Goal: Task Accomplishment & Management: Use online tool/utility

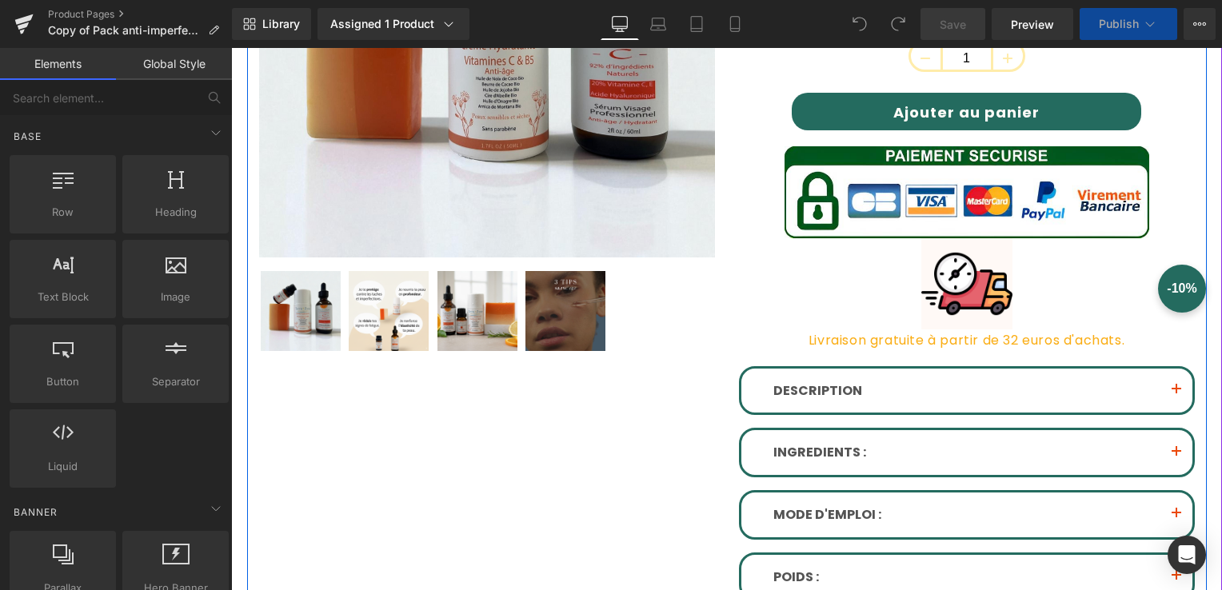
scroll to position [640, 0]
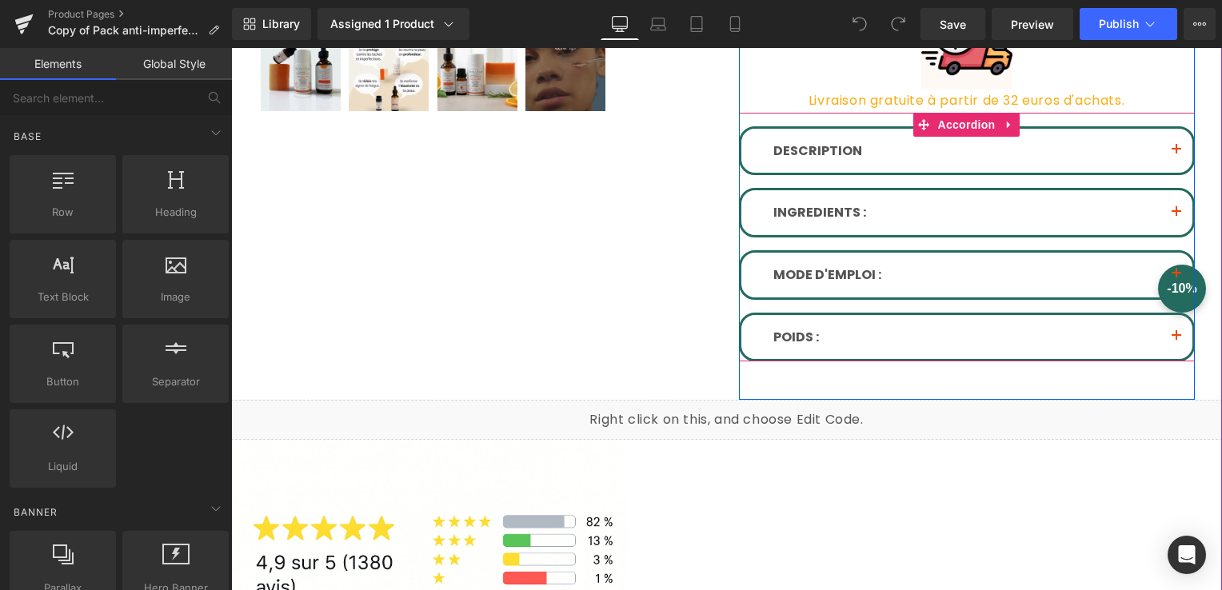
click at [1177, 154] on span "button" at bounding box center [1177, 154] width 0 height 0
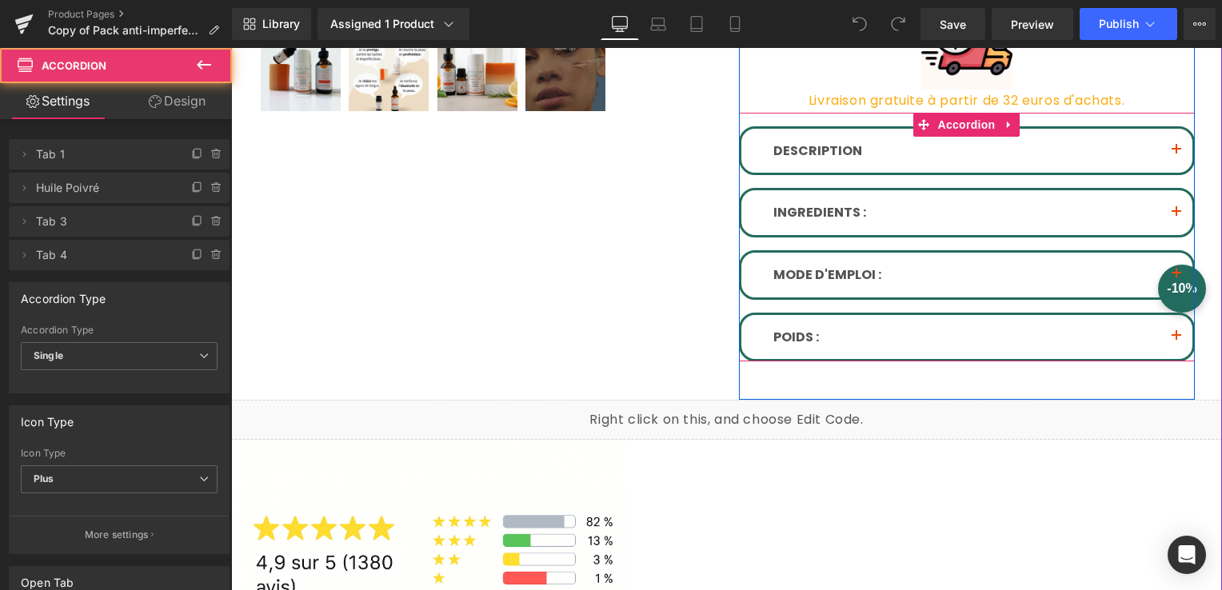
click at [1179, 146] on button "button" at bounding box center [1177, 151] width 32 height 45
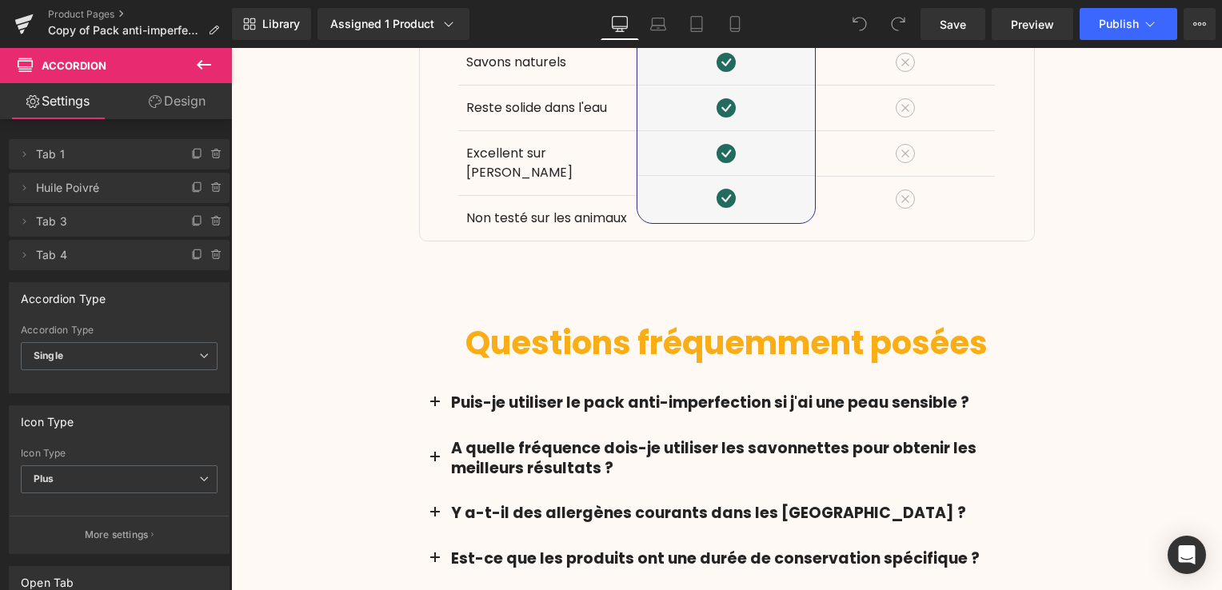
scroll to position [2560, 0]
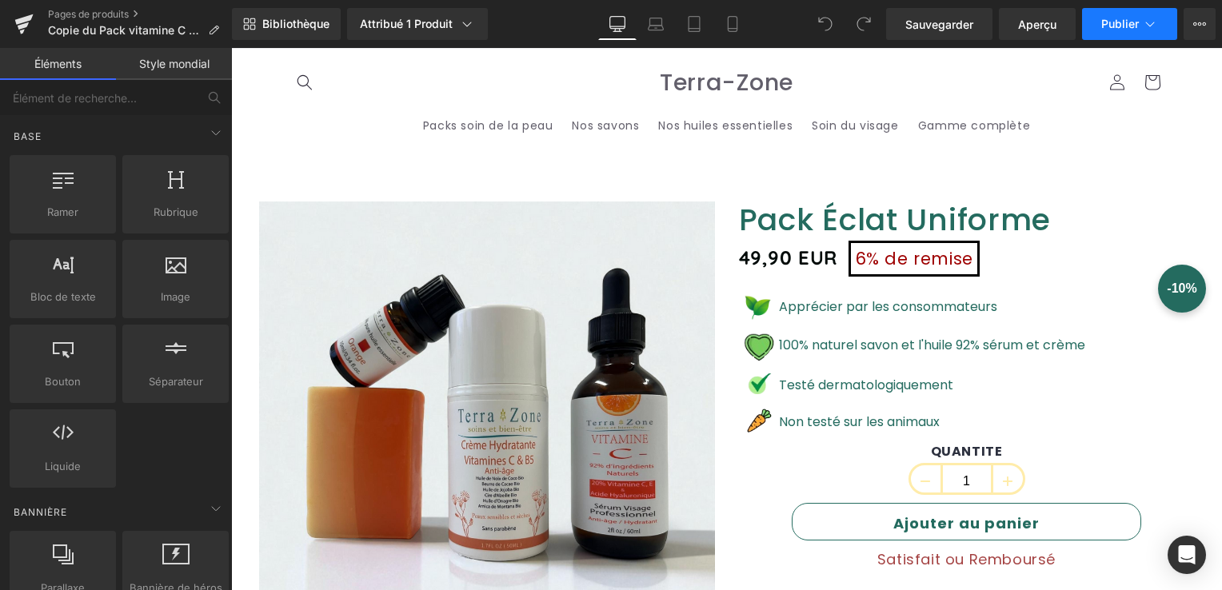
click at [1148, 19] on icon at bounding box center [1150, 24] width 16 height 16
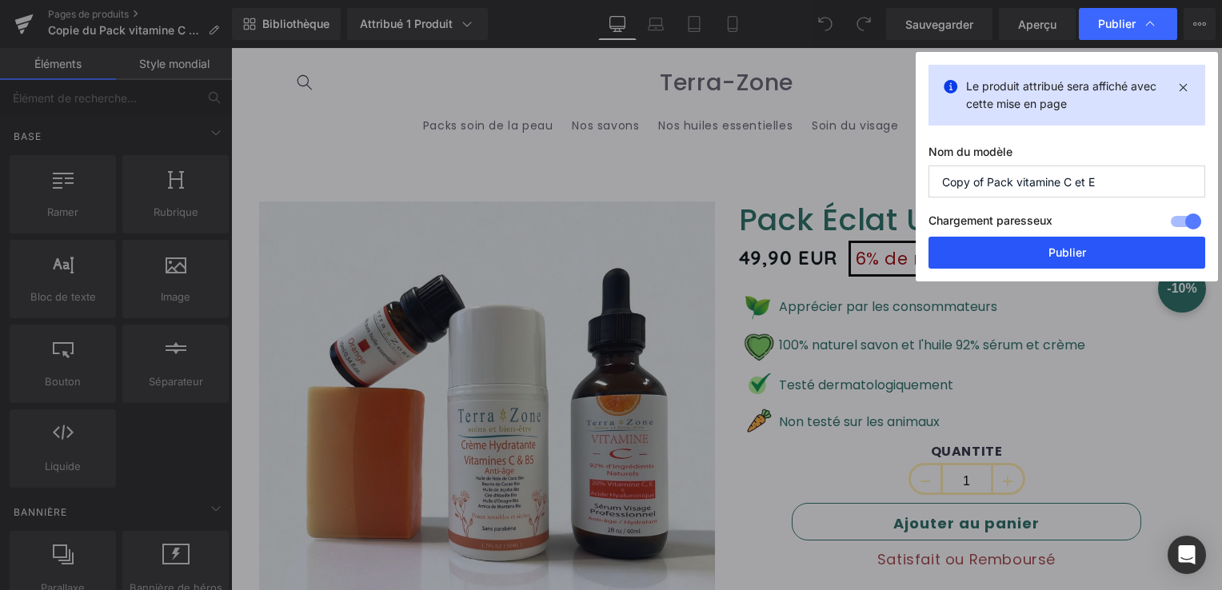
click at [1076, 242] on button "Publier" at bounding box center [1067, 253] width 277 height 32
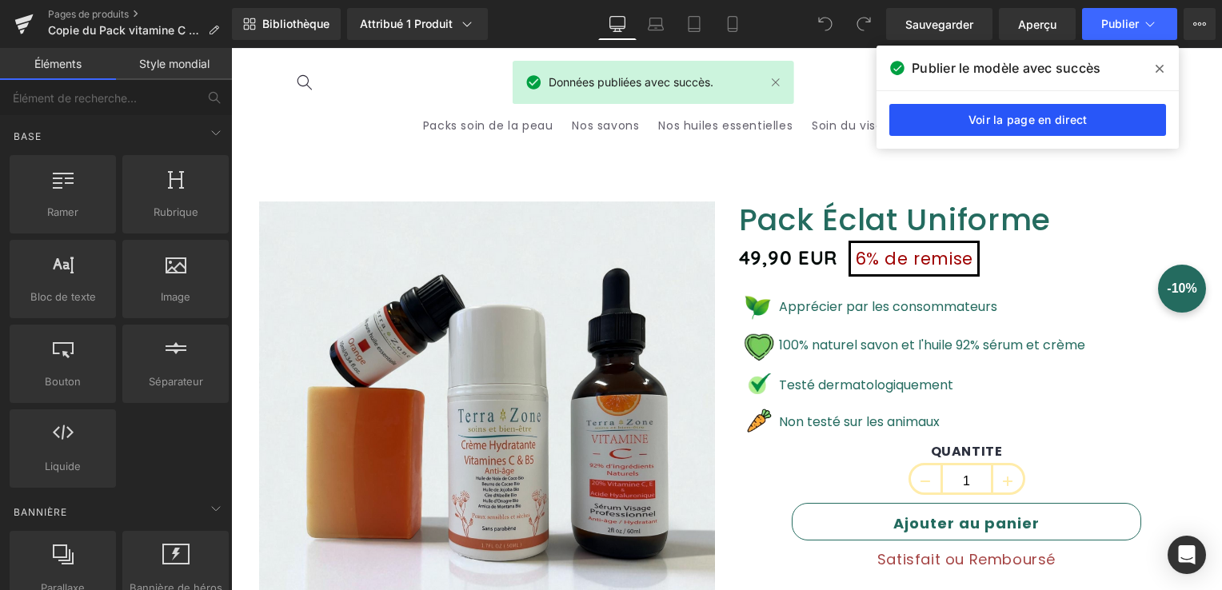
click at [1050, 110] on link "Voir la page en direct" at bounding box center [1028, 120] width 277 height 32
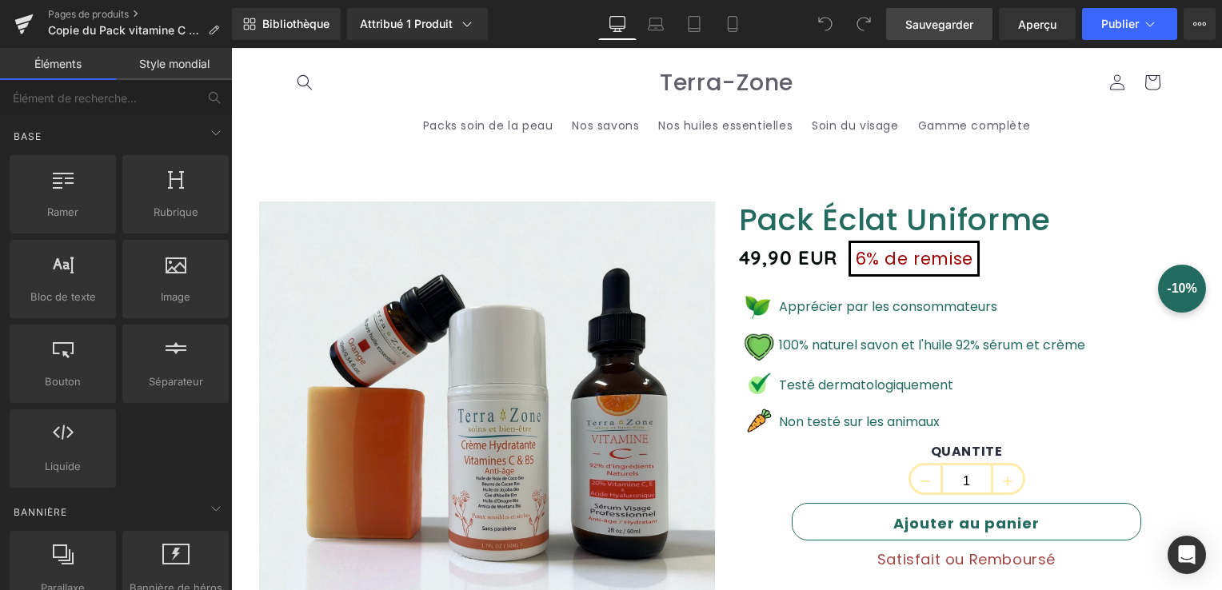
click at [934, 23] on span "Sauvegarder" at bounding box center [940, 24] width 68 height 17
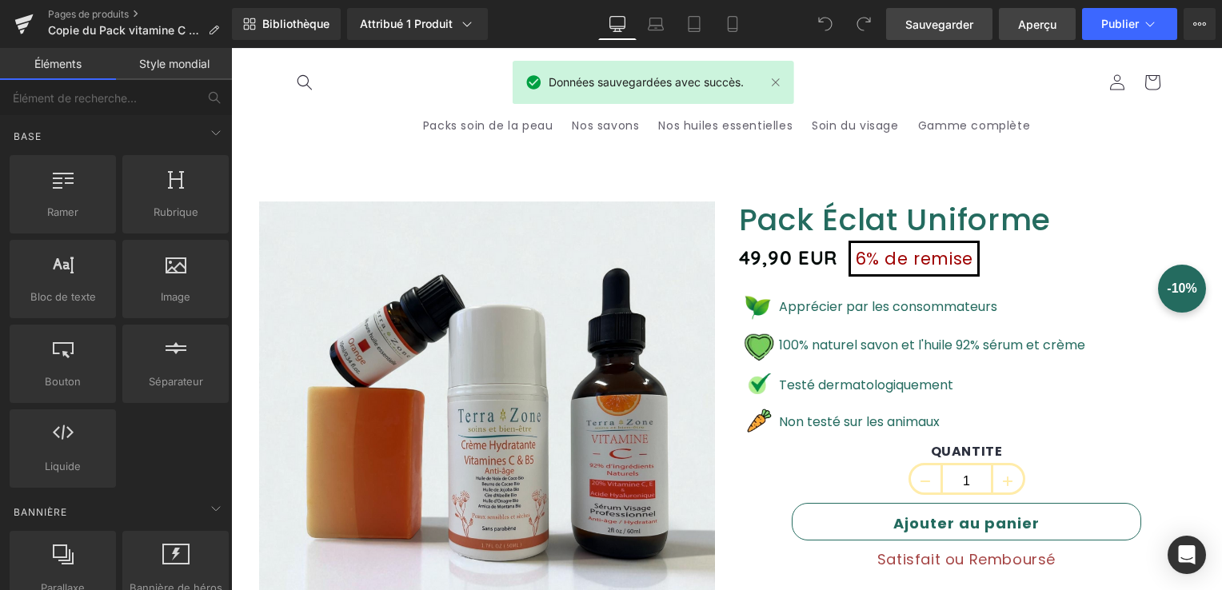
click at [1019, 30] on span "Aperçu" at bounding box center [1037, 24] width 38 height 17
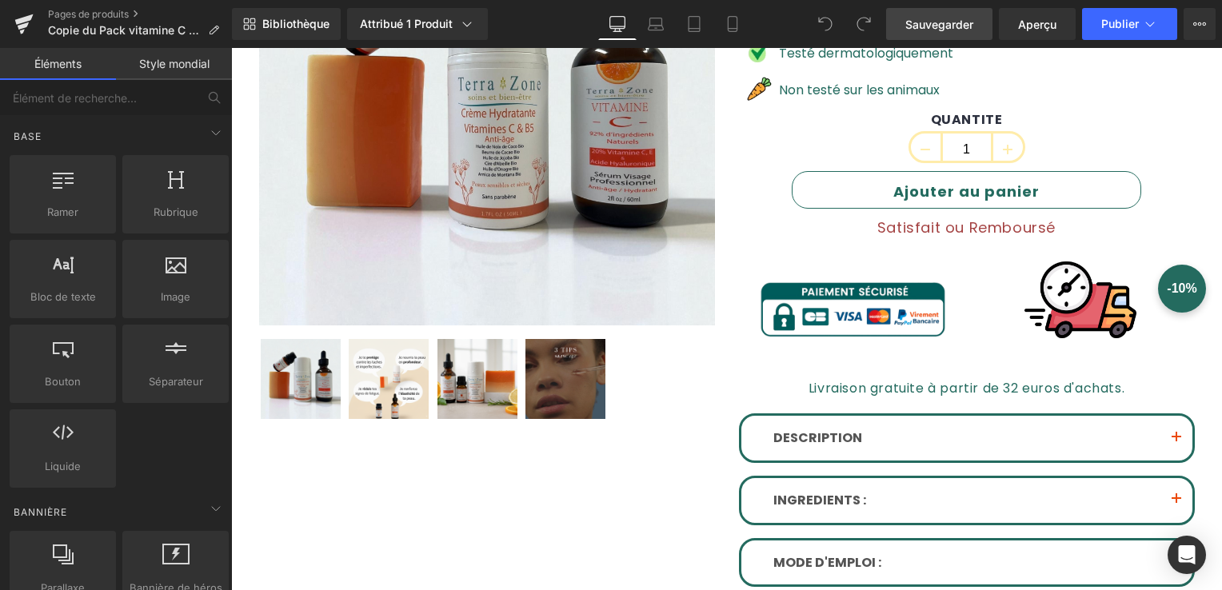
scroll to position [400, 0]
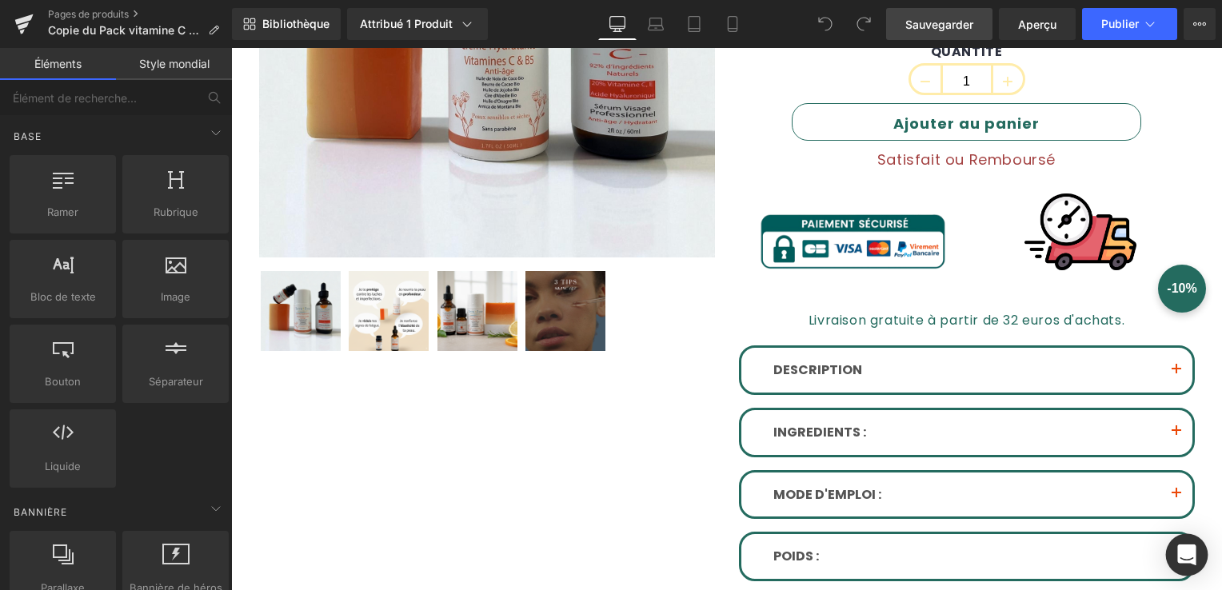
click at [1178, 544] on div "Ouvrez Intercom Messenger" at bounding box center [1187, 555] width 42 height 42
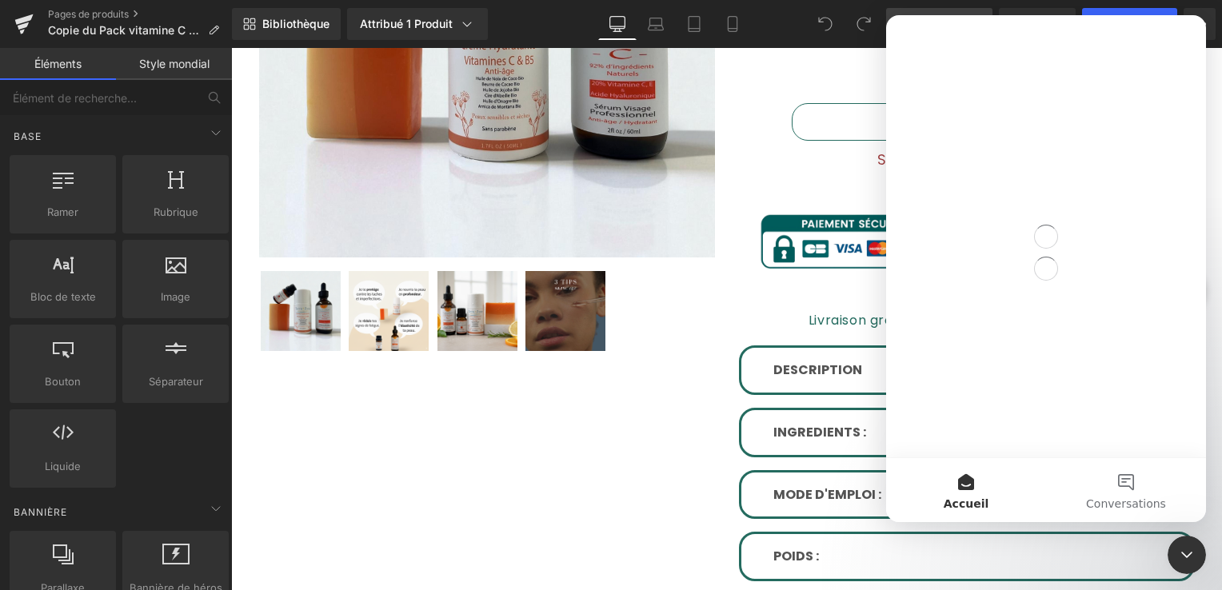
scroll to position [0, 0]
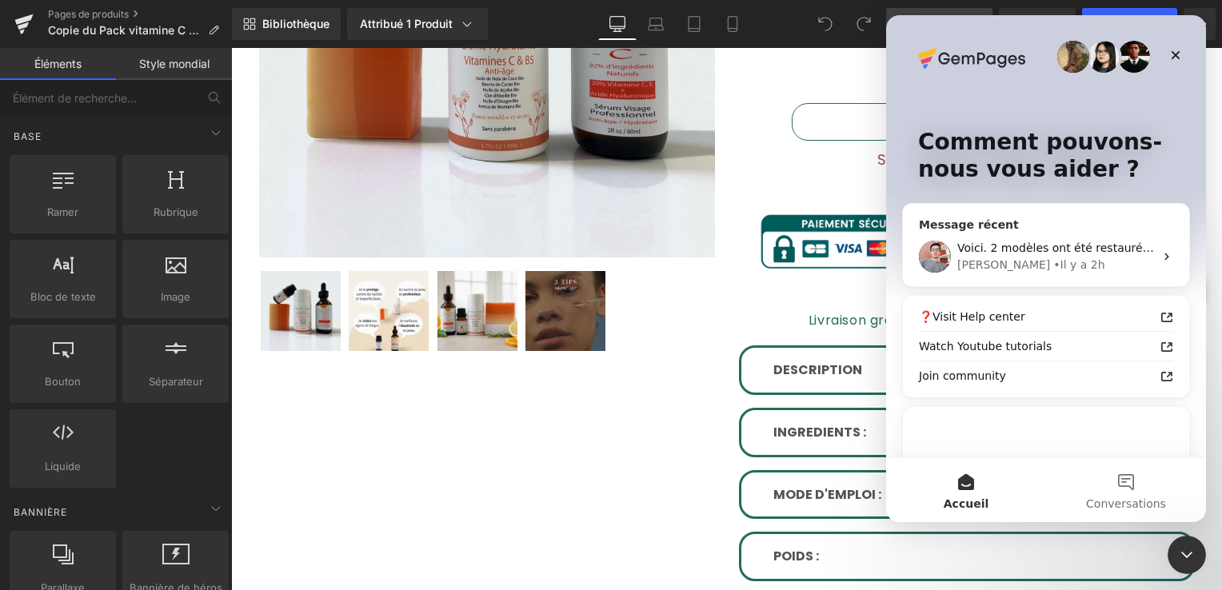
click at [1054, 262] on div "• Il y a 2h" at bounding box center [1079, 265] width 51 height 17
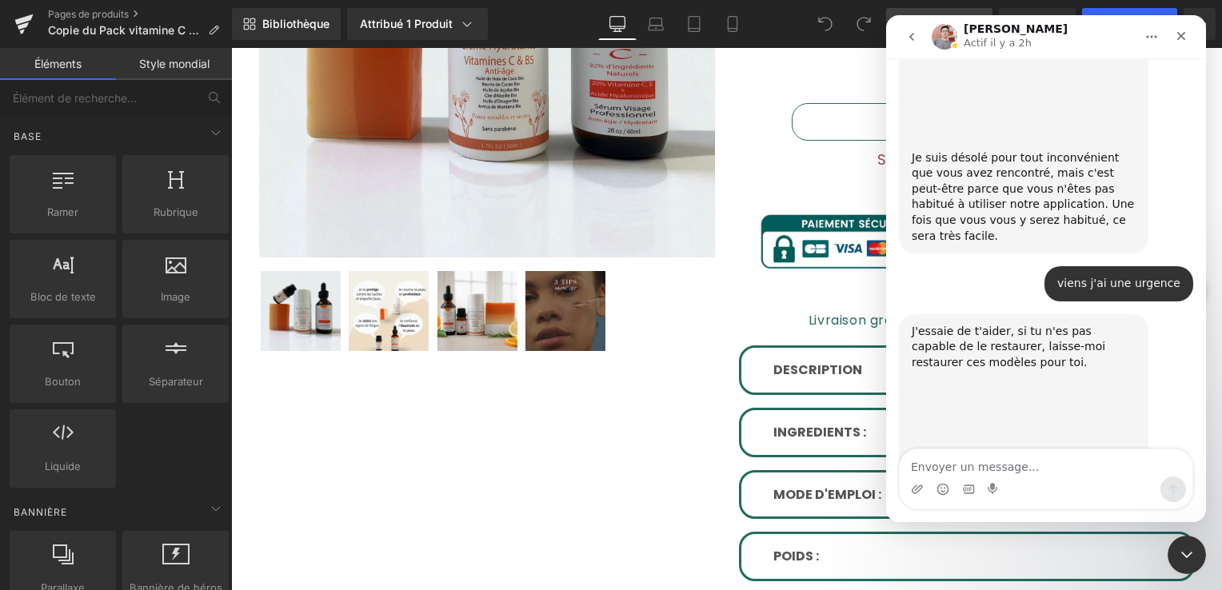
scroll to position [4365, 0]
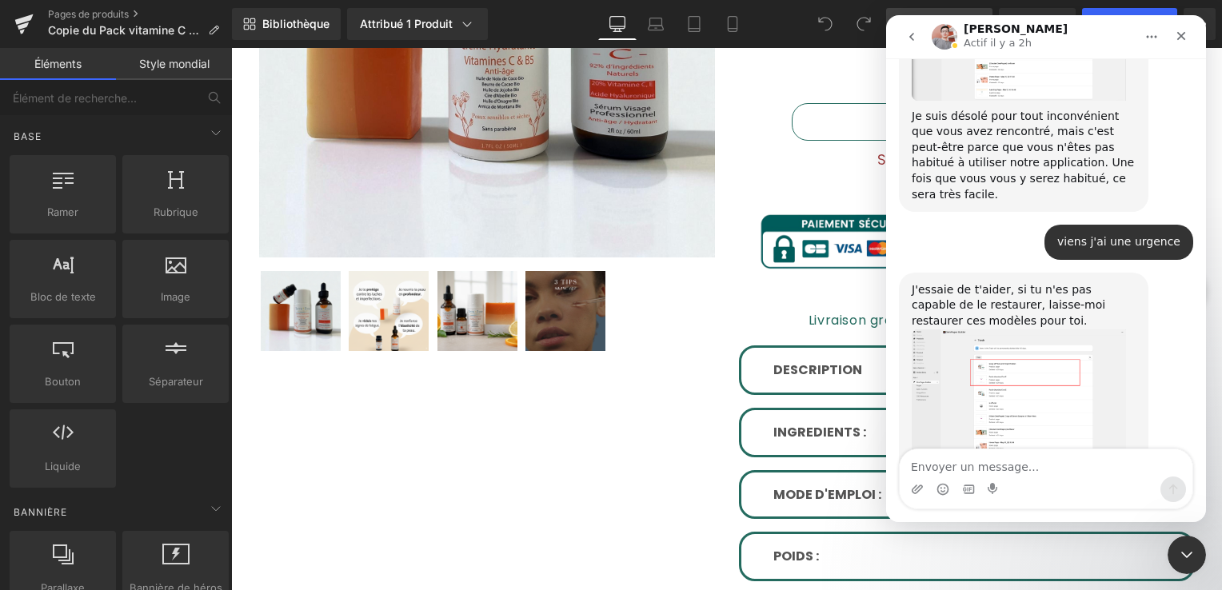
click at [985, 468] on textarea "Envoyer un message..." at bounding box center [1046, 463] width 293 height 27
type textarea "vous êtes là?"
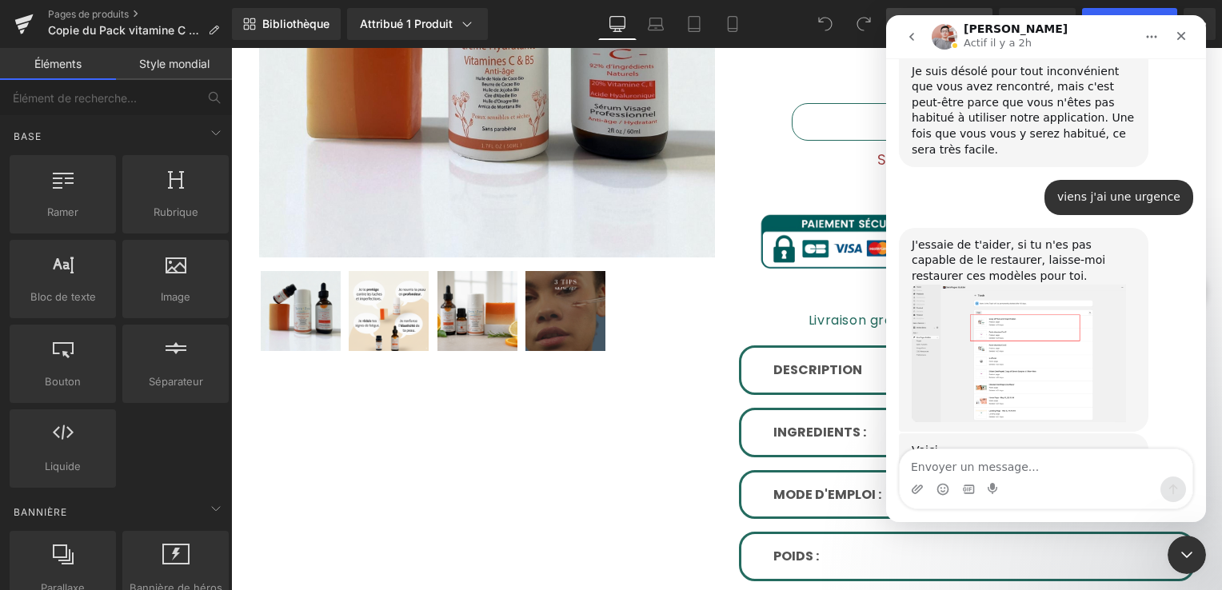
scroll to position [4413, 0]
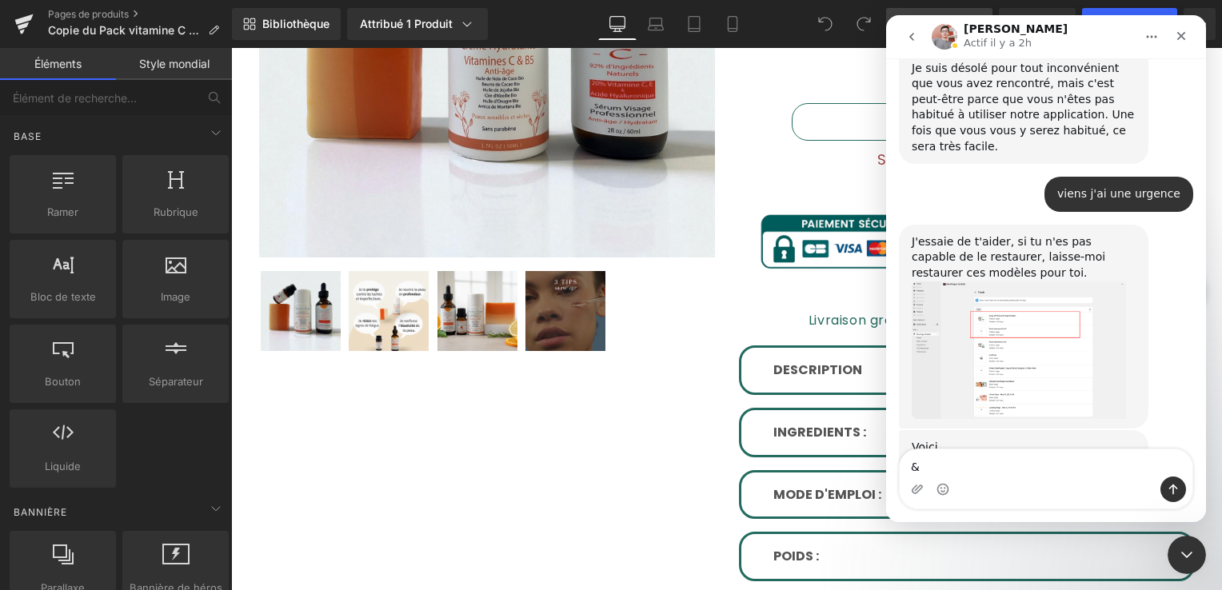
type textarea "&"
click at [1177, 50] on div "Interphone Messenger" at bounding box center [1181, 37] width 29 height 30
click at [1175, 40] on icon "Fermer" at bounding box center [1181, 36] width 13 height 13
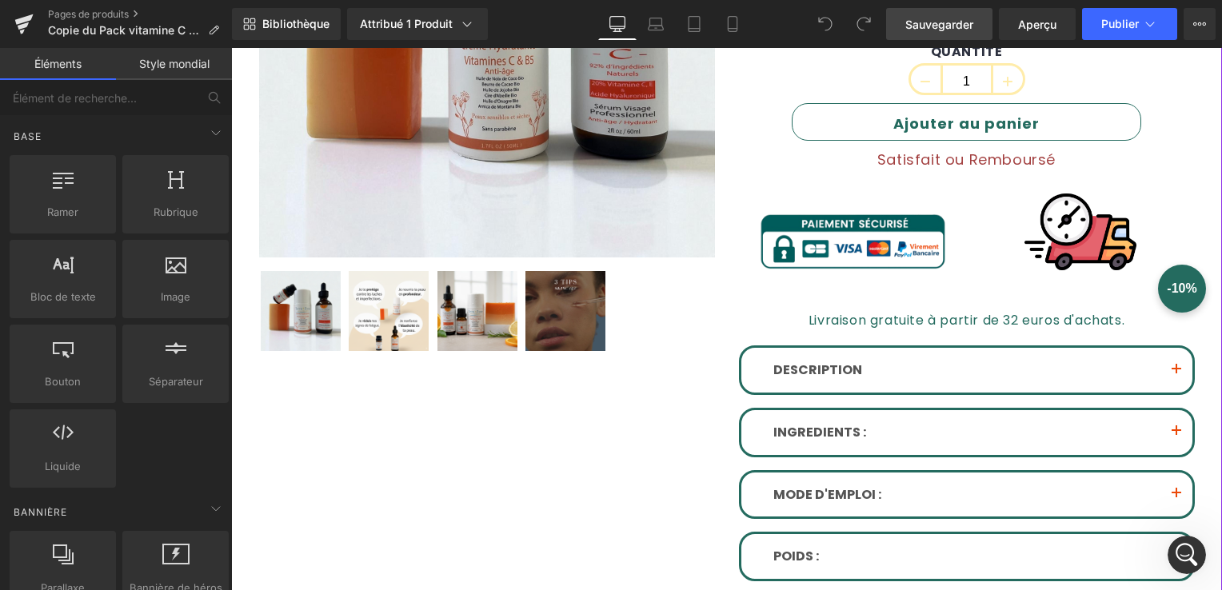
click at [1161, 363] on button "button" at bounding box center [1177, 370] width 32 height 45
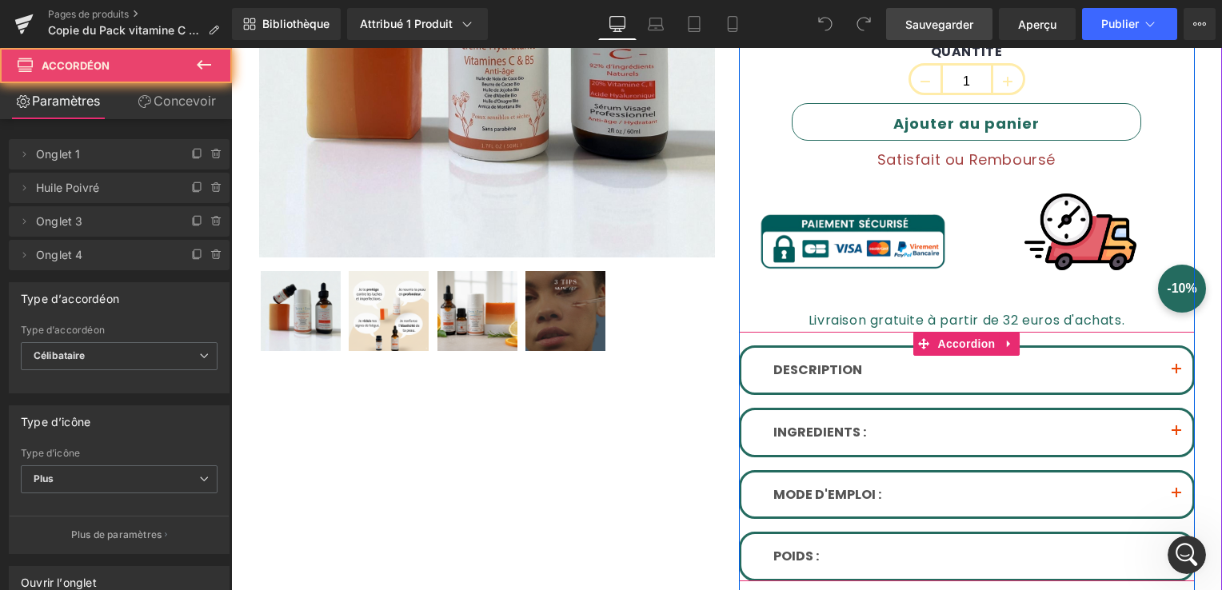
click at [1166, 359] on button "button" at bounding box center [1177, 370] width 32 height 45
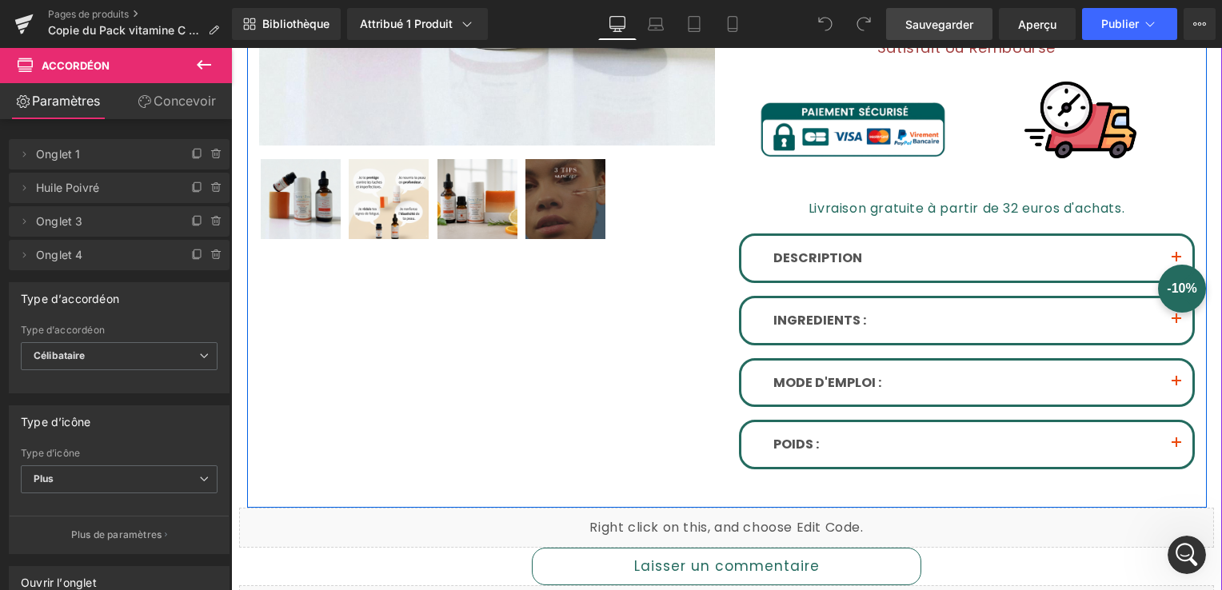
scroll to position [720, 0]
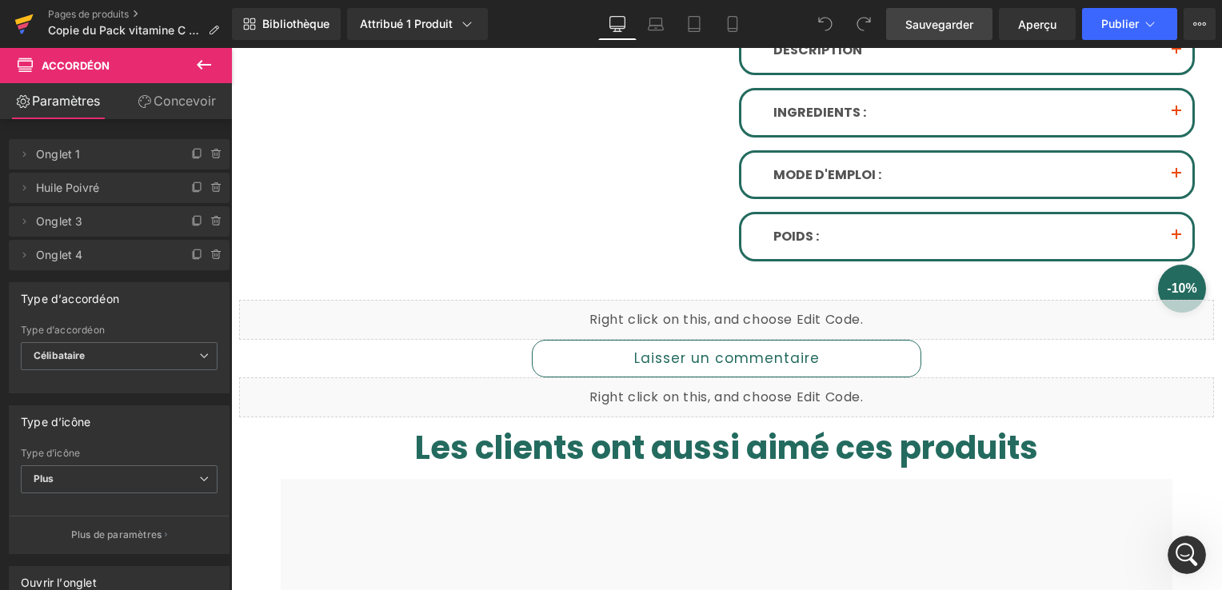
click at [30, 14] on icon at bounding box center [23, 24] width 19 height 40
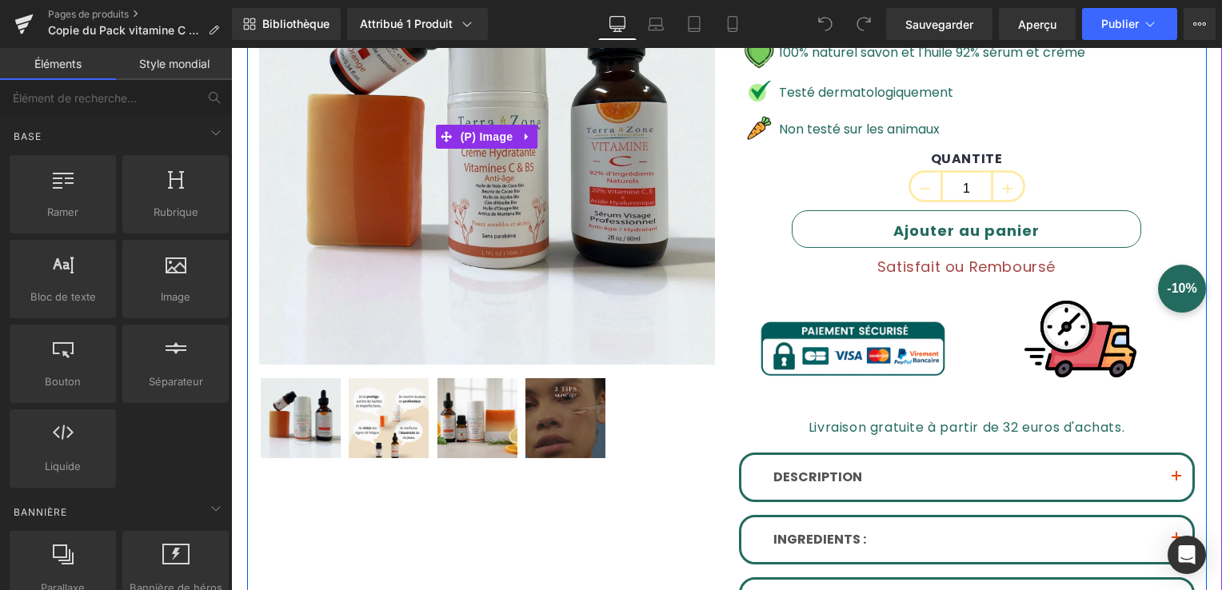
scroll to position [350, 0]
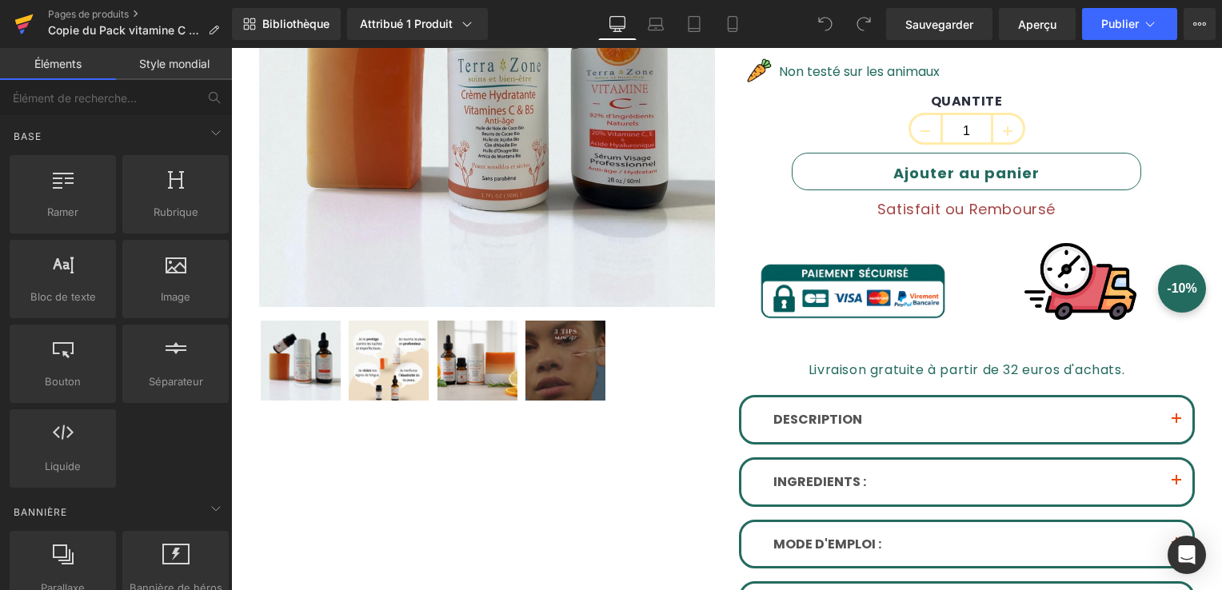
click at [30, 26] on icon at bounding box center [23, 24] width 19 height 40
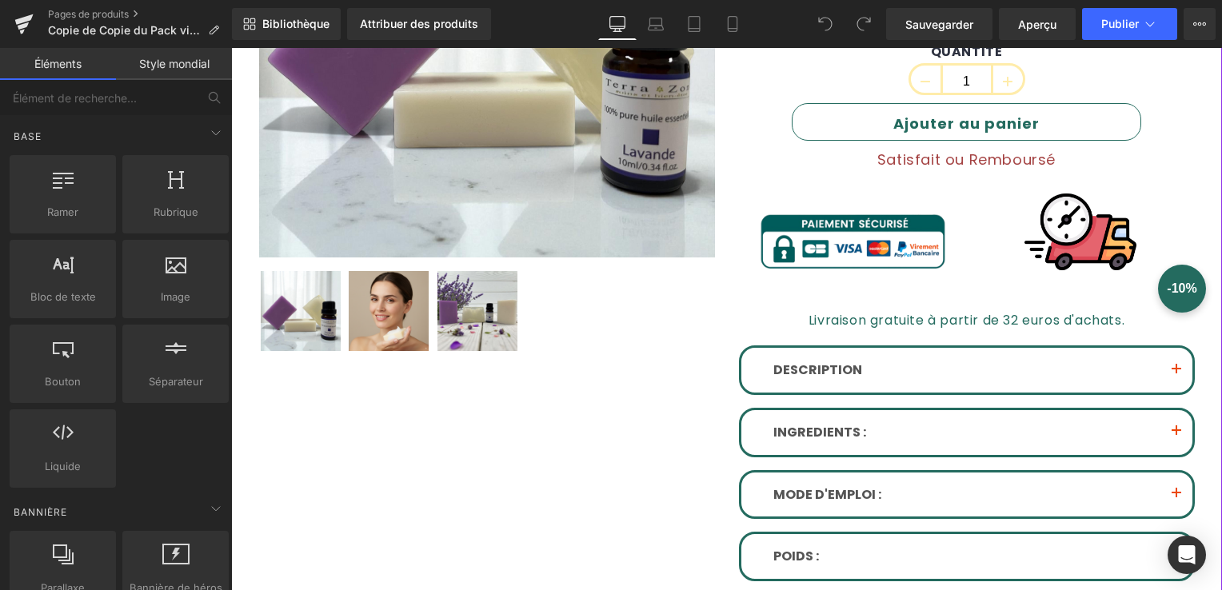
scroll to position [560, 0]
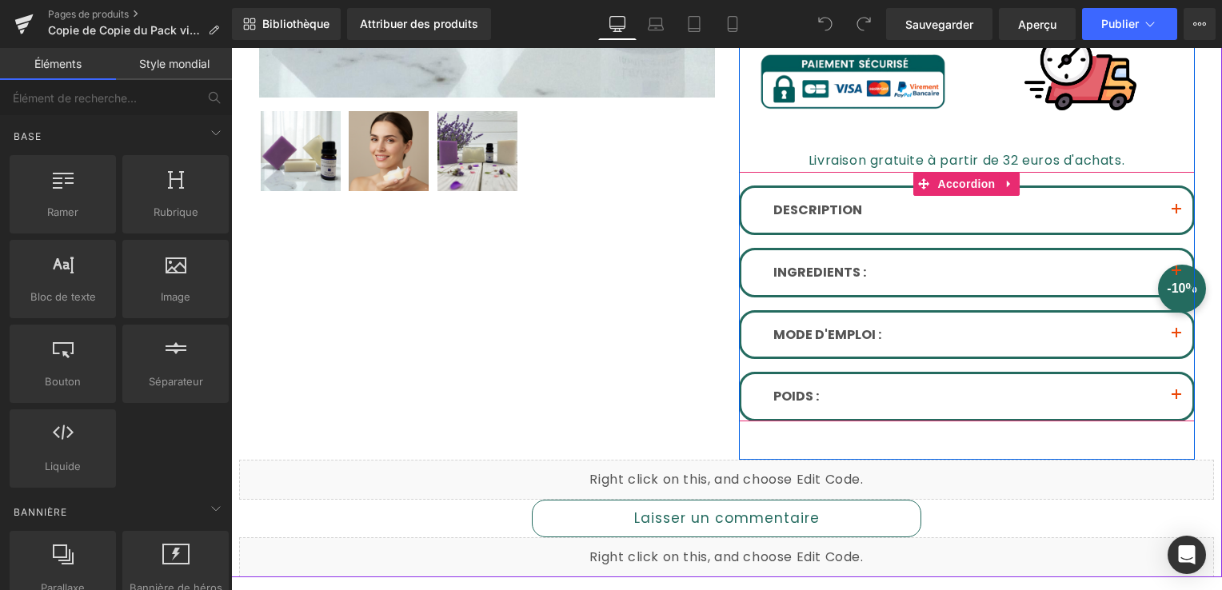
click at [953, 217] on span "Text Block" at bounding box center [958, 210] width 53 height 19
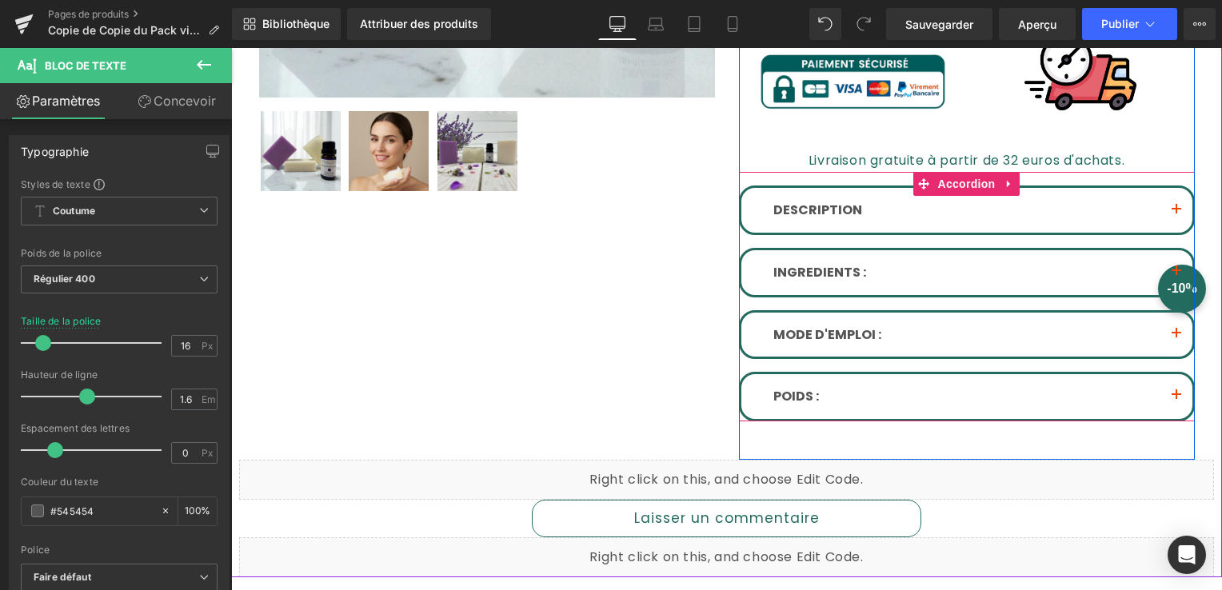
click at [1167, 207] on button "button" at bounding box center [1177, 210] width 32 height 45
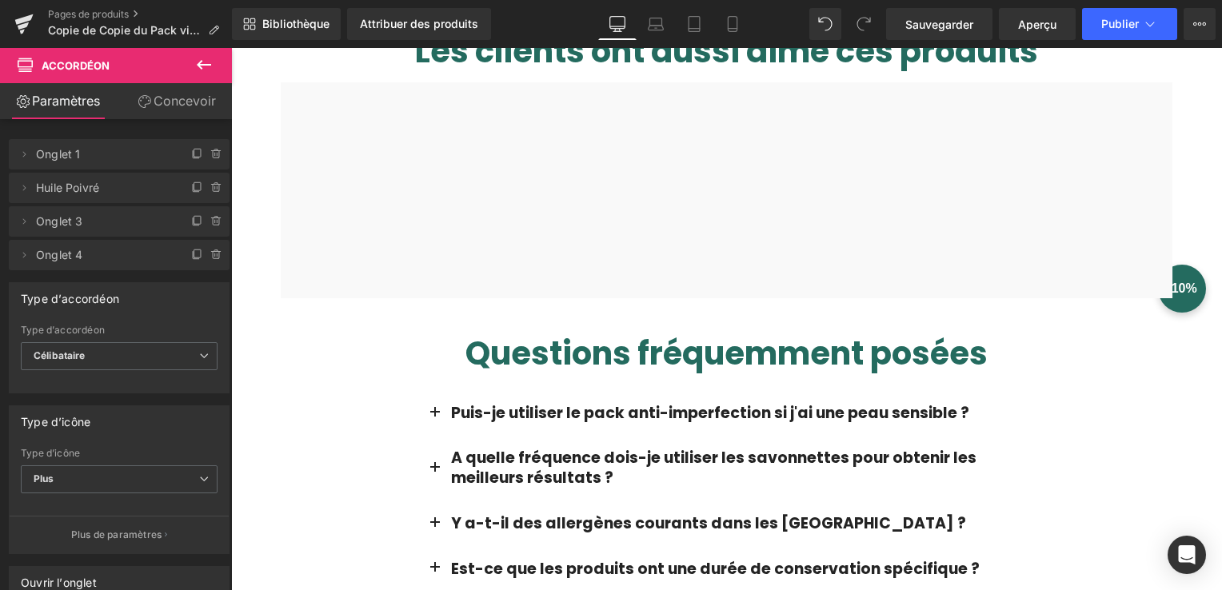
scroll to position [1120, 0]
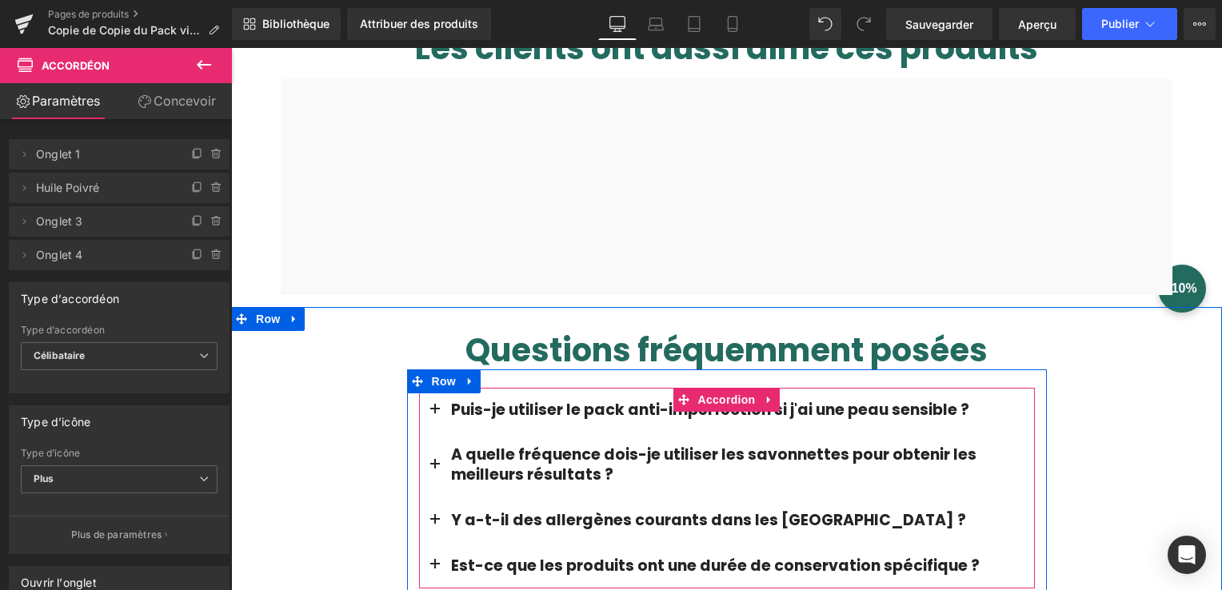
click at [428, 409] on button "button" at bounding box center [435, 411] width 32 height 46
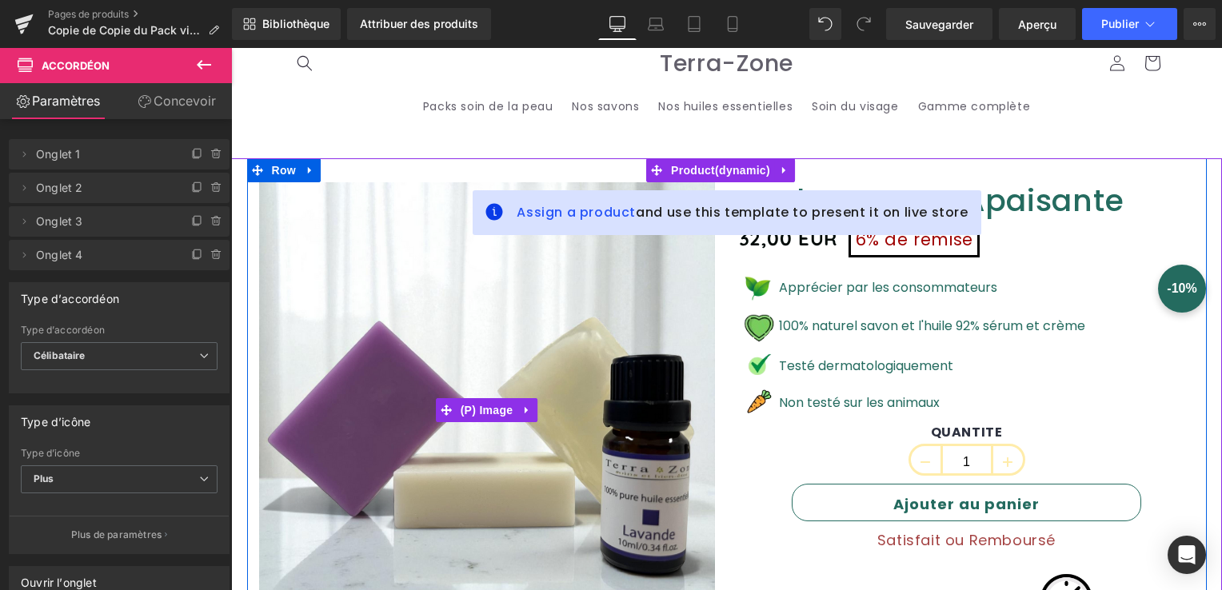
scroll to position [80, 0]
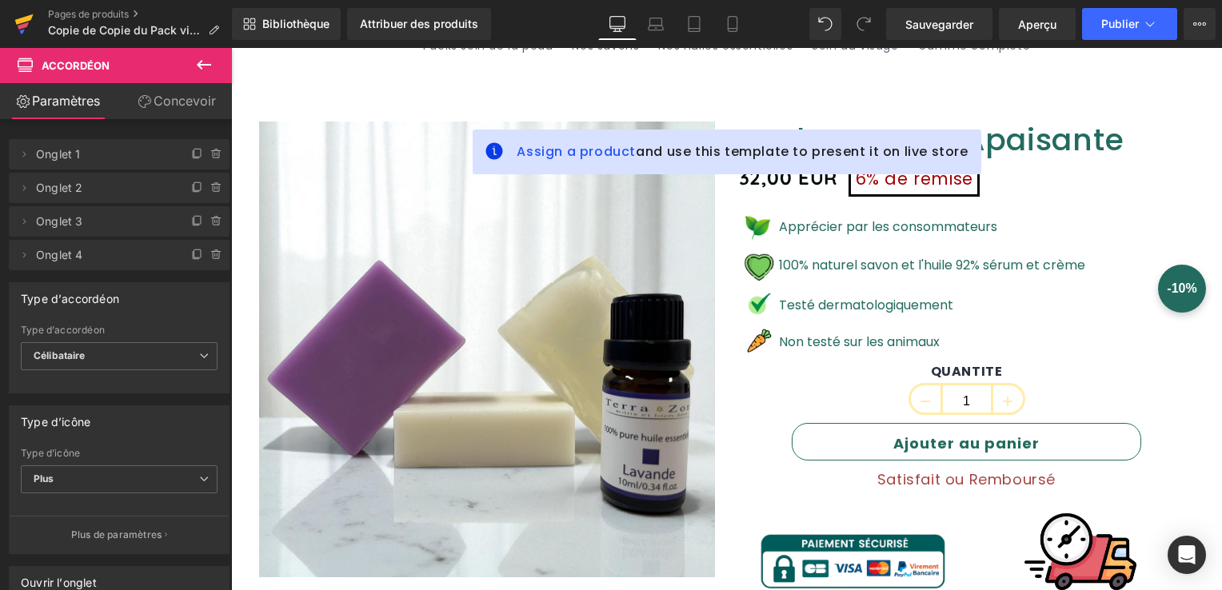
click at [22, 27] on icon at bounding box center [23, 25] width 11 height 7
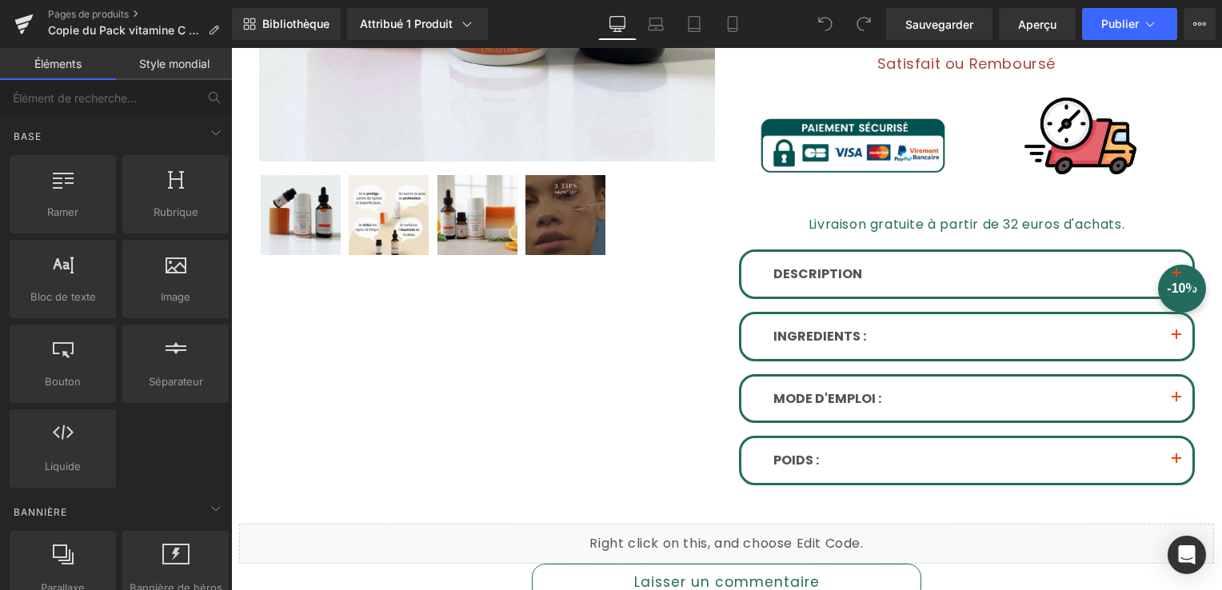
scroll to position [560, 0]
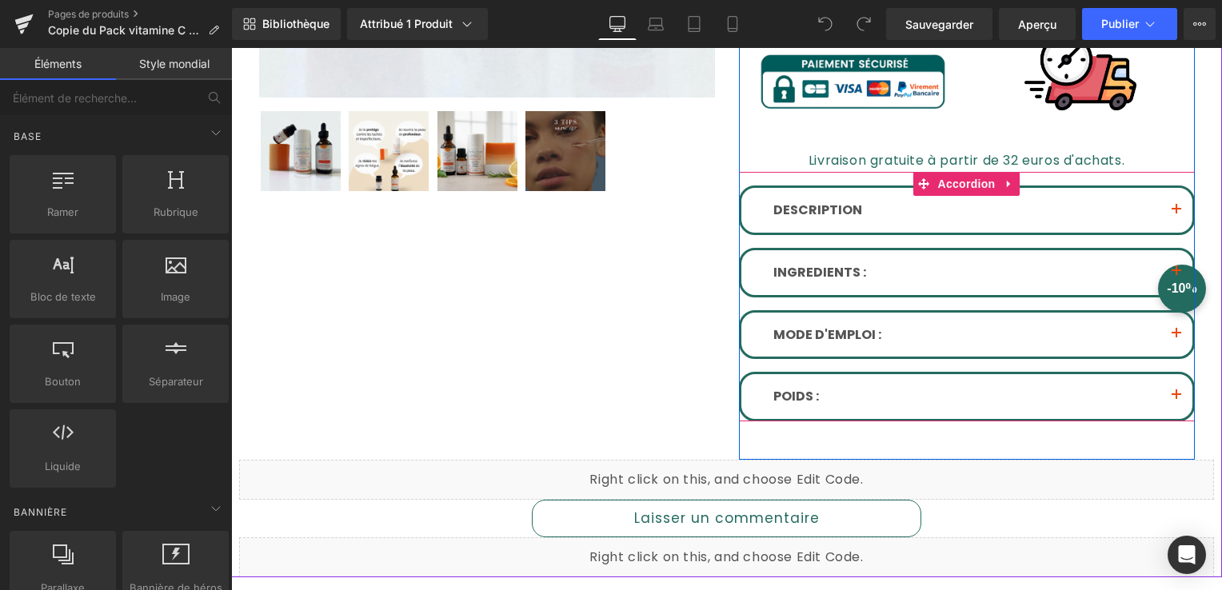
click at [1177, 204] on button "button" at bounding box center [1177, 210] width 32 height 45
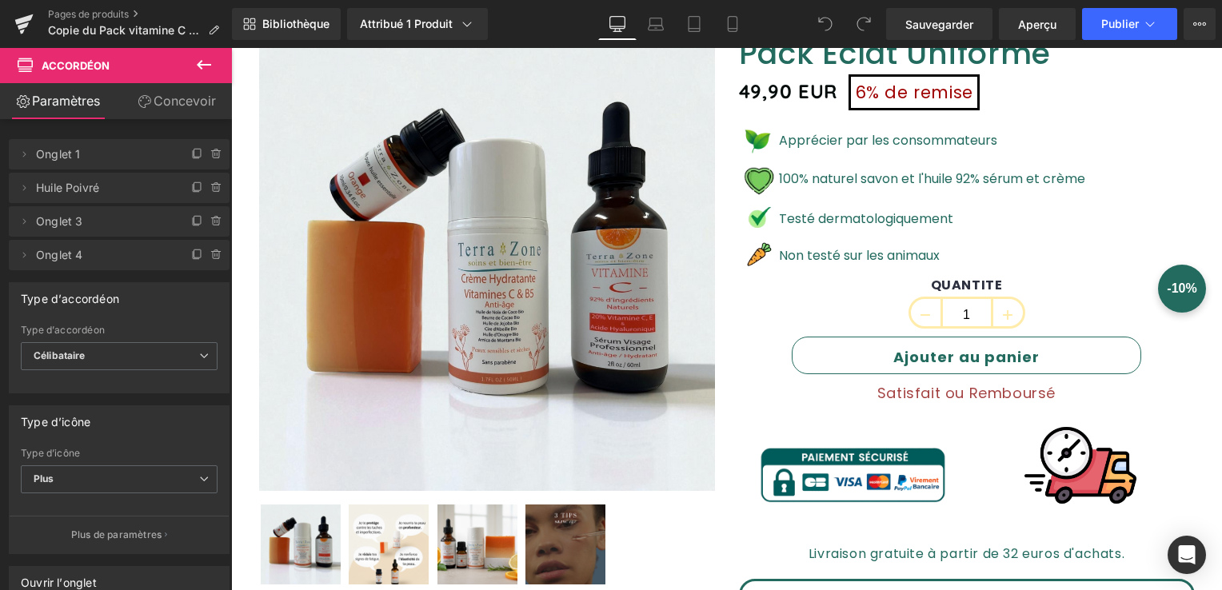
scroll to position [73, 0]
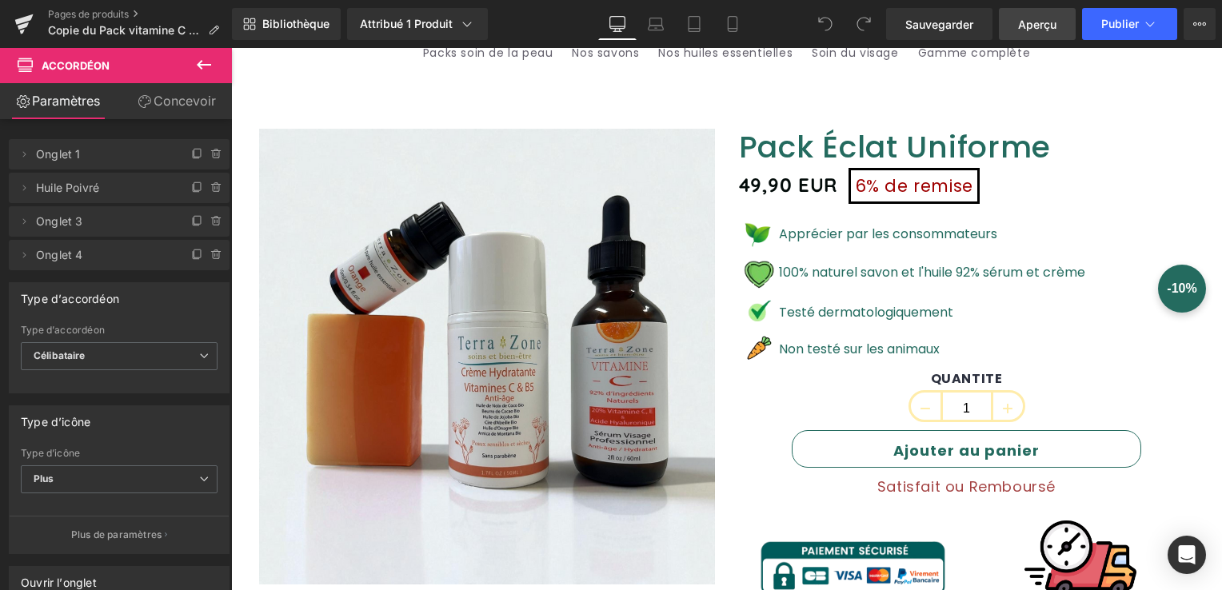
click at [1034, 28] on span "Aperçu" at bounding box center [1037, 24] width 38 height 17
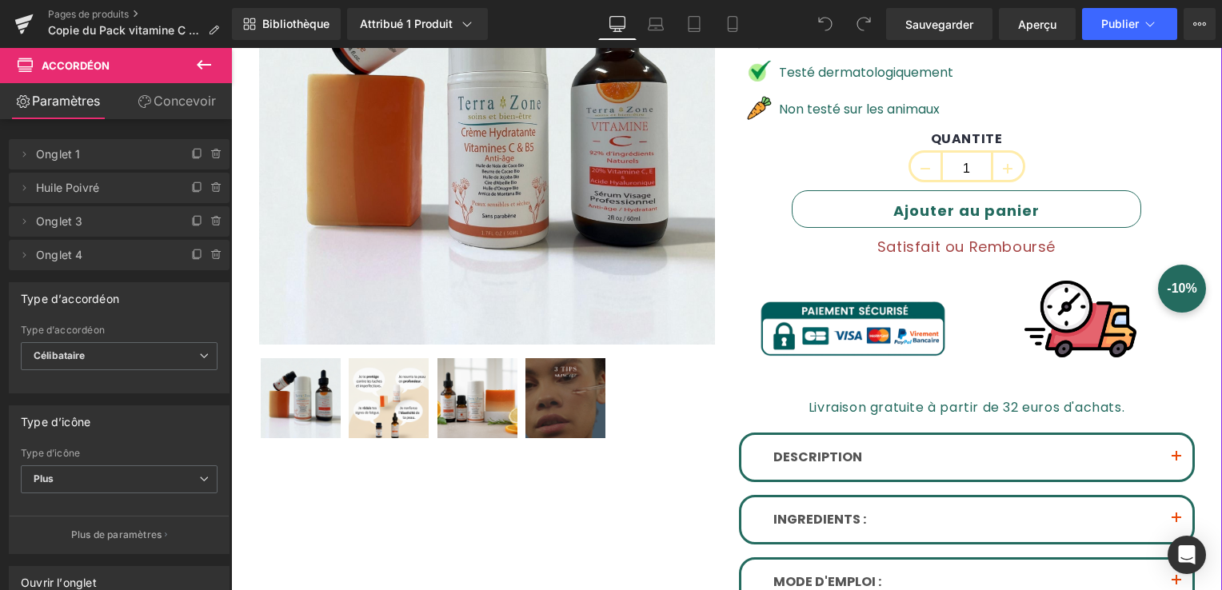
scroll to position [0, 0]
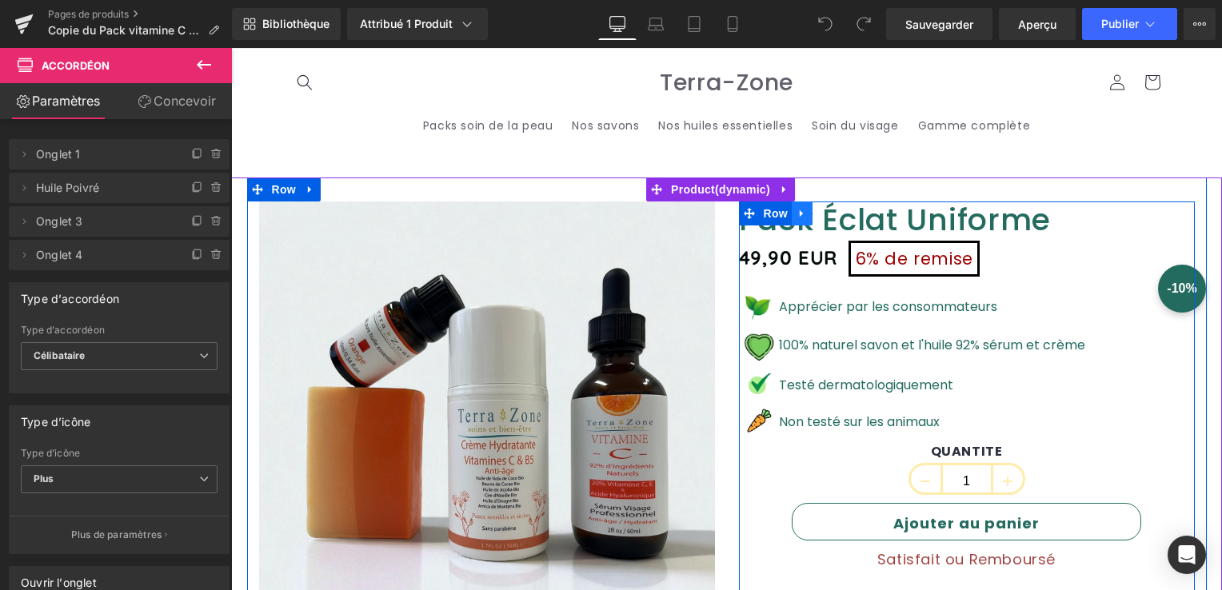
click at [797, 217] on icon at bounding box center [802, 213] width 11 height 12
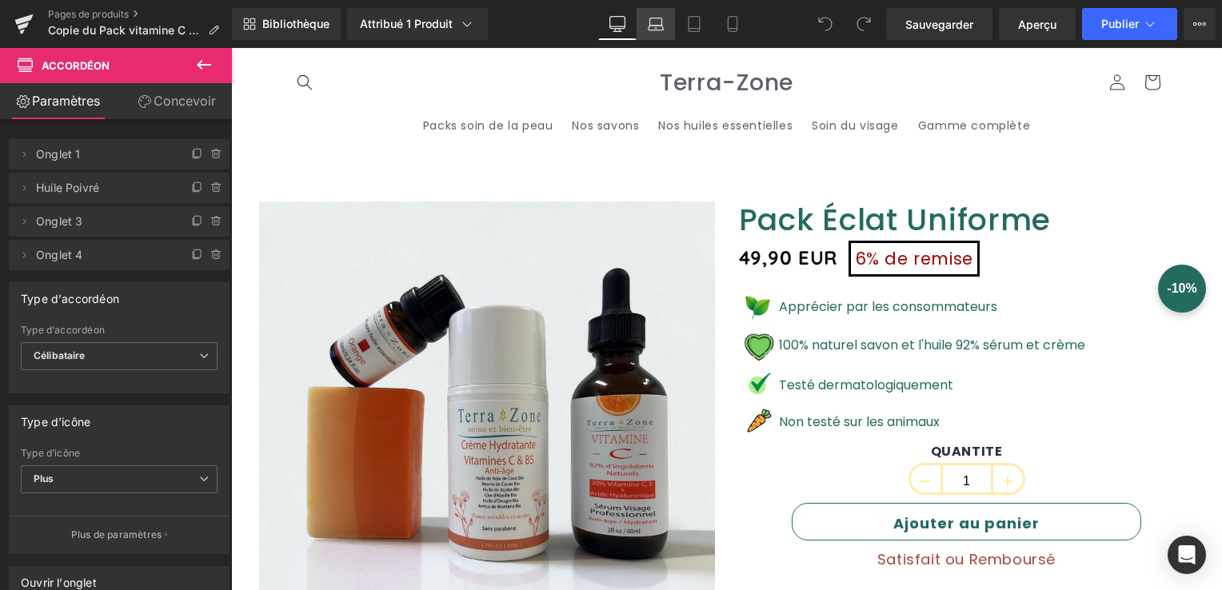
click at [656, 16] on icon at bounding box center [656, 24] width 16 height 16
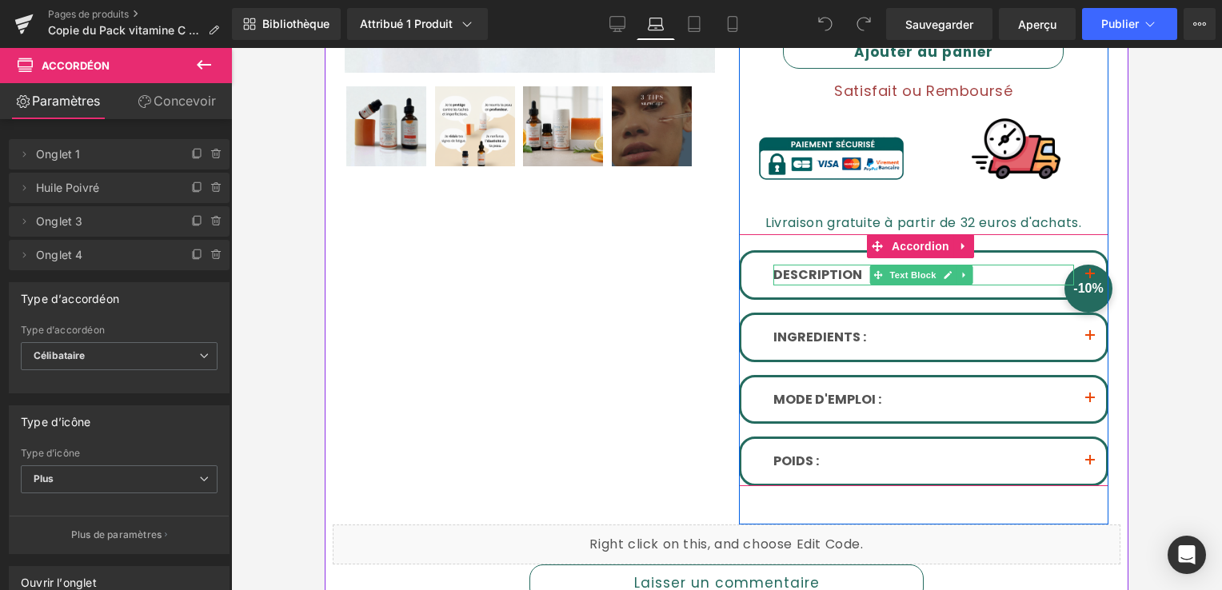
click at [834, 265] on div at bounding box center [925, 267] width 302 height 4
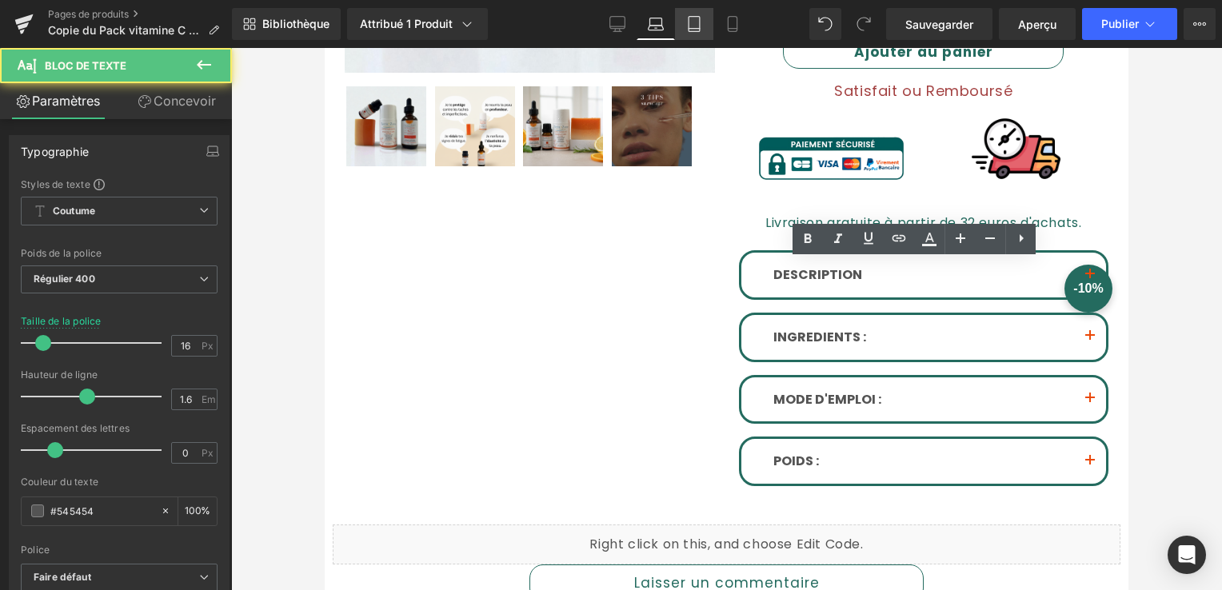
click at [686, 30] on icon at bounding box center [694, 24] width 16 height 16
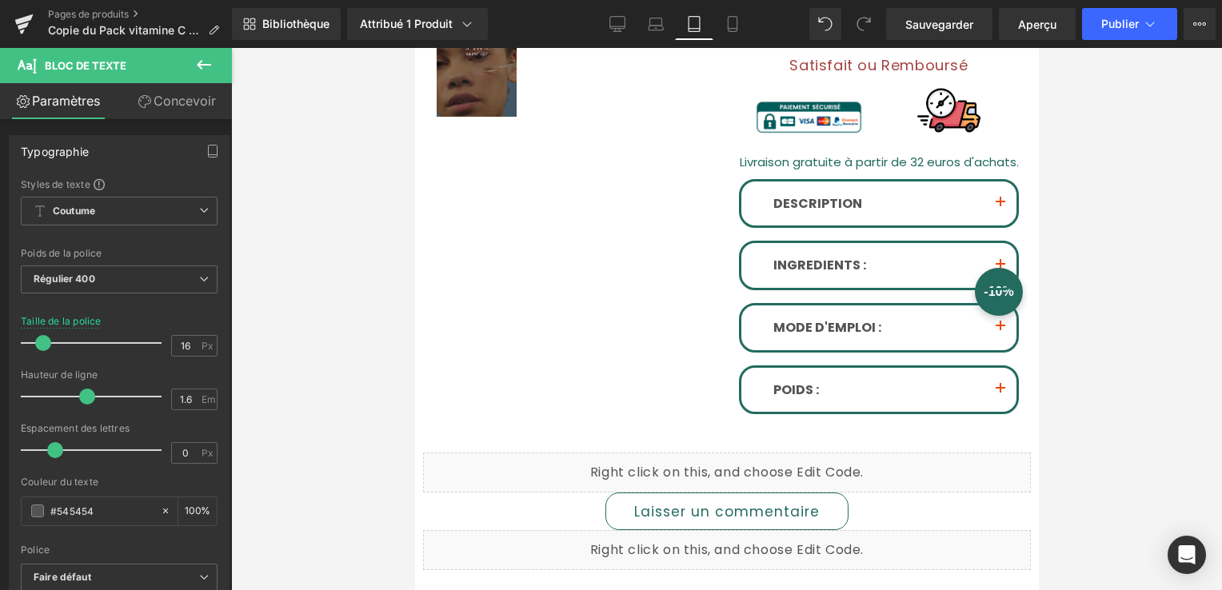
scroll to position [403, 0]
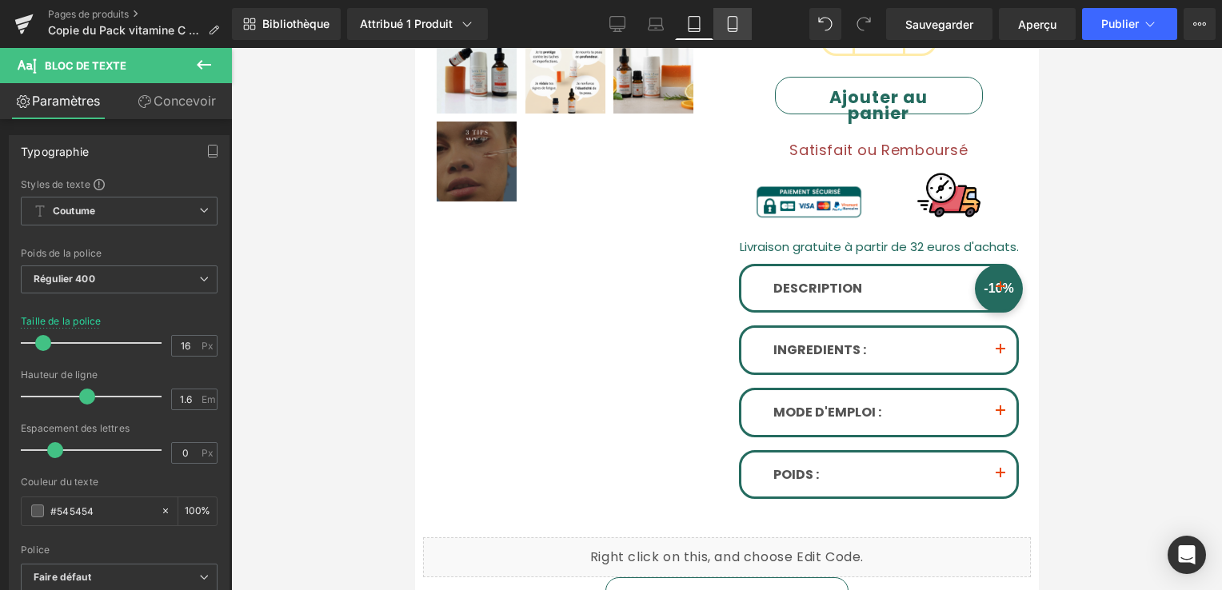
click at [716, 25] on link "Mobile" at bounding box center [733, 24] width 38 height 32
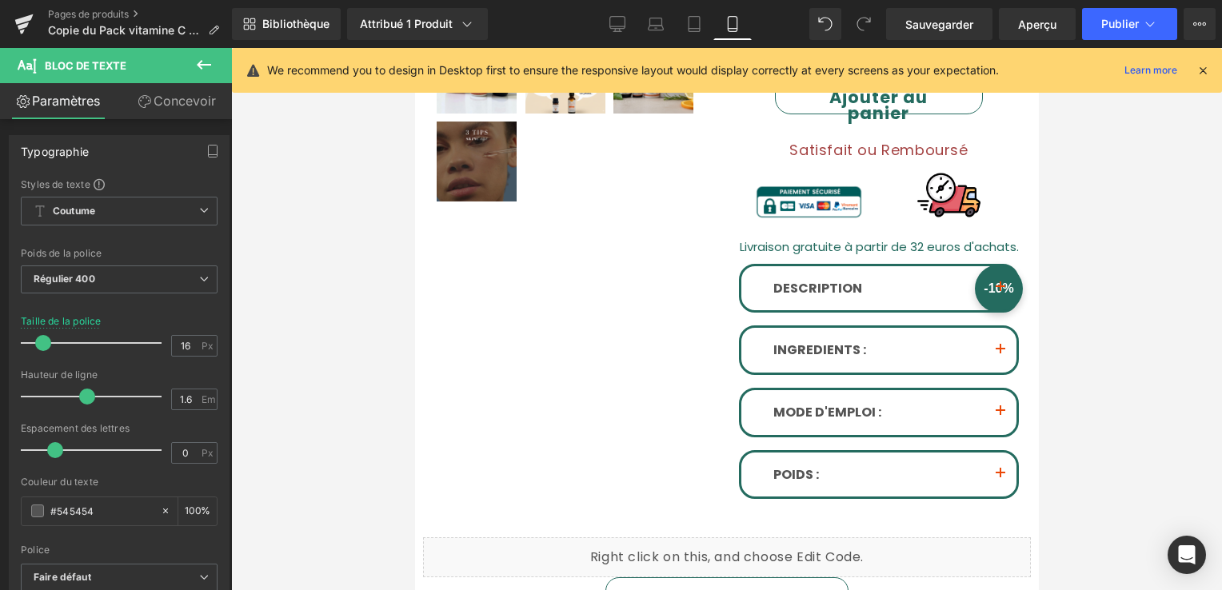
scroll to position [1200, 0]
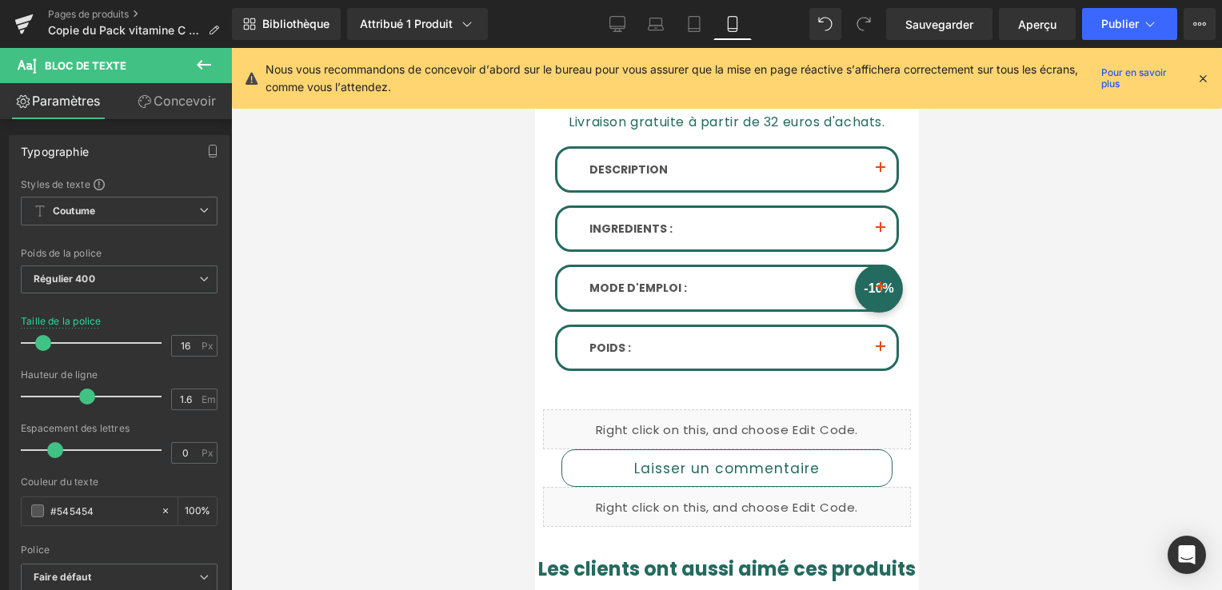
click at [1202, 78] on icon at bounding box center [1203, 78] width 14 height 14
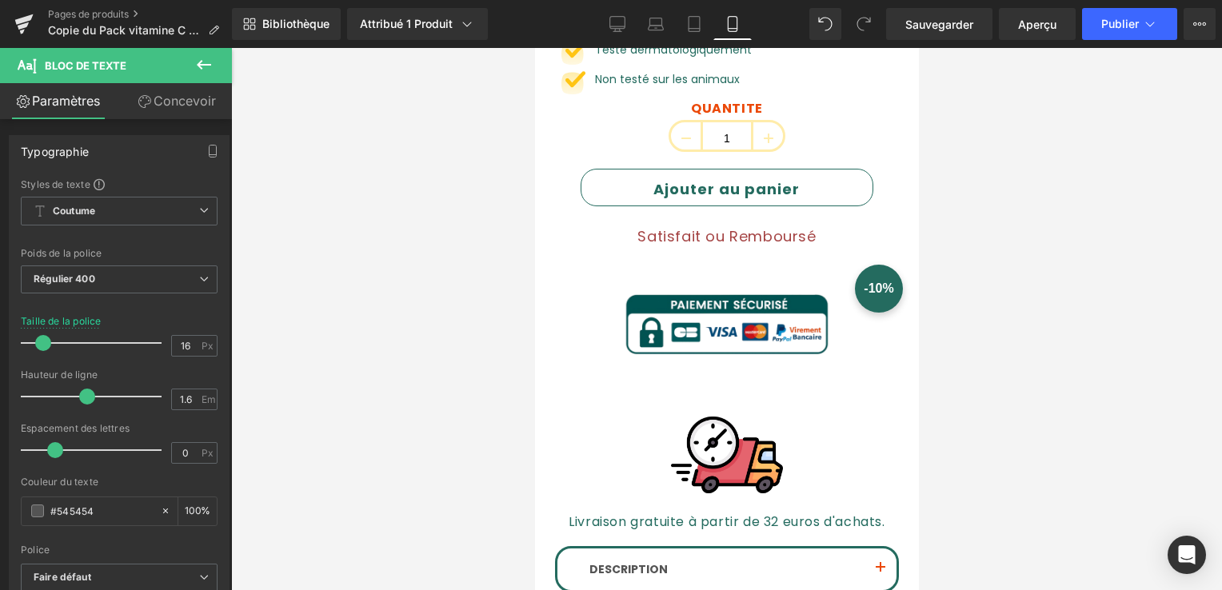
scroll to position [400, 0]
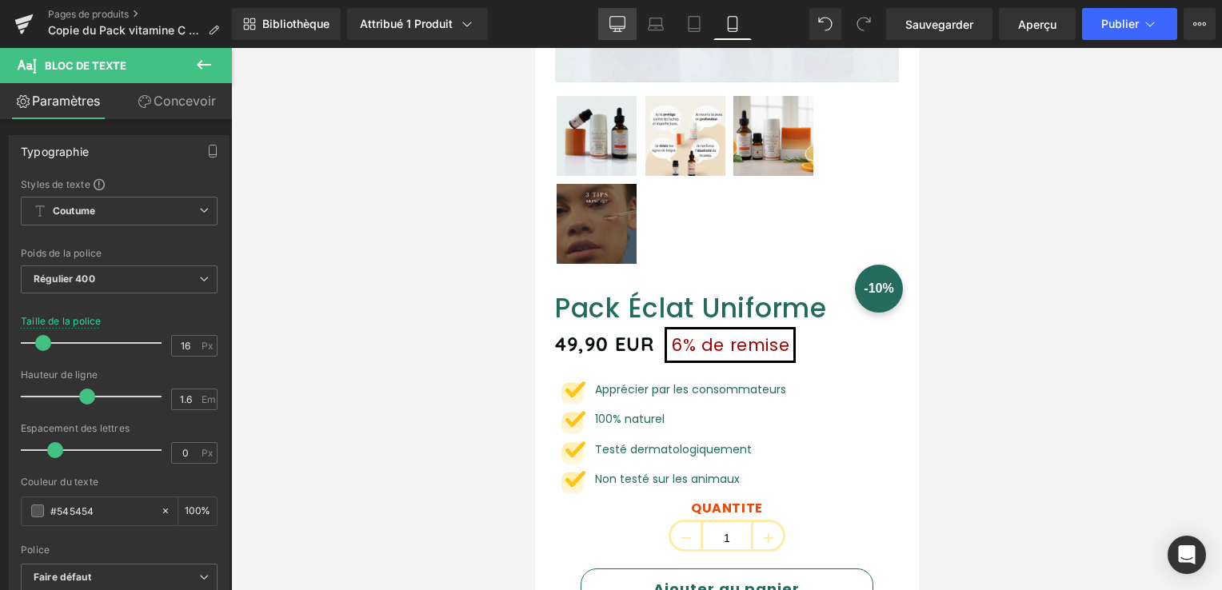
click at [606, 29] on link "Bureau" at bounding box center [617, 24] width 38 height 32
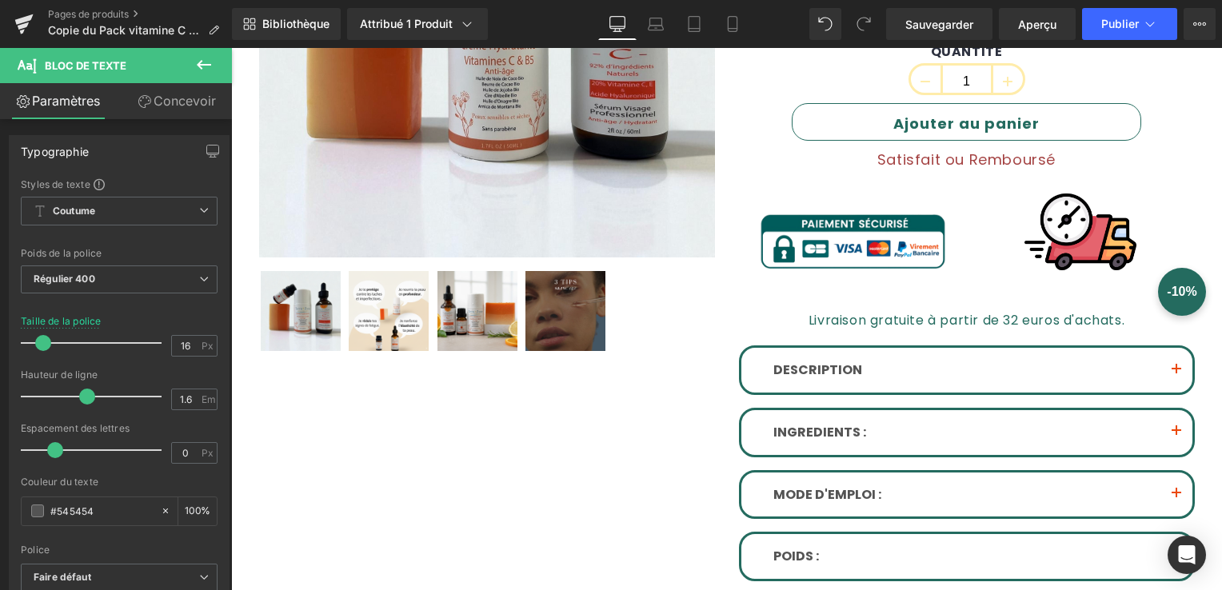
scroll to position [0, 0]
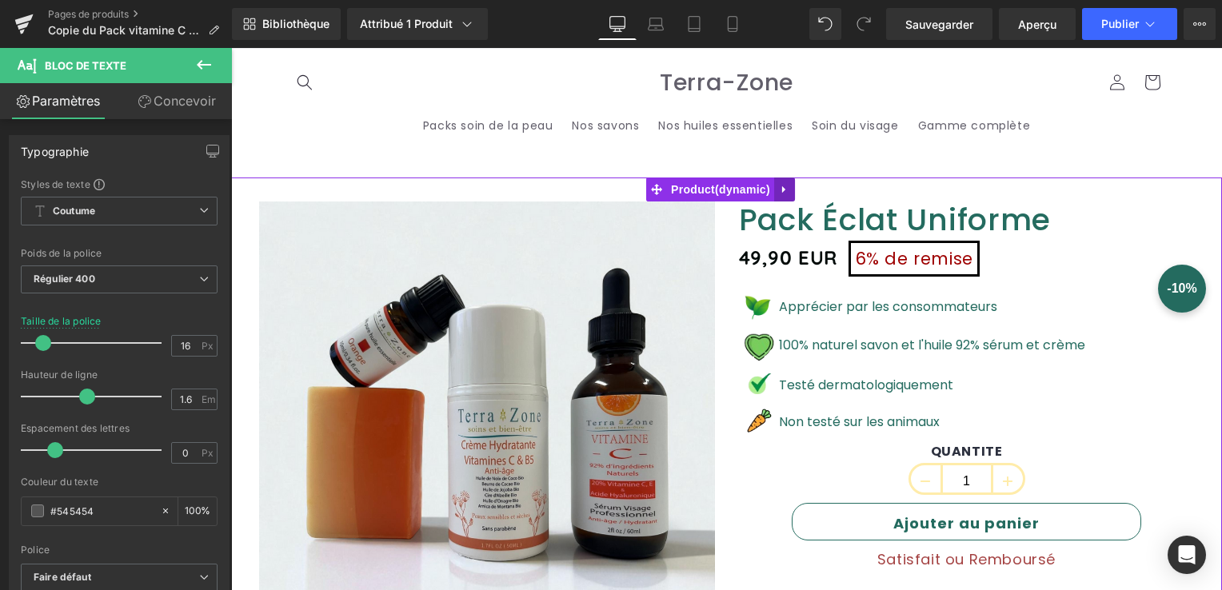
click at [782, 188] on icon at bounding box center [783, 189] width 3 height 7
click at [752, 182] on link at bounding box center [753, 190] width 21 height 24
click at [748, 190] on icon at bounding box center [753, 189] width 11 height 12
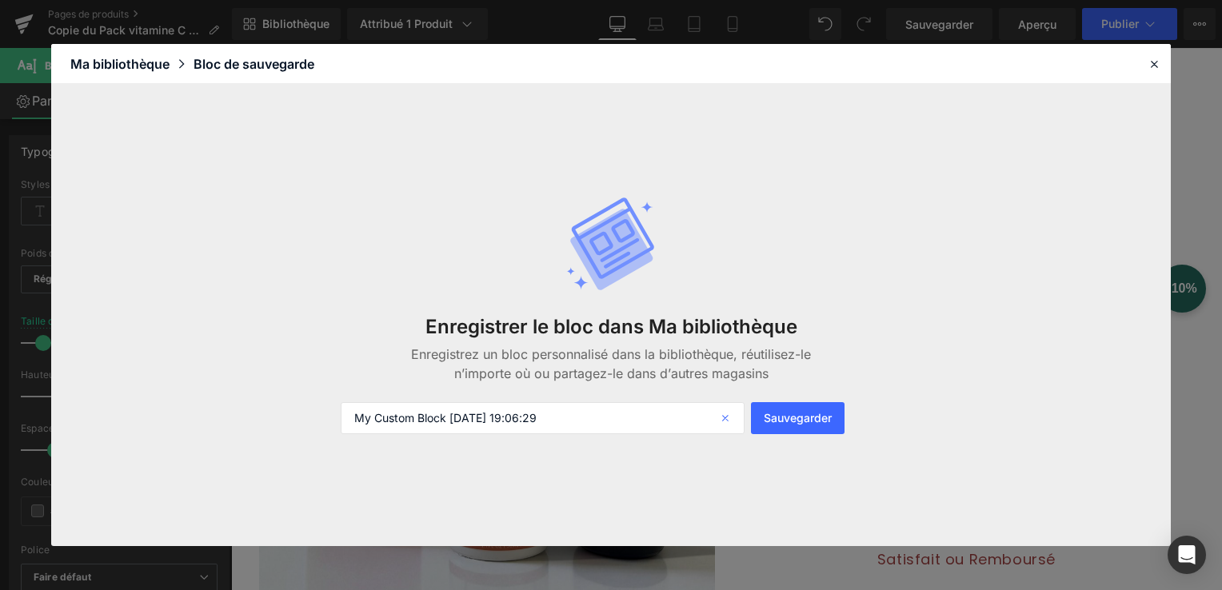
click at [726, 422] on icon at bounding box center [727, 418] width 35 height 32
click at [598, 414] on input "text" at bounding box center [543, 418] width 404 height 32
type input "1er bloc de pack"
click at [803, 402] on button "Sauvegarder" at bounding box center [798, 418] width 94 height 32
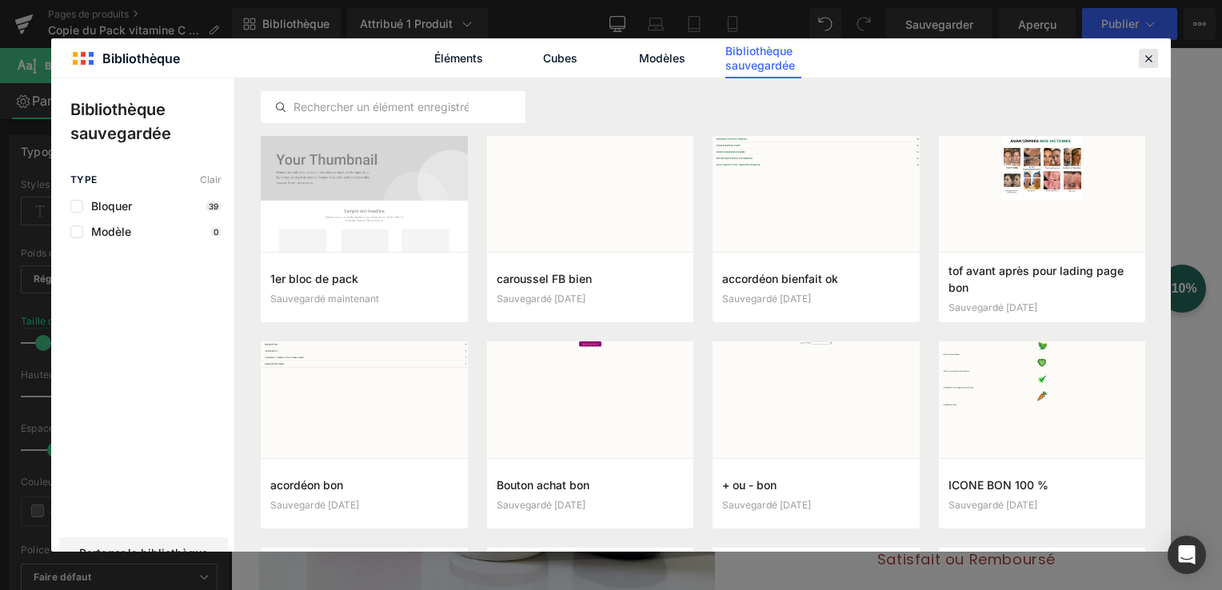
click at [1149, 58] on icon at bounding box center [1149, 58] width 14 height 14
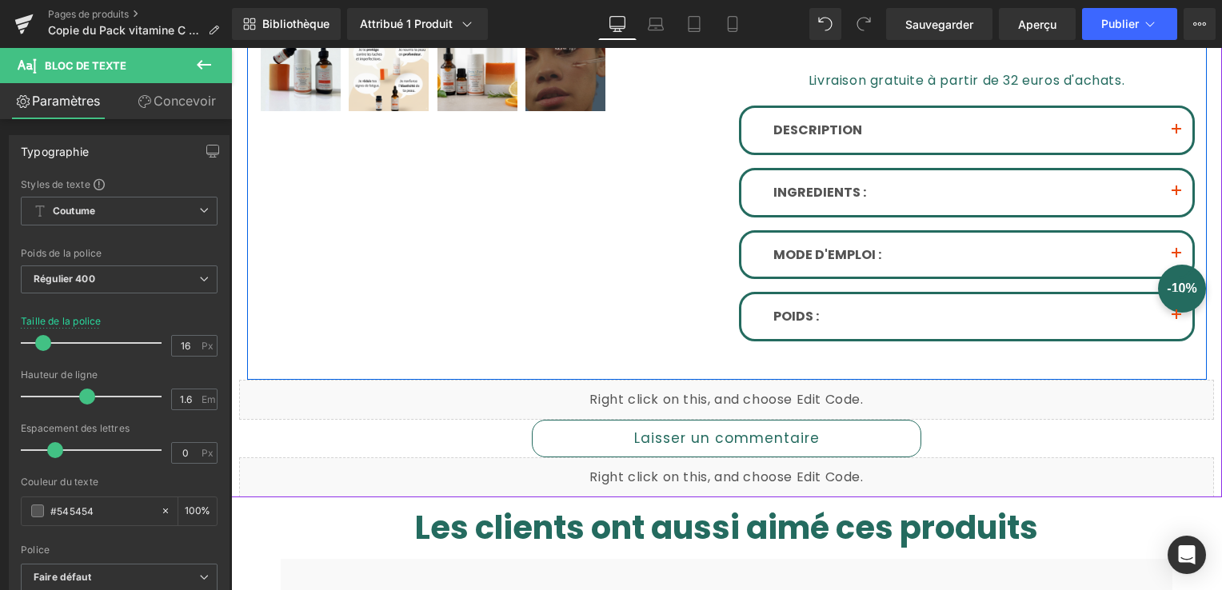
scroll to position [800, 0]
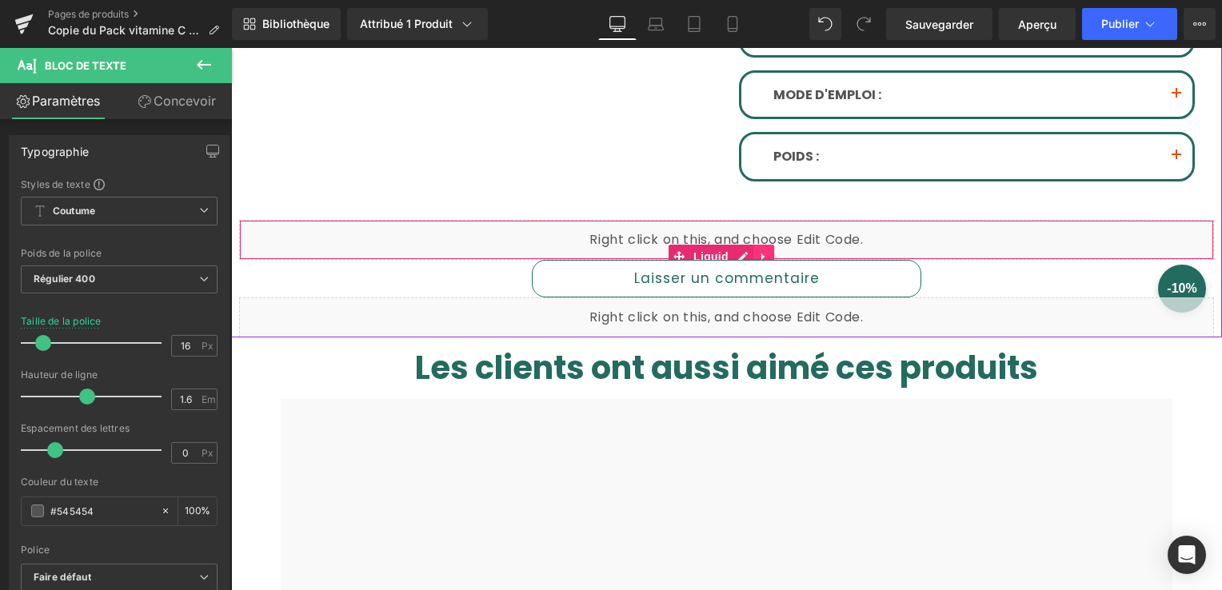
click at [758, 250] on icon at bounding box center [763, 256] width 11 height 12
click at [231, 48] on icon at bounding box center [231, 48] width 0 height 0
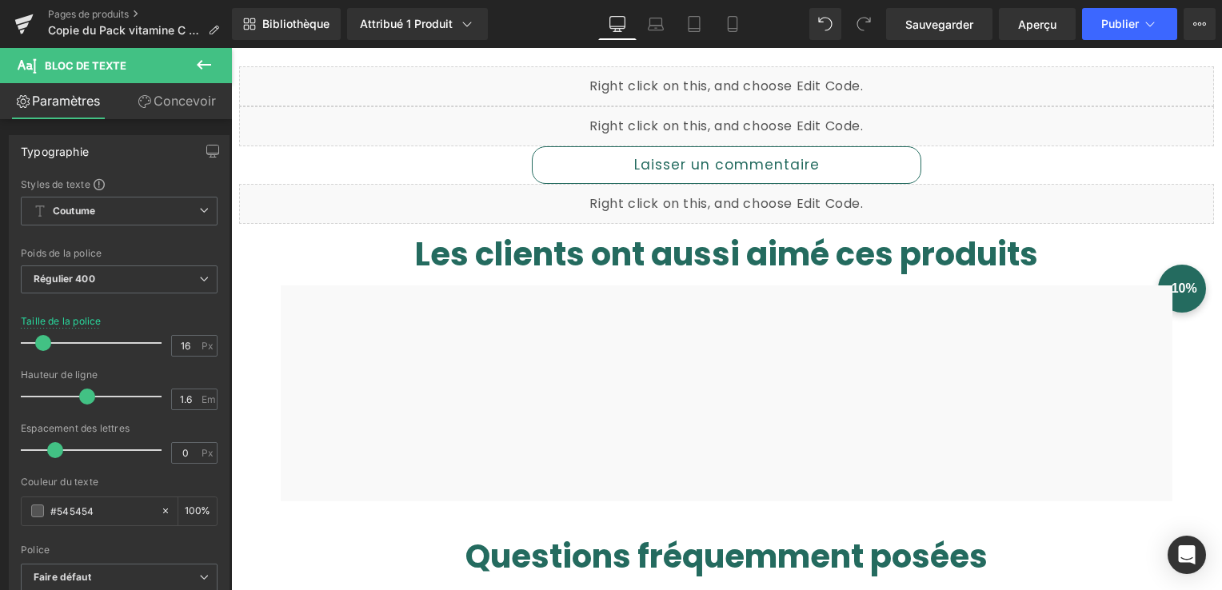
scroll to position [960, 0]
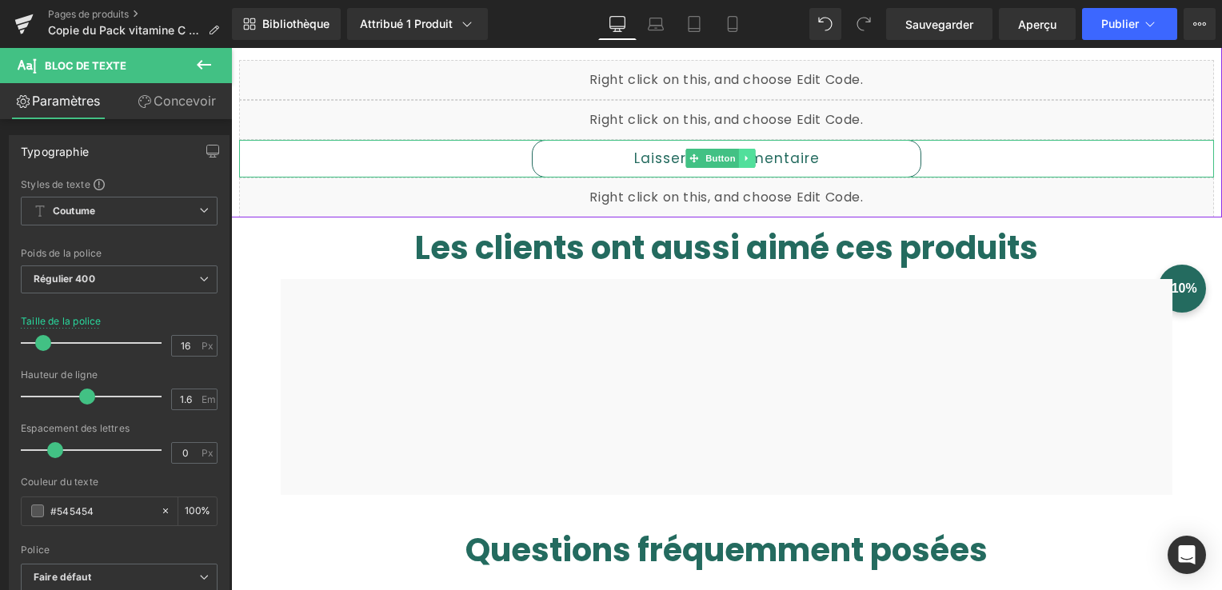
click at [748, 154] on icon at bounding box center [747, 159] width 9 height 10
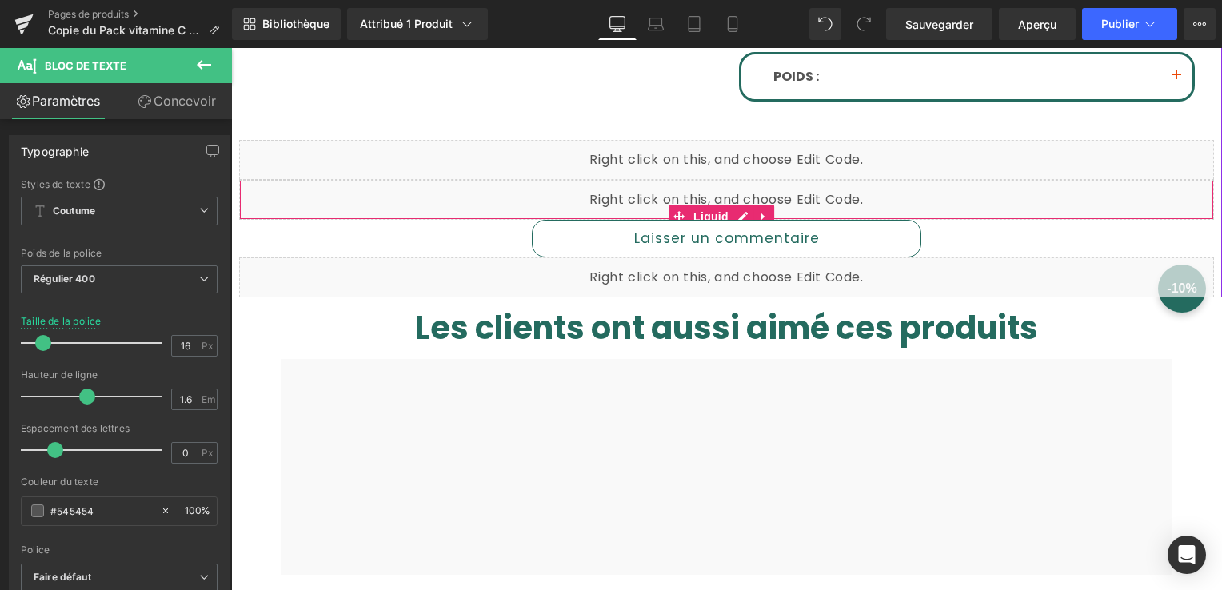
scroll to position [800, 0]
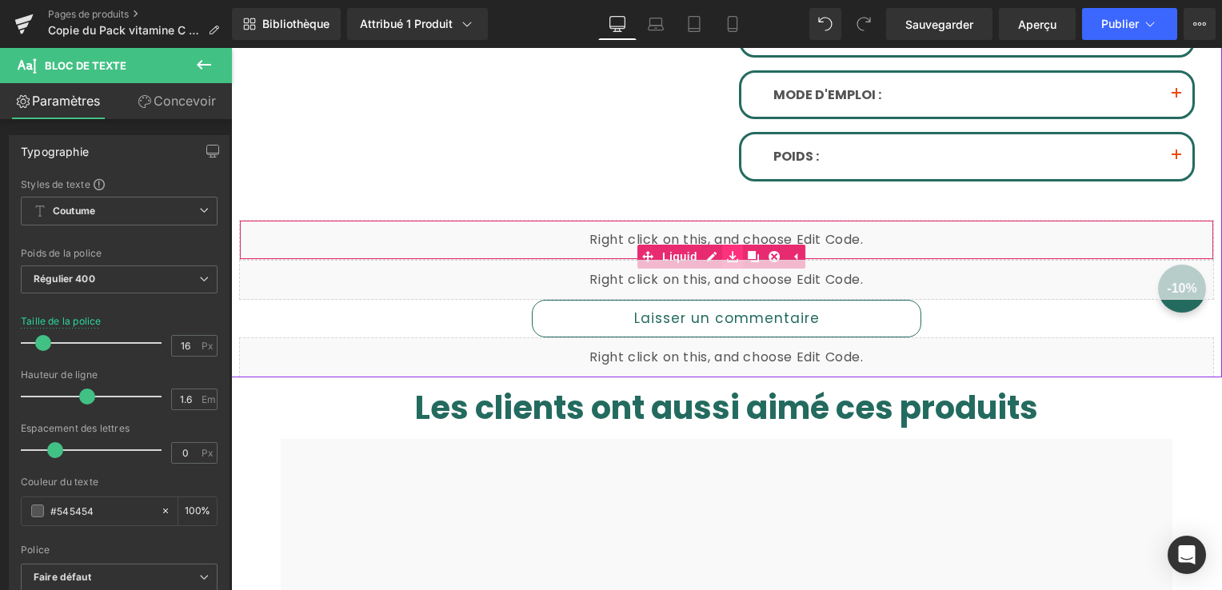
click at [727, 250] on icon at bounding box center [732, 256] width 11 height 12
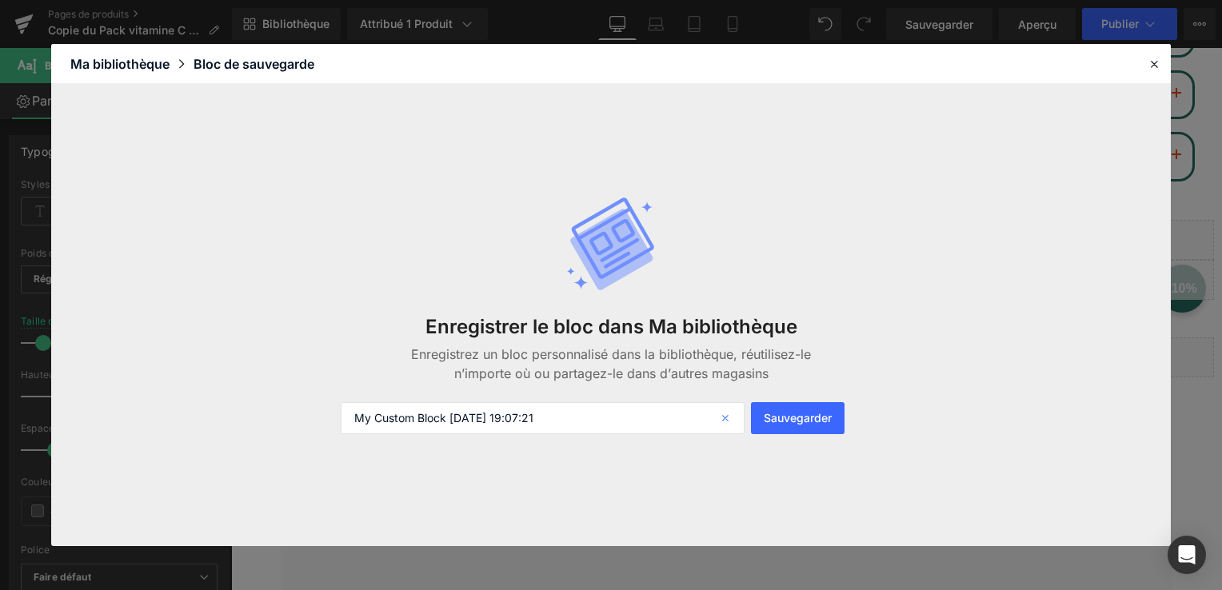
click at [720, 418] on icon at bounding box center [727, 418] width 35 height 32
click at [639, 420] on input "text" at bounding box center [543, 418] width 404 height 32
type input "banderolle déroulante"
click at [808, 415] on font "Sauvegarder" at bounding box center [798, 418] width 68 height 14
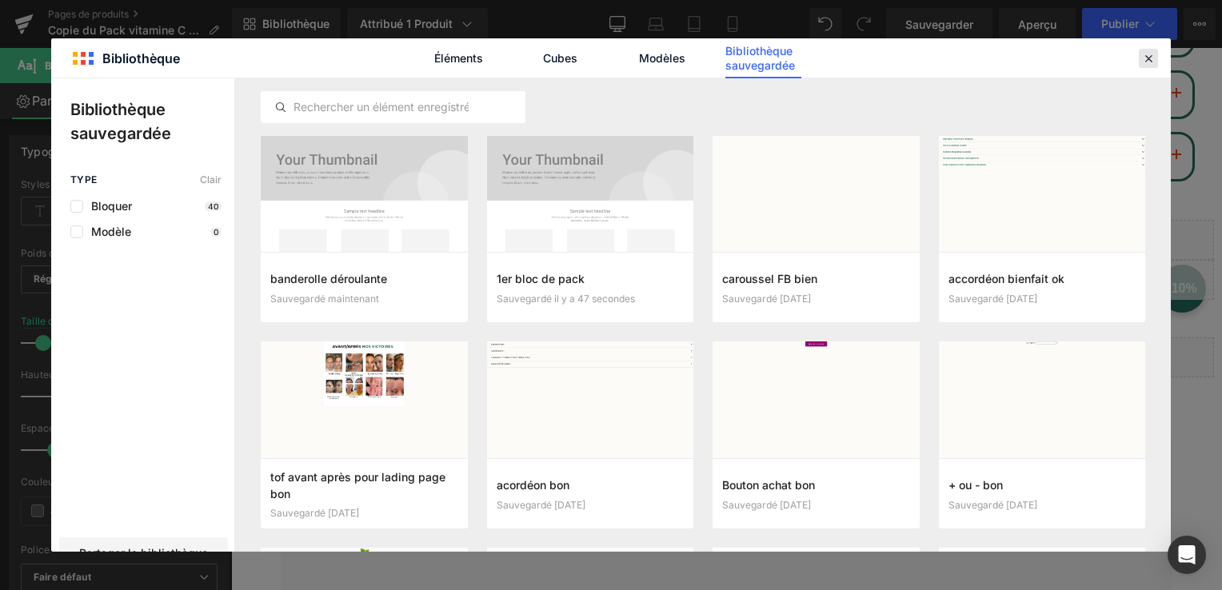
click at [1147, 55] on icon at bounding box center [1149, 58] width 14 height 14
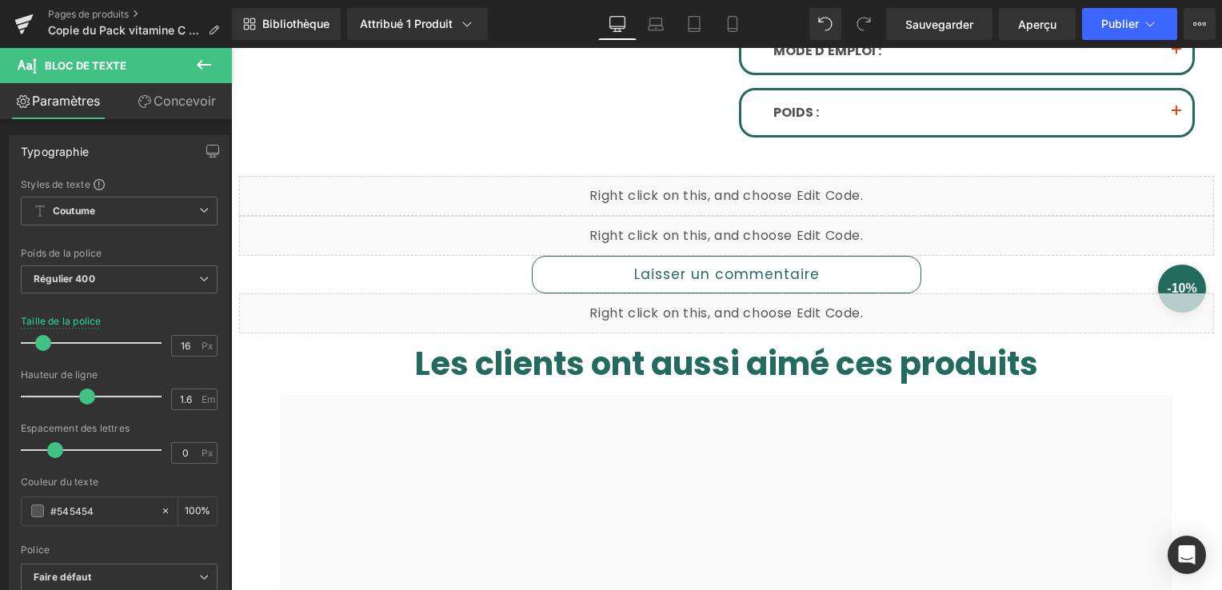
scroll to position [880, 0]
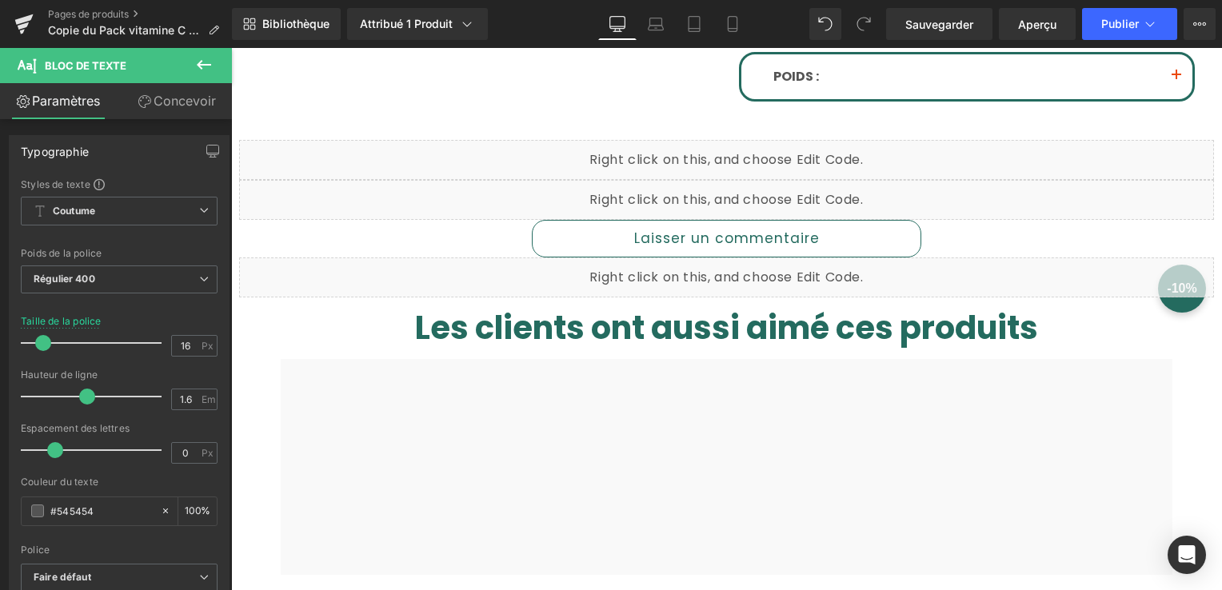
click at [620, 229] on link "Laisser un commentaire" at bounding box center [727, 239] width 390 height 38
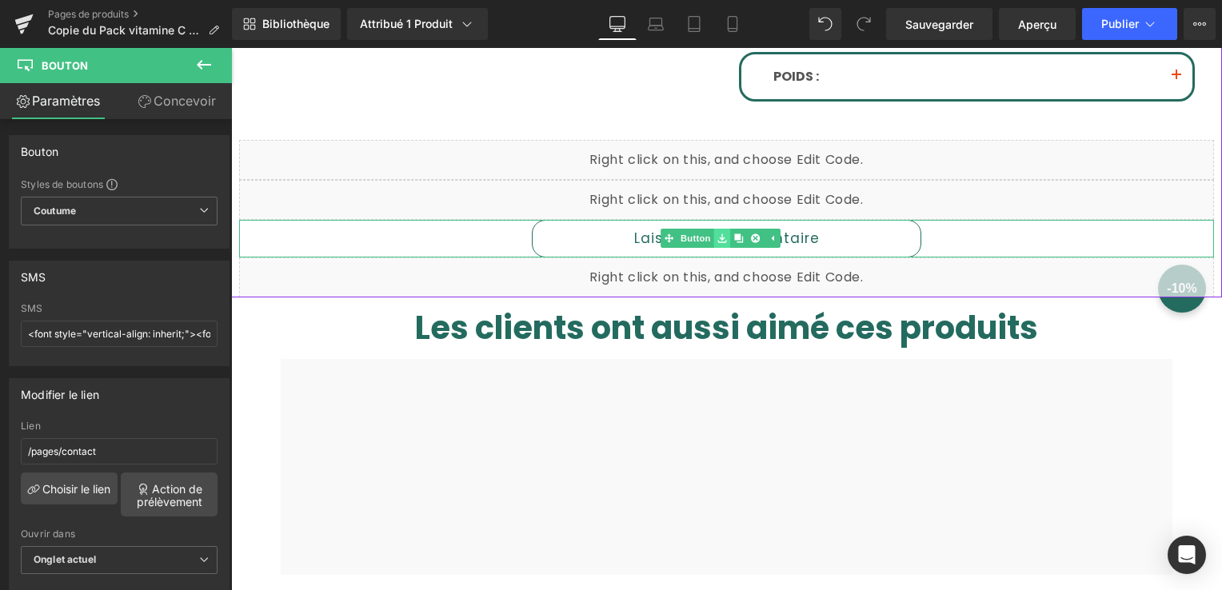
click at [718, 234] on icon at bounding box center [722, 239] width 9 height 10
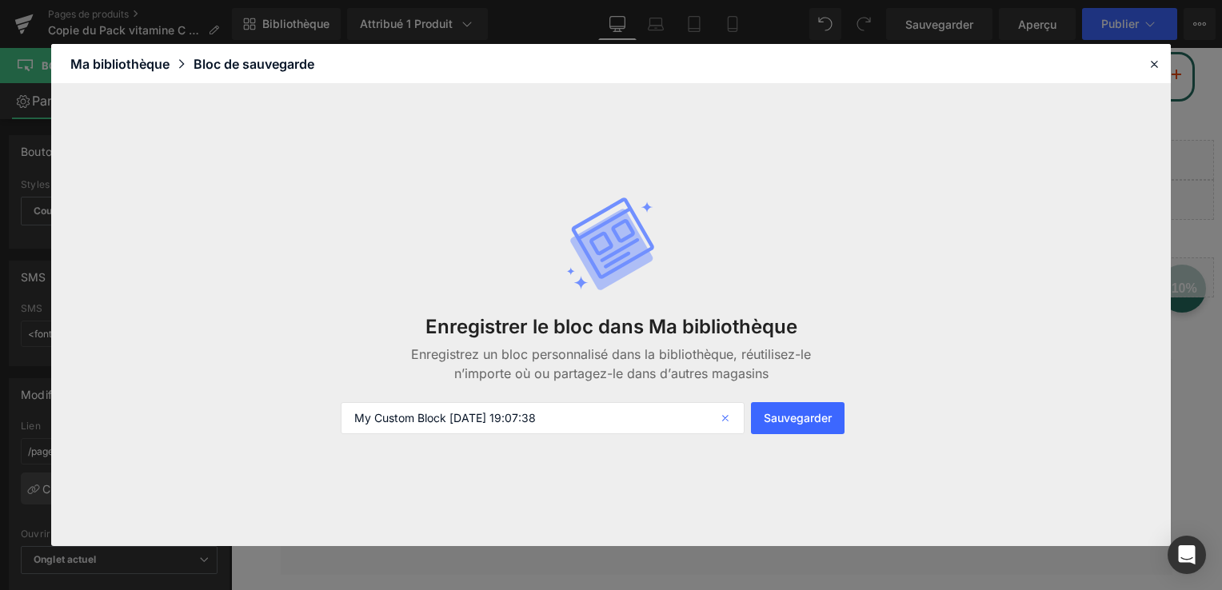
click at [732, 426] on icon at bounding box center [727, 418] width 35 height 32
type input "bouton vide"
click at [790, 420] on font "Sauvegarder" at bounding box center [798, 418] width 68 height 14
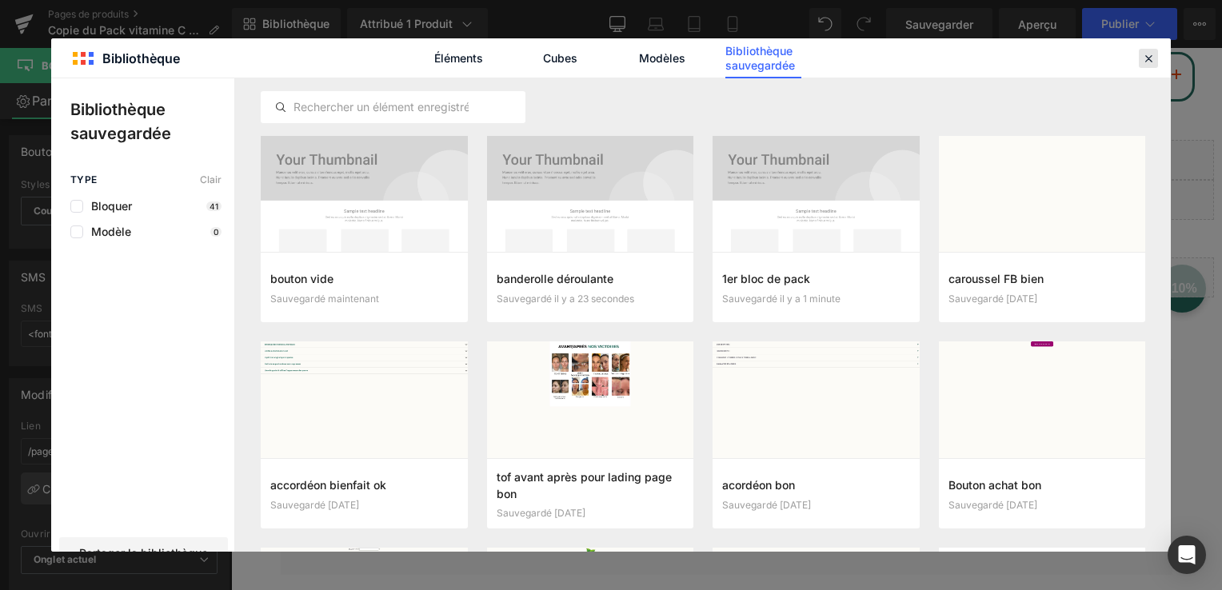
click at [1152, 64] on icon at bounding box center [1149, 58] width 14 height 14
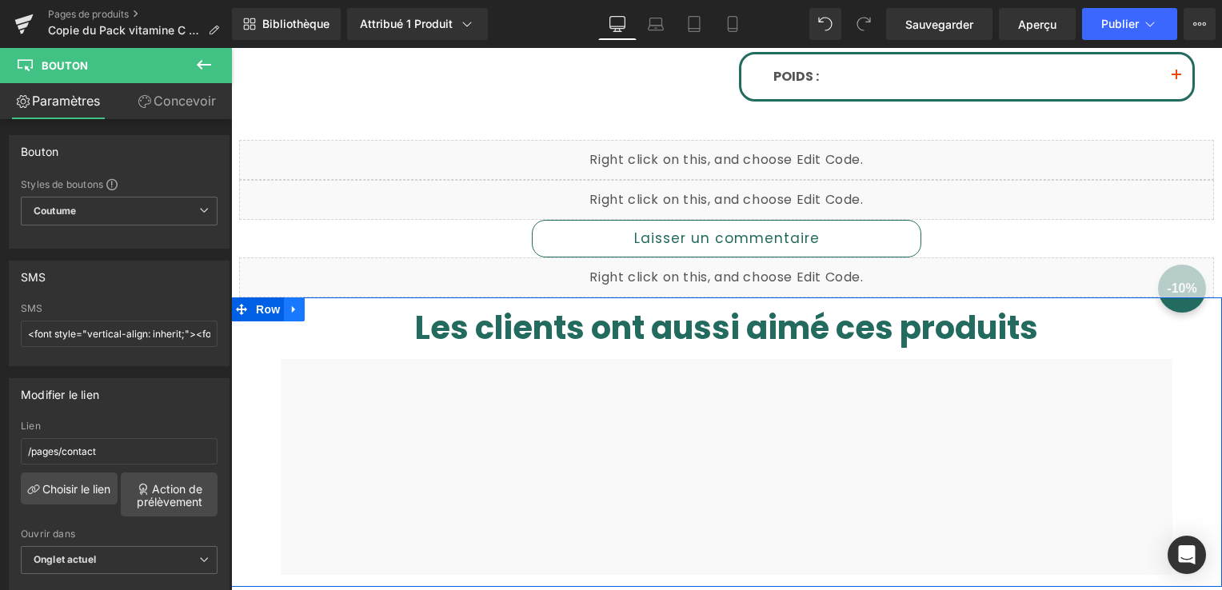
click at [292, 306] on icon at bounding box center [293, 309] width 3 height 7
click at [289, 303] on icon at bounding box center [294, 309] width 11 height 12
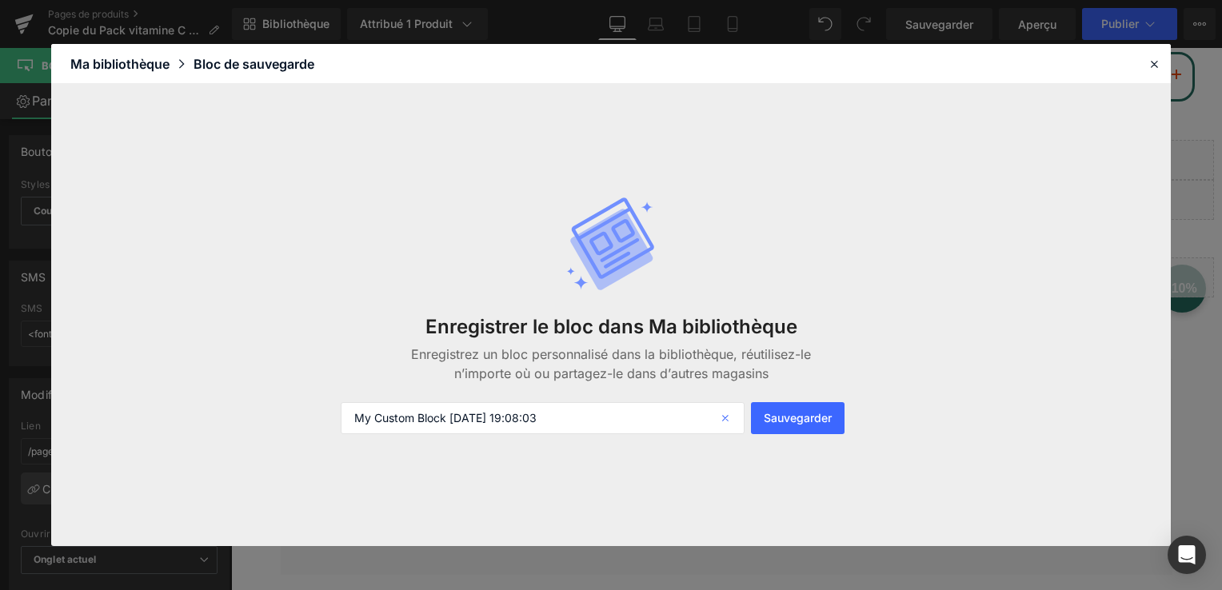
click at [728, 418] on icon at bounding box center [727, 418] width 35 height 32
type input "2ème bloc pack"
click at [798, 427] on button "Sauvegarder" at bounding box center [798, 418] width 94 height 32
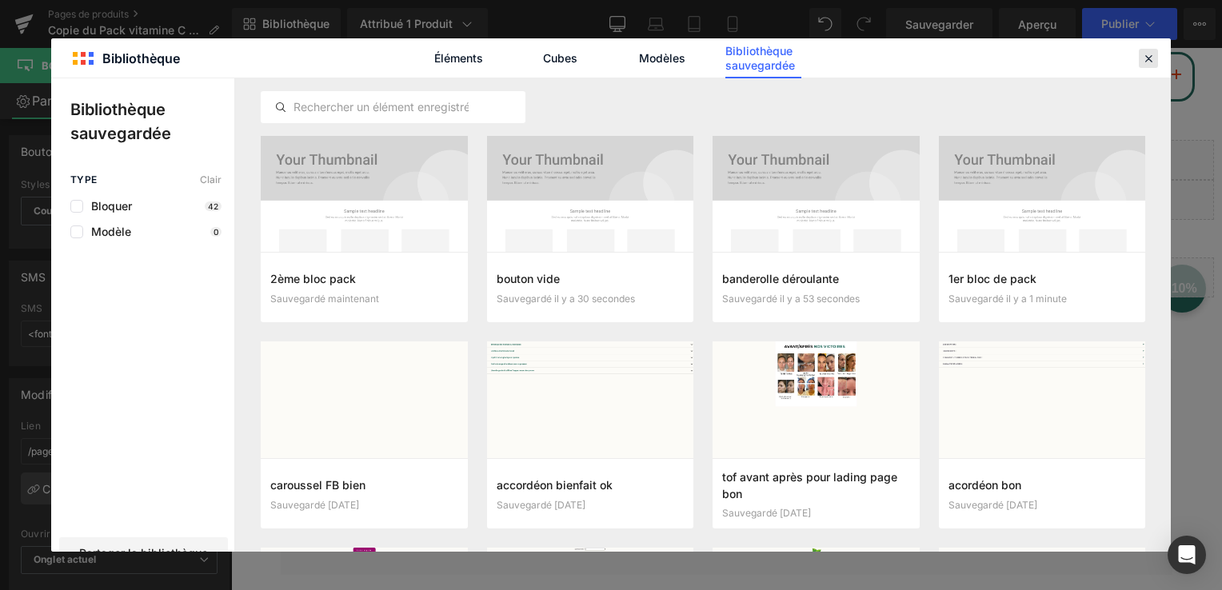
click at [1145, 63] on icon at bounding box center [1149, 58] width 14 height 14
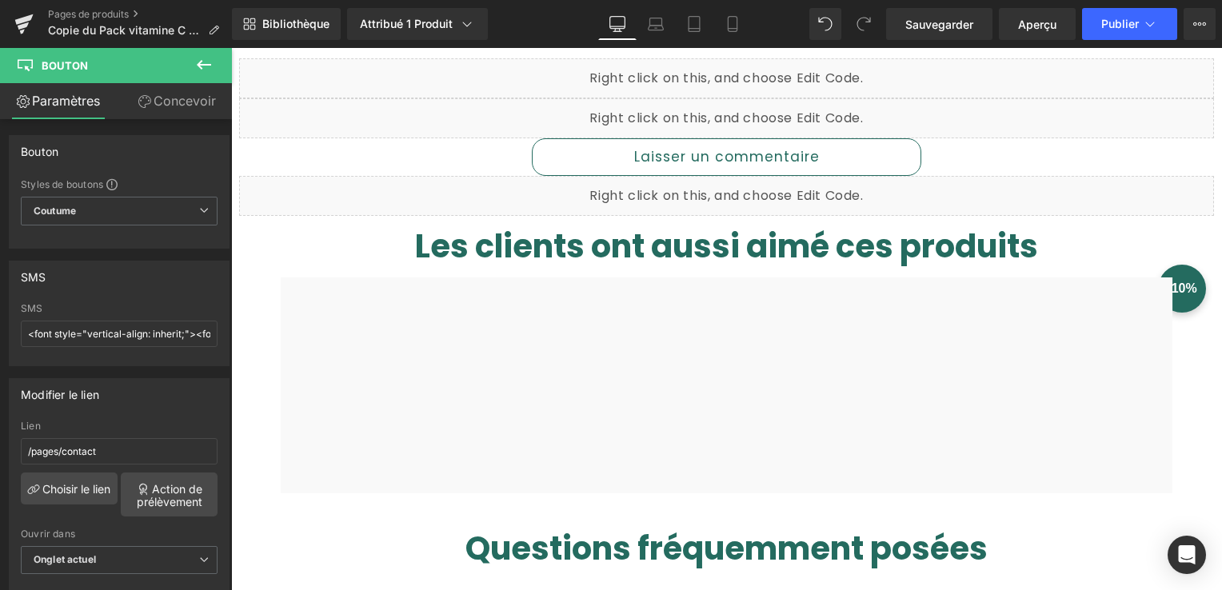
scroll to position [960, 0]
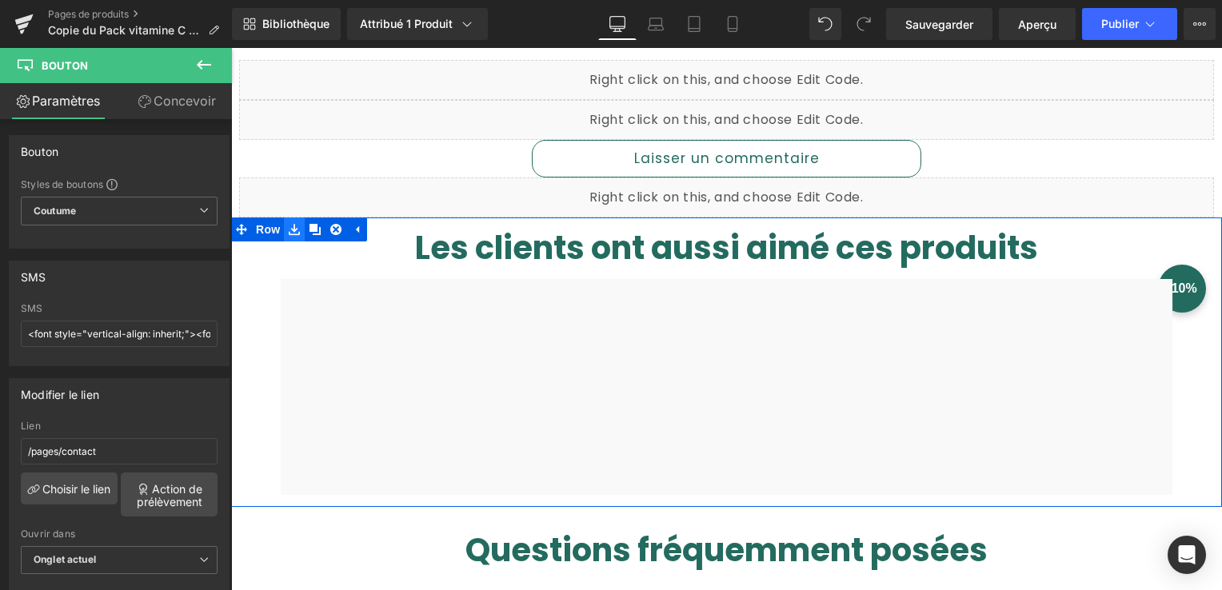
click at [289, 223] on icon at bounding box center [294, 229] width 11 height 12
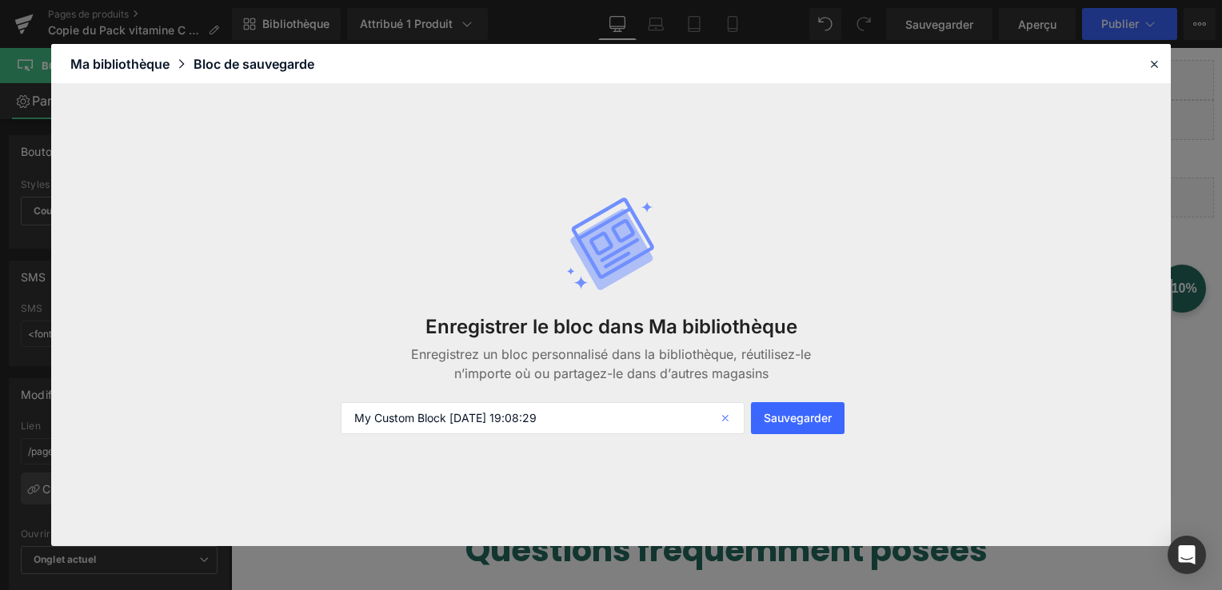
click at [726, 413] on icon at bounding box center [727, 418] width 35 height 32
type input "3 ème bloc pack"
click at [778, 414] on font "Sauvegarder" at bounding box center [798, 418] width 68 height 14
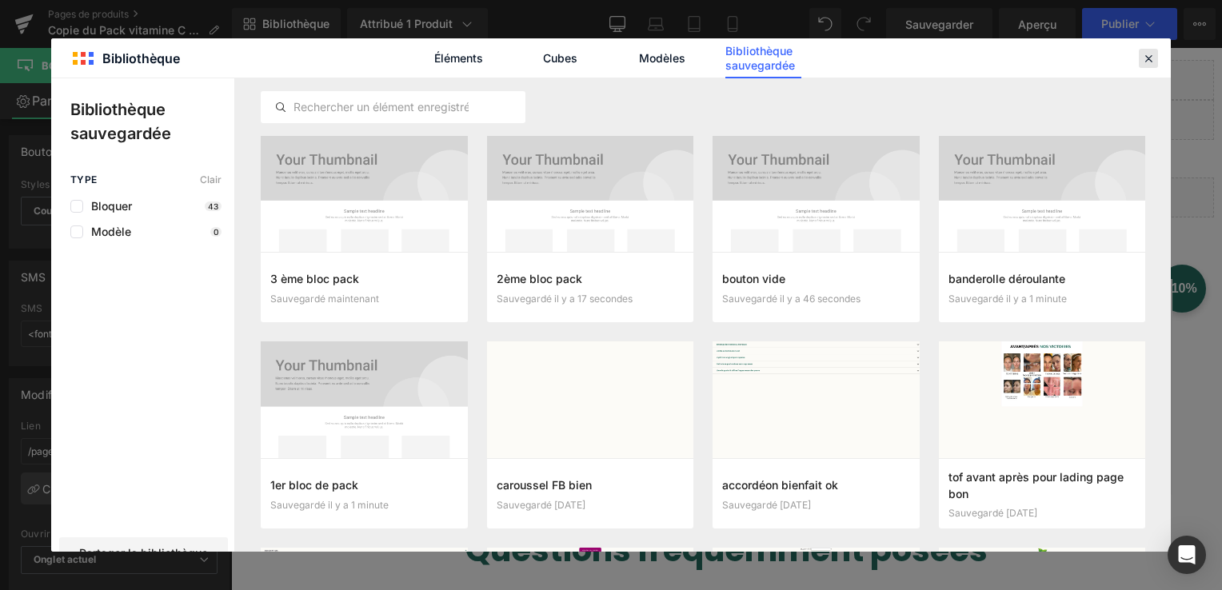
drag, startPoint x: 1153, startPoint y: 59, endPoint x: 921, endPoint y: 11, distance: 236.9
click at [1153, 59] on icon at bounding box center [1149, 58] width 14 height 14
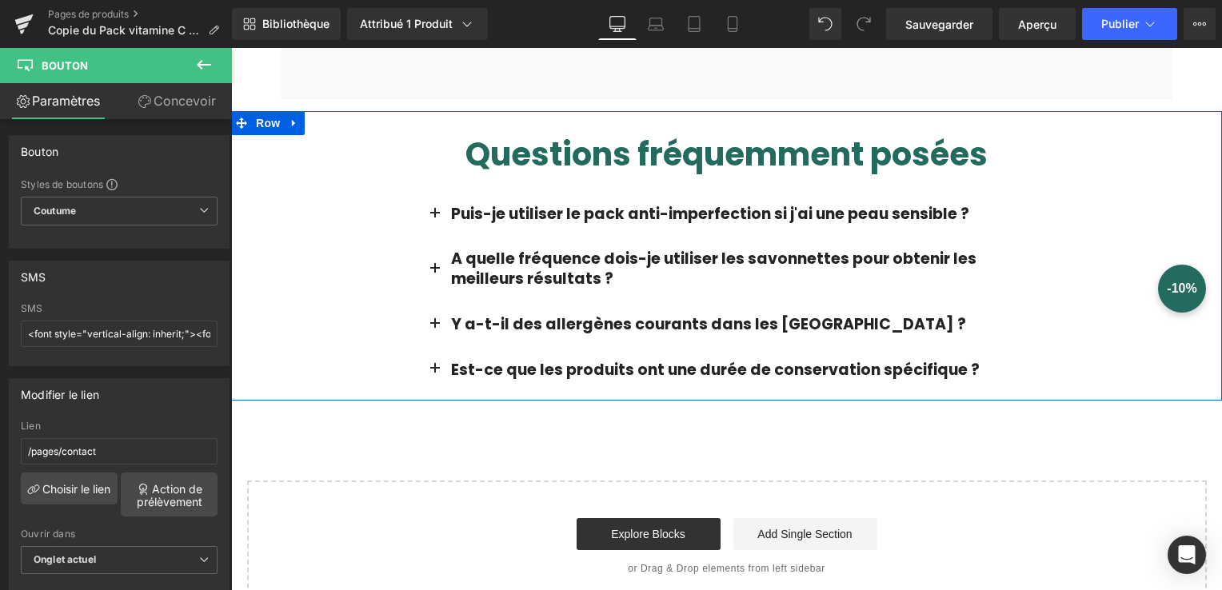
scroll to position [1360, 0]
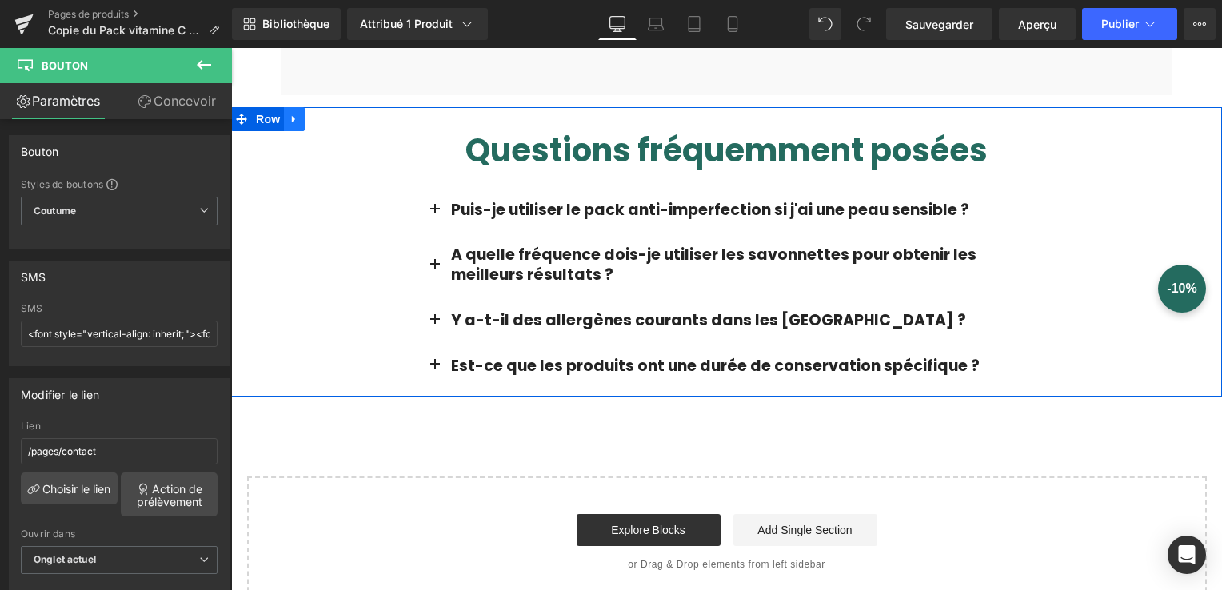
click at [289, 117] on icon at bounding box center [294, 119] width 11 height 12
click at [289, 114] on icon at bounding box center [294, 119] width 11 height 11
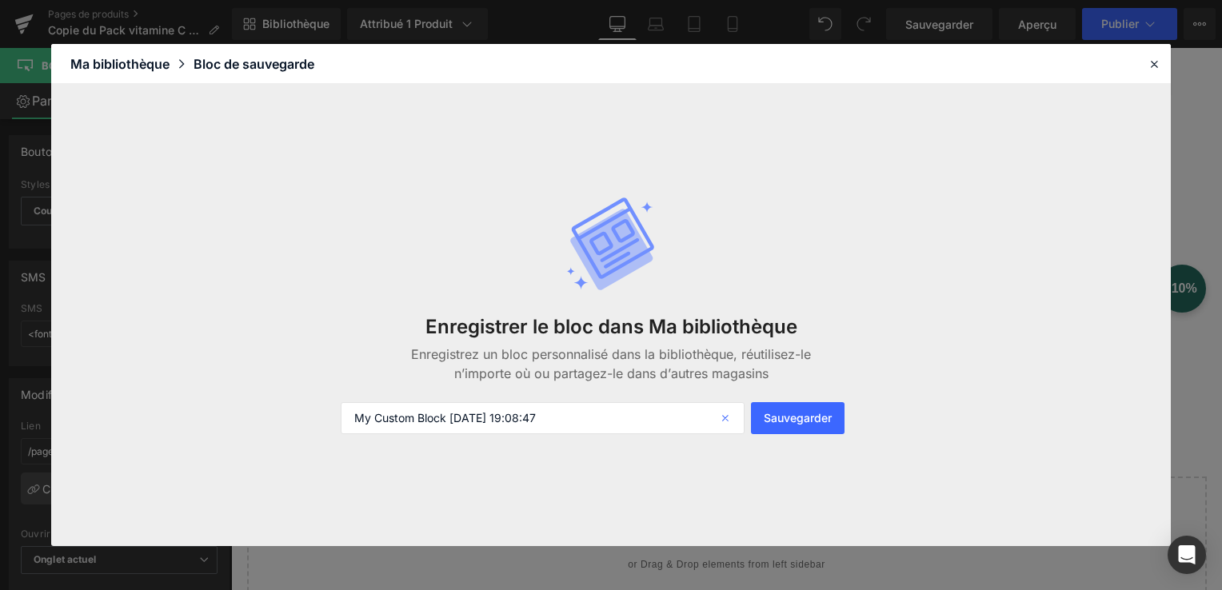
click at [732, 414] on icon at bounding box center [727, 418] width 35 height 32
type input "4 ème bloc pack"
click at [782, 411] on button "Sauvegarder" at bounding box center [798, 418] width 94 height 32
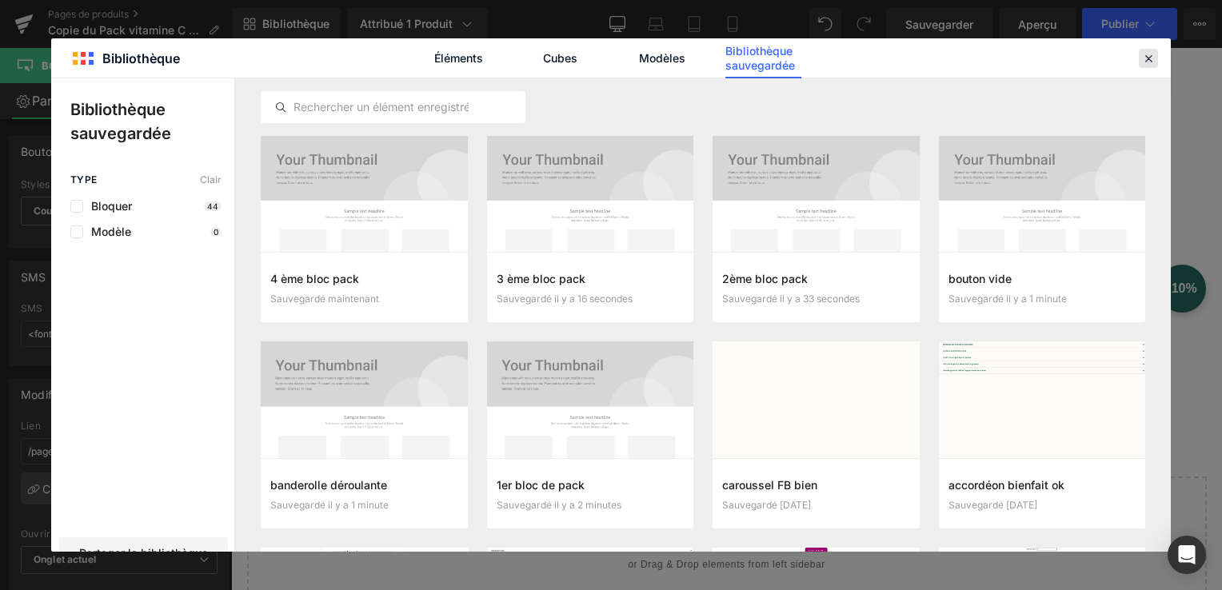
click at [1155, 54] on icon at bounding box center [1149, 58] width 14 height 14
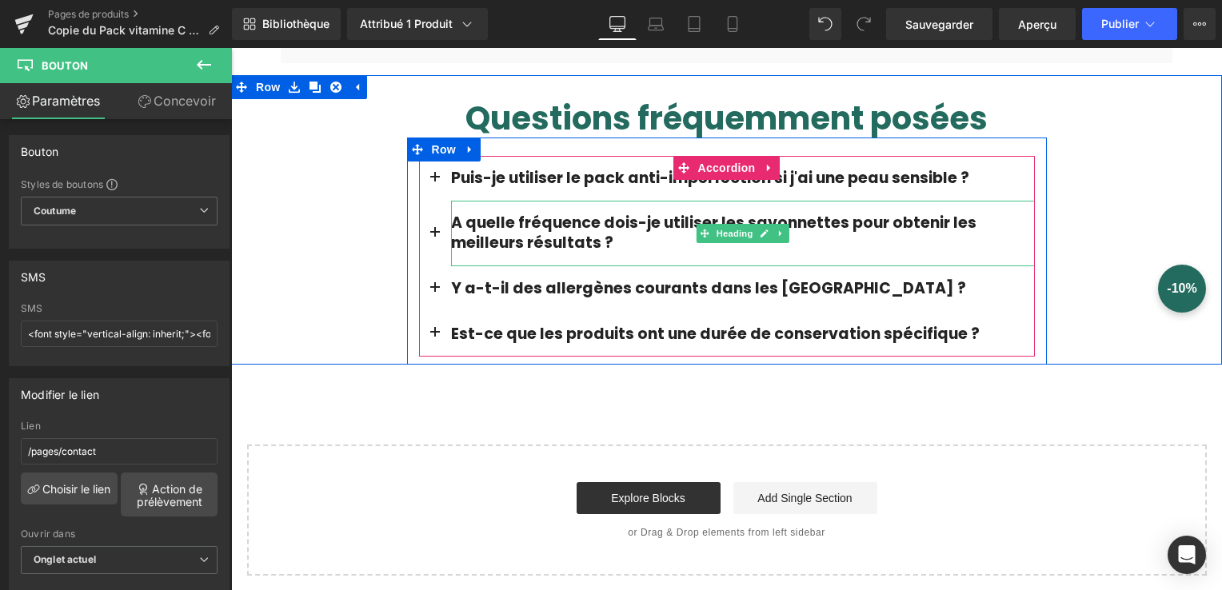
scroll to position [1632, 0]
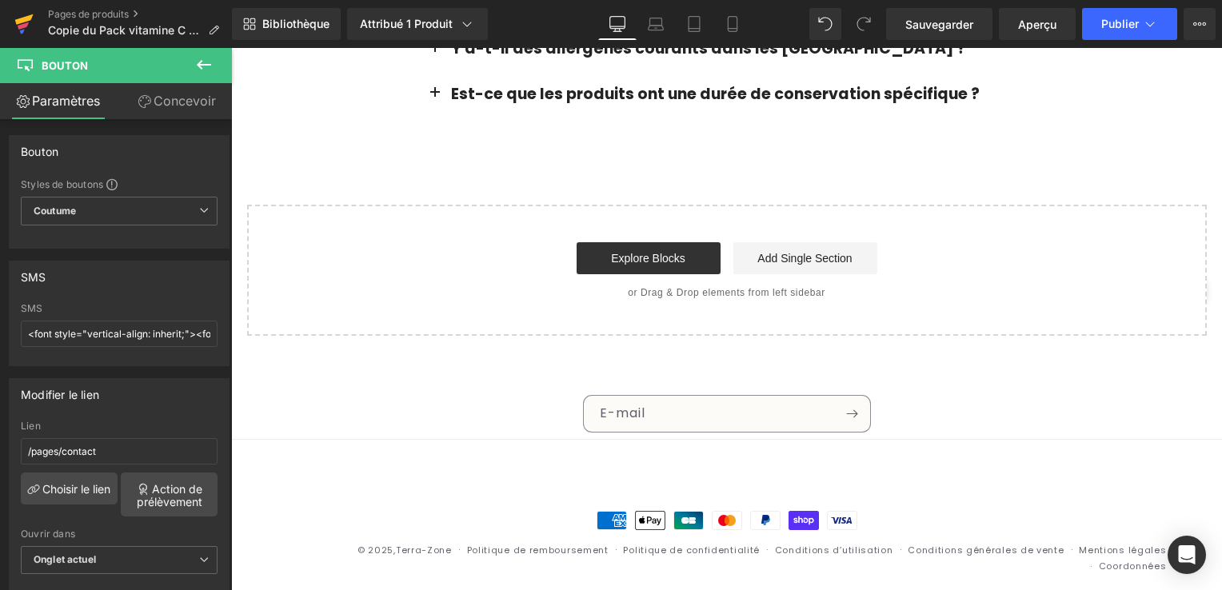
click at [19, 30] on icon at bounding box center [23, 24] width 19 height 40
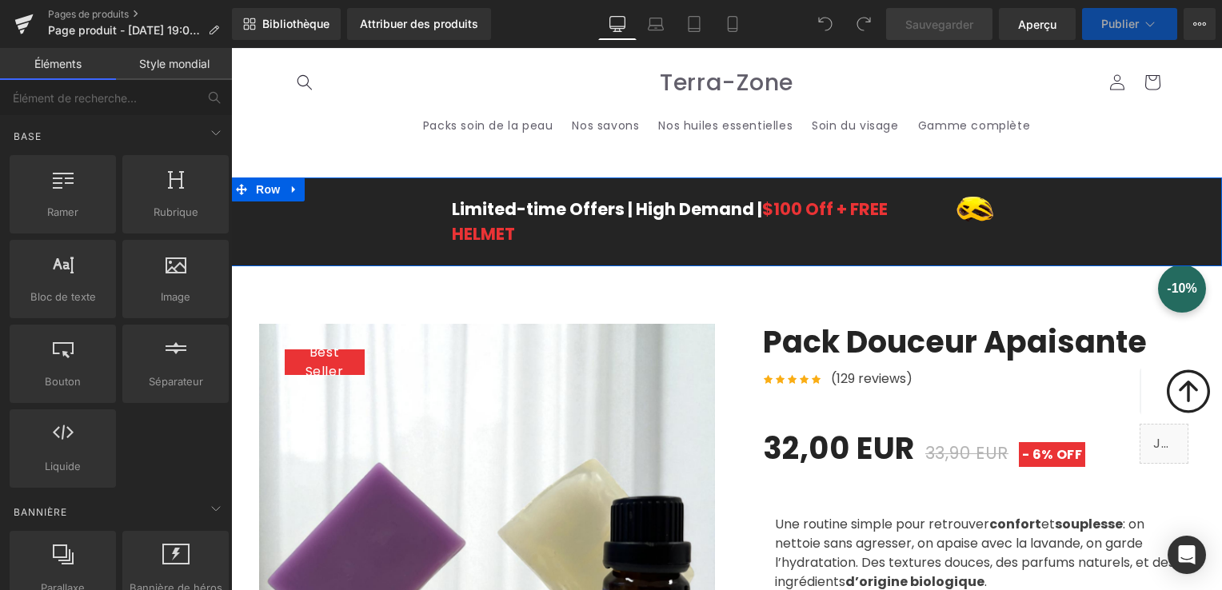
click at [291, 191] on icon at bounding box center [294, 189] width 11 height 12
click at [334, 190] on link at bounding box center [336, 190] width 21 height 24
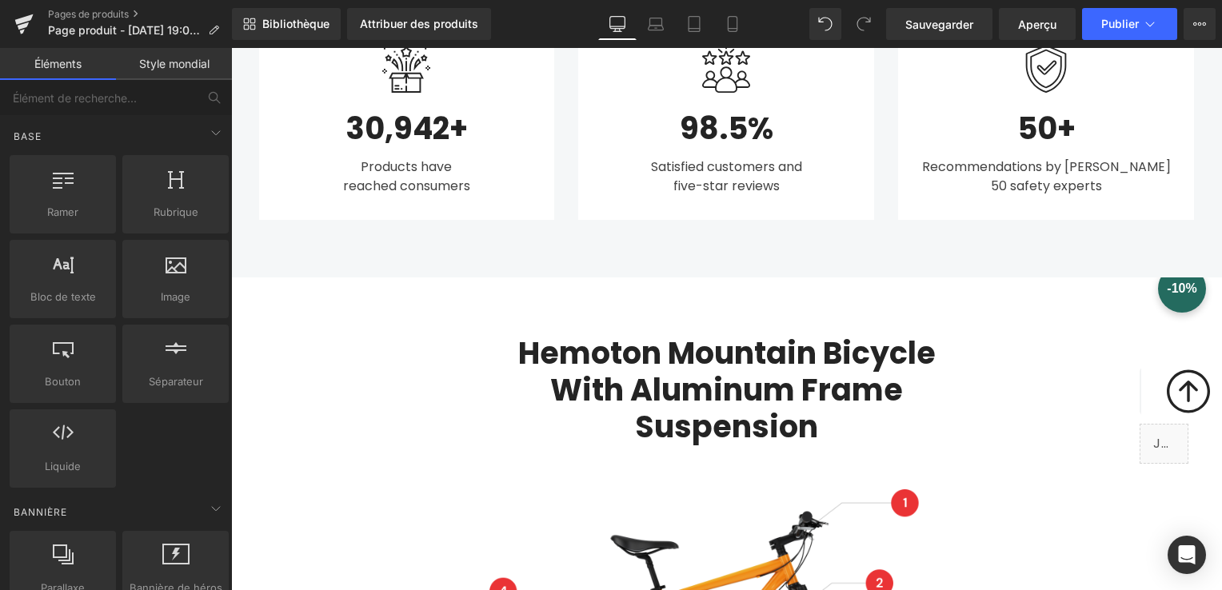
scroll to position [2000, 0]
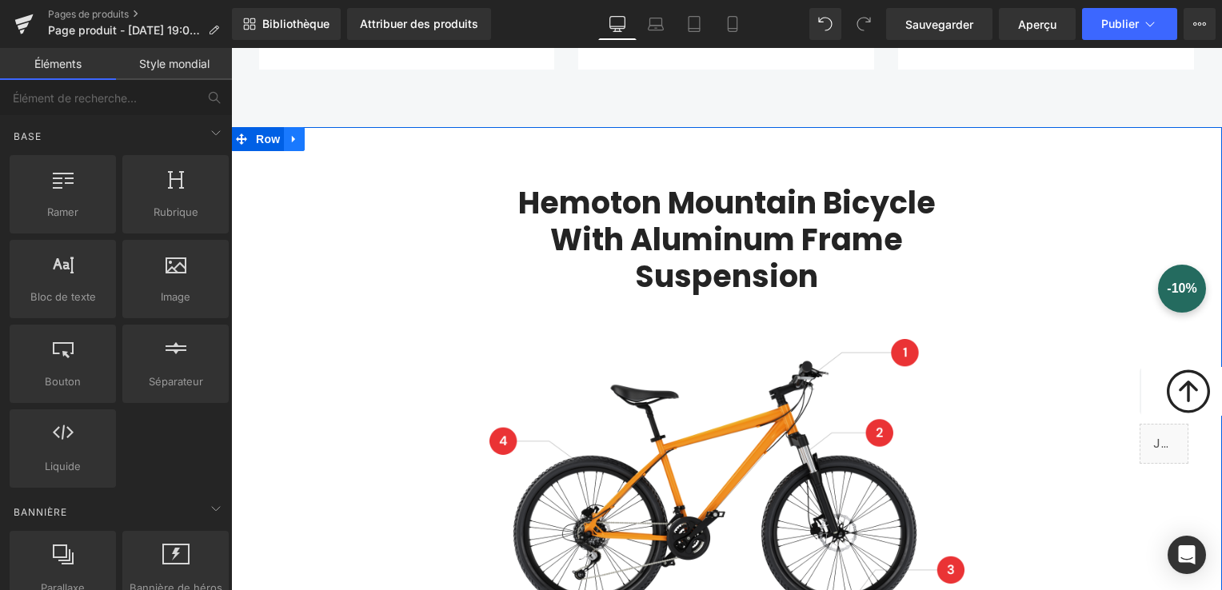
click at [289, 136] on icon at bounding box center [294, 140] width 11 height 12
click at [330, 134] on icon at bounding box center [335, 139] width 11 height 11
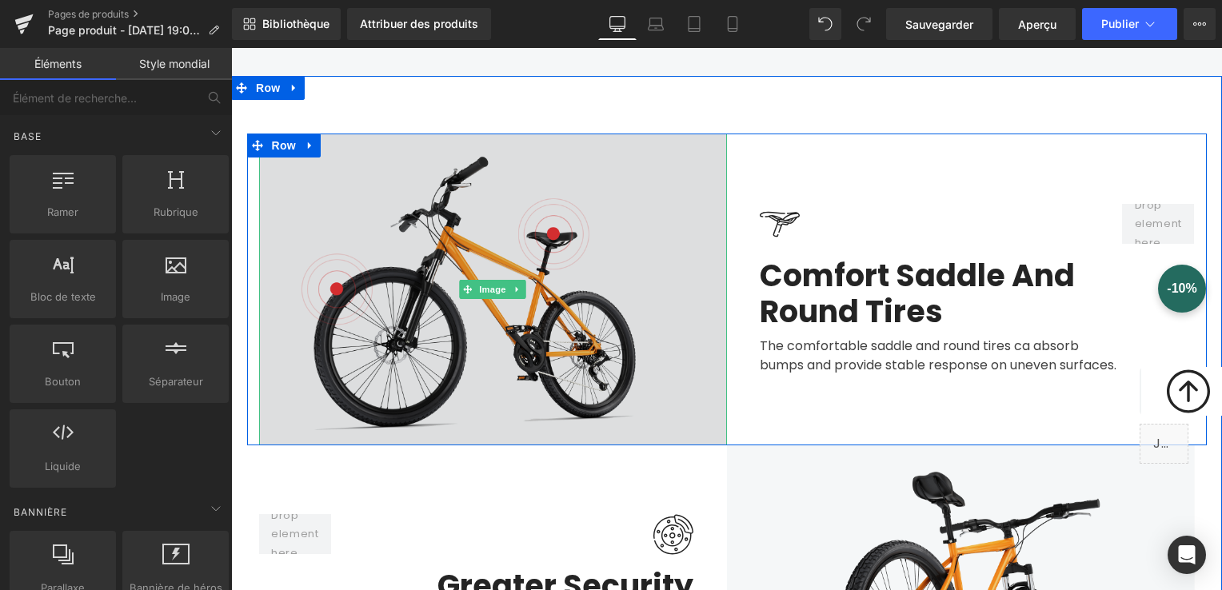
scroll to position [2080, 0]
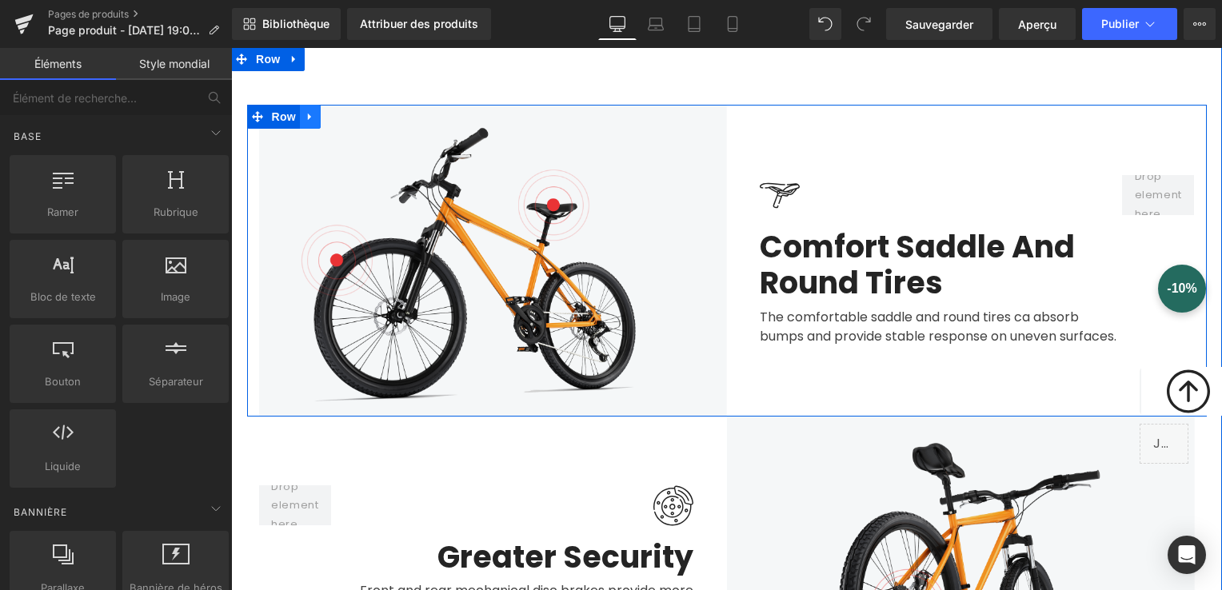
click at [305, 114] on icon at bounding box center [310, 117] width 11 height 12
click at [346, 112] on icon at bounding box center [351, 117] width 11 height 12
click at [342, 112] on link at bounding box center [352, 117] width 21 height 24
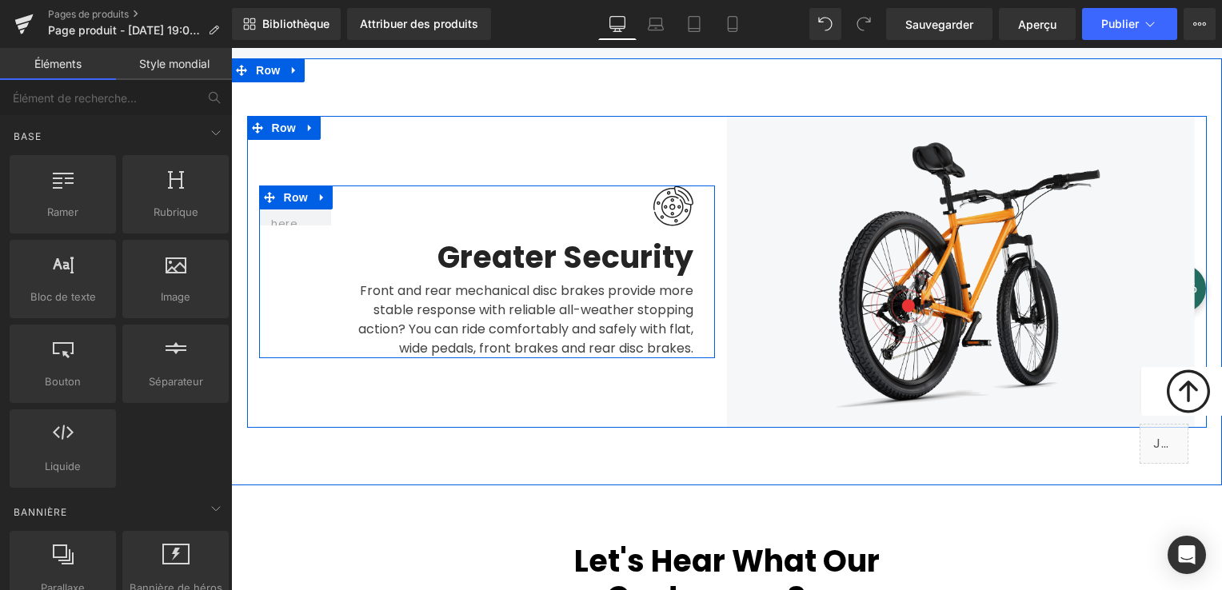
scroll to position [1920, 0]
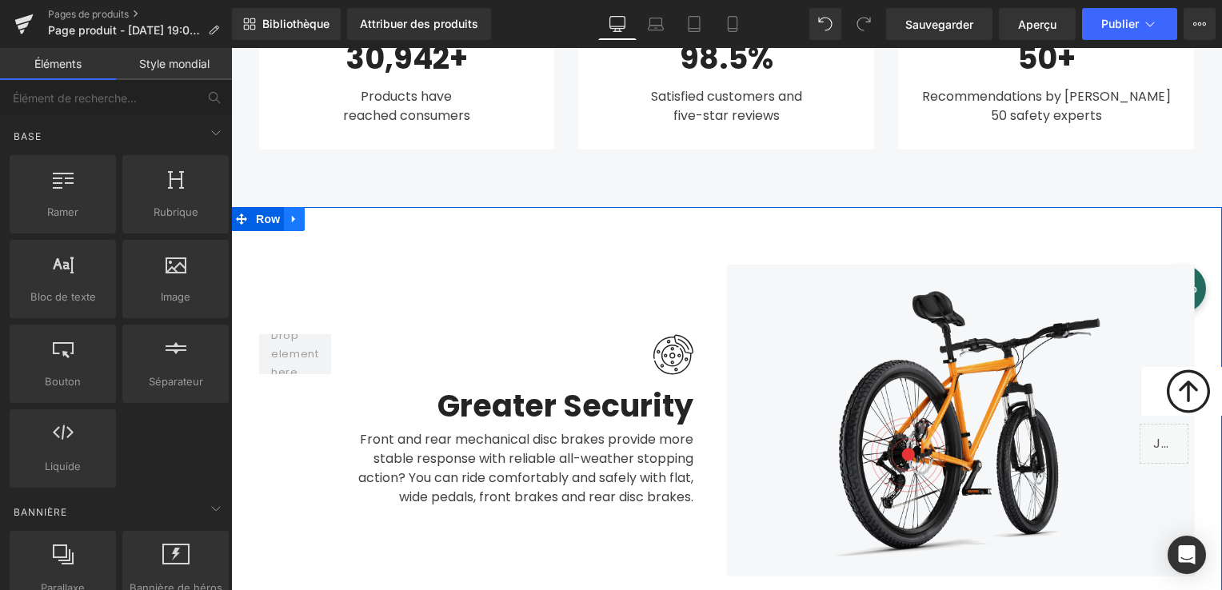
click at [289, 219] on icon at bounding box center [294, 220] width 11 height 12
click at [330, 216] on icon at bounding box center [335, 220] width 11 height 12
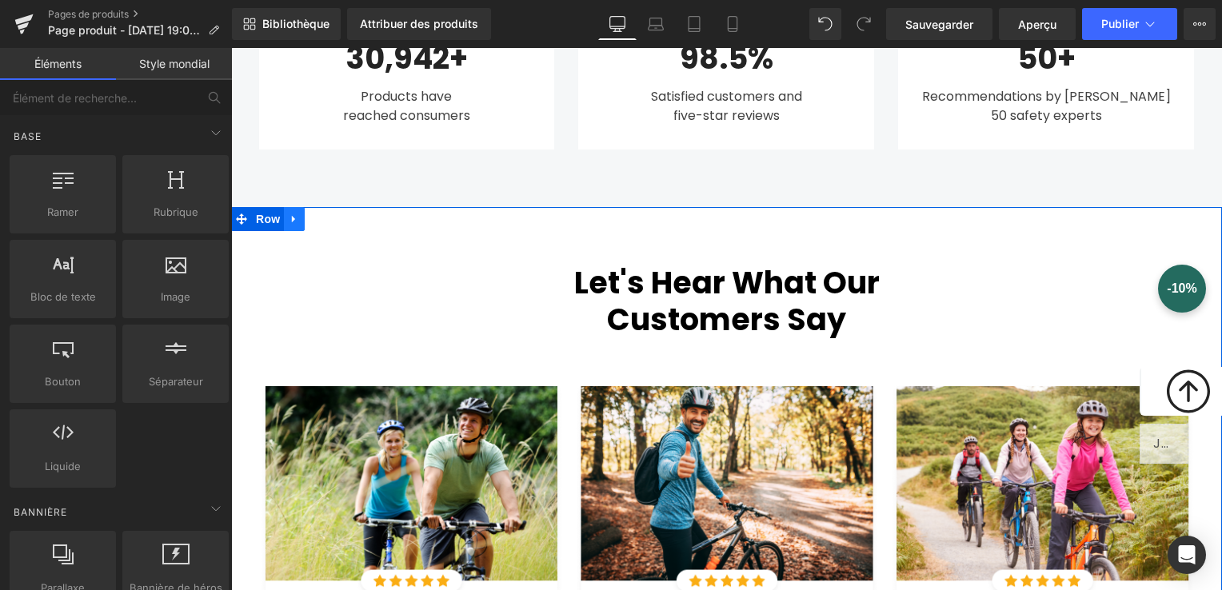
click at [291, 218] on icon at bounding box center [294, 220] width 11 height 12
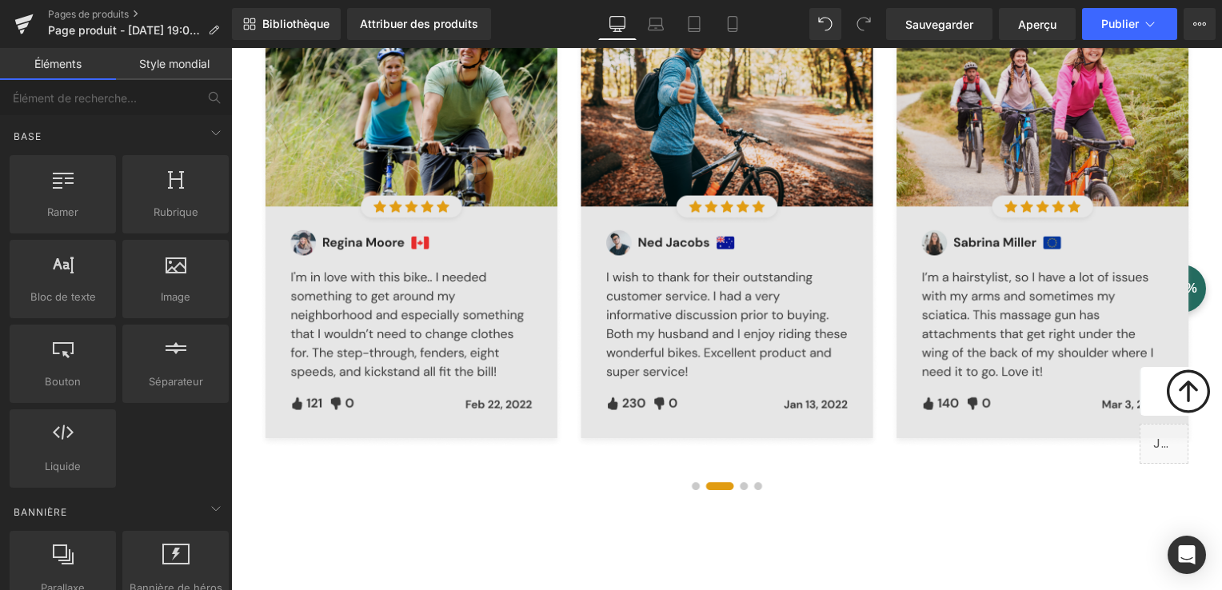
scroll to position [2240, 0]
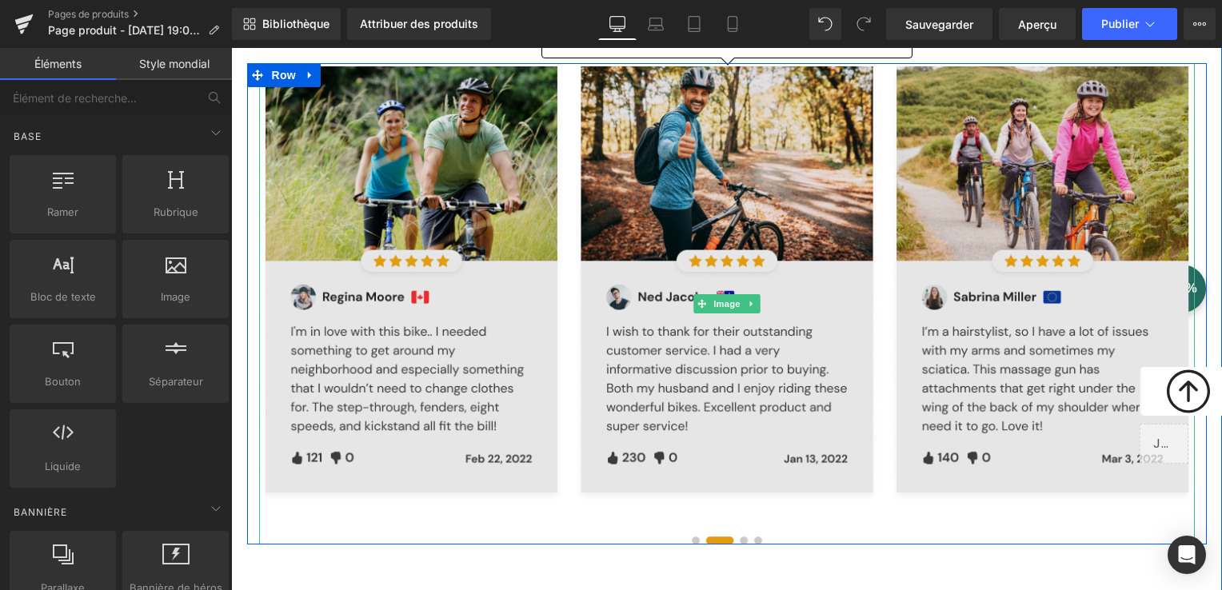
click at [688, 533] on img at bounding box center [727, 304] width 936 height 482
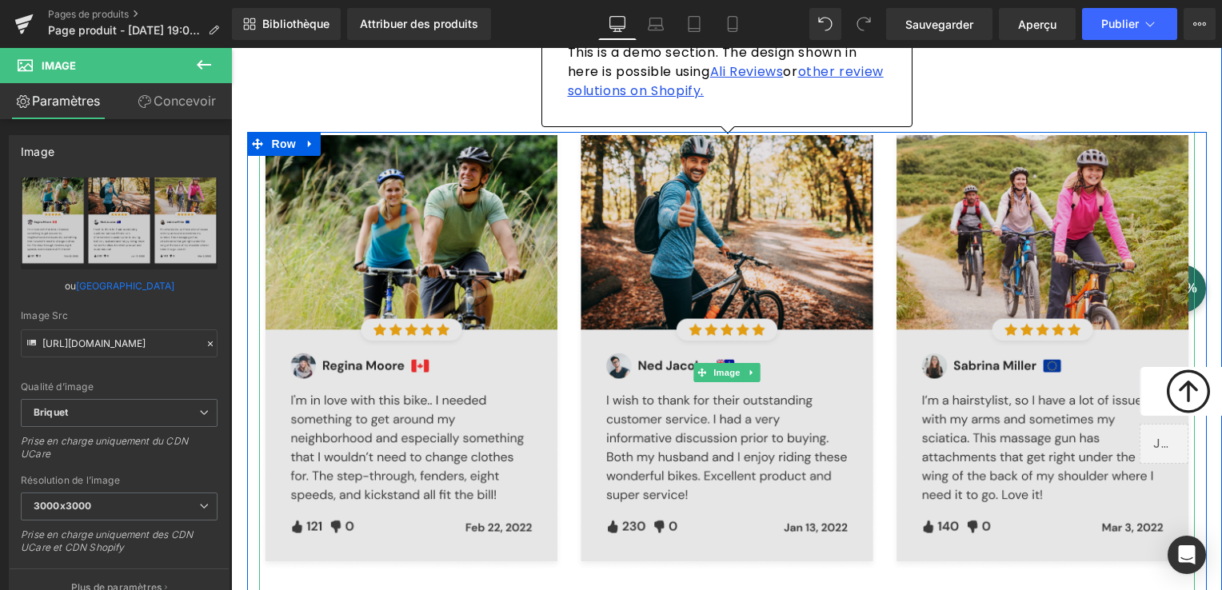
scroll to position [2080, 0]
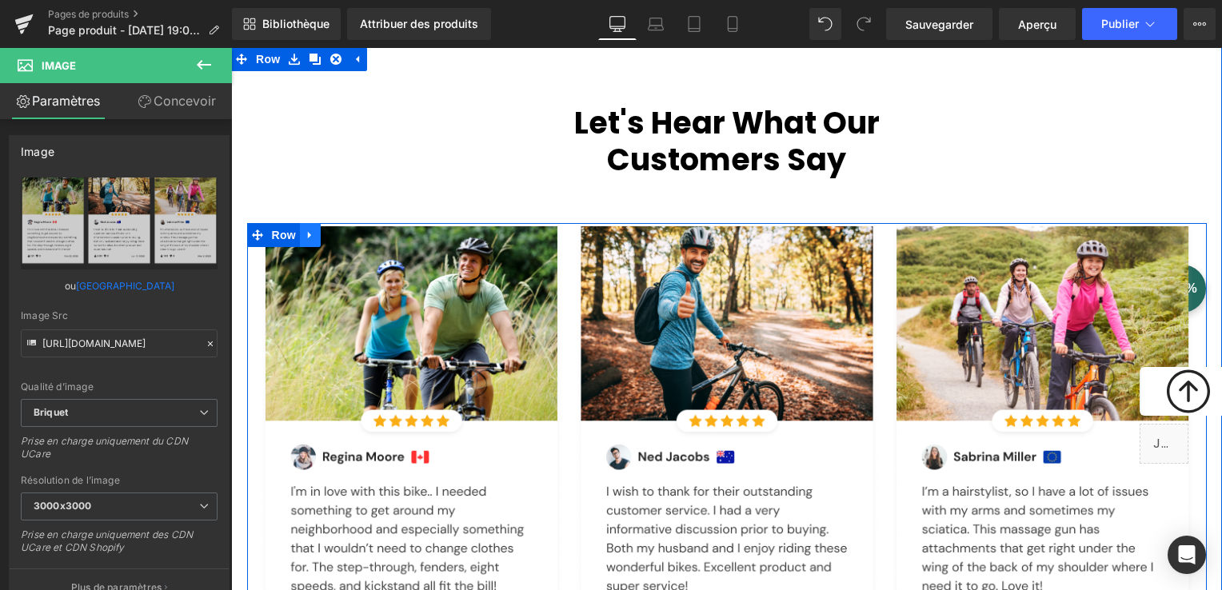
click at [305, 233] on icon at bounding box center [310, 235] width 11 height 12
click at [342, 234] on link at bounding box center [352, 235] width 21 height 24
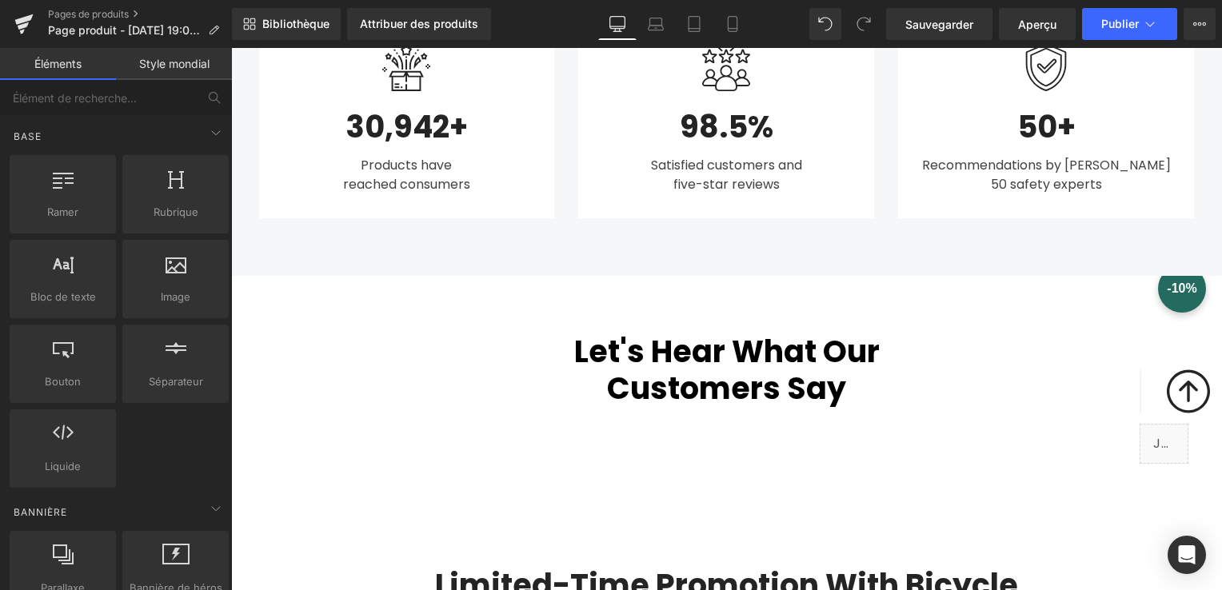
scroll to position [1840, 0]
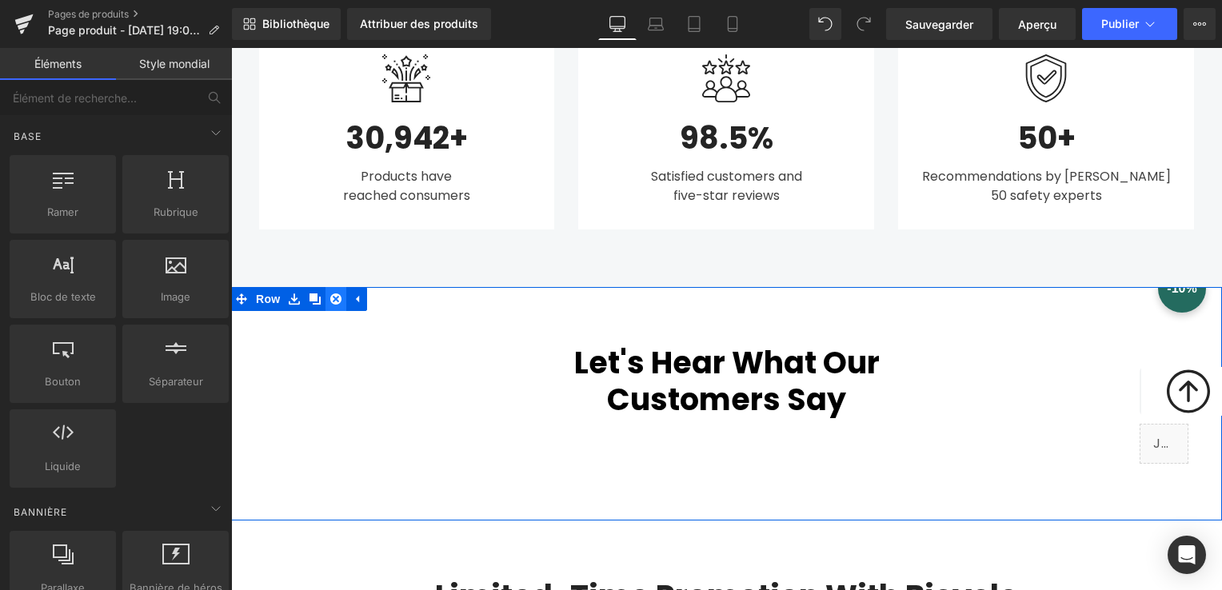
click at [330, 295] on icon at bounding box center [335, 299] width 11 height 11
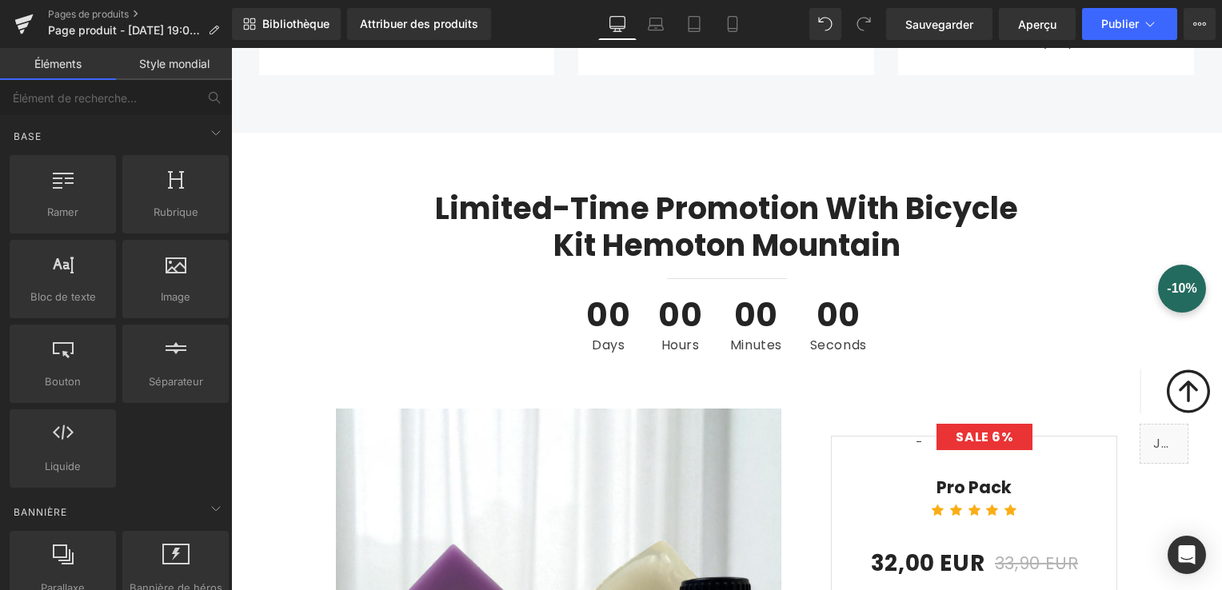
scroll to position [2000, 0]
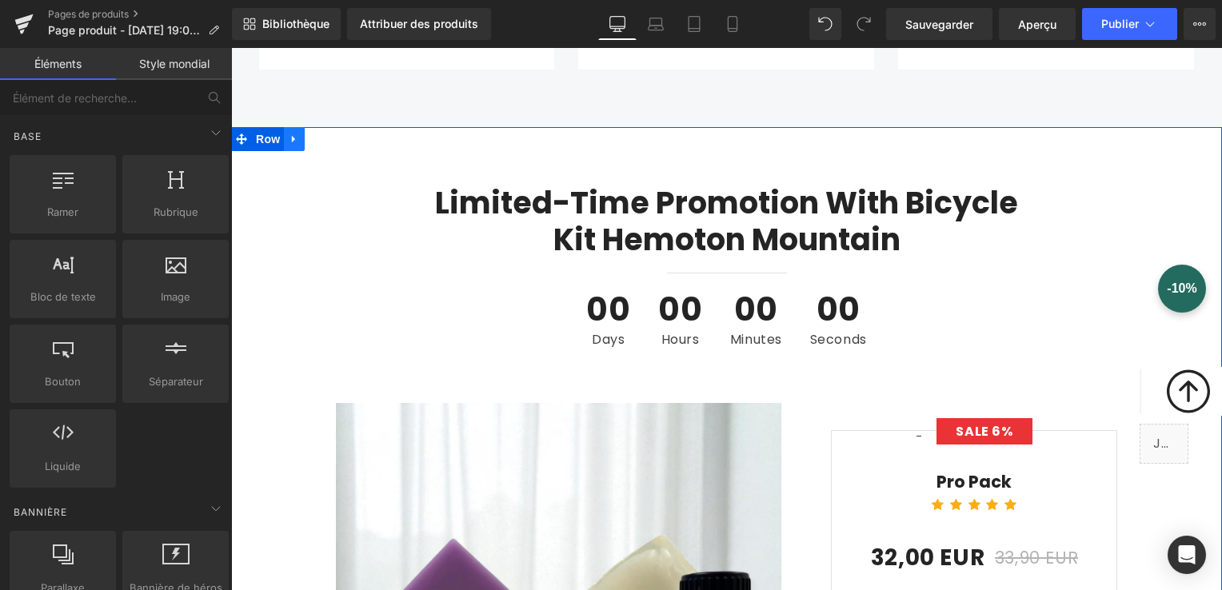
click at [292, 141] on link at bounding box center [294, 139] width 21 height 24
click at [334, 145] on link at bounding box center [336, 139] width 21 height 24
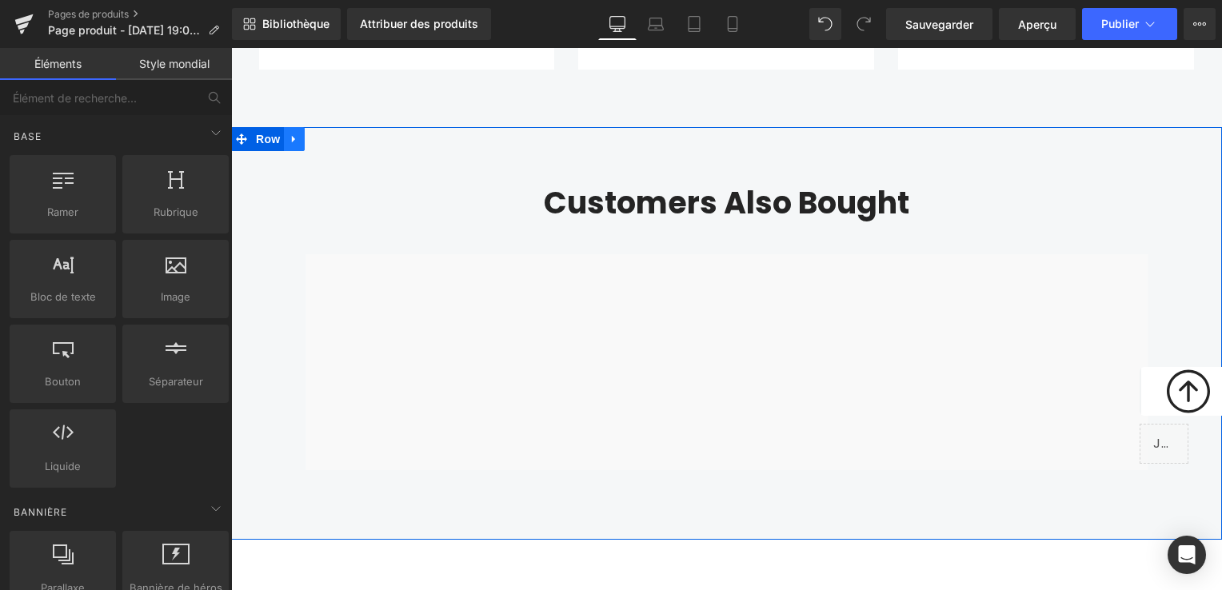
click at [291, 134] on icon at bounding box center [294, 140] width 11 height 12
click at [336, 134] on link at bounding box center [336, 139] width 21 height 24
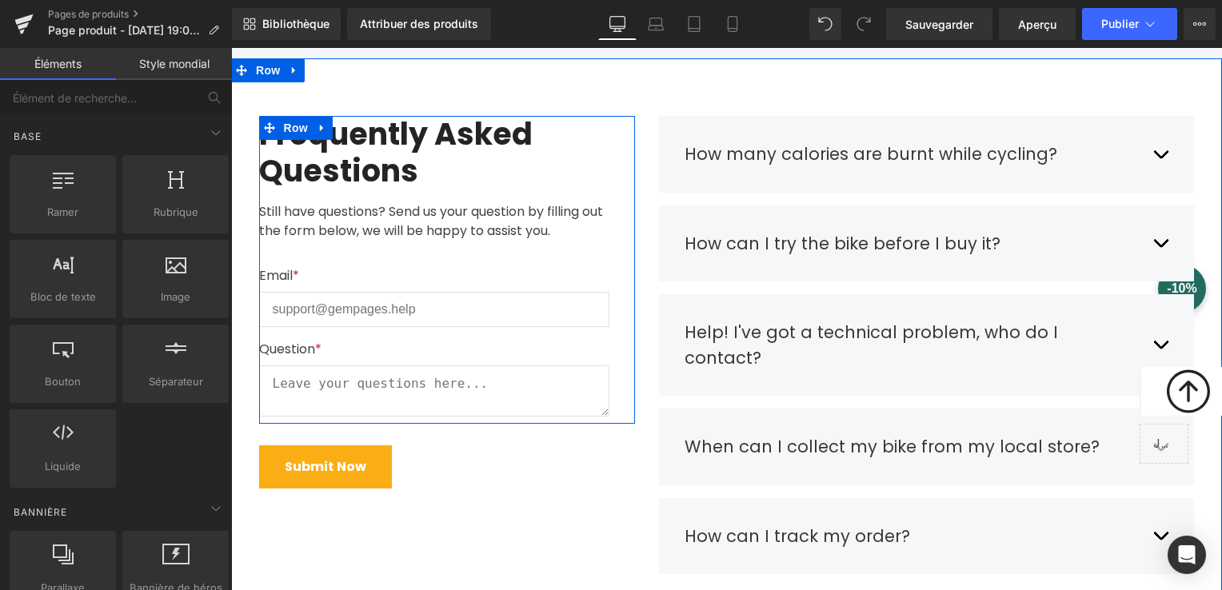
scroll to position [1840, 0]
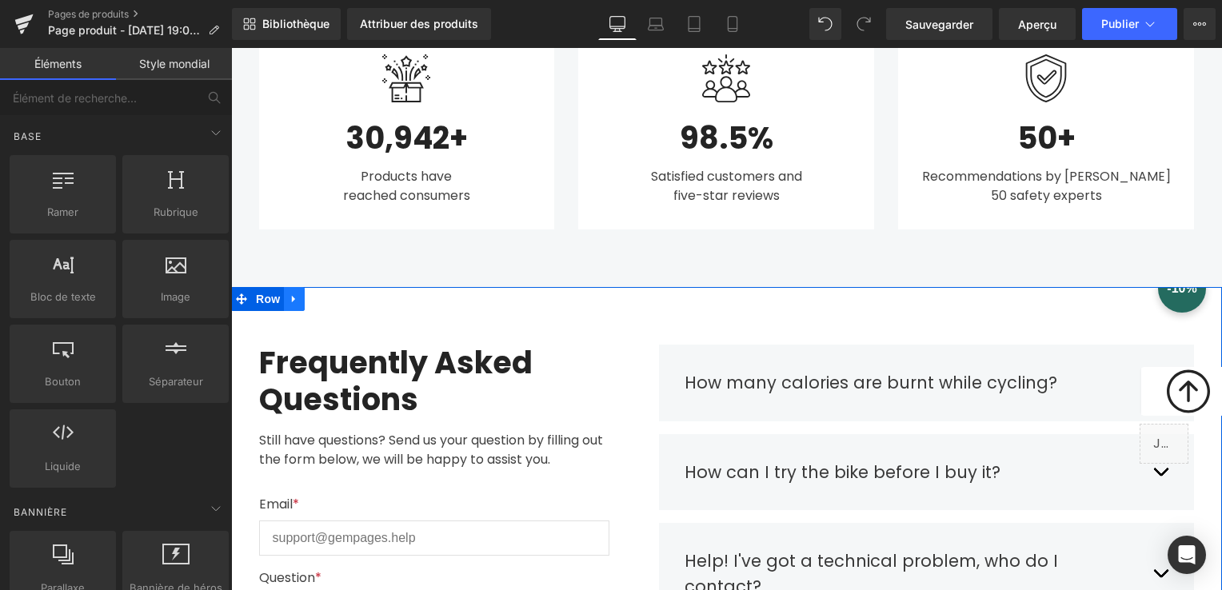
click at [290, 296] on icon at bounding box center [294, 300] width 11 height 12
click at [326, 299] on link at bounding box center [336, 299] width 21 height 24
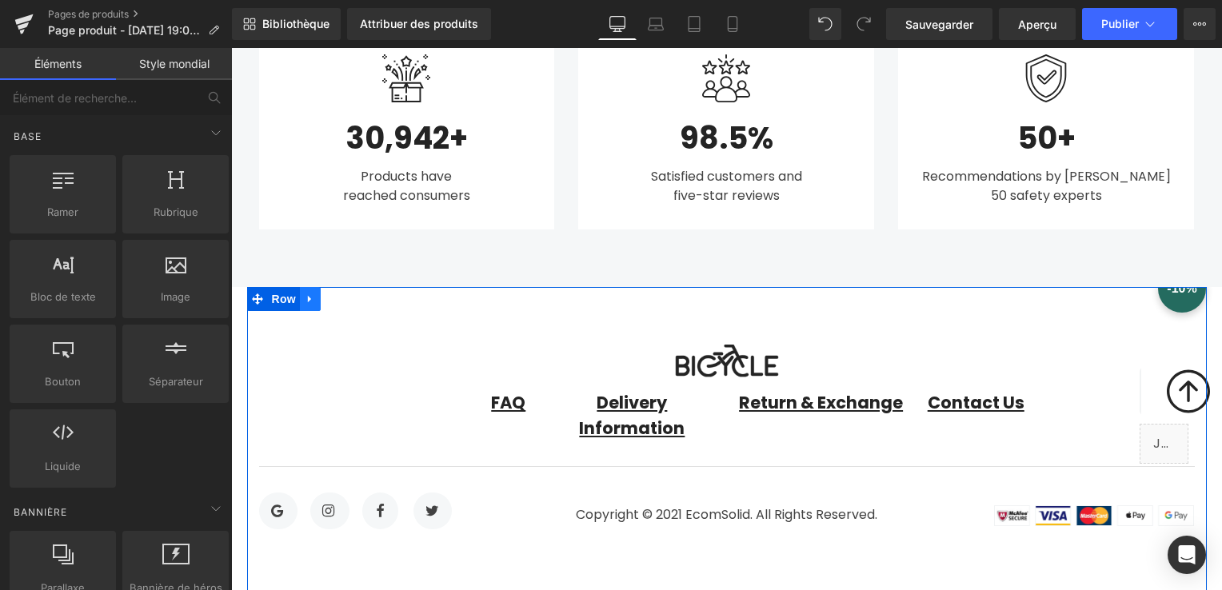
click at [307, 294] on icon at bounding box center [310, 300] width 11 height 12
click at [346, 296] on icon at bounding box center [351, 299] width 11 height 11
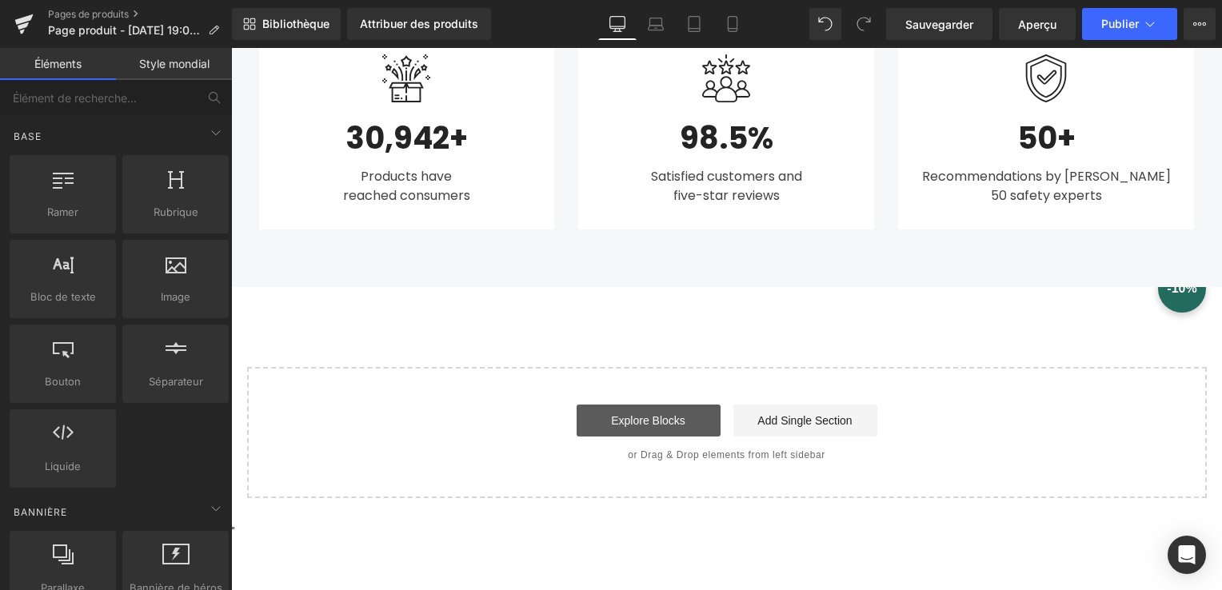
click at [695, 418] on link "Explore Blocks" at bounding box center [649, 421] width 144 height 32
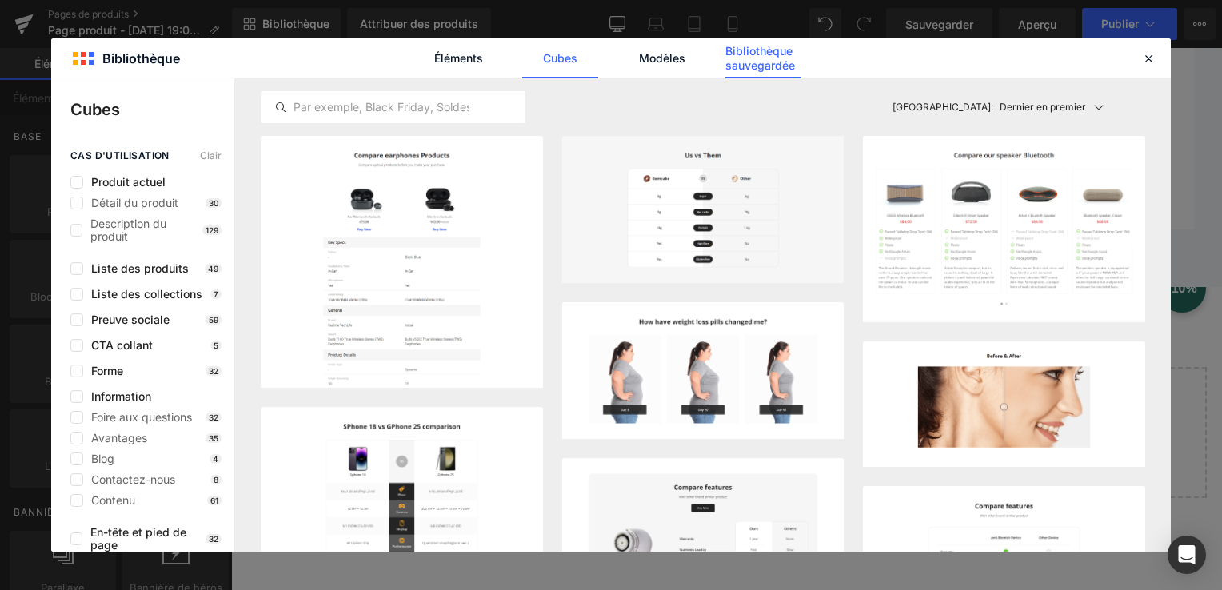
click at [742, 65] on font "Bibliothèque sauvegardée" at bounding box center [764, 58] width 76 height 29
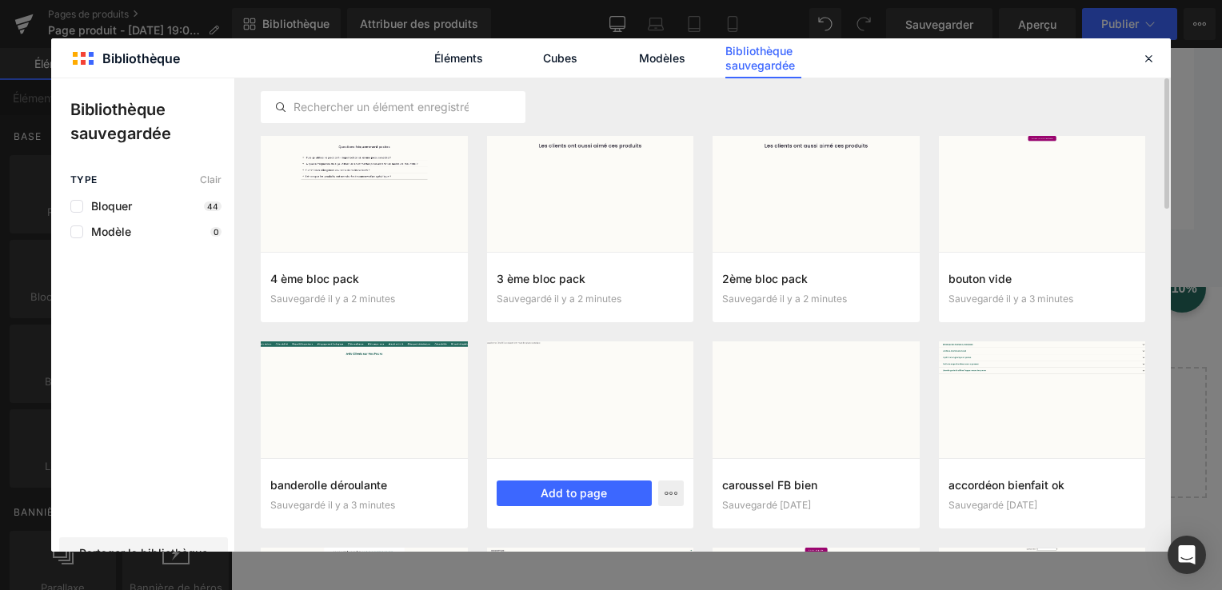
click at [634, 427] on div at bounding box center [590, 400] width 207 height 116
click at [566, 485] on button "Add to page" at bounding box center [575, 494] width 156 height 26
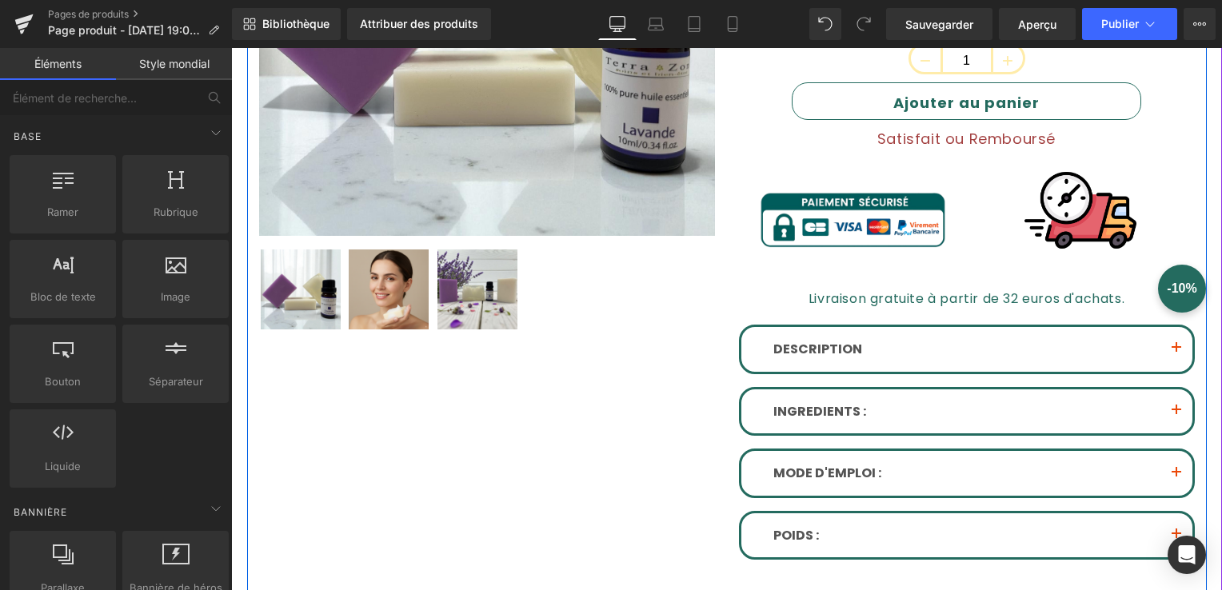
scroll to position [2394, 0]
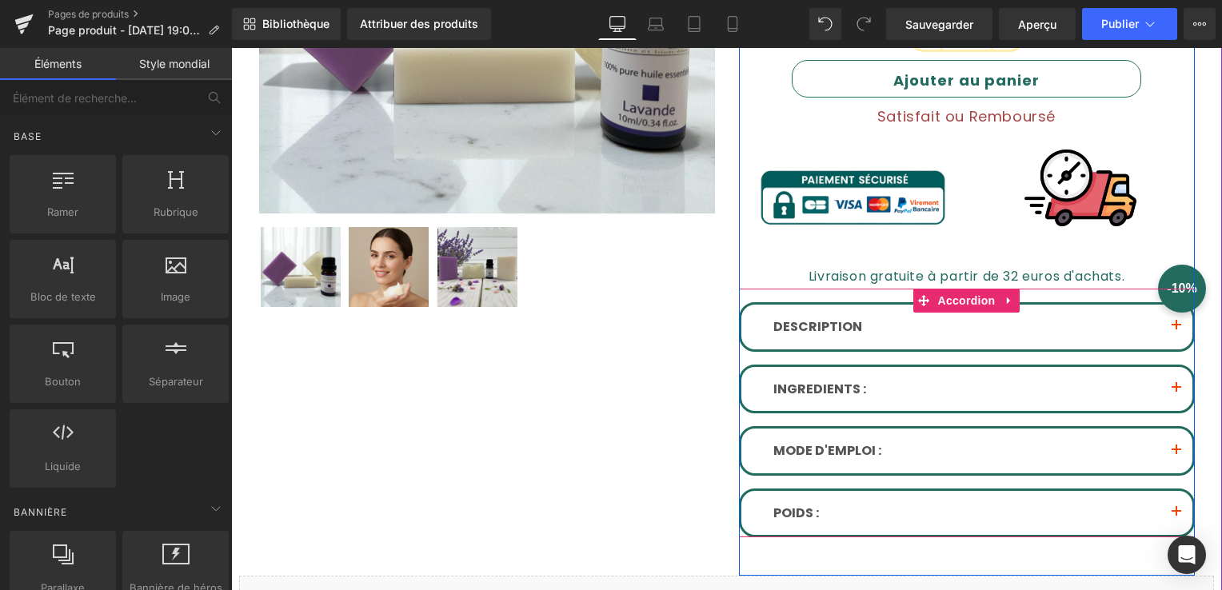
click at [1066, 305] on div "DESCRIPTION Text Block" at bounding box center [967, 327] width 451 height 45
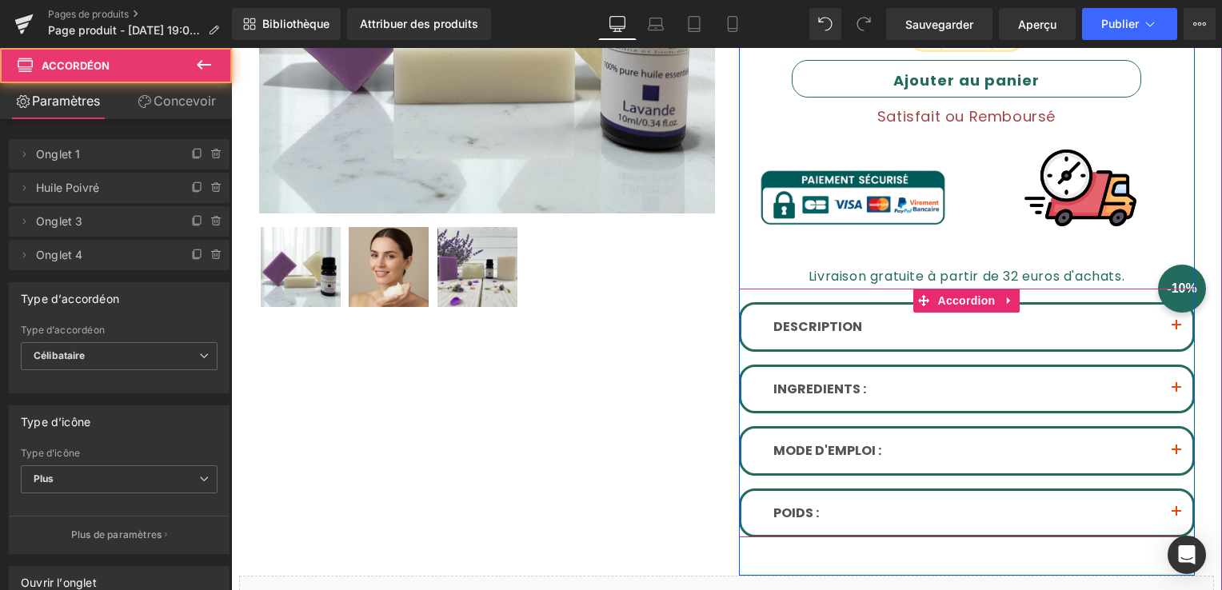
click at [1062, 317] on p "DESCRIPTION" at bounding box center [967, 327] width 387 height 21
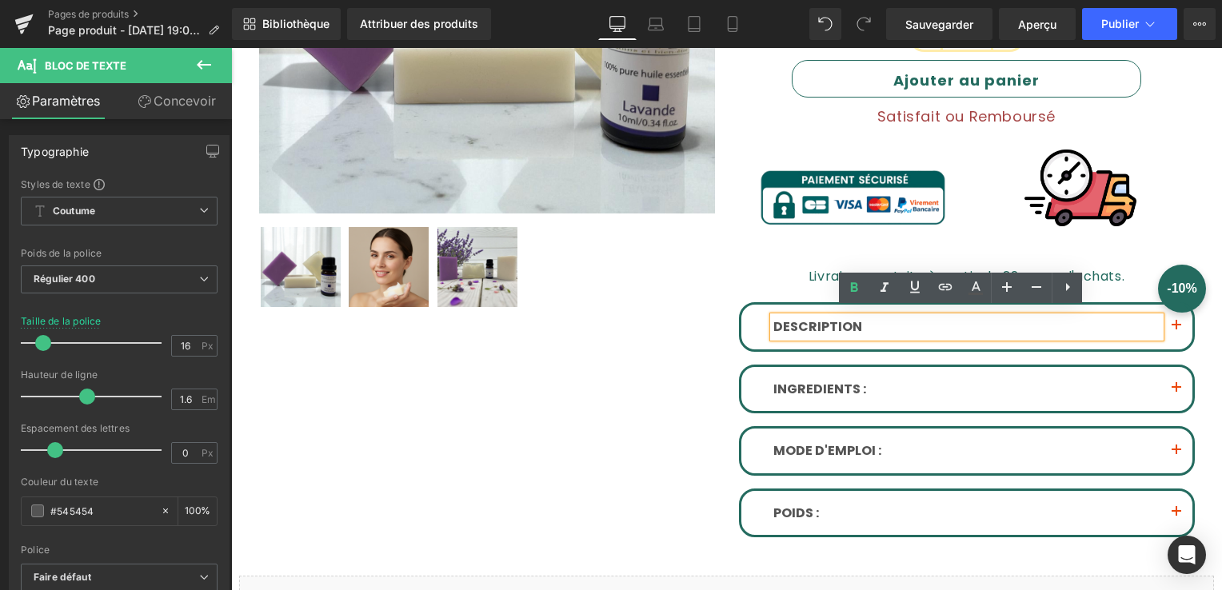
click at [1164, 322] on button "button" at bounding box center [1177, 327] width 32 height 45
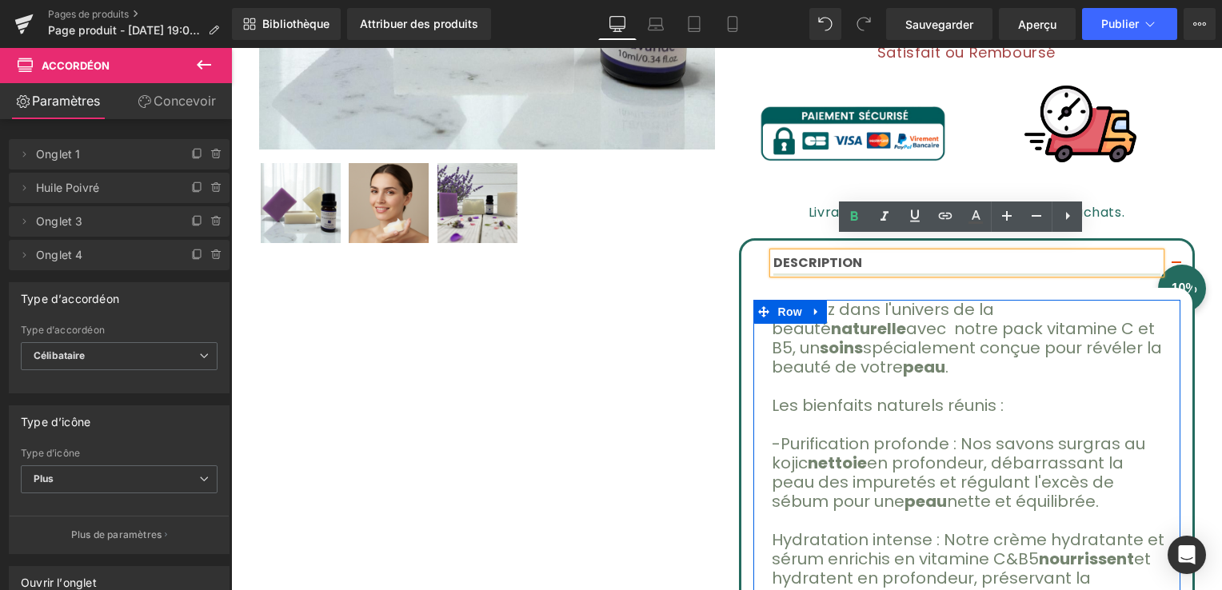
scroll to position [2474, 0]
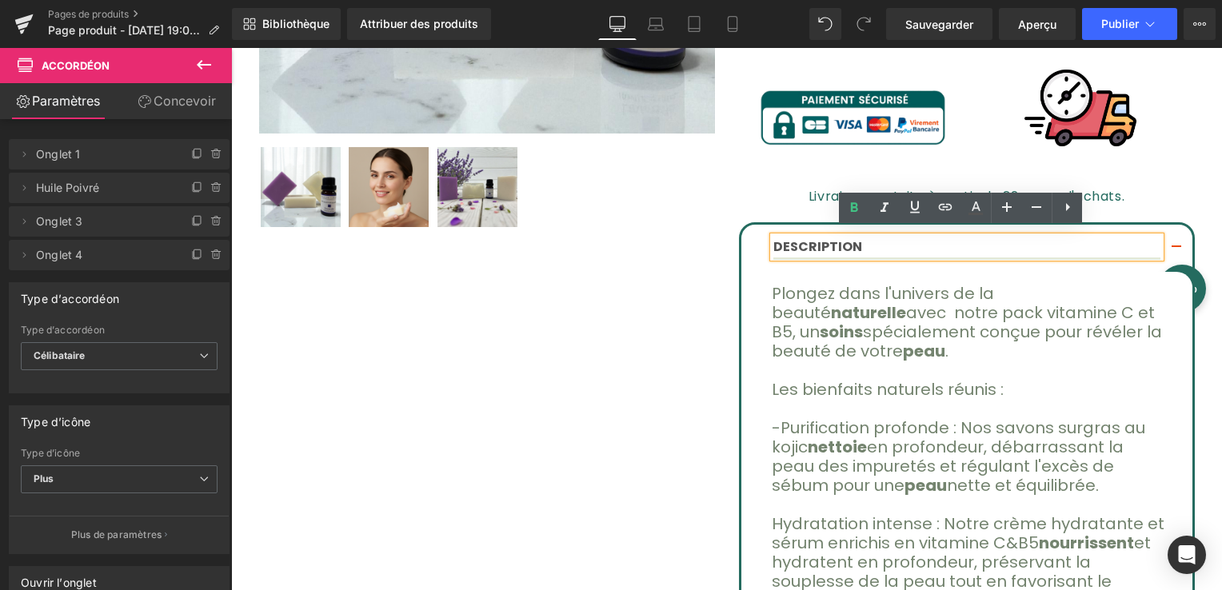
click at [1172, 239] on button "button" at bounding box center [1177, 248] width 32 height 47
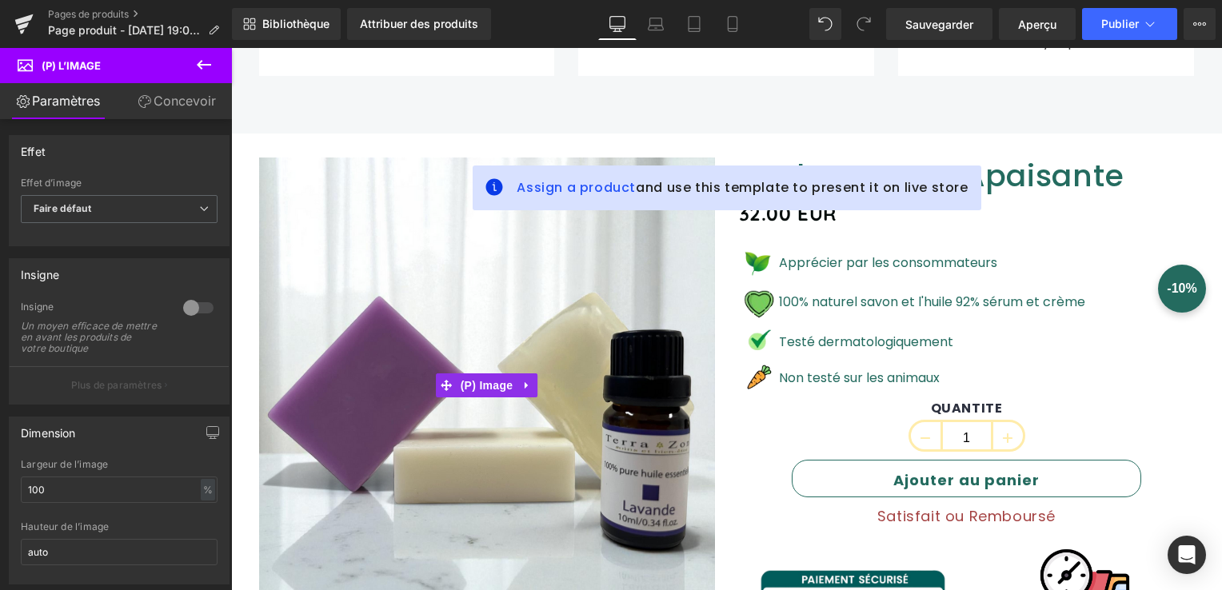
scroll to position [1994, 0]
click at [474, 286] on img at bounding box center [487, 386] width 456 height 456
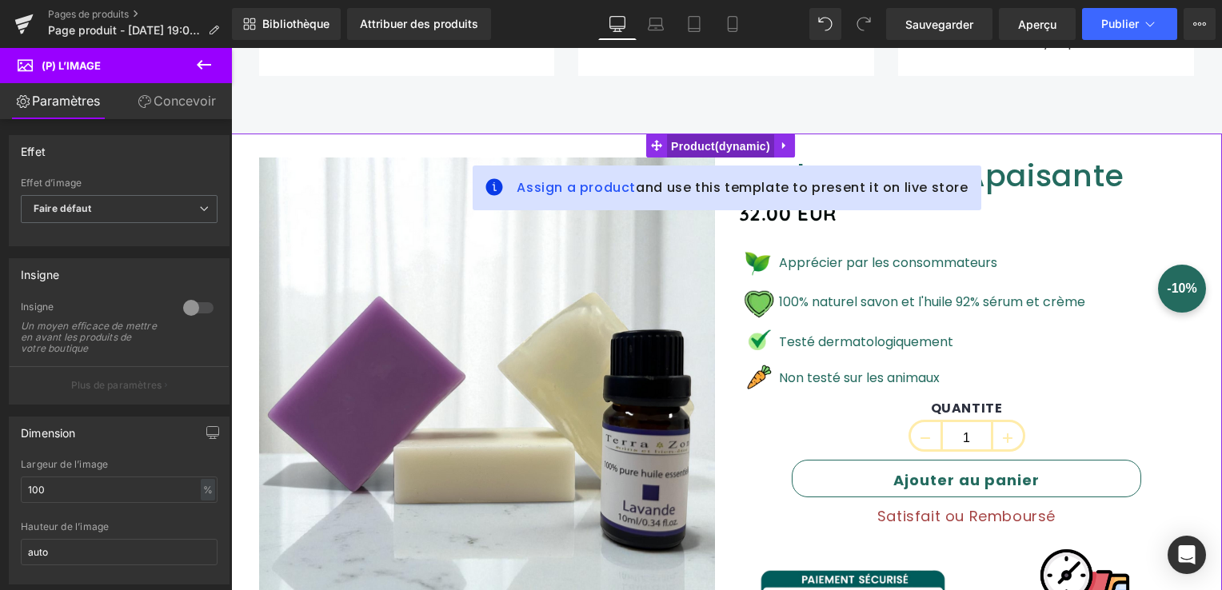
click at [707, 139] on span "Product" at bounding box center [720, 146] width 107 height 24
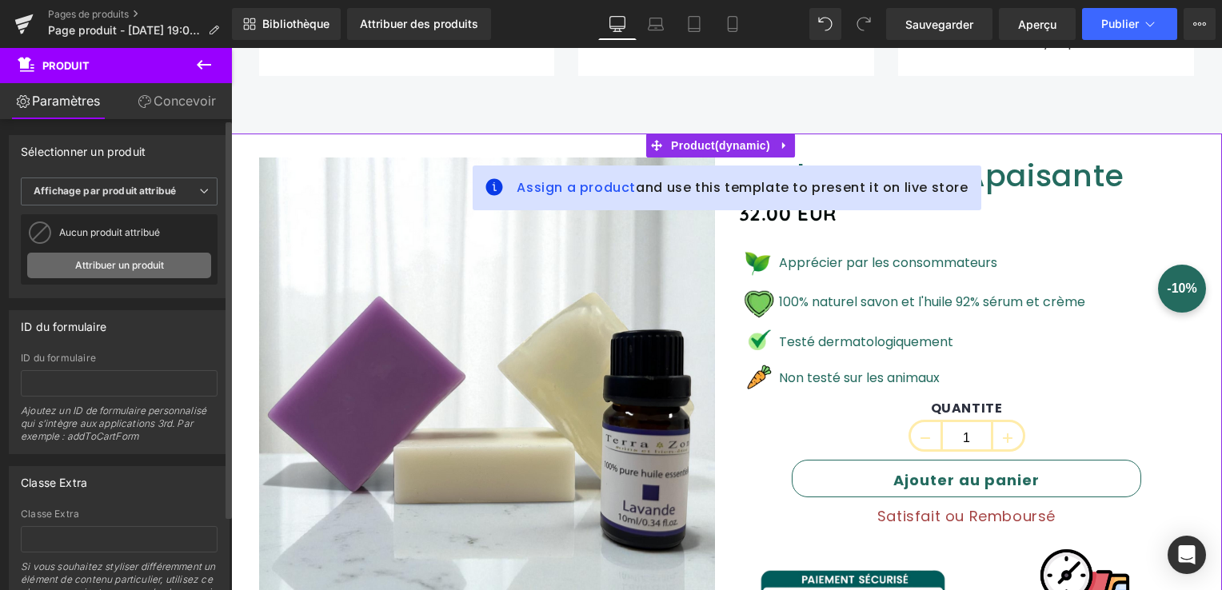
click at [74, 274] on link "Attribuer un produit" at bounding box center [119, 266] width 184 height 26
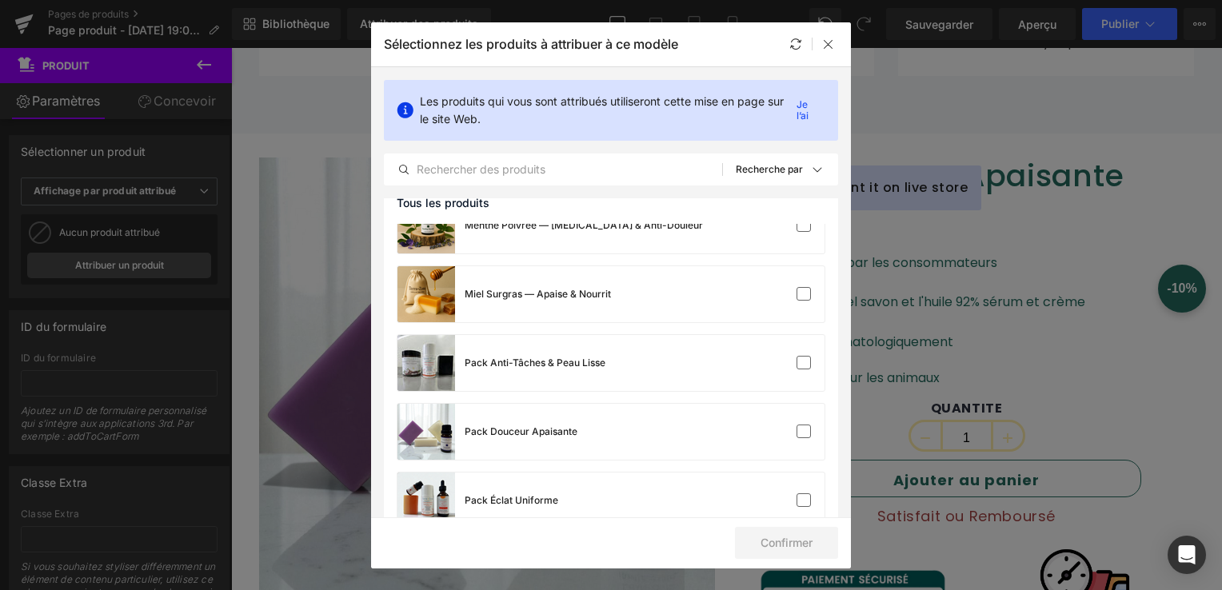
scroll to position [960, 0]
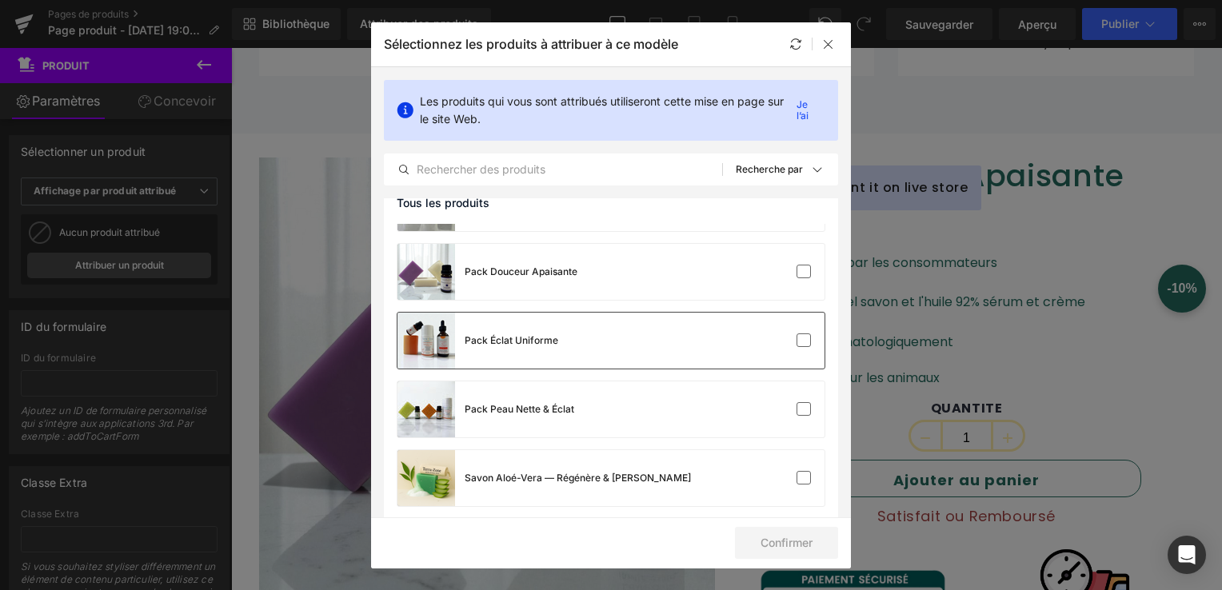
click at [458, 335] on div "Pack Éclat Uniforme" at bounding box center [478, 341] width 161 height 56
click at [796, 543] on font "Confirmer" at bounding box center [787, 543] width 52 height 13
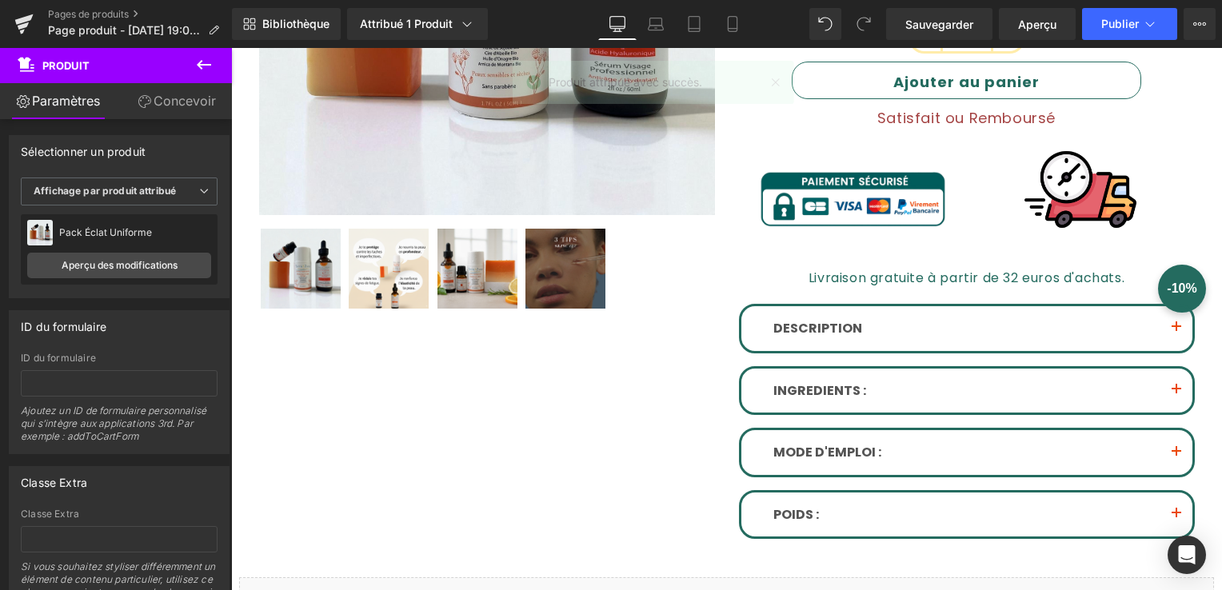
scroll to position [2394, 0]
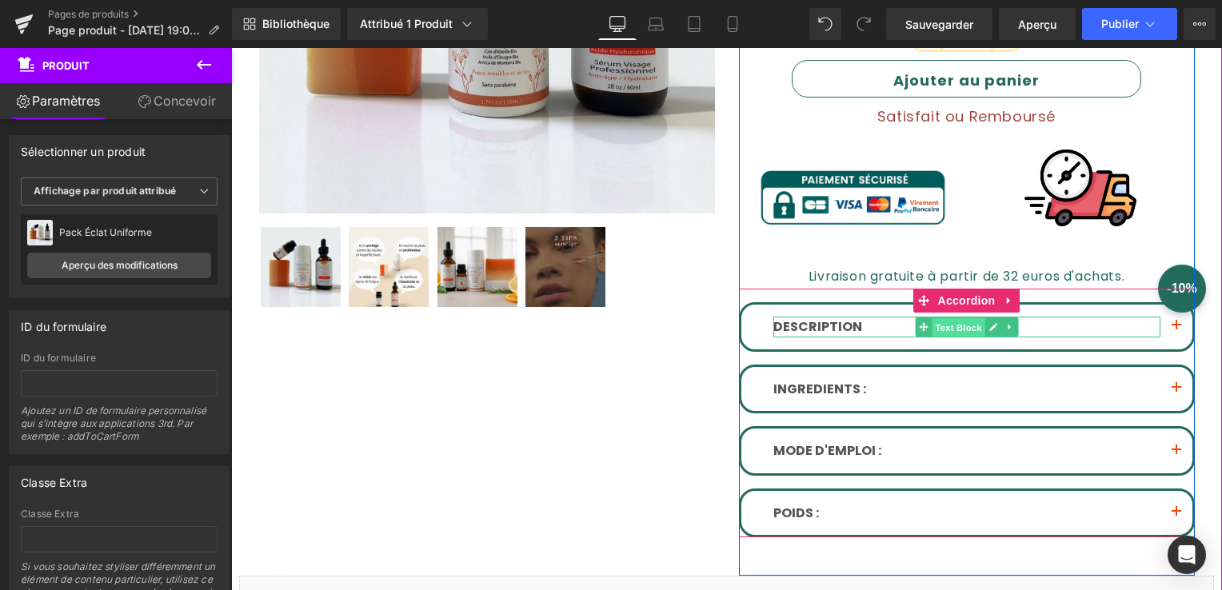
click at [961, 318] on span "Text Block" at bounding box center [959, 327] width 53 height 19
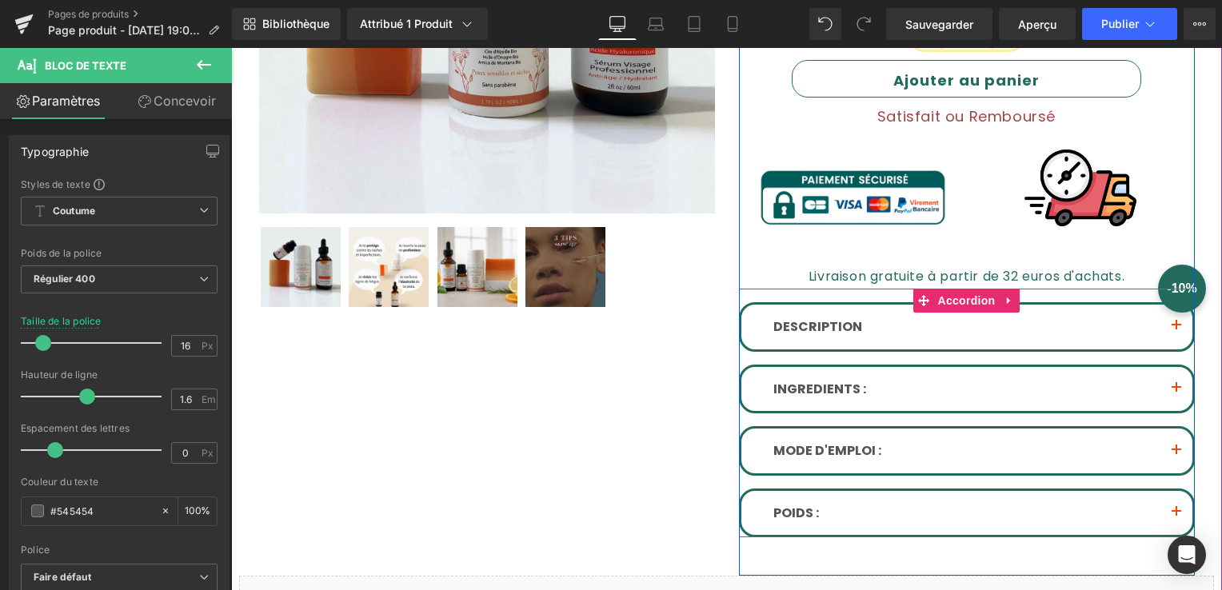
click at [1174, 322] on button "button" at bounding box center [1177, 327] width 32 height 45
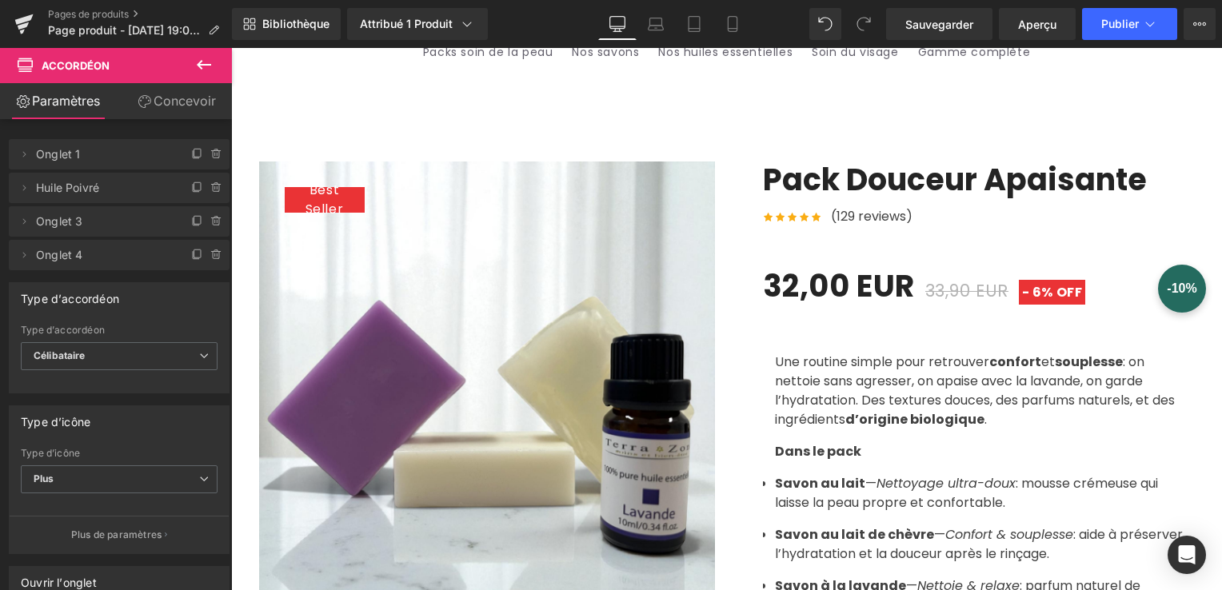
scroll to position [0, 0]
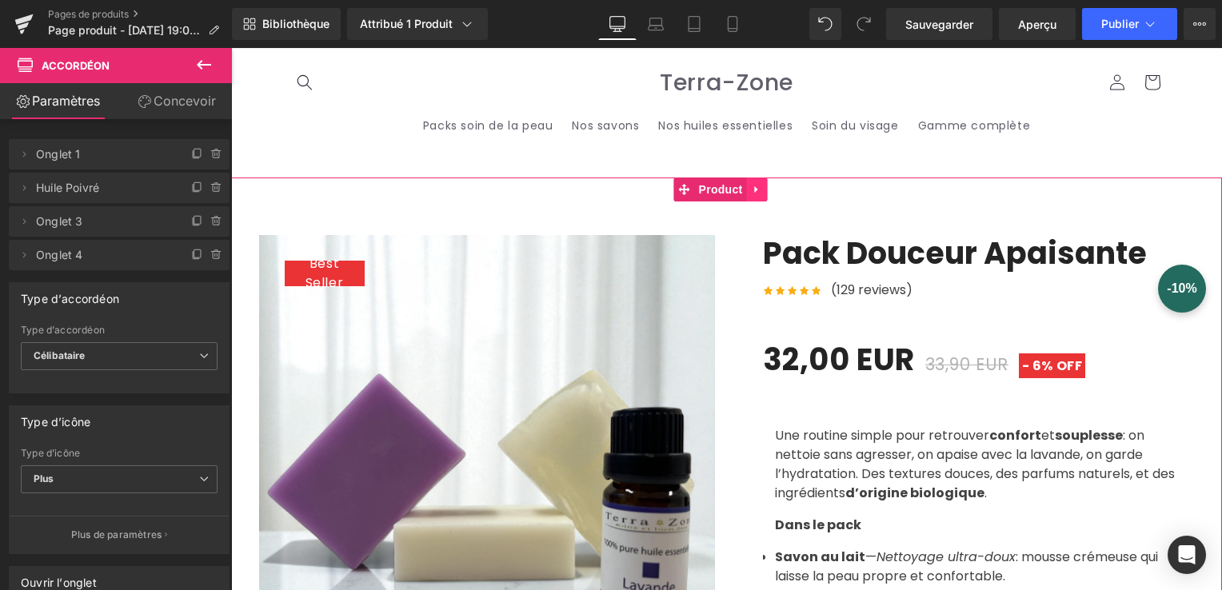
click at [762, 189] on link at bounding box center [757, 190] width 21 height 24
click at [762, 189] on icon at bounding box center [767, 189] width 11 height 11
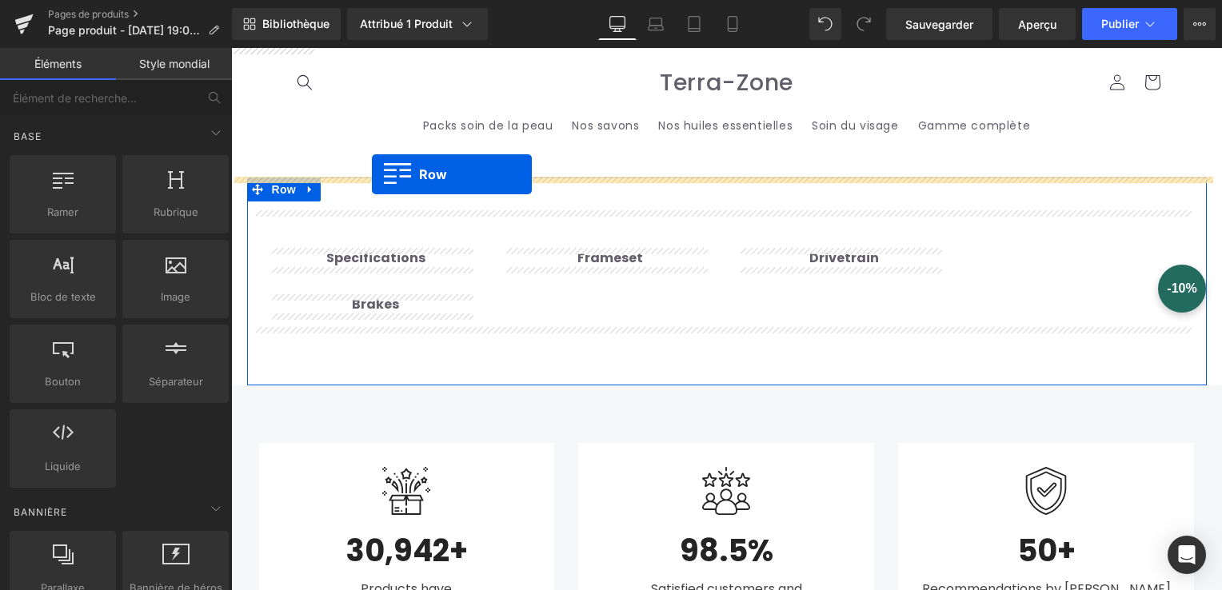
drag, startPoint x: 251, startPoint y: 313, endPoint x: 380, endPoint y: 174, distance: 189.6
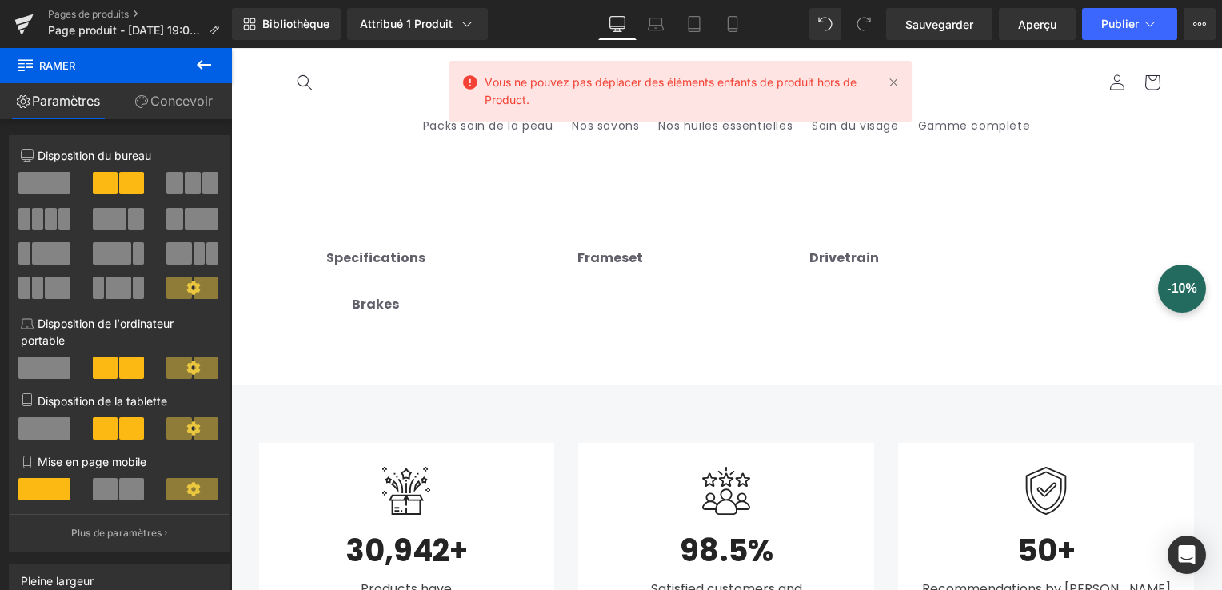
click at [918, 72] on header "Packs soin de la peau Nos savons Nos huiles essentielles Soin du visage Gamme c…" at bounding box center [727, 104] width 960 height 110
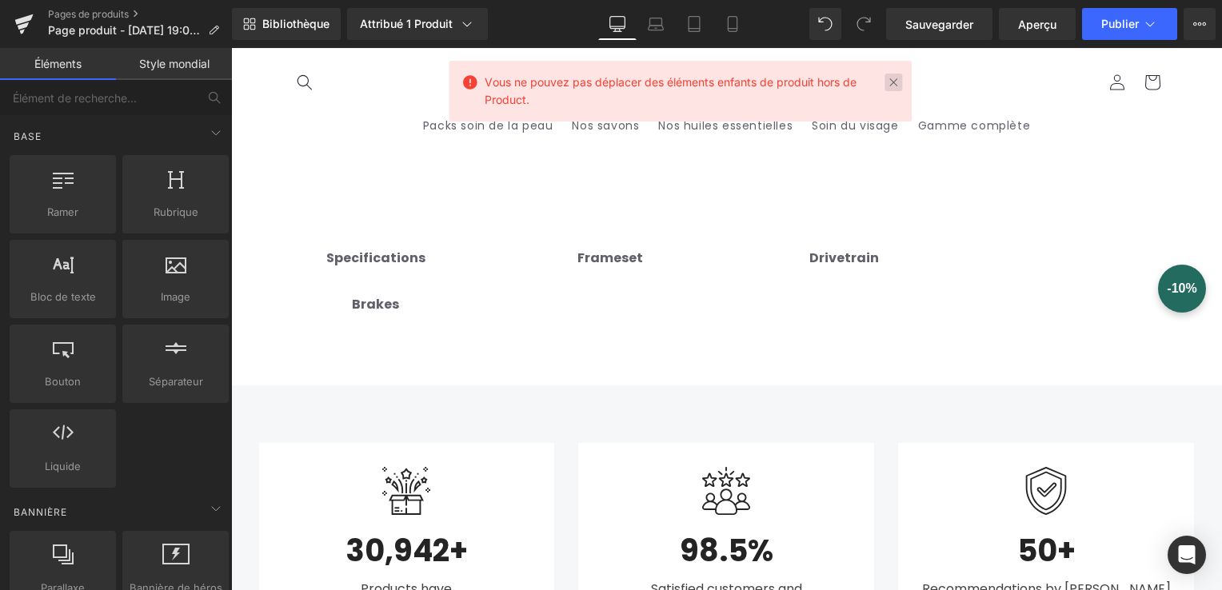
click at [890, 79] on link at bounding box center [894, 83] width 18 height 18
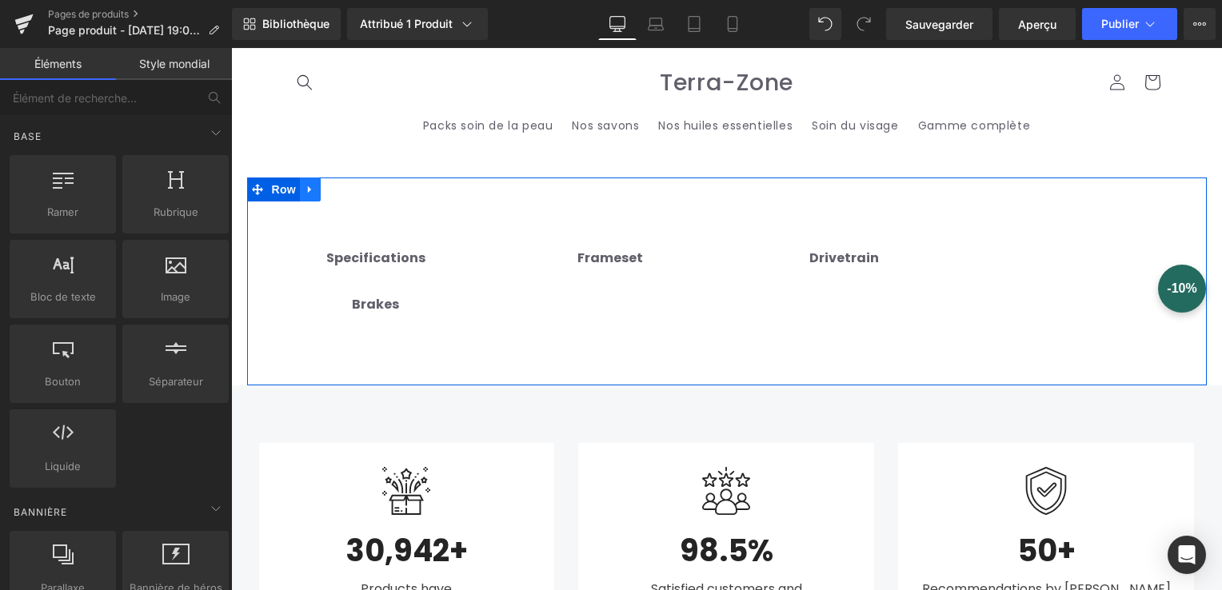
click at [305, 191] on icon at bounding box center [310, 189] width 11 height 12
click at [346, 193] on icon at bounding box center [351, 189] width 11 height 11
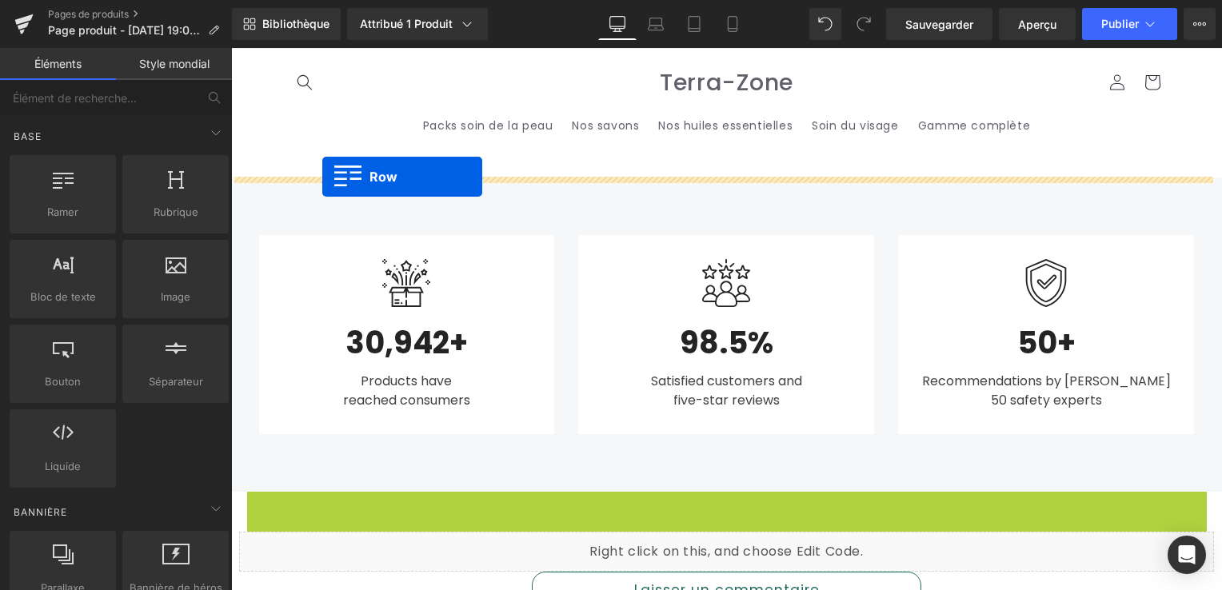
drag, startPoint x: 251, startPoint y: 182, endPoint x: 323, endPoint y: 176, distance: 72.3
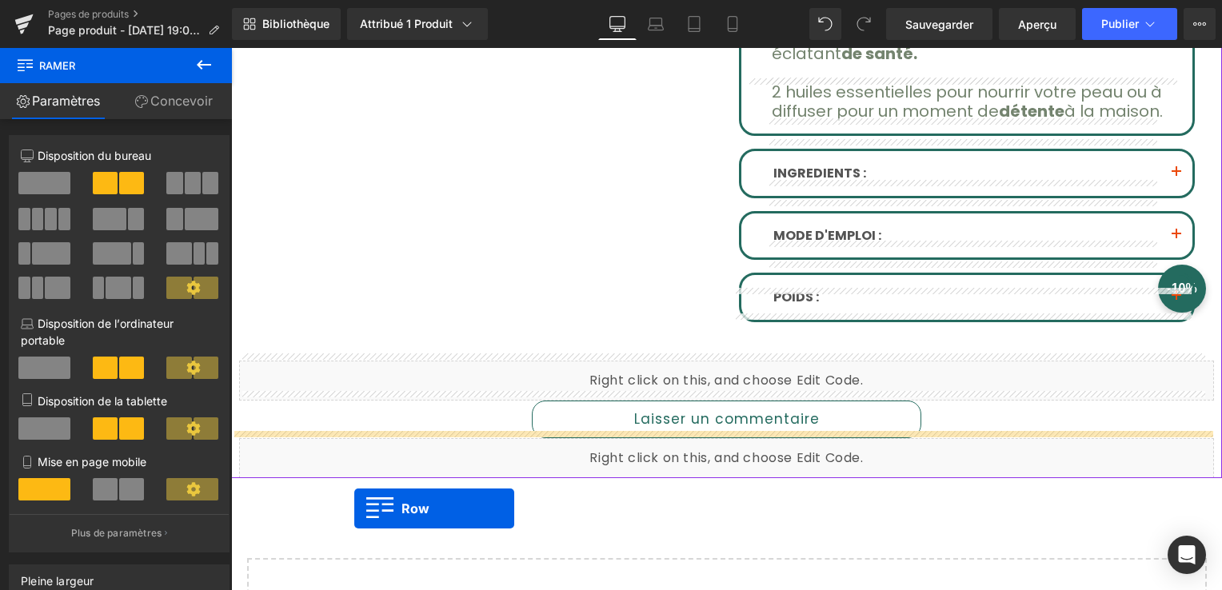
scroll to position [1132, 0]
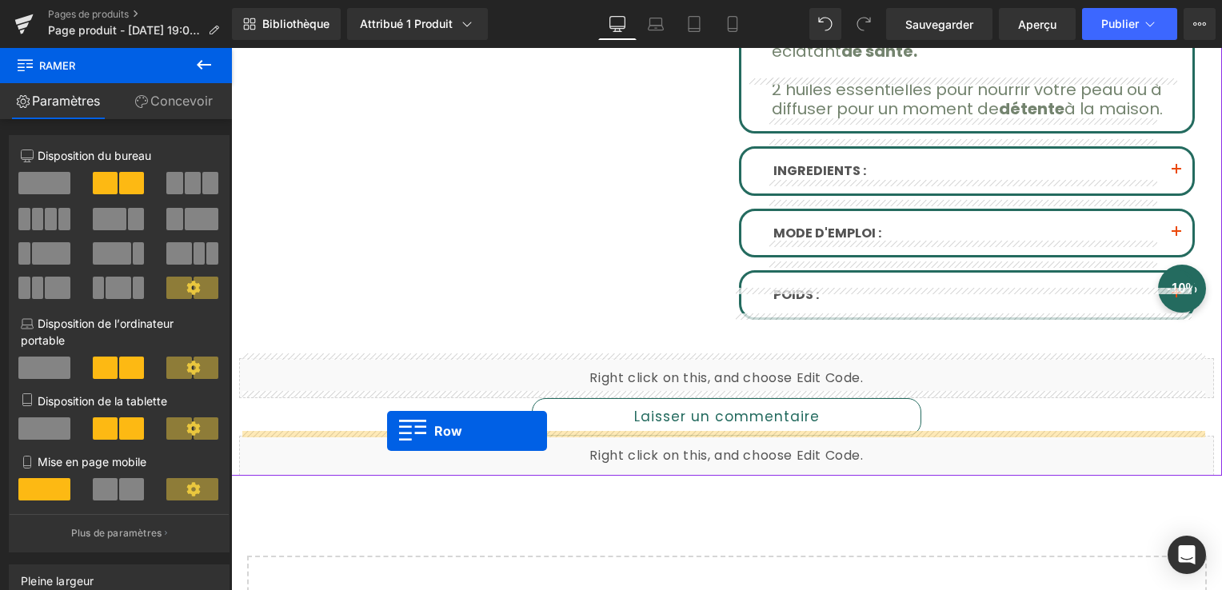
drag, startPoint x: 234, startPoint y: 187, endPoint x: 387, endPoint y: 431, distance: 288.3
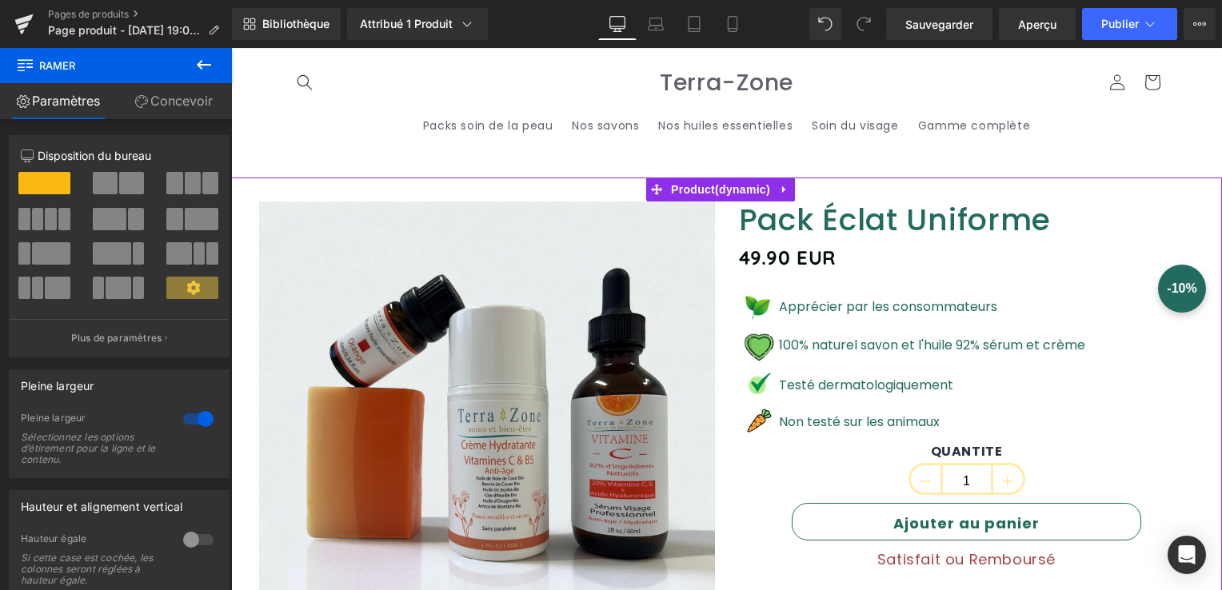
scroll to position [400, 0]
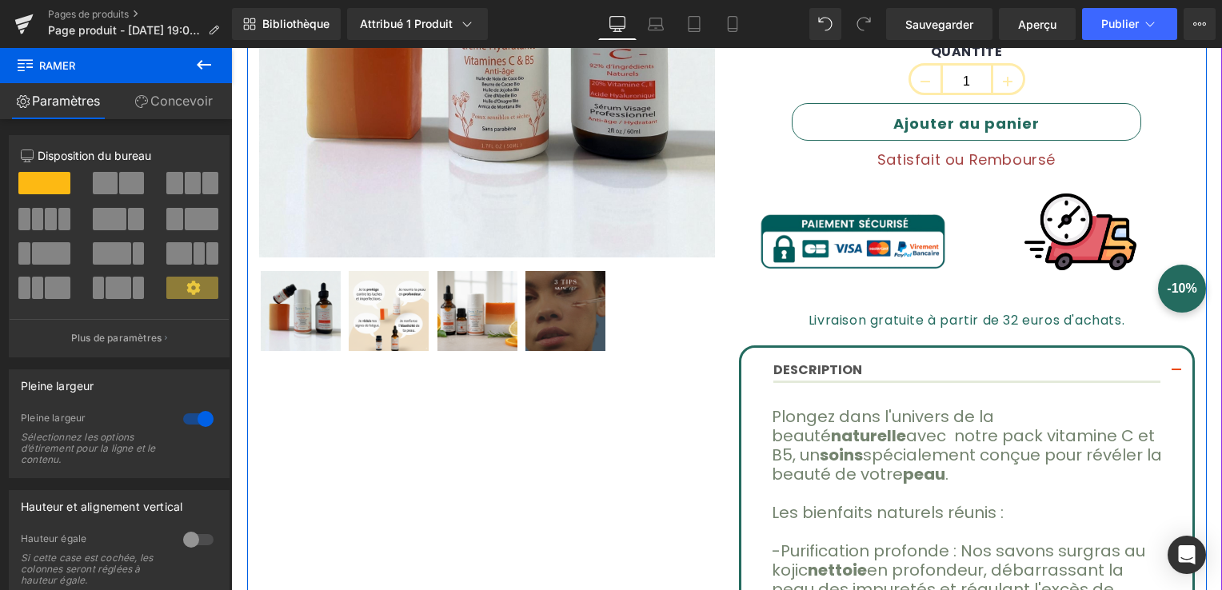
click at [1165, 373] on button "button" at bounding box center [1177, 371] width 32 height 47
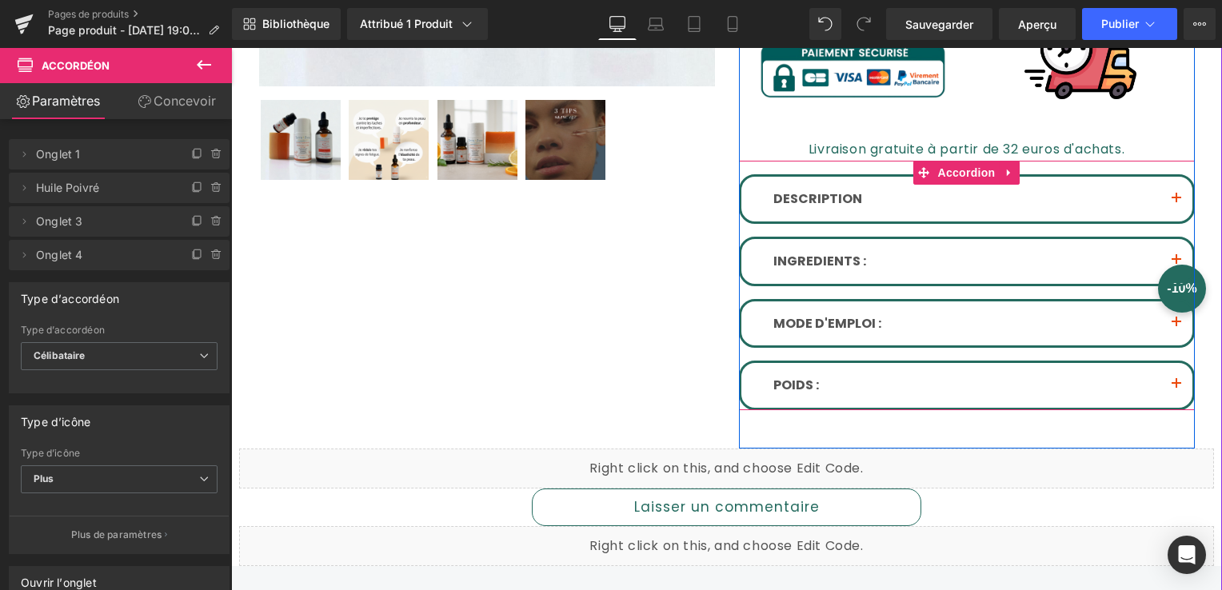
scroll to position [640, 0]
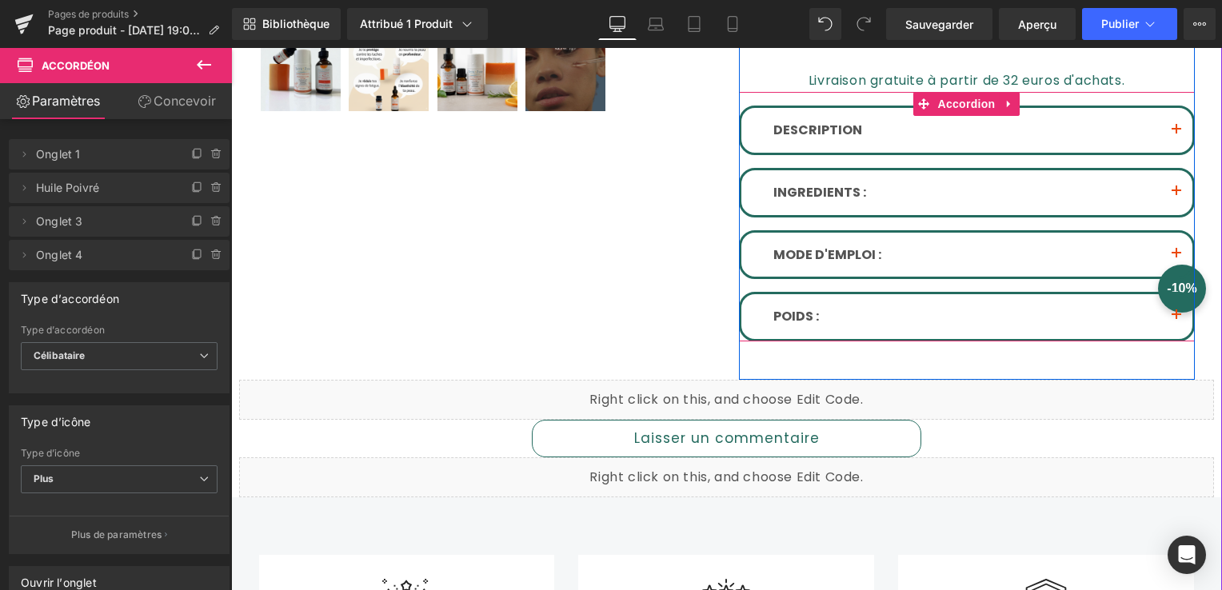
click at [1174, 124] on button "button" at bounding box center [1177, 130] width 32 height 45
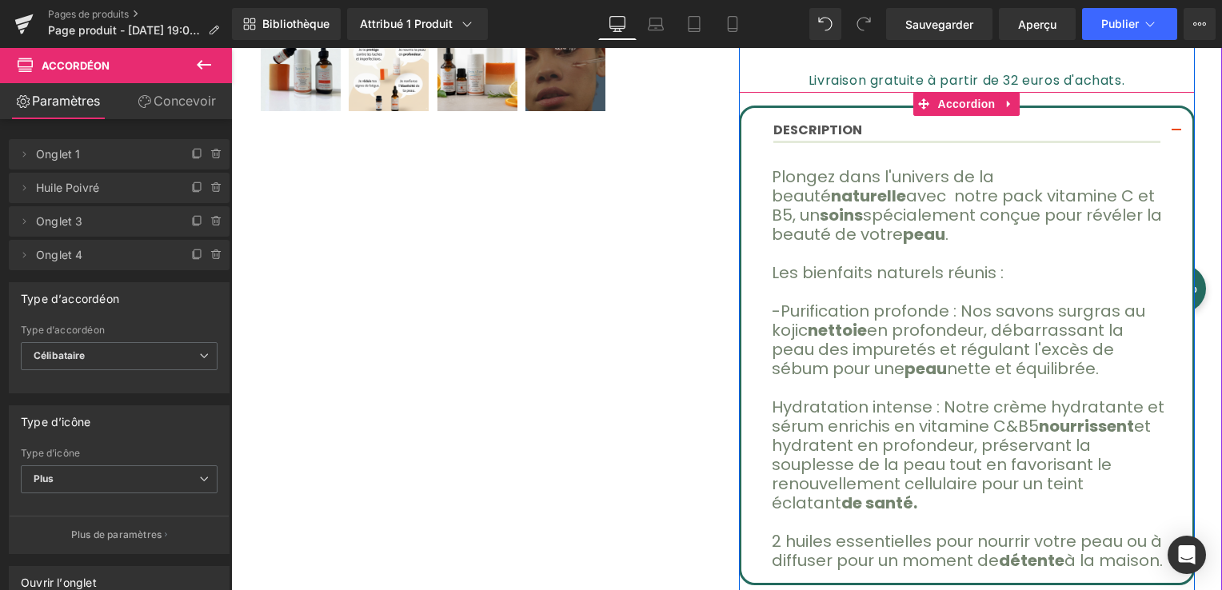
click at [1179, 129] on button "button" at bounding box center [1177, 131] width 32 height 47
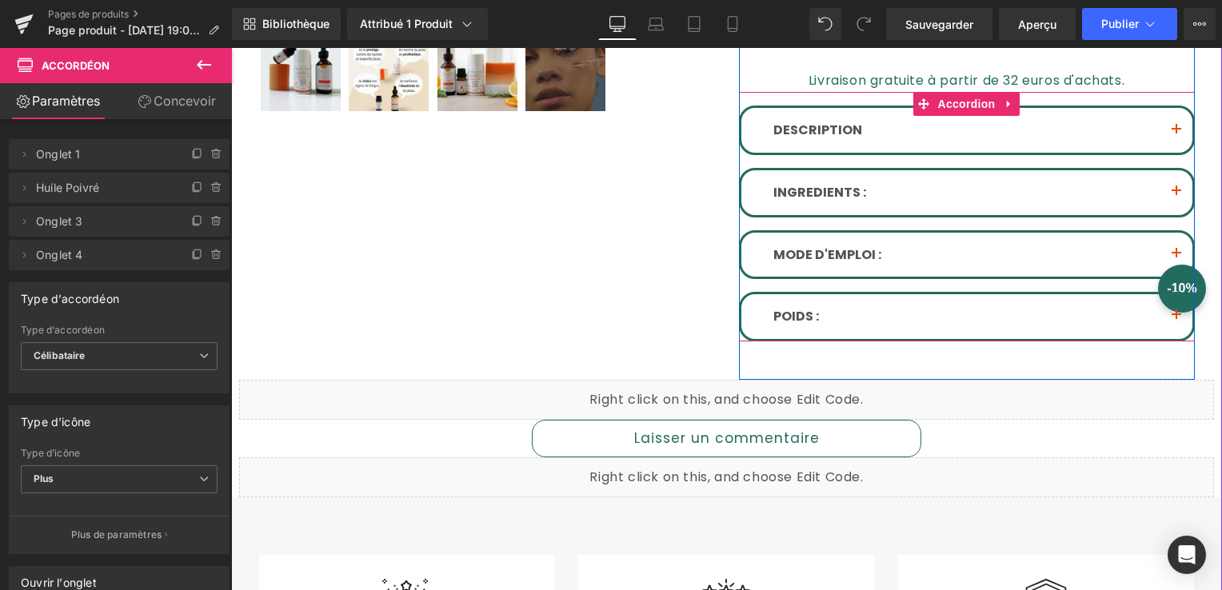
click at [1174, 185] on button "button" at bounding box center [1177, 192] width 32 height 45
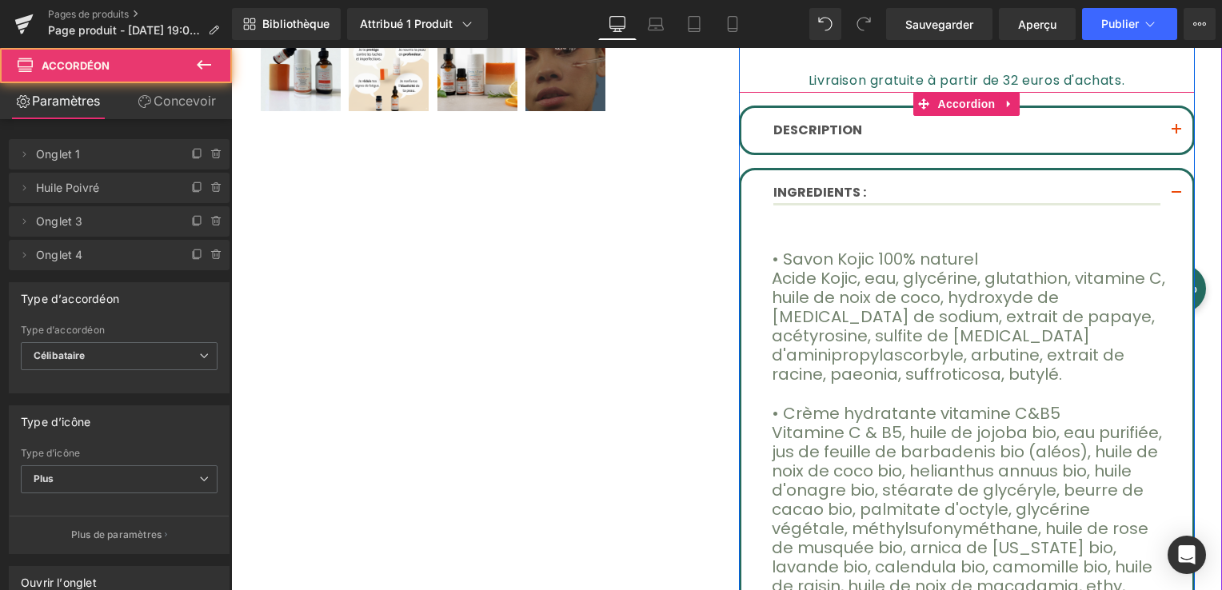
click at [1174, 185] on button "button" at bounding box center [1177, 193] width 32 height 47
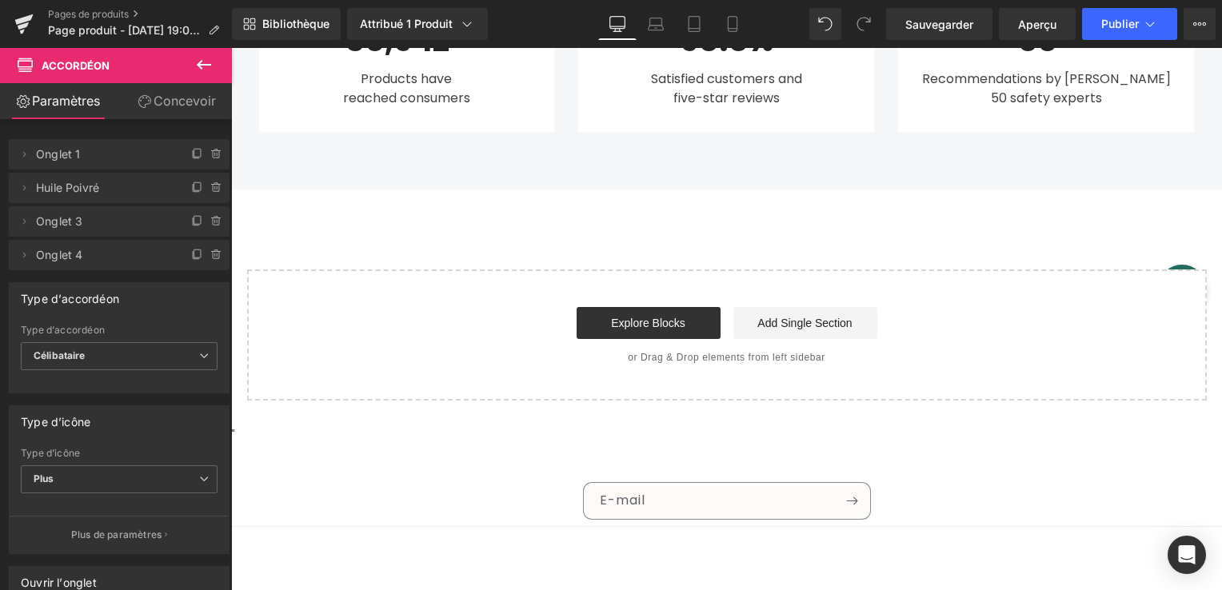
scroll to position [1350, 0]
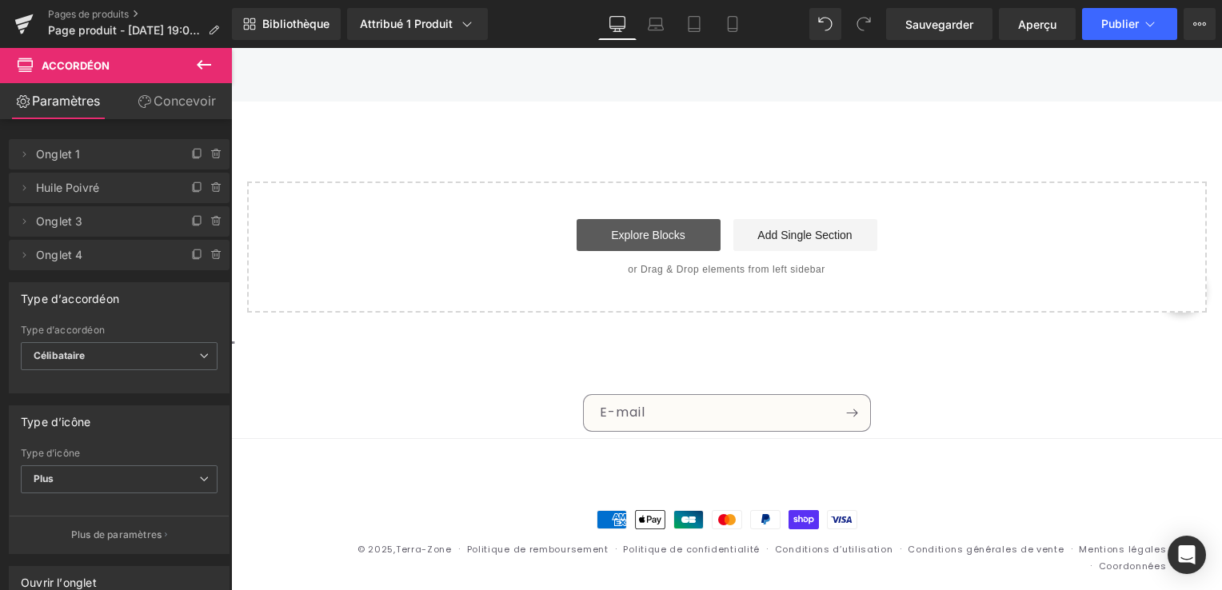
click at [637, 230] on link "Explore Blocks" at bounding box center [649, 235] width 144 height 32
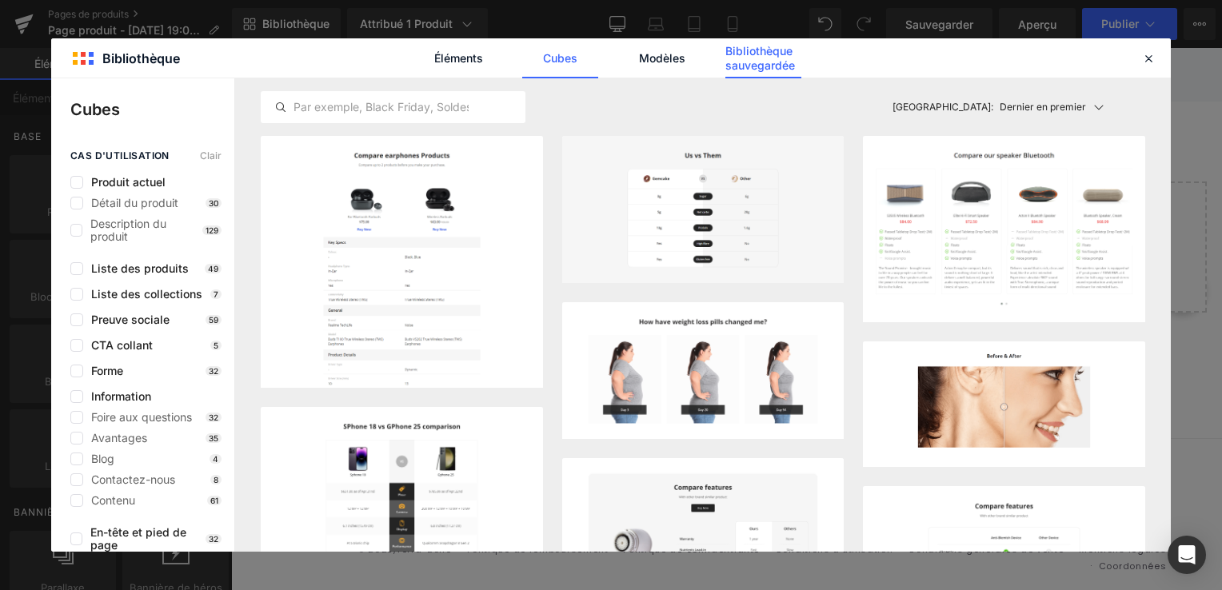
click at [754, 64] on font "Bibliothèque sauvegardée" at bounding box center [764, 58] width 76 height 29
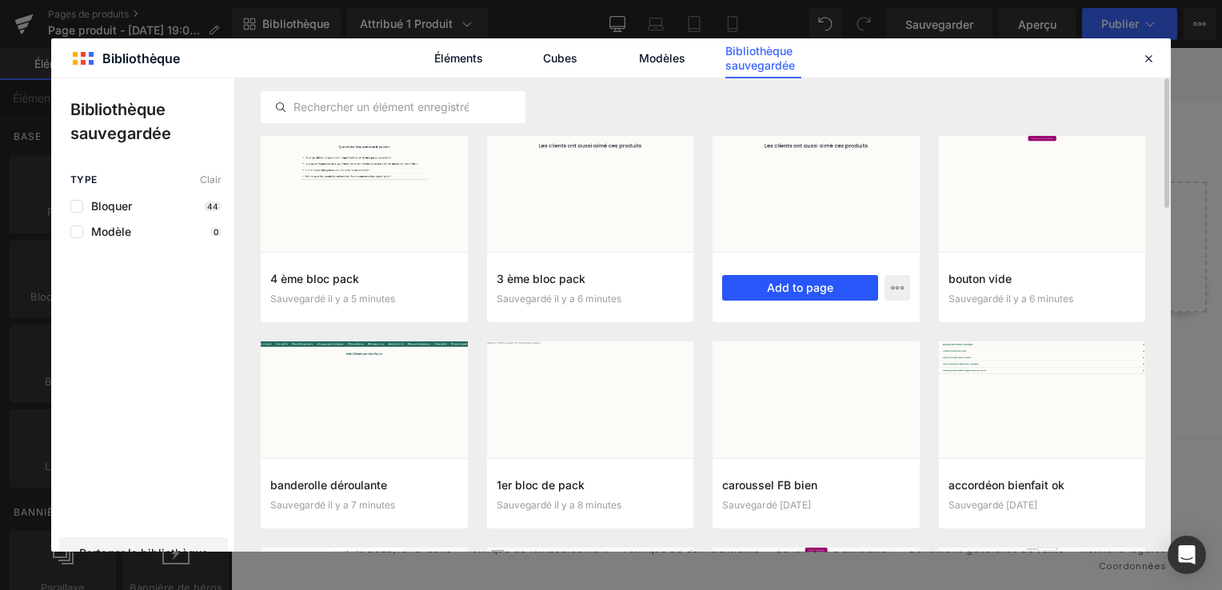
click at [781, 283] on button "Add to page" at bounding box center [800, 288] width 156 height 26
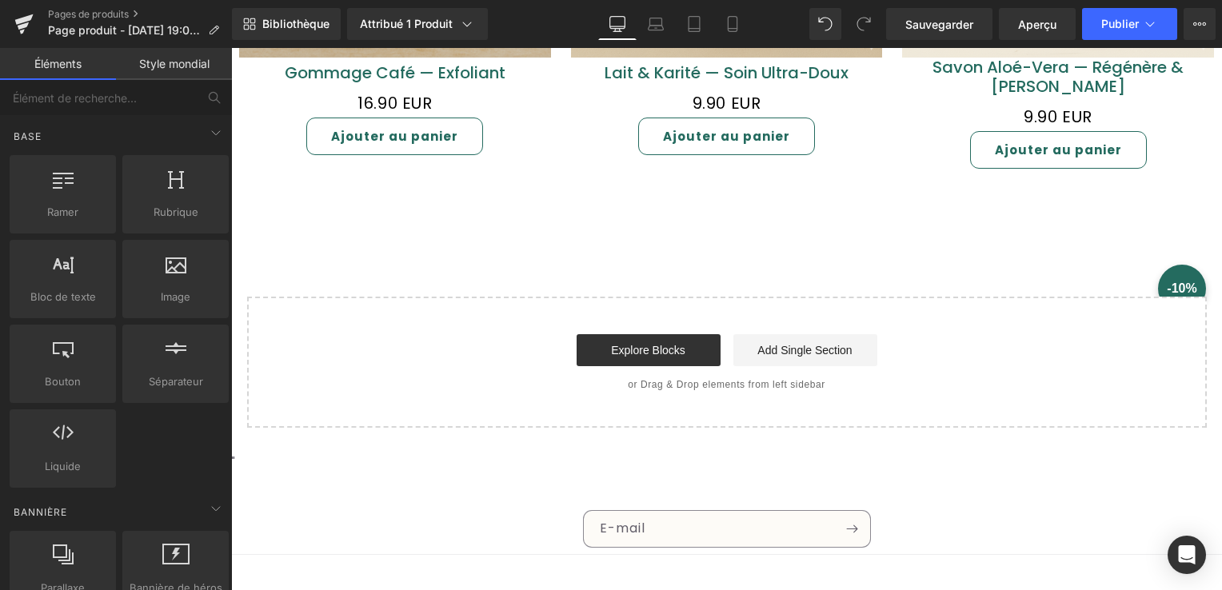
scroll to position [1882, 0]
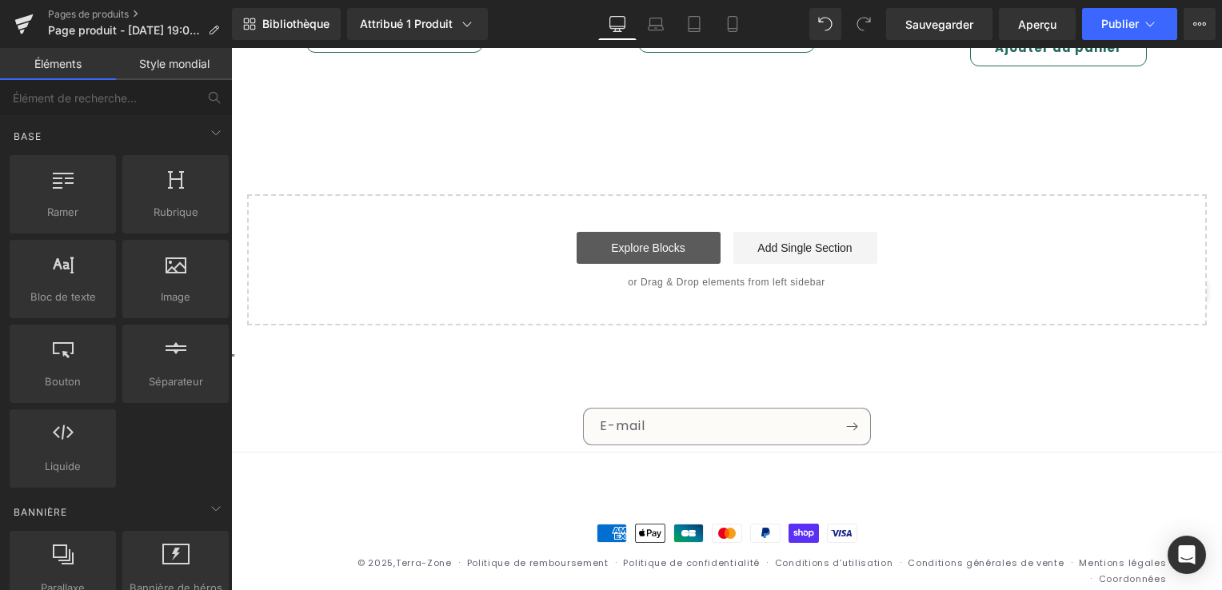
click at [666, 232] on link "Explore Blocks" at bounding box center [649, 248] width 144 height 32
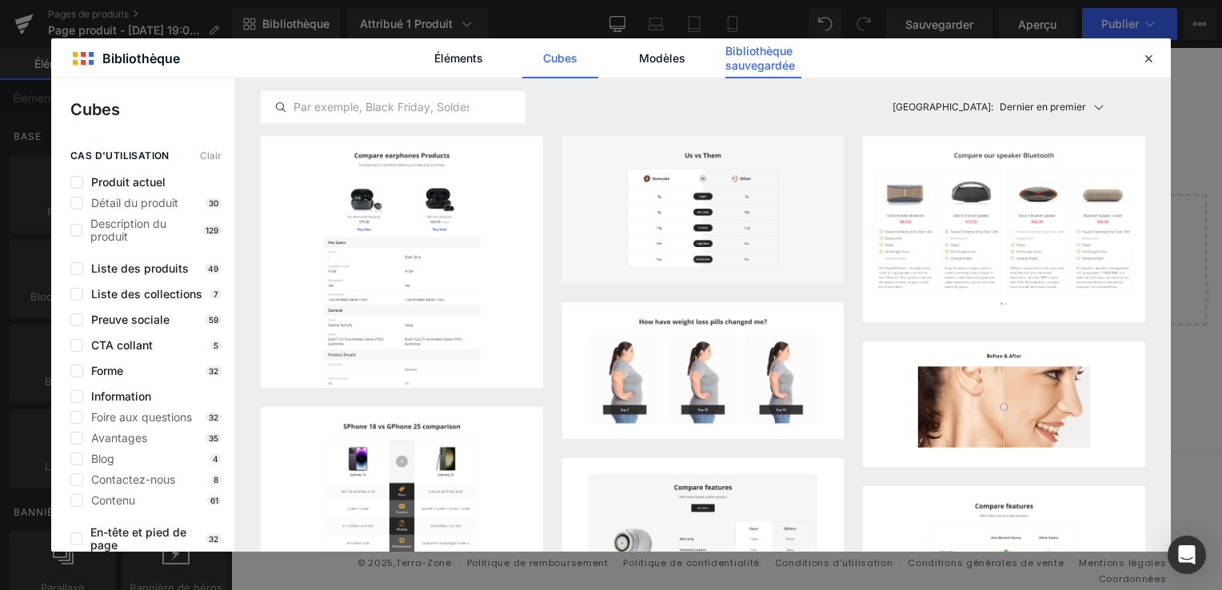
click at [766, 56] on font "Bibliothèque sauvegardée" at bounding box center [764, 58] width 76 height 29
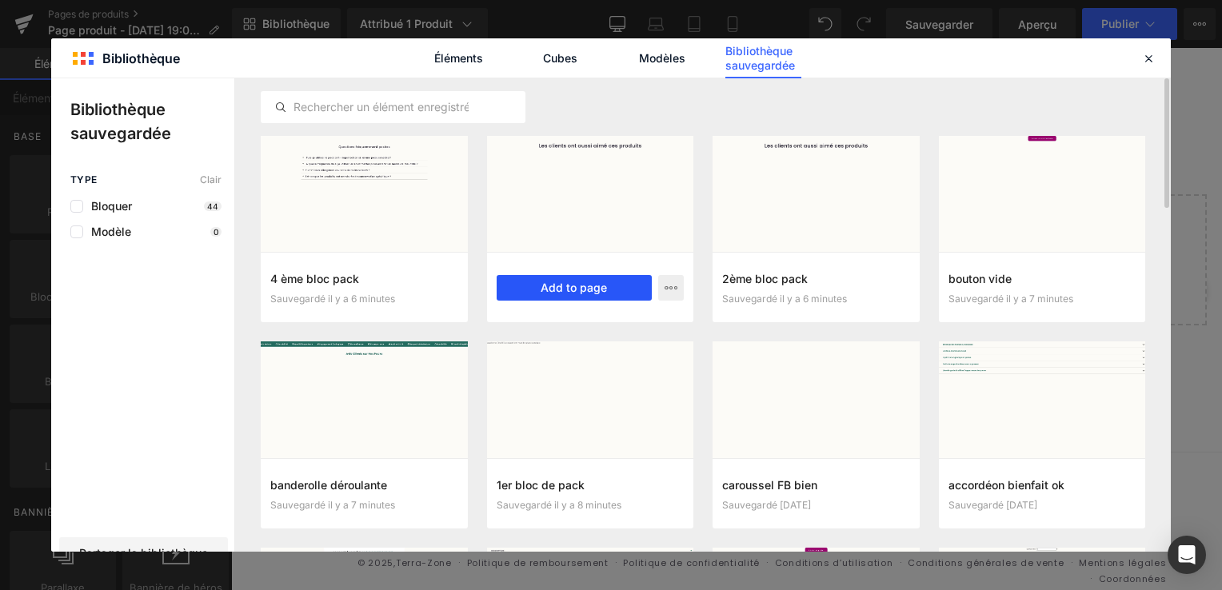
click at [594, 283] on button "Add to page" at bounding box center [575, 288] width 156 height 26
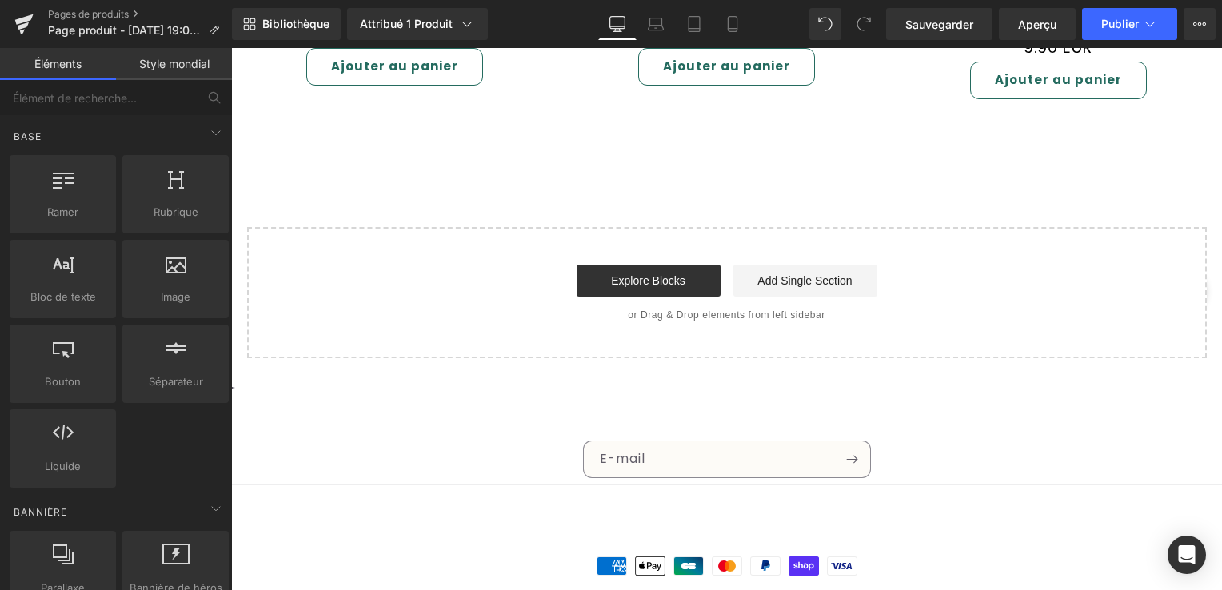
scroll to position [2410, 0]
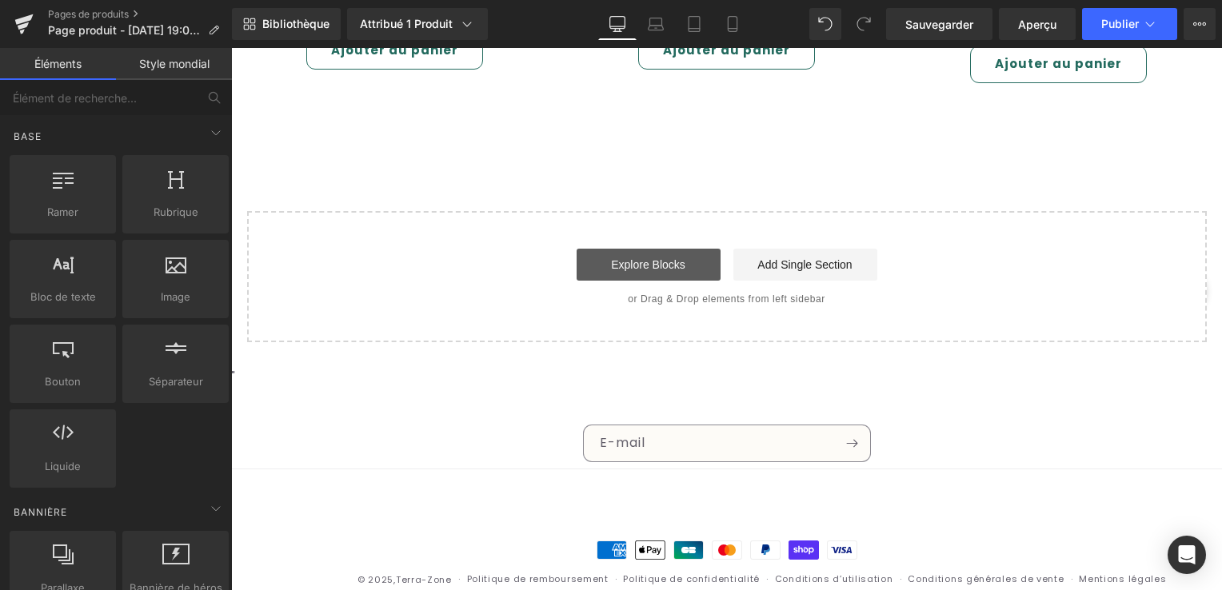
click at [644, 249] on link "Explore Blocks" at bounding box center [649, 265] width 144 height 32
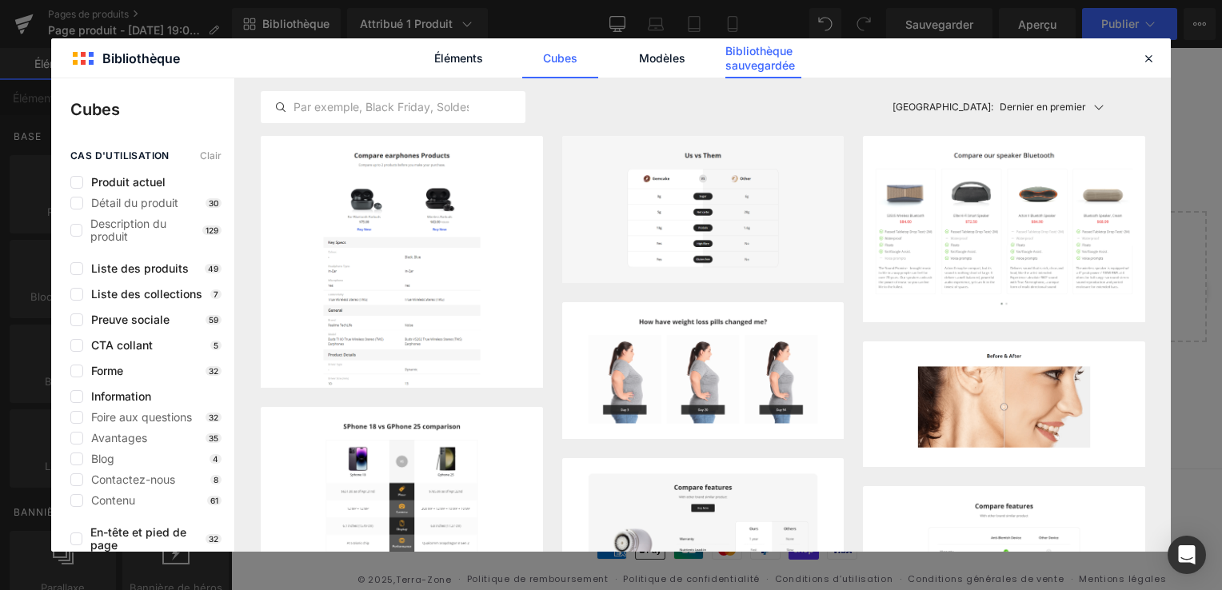
click at [746, 57] on font "Bibliothèque sauvegardée" at bounding box center [764, 58] width 76 height 29
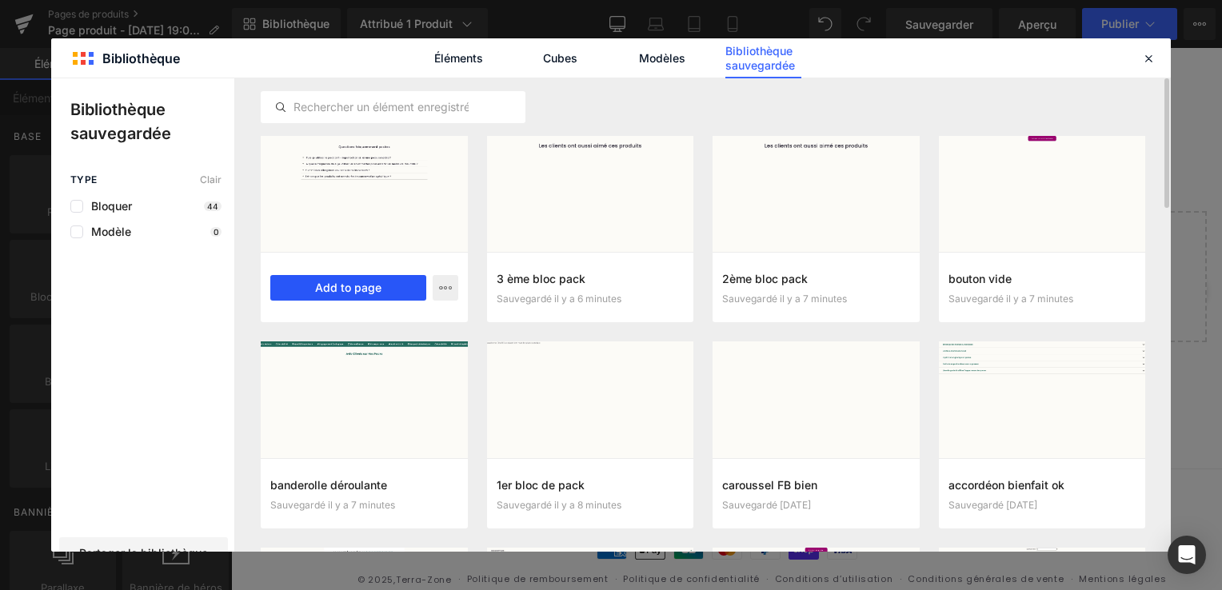
click at [359, 275] on button "Add to page" at bounding box center [348, 288] width 156 height 26
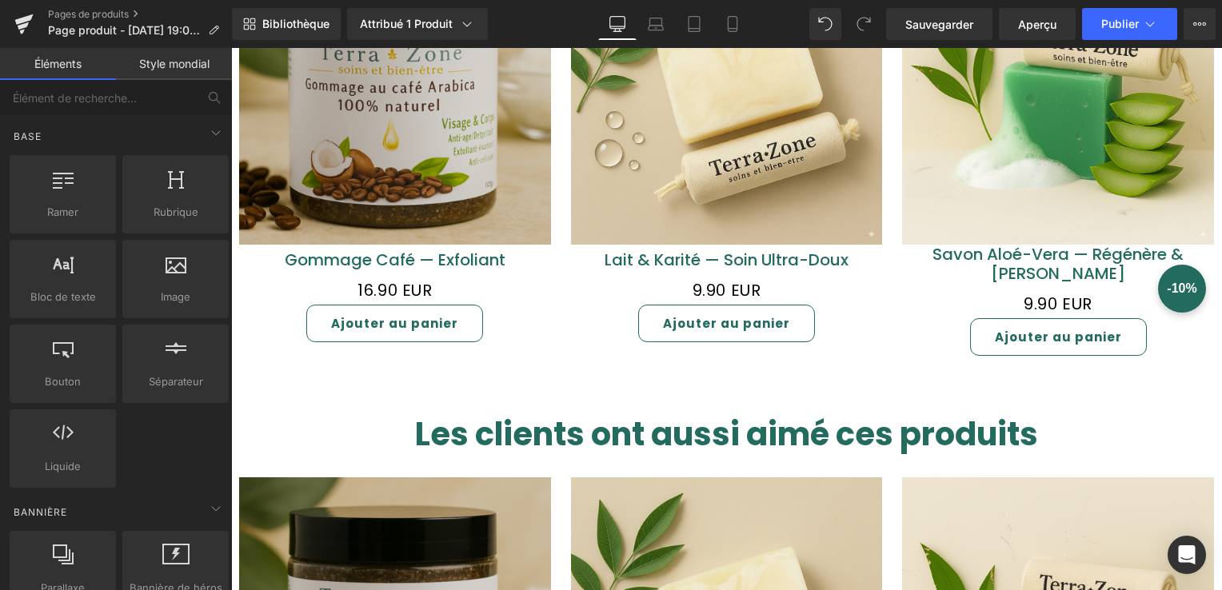
scroll to position [1660, 0]
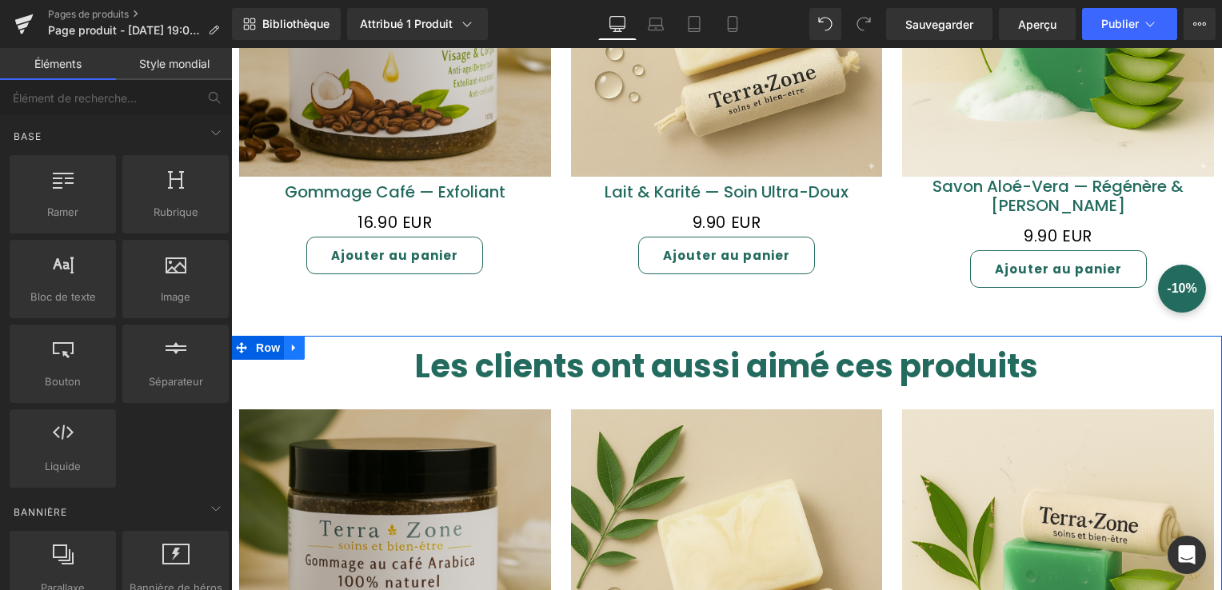
click at [290, 342] on icon at bounding box center [294, 348] width 11 height 12
click at [326, 336] on link at bounding box center [336, 348] width 21 height 24
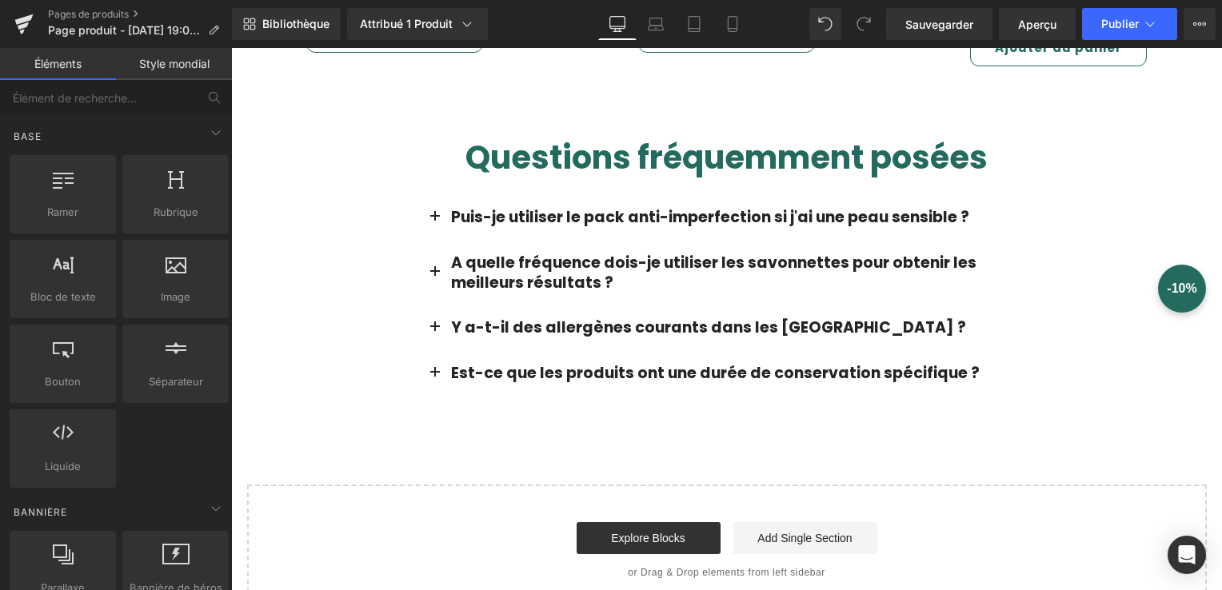
scroll to position [2000, 0]
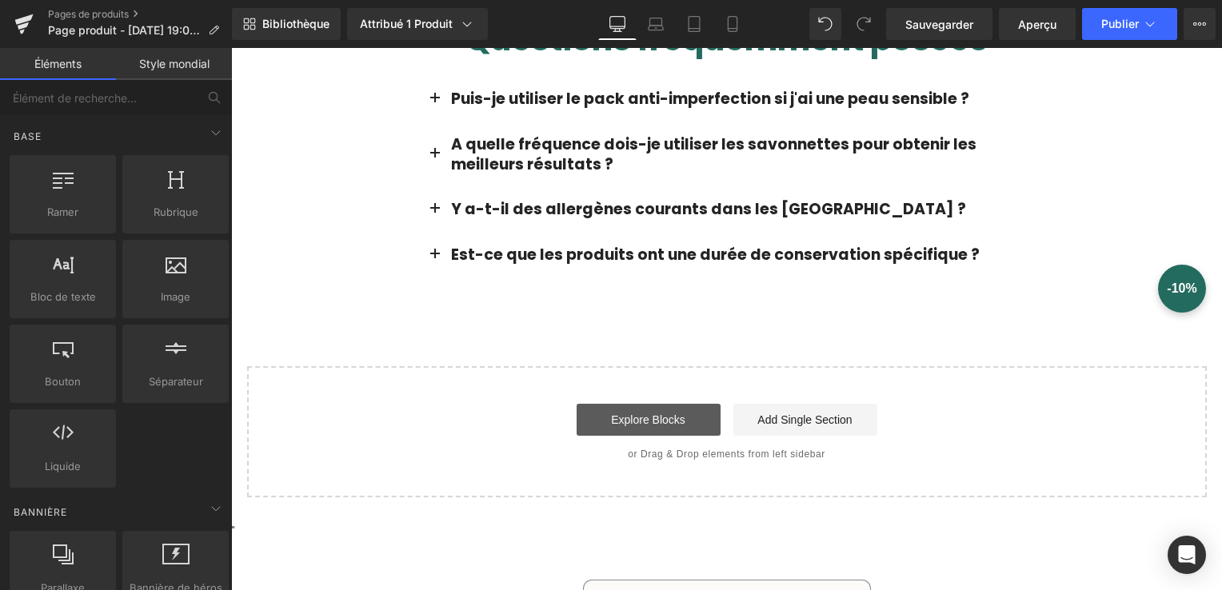
click at [671, 409] on link "Explore Blocks" at bounding box center [649, 420] width 144 height 32
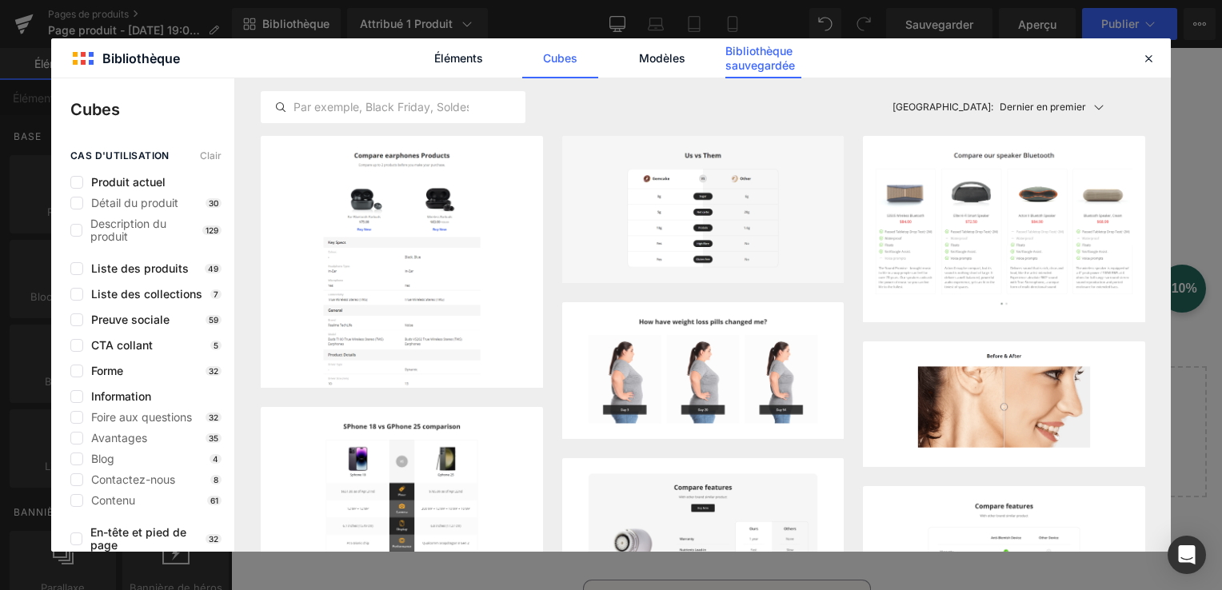
click at [740, 66] on font "Bibliothèque sauvegardée" at bounding box center [764, 58] width 76 height 29
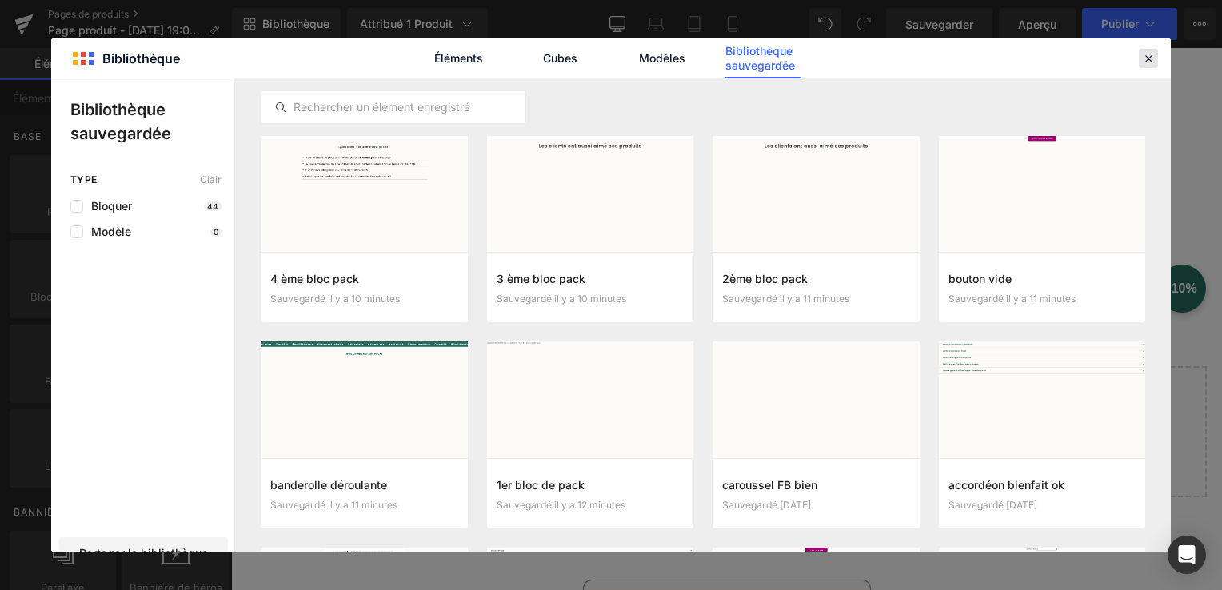
click at [1153, 59] on icon at bounding box center [1149, 58] width 14 height 14
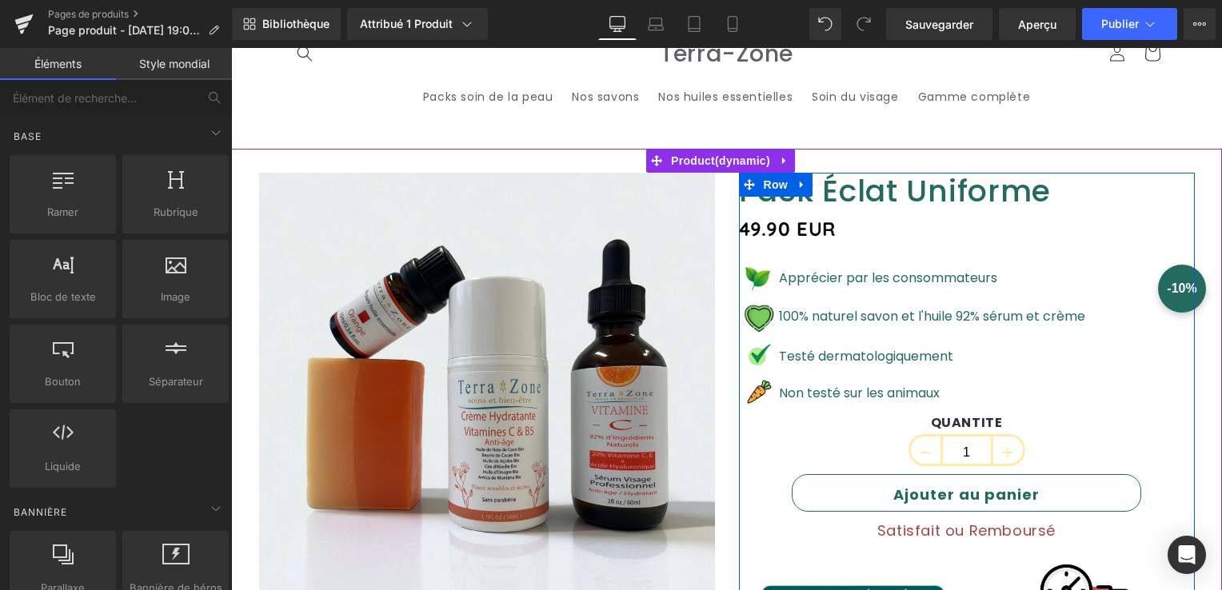
scroll to position [0, 0]
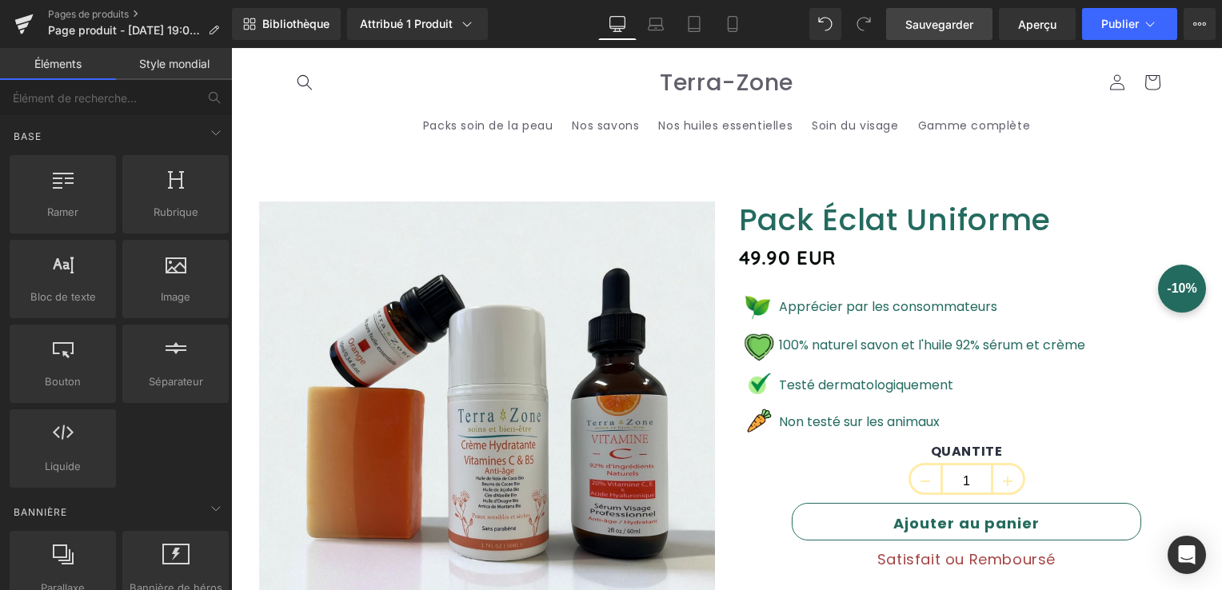
click at [942, 21] on span "Sauvegarder" at bounding box center [940, 24] width 68 height 17
click at [1021, 19] on span "Aperçu" at bounding box center [1037, 24] width 38 height 17
click at [1024, 18] on span "Aperçu" at bounding box center [1037, 24] width 38 height 17
click at [622, 154] on header "Packs soin de la peau Nos savons Nos huiles essentielles Soin du visage Gamme c…" at bounding box center [727, 104] width 960 height 110
click at [1121, 27] on span "Publier" at bounding box center [1121, 24] width 38 height 13
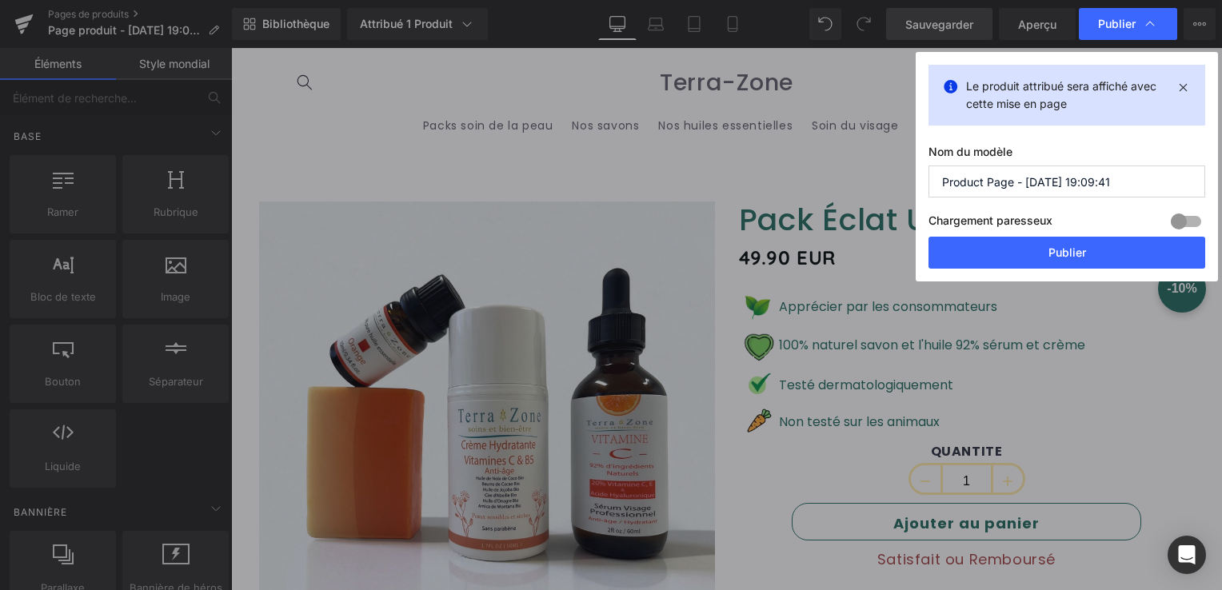
click at [1034, 180] on input "Product Page - Oct 4, 19:09:41" at bounding box center [1067, 182] width 277 height 32
click at [1017, 179] on input "Product Page - Oct 4, 19:09:41" at bounding box center [1067, 182] width 277 height 32
drag, startPoint x: 1017, startPoint y: 179, endPoint x: 903, endPoint y: 192, distance: 114.3
click at [903, 192] on div "Publier Le produit attribué sera affiché avec cette mise en page Nom du modèle …" at bounding box center [611, 295] width 1222 height 590
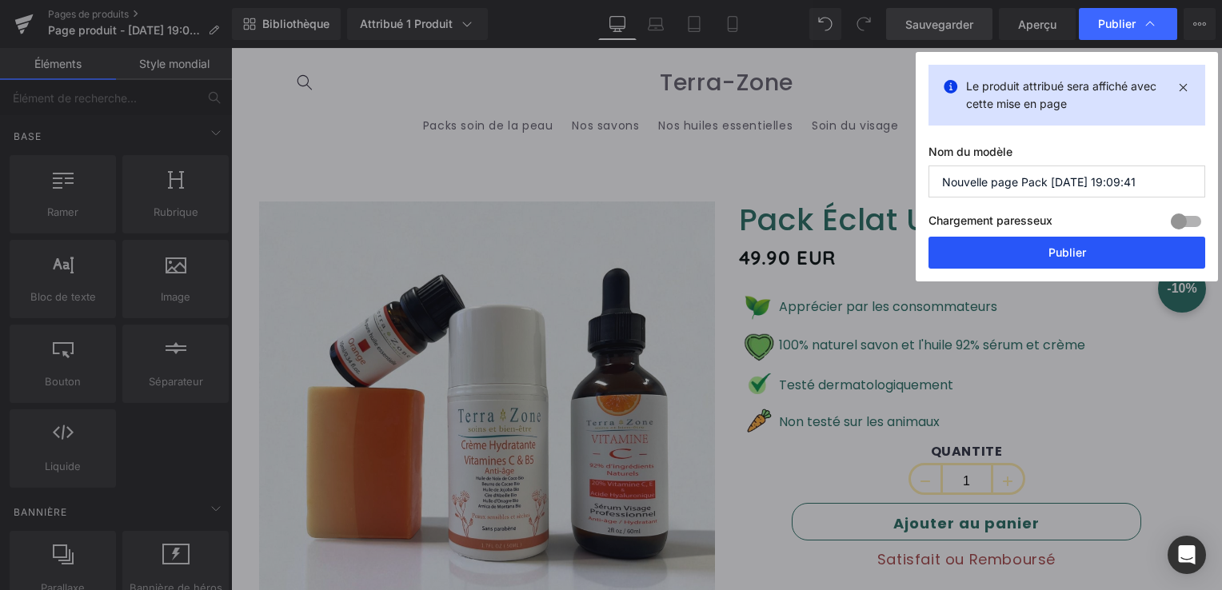
type input "Nouvelle page Pack Oct 4, 19:09:41"
drag, startPoint x: 973, startPoint y: 238, endPoint x: 742, endPoint y: 192, distance: 235.8
click at [973, 238] on button "Publier" at bounding box center [1067, 253] width 277 height 32
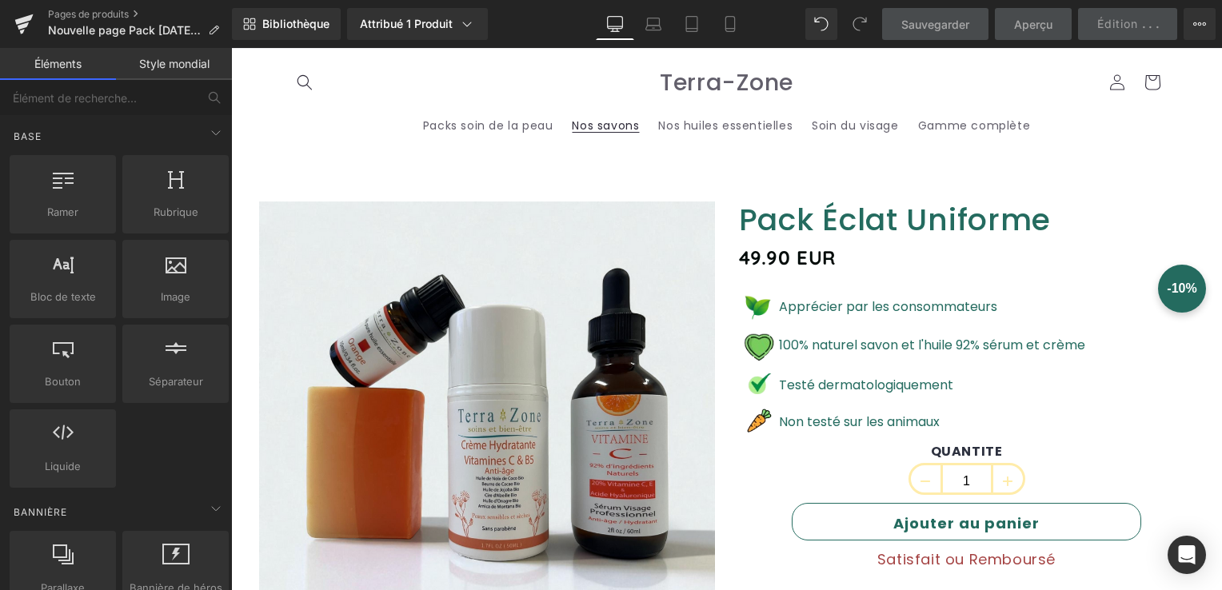
click at [639, 138] on link "Nos savons" at bounding box center [605, 126] width 86 height 34
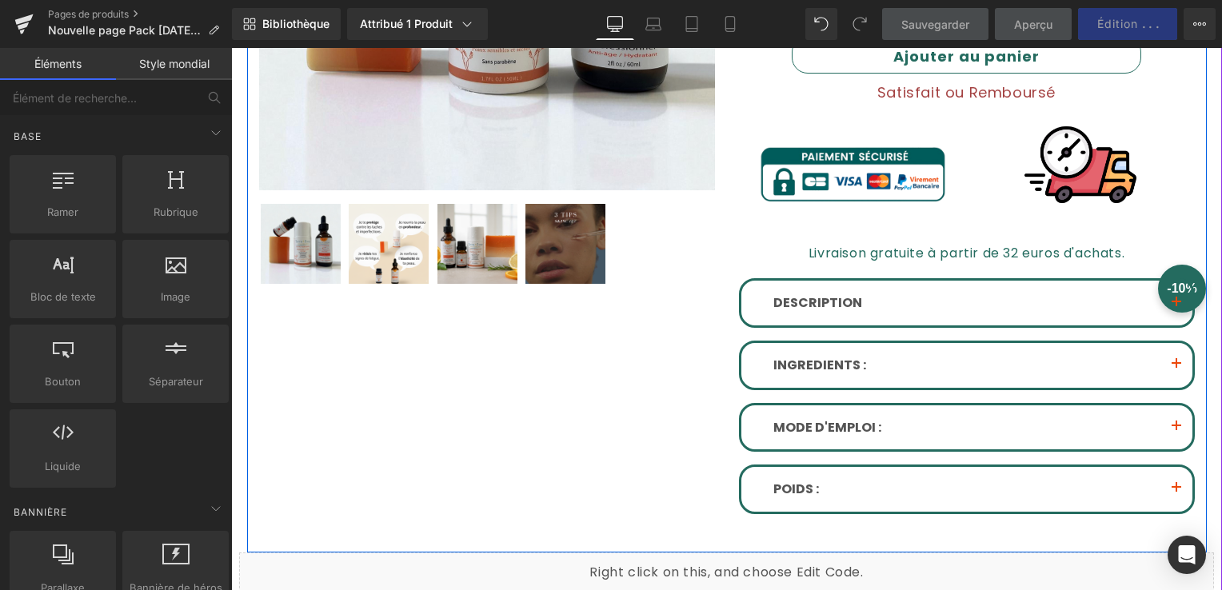
scroll to position [800, 0]
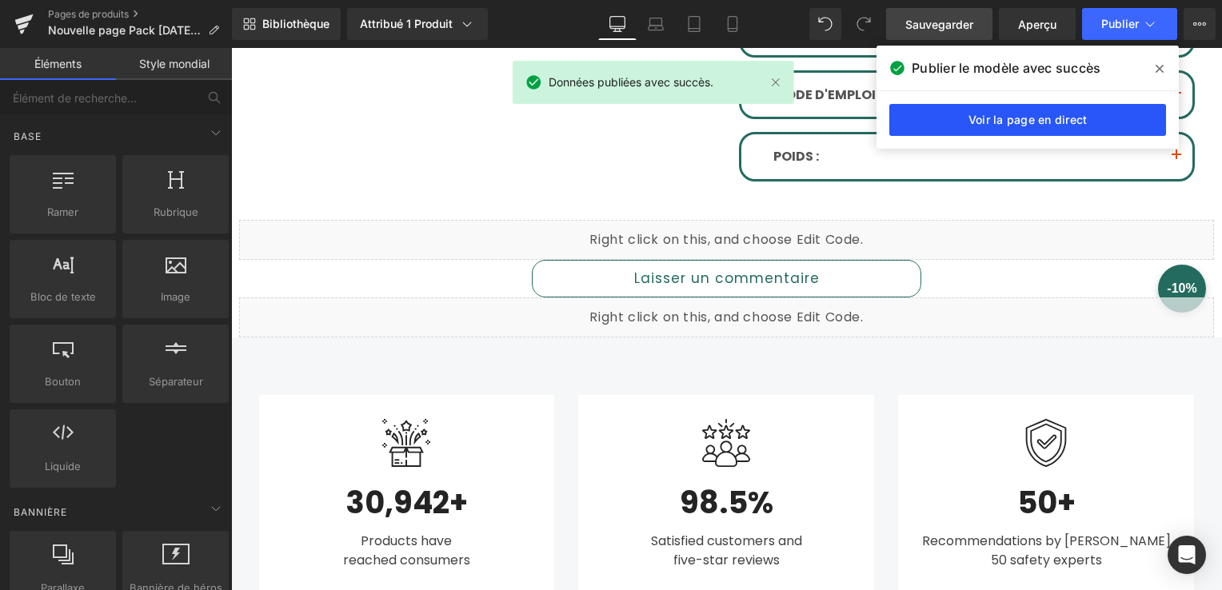
click at [1043, 114] on link "Voir la page en direct" at bounding box center [1028, 120] width 277 height 32
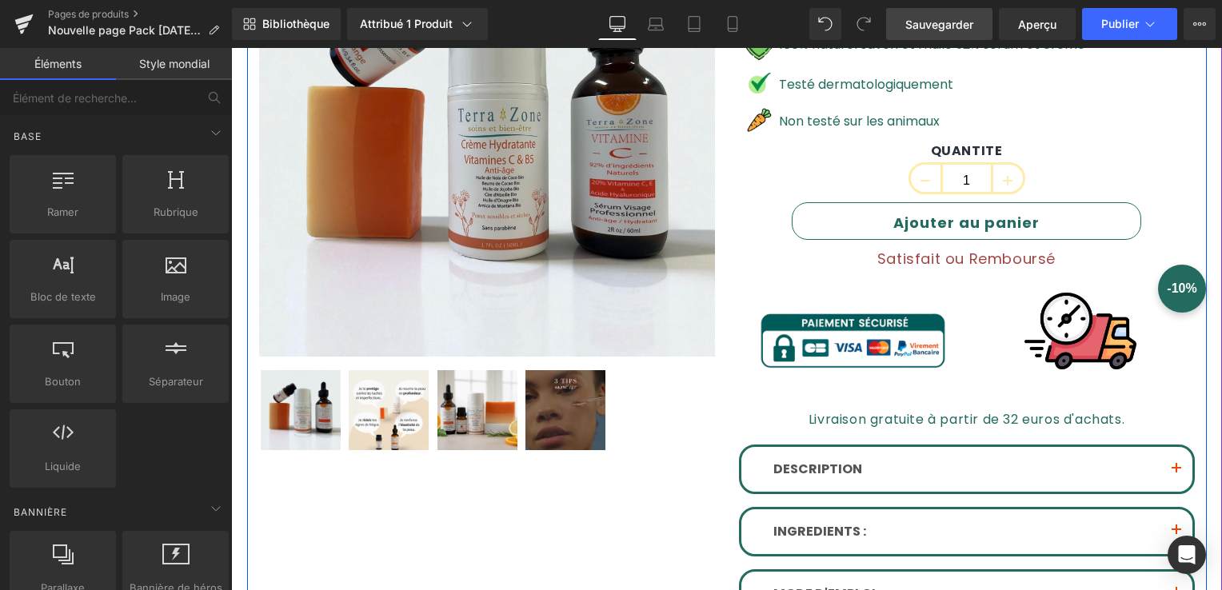
scroll to position [0, 0]
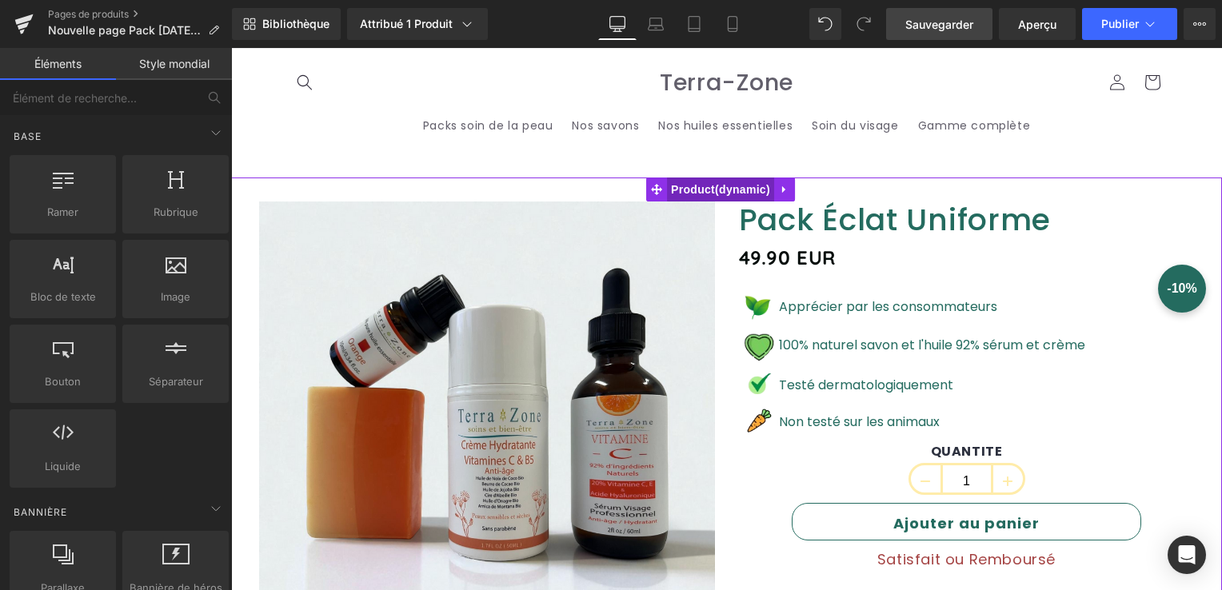
click at [696, 185] on span "Product" at bounding box center [720, 190] width 107 height 24
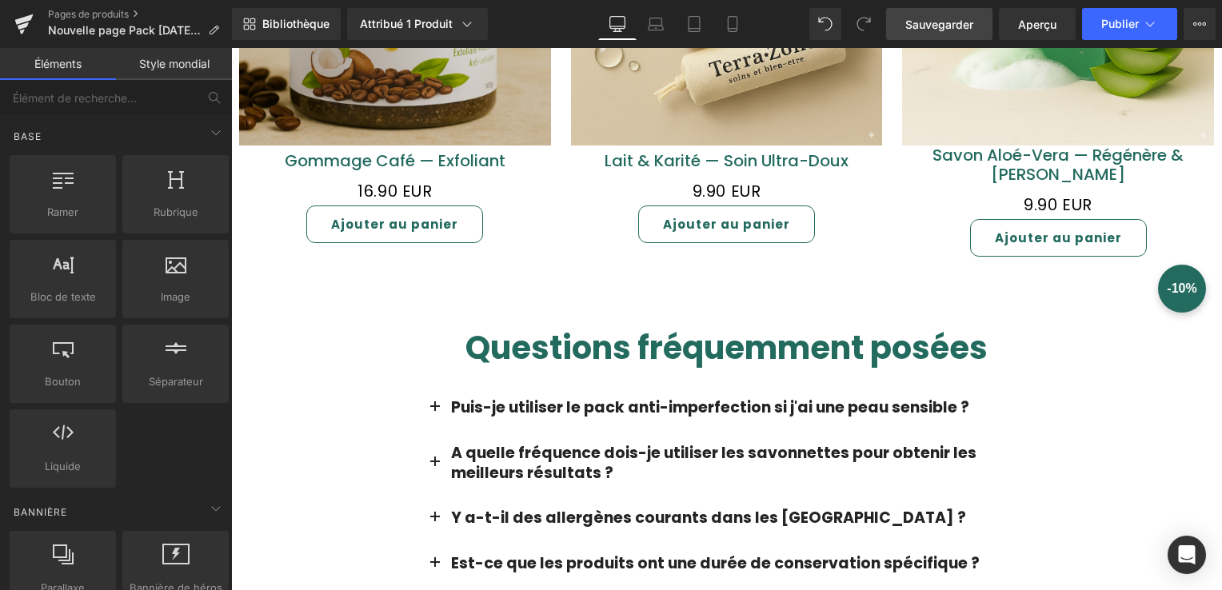
scroll to position [2011, 0]
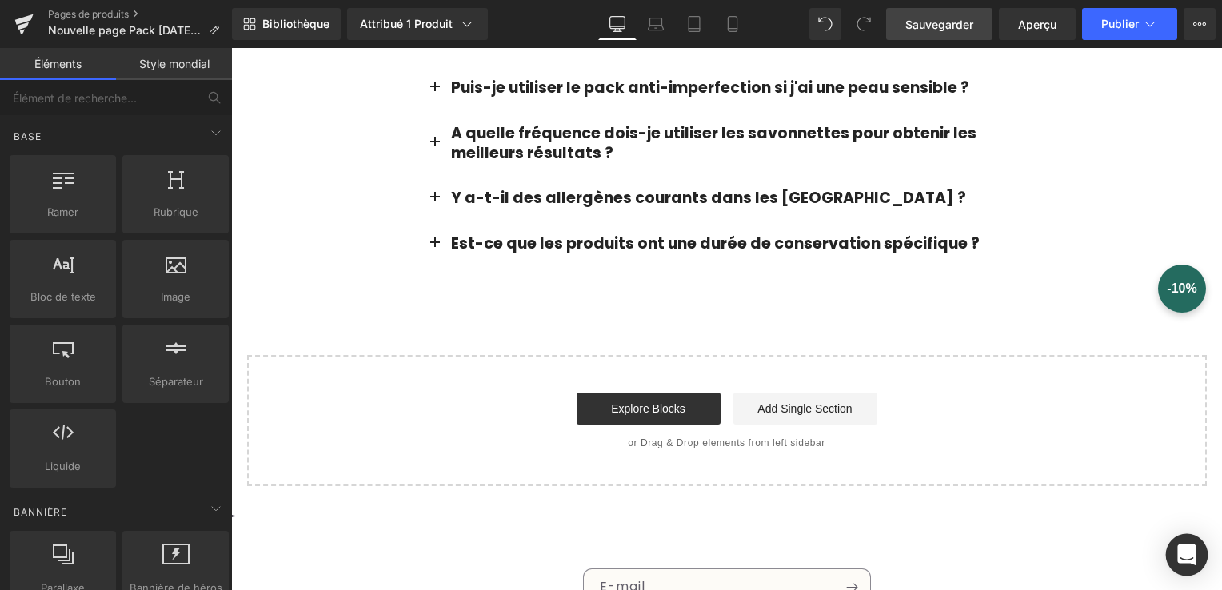
click at [1191, 558] on icon "Ouvrez Intercom Messenger" at bounding box center [1187, 555] width 21 height 21
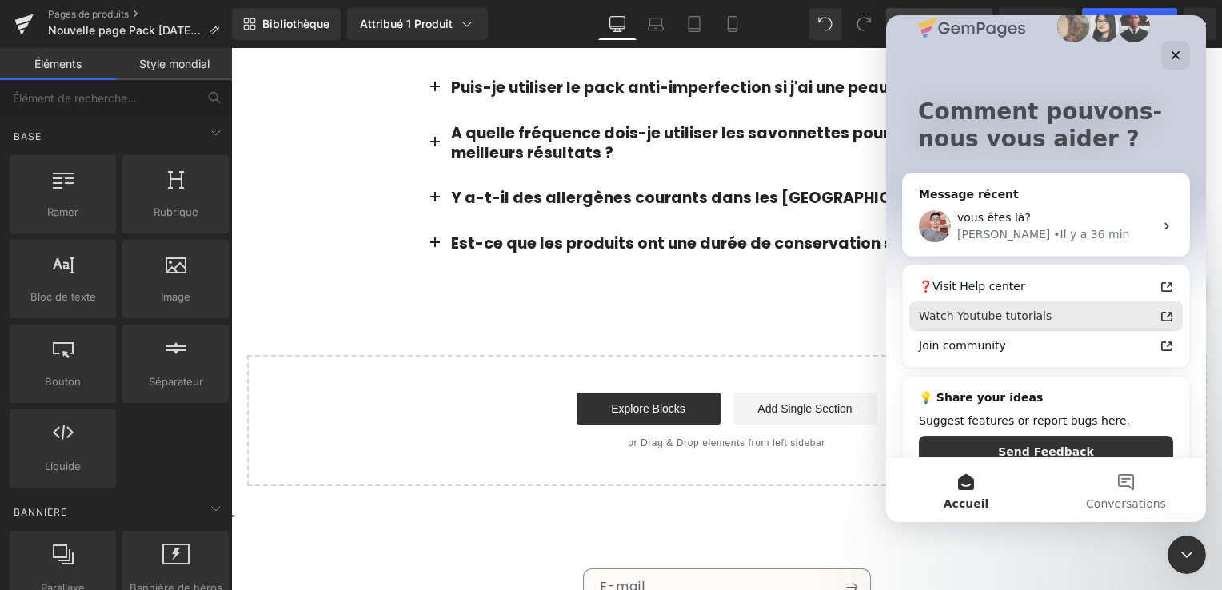
scroll to position [59, 0]
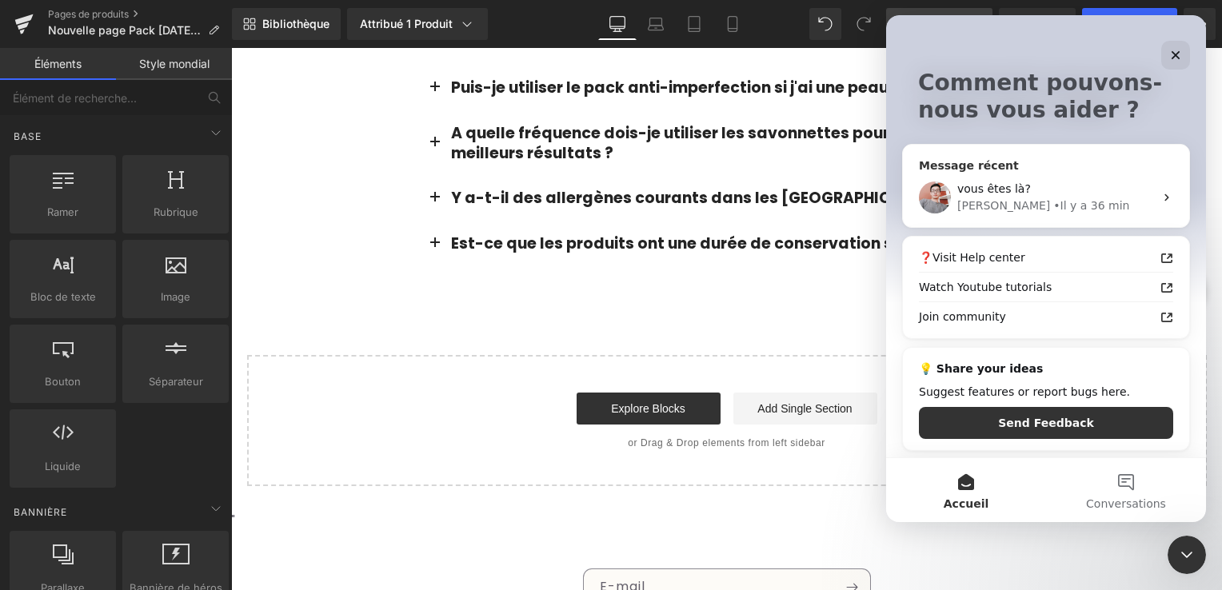
click at [1166, 194] on div "vous êtes là? Harry • Il y a 36 min" at bounding box center [1046, 197] width 286 height 59
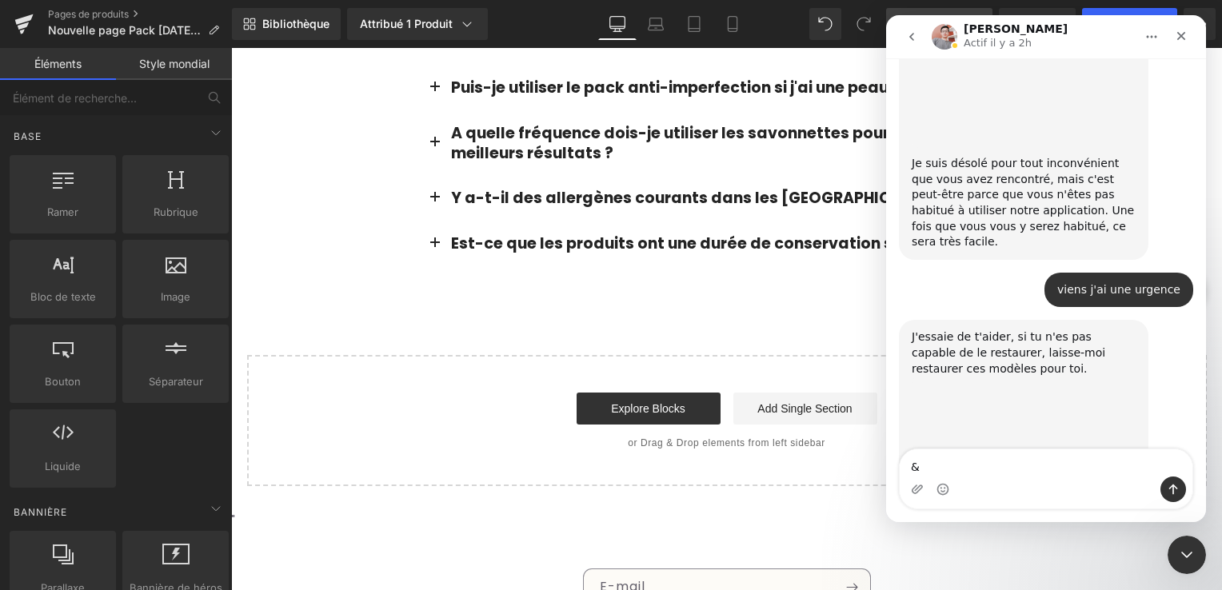
scroll to position [4413, 0]
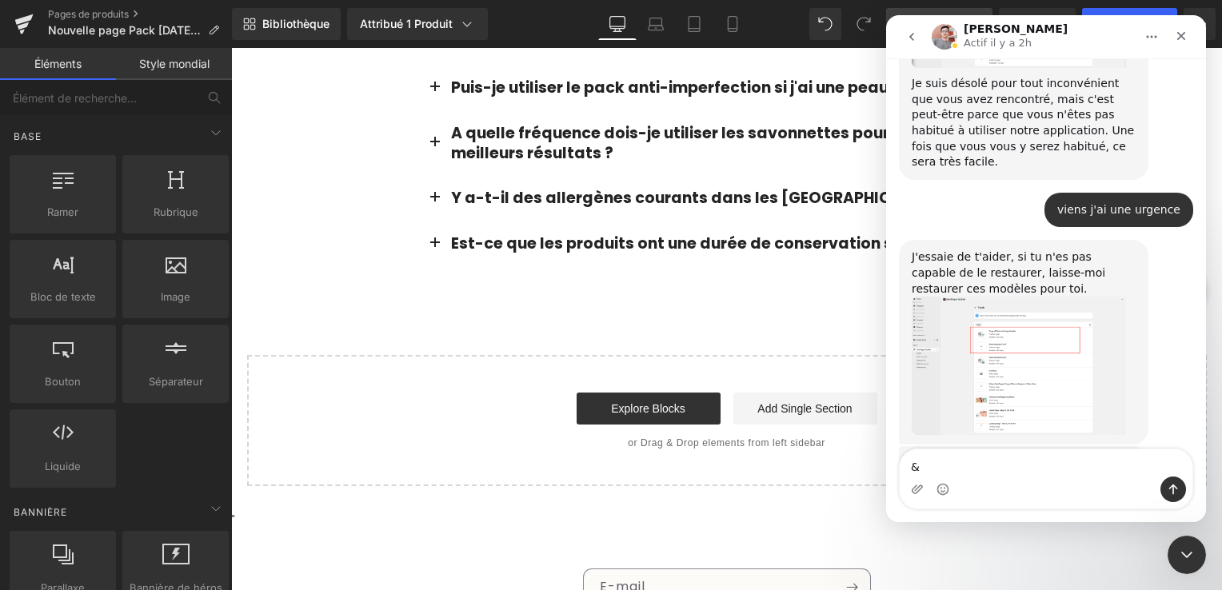
click at [1152, 40] on icon "Accueil" at bounding box center [1152, 36] width 13 height 13
click at [910, 40] on icon "go back" at bounding box center [912, 36] width 13 height 13
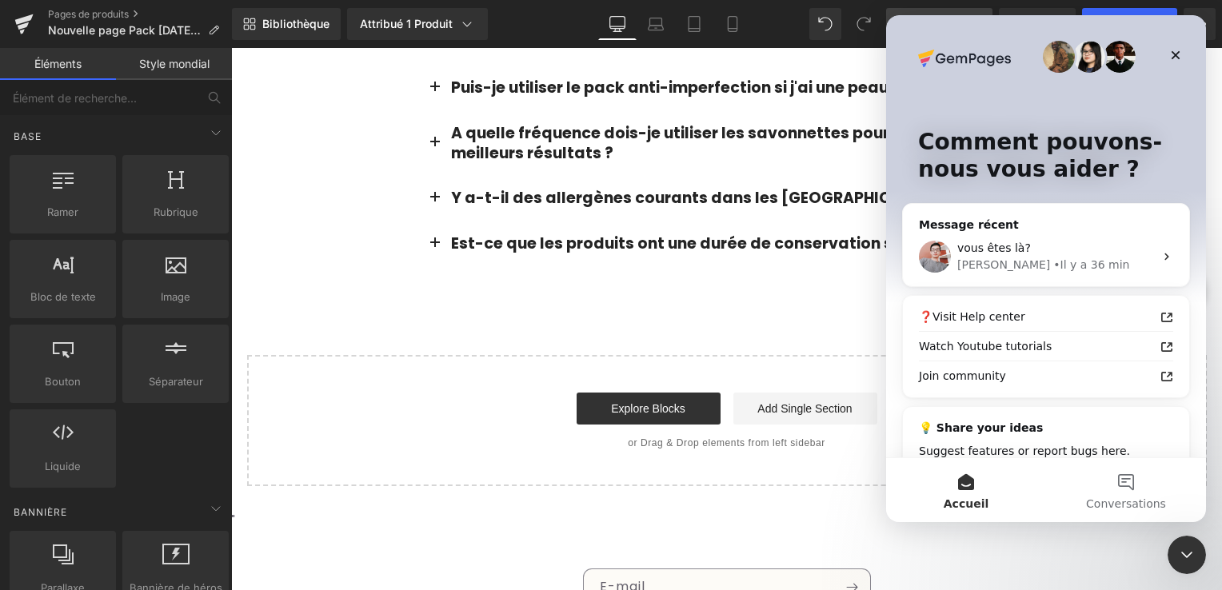
scroll to position [0, 0]
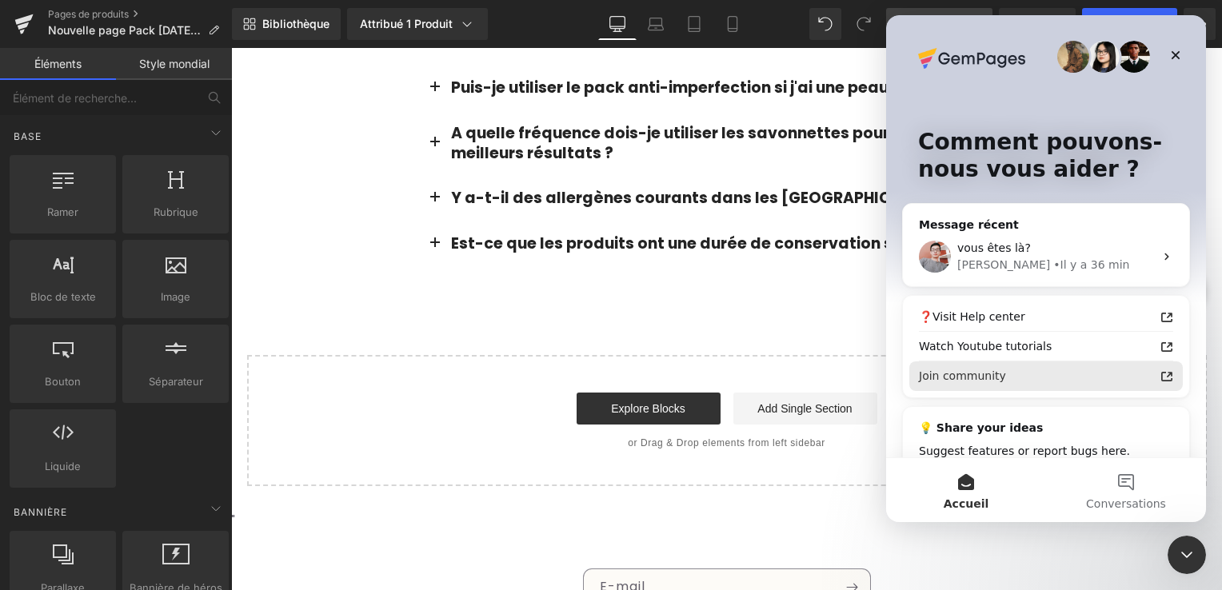
click at [1091, 369] on div "Join community" at bounding box center [1036, 376] width 235 height 17
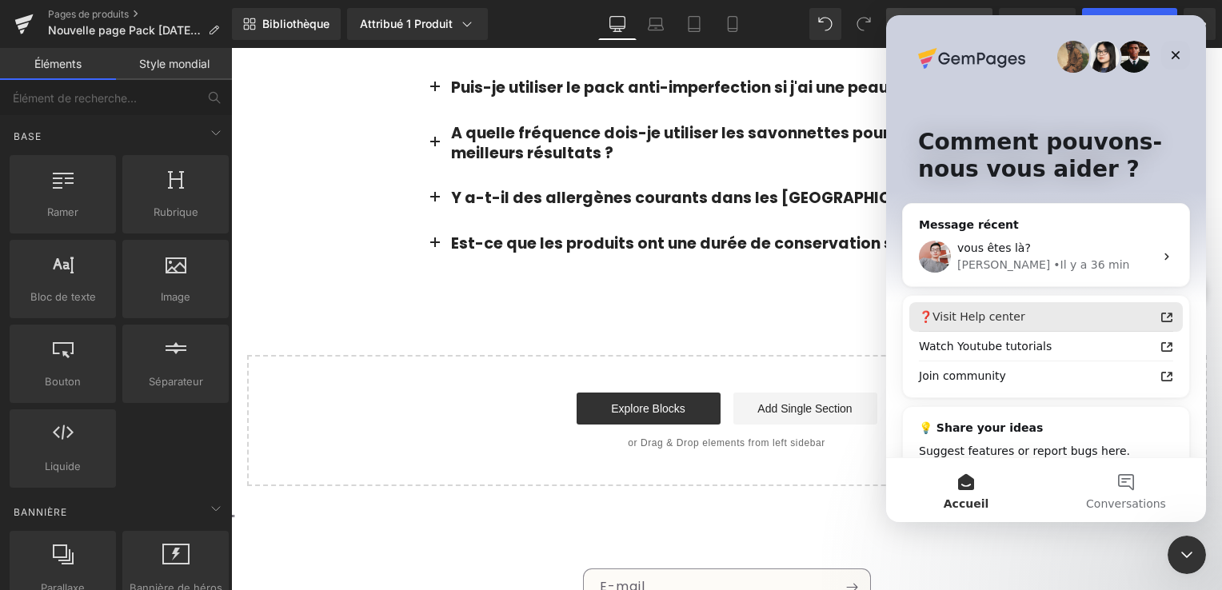
scroll to position [59, 0]
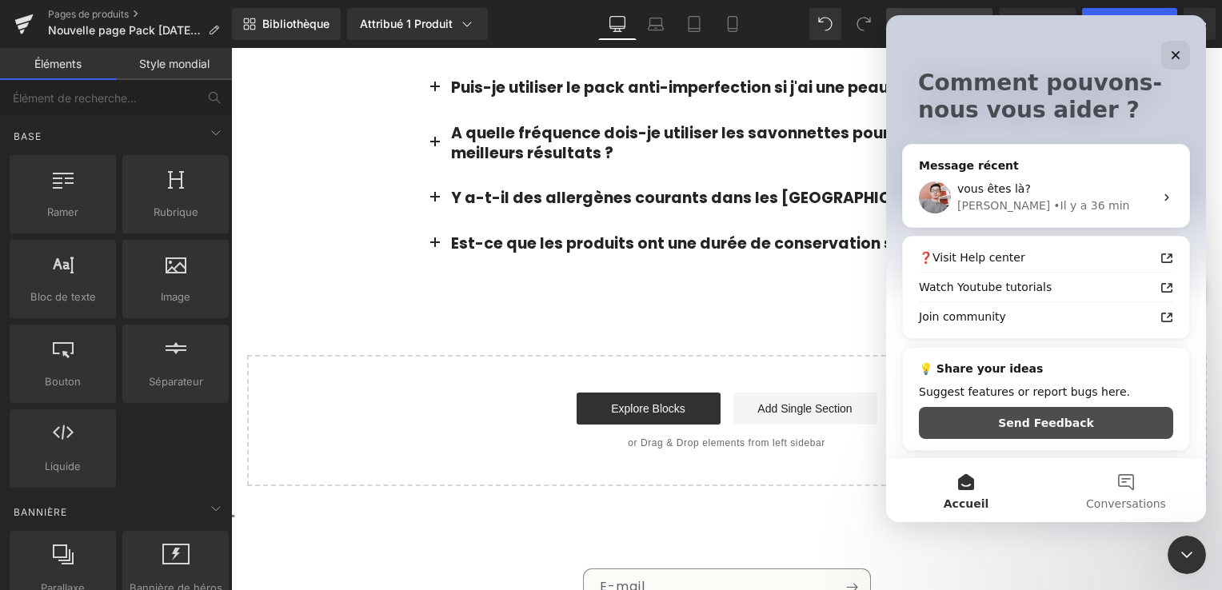
click at [1050, 421] on button "Send Feedback" at bounding box center [1046, 423] width 254 height 32
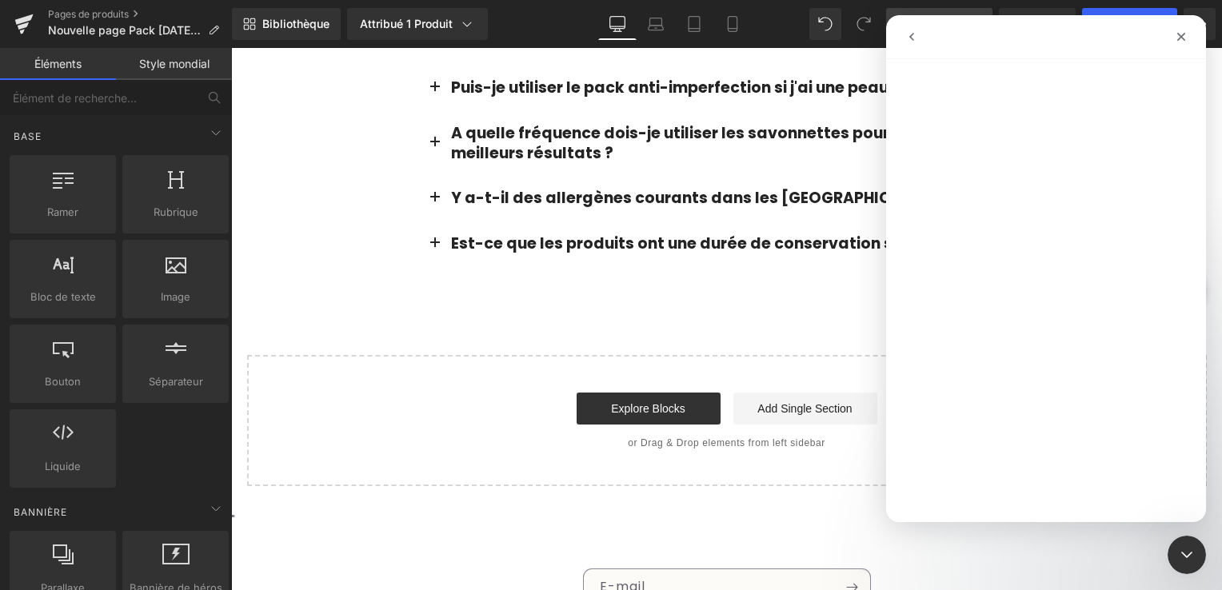
scroll to position [0, 0]
click at [914, 39] on icon "go back" at bounding box center [912, 36] width 13 height 13
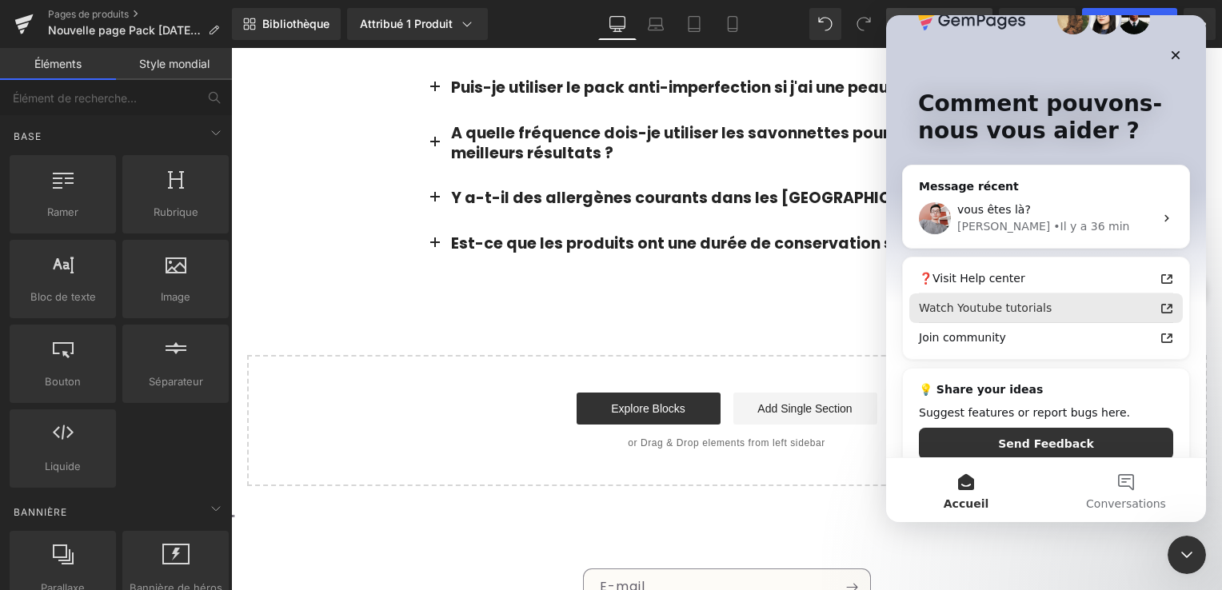
scroll to position [59, 0]
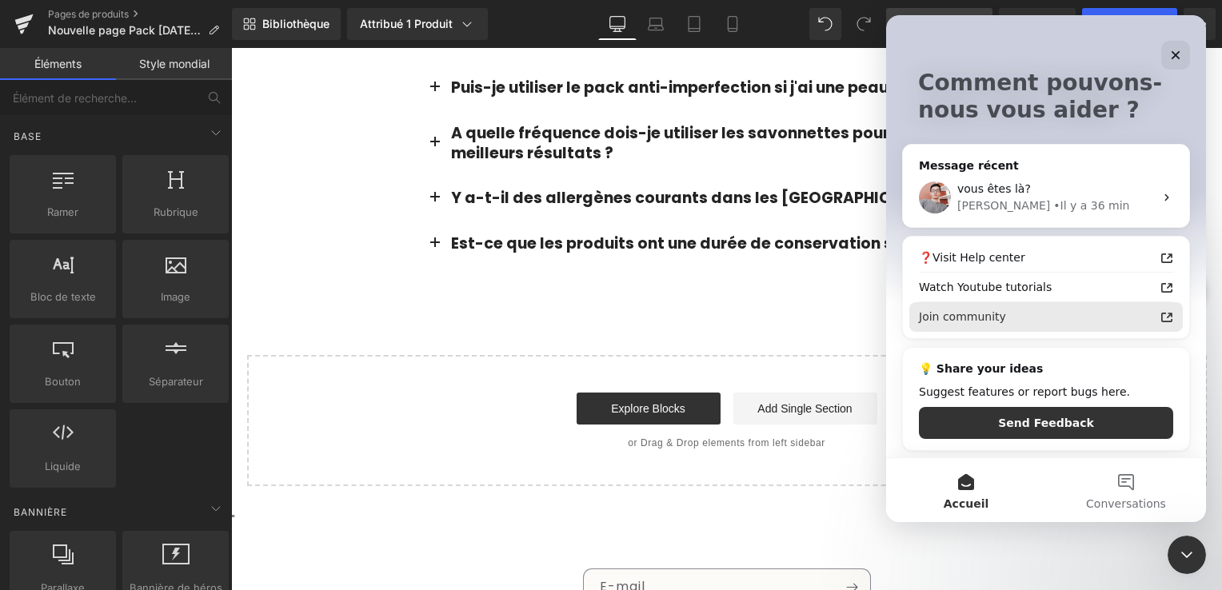
click at [1011, 322] on div "Join community" at bounding box center [1036, 317] width 235 height 17
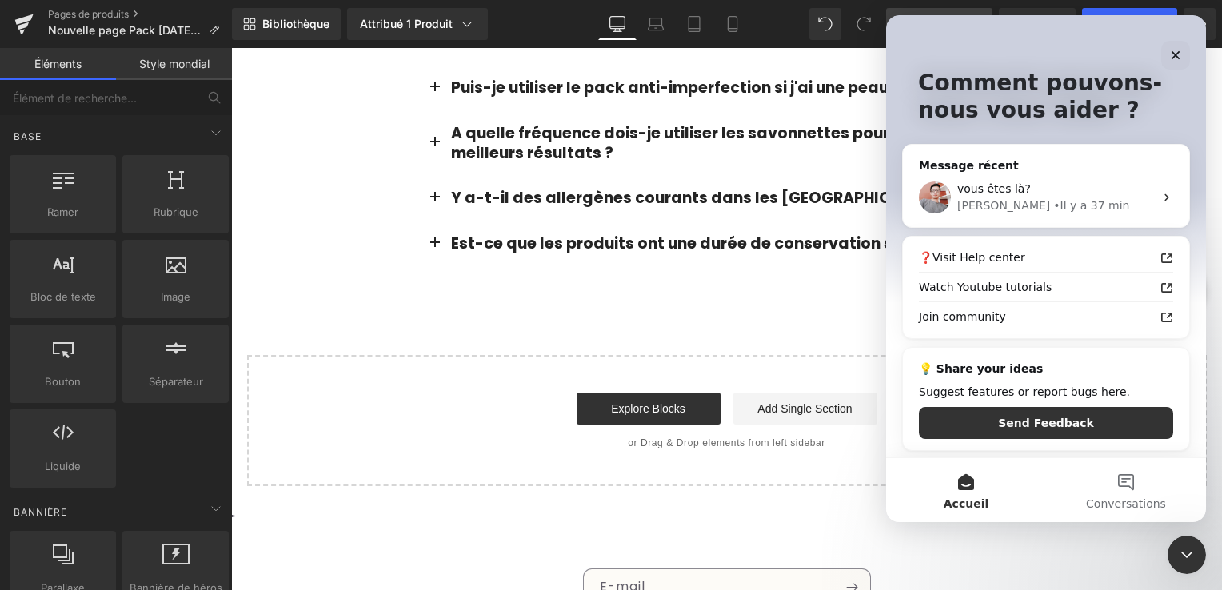
scroll to position [0, 0]
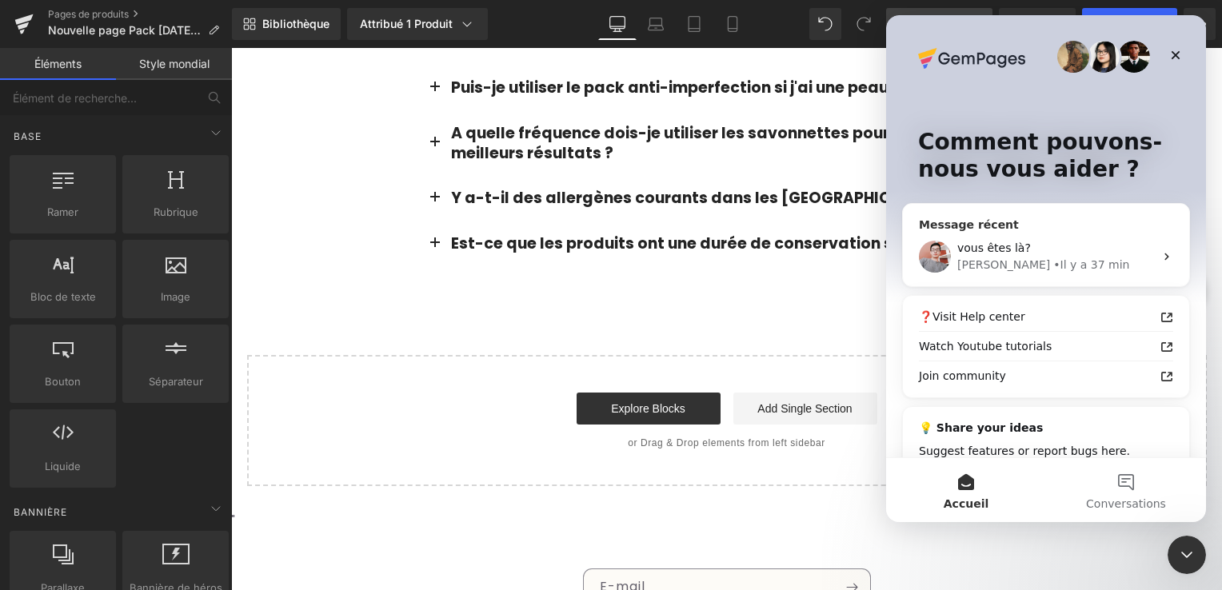
click at [969, 225] on div "Message récent" at bounding box center [1046, 225] width 254 height 17
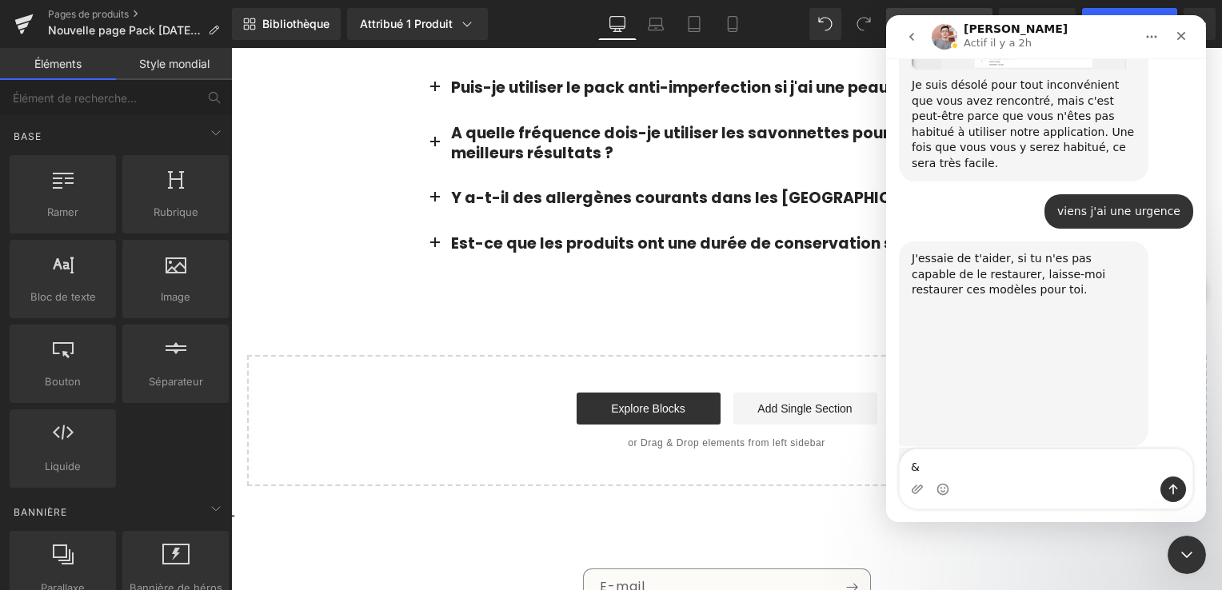
scroll to position [4413, 0]
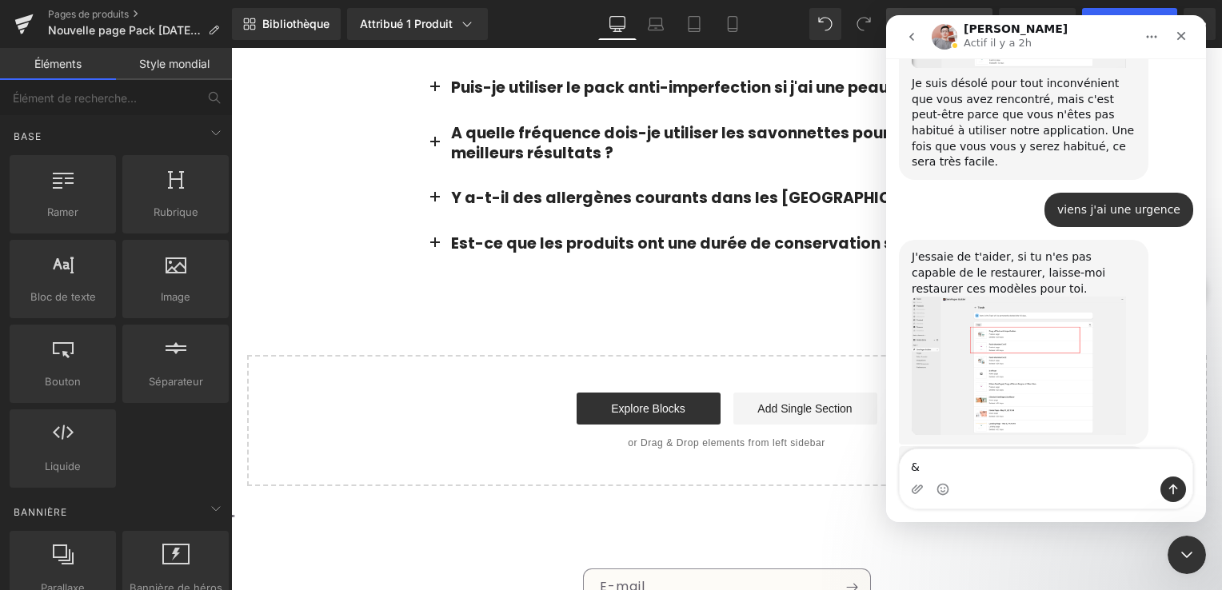
click at [1001, 486] on div "Interphone Messenger" at bounding box center [1046, 490] width 293 height 26
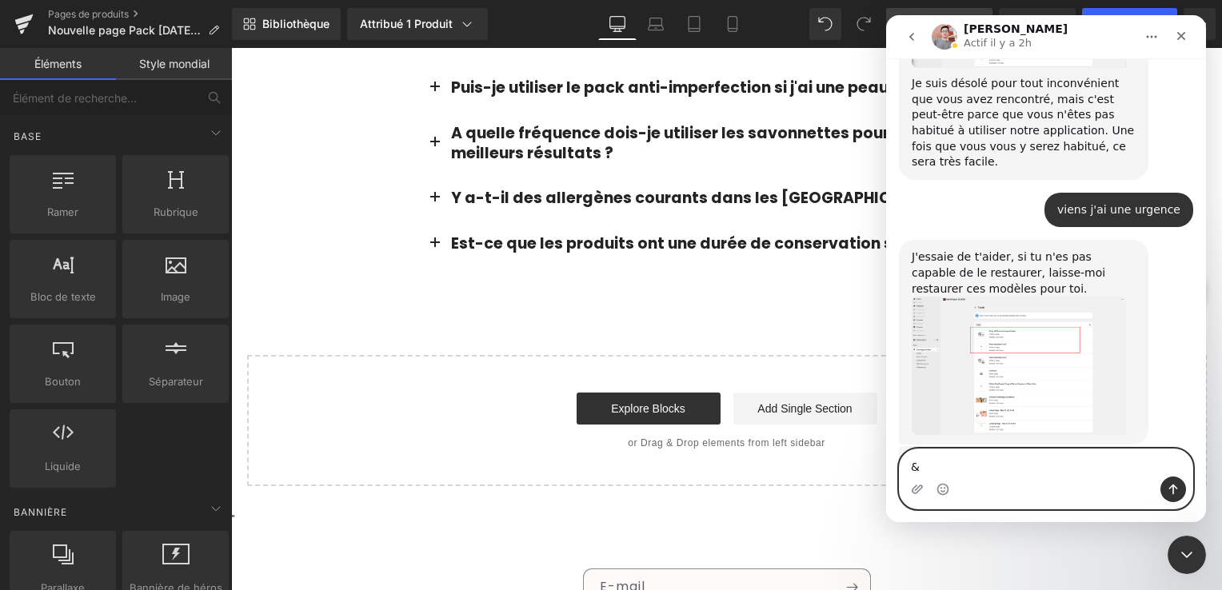
click at [995, 463] on textarea "&" at bounding box center [1046, 463] width 293 height 27
type textarea "?"
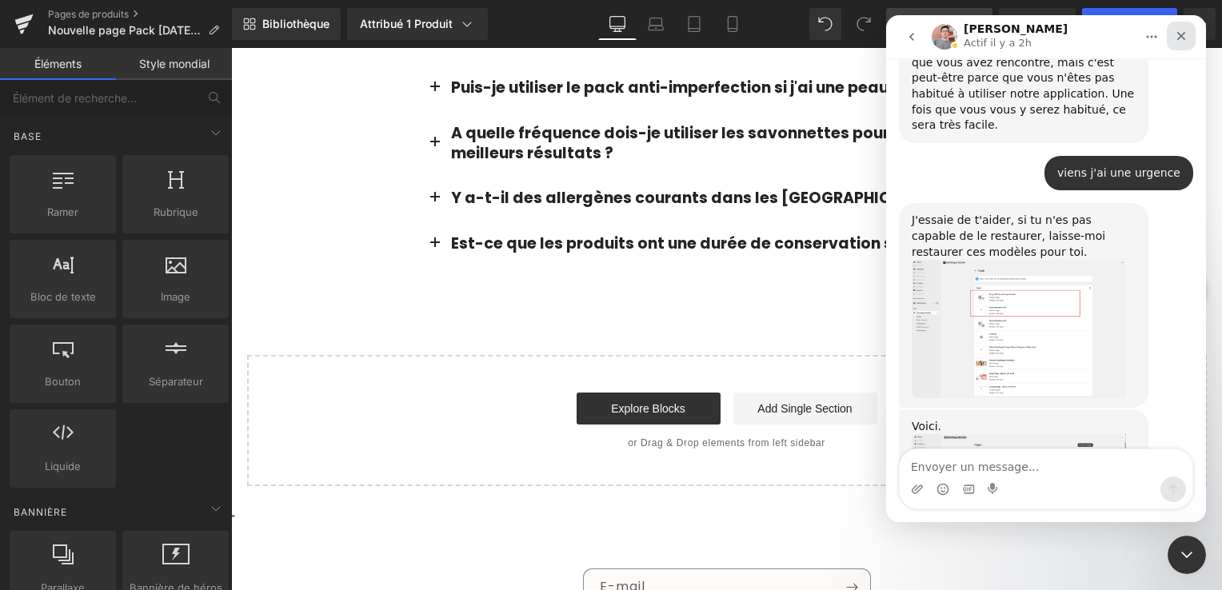
click at [1187, 30] on icon "Fermer" at bounding box center [1181, 36] width 13 height 13
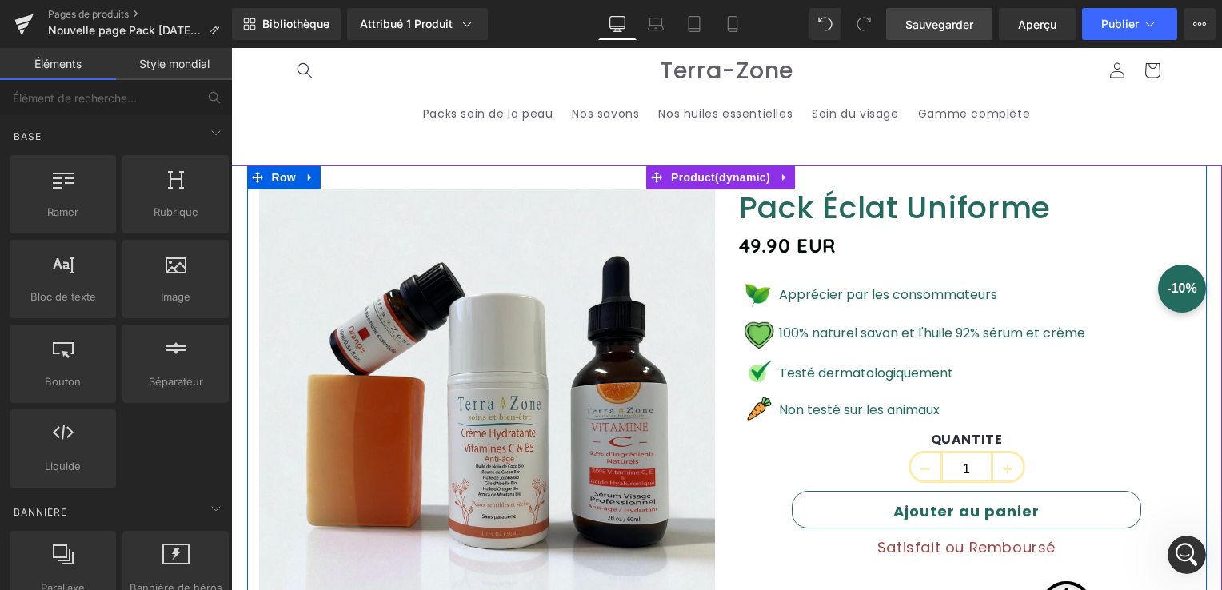
scroll to position [0, 0]
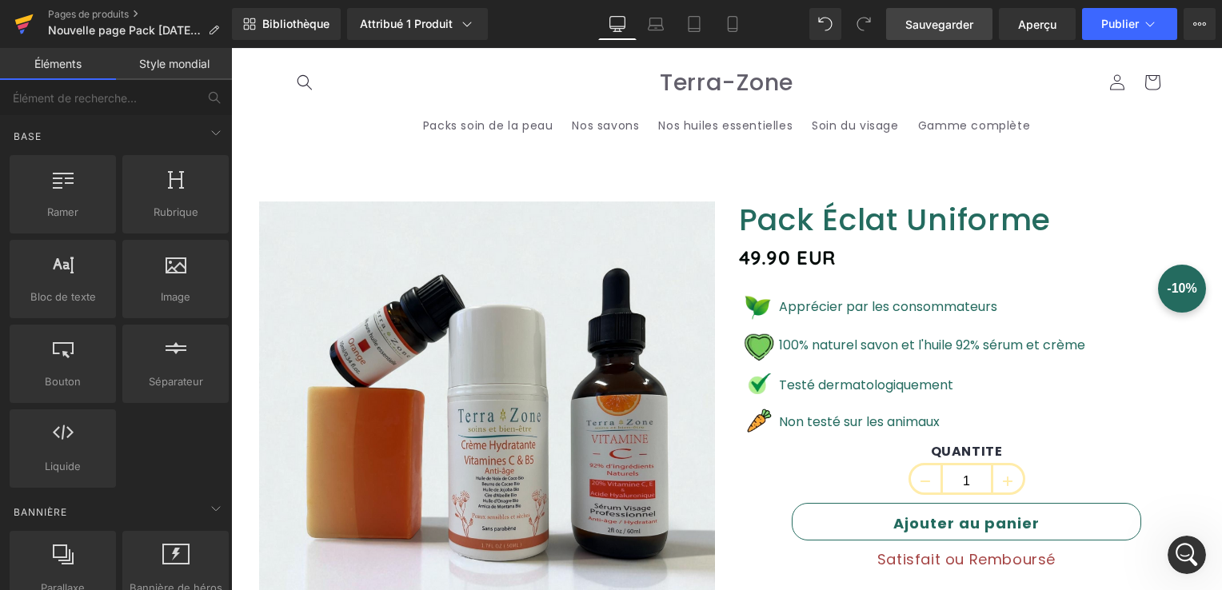
click at [22, 24] on icon at bounding box center [23, 25] width 11 height 7
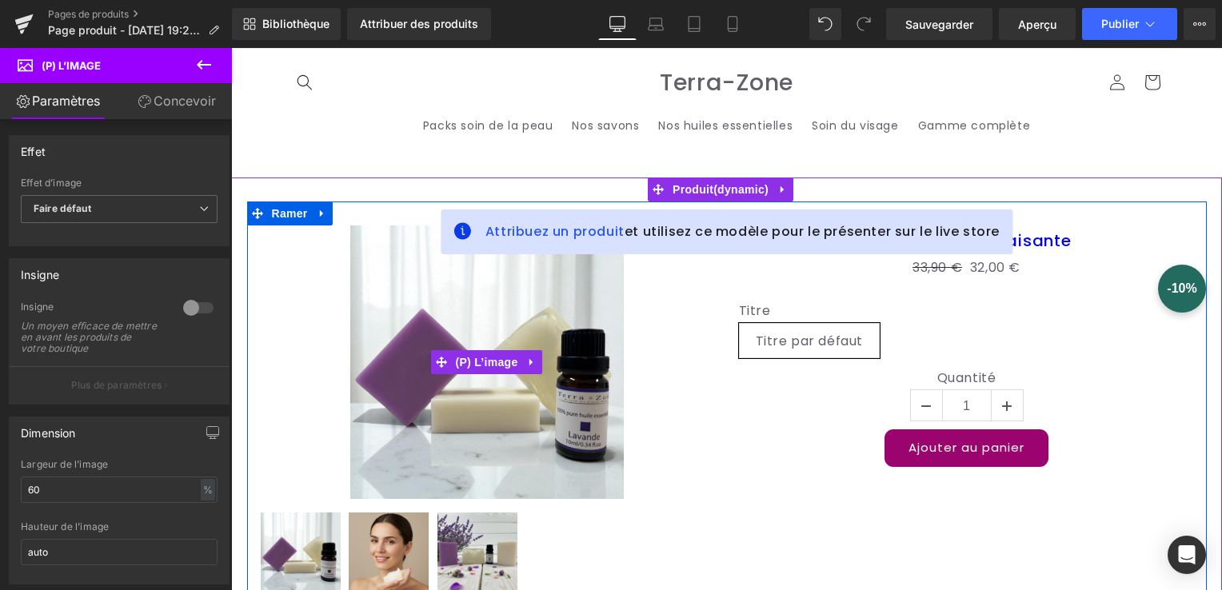
click at [416, 312] on img at bounding box center [487, 363] width 274 height 274
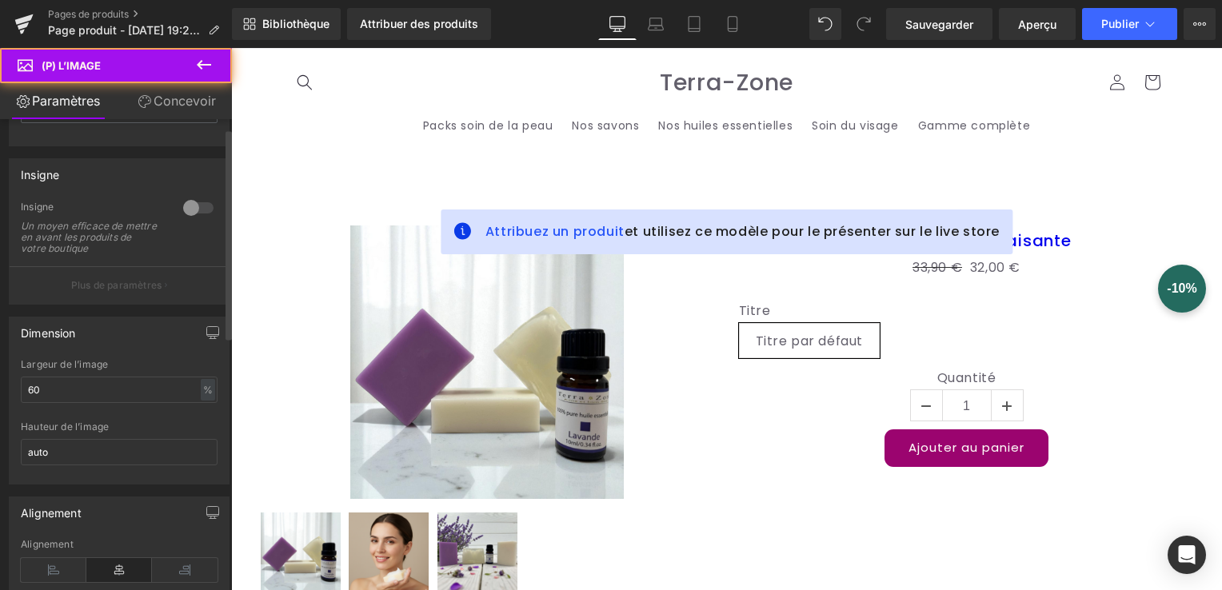
scroll to position [240, 0]
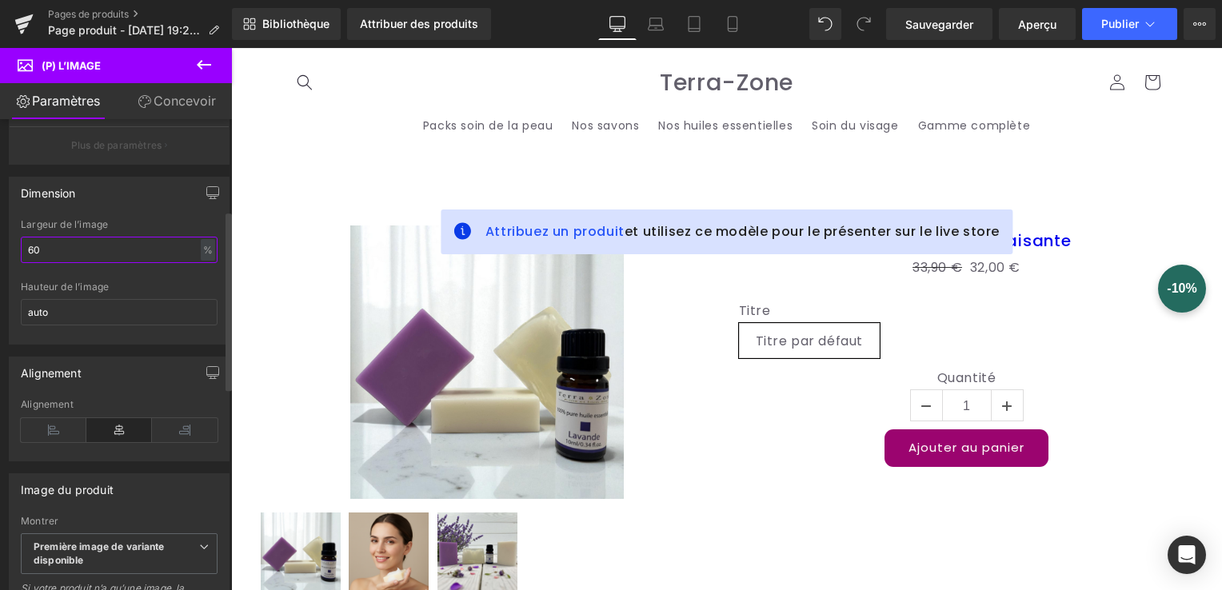
drag, startPoint x: 65, startPoint y: 251, endPoint x: 7, endPoint y: 255, distance: 57.7
click at [7, 255] on div "Dimension 60% Largeur de l’image 60 % % px auto Hauteur de l’image auto" at bounding box center [119, 255] width 239 height 180
type input "100"
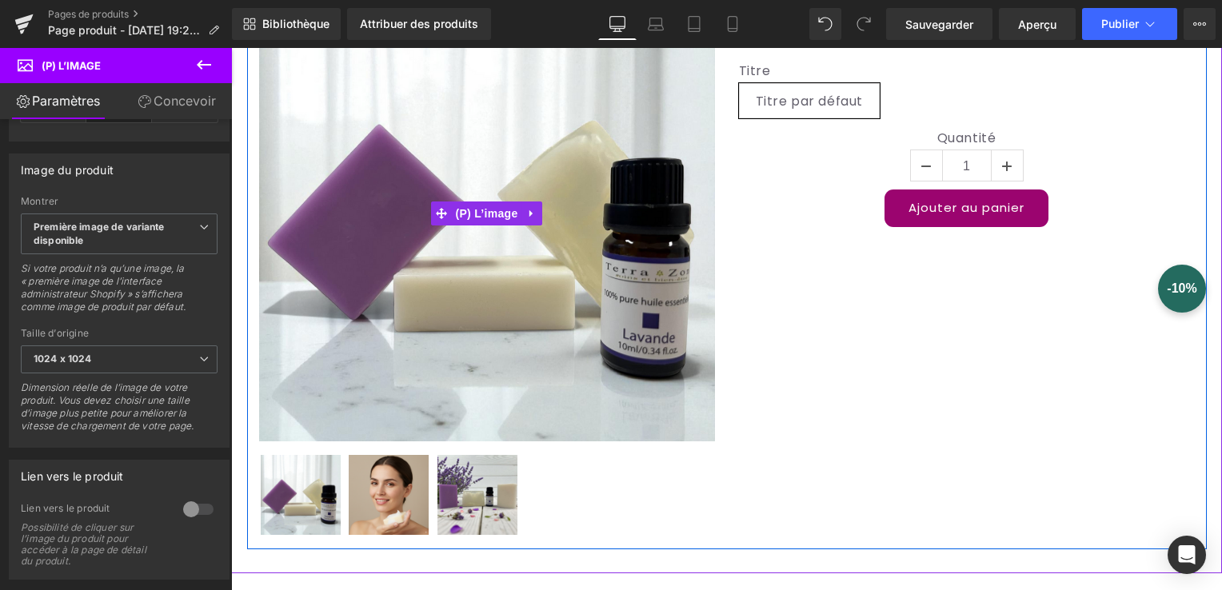
scroll to position [80, 0]
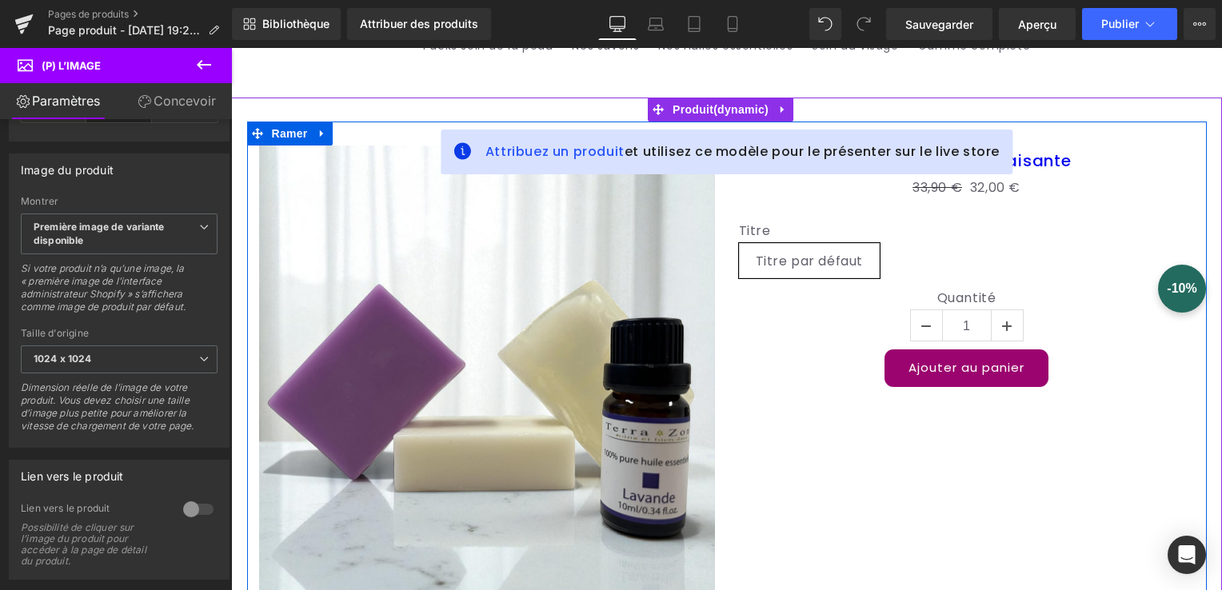
click at [453, 209] on img at bounding box center [487, 374] width 456 height 456
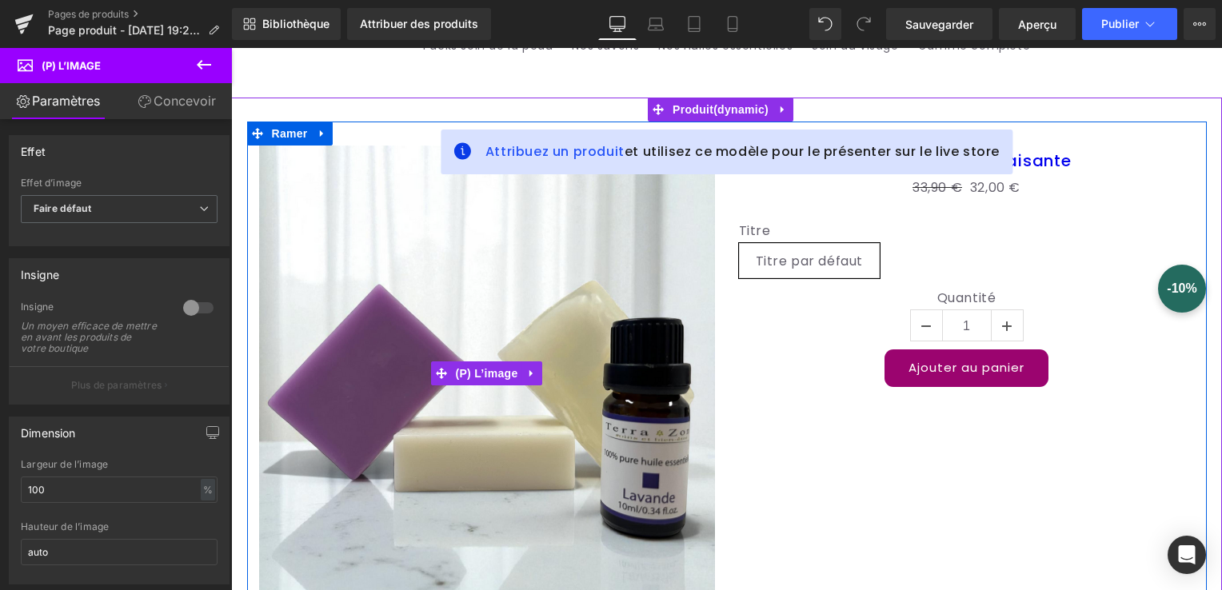
click at [382, 185] on img at bounding box center [487, 374] width 456 height 456
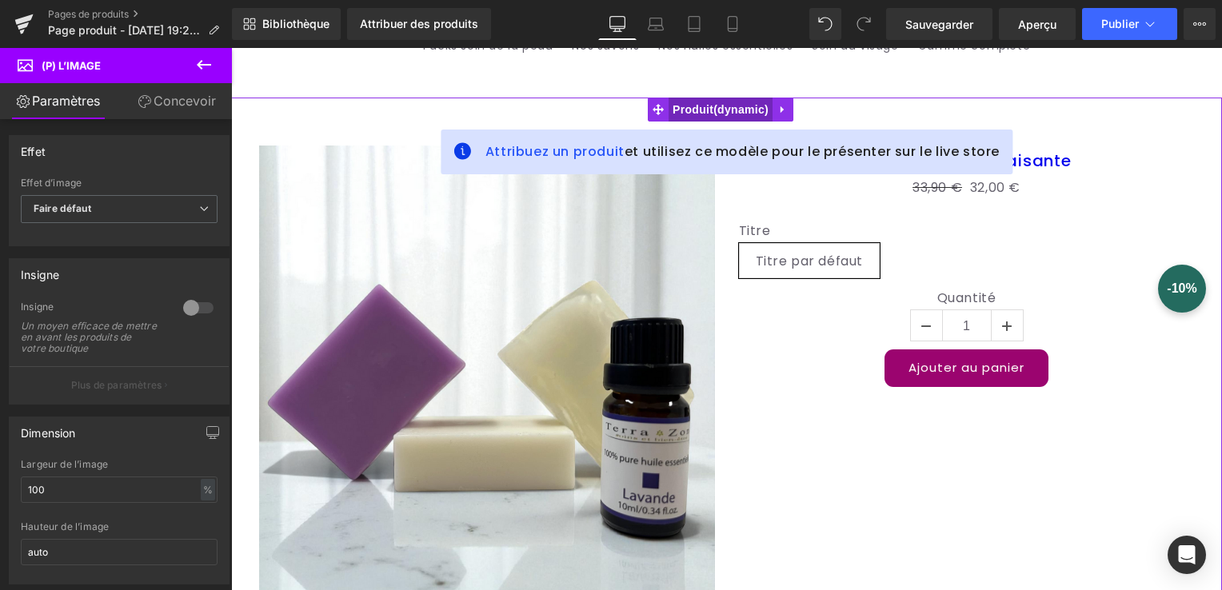
click at [723, 113] on span "Produit" at bounding box center [721, 110] width 104 height 24
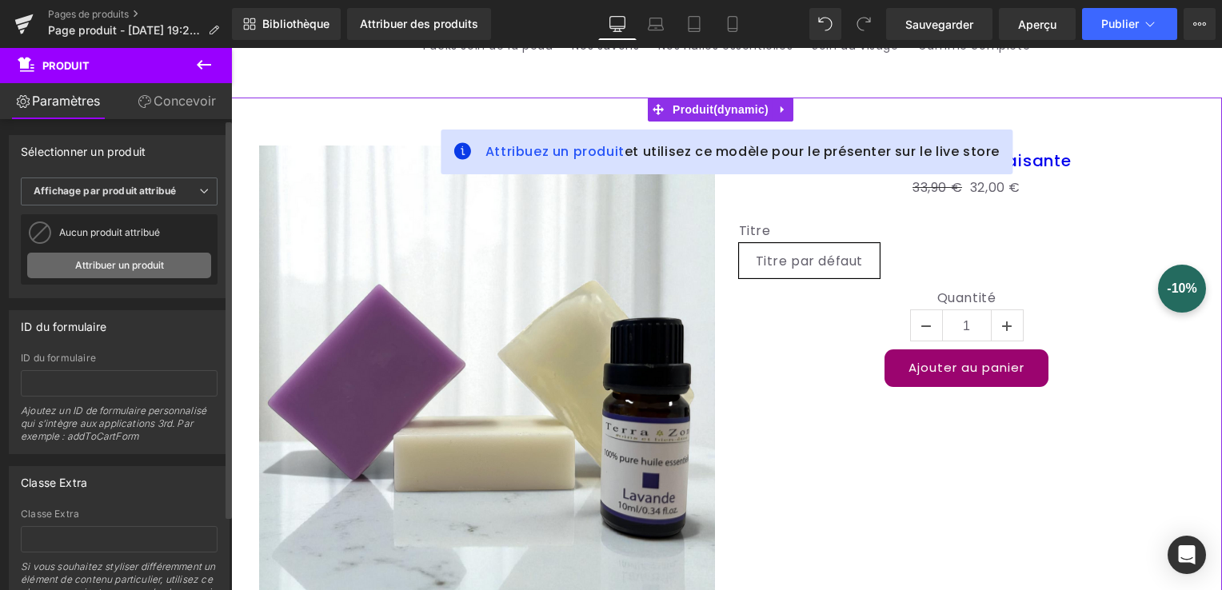
click at [114, 257] on link "Attribuer un produit" at bounding box center [119, 266] width 184 height 26
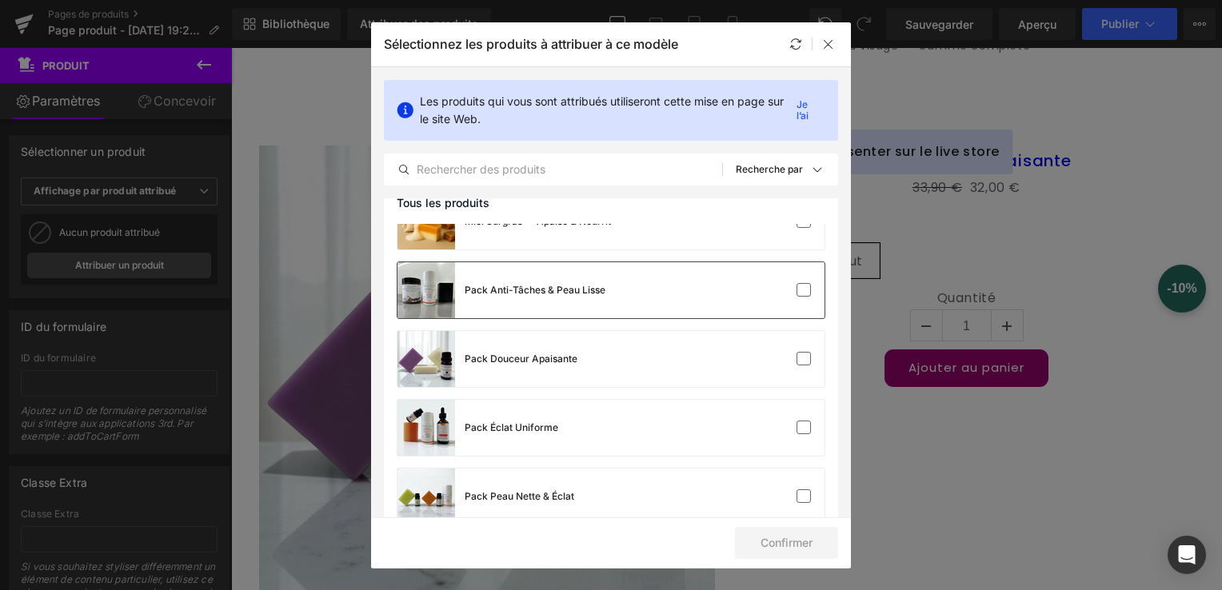
scroll to position [1040, 0]
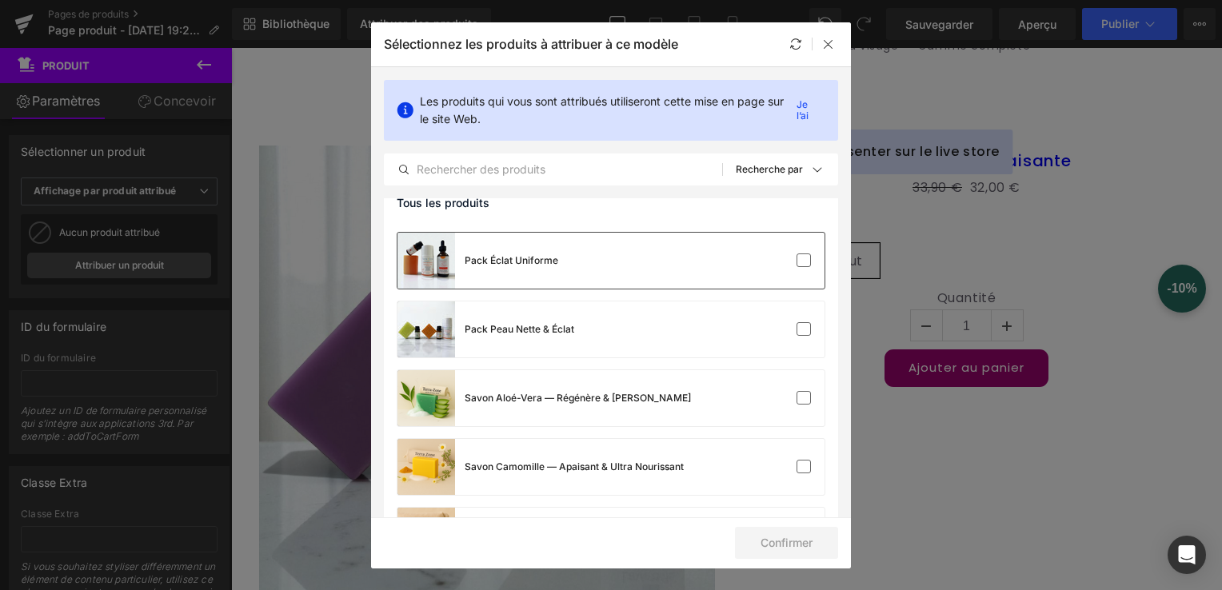
click at [515, 256] on div "Pack Éclat Uniforme" at bounding box center [512, 261] width 94 height 14
click at [797, 550] on button "Confirmer" at bounding box center [786, 543] width 103 height 32
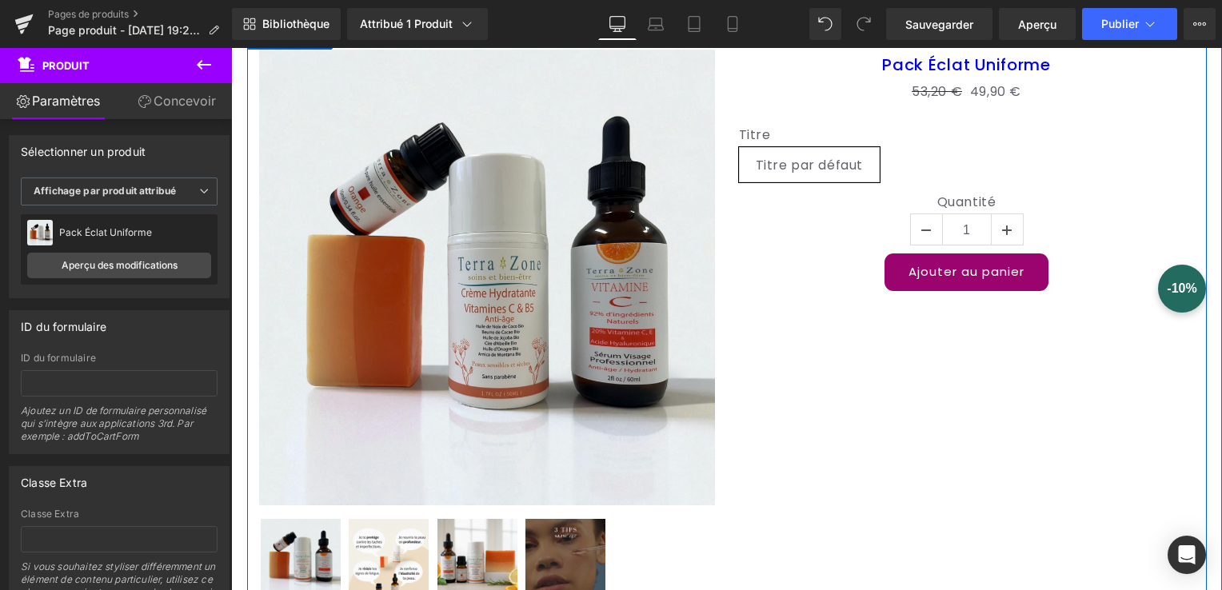
scroll to position [80, 0]
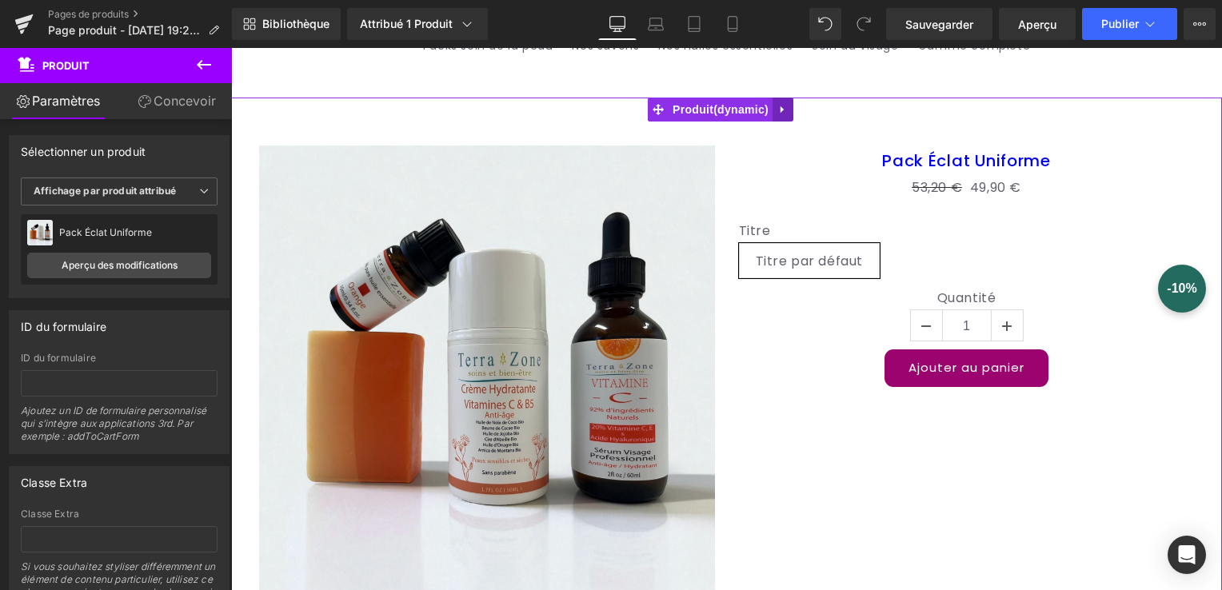
click at [787, 110] on link at bounding box center [783, 110] width 21 height 24
click at [788, 113] on icon at bounding box center [793, 109] width 11 height 12
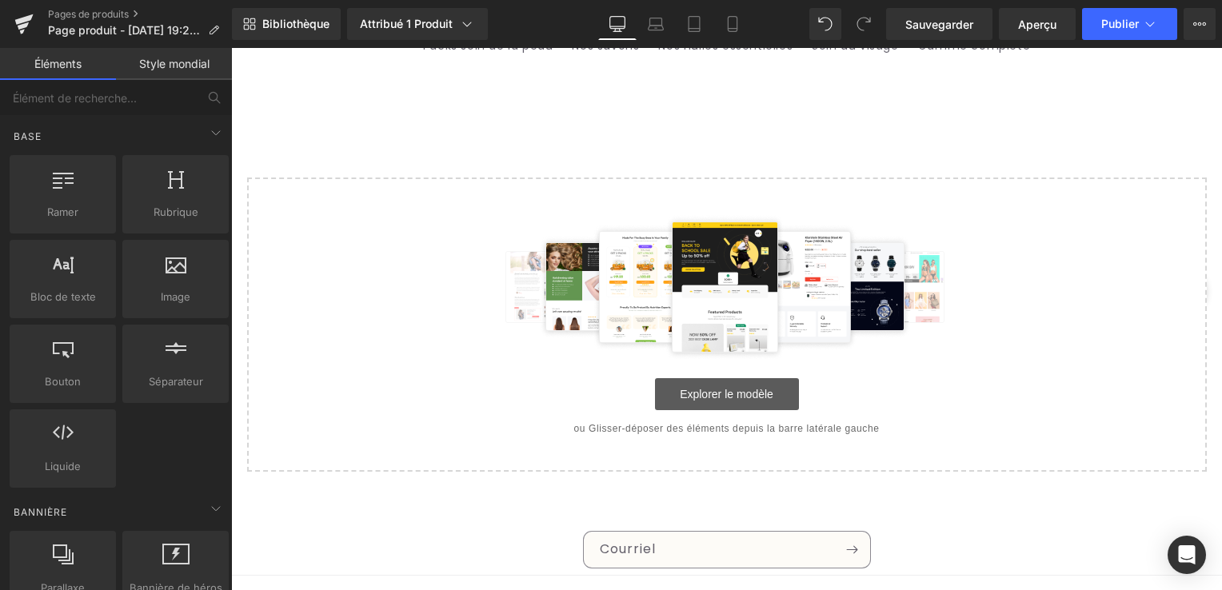
click at [713, 402] on link "Explorer le modèle" at bounding box center [727, 394] width 144 height 32
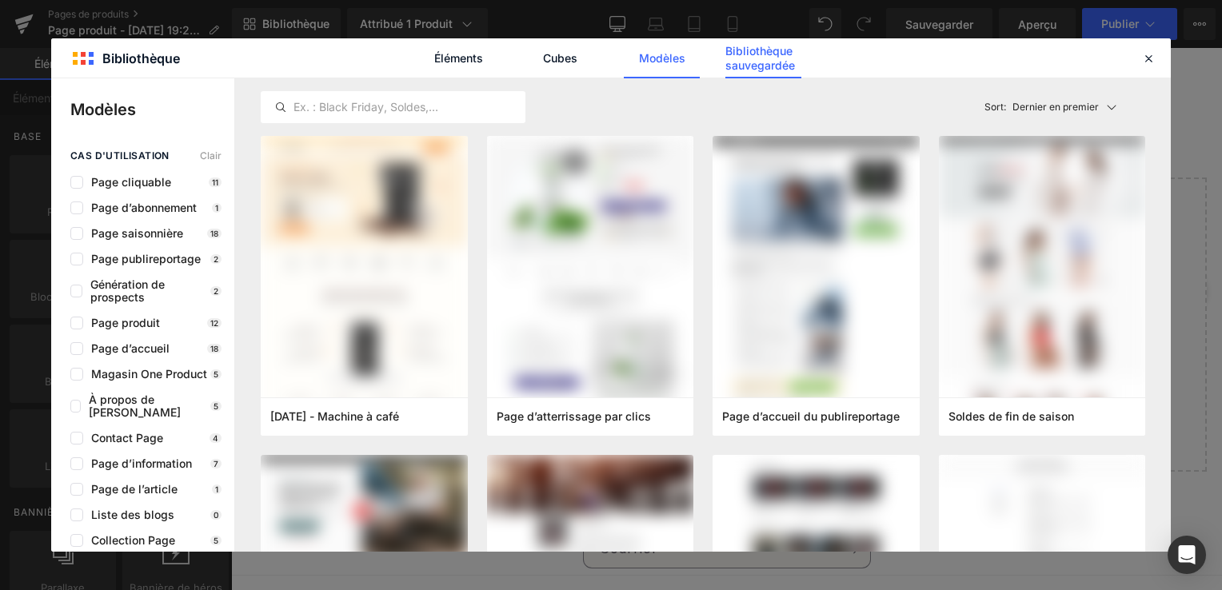
click at [750, 66] on font "Bibliothèque sauvegardée" at bounding box center [764, 58] width 76 height 29
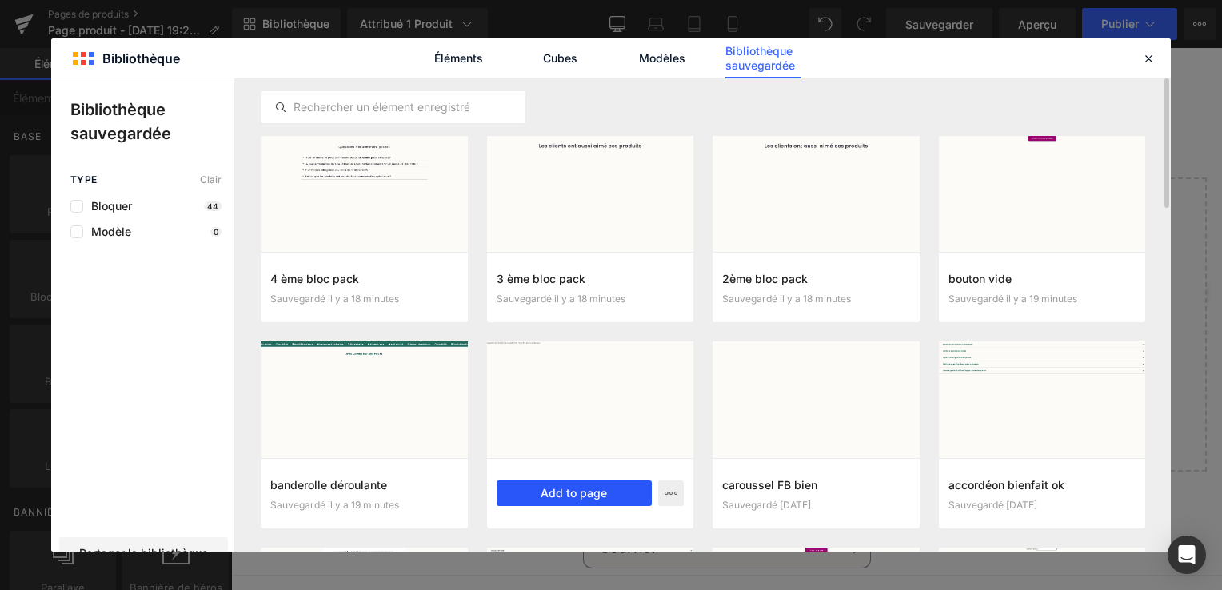
click at [546, 491] on button "Add to page" at bounding box center [575, 494] width 156 height 26
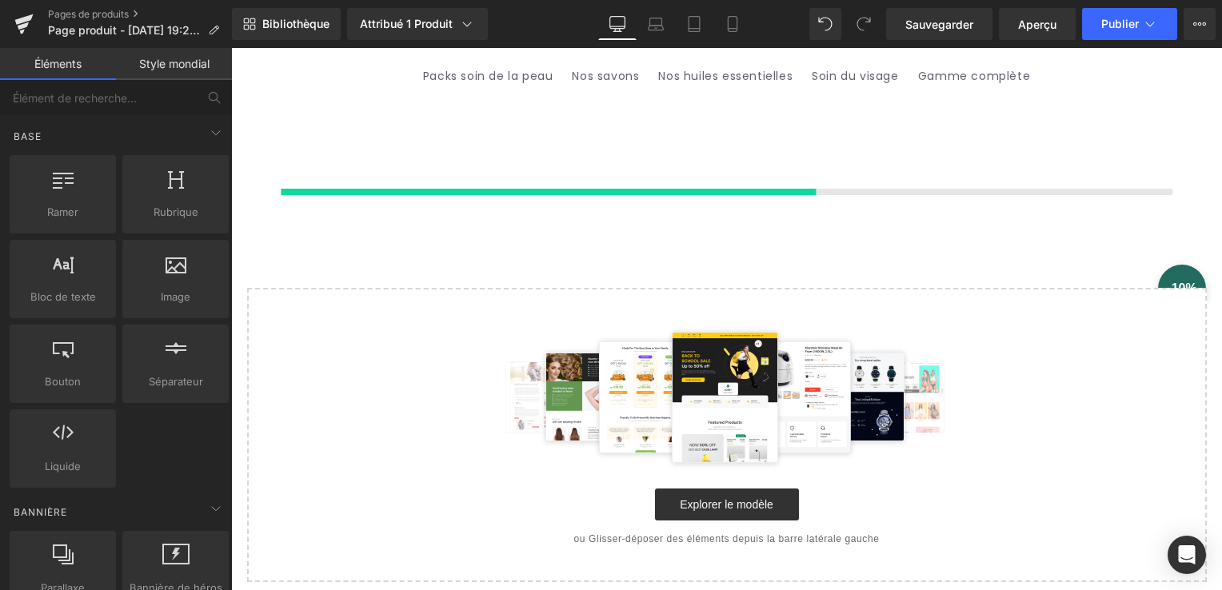
scroll to position [49, 0]
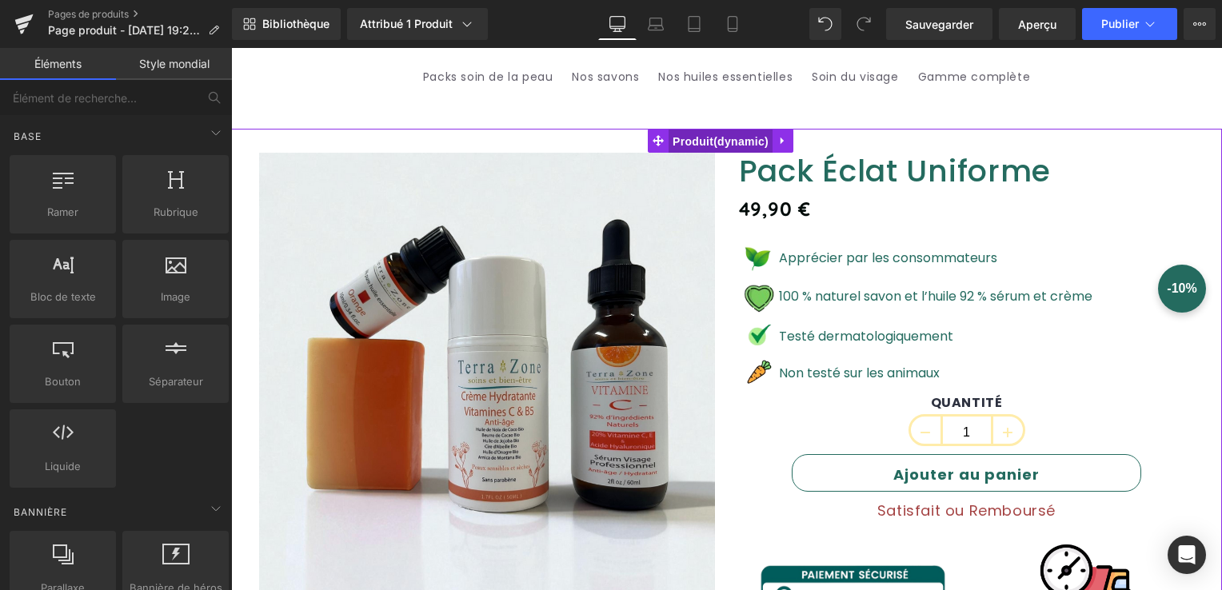
click at [706, 140] on span "Produit" at bounding box center [721, 142] width 104 height 24
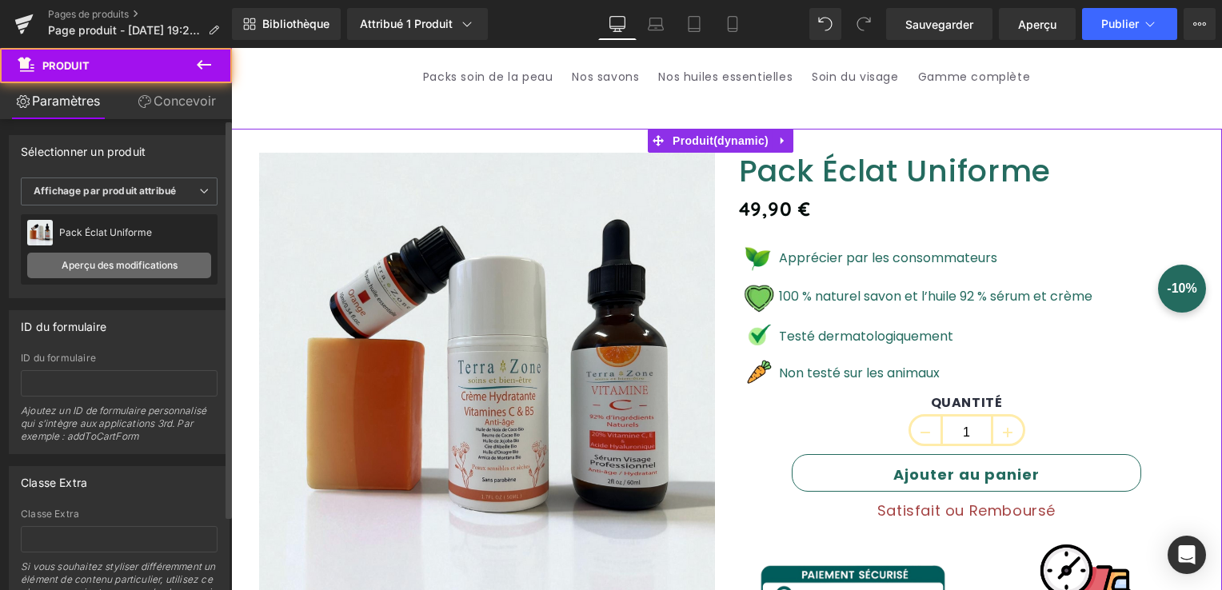
click at [118, 265] on link "Aperçu des modifications" at bounding box center [119, 266] width 184 height 26
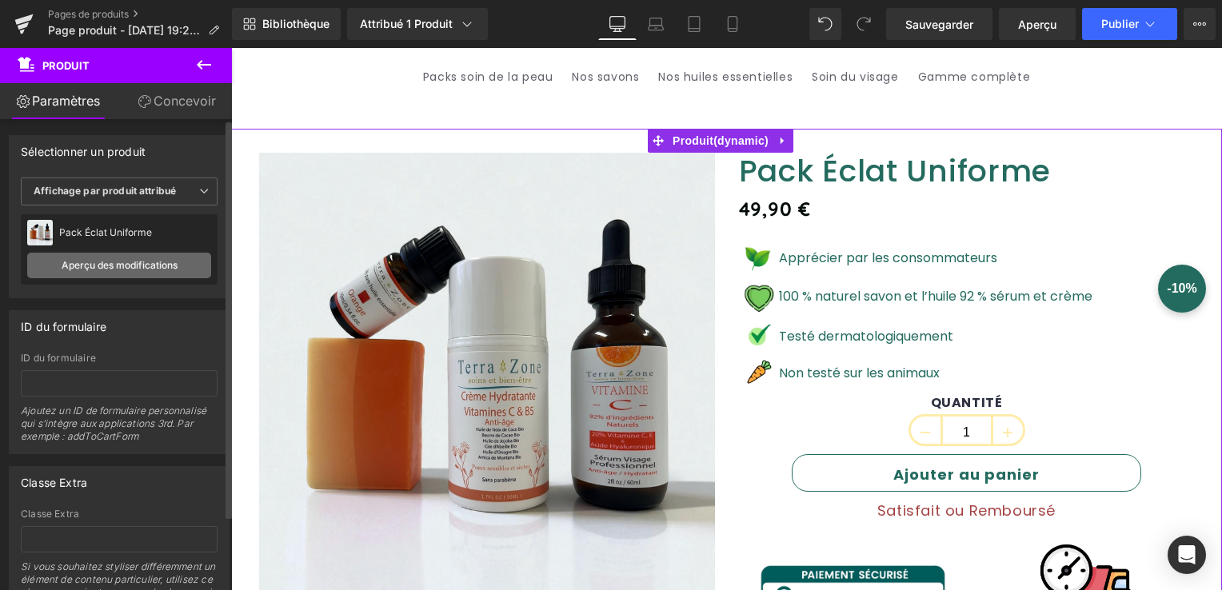
click at [171, 261] on link "Aperçu des modifications" at bounding box center [119, 266] width 184 height 26
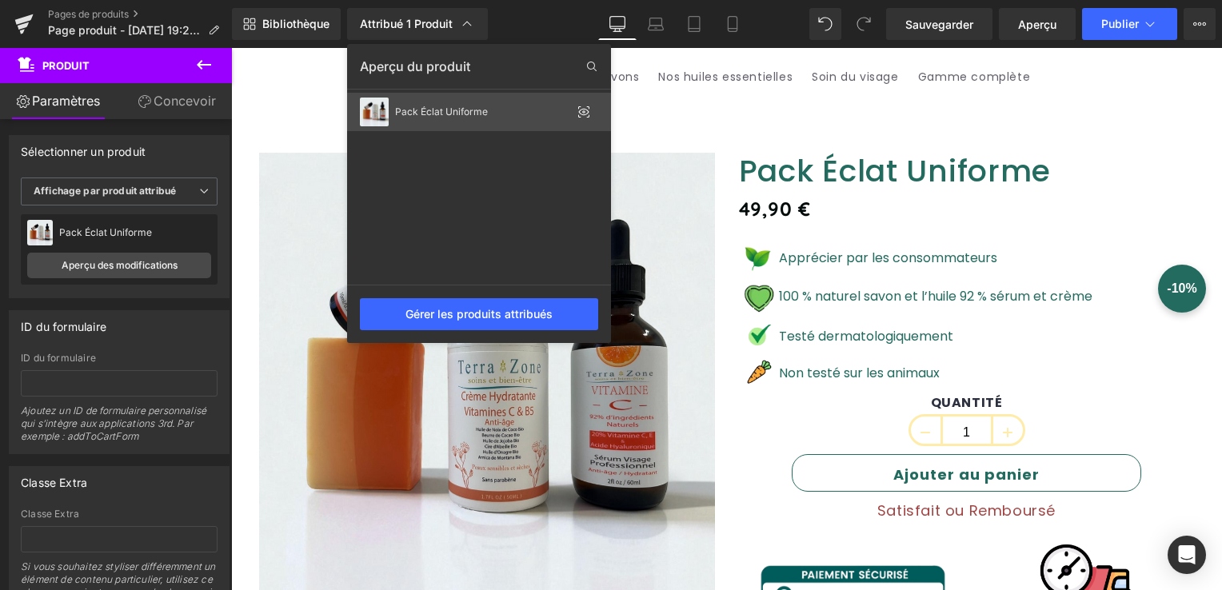
click at [468, 105] on div "Pack Éclat Uniforme" at bounding box center [479, 112] width 264 height 38
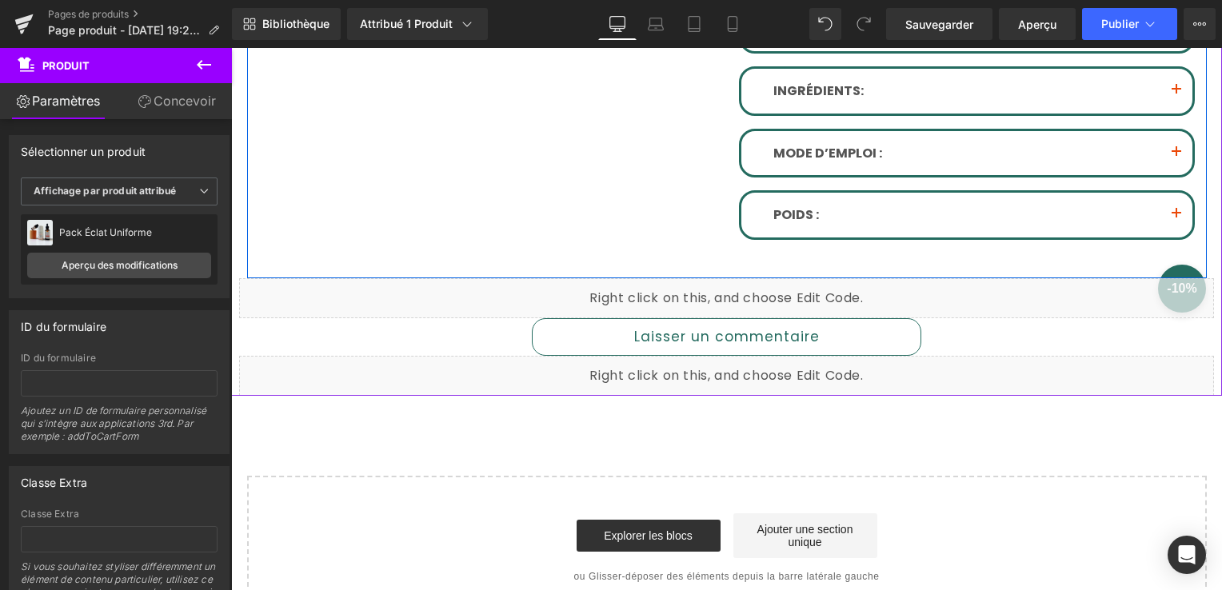
scroll to position [769, 0]
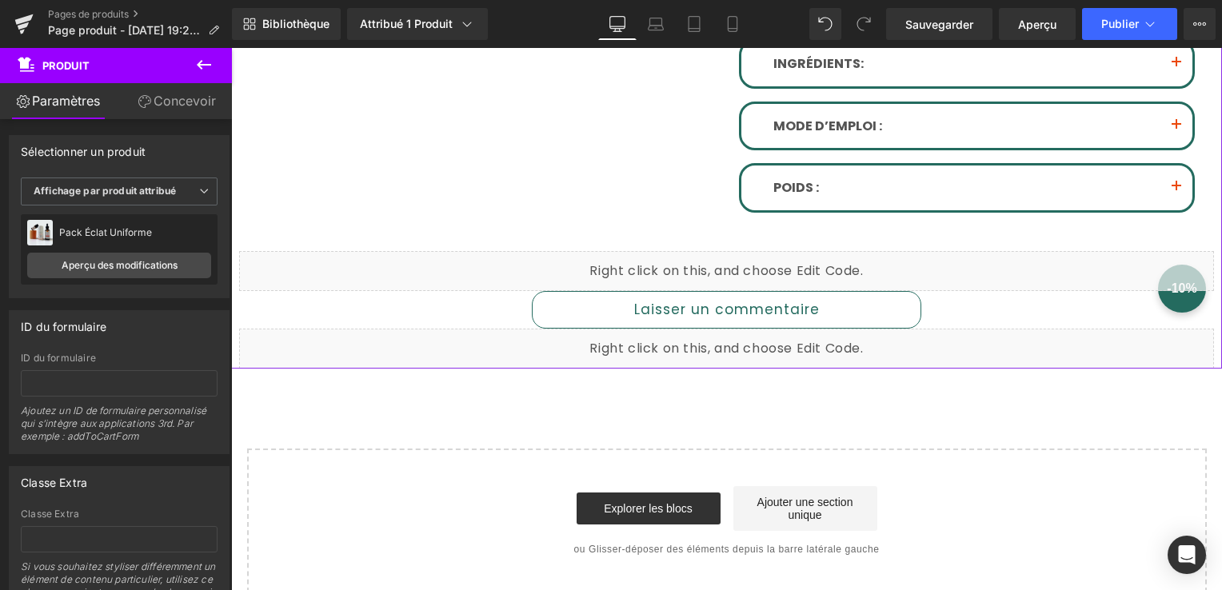
click at [637, 274] on div "Liquide" at bounding box center [726, 271] width 975 height 40
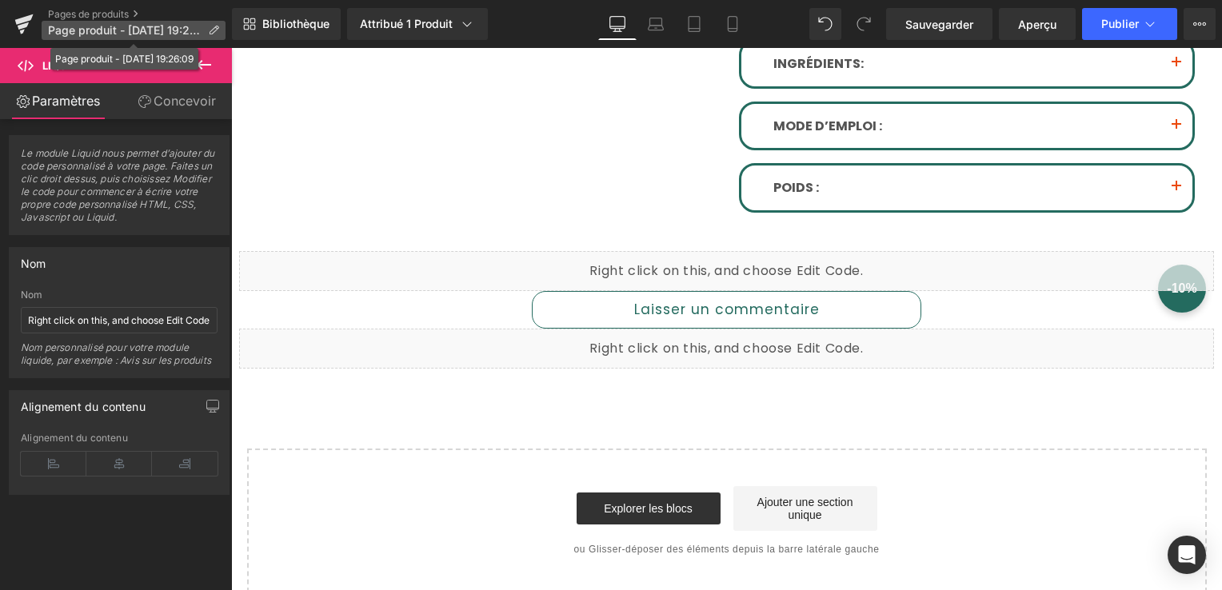
click at [214, 25] on icon at bounding box center [213, 30] width 11 height 11
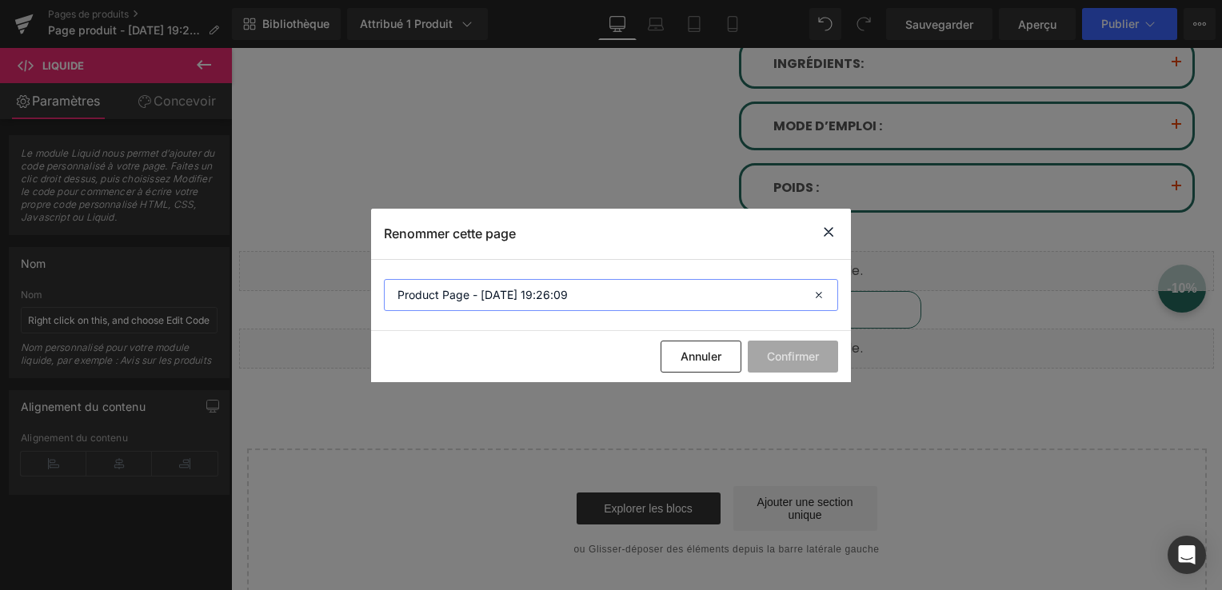
drag, startPoint x: 578, startPoint y: 294, endPoint x: 314, endPoint y: 293, distance: 263.2
click at [314, 293] on div "Renommer cette page Product Page - Oct 4, 19:26:09 Annuler Confirmer" at bounding box center [611, 295] width 1222 height 590
drag, startPoint x: 545, startPoint y: 341, endPoint x: 314, endPoint y: 293, distance: 236.1
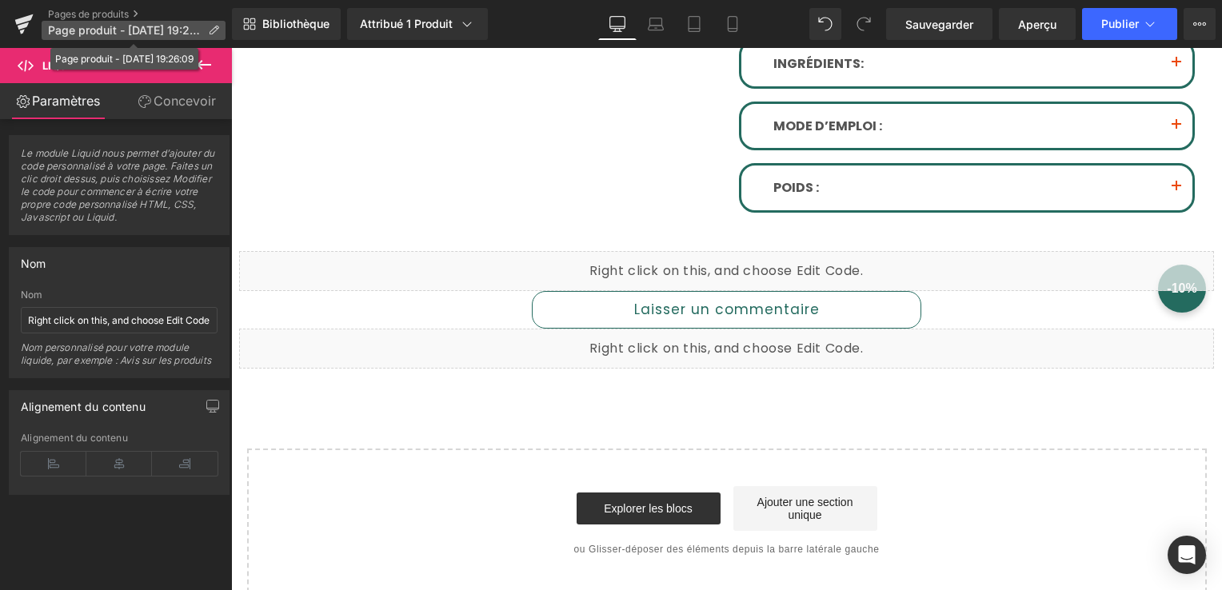
click at [214, 25] on icon at bounding box center [213, 30] width 11 height 11
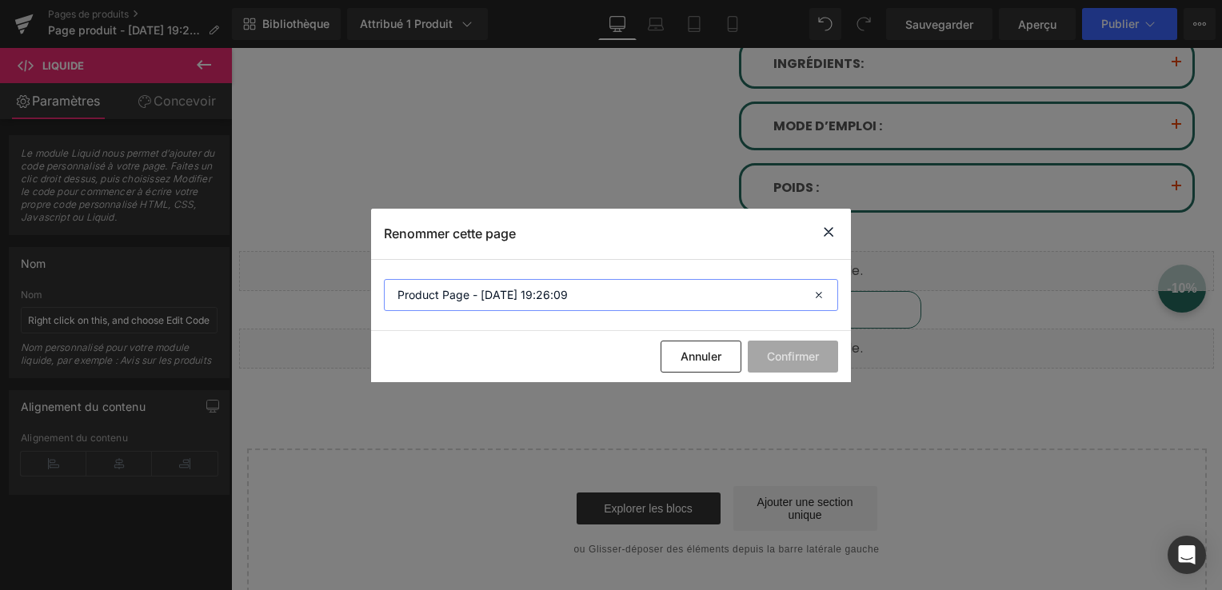
click at [564, 293] on input "Product Page - Oct 4, 19:26:09" at bounding box center [611, 295] width 454 height 32
type input "P"
type input "Nouvelle page pack"
click at [787, 365] on button "Confirmer" at bounding box center [793, 357] width 90 height 32
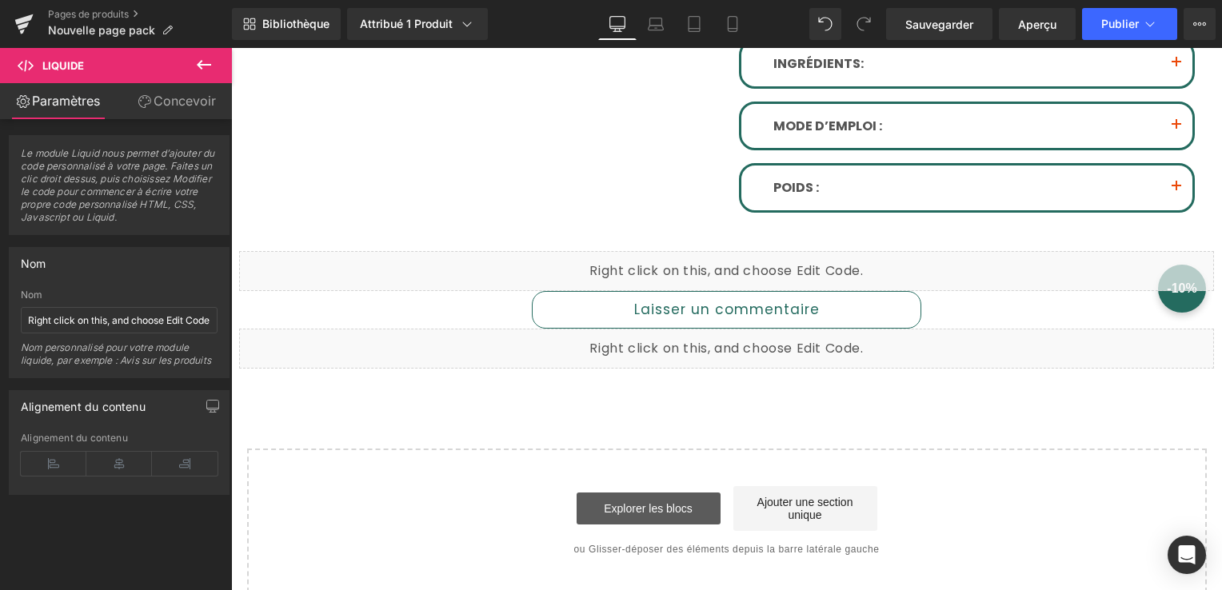
click at [685, 506] on link "Explorer les blocs" at bounding box center [649, 509] width 144 height 32
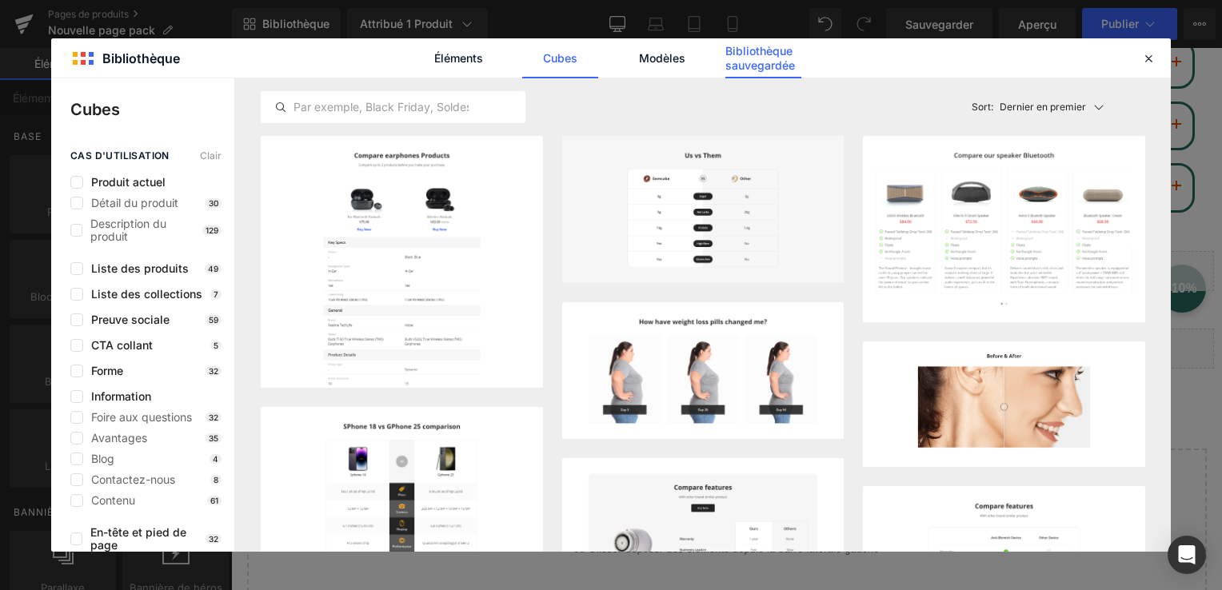
click at [752, 62] on font "Bibliothèque sauvegardée" at bounding box center [764, 58] width 76 height 29
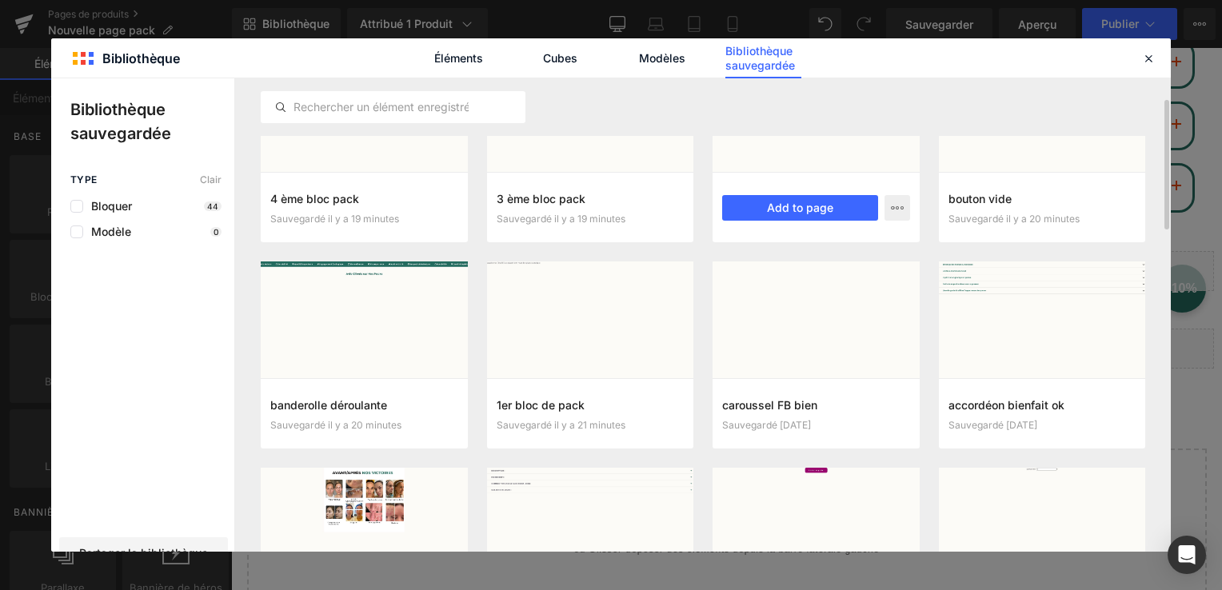
scroll to position [41, 0]
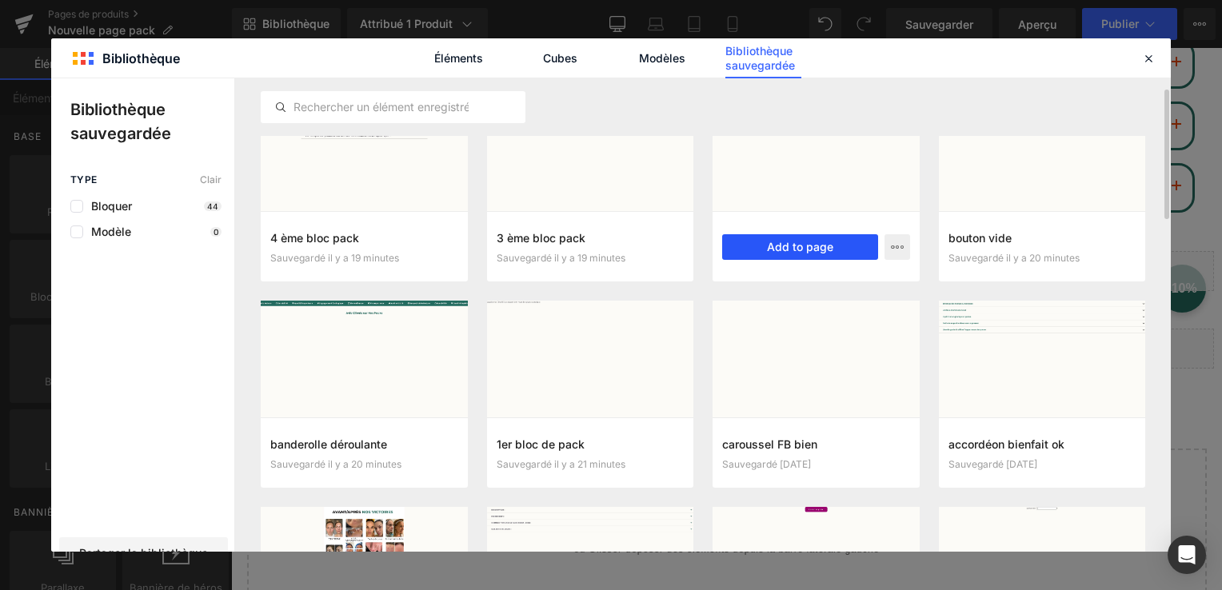
click at [764, 239] on button "Add to page" at bounding box center [800, 247] width 156 height 26
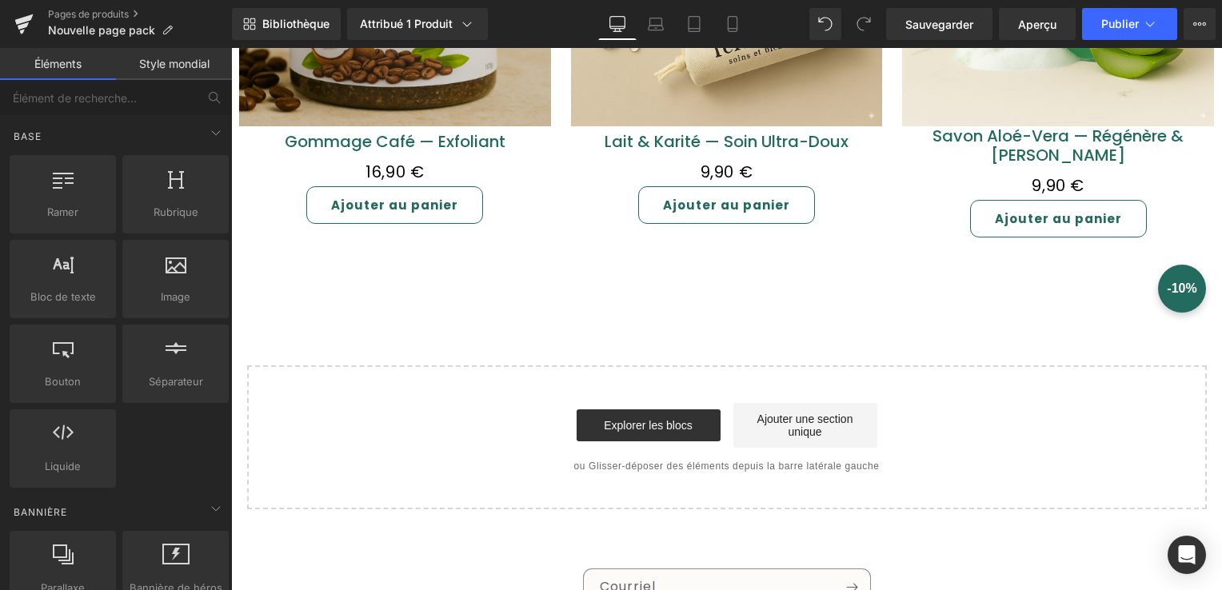
scroll to position [1404, 0]
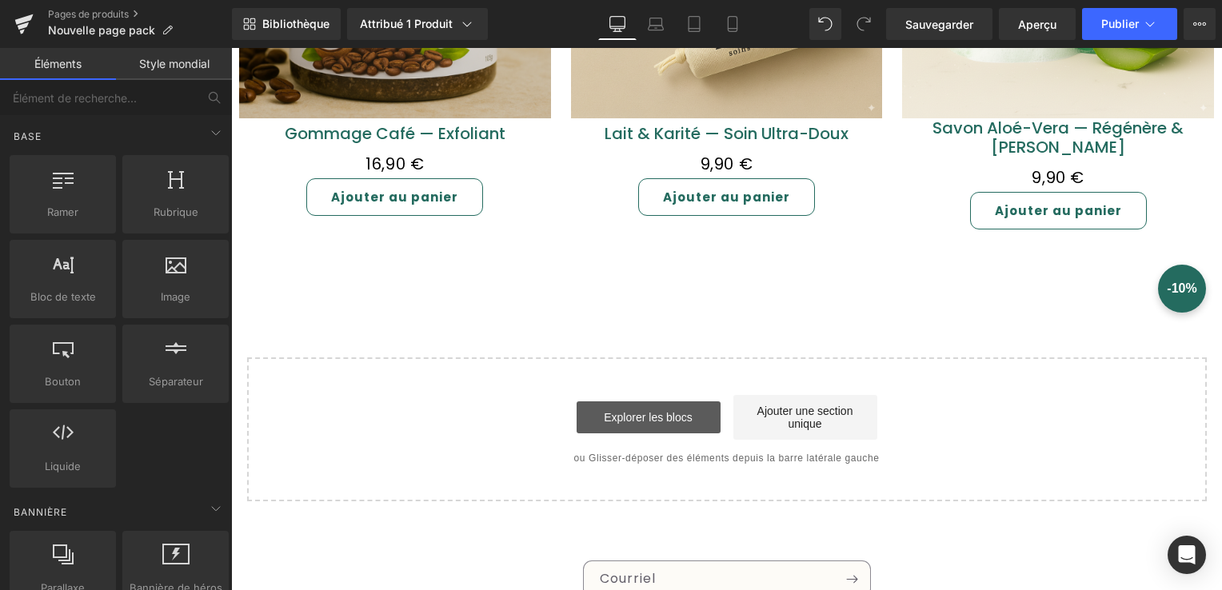
click at [684, 402] on link "Explorer les blocs" at bounding box center [649, 418] width 144 height 32
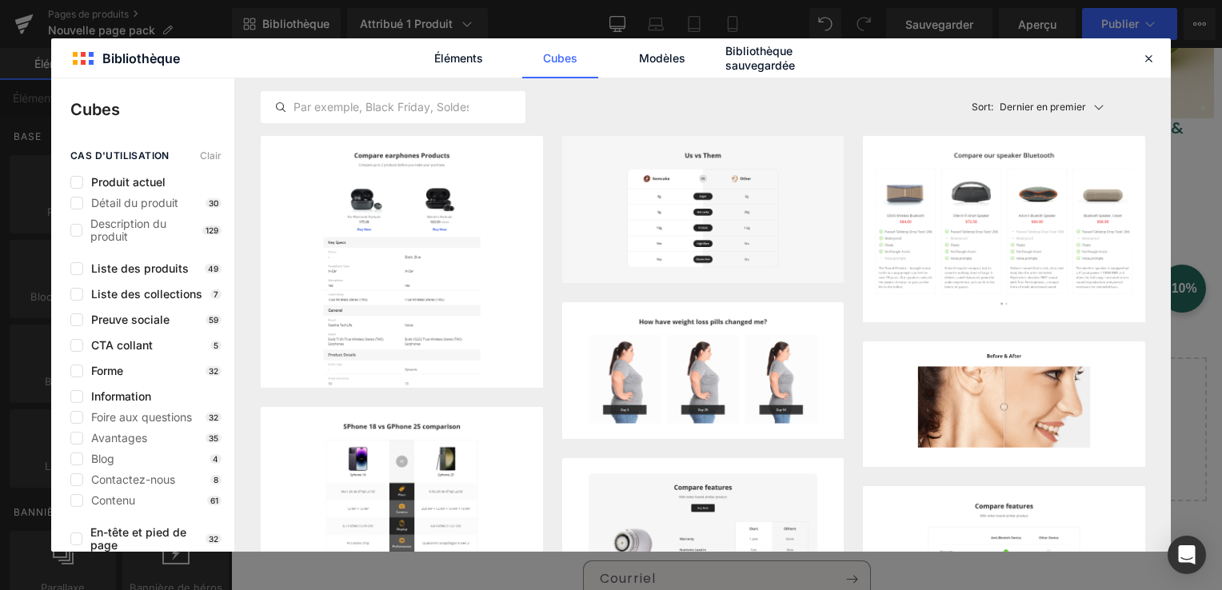
click at [749, 81] on div "Latest First Most View Latest First Sort: Dernier en premier" at bounding box center [703, 107] width 885 height 58
click at [746, 70] on font "Bibliothèque sauvegardée" at bounding box center [764, 58] width 76 height 29
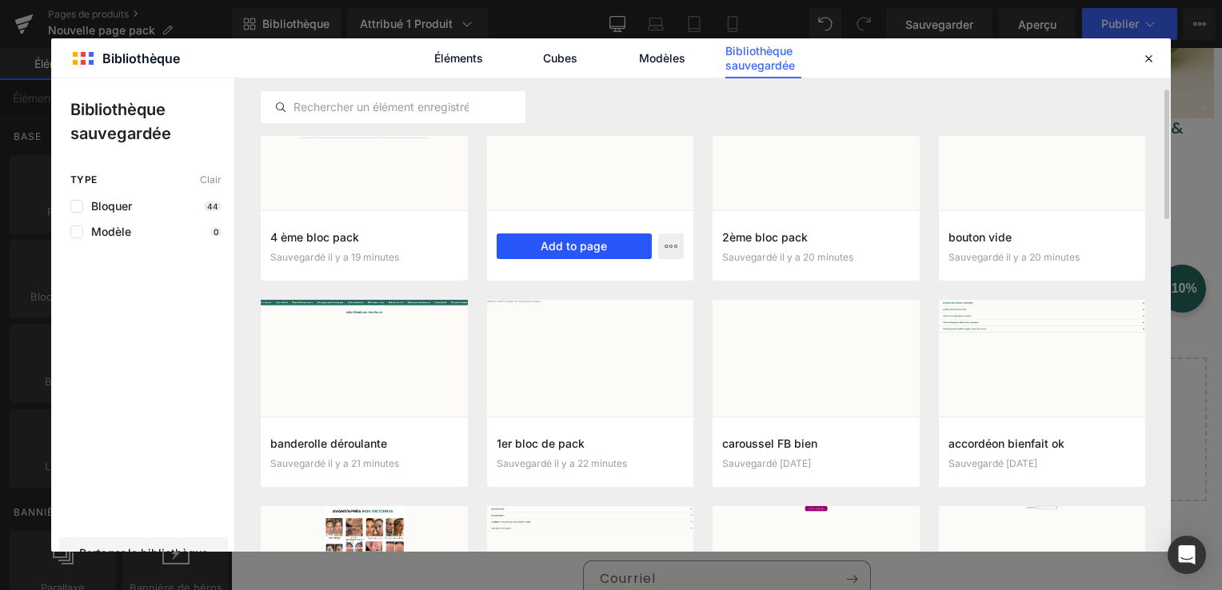
scroll to position [0, 0]
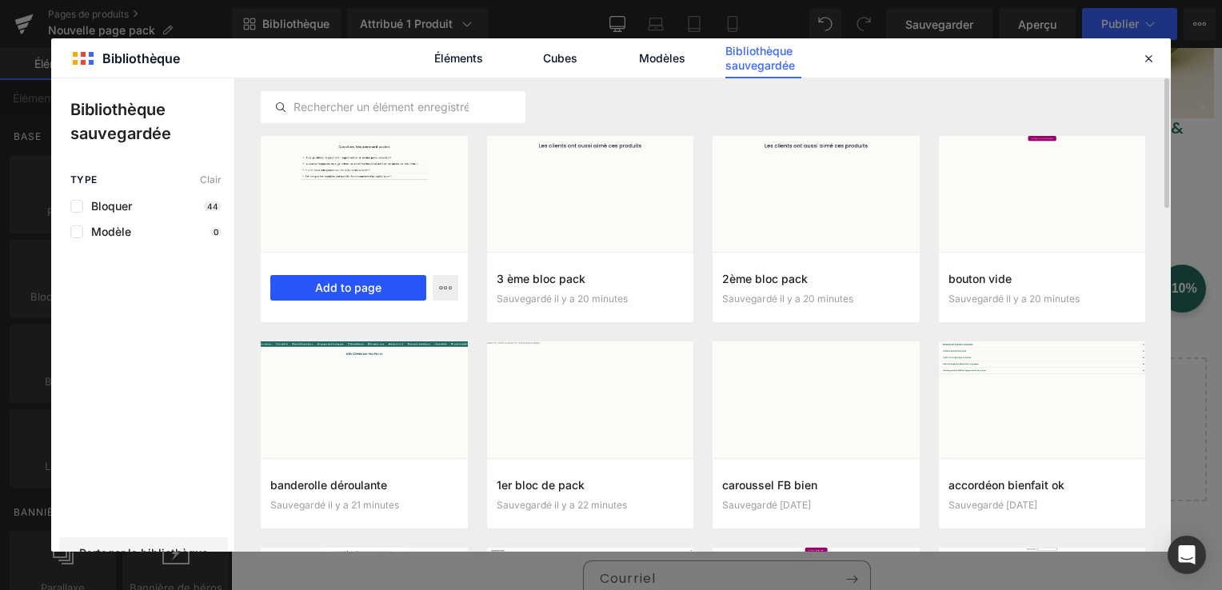
click at [349, 290] on button "Add to page" at bounding box center [348, 288] width 156 height 26
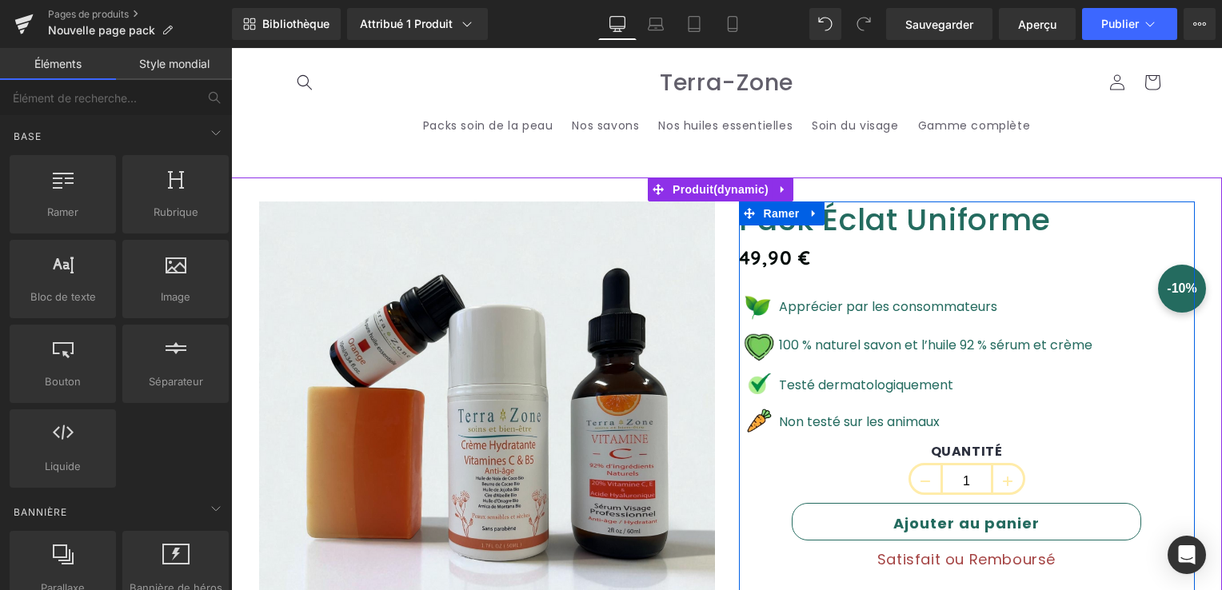
scroll to position [400, 0]
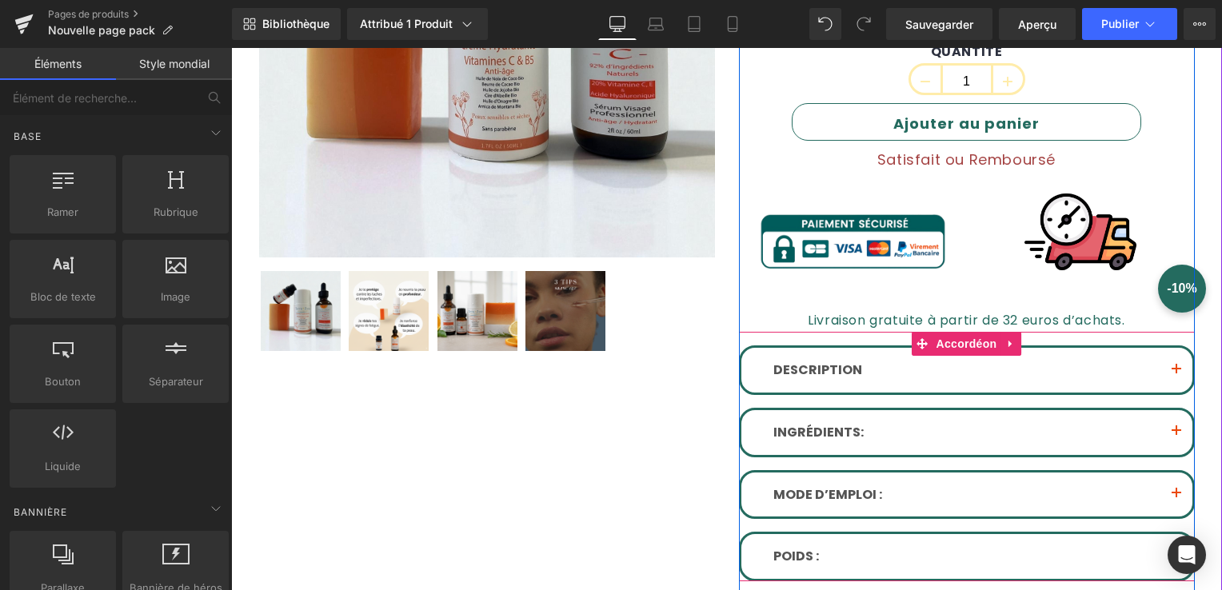
click at [1169, 369] on button "button" at bounding box center [1177, 370] width 32 height 45
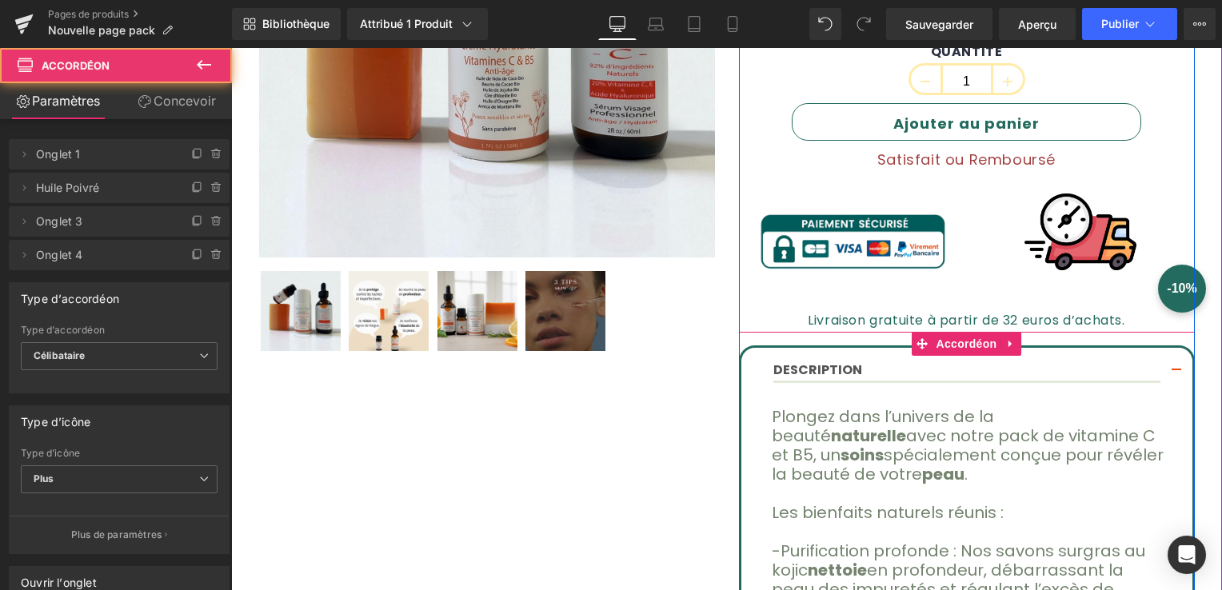
click at [1169, 369] on button "button" at bounding box center [1177, 371] width 32 height 47
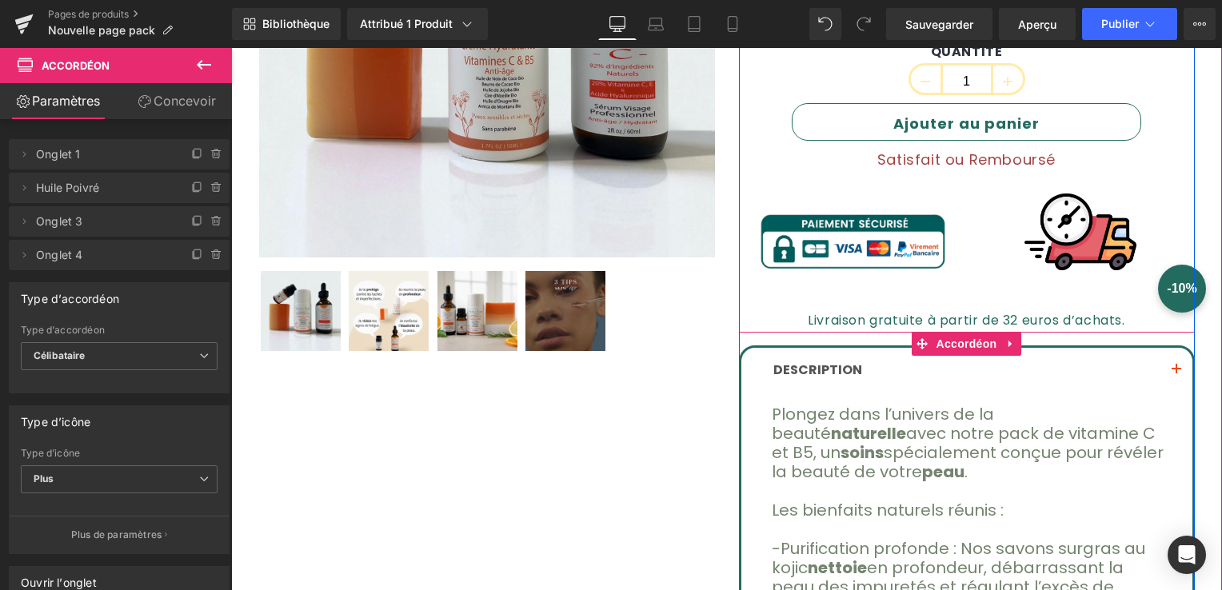
click at [1169, 369] on button "button" at bounding box center [1177, 370] width 32 height 45
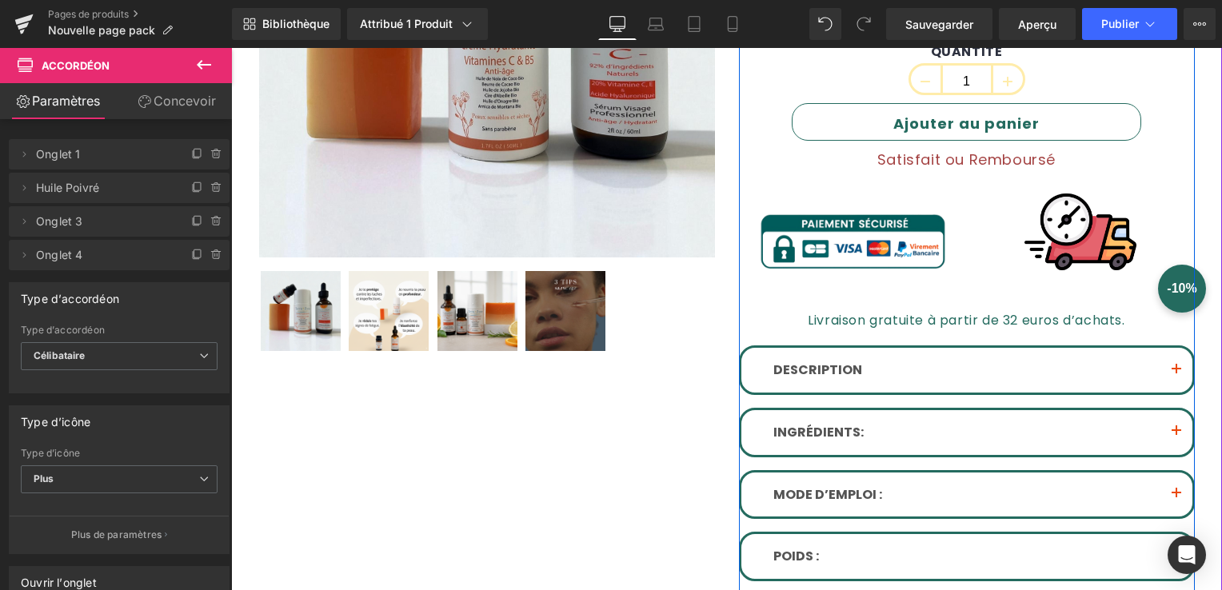
scroll to position [0, 0]
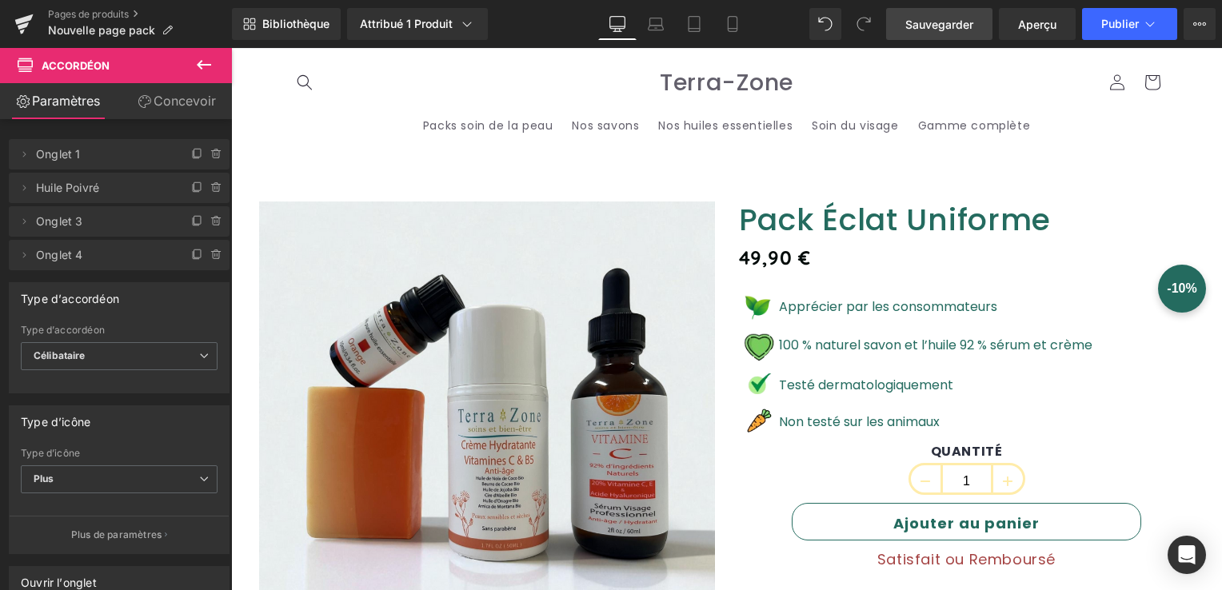
click at [909, 7] on div "Bibliothèque Attribué 1 Produit Aperçu du produit Pack Éclat Uniforme Gérer les…" at bounding box center [727, 24] width 990 height 48
click at [915, 19] on span "Sauvegarder" at bounding box center [940, 24] width 68 height 17
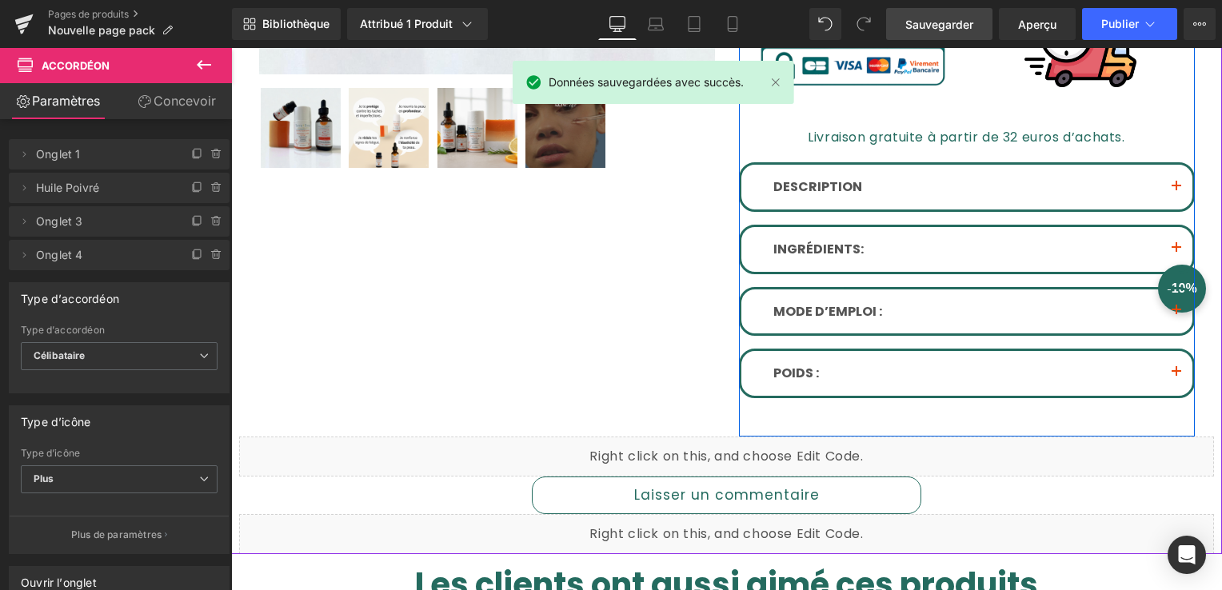
scroll to position [720, 0]
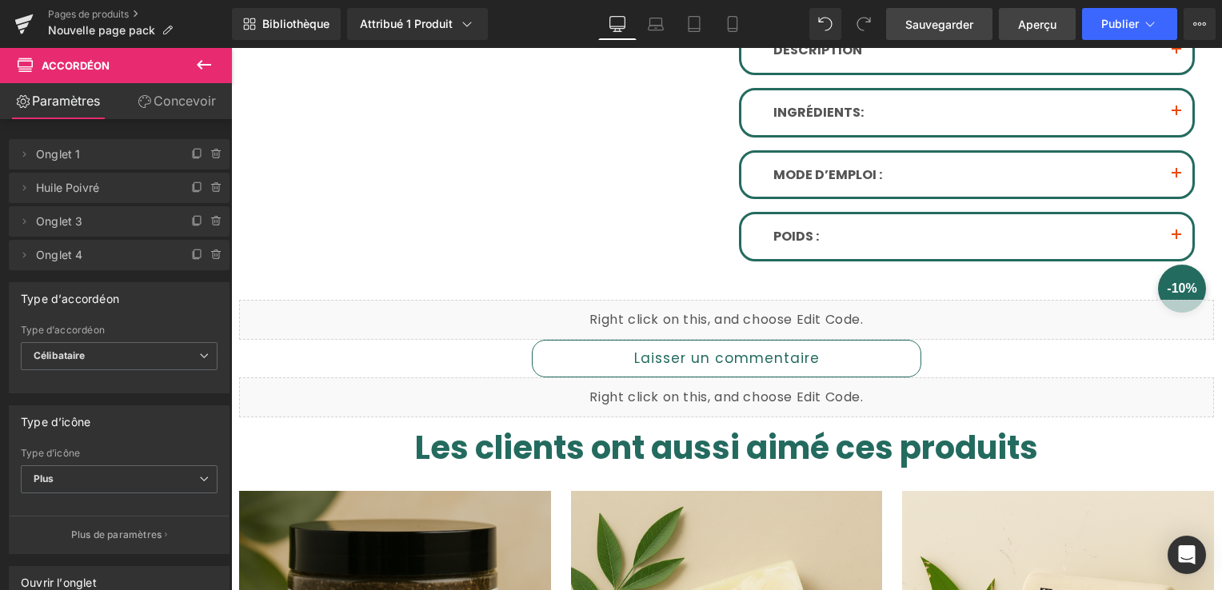
click at [1053, 21] on span "Aperçu" at bounding box center [1037, 24] width 38 height 17
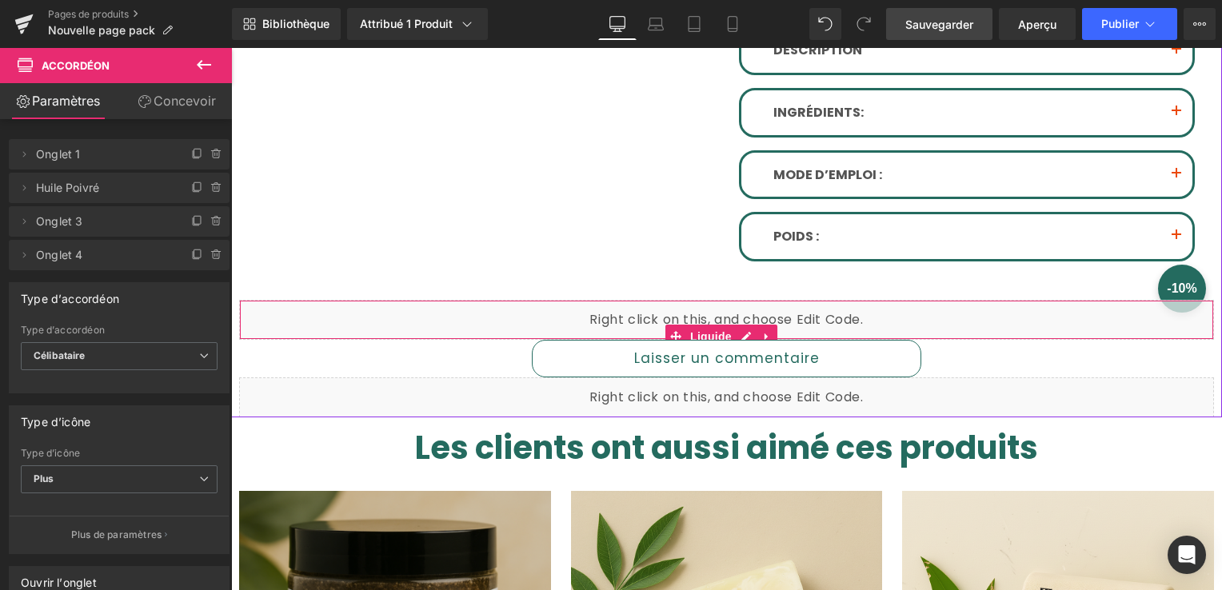
click at [746, 328] on div "Liquide" at bounding box center [726, 320] width 975 height 40
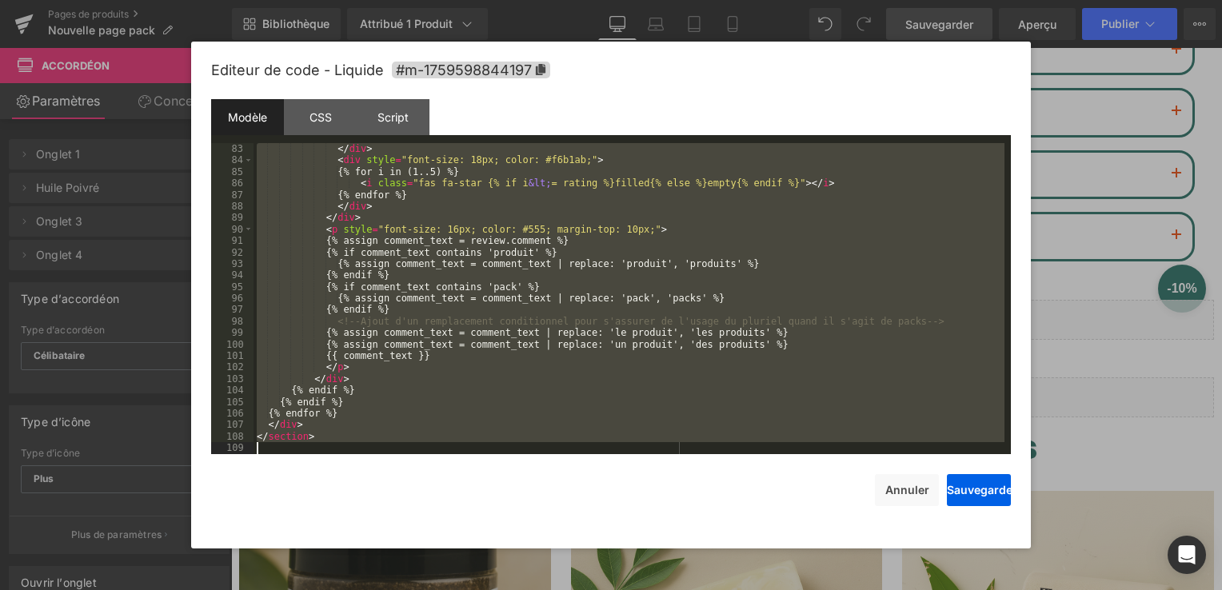
scroll to position [944, 0]
drag, startPoint x: 255, startPoint y: 163, endPoint x: 613, endPoint y: 520, distance: 505.2
click at [611, 523] on div "Editeur de code - Liquide #m-1759598844197 Modèle CSS Script Data 83 84 85 86 8…" at bounding box center [611, 295] width 800 height 507
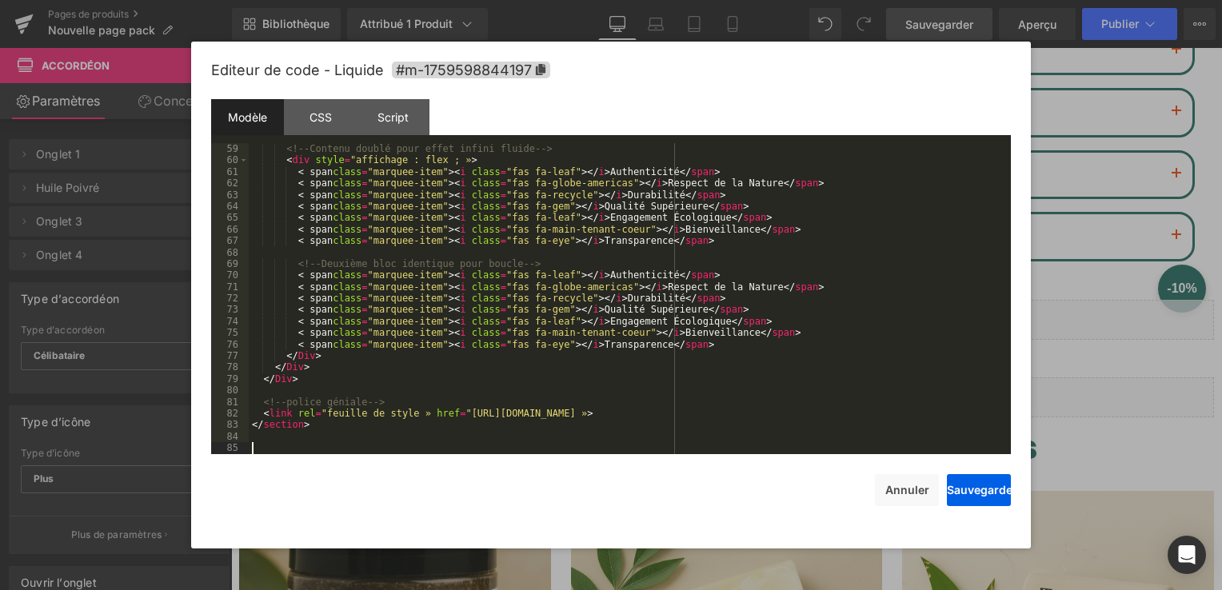
scroll to position [668, 0]
click at [978, 497] on button "Sauvegarder" at bounding box center [979, 490] width 64 height 32
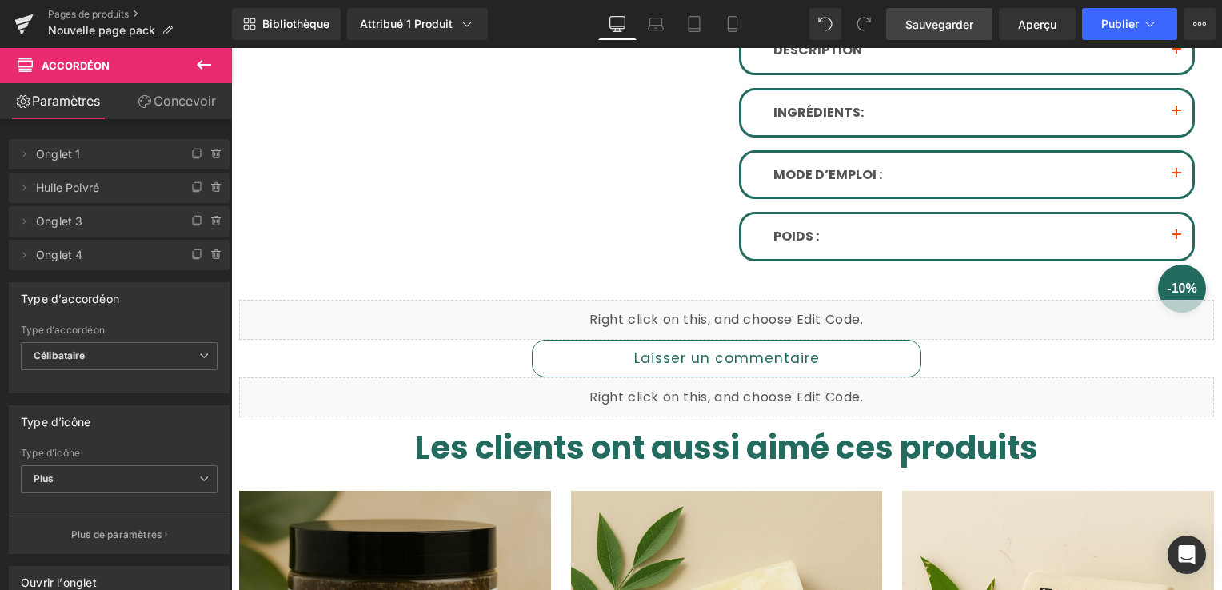
click at [950, 15] on link "Sauvegarder" at bounding box center [939, 24] width 106 height 32
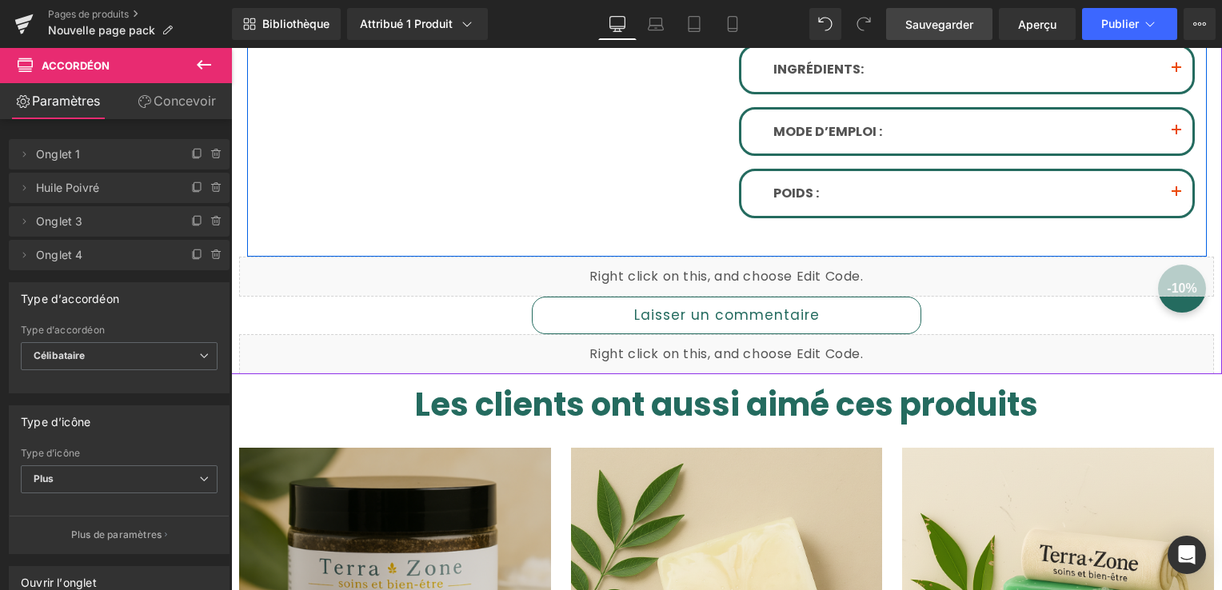
scroll to position [800, 0]
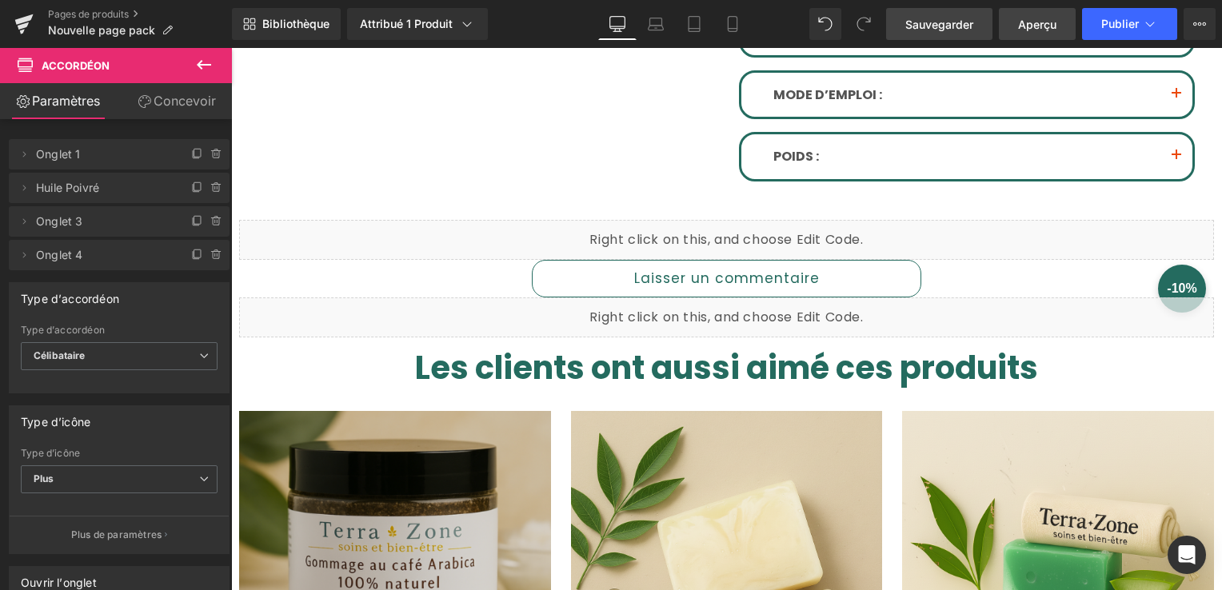
click at [1030, 27] on span "Aperçu" at bounding box center [1037, 24] width 38 height 17
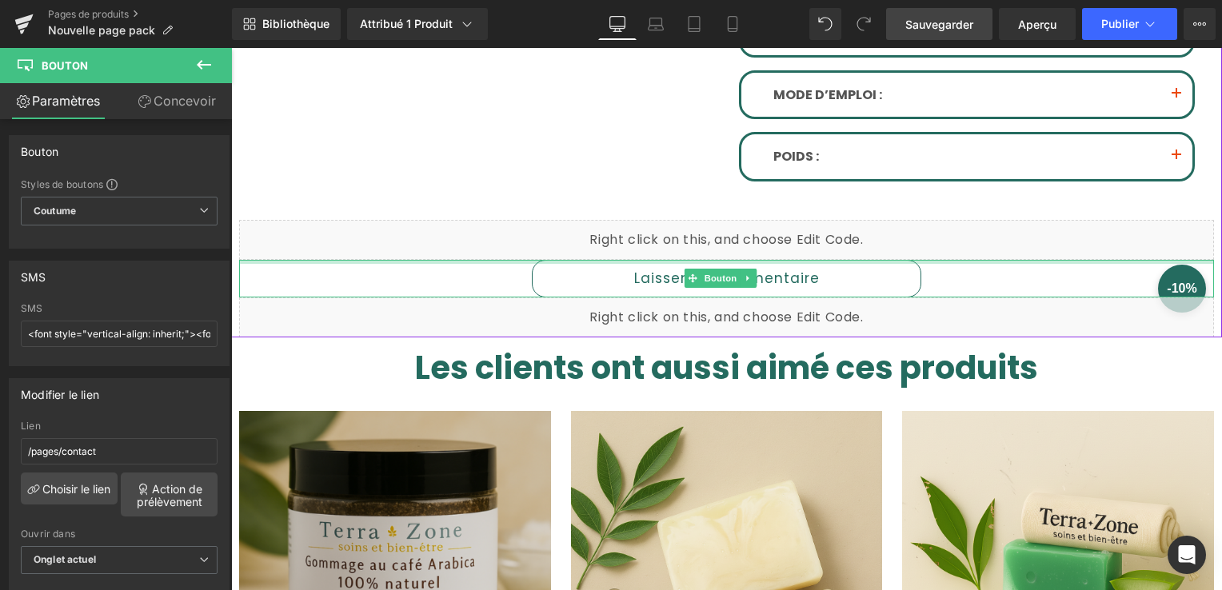
drag, startPoint x: 526, startPoint y: 254, endPoint x: 539, endPoint y: 238, distance: 21.1
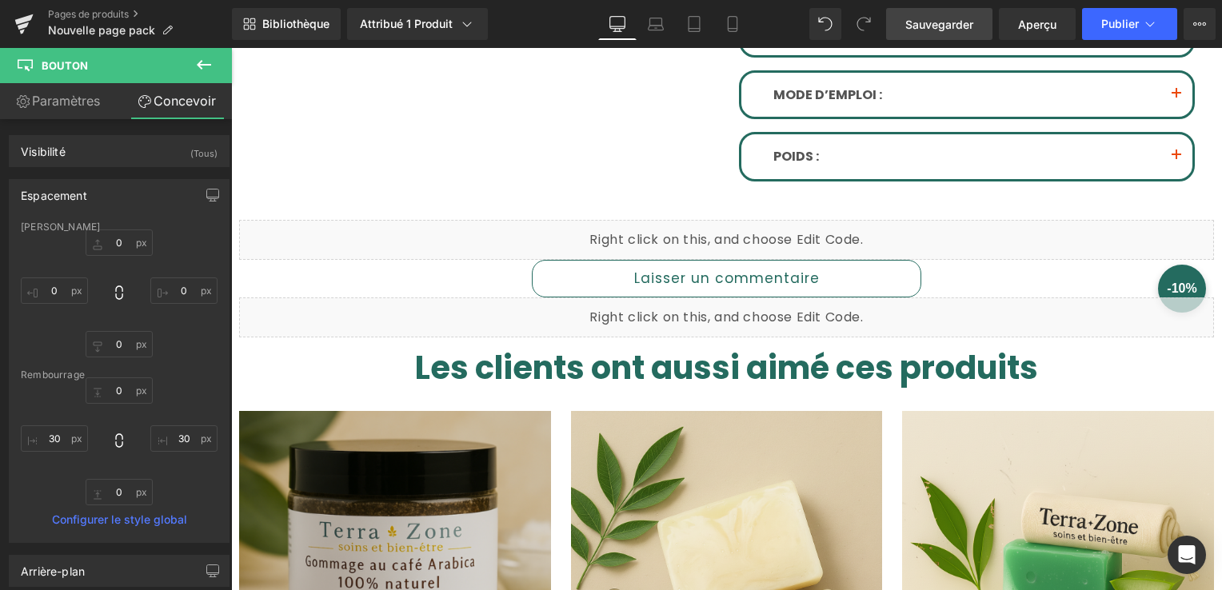
click at [195, 62] on icon at bounding box center [203, 64] width 19 height 19
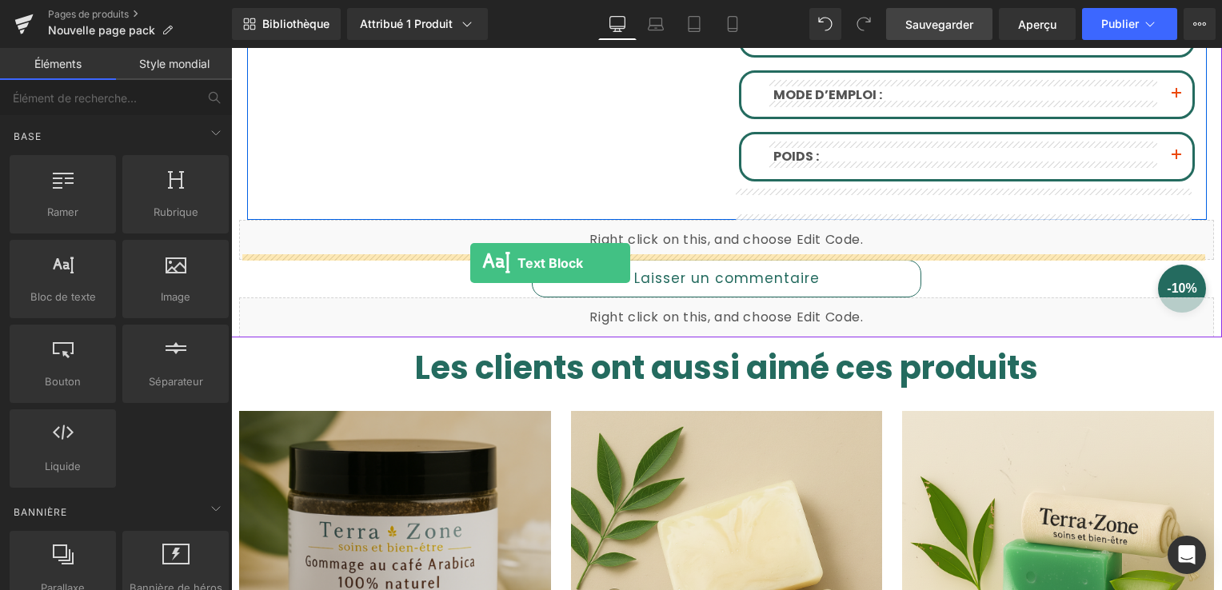
drag, startPoint x: 315, startPoint y: 317, endPoint x: 470, endPoint y: 263, distance: 164.2
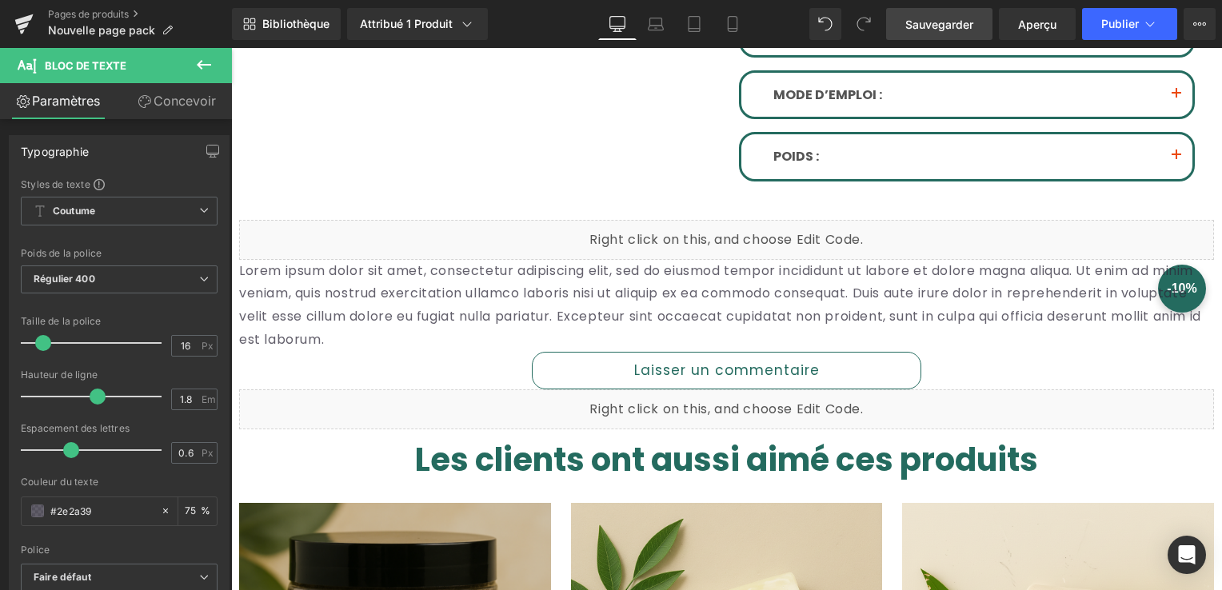
click at [201, 66] on icon at bounding box center [204, 65] width 14 height 10
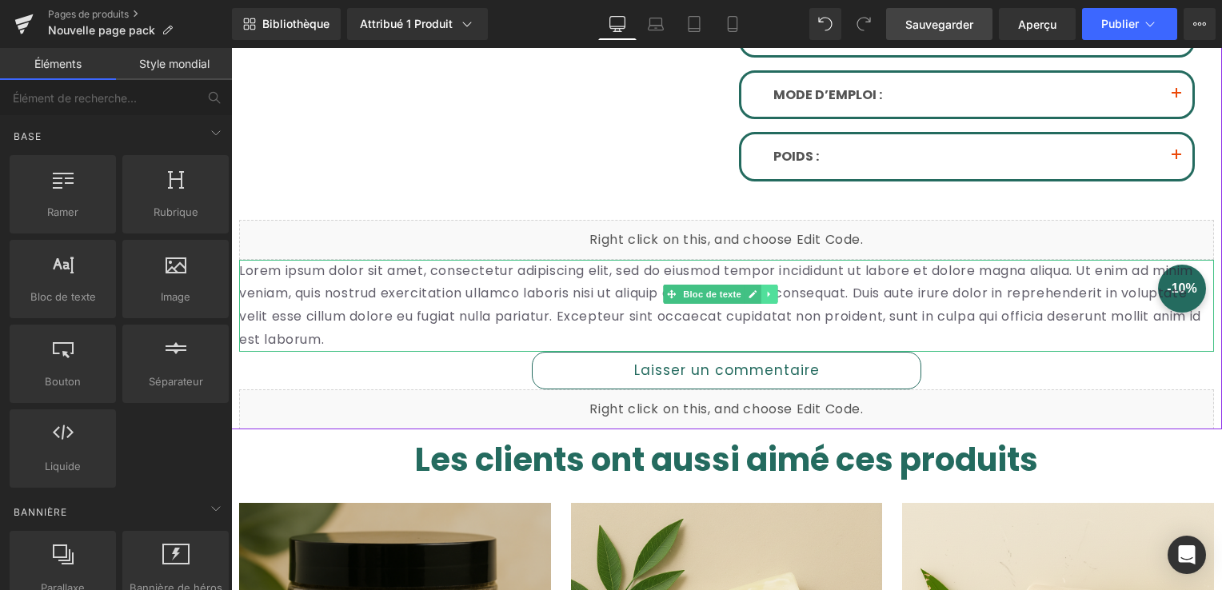
click at [765, 295] on link at bounding box center [770, 294] width 17 height 19
click at [775, 291] on icon at bounding box center [778, 294] width 9 height 9
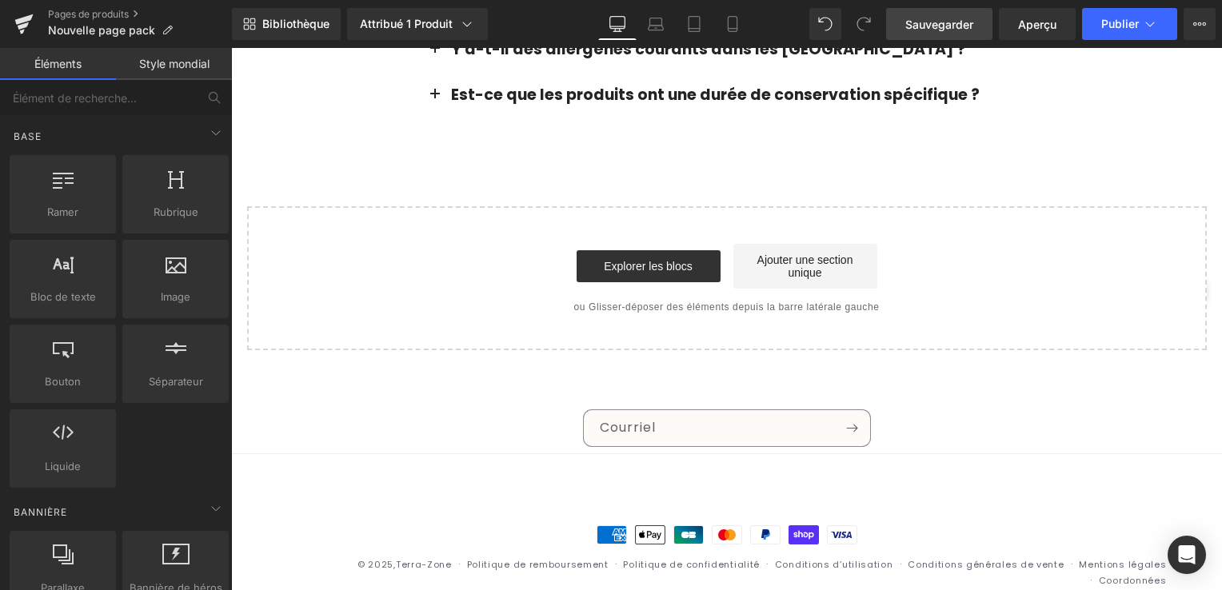
scroll to position [1846, 0]
click at [794, 249] on link "Ajouter une section unique" at bounding box center [806, 265] width 144 height 45
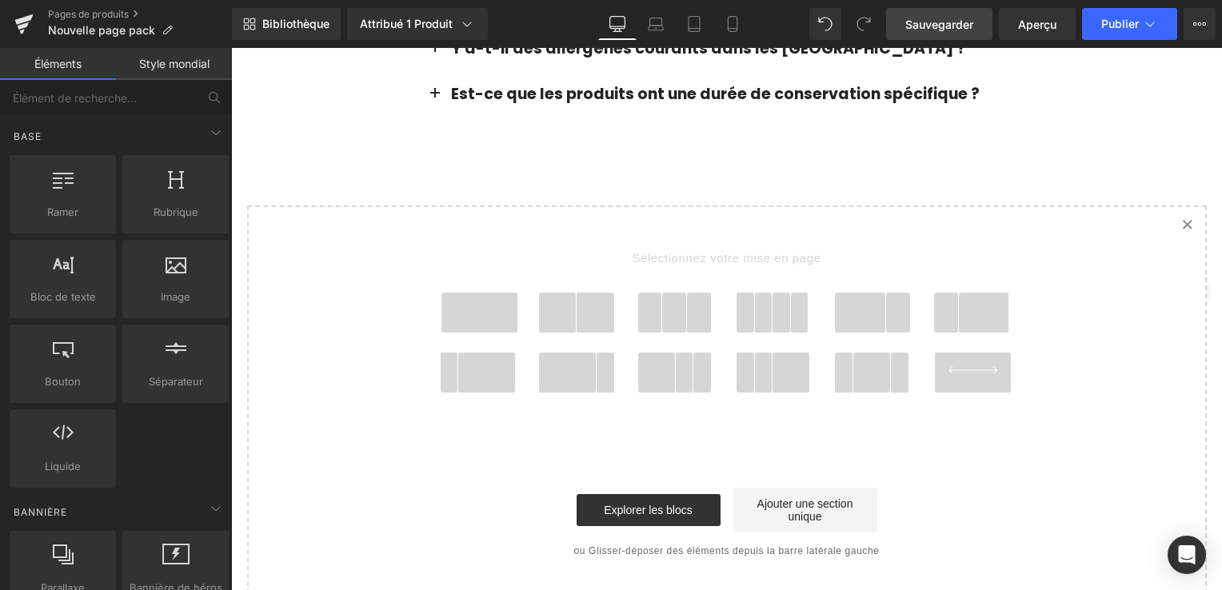
click at [466, 315] on div at bounding box center [480, 319] width 94 height 52
click at [467, 310] on span at bounding box center [480, 313] width 77 height 40
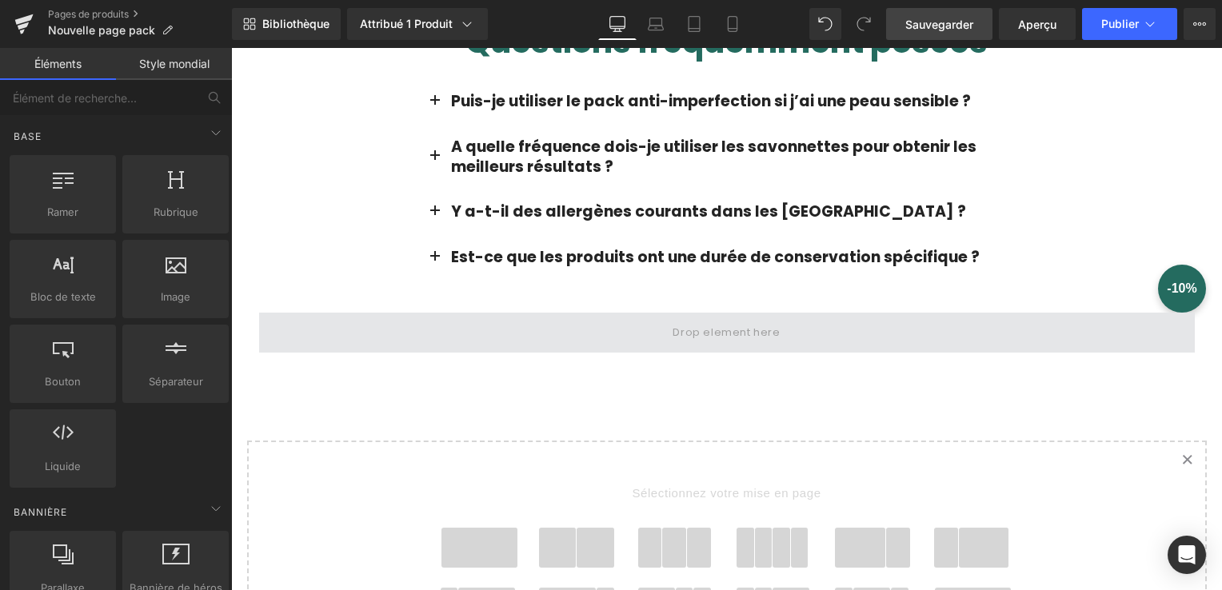
scroll to position [1681, 0]
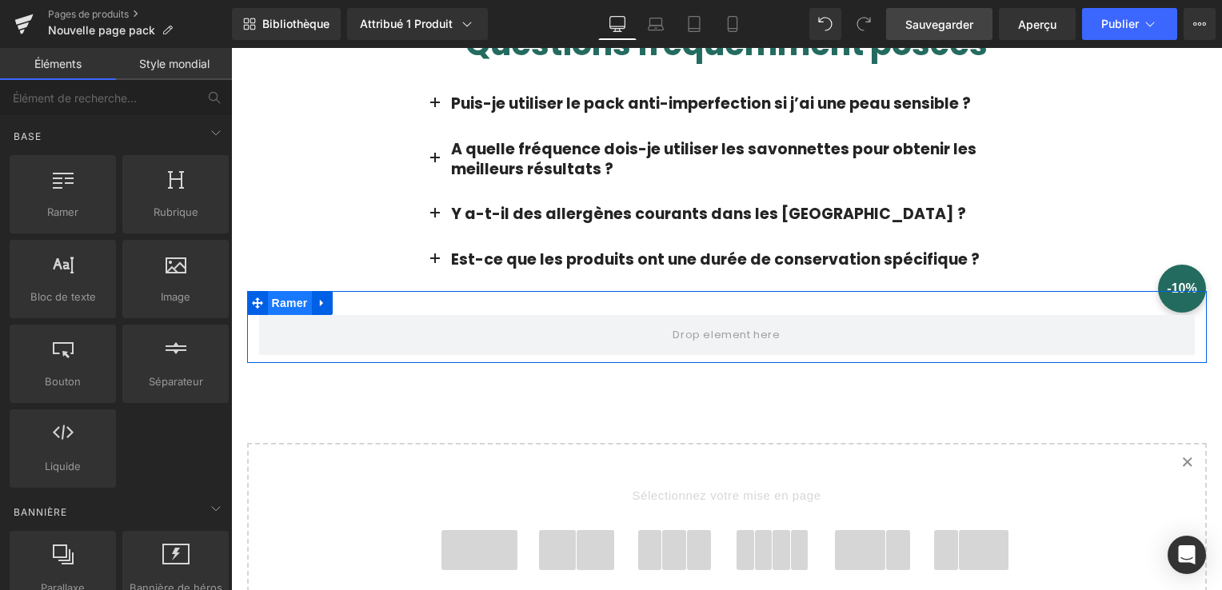
click at [287, 293] on span "Ramer" at bounding box center [290, 303] width 44 height 24
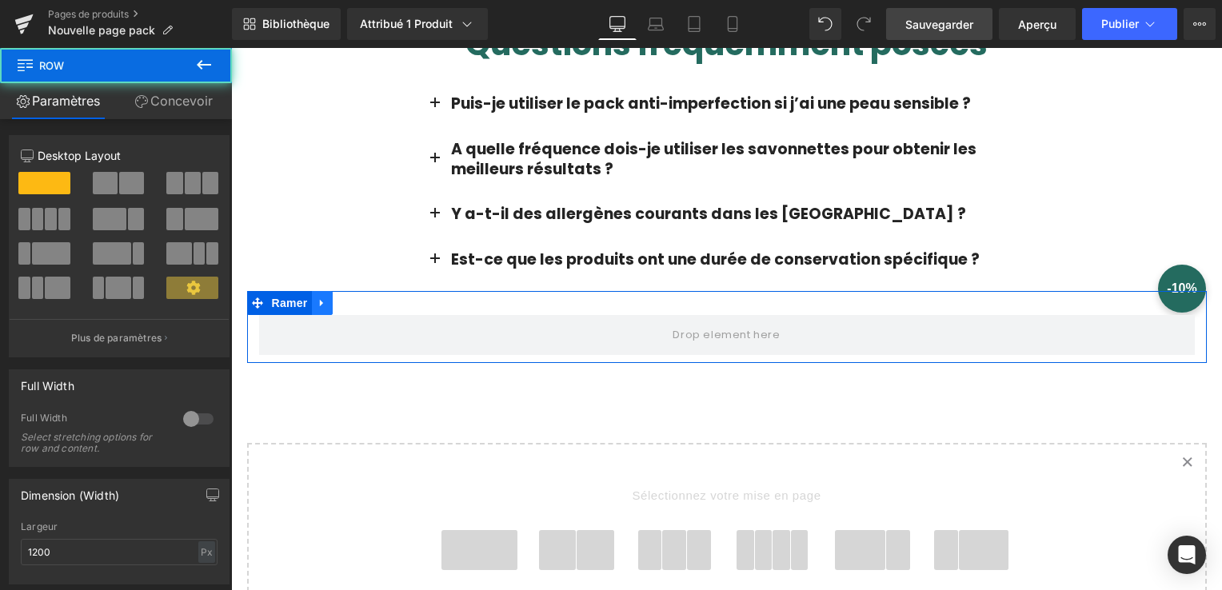
click at [312, 291] on link at bounding box center [322, 303] width 21 height 24
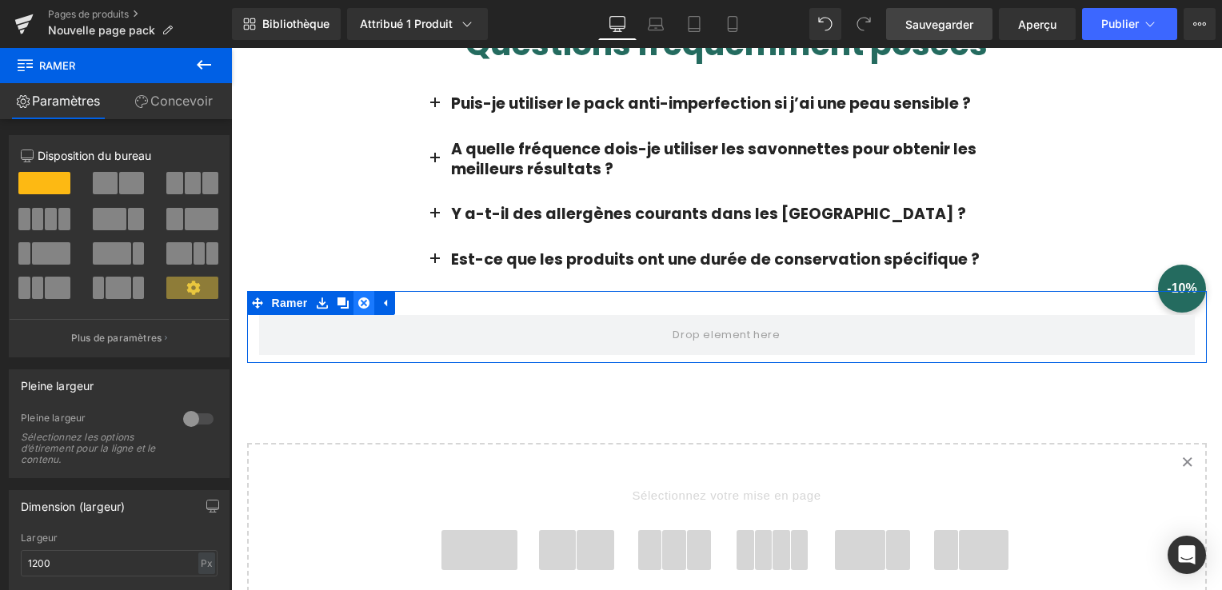
click at [358, 298] on icon at bounding box center [363, 303] width 11 height 11
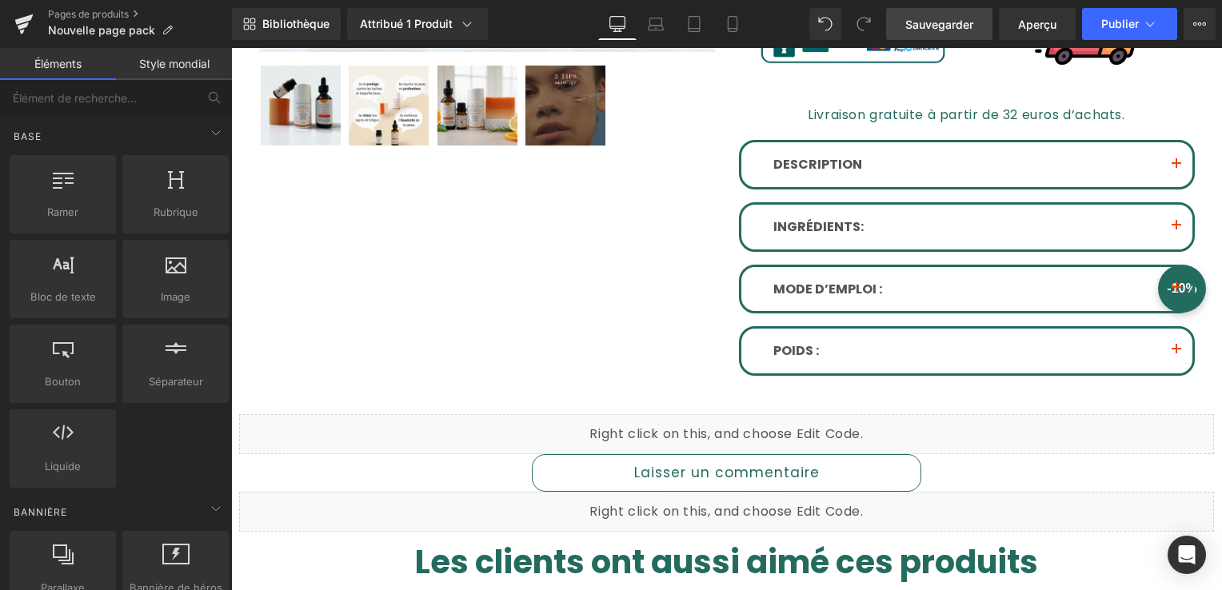
scroll to position [721, 0]
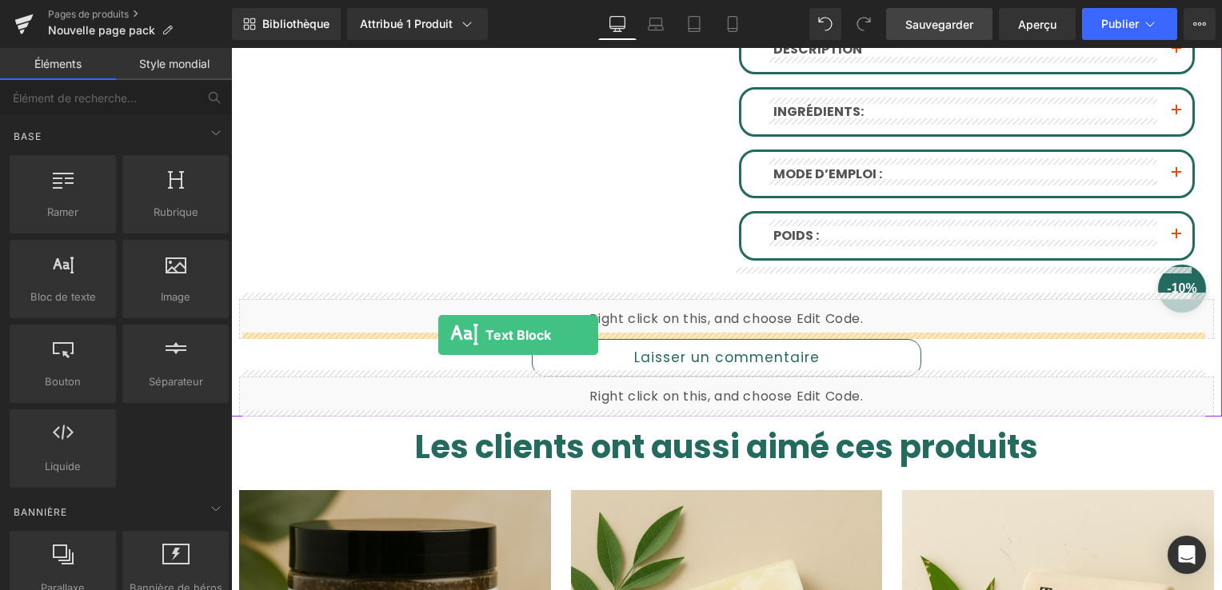
drag, startPoint x: 314, startPoint y: 349, endPoint x: 438, endPoint y: 335, distance: 124.7
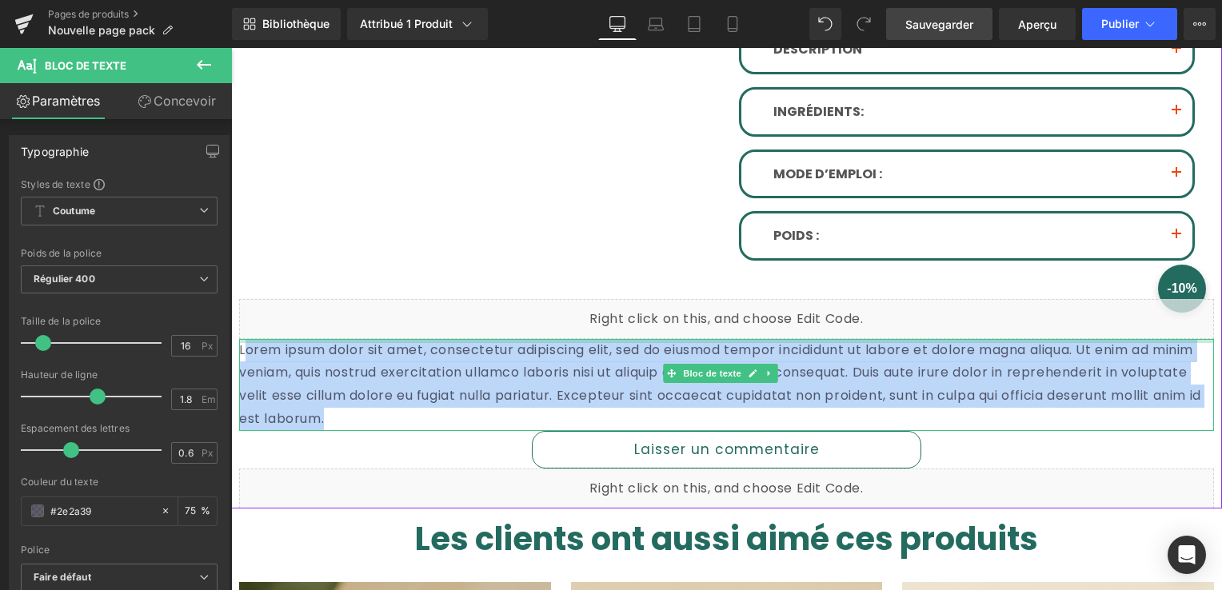
drag, startPoint x: 799, startPoint y: 373, endPoint x: 246, endPoint y: 334, distance: 554.1
click at [246, 339] on div "Lorem ipsum dolor sit amet, consectetur adipiscing elit, sed do eiusmod tempor …" at bounding box center [726, 385] width 975 height 92
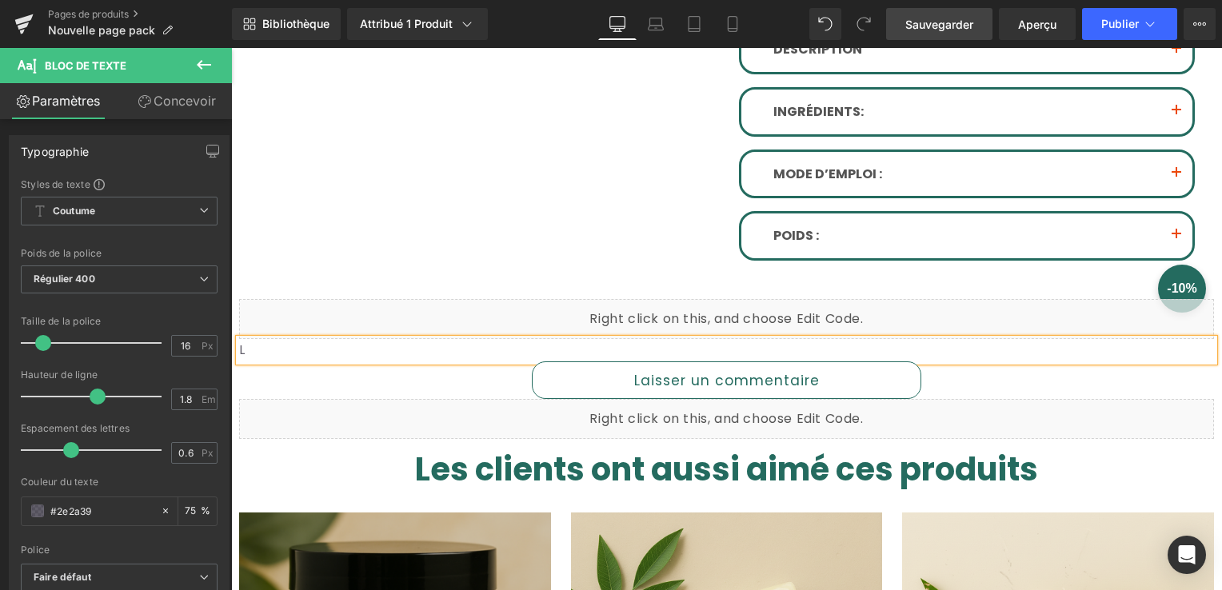
click at [263, 352] on p "L" at bounding box center [726, 350] width 975 height 23
click at [1055, 370] on div "Laisser un commentaire" at bounding box center [726, 381] width 975 height 38
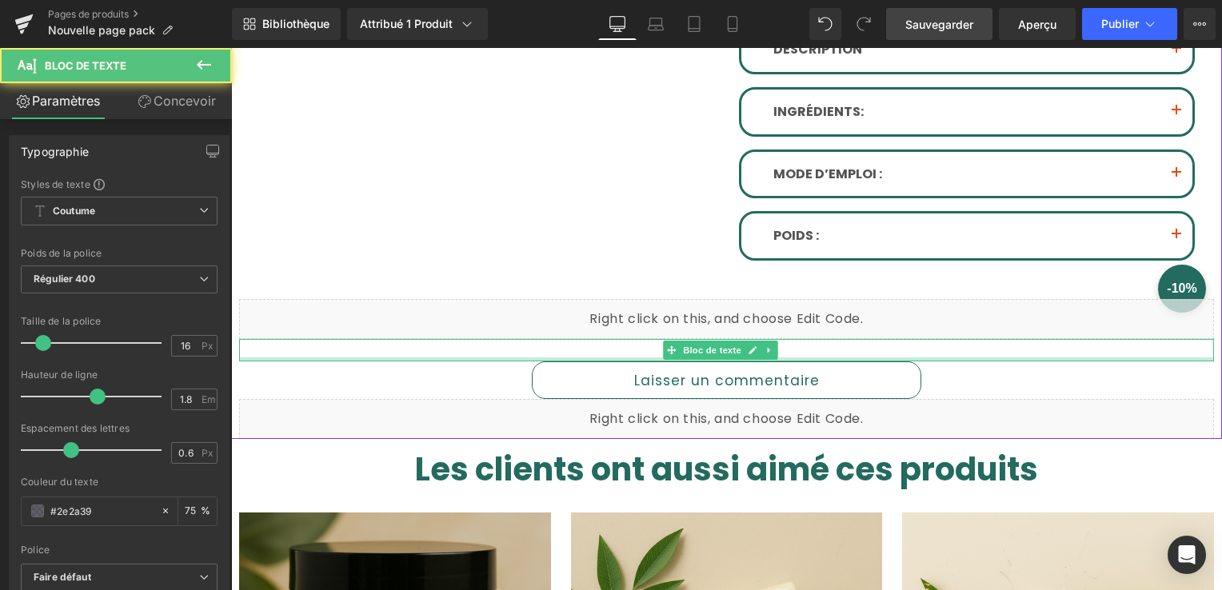
drag, startPoint x: 967, startPoint y: 354, endPoint x: 969, endPoint y: 346, distance: 8.2
click at [969, 346] on div "Bloc de texte" at bounding box center [726, 350] width 975 height 23
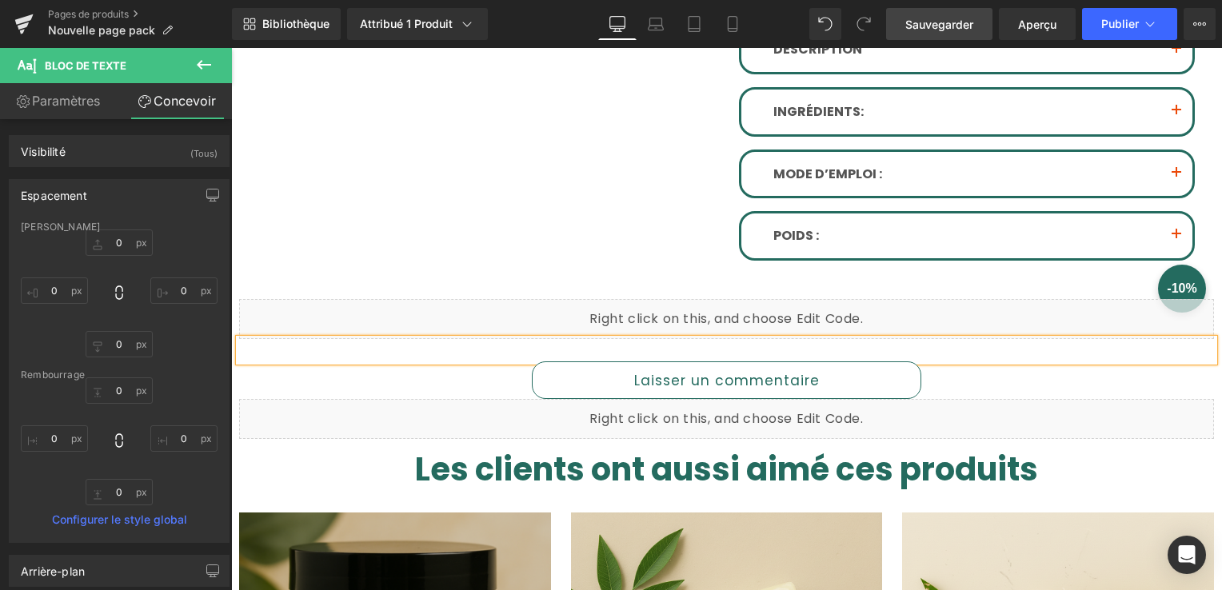
click at [964, 16] on span "Sauvegarder" at bounding box center [940, 24] width 68 height 17
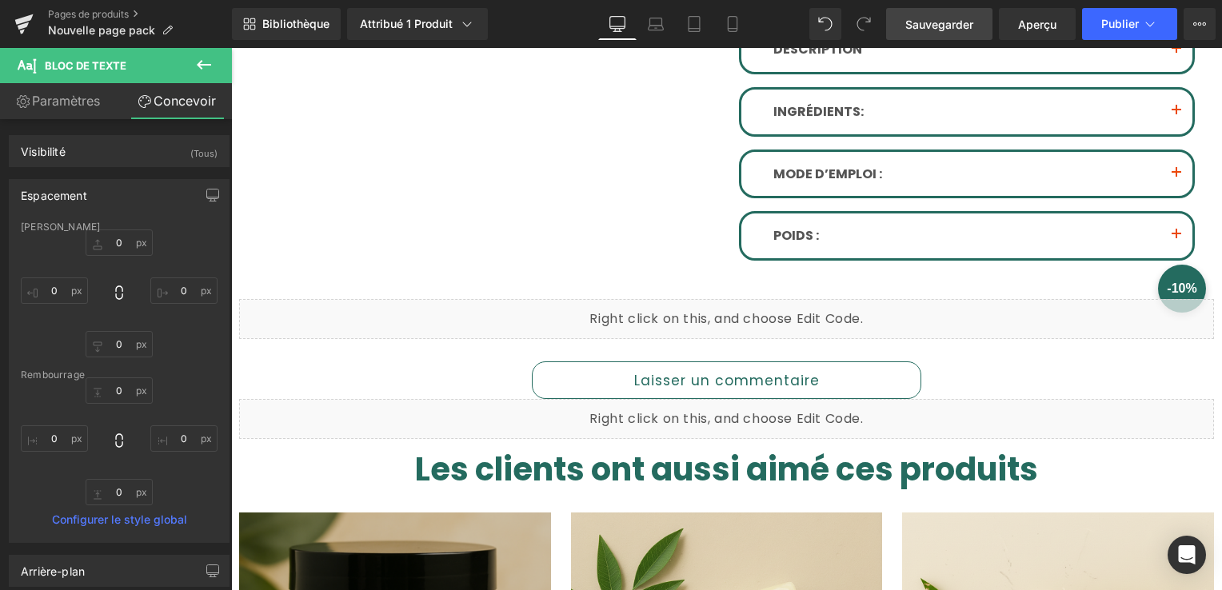
click at [205, 56] on icon at bounding box center [203, 64] width 19 height 19
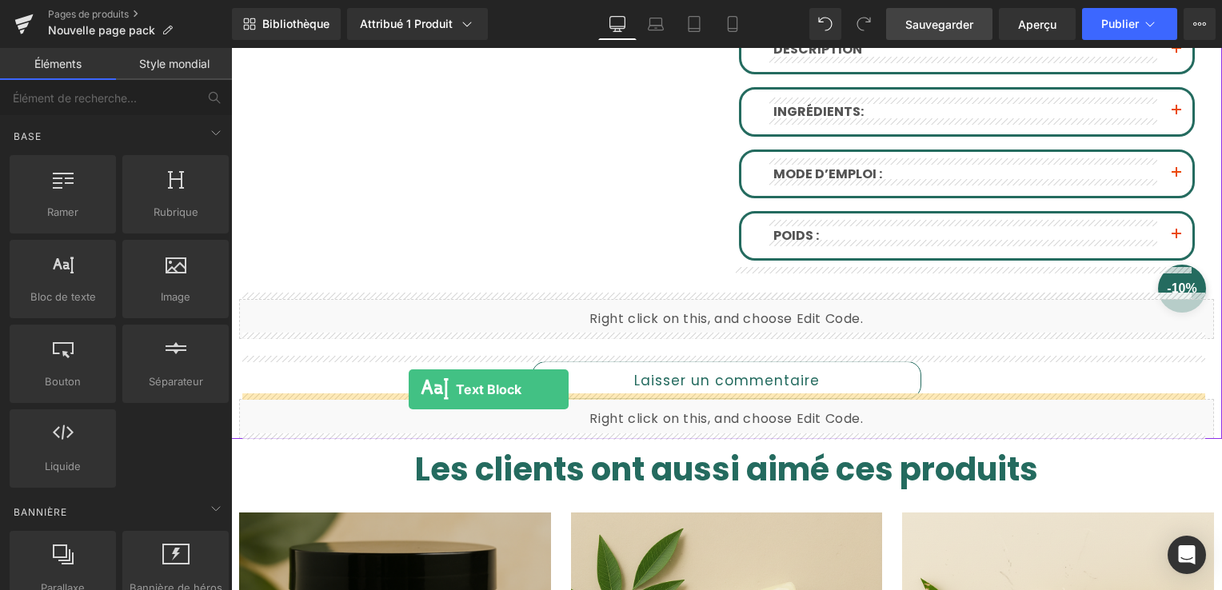
drag, startPoint x: 298, startPoint y: 342, endPoint x: 409, endPoint y: 390, distance: 120.7
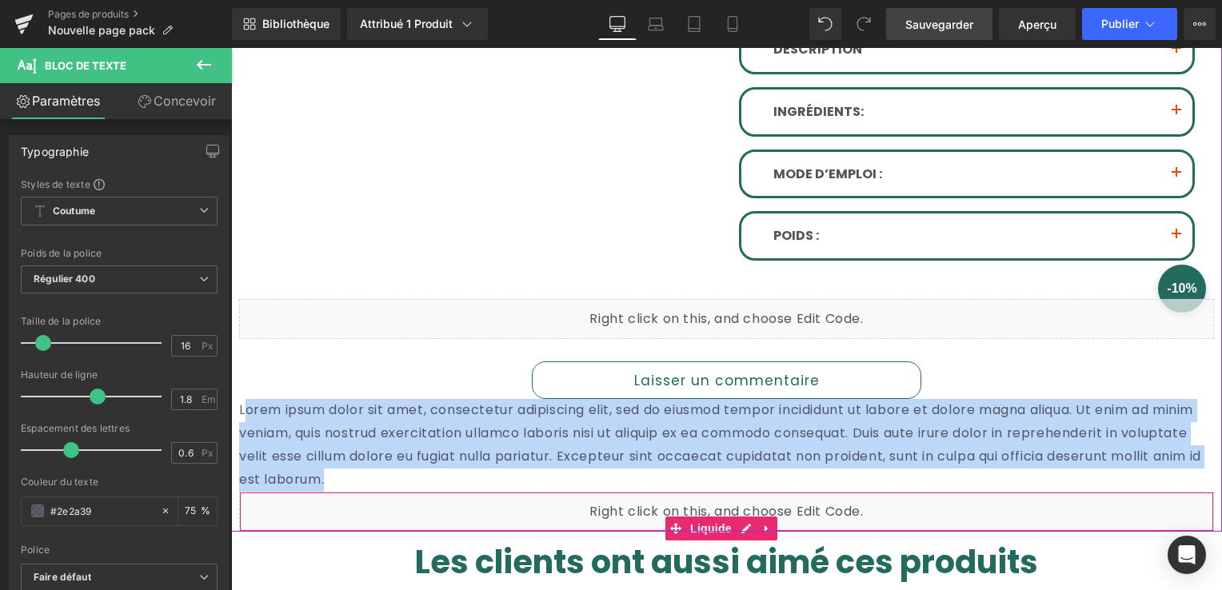
drag, startPoint x: 546, startPoint y: 440, endPoint x: 1043, endPoint y: 458, distance: 497.9
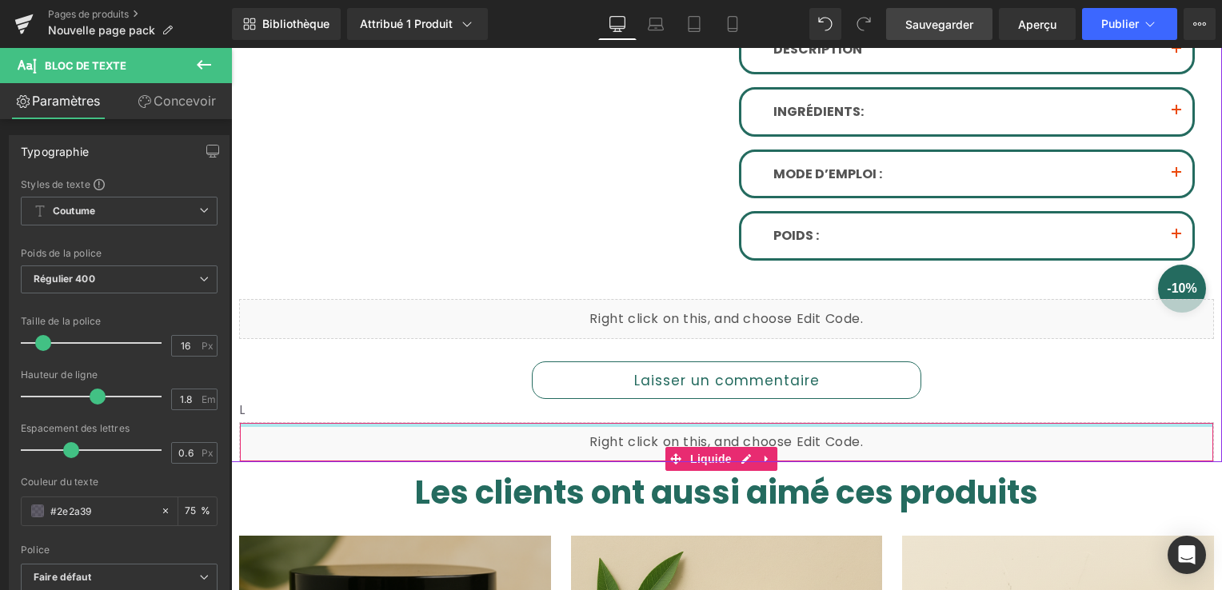
click at [255, 422] on div "Liquide" at bounding box center [726, 442] width 975 height 40
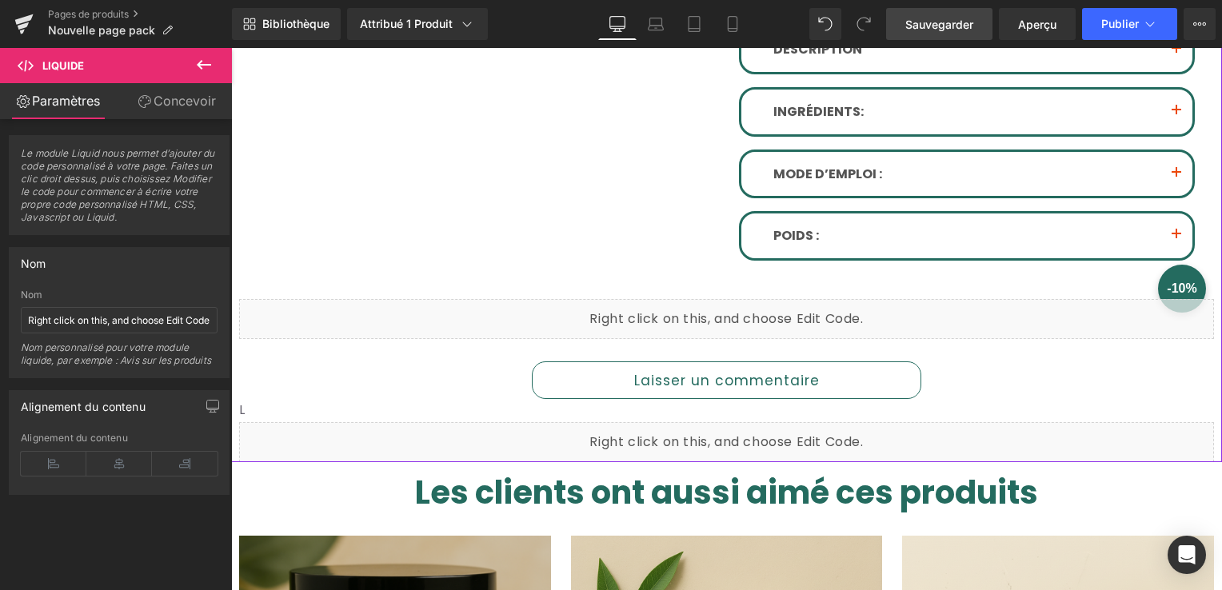
click at [291, 406] on p "L" at bounding box center [726, 410] width 975 height 23
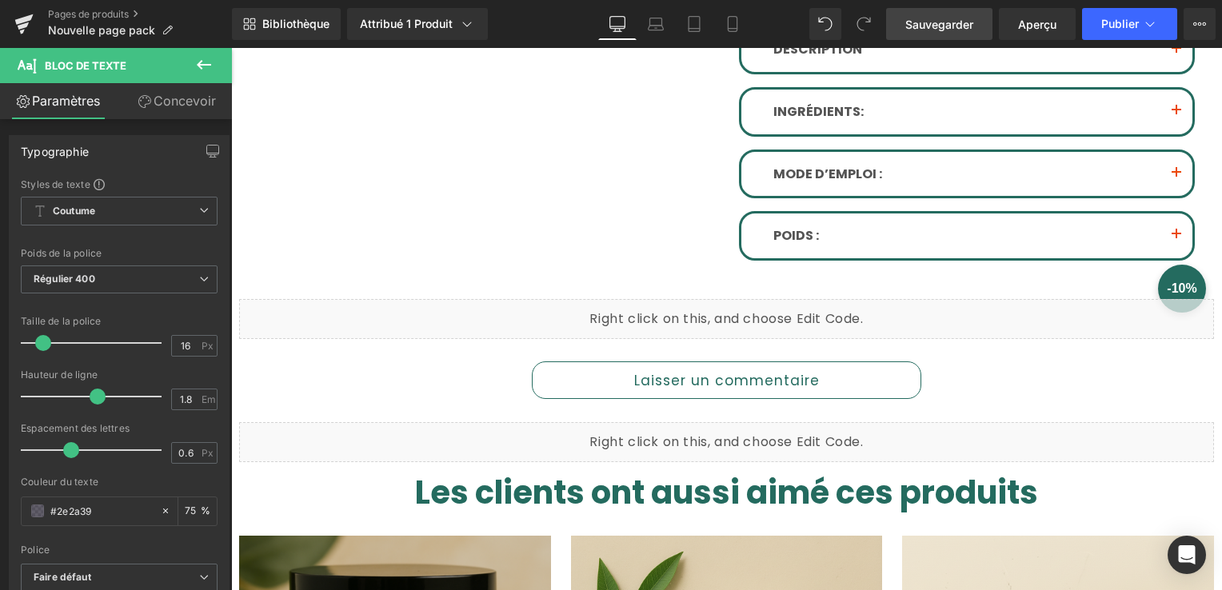
click at [938, 40] on div "Bibliothèque Attribué 1 Produit Aperçu du produit Pack Éclat Uniforme Gérer les…" at bounding box center [727, 24] width 990 height 48
click at [940, 33] on link "Sauvegarder" at bounding box center [939, 24] width 106 height 32
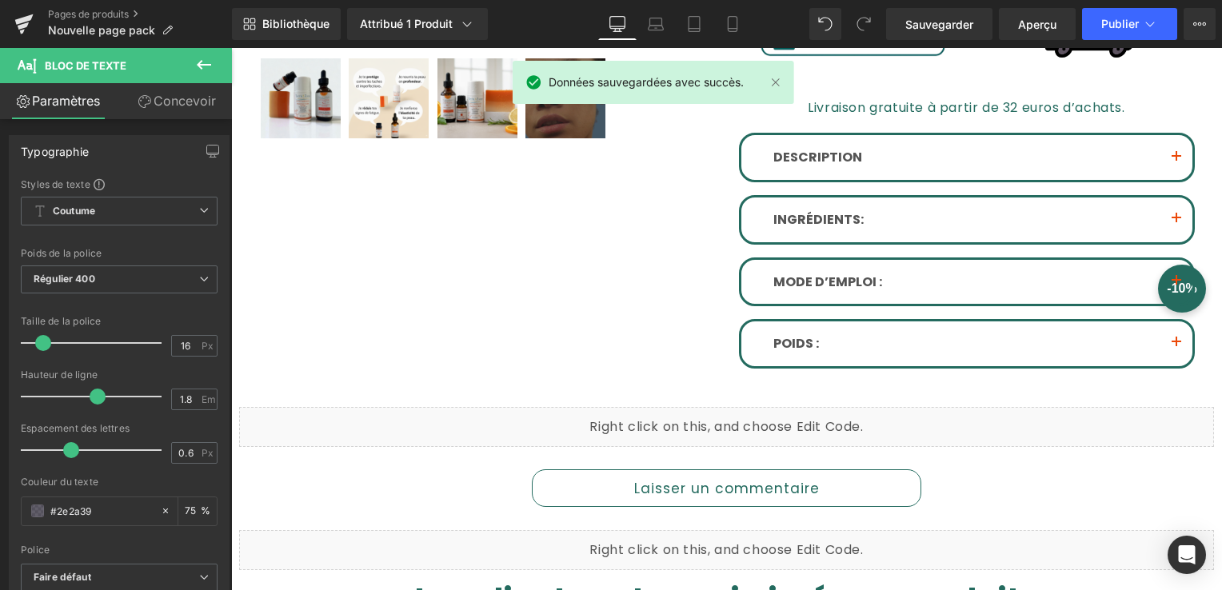
scroll to position [401, 0]
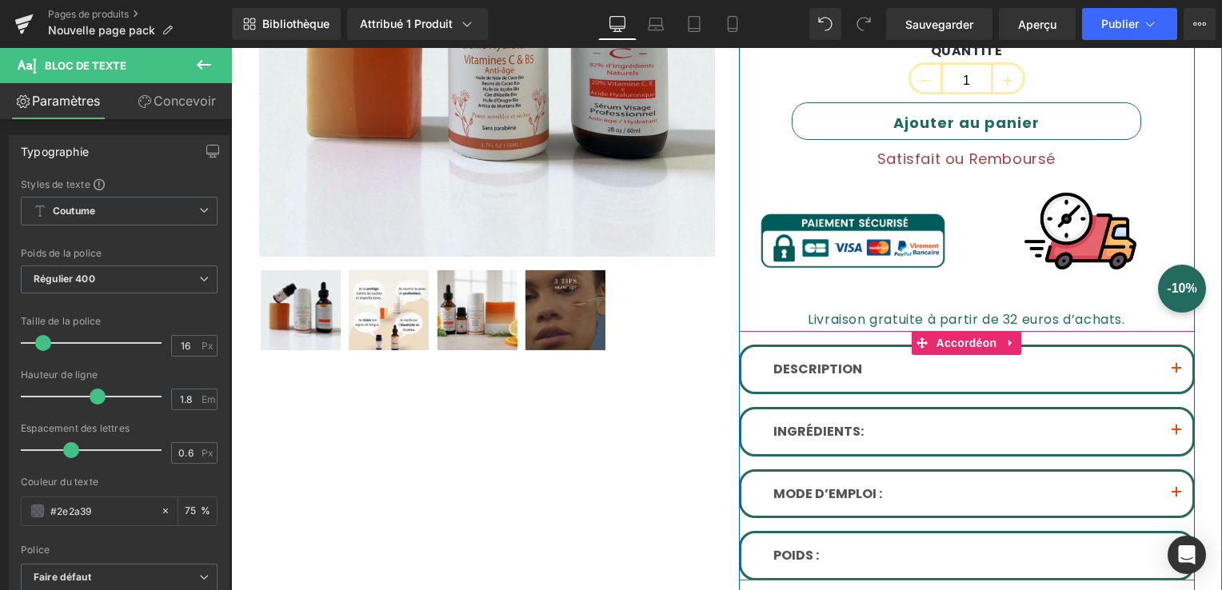
click at [1174, 362] on button "button" at bounding box center [1177, 369] width 32 height 45
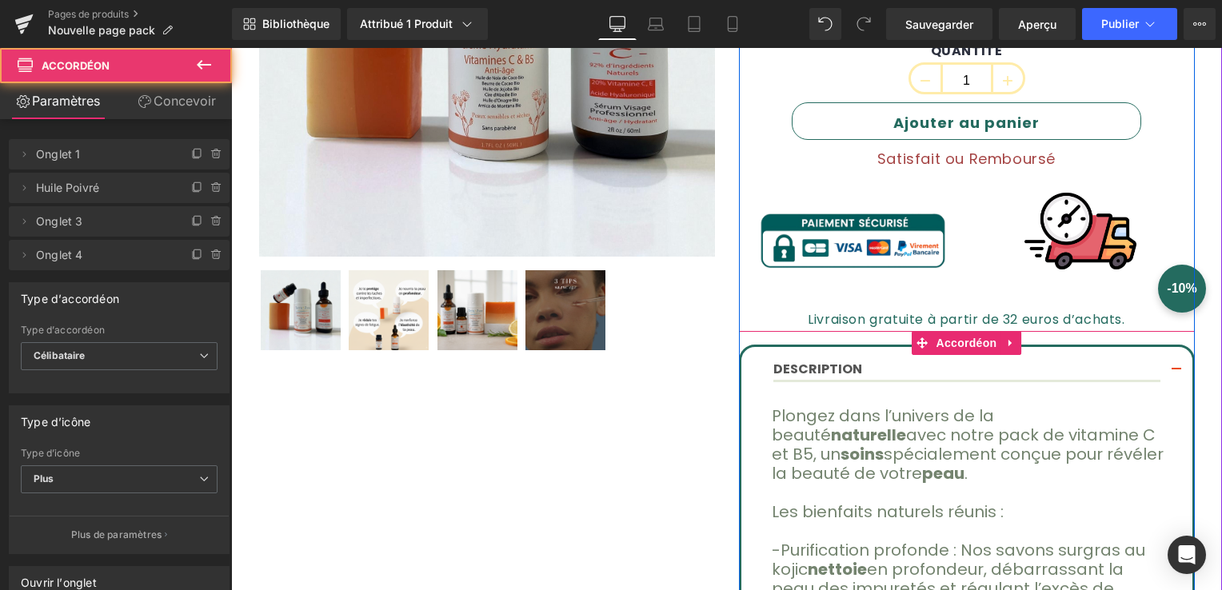
click at [1177, 374] on span "button" at bounding box center [1177, 374] width 0 height 0
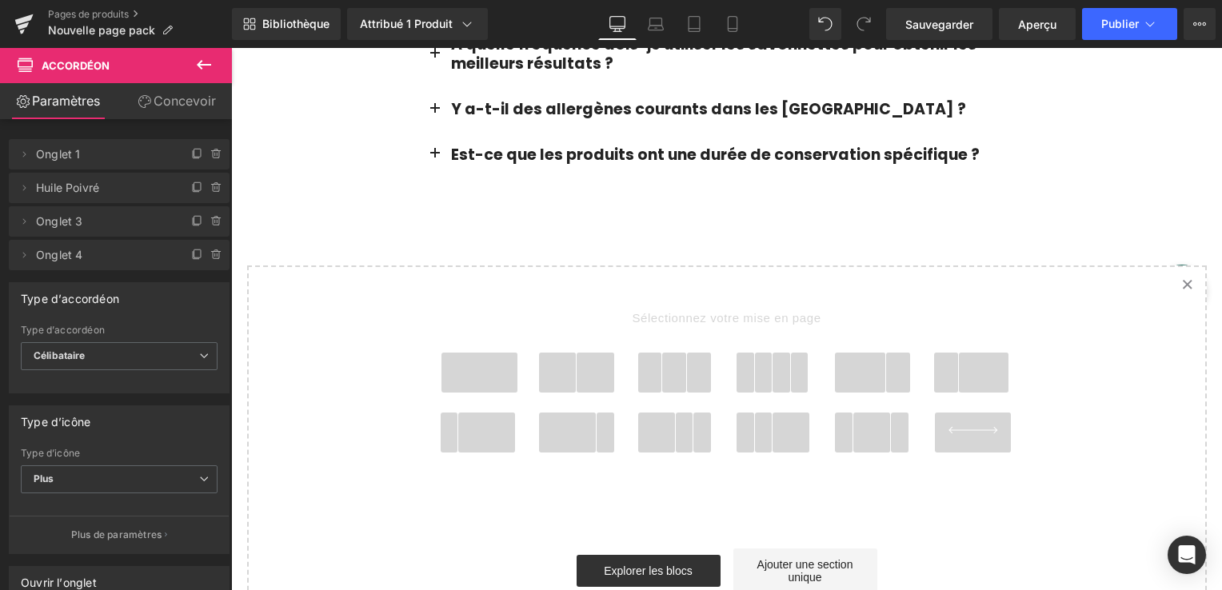
scroll to position [1841, 0]
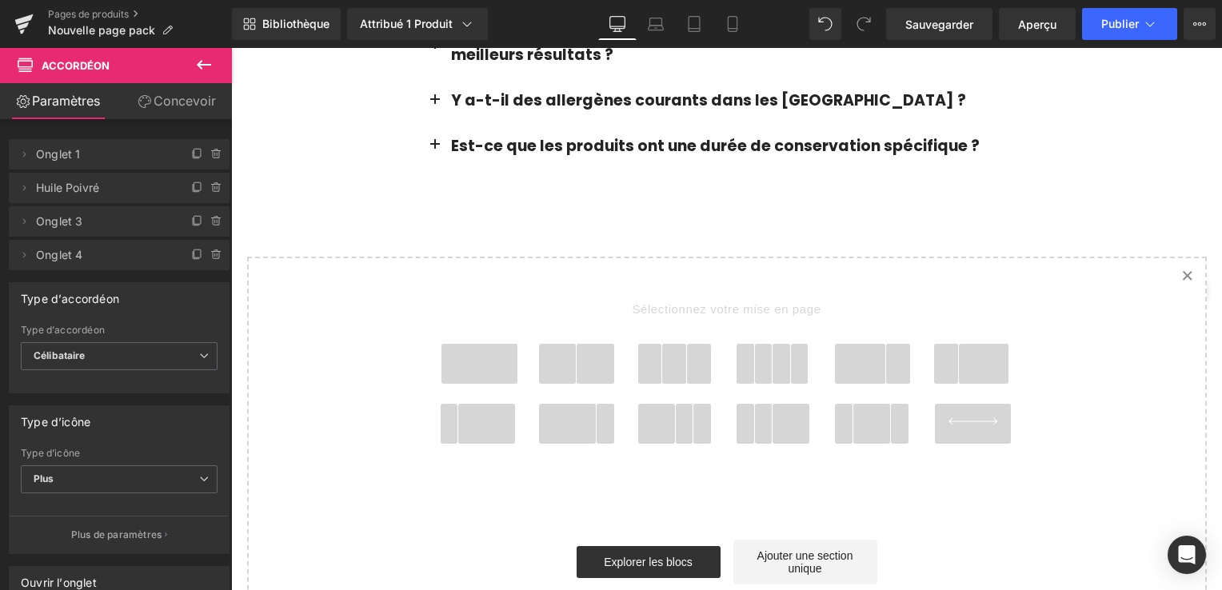
click at [1184, 272] on icon at bounding box center [1188, 276] width 8 height 8
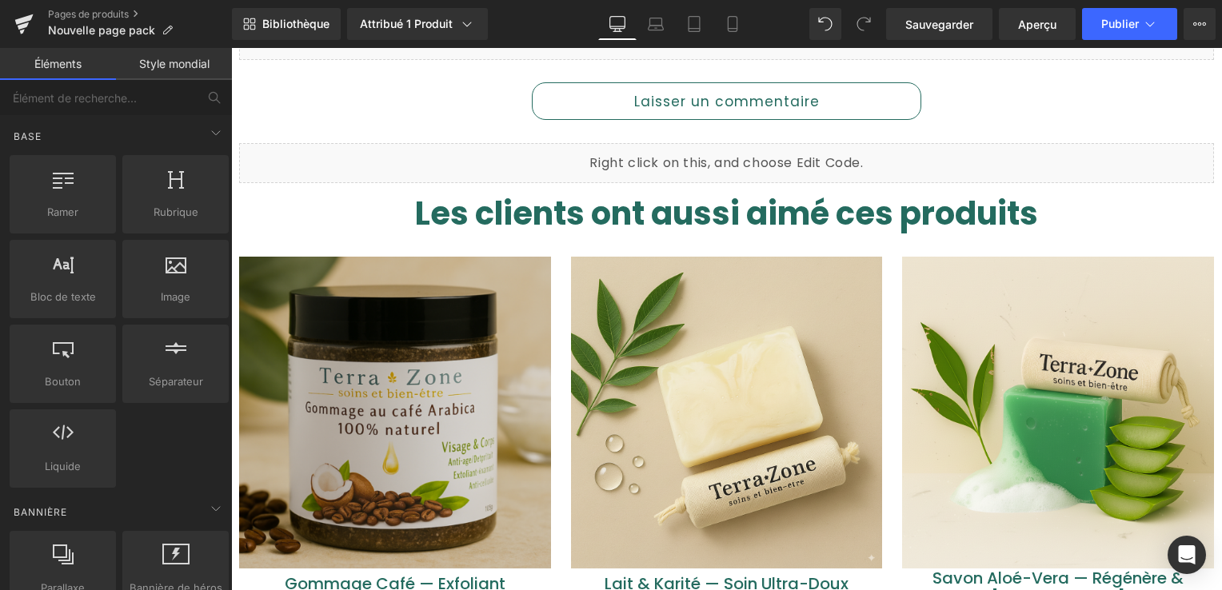
scroll to position [801, 0]
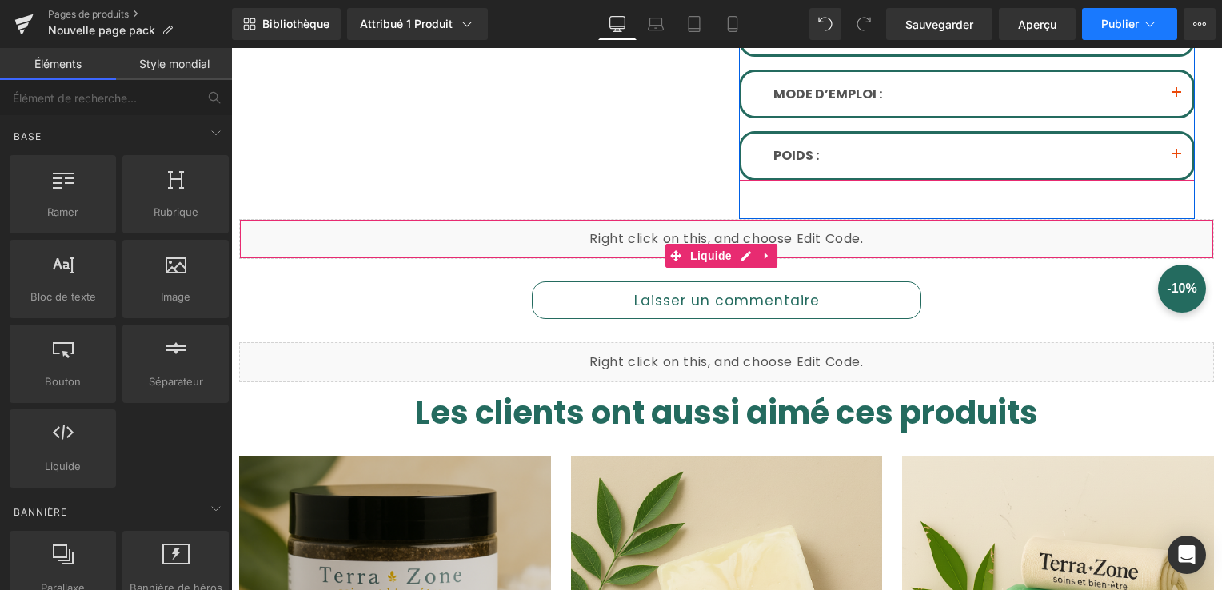
click at [1104, 21] on span "Publier" at bounding box center [1121, 24] width 38 height 13
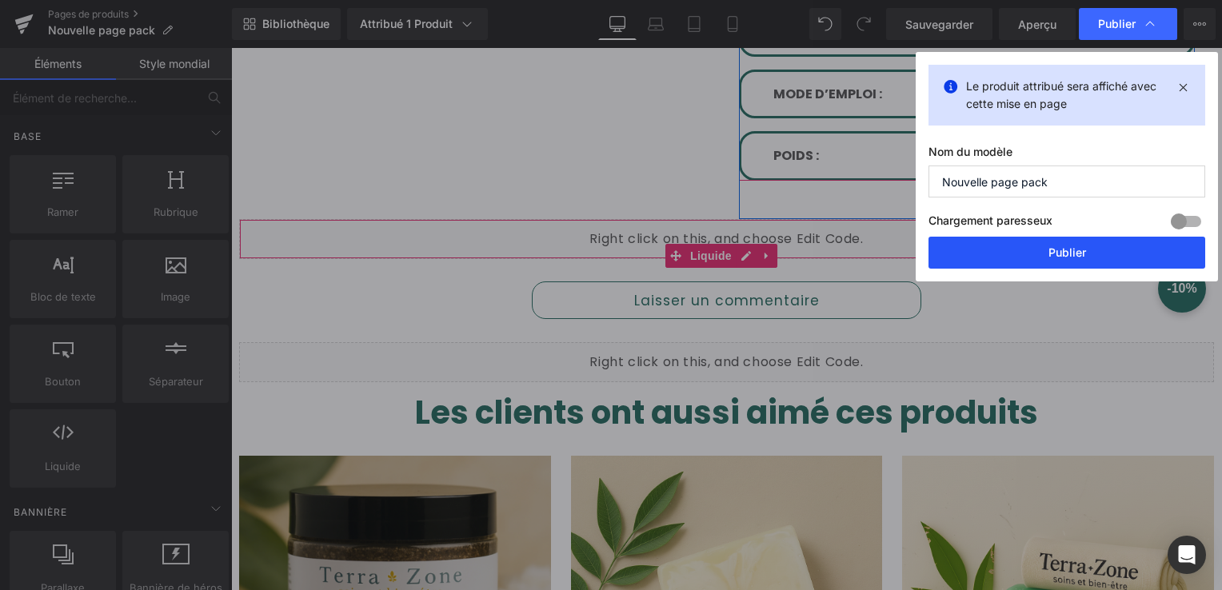
drag, startPoint x: 1027, startPoint y: 258, endPoint x: 626, endPoint y: 10, distance: 470.9
click at [1027, 258] on button "Publier" at bounding box center [1067, 253] width 277 height 32
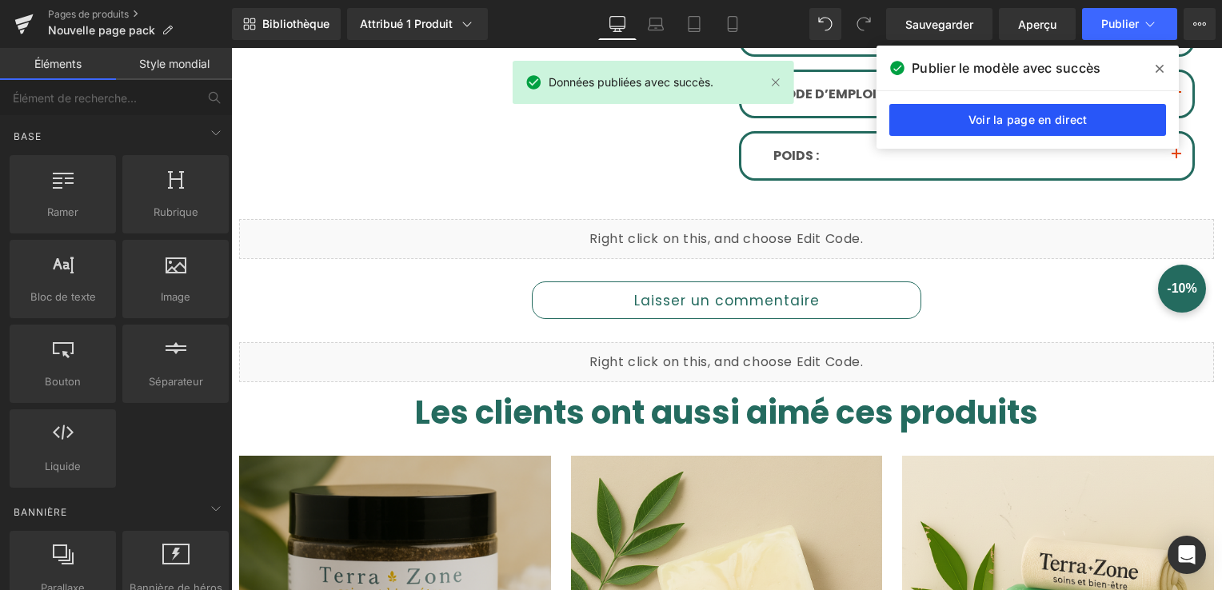
click at [990, 118] on link "Voir la page en direct" at bounding box center [1028, 120] width 277 height 32
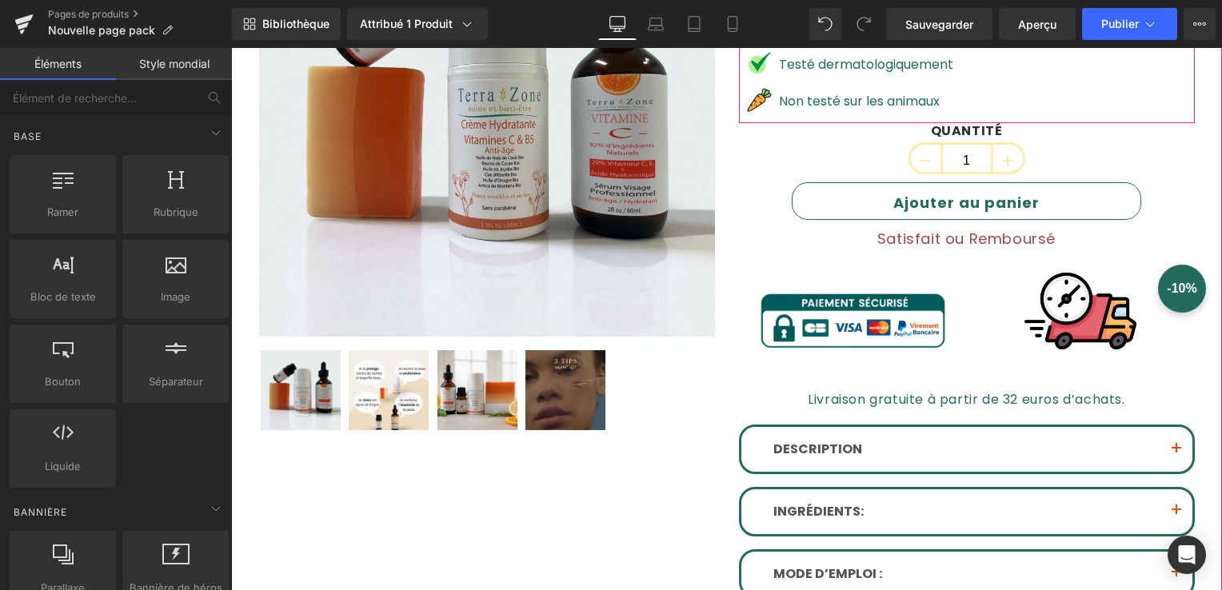
scroll to position [81, 0]
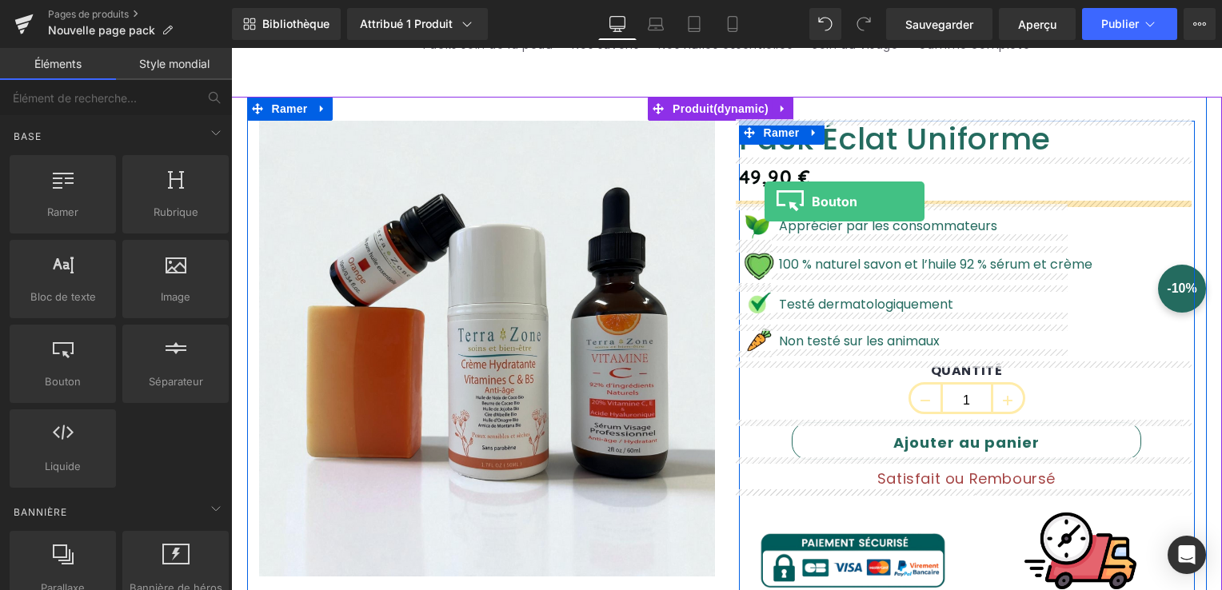
drag, startPoint x: 317, startPoint y: 415, endPoint x: 765, endPoint y: 202, distance: 496.0
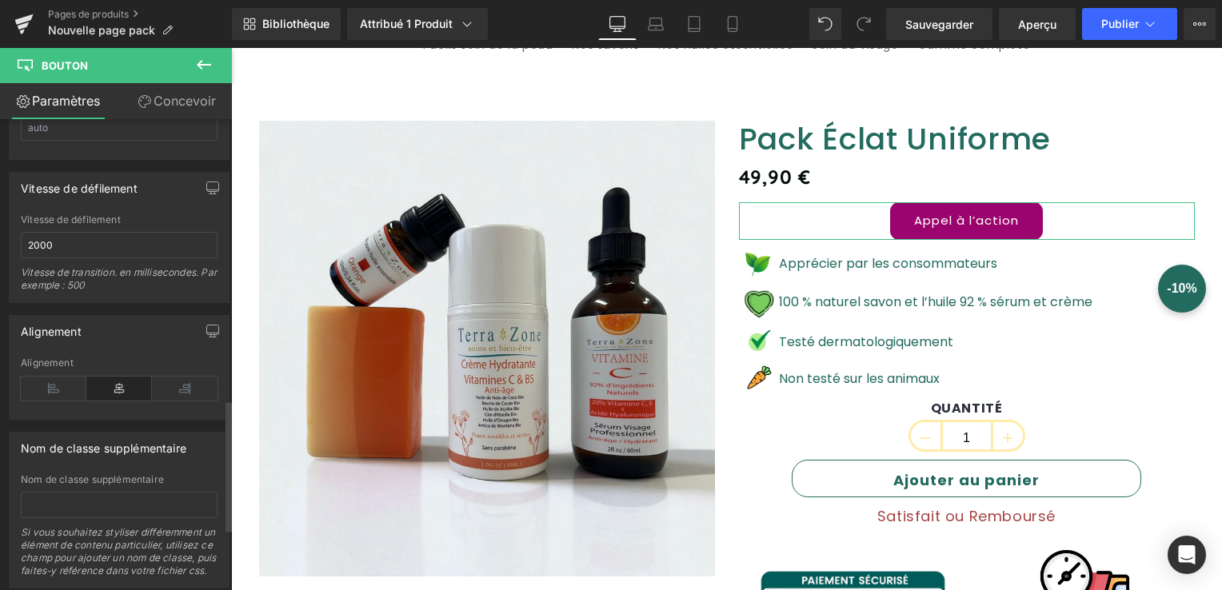
scroll to position [1200, 0]
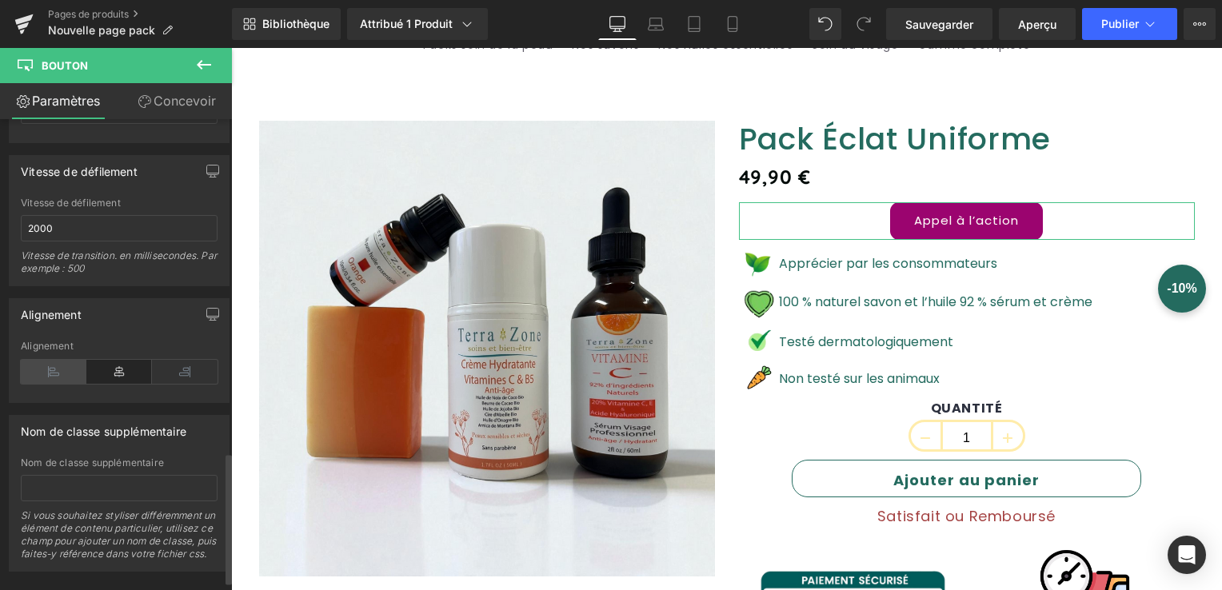
click at [67, 370] on icon at bounding box center [54, 372] width 66 height 24
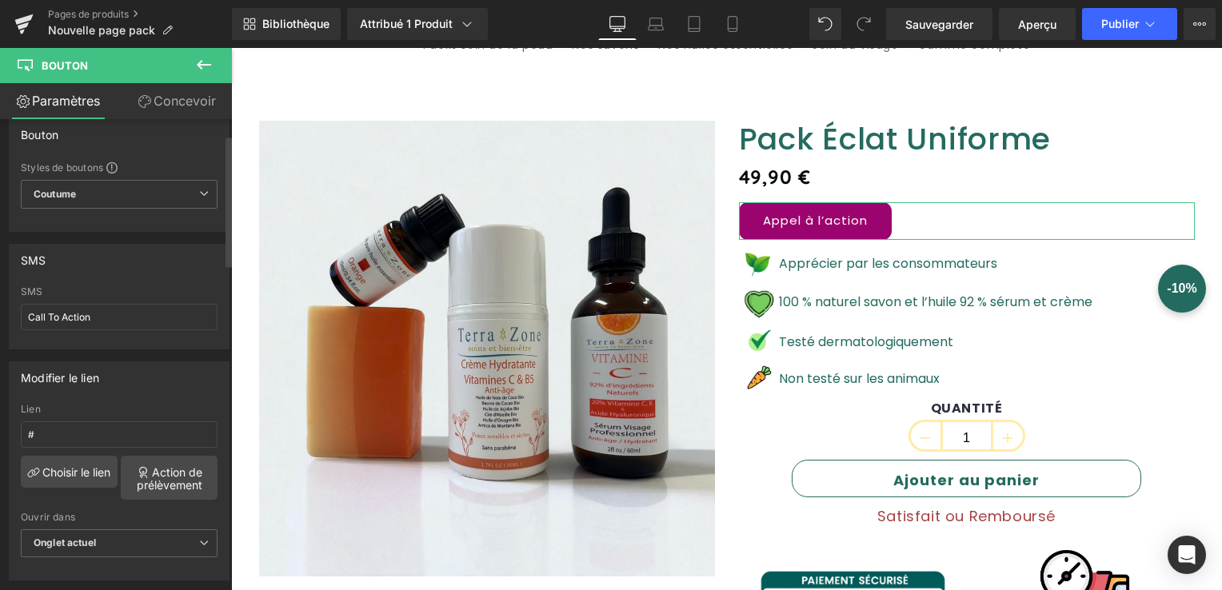
scroll to position [0, 0]
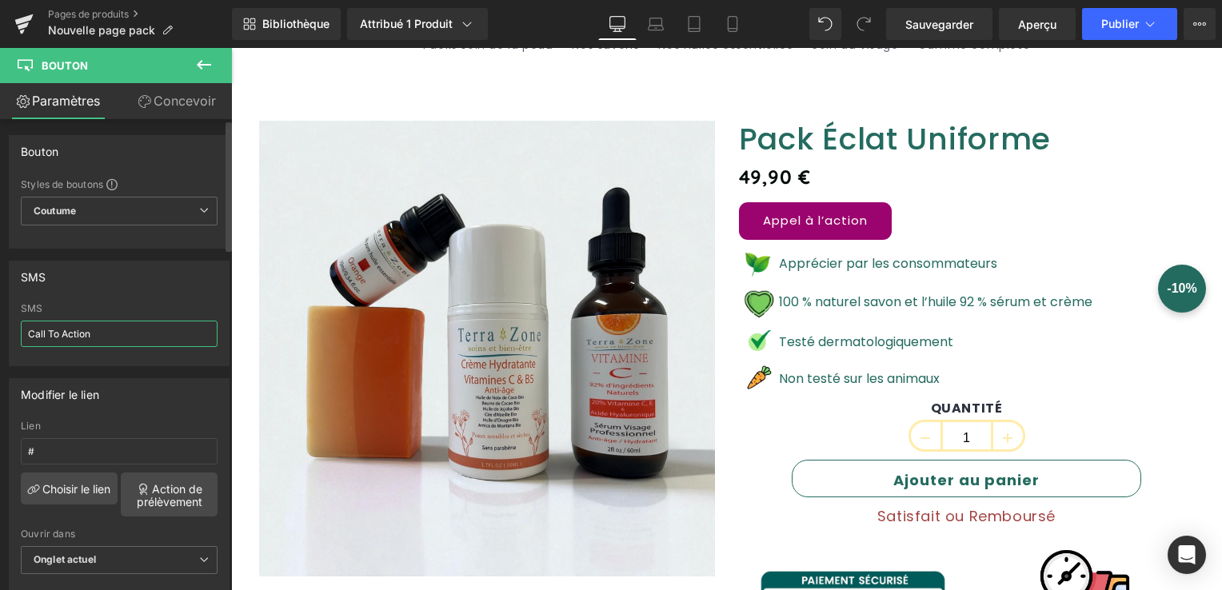
drag, startPoint x: 106, startPoint y: 334, endPoint x: 0, endPoint y: 354, distance: 107.5
click at [0, 354] on html "Bouton You are previewing how the will restyle your page. You can not edit Elem…" at bounding box center [611, 295] width 1222 height 590
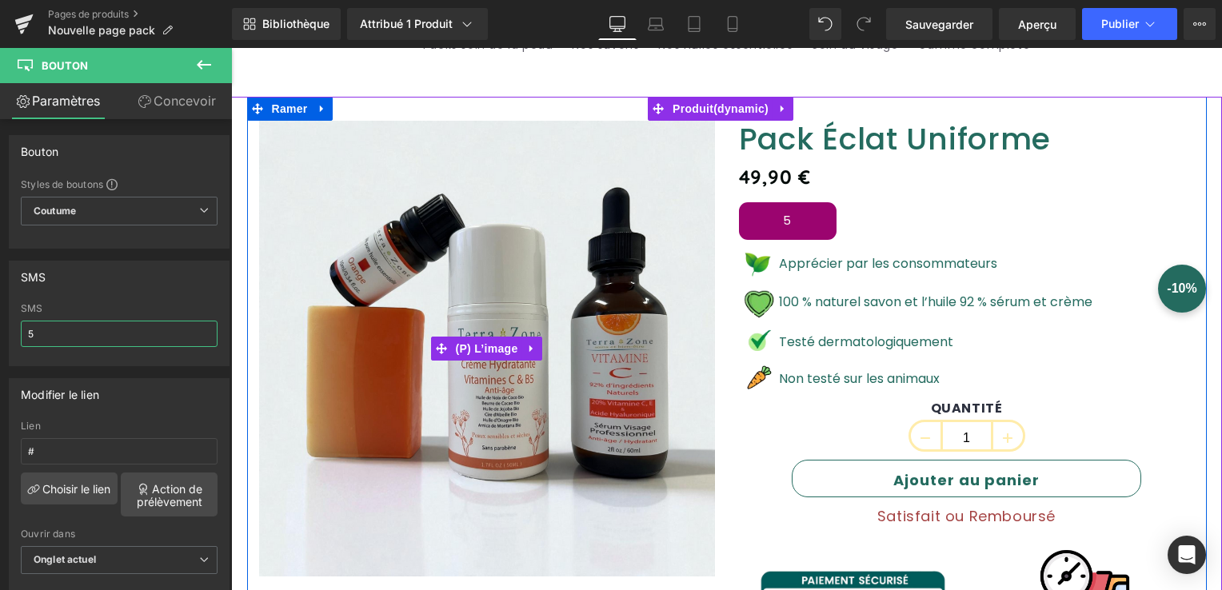
type input "5"
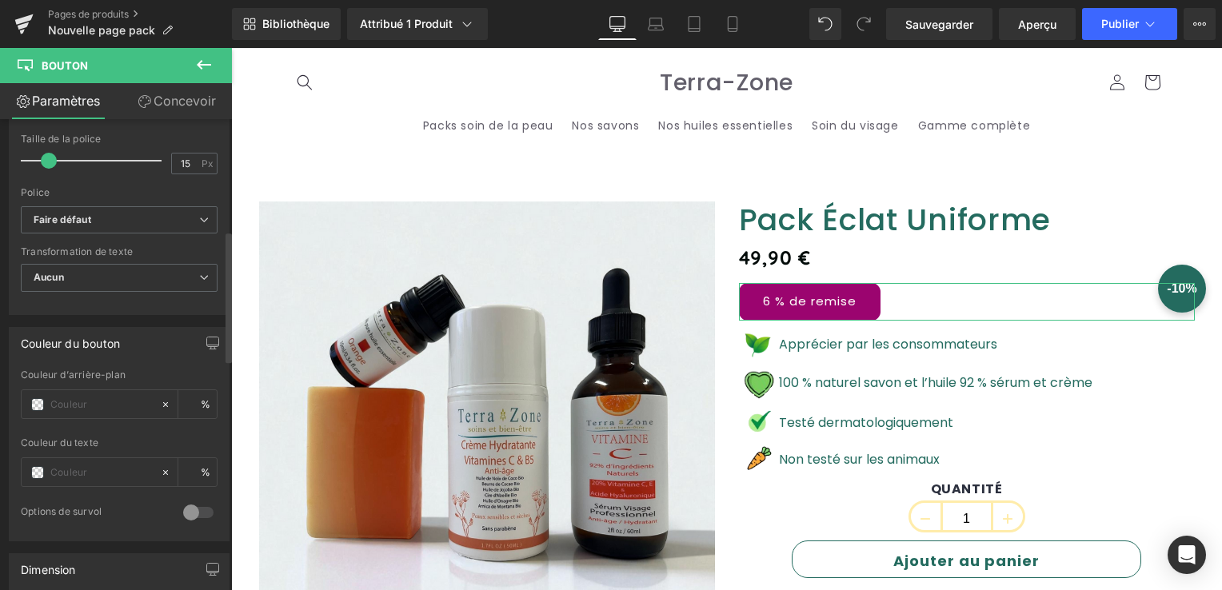
scroll to position [720, 0]
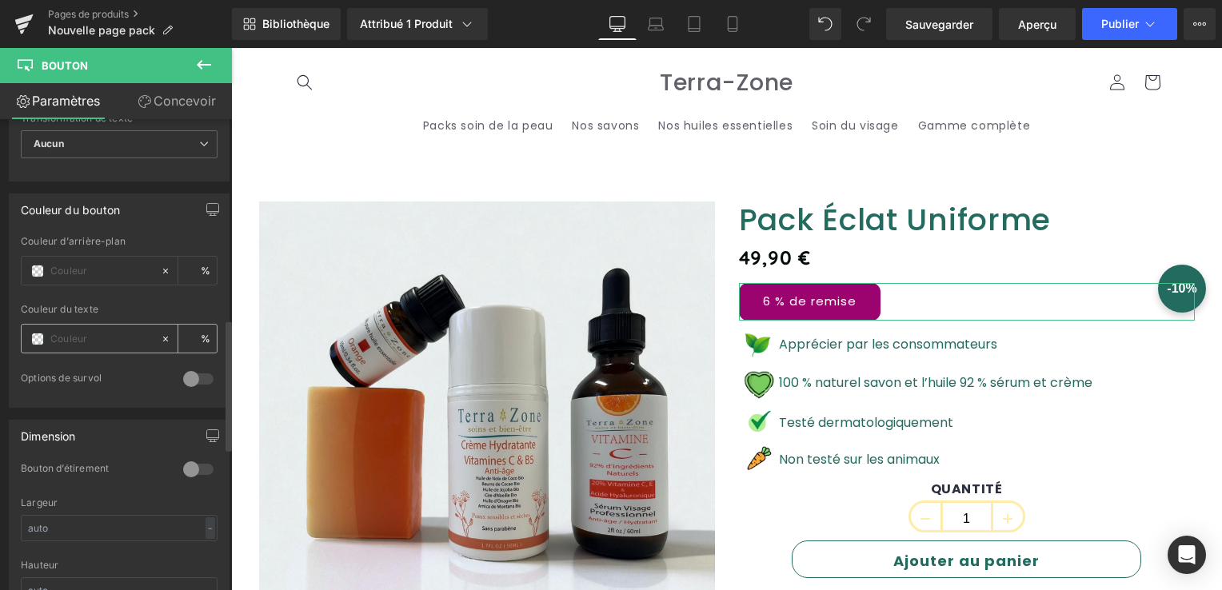
type input "6 % de remise"
click at [32, 325] on div at bounding box center [91, 339] width 138 height 28
click at [31, 333] on span at bounding box center [37, 339] width 13 height 13
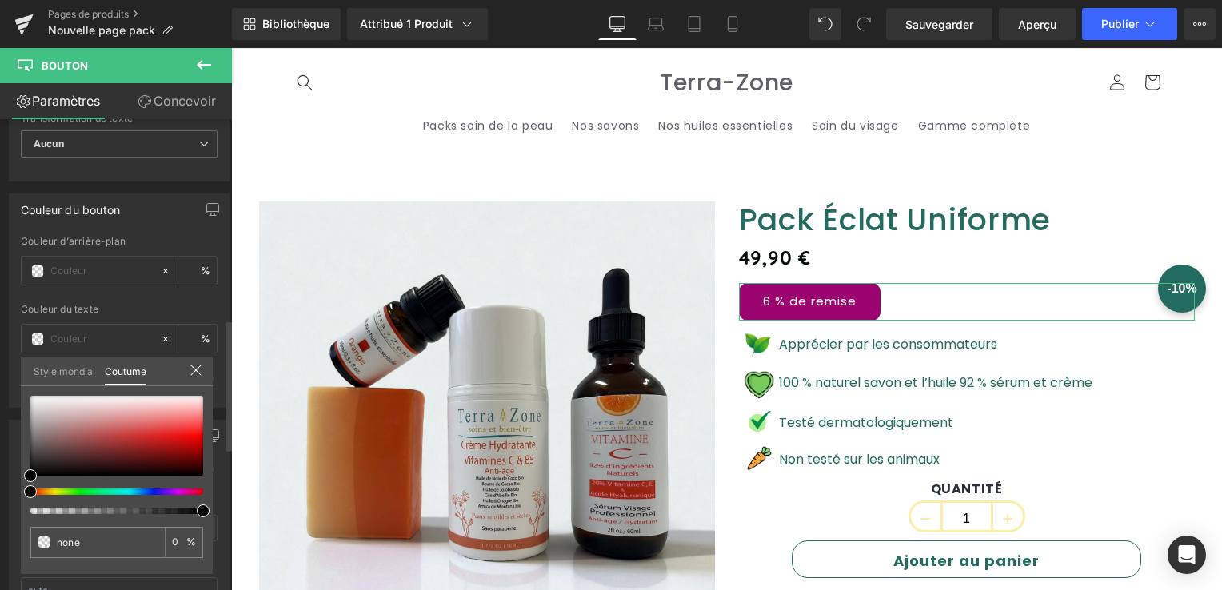
type input "#000000"
type input "100"
type input "#000000"
type input "100"
drag, startPoint x: 262, startPoint y: 541, endPoint x: 289, endPoint y: 515, distance: 37.4
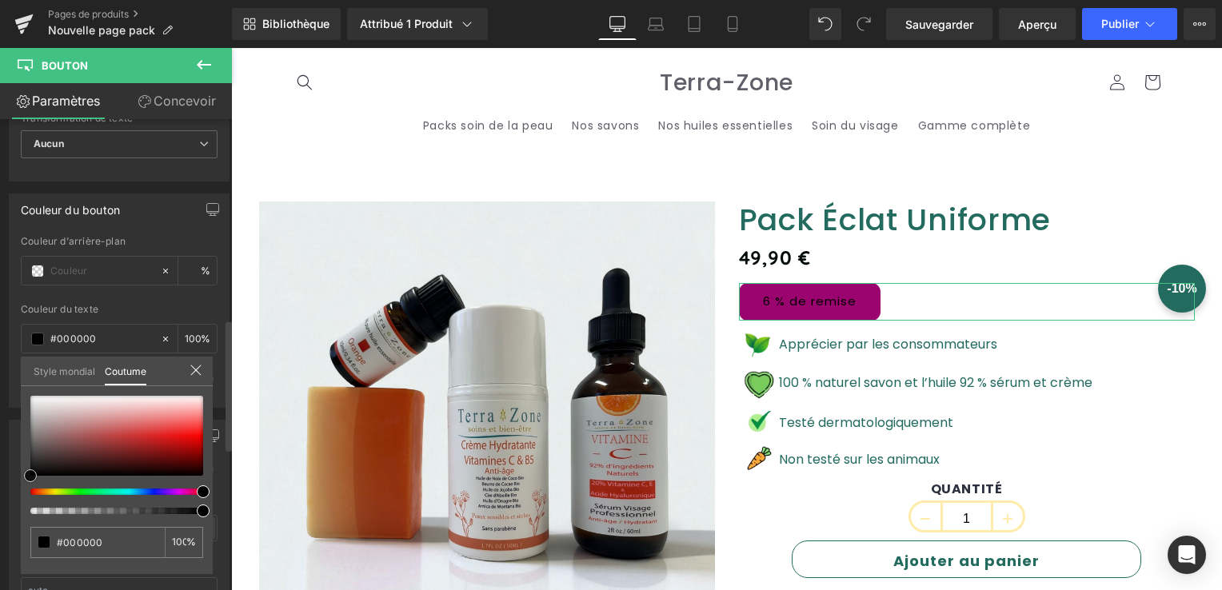
type input "#020202"
type input "#1e0a0a"
type input "#890000"
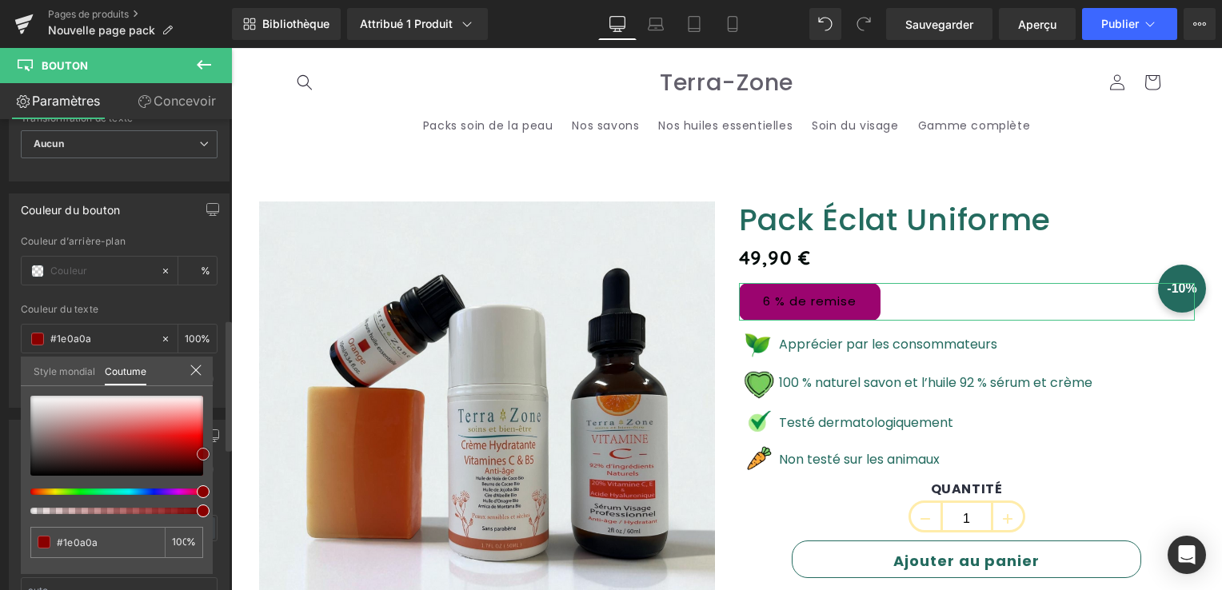
type input "#890000"
type input "#9e0000"
type input "#cc0000"
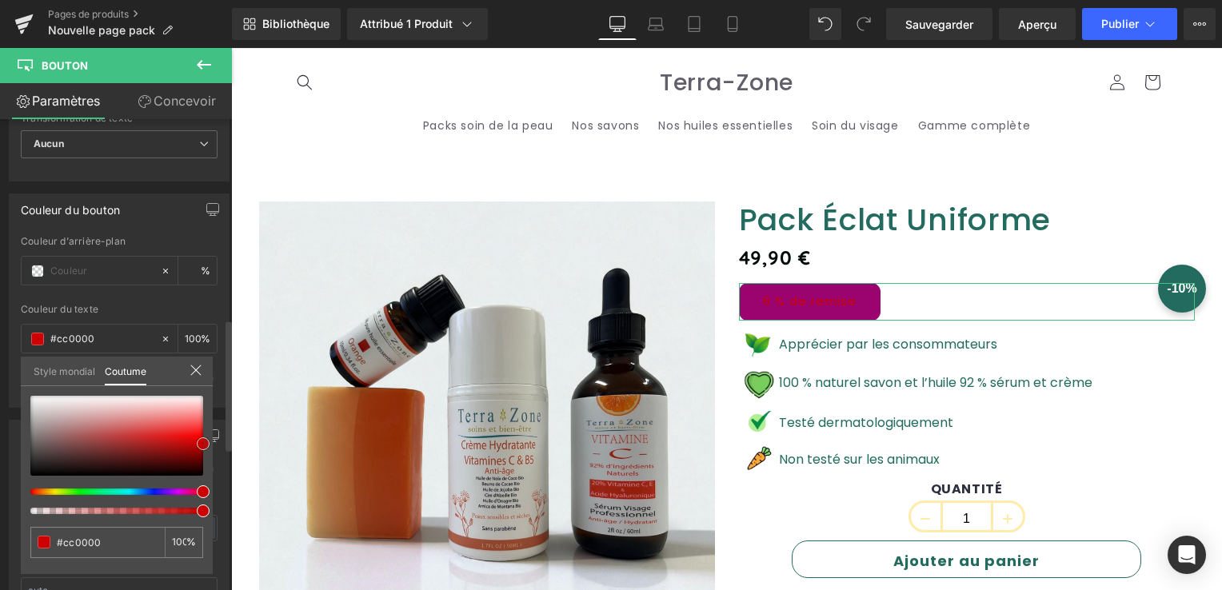
type input "#9e0000"
type input "#750000"
type input "#660000"
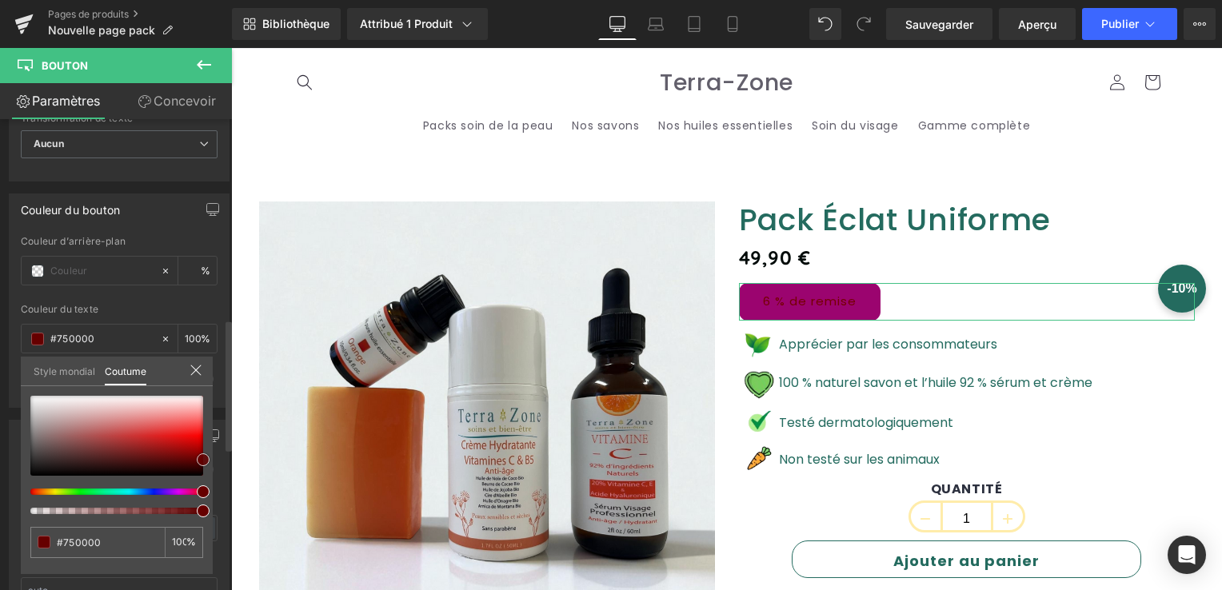
type input "#660000"
drag, startPoint x: 30, startPoint y: 470, endPoint x: 211, endPoint y: 455, distance: 182.2
click at [211, 455] on div "#660000 100 %" at bounding box center [117, 485] width 192 height 178
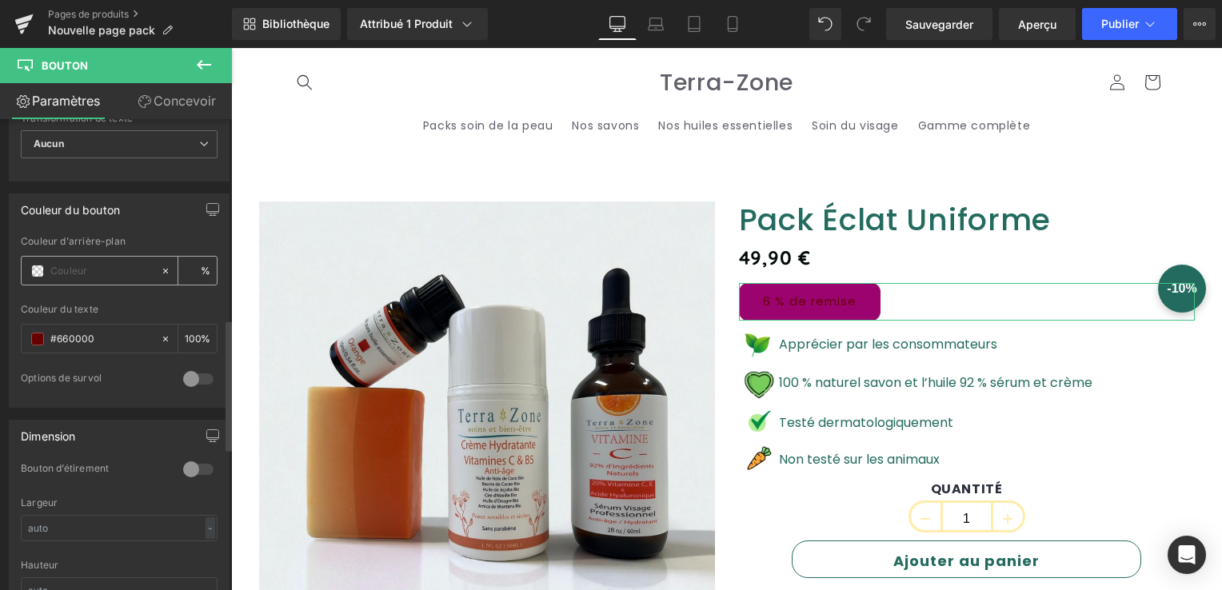
click at [43, 266] on span at bounding box center [37, 271] width 13 height 13
type input "0"
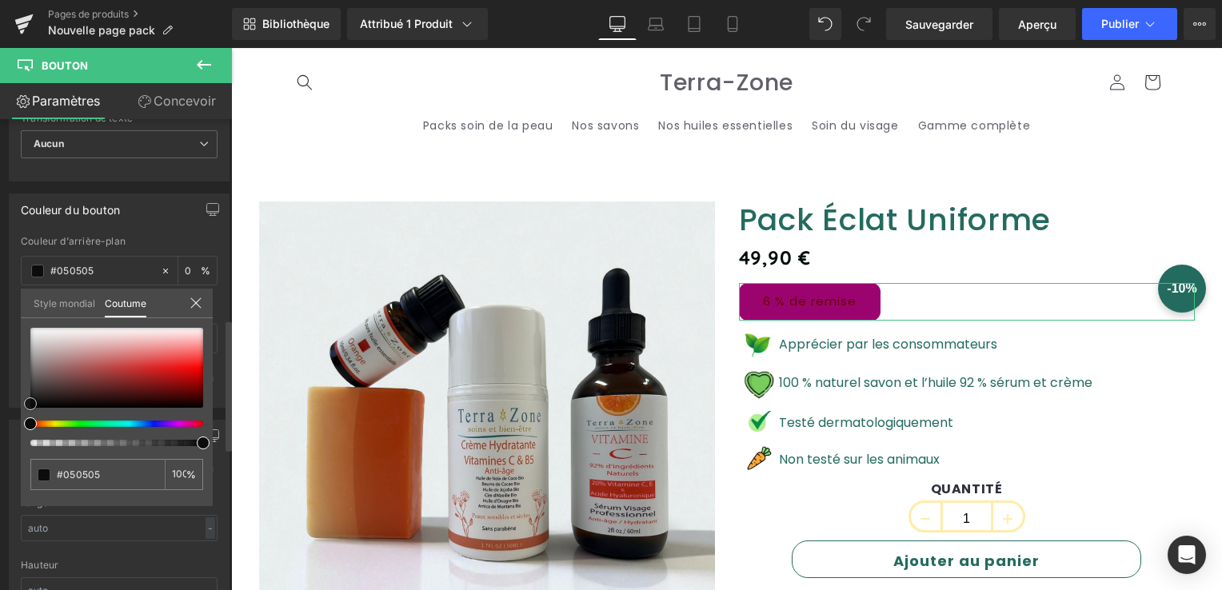
type input "#050505"
type input "100"
type input "#050505"
type input "100"
type input "#141414"
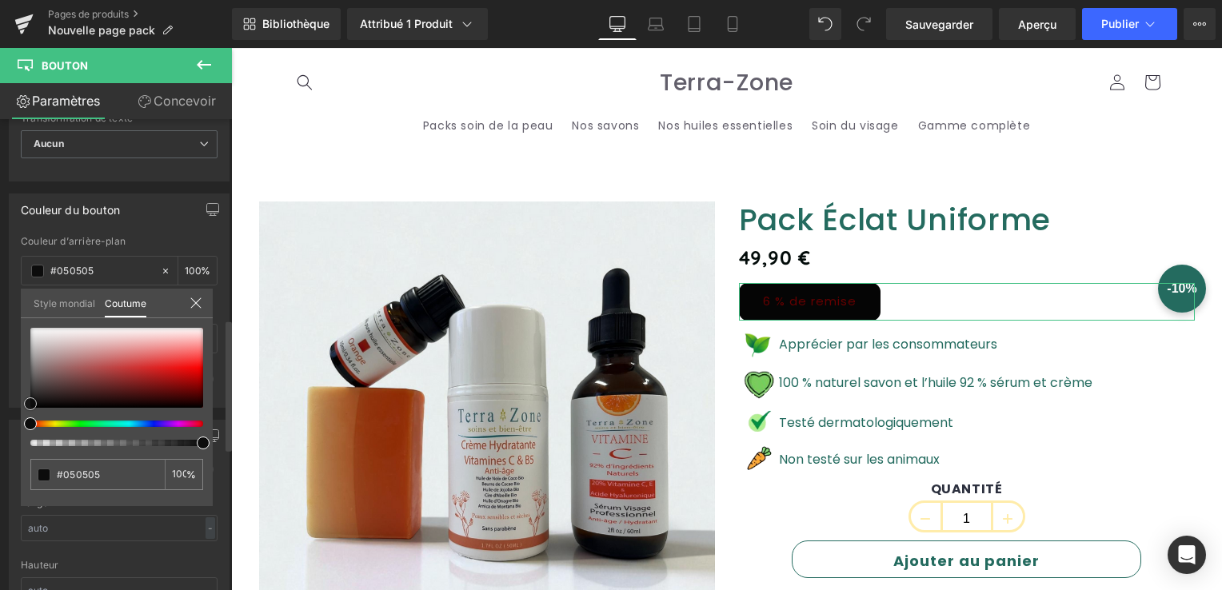
type input "#141414"
type input "#5b5b5b"
type input "#8c8c8c"
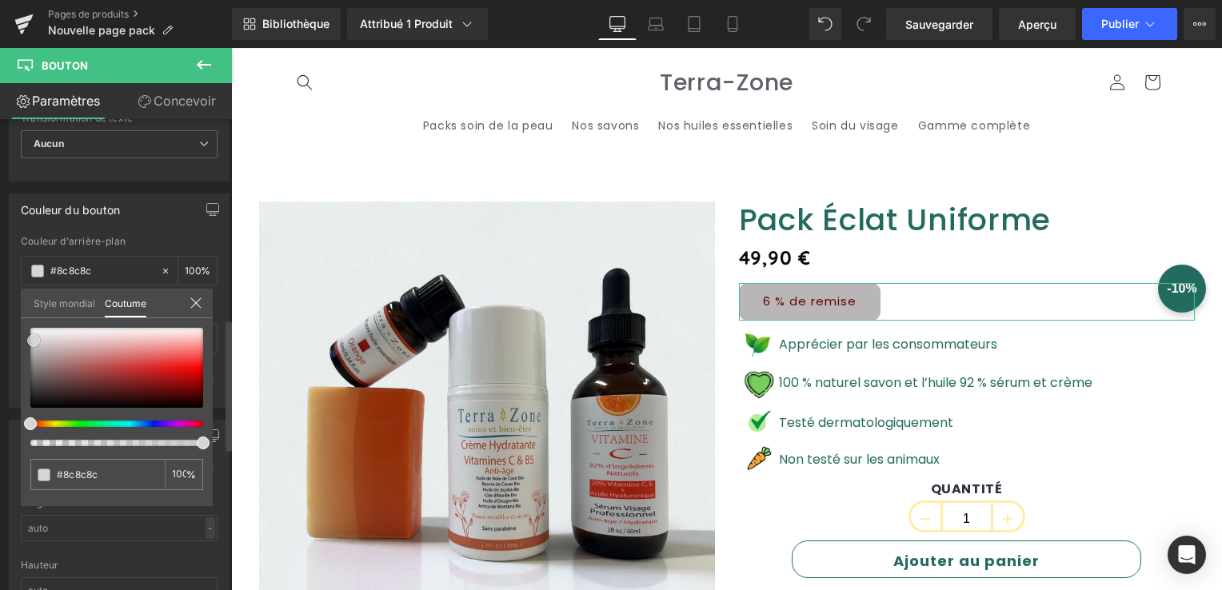
type input "#b8b6b6"
type input "#ebe9e9"
type input "#f0efef"
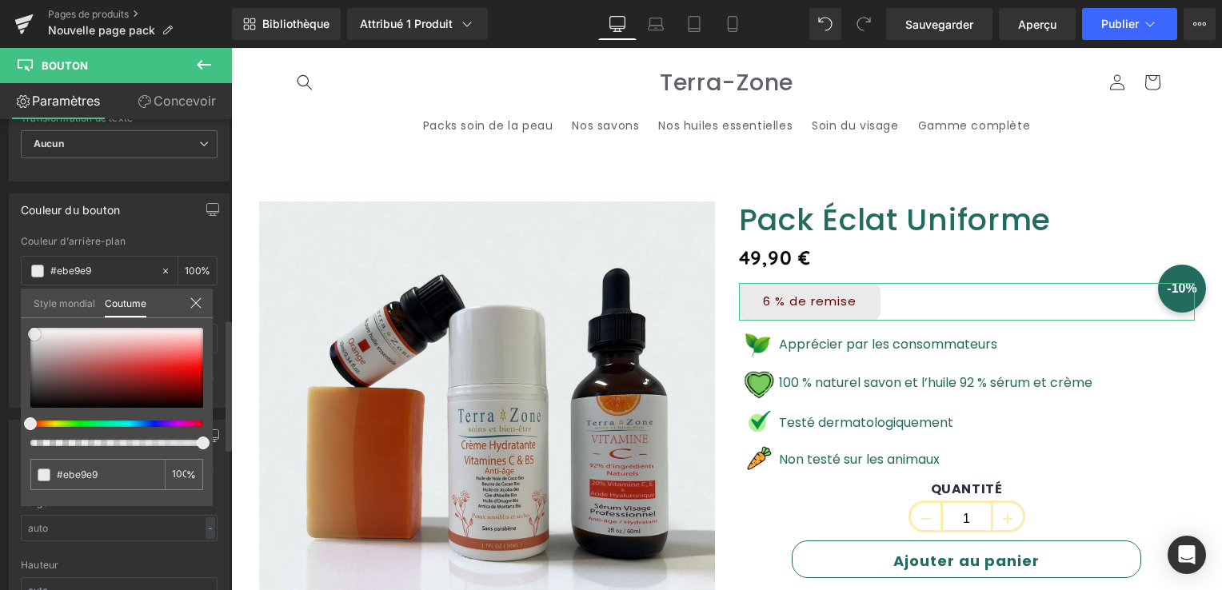
type input "#f0efef"
type input "#faf9f9"
type input "#f5f3f3"
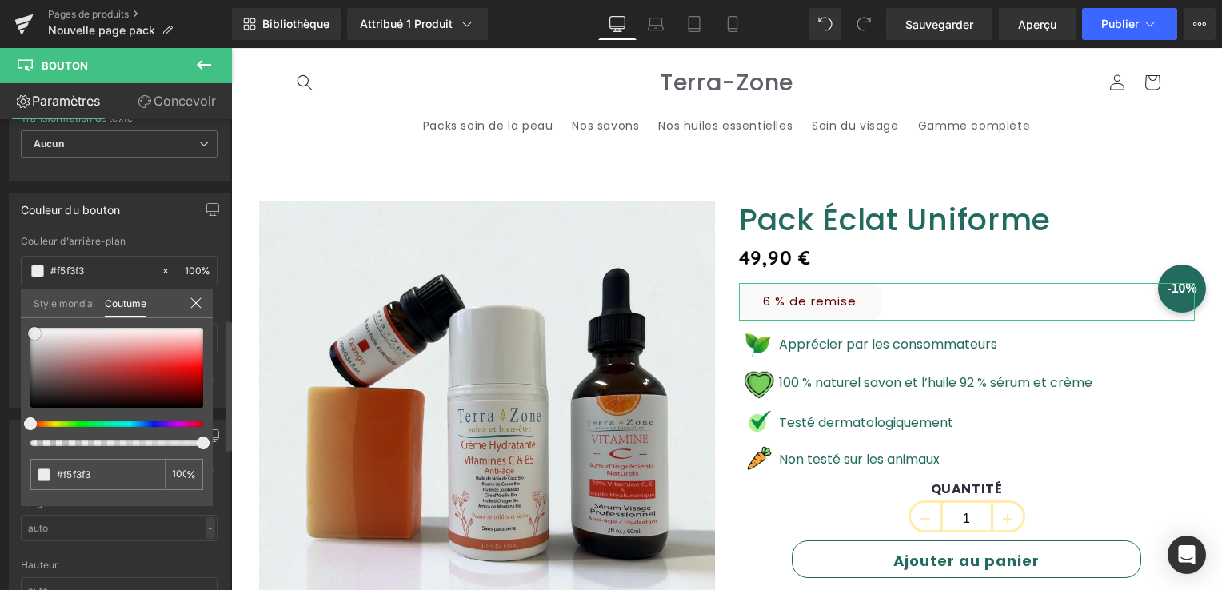
type input "#f0eeee"
type input "#ebe9e9"
type input "#e8e7e7"
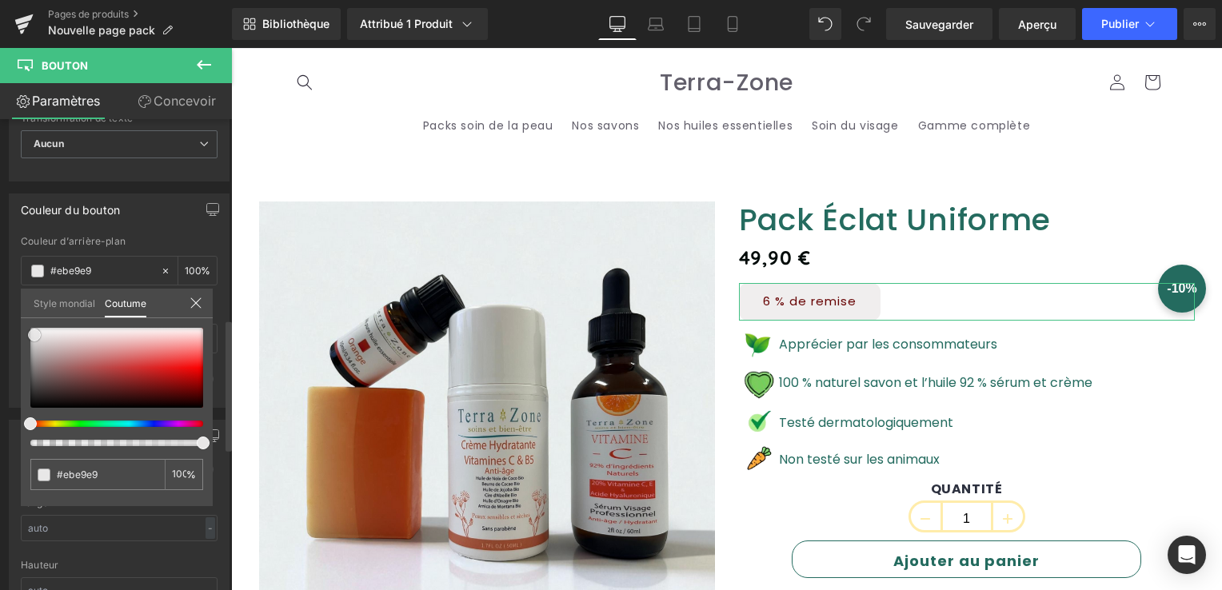
type input "#e8e7e7"
type input "#ebeaea"
type input "#eeecec"
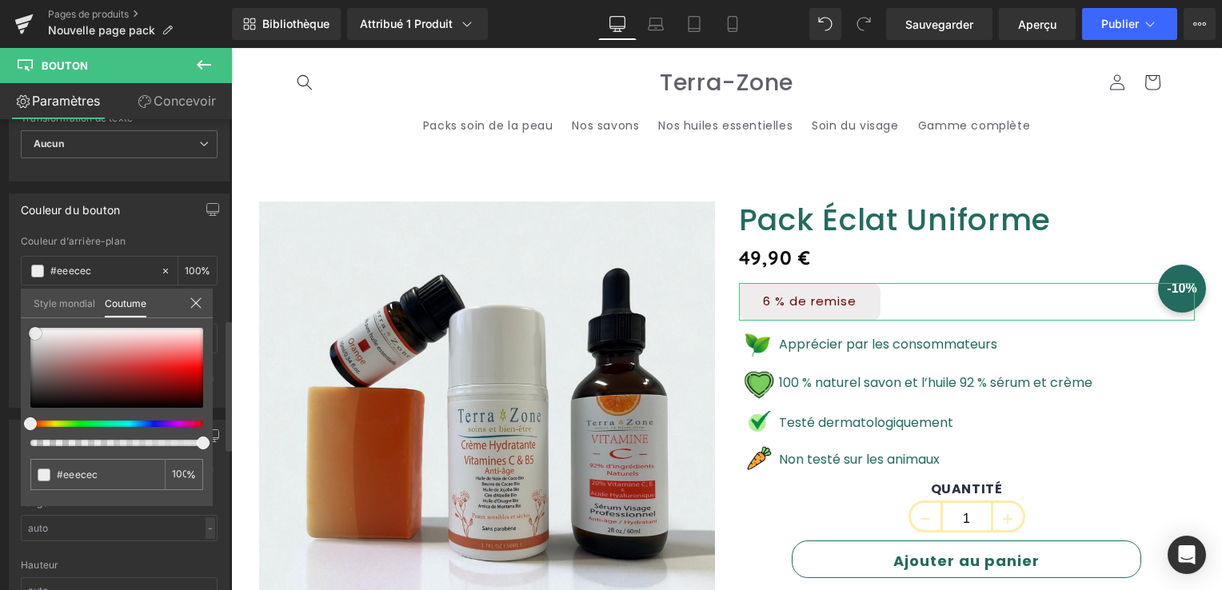
type input "#f0efef"
type input "#f5f4f4"
type input "#edecec"
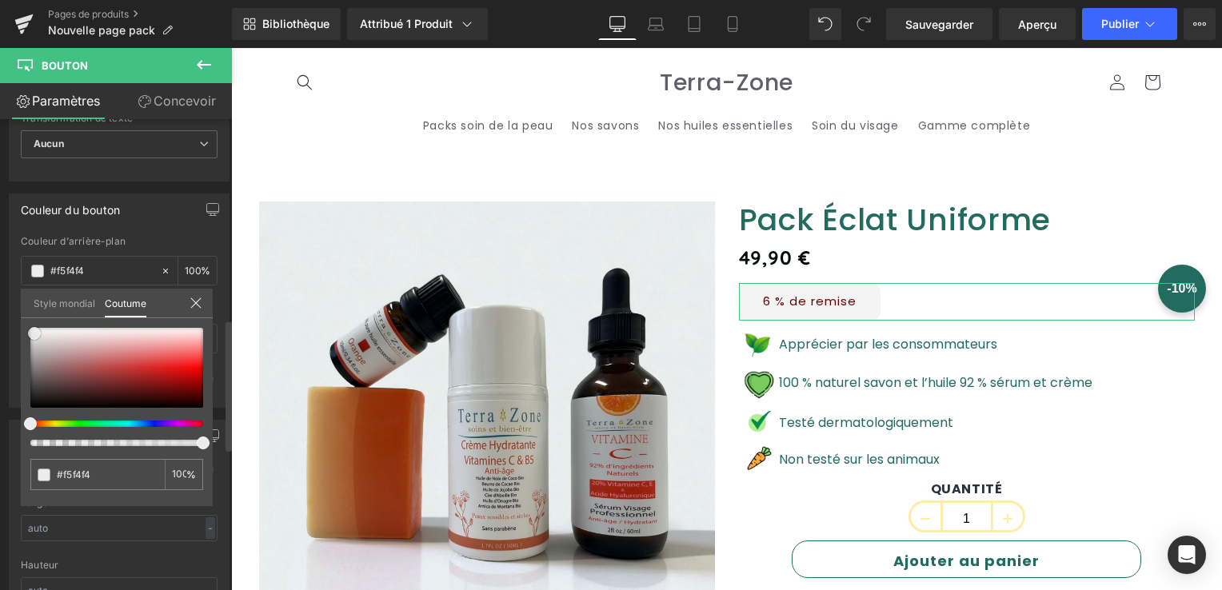
type input "#edecec"
type input "#ebe9e9"
type input "#e8e7e7"
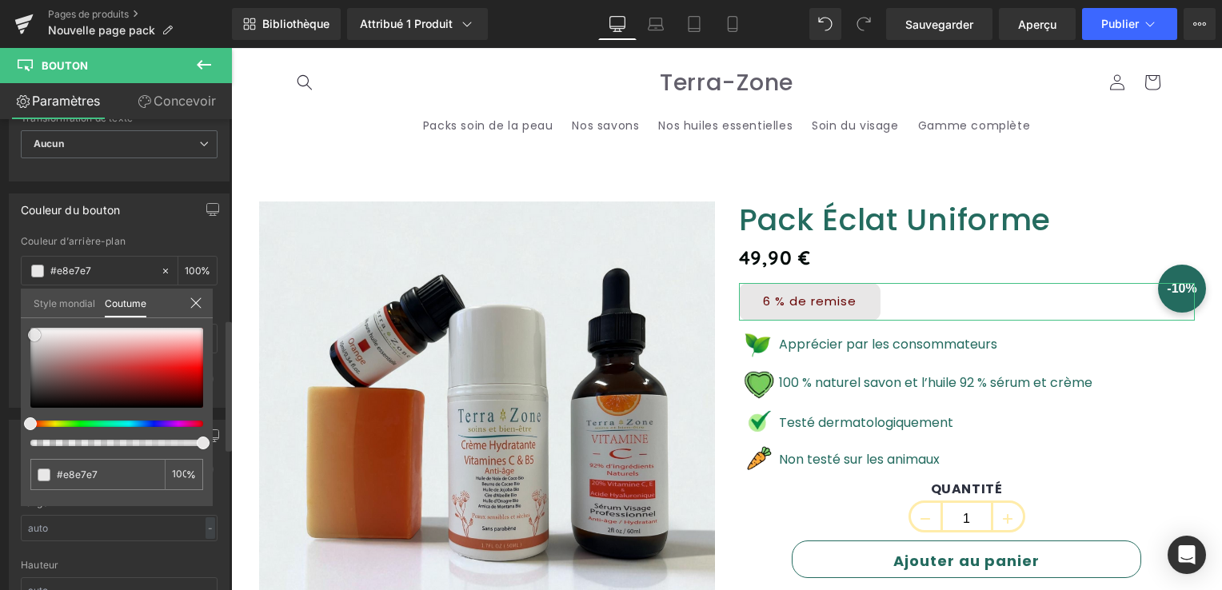
drag, startPoint x: 30, startPoint y: 408, endPoint x: 34, endPoint y: 335, distance: 72.9
click at [34, 335] on span at bounding box center [34, 335] width 13 height 13
click at [203, 102] on font "Concevoir" at bounding box center [185, 101] width 62 height 16
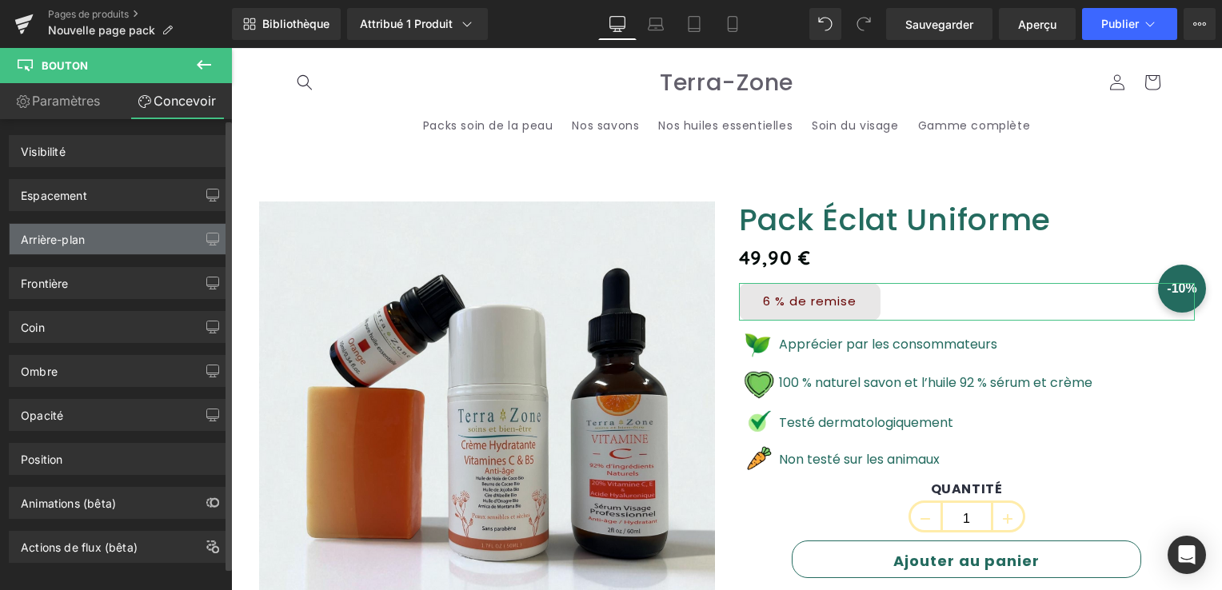
click at [82, 246] on div "Arrière-plan" at bounding box center [119, 239] width 219 height 30
click at [82, 240] on div "Arrière-plan" at bounding box center [53, 235] width 64 height 22
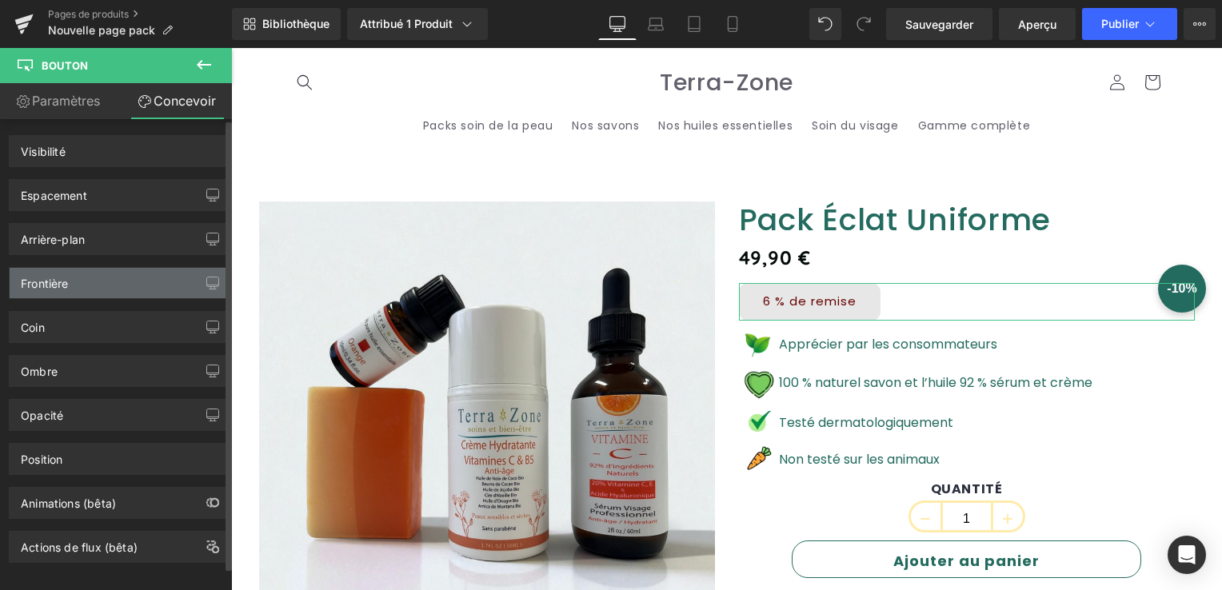
click at [82, 280] on div "Frontière" at bounding box center [119, 283] width 219 height 30
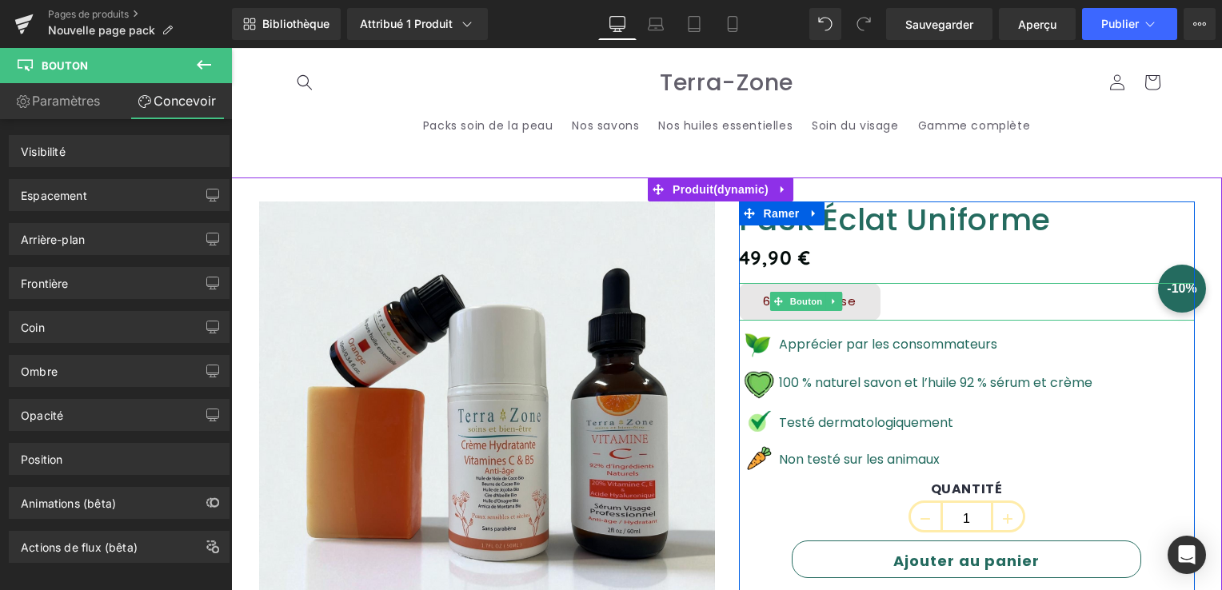
drag, startPoint x: 814, startPoint y: 299, endPoint x: 501, endPoint y: 266, distance: 314.6
click at [814, 299] on span "Bouton" at bounding box center [806, 301] width 39 height 19
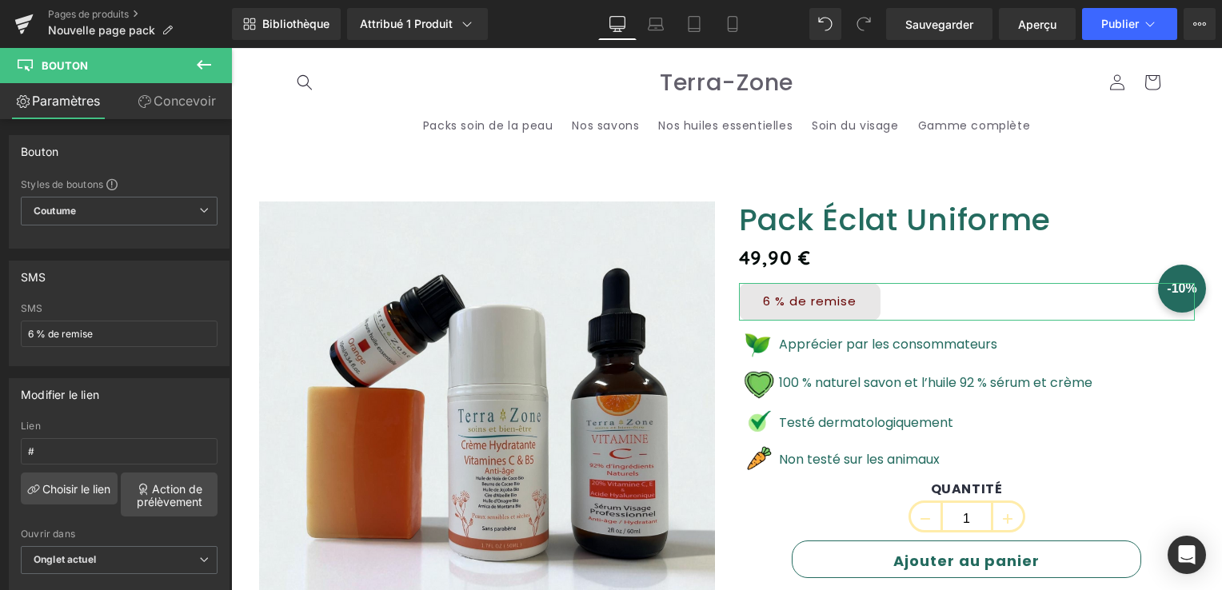
click at [170, 106] on font "Concevoir" at bounding box center [185, 101] width 62 height 16
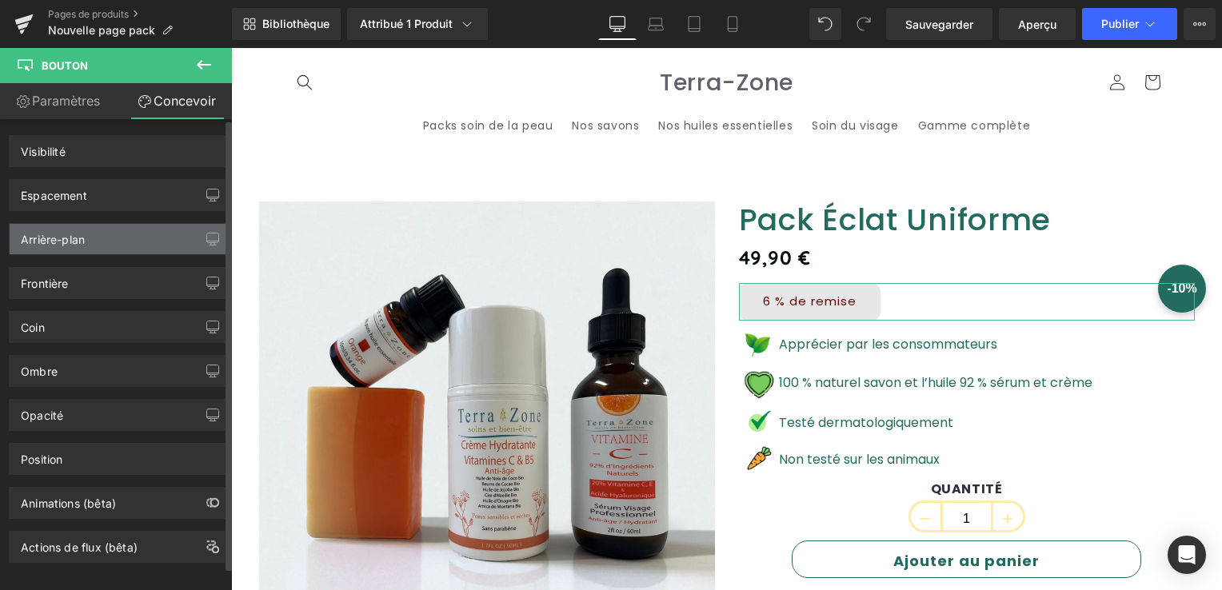
click at [77, 234] on div "Arrière-plan" at bounding box center [53, 235] width 64 height 22
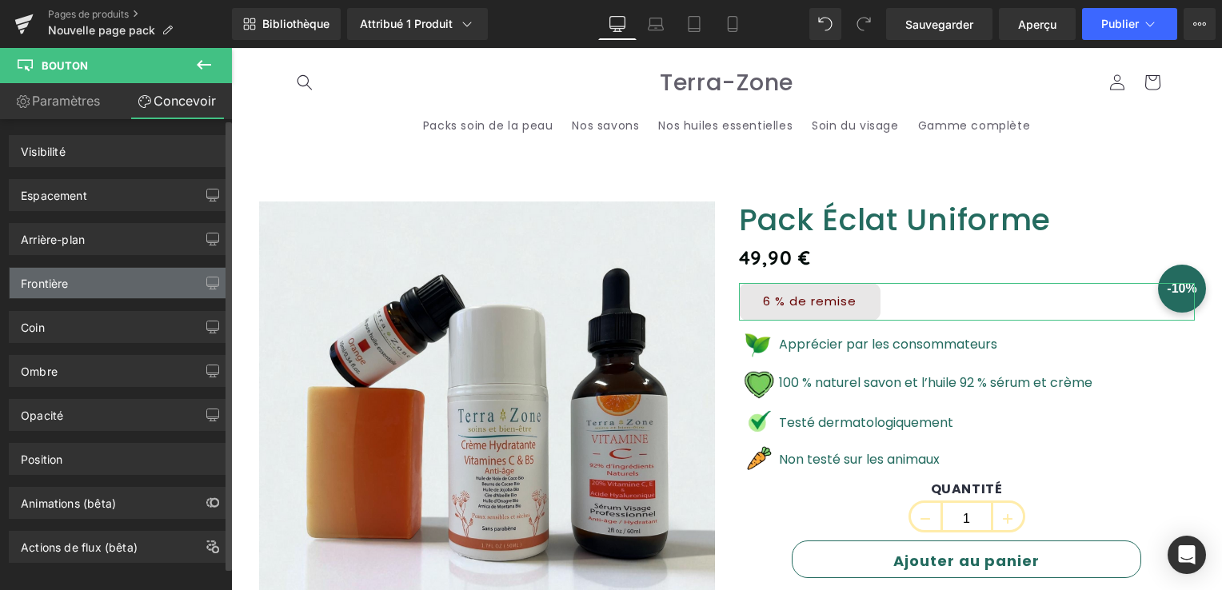
click at [80, 286] on div "Frontière" at bounding box center [119, 283] width 219 height 30
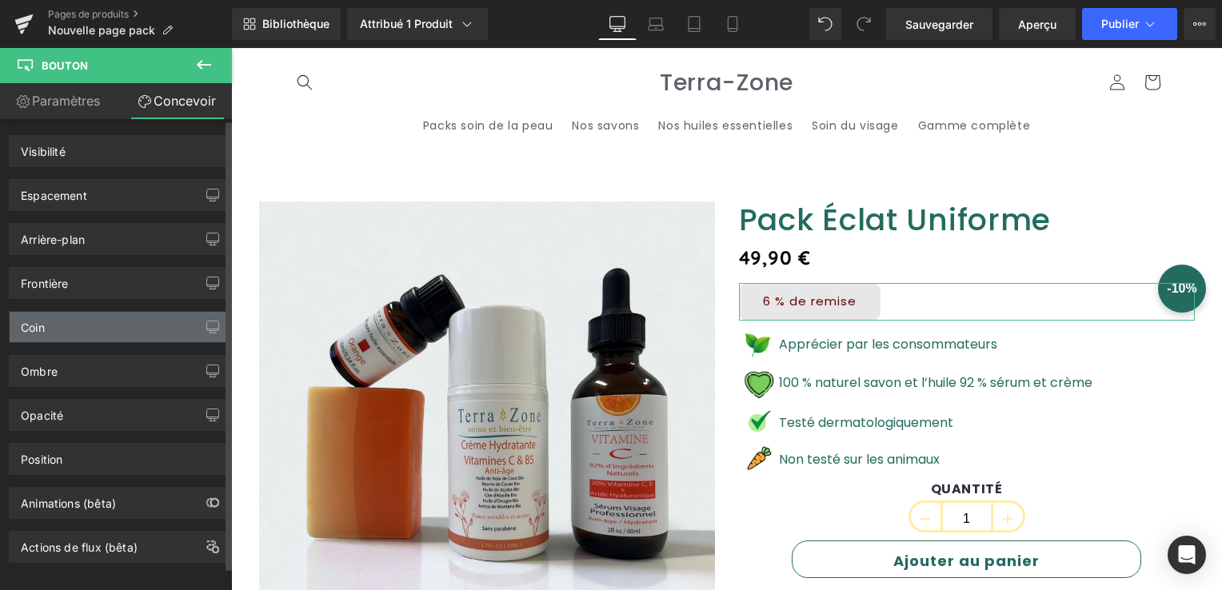
click at [50, 338] on div "Coin" at bounding box center [119, 327] width 219 height 30
click at [62, 106] on font "Paramètres" at bounding box center [66, 101] width 68 height 16
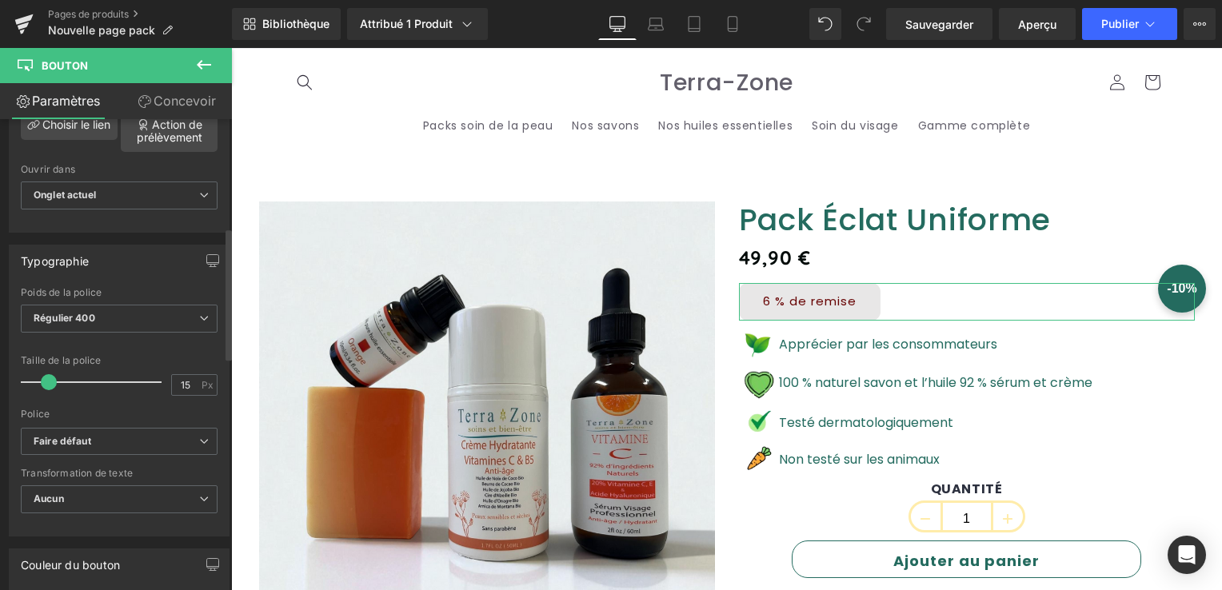
scroll to position [400, 0]
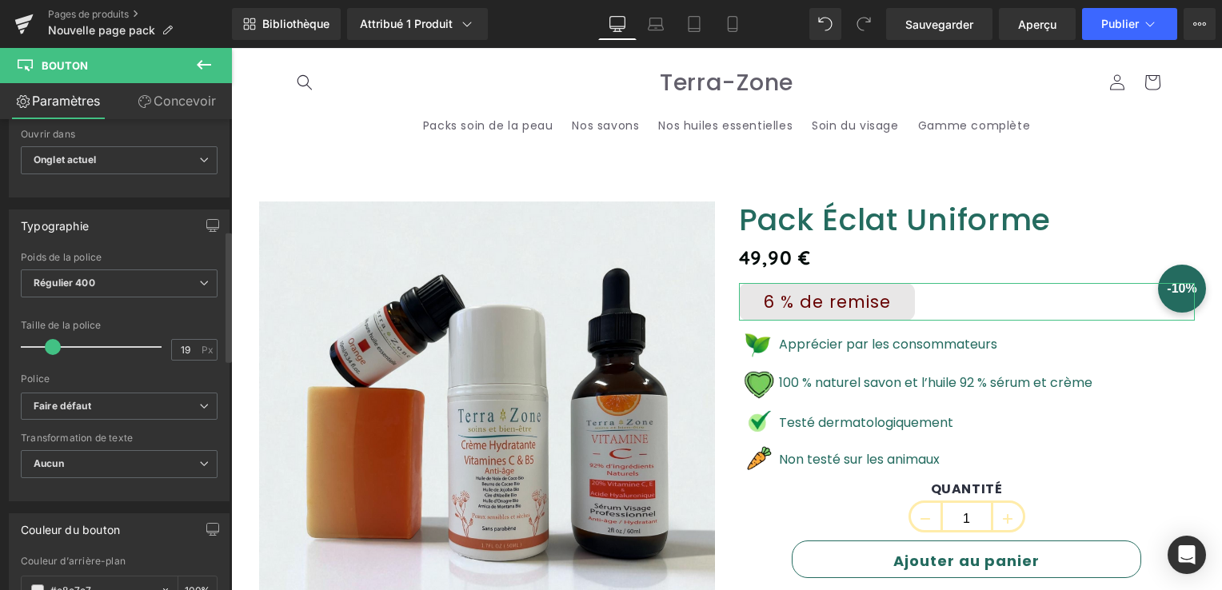
type input "18"
click at [51, 341] on span at bounding box center [53, 347] width 16 height 16
click at [174, 104] on font "Concevoir" at bounding box center [185, 101] width 62 height 16
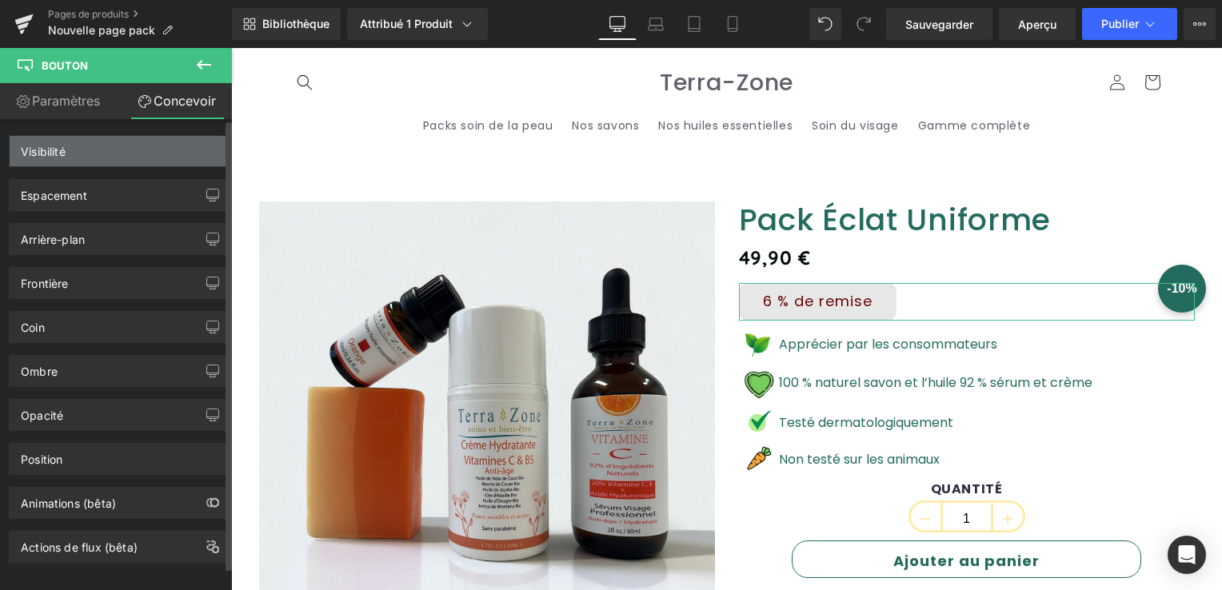
click at [96, 150] on div "Visibilité" at bounding box center [119, 151] width 219 height 30
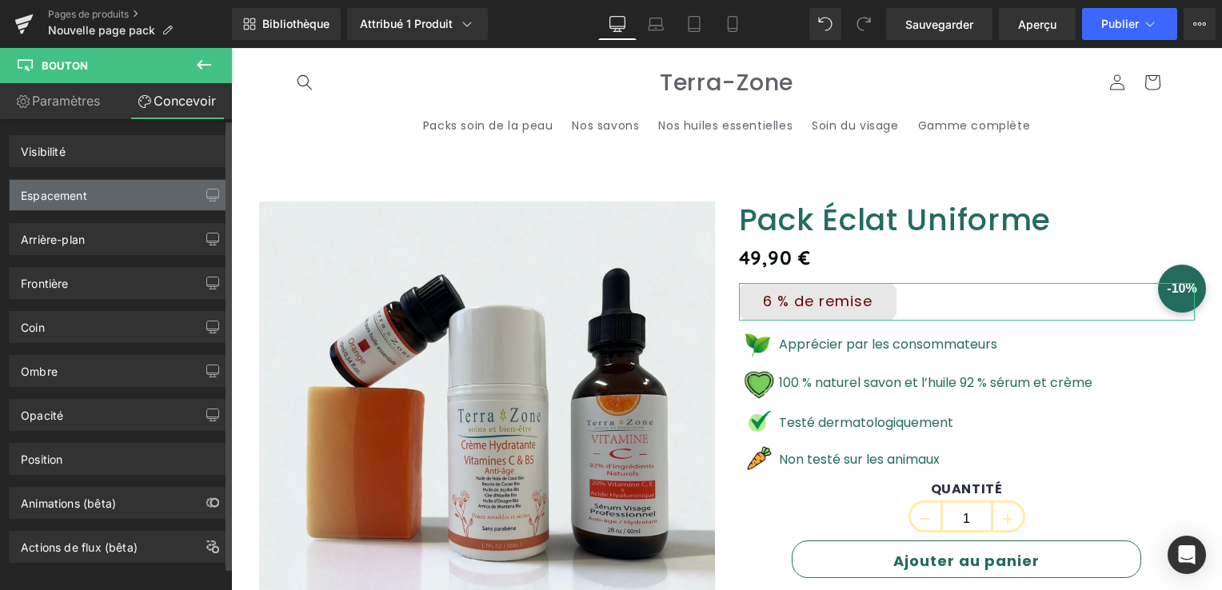
click at [73, 208] on div "Espacement" at bounding box center [119, 195] width 219 height 30
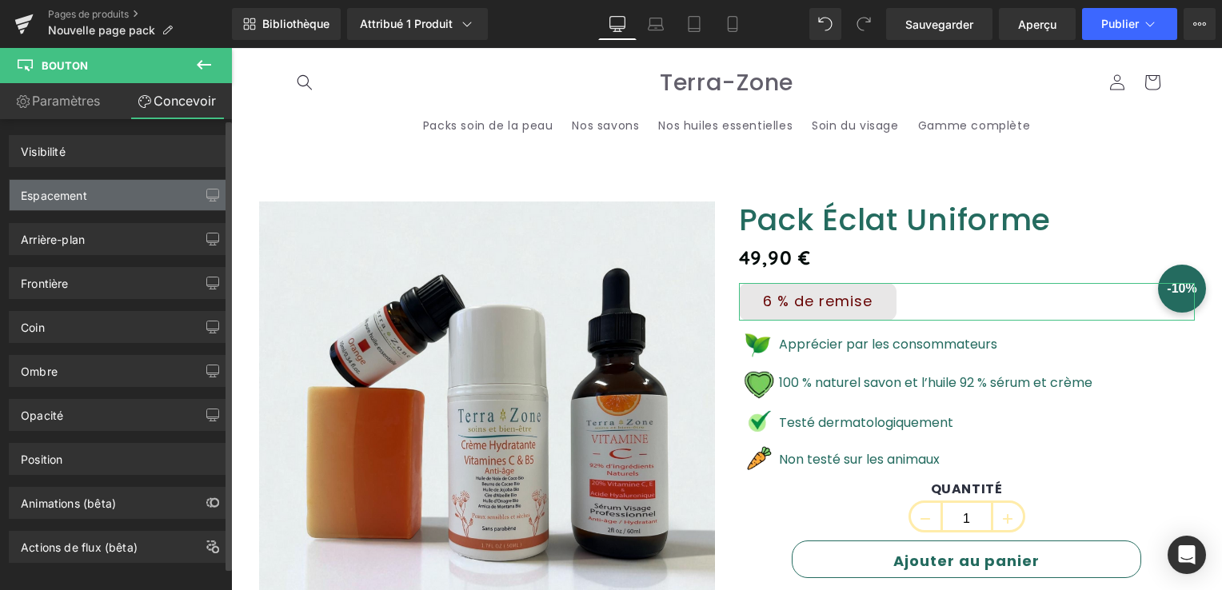
click at [74, 208] on div "Espacement" at bounding box center [119, 195] width 219 height 30
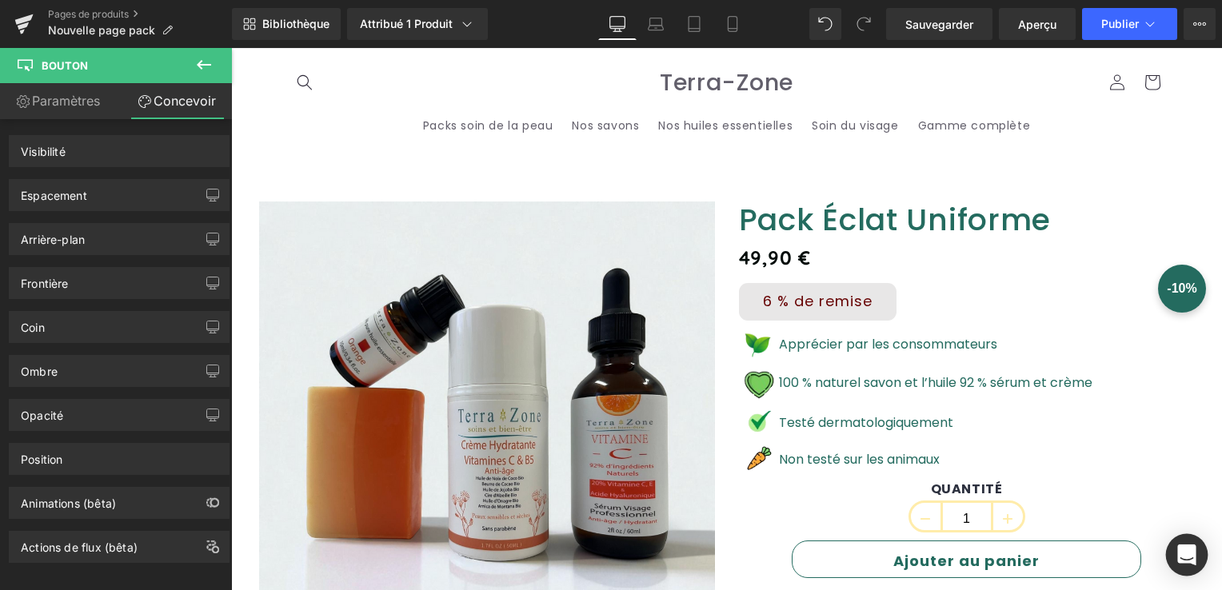
click at [1188, 562] on icon "Ouvrez Intercom Messenger" at bounding box center [1187, 555] width 18 height 21
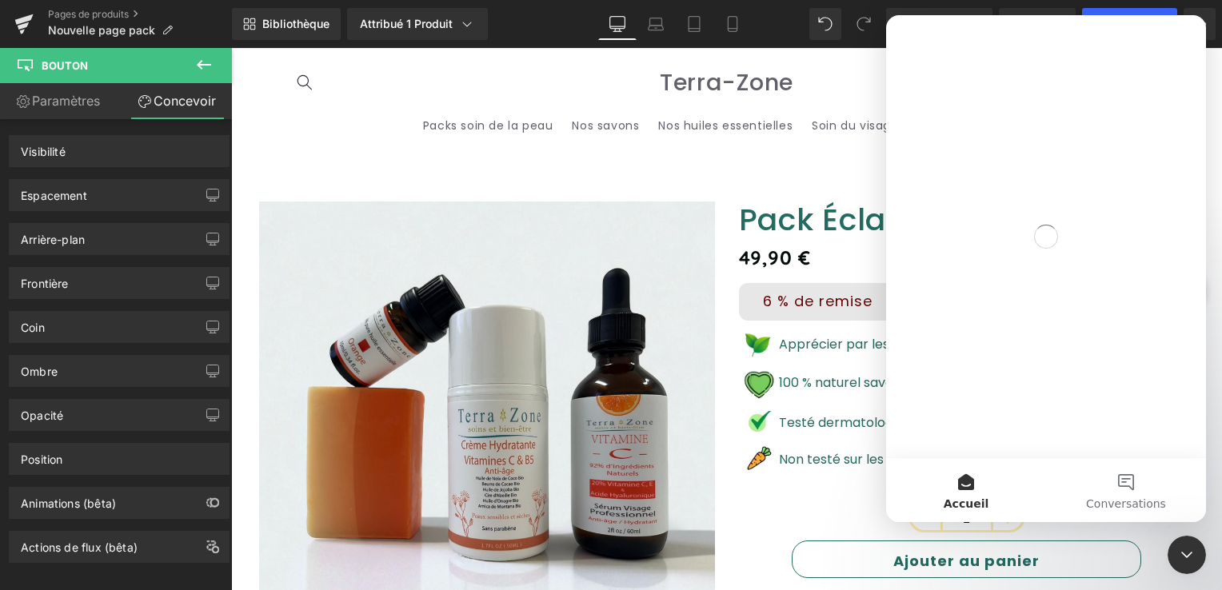
scroll to position [0, 0]
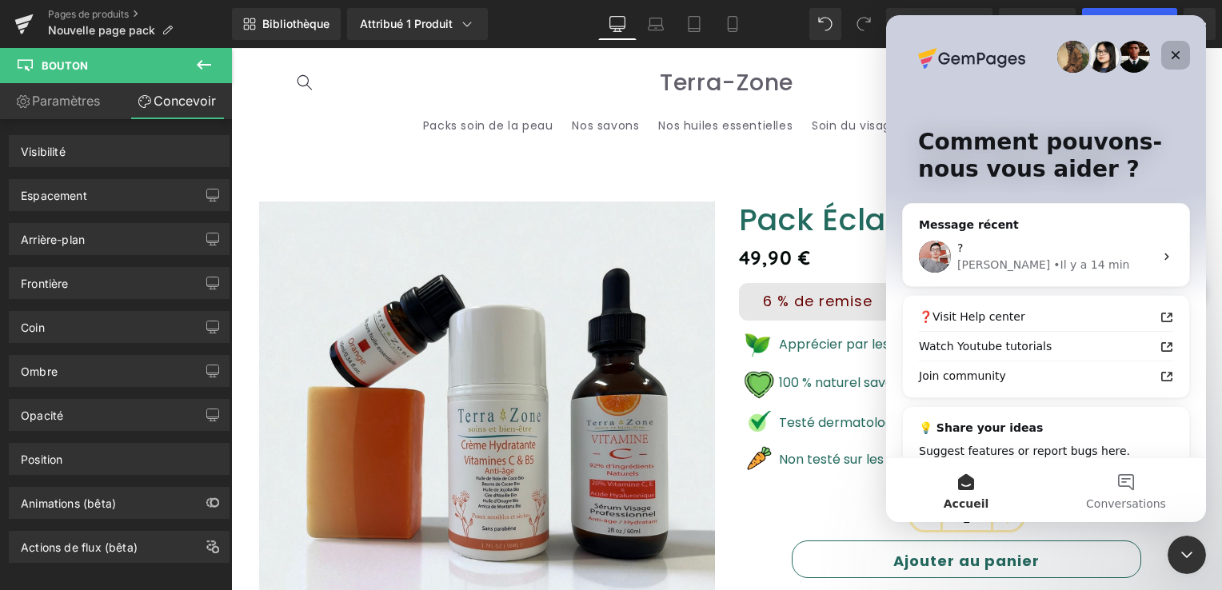
click at [1179, 49] on icon "Fermer" at bounding box center [1176, 55] width 13 height 13
drag, startPoint x: 524, startPoint y: 82, endPoint x: 1179, endPoint y: 49, distance: 656.0
click at [1179, 49] on header "Packs soin de la peau Nos savons Nos huiles essentielles Soin du visage Gamme c…" at bounding box center [727, 104] width 960 height 110
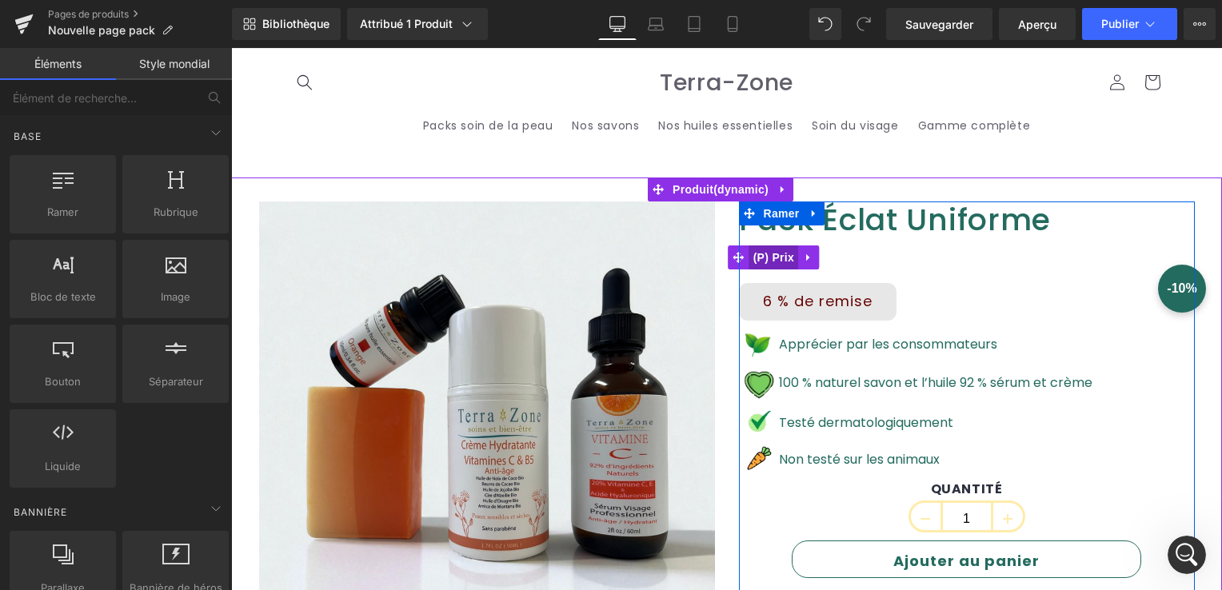
click at [764, 258] on span "(P) Prix" at bounding box center [774, 258] width 49 height 24
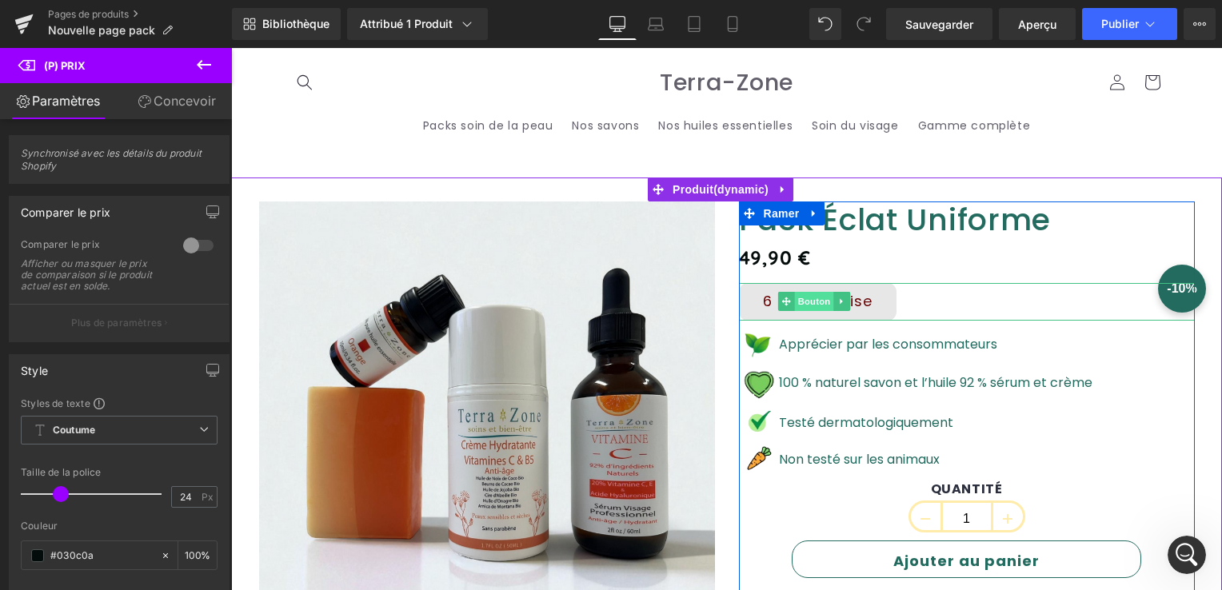
click at [810, 302] on span "Bouton" at bounding box center [813, 301] width 39 height 19
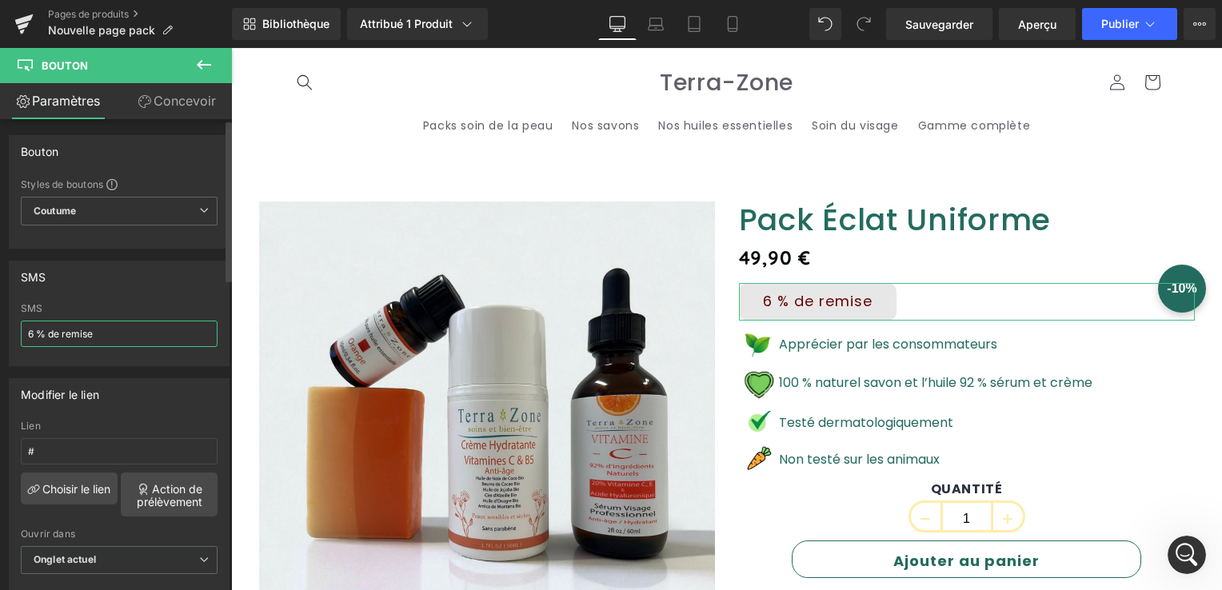
click at [92, 334] on input "6 % de remise" at bounding box center [119, 334] width 197 height 26
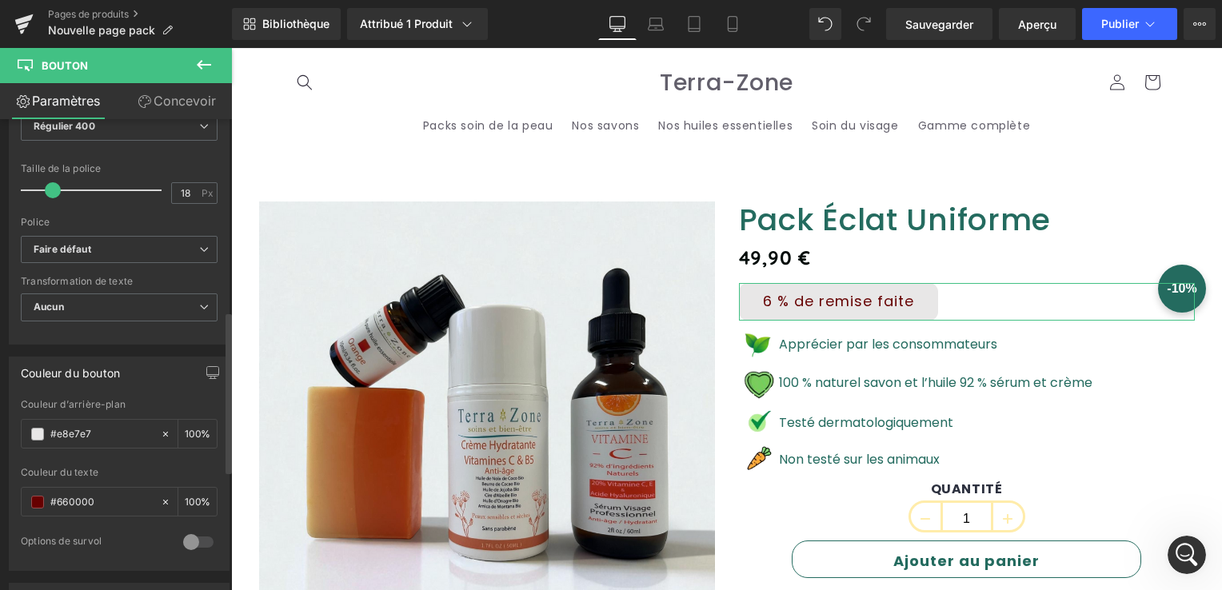
scroll to position [560, 0]
type input "6 % de remise faite"
click at [42, 427] on span at bounding box center [37, 431] width 13 height 13
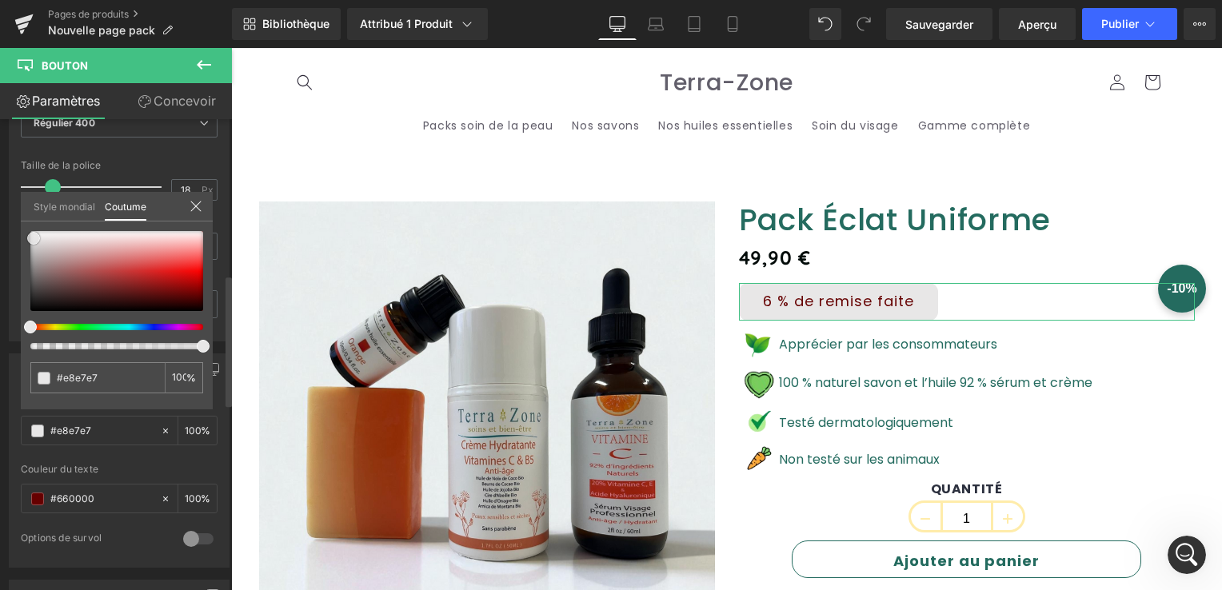
type input "#ebeaea"
type input "#ffffff"
type input "#f7f6f6"
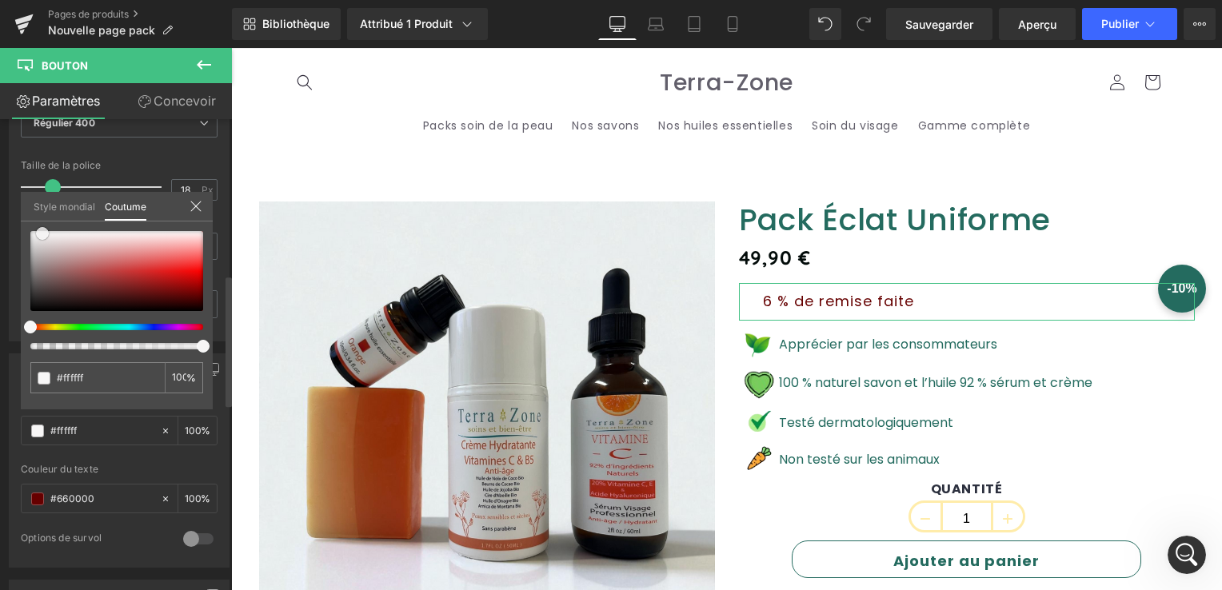
type input "#f7f6f6"
type input "#f0eeee"
type input "#eeebeb"
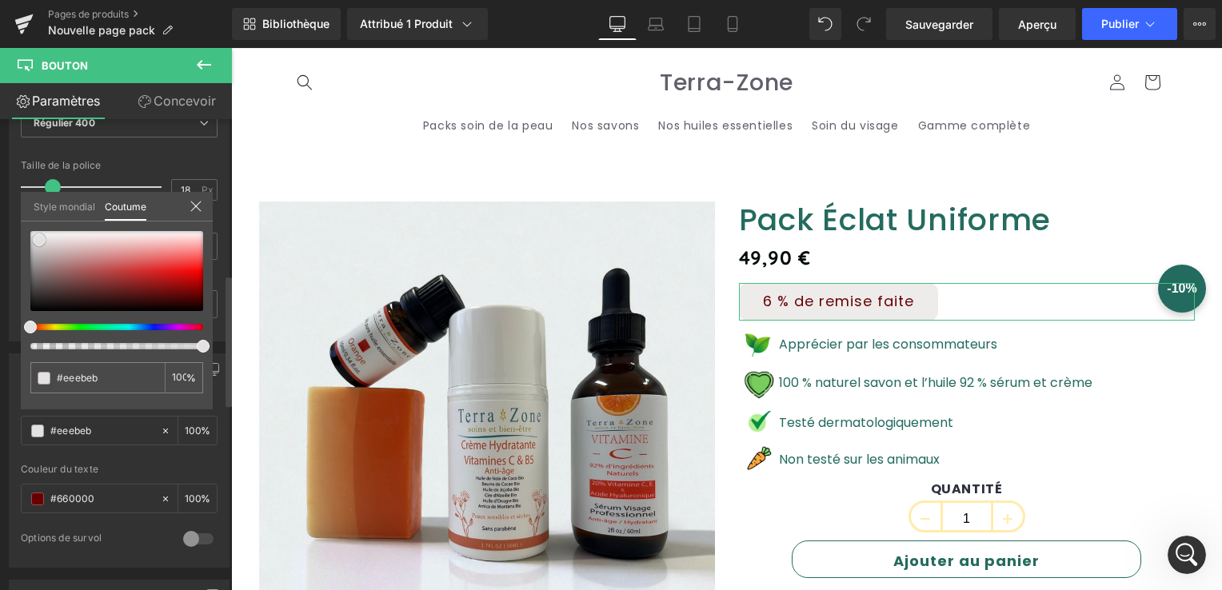
type input "#e4e1e1"
type input "#ebe9e9"
click at [36, 236] on span at bounding box center [37, 237] width 13 height 13
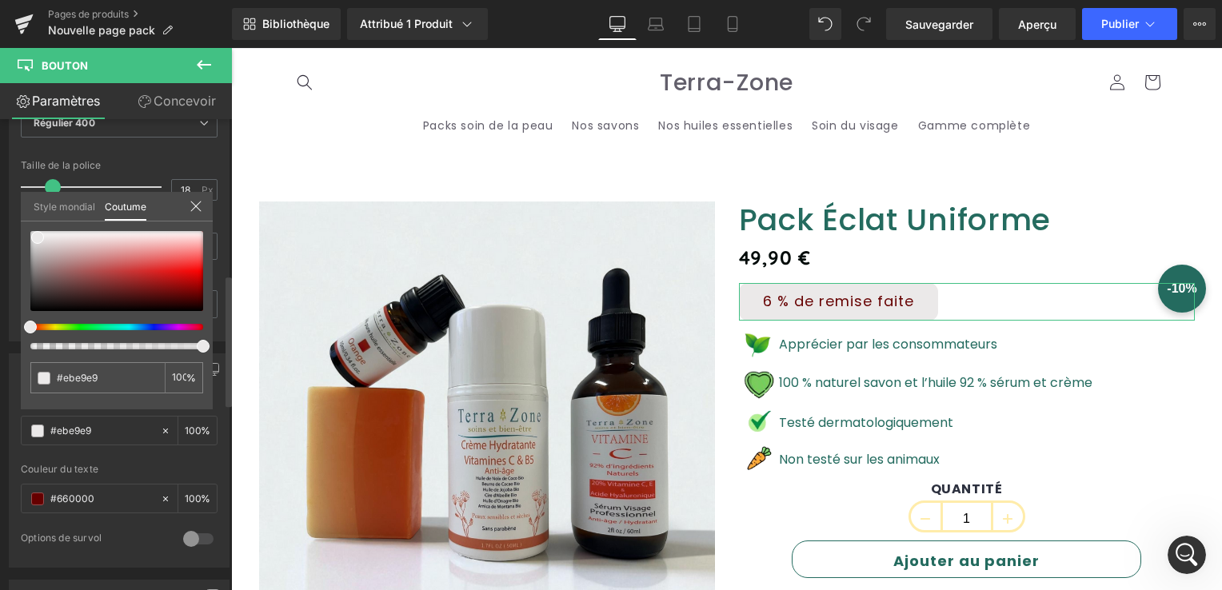
click at [193, 206] on icon at bounding box center [196, 206] width 13 height 13
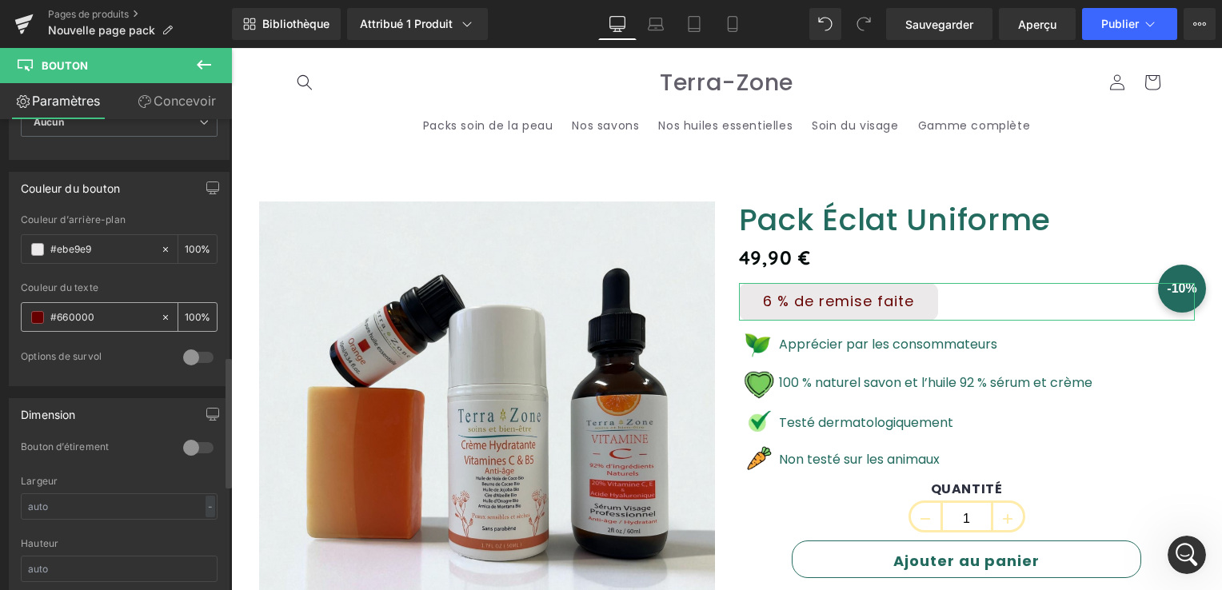
scroll to position [880, 0]
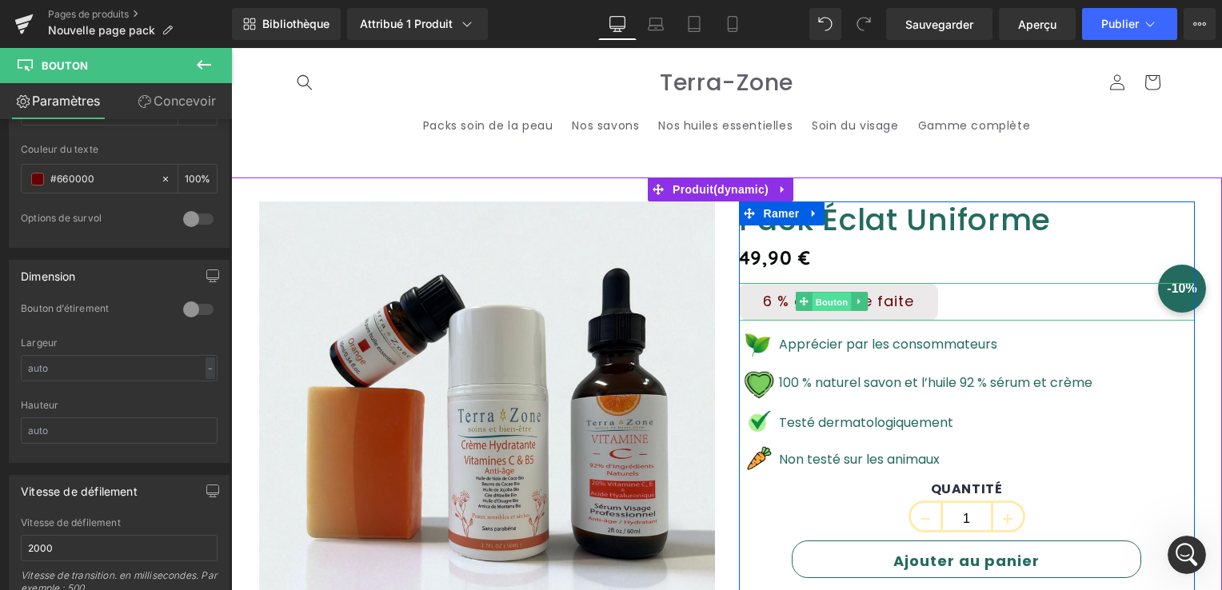
click at [835, 296] on span "Bouton" at bounding box center [832, 302] width 39 height 19
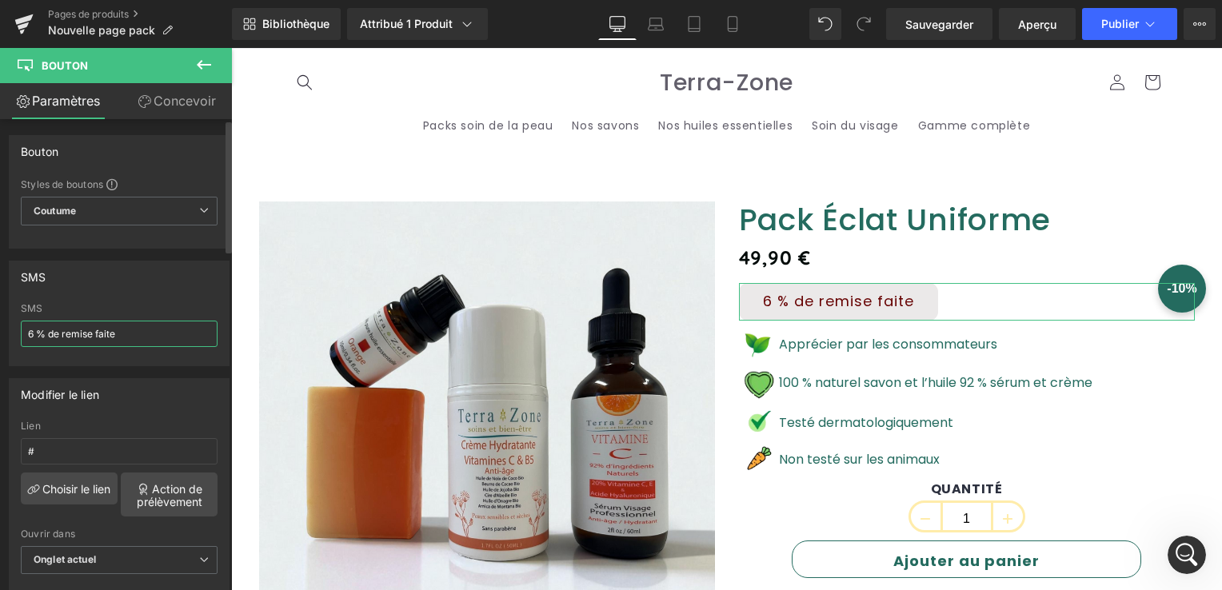
click at [128, 337] on input "6 % de remise faite" at bounding box center [119, 334] width 197 height 26
type input "6 % de réduction"
click at [158, 362] on div at bounding box center [119, 360] width 197 height 10
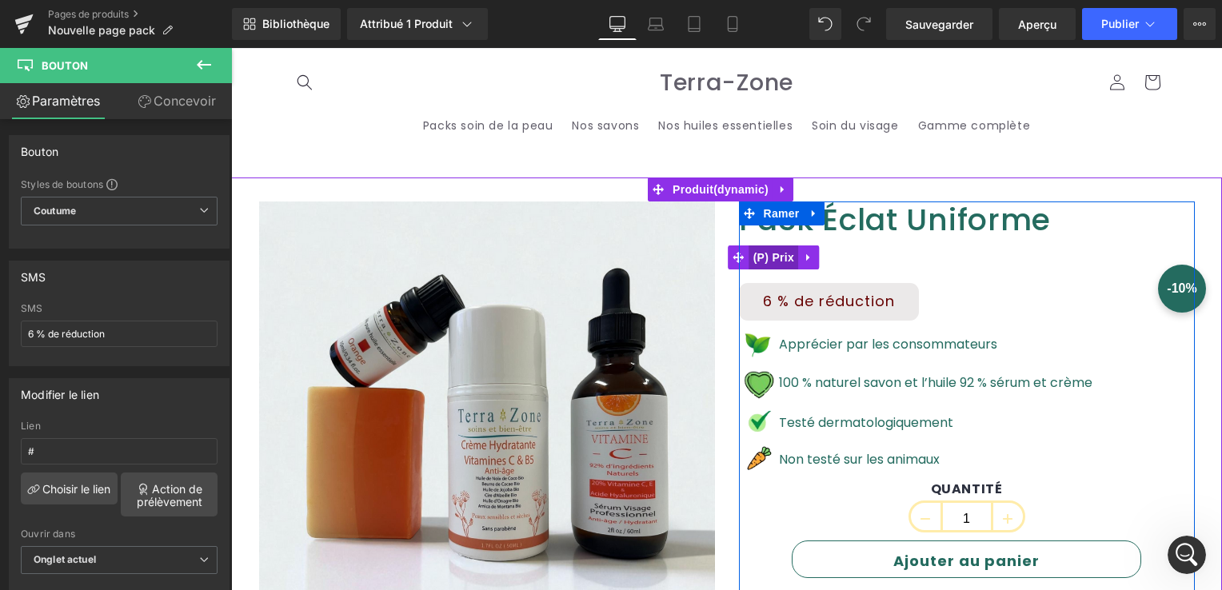
click at [774, 250] on span "(P) Prix" at bounding box center [774, 258] width 49 height 24
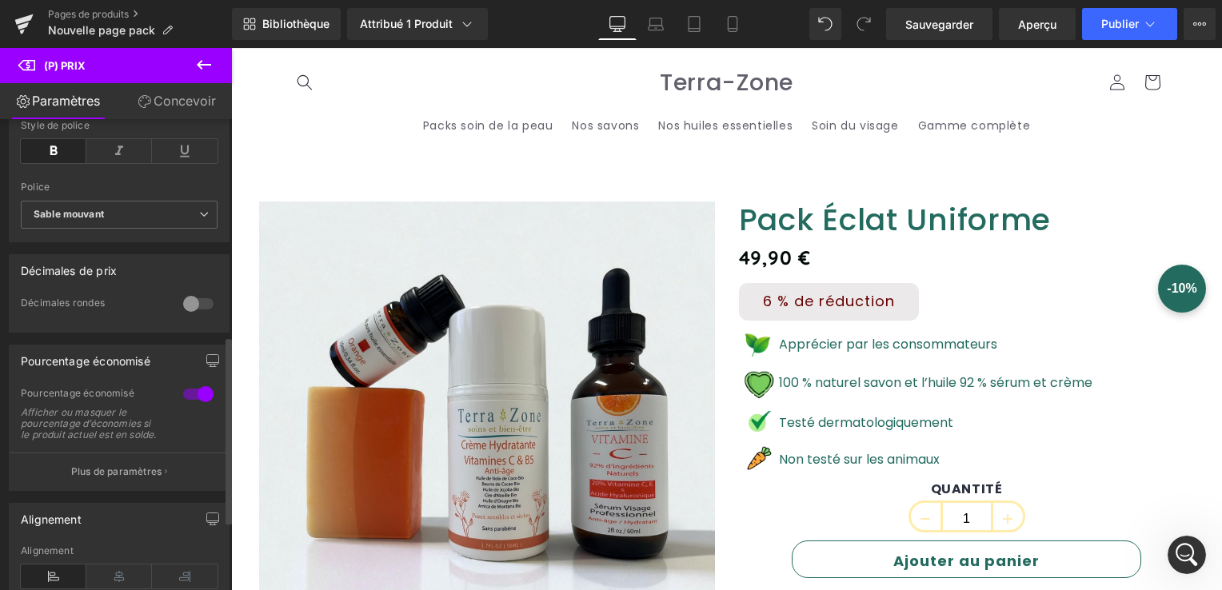
scroll to position [560, 0]
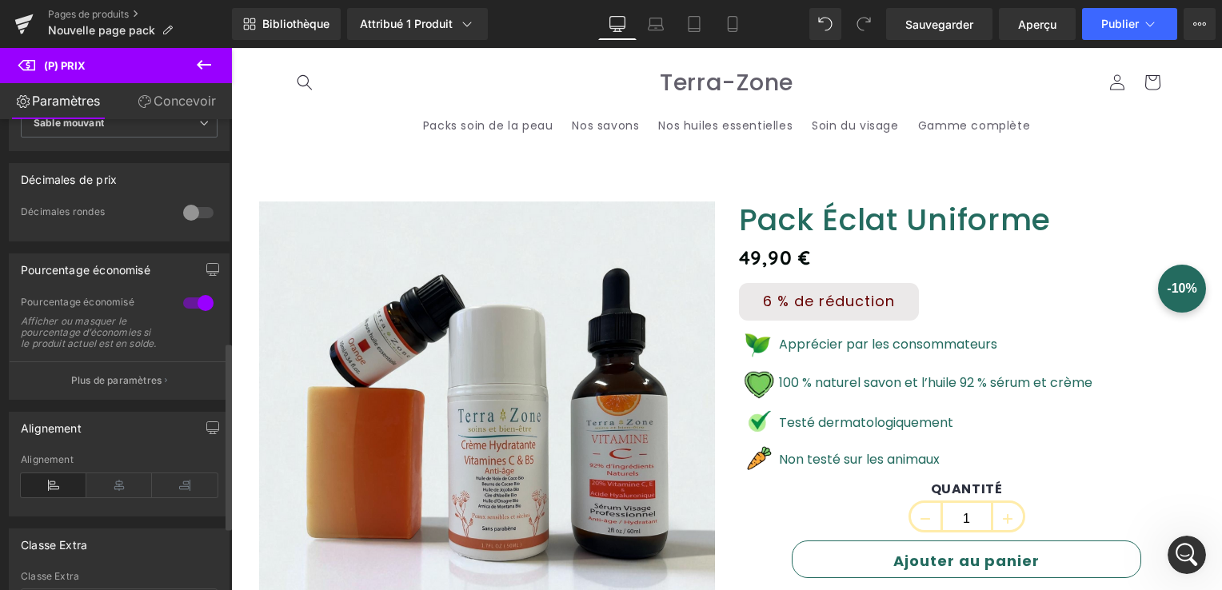
click at [192, 302] on div at bounding box center [198, 303] width 38 height 26
click at [912, 29] on span "Sauvegarder" at bounding box center [940, 24] width 68 height 17
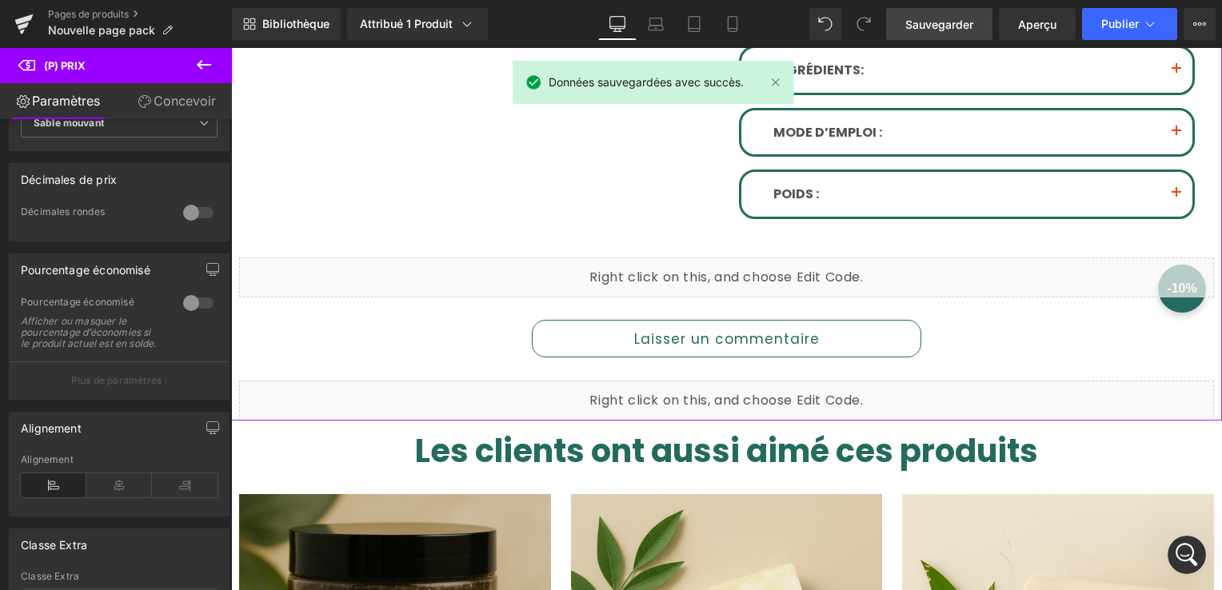
scroll to position [880, 0]
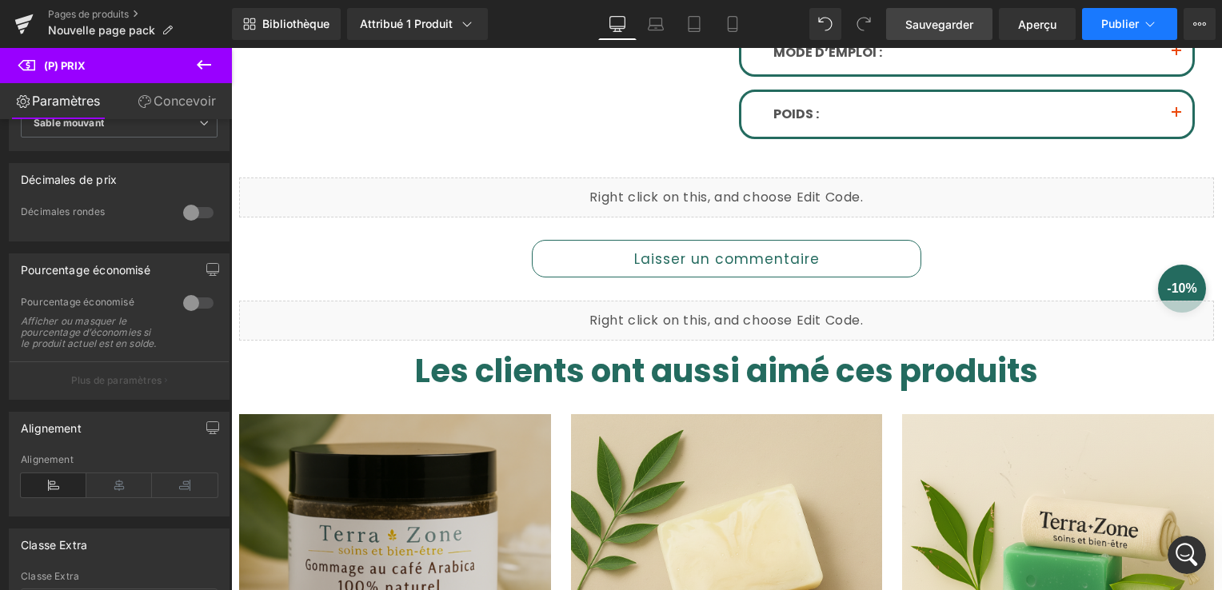
click at [1103, 23] on span "Publier" at bounding box center [1121, 24] width 38 height 13
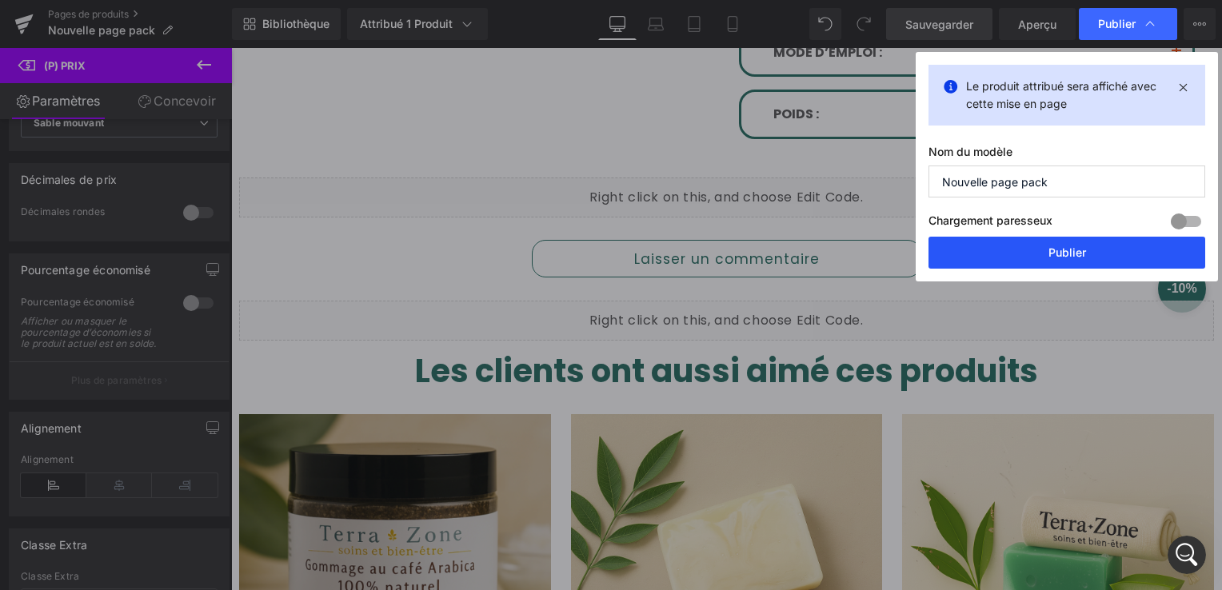
drag, startPoint x: 1070, startPoint y: 252, endPoint x: 290, endPoint y: 184, distance: 783.0
click at [1070, 252] on button "Publier" at bounding box center [1067, 253] width 277 height 32
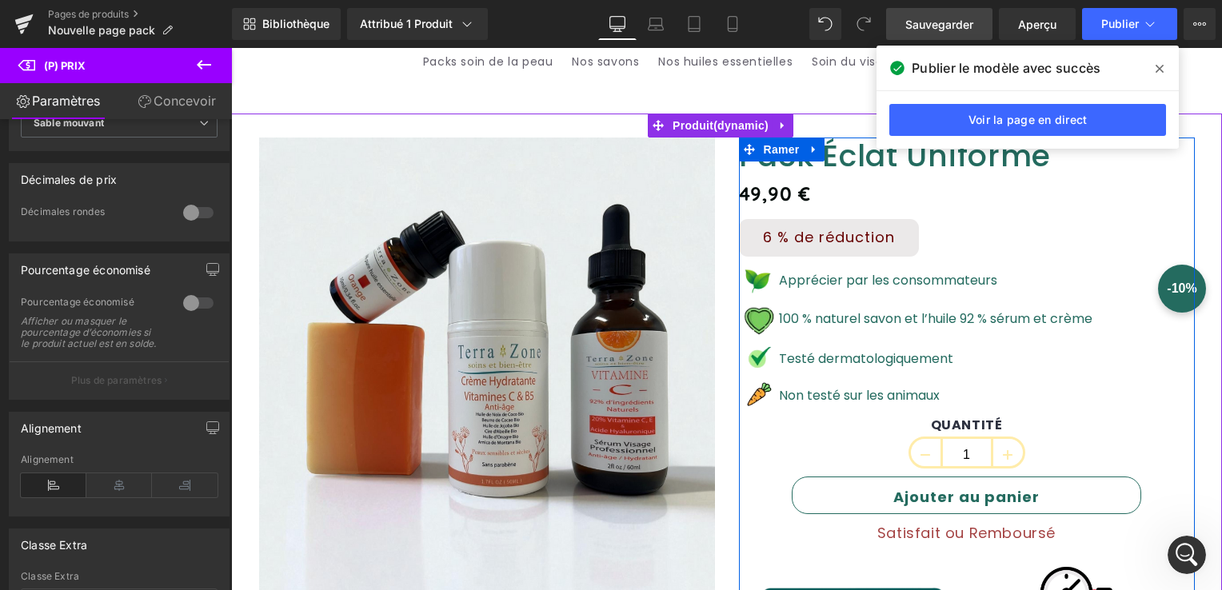
scroll to position [0, 0]
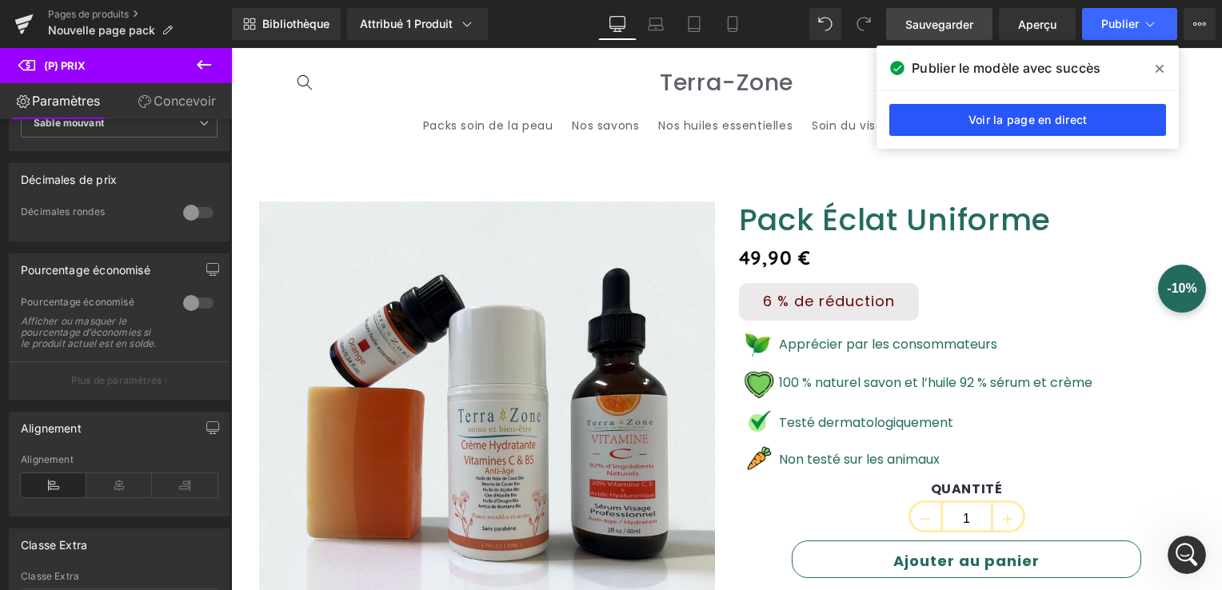
click at [1021, 110] on link "Voir la page en direct" at bounding box center [1028, 120] width 277 height 32
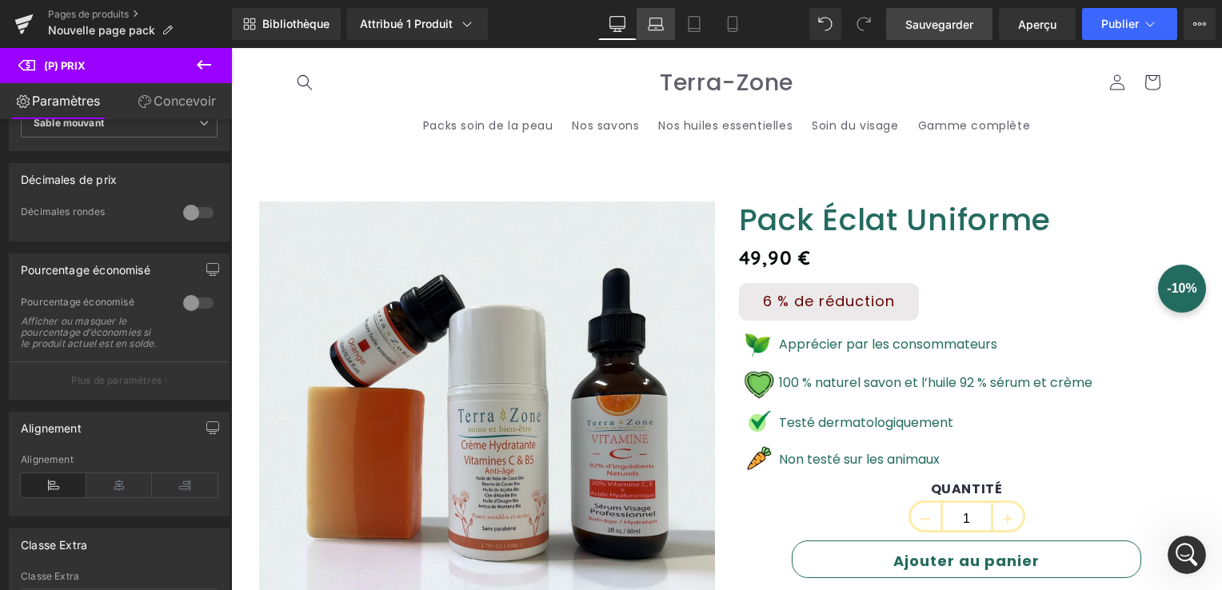
click at [666, 25] on link "Laptop" at bounding box center [656, 24] width 38 height 32
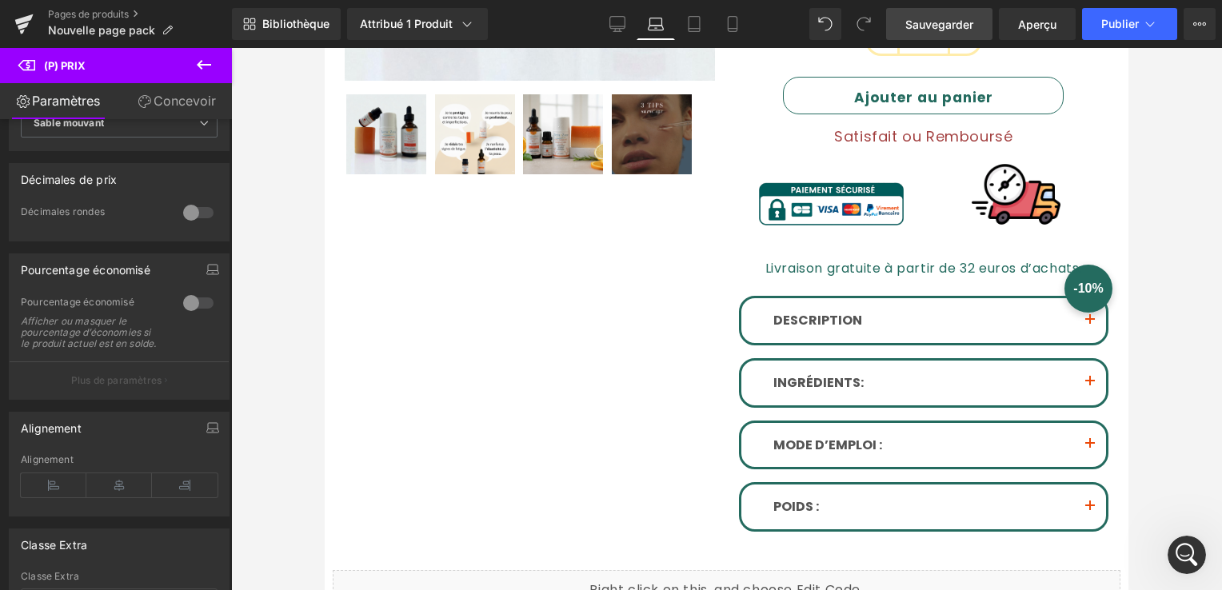
scroll to position [800, 0]
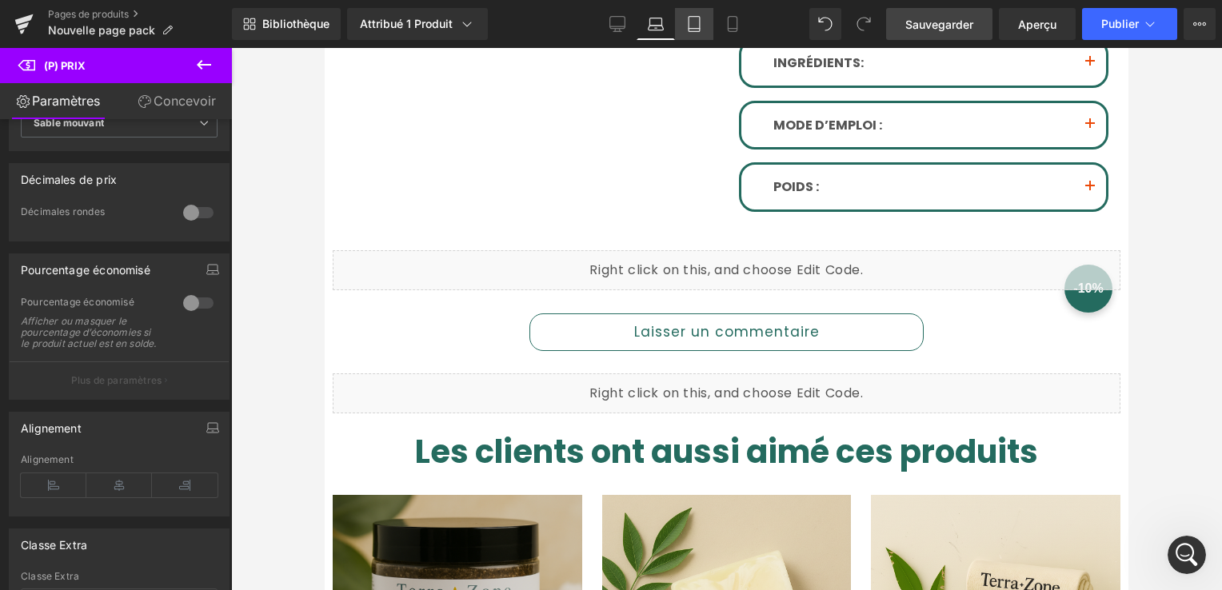
click at [686, 31] on icon at bounding box center [694, 24] width 16 height 16
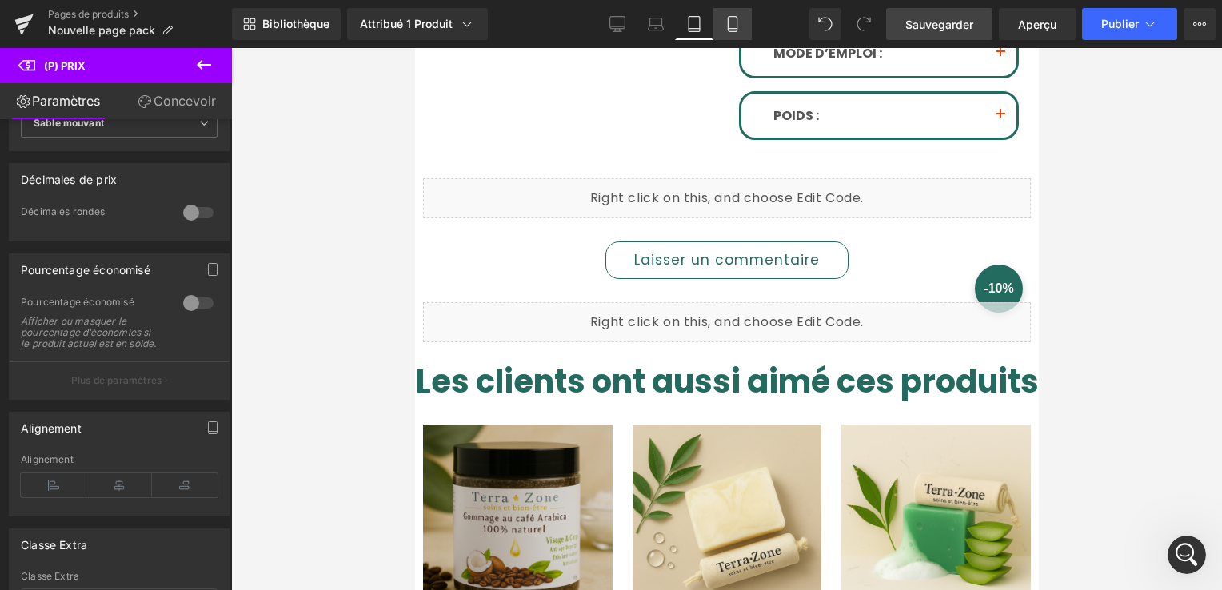
click at [728, 22] on icon at bounding box center [733, 24] width 16 height 16
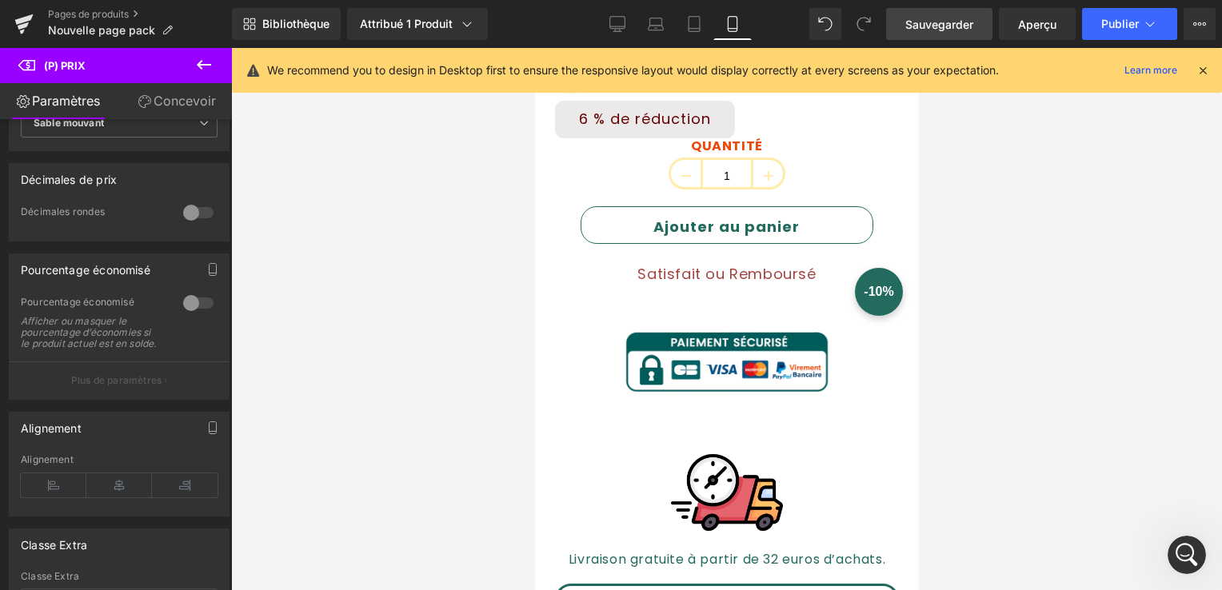
scroll to position [482, 0]
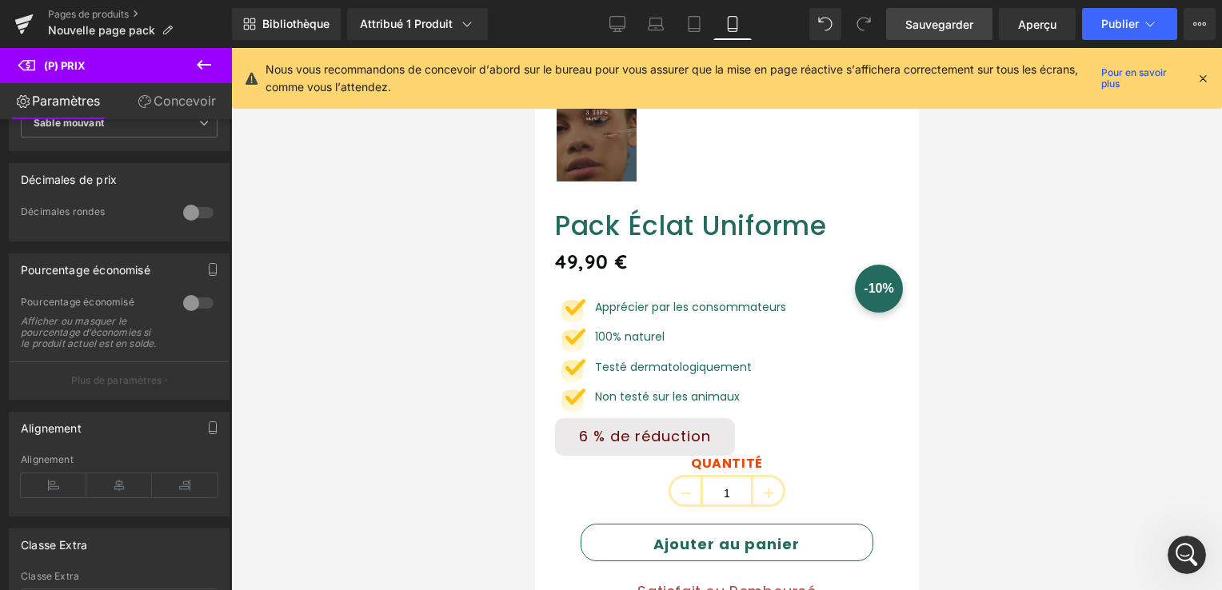
click at [1204, 75] on icon at bounding box center [1203, 78] width 14 height 14
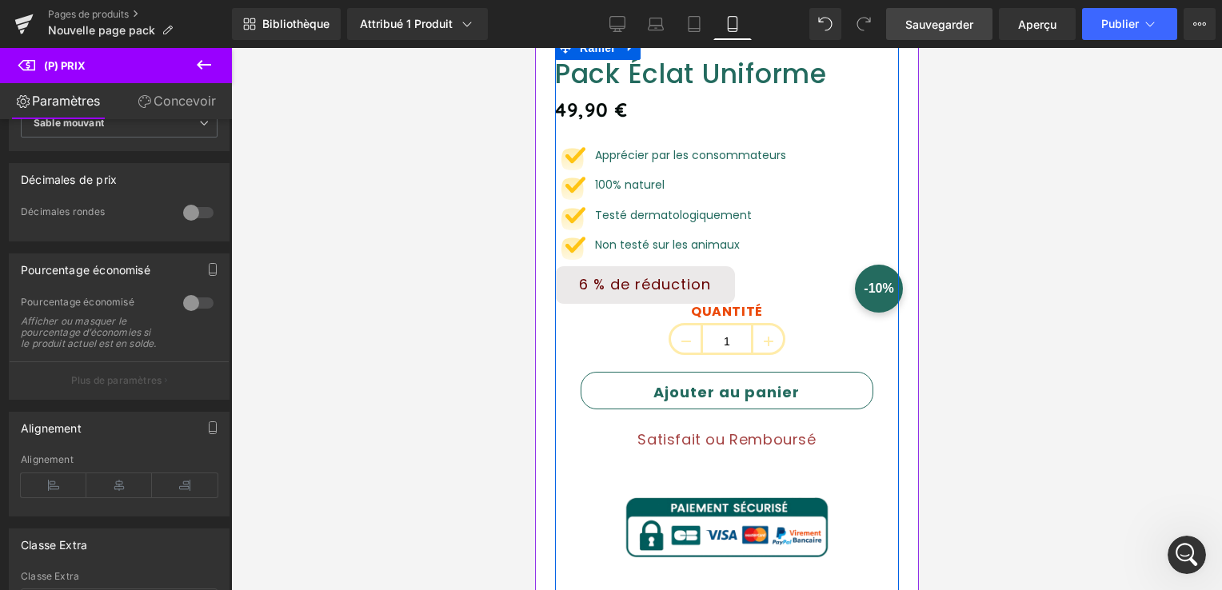
scroll to position [562, 0]
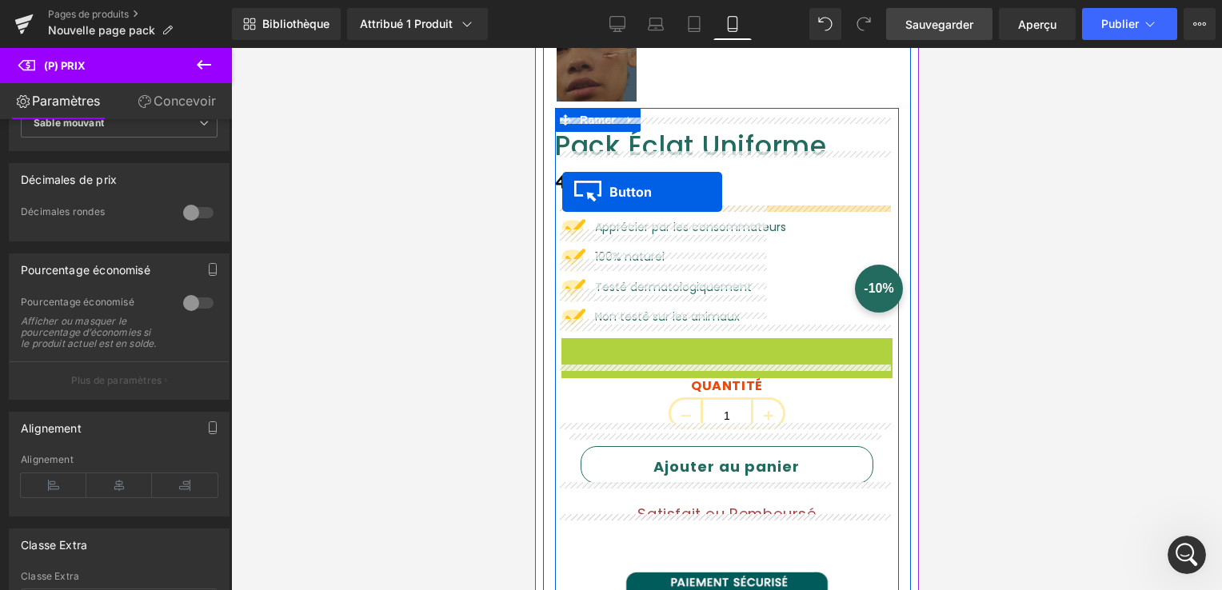
drag, startPoint x: 609, startPoint y: 344, endPoint x: 562, endPoint y: 192, distance: 158.9
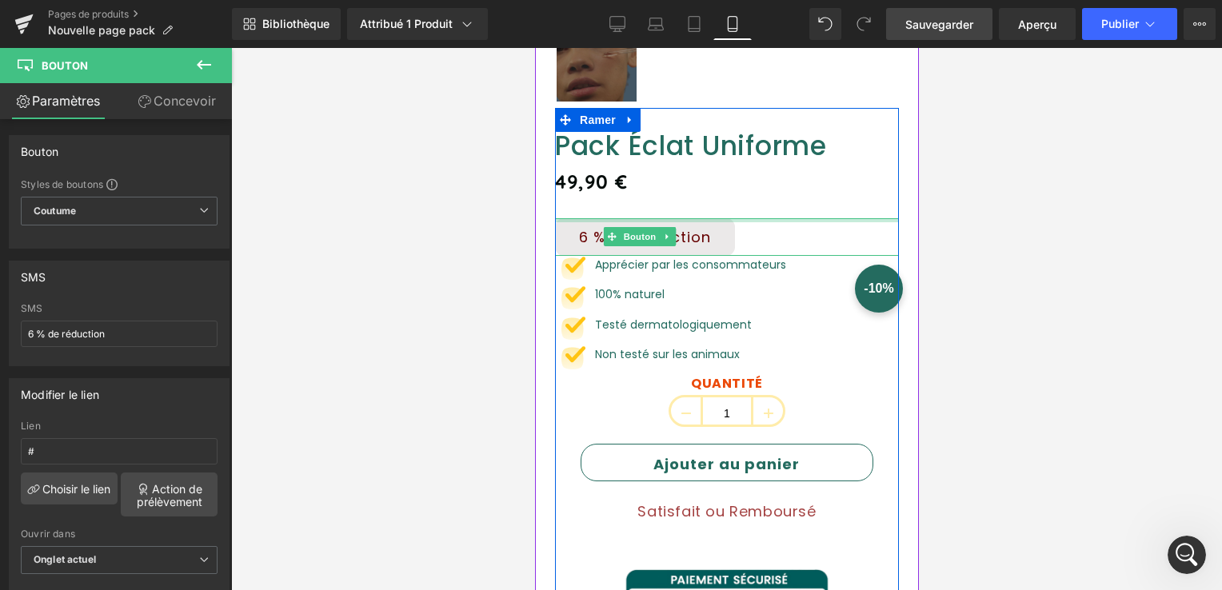
drag, startPoint x: 620, startPoint y: 205, endPoint x: 606, endPoint y: 184, distance: 24.9
click at [622, 188] on div "Pack Éclat Uniforme p) Titre 49,90 € (P) Prix 6 % de réduction Bouton Image App…" at bounding box center [726, 594] width 344 height 929
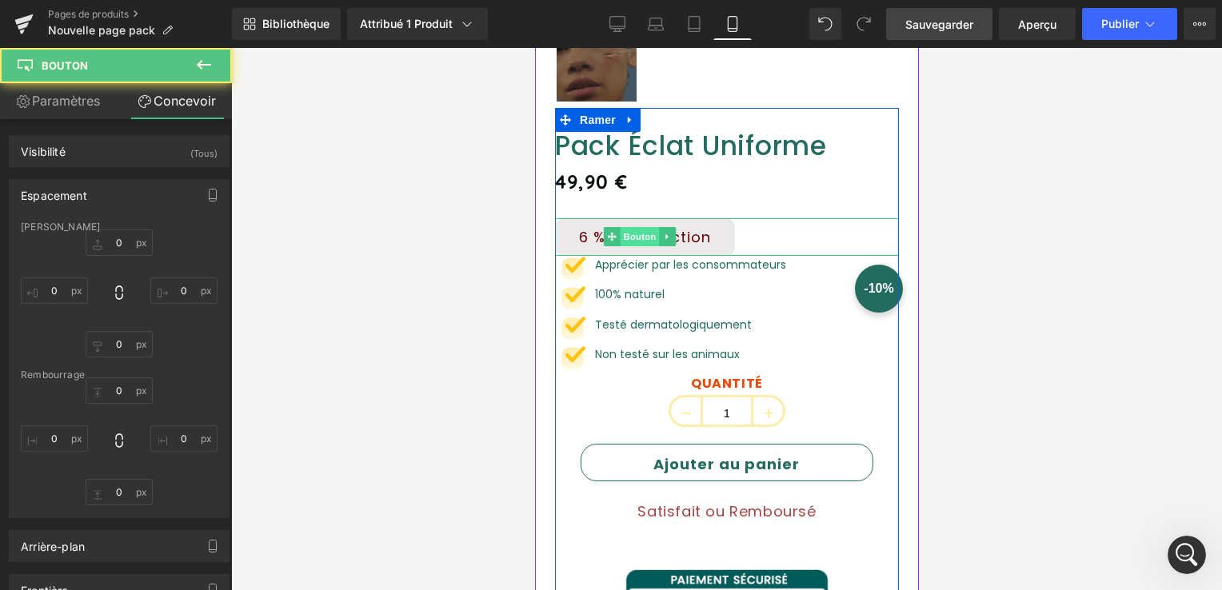
type input "0"
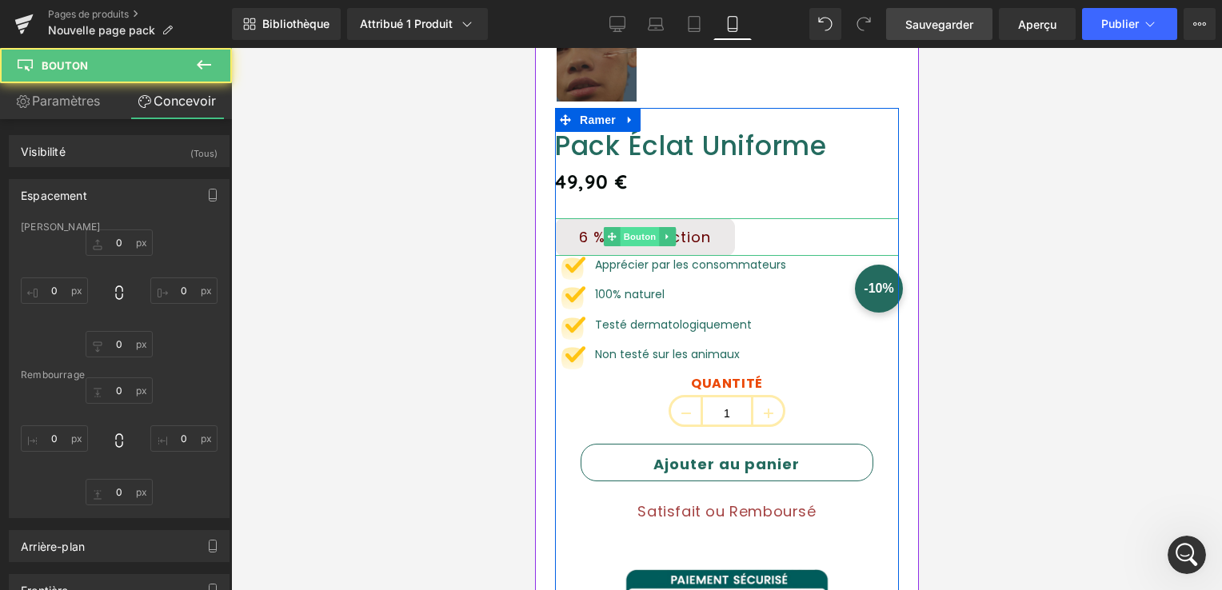
type input "30"
type input "0"
type input "30"
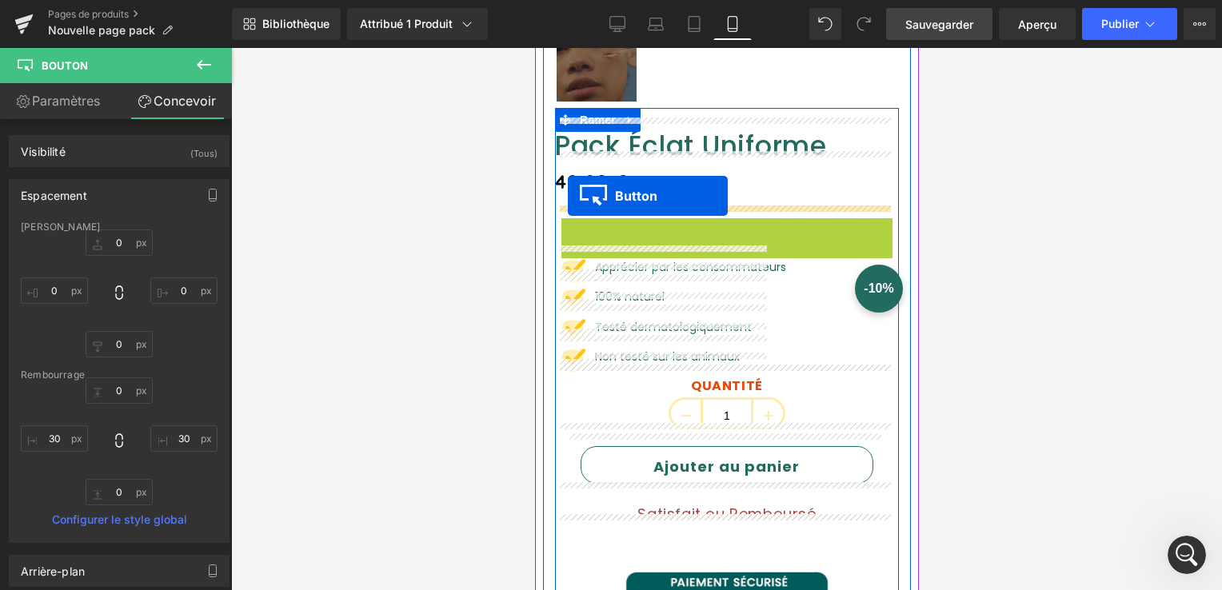
drag, startPoint x: 612, startPoint y: 222, endPoint x: 567, endPoint y: 196, distance: 52.0
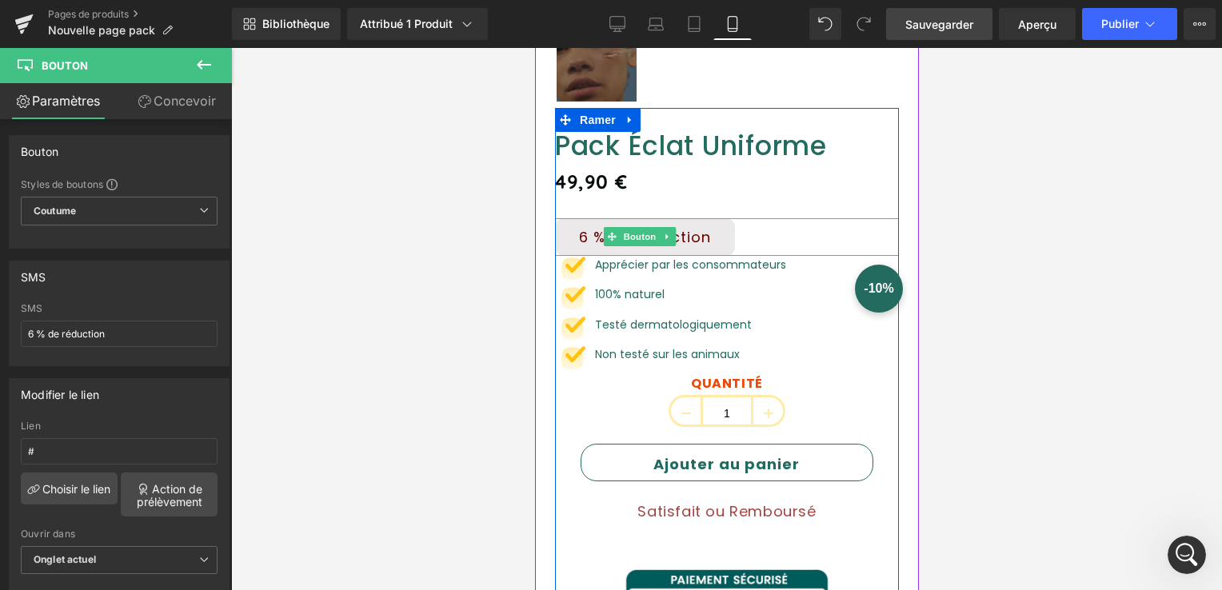
click at [772, 236] on div "6 % de réduction Bouton" at bounding box center [726, 237] width 344 height 38
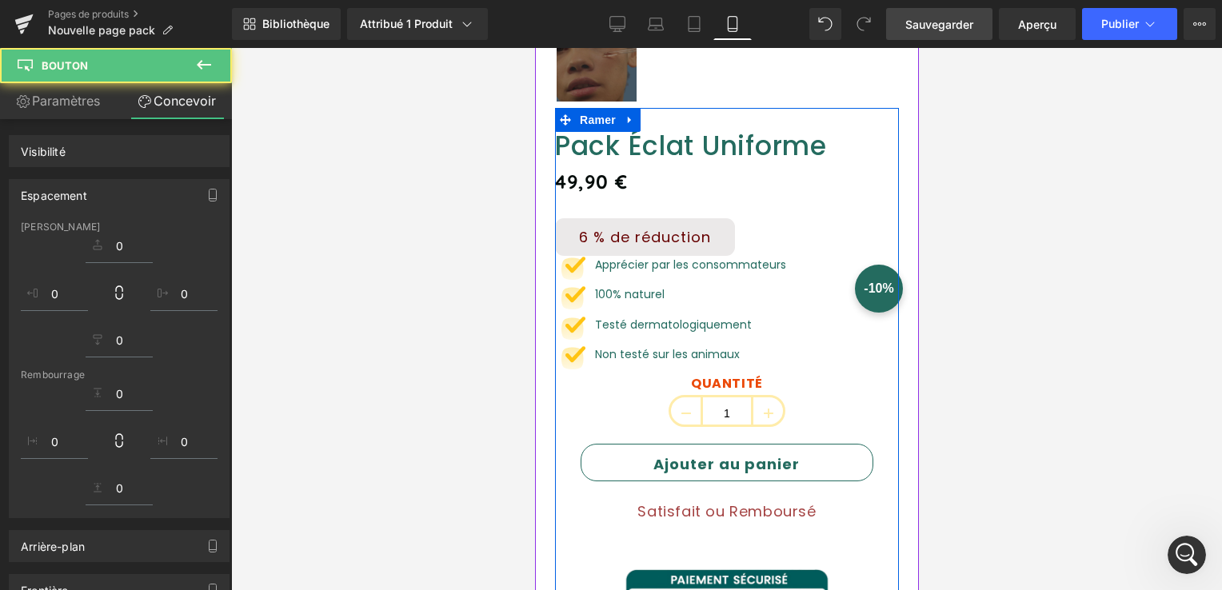
click at [815, 294] on div "Image Apprécier par les consommateurs Text Block Image 100% naturel Text Block …" at bounding box center [726, 316] width 344 height 120
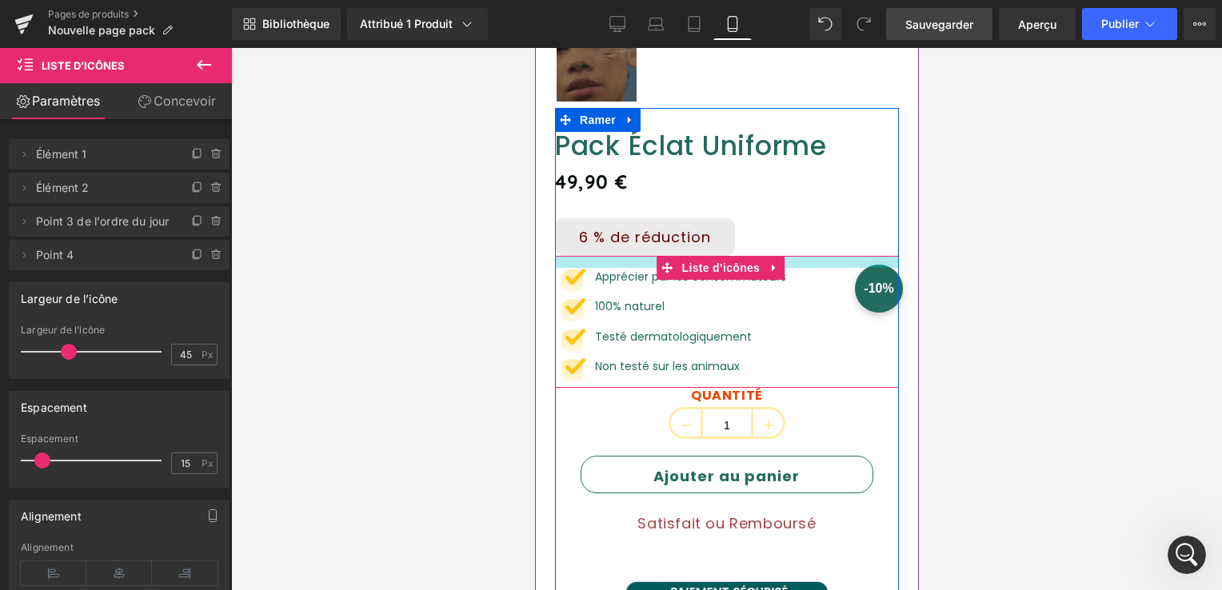
drag, startPoint x: 833, startPoint y: 242, endPoint x: 830, endPoint y: 254, distance: 12.2
click at [830, 256] on div at bounding box center [726, 262] width 344 height 12
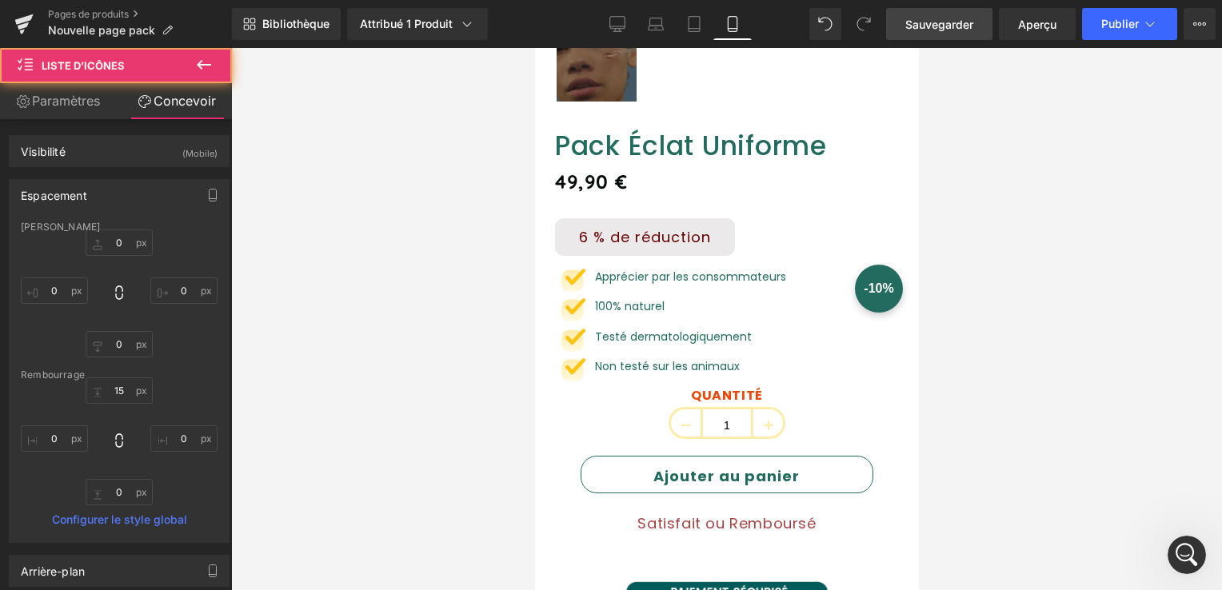
type input "0"
type input "15"
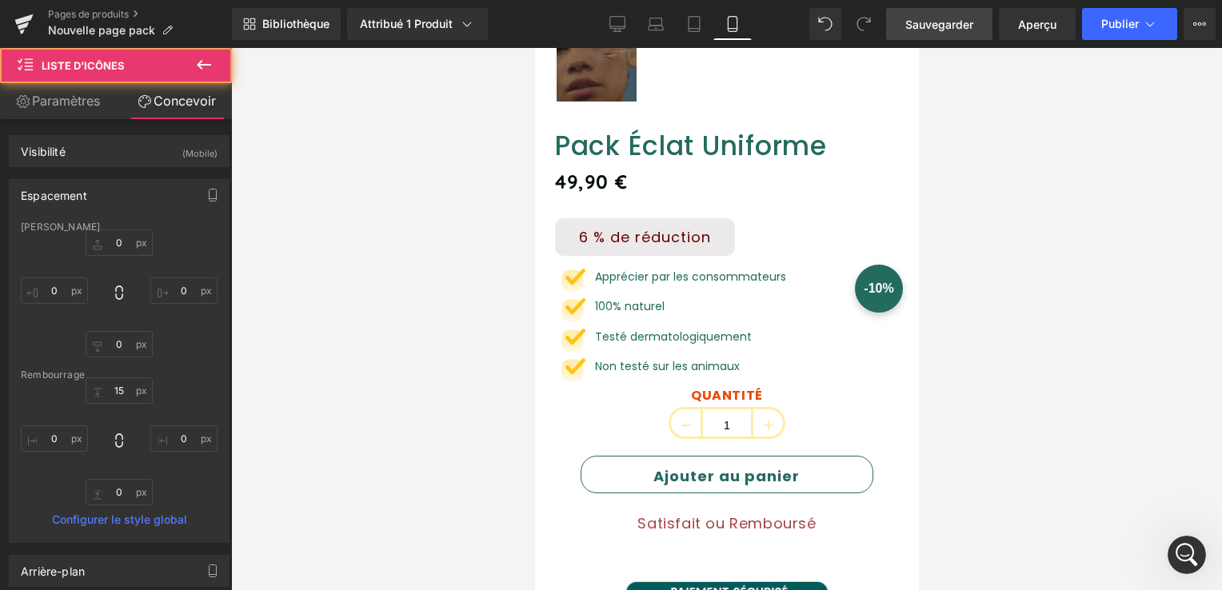
type input "0"
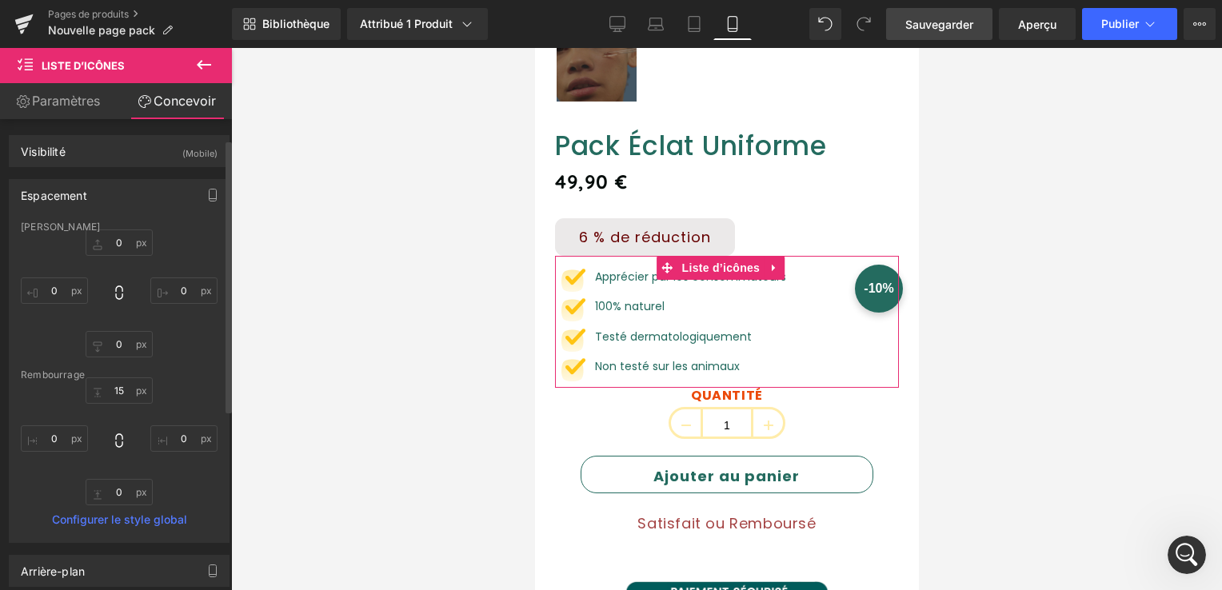
scroll to position [240, 0]
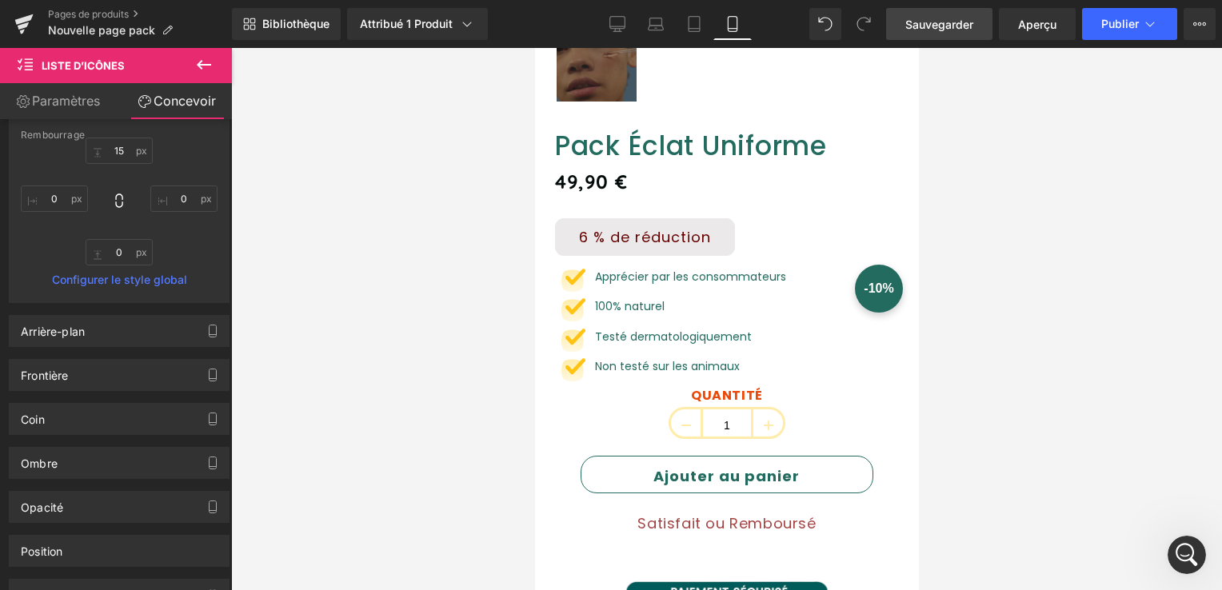
click at [197, 64] on icon at bounding box center [203, 64] width 19 height 19
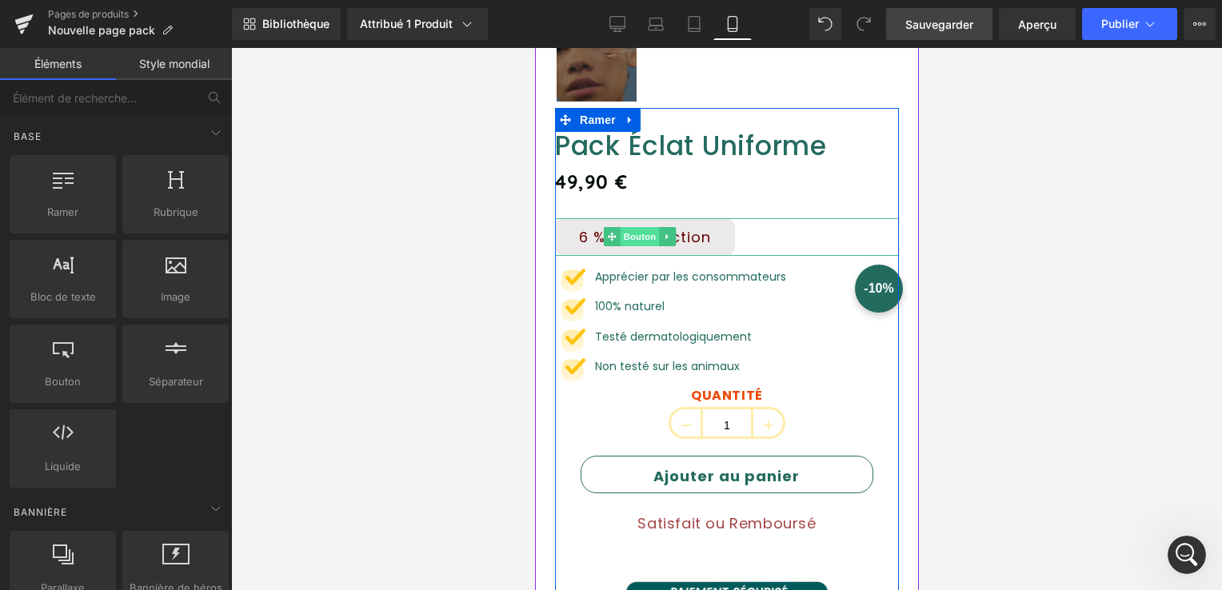
click at [634, 227] on span "Bouton" at bounding box center [638, 236] width 39 height 19
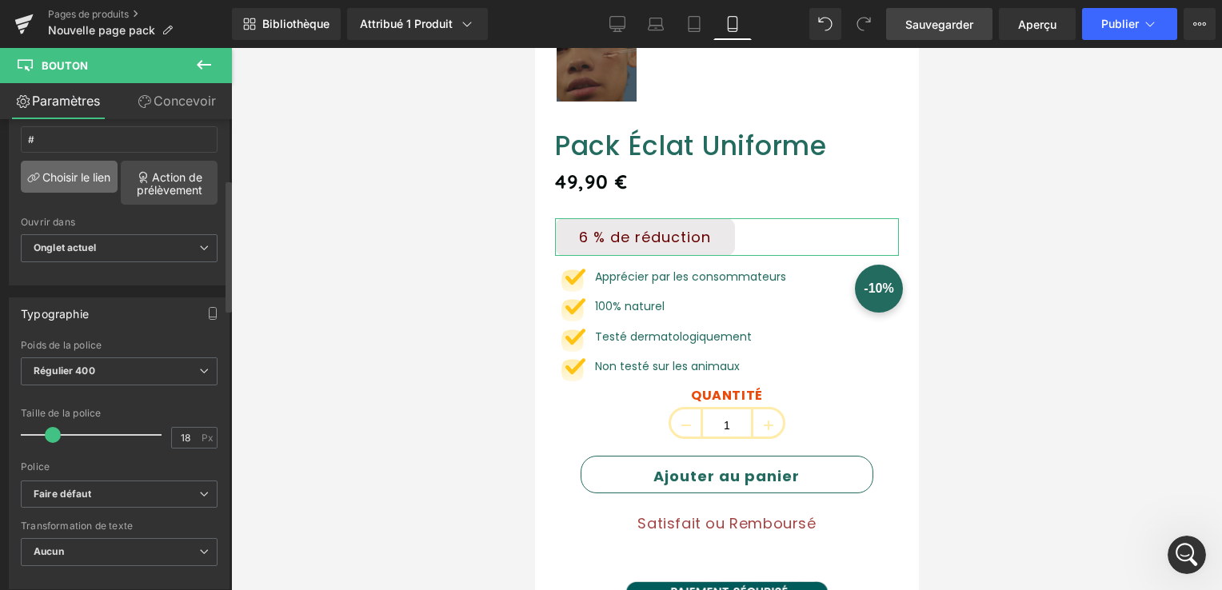
scroll to position [320, 0]
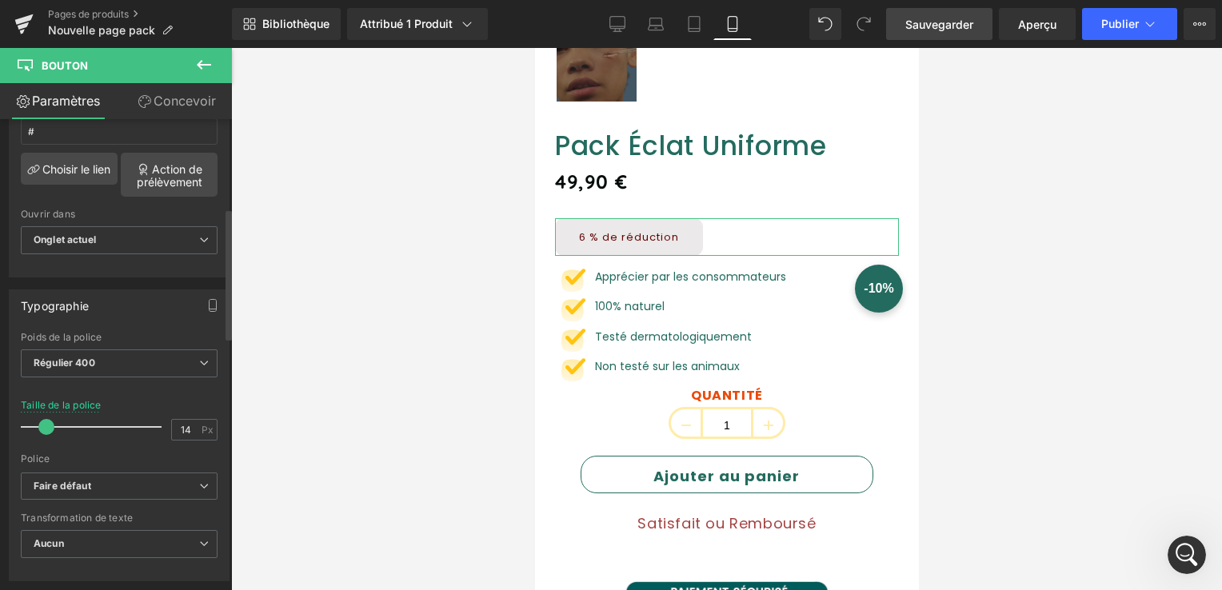
type input "15"
click at [44, 424] on span at bounding box center [49, 427] width 16 height 16
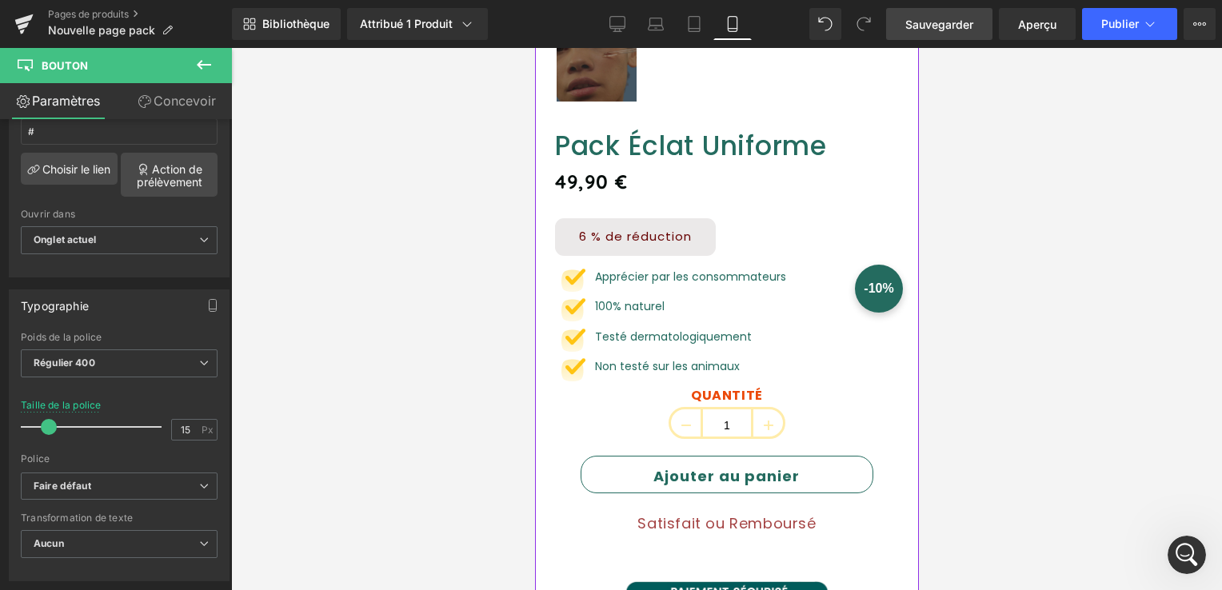
scroll to position [802, 0]
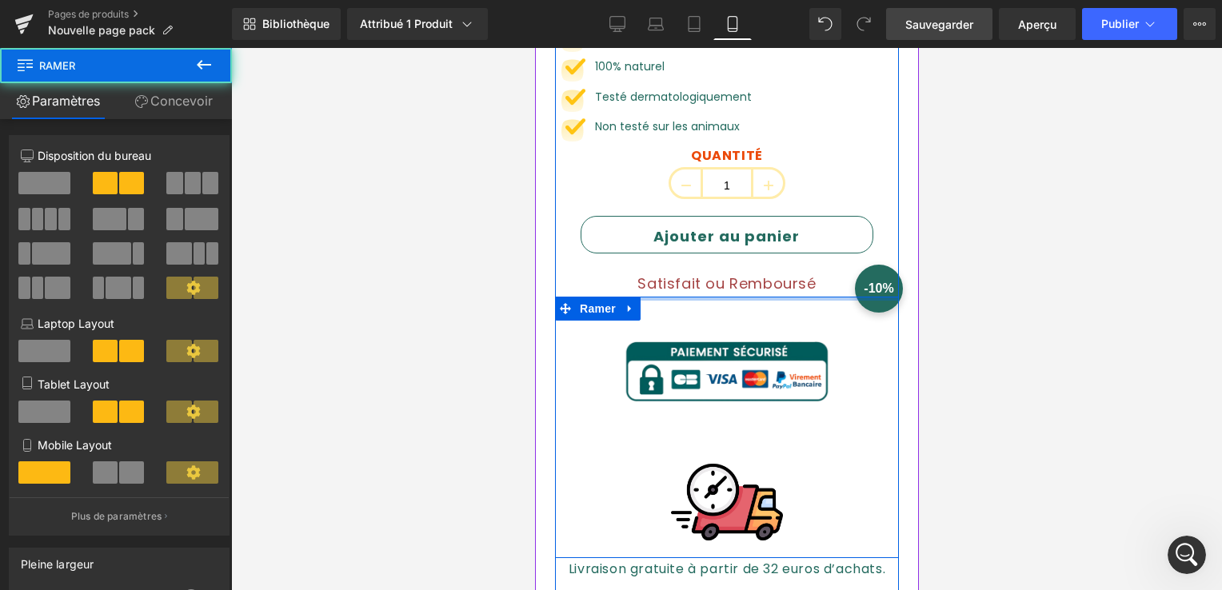
drag, startPoint x: 692, startPoint y: 286, endPoint x: 693, endPoint y: 273, distance: 13.6
click at [693, 273] on div "Pack Éclat Uniforme p) Titre 49,90 € (P) Prix 6 % de réduction Bouton Image App…" at bounding box center [726, 360] width 344 height 941
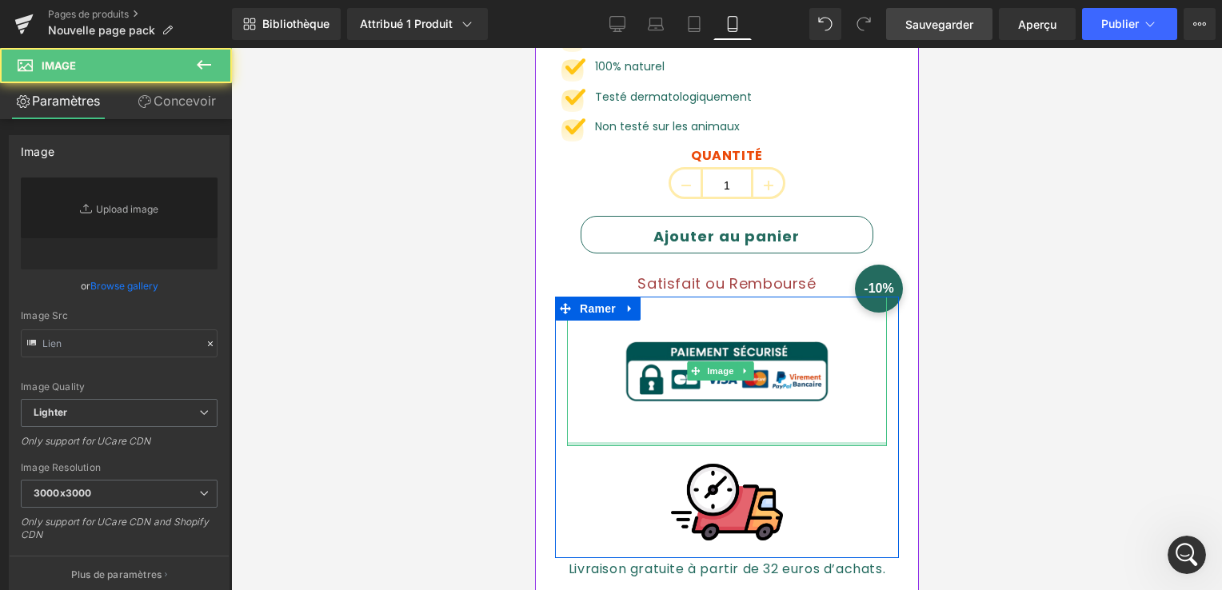
type input "https://ucarecdn.com/7a963430-eeb7-4f6a-b960-df142b4a818f/-/format/auto/-/previ…"
drag, startPoint x: 673, startPoint y: 427, endPoint x: 676, endPoint y: 397, distance: 30.6
click at [678, 414] on div "Image" at bounding box center [726, 372] width 320 height 150
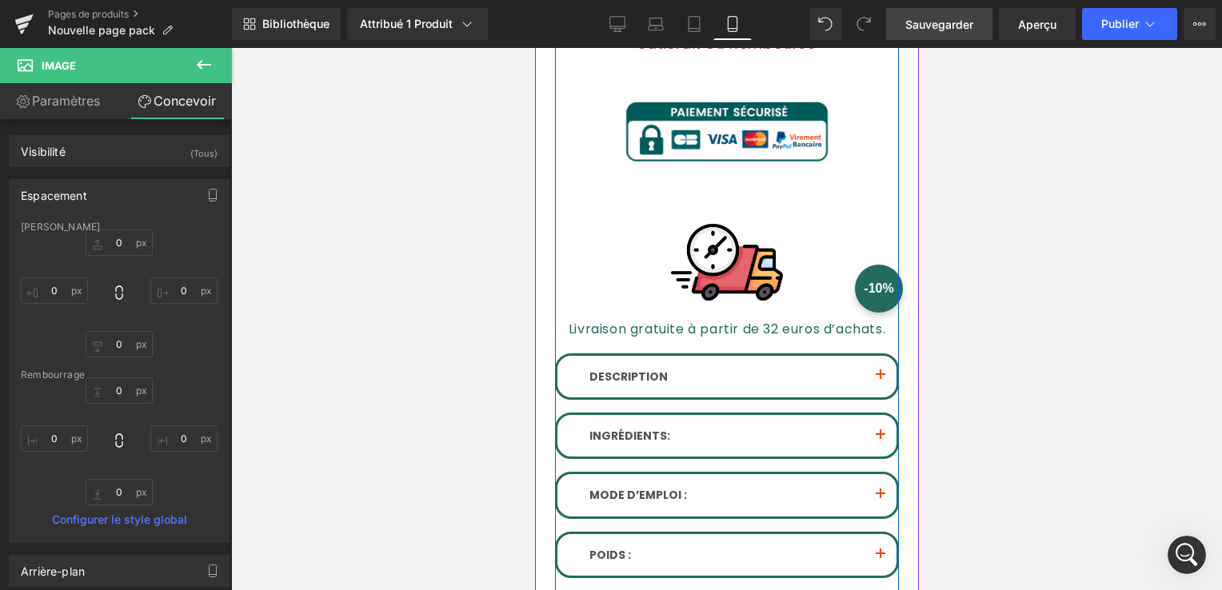
scroll to position [1282, 0]
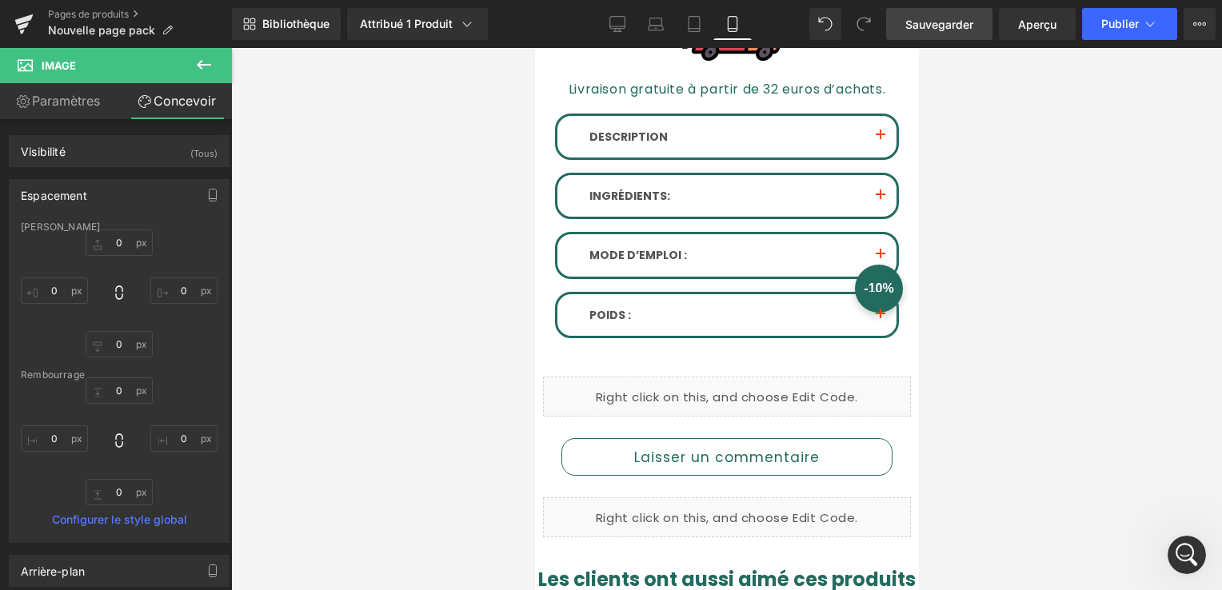
click at [942, 32] on span "Sauvegarder" at bounding box center [940, 24] width 68 height 17
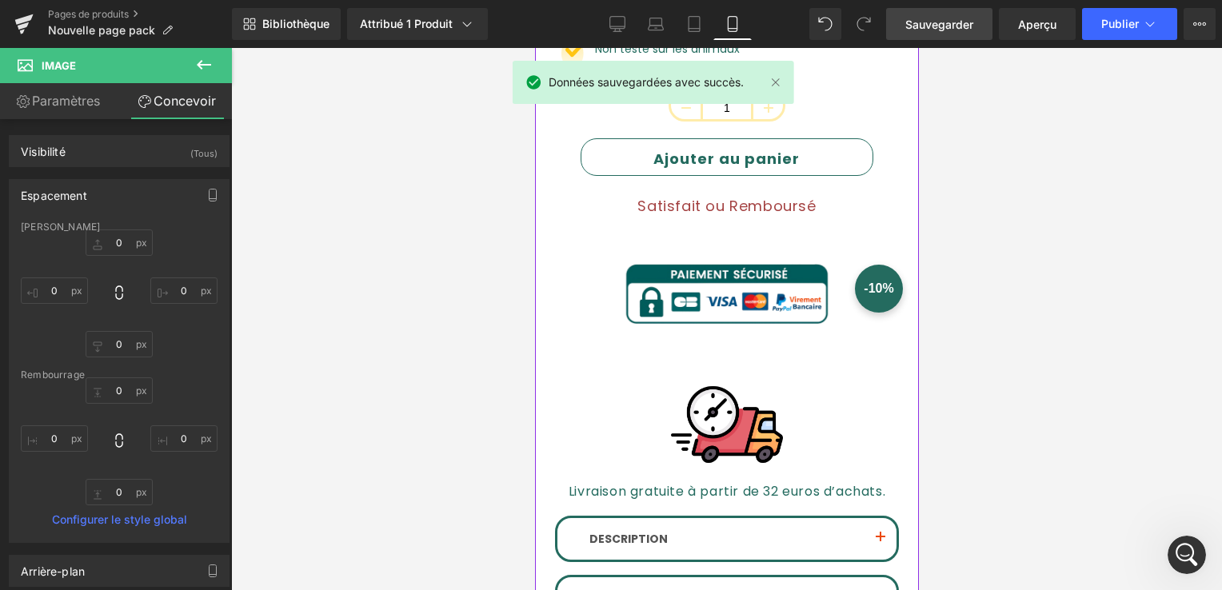
scroll to position [882, 0]
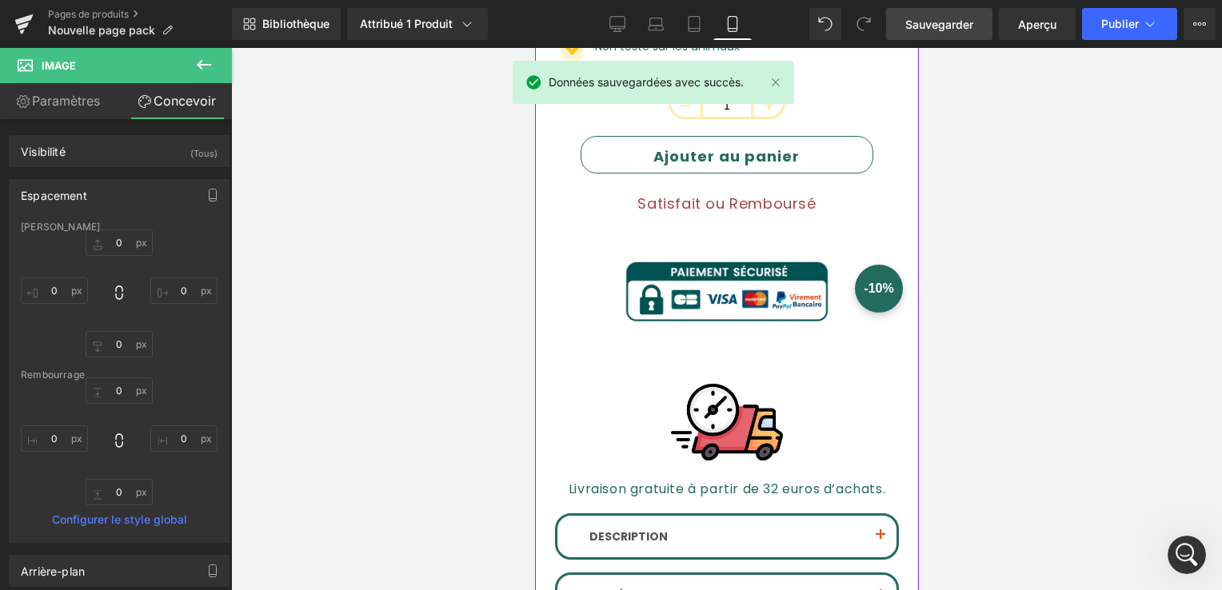
click at [683, 284] on img at bounding box center [726, 292] width 224 height 150
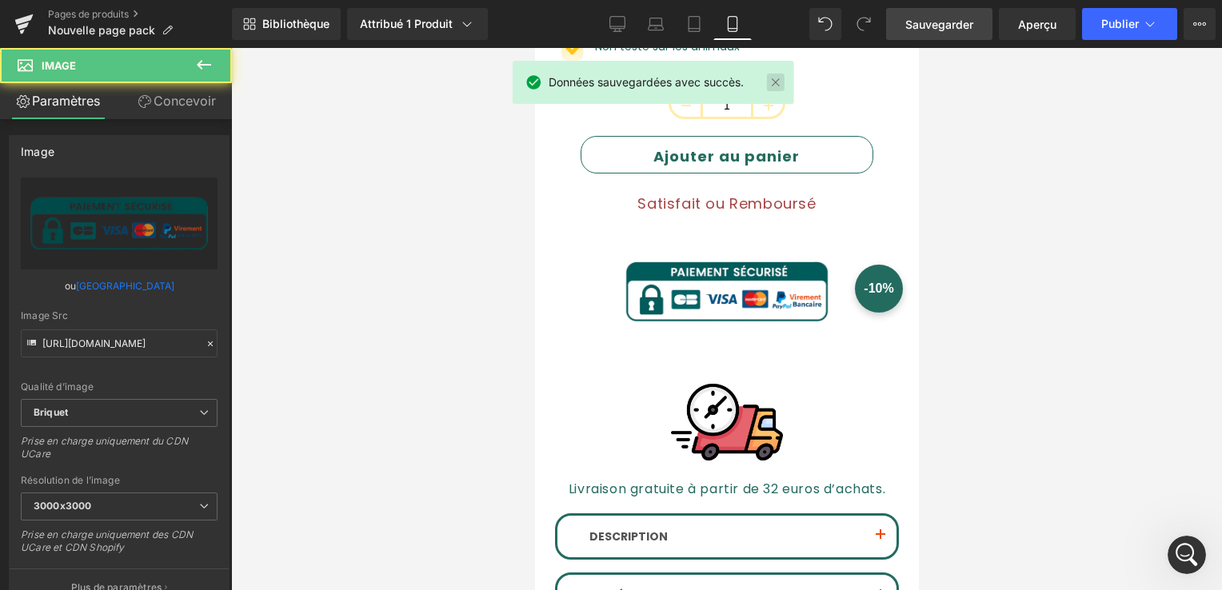
click at [775, 80] on link at bounding box center [776, 83] width 18 height 18
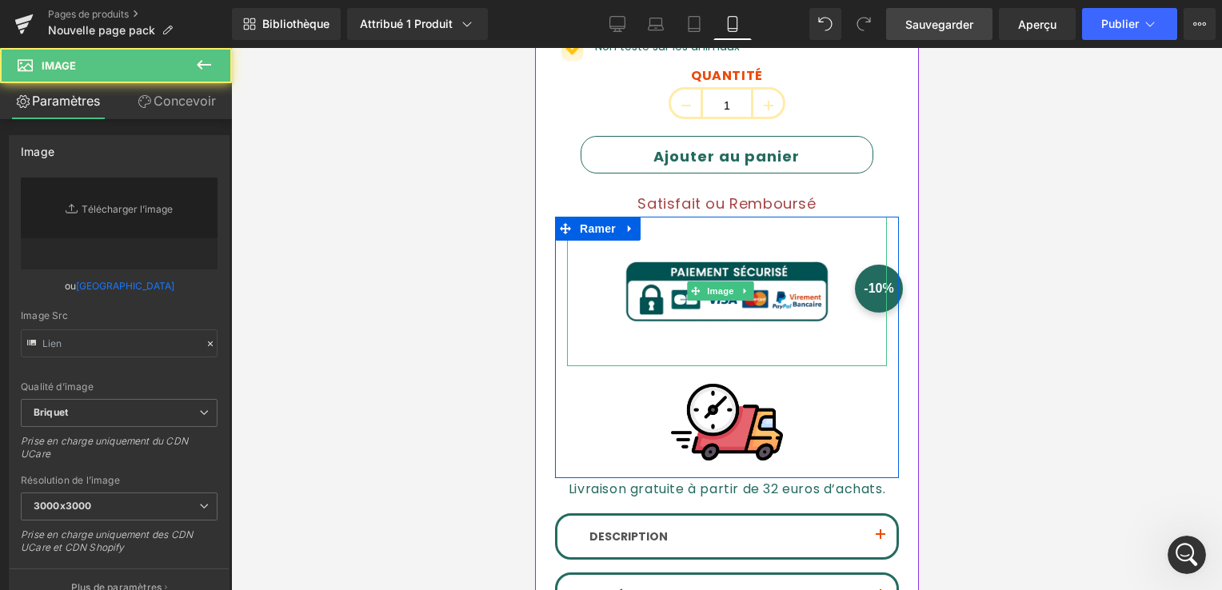
drag, startPoint x: 787, startPoint y: 267, endPoint x: 659, endPoint y: 389, distance: 176.6
click at [787, 267] on img at bounding box center [726, 292] width 224 height 150
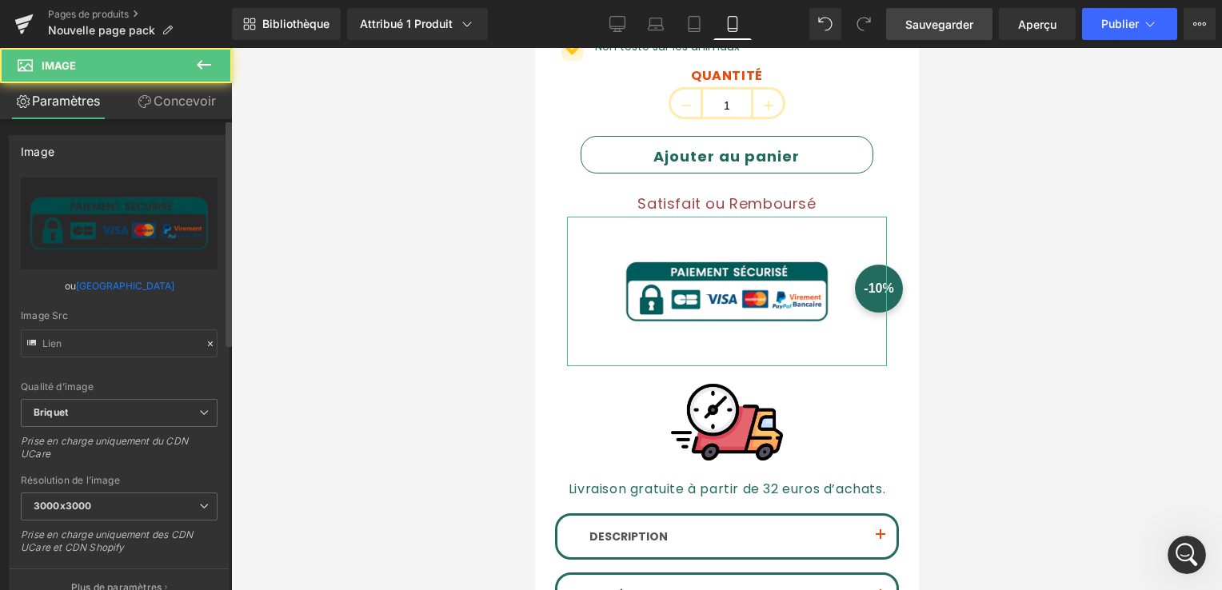
type input "https://ucarecdn.com/7a963430-eeb7-4f6a-b960-df142b4a818f/-/format/auto/-/previ…"
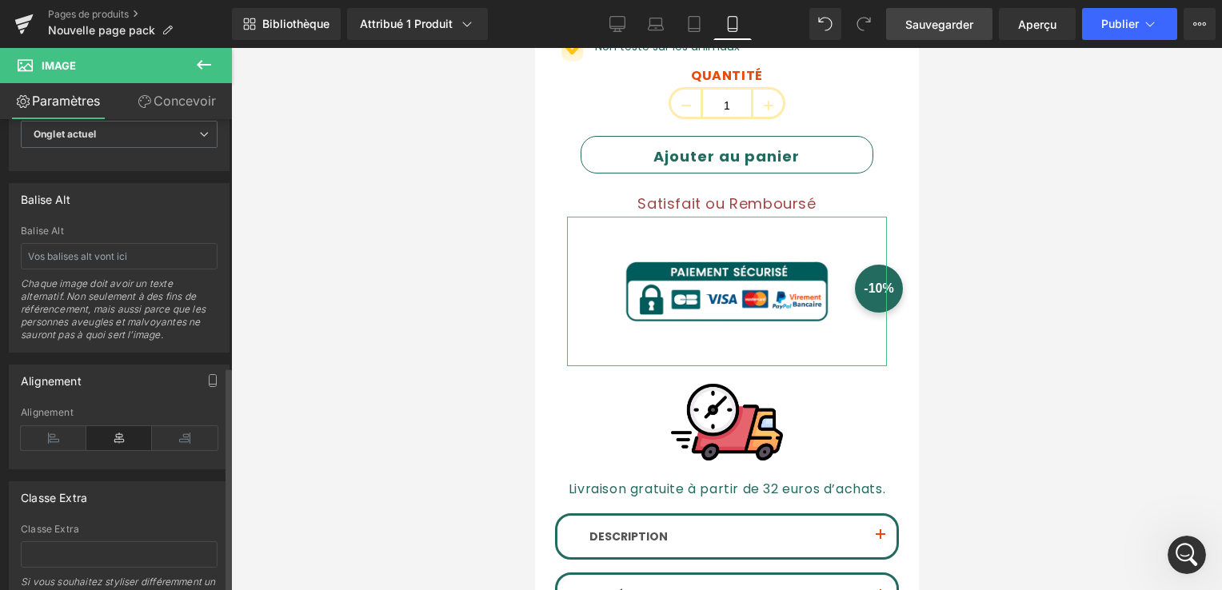
scroll to position [880, 0]
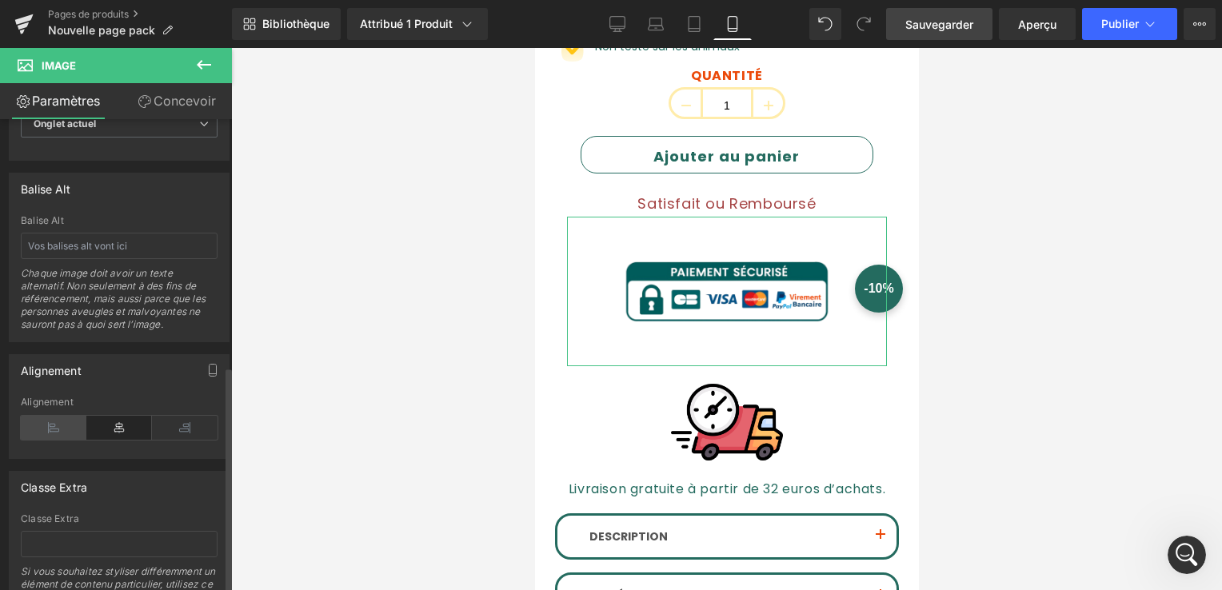
click at [48, 430] on icon at bounding box center [54, 428] width 66 height 24
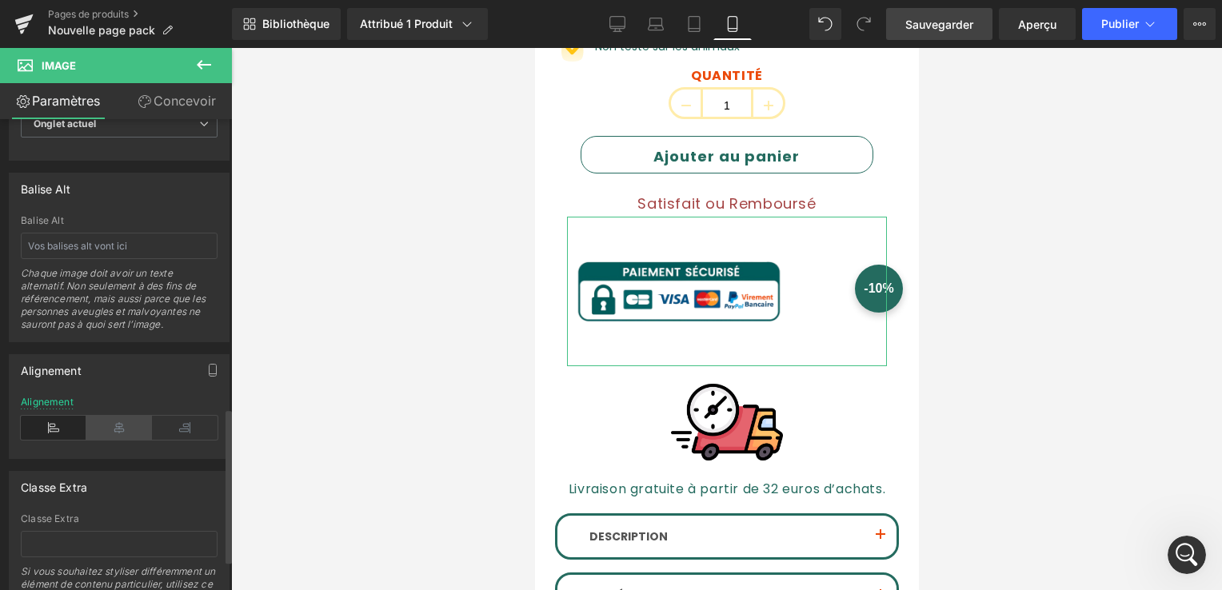
click at [104, 421] on icon at bounding box center [119, 428] width 66 height 24
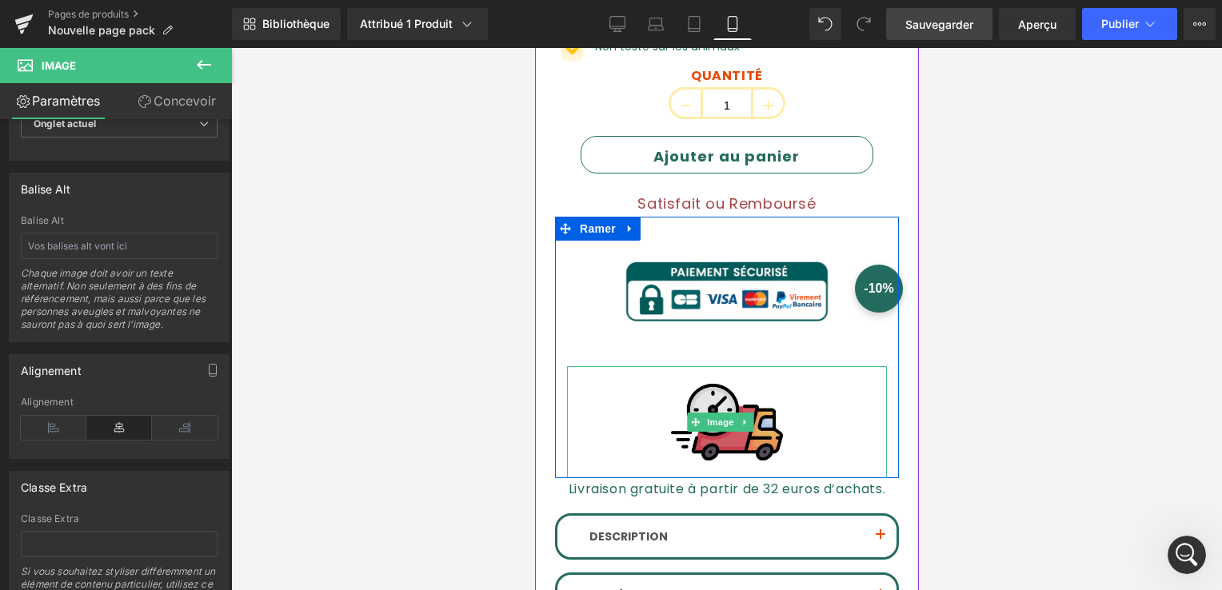
click at [694, 383] on img at bounding box center [726, 422] width 112 height 112
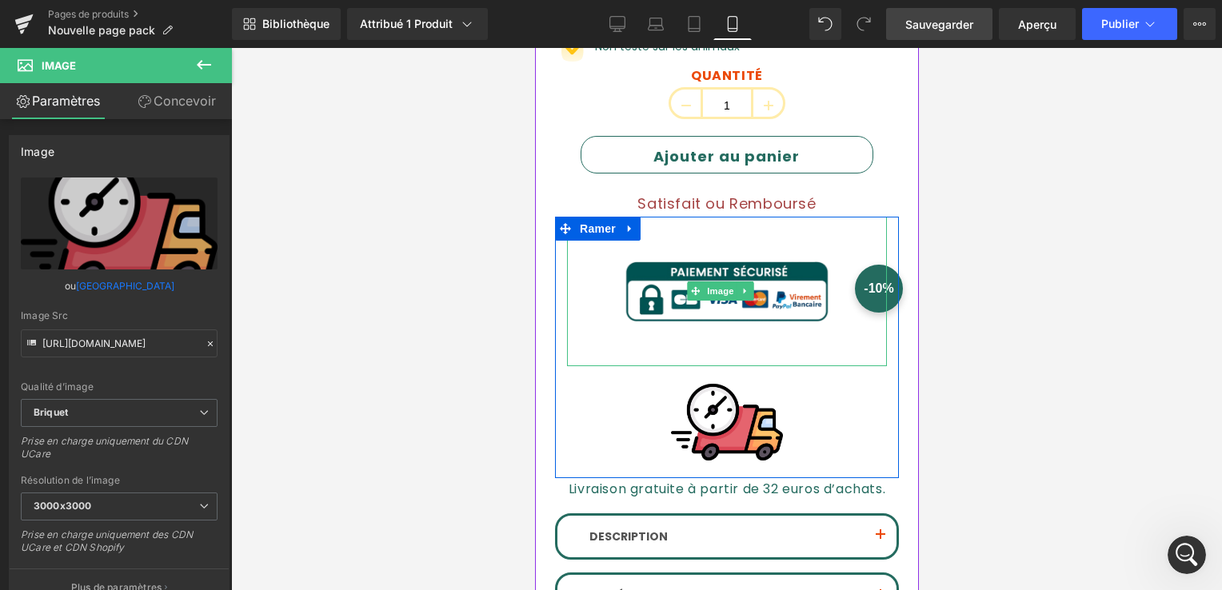
click at [663, 306] on img at bounding box center [726, 292] width 224 height 150
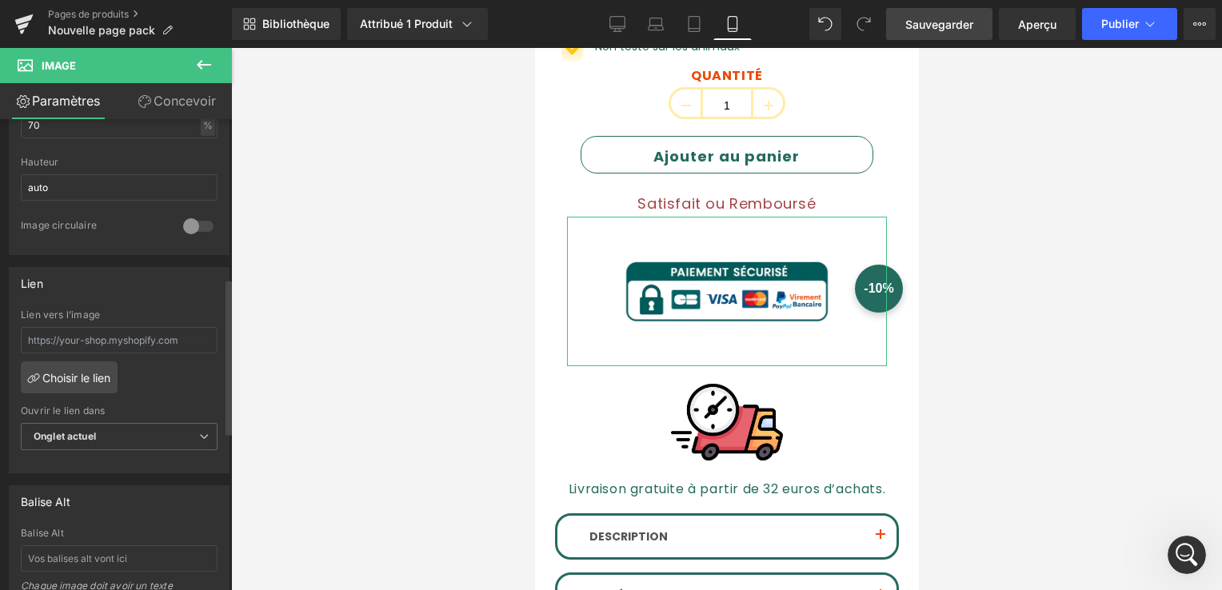
scroll to position [480, 0]
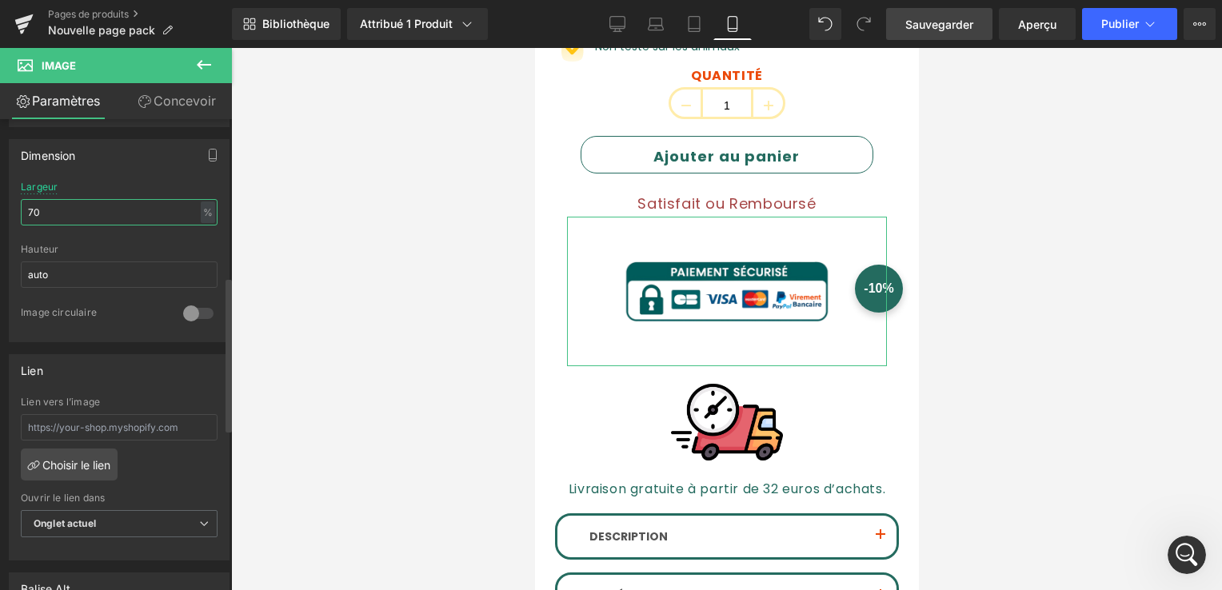
drag, startPoint x: 65, startPoint y: 206, endPoint x: 2, endPoint y: 216, distance: 63.9
click at [2, 216] on div "Dimension 70% Largeur 70 % % px auto Hauteur auto 0 Image circulaire" at bounding box center [119, 234] width 239 height 215
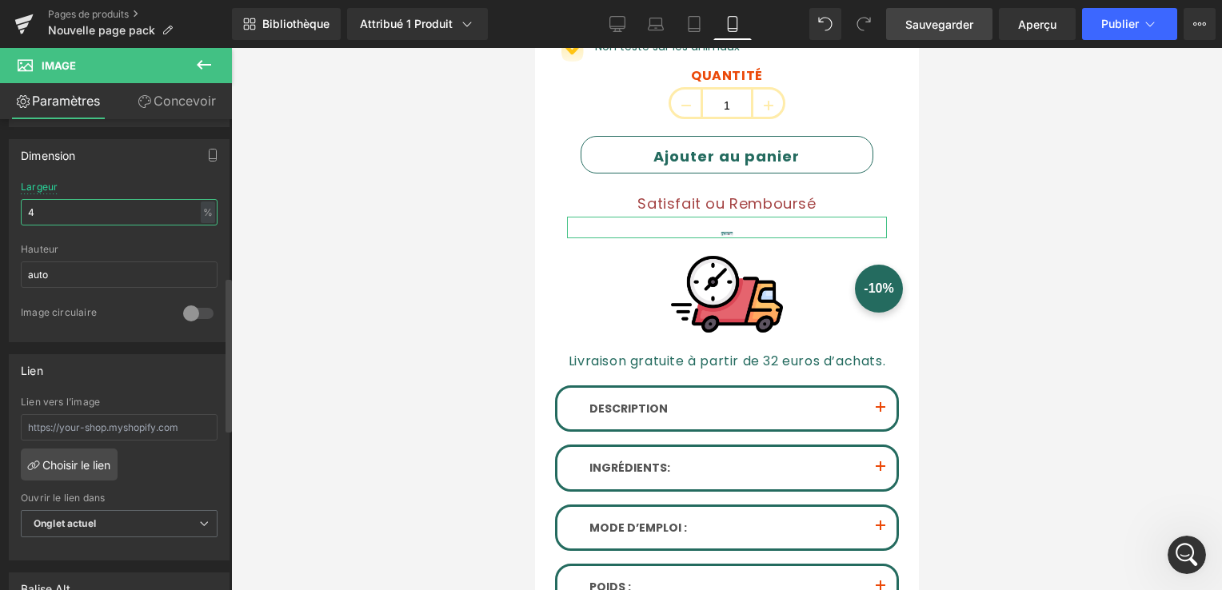
type input "40"
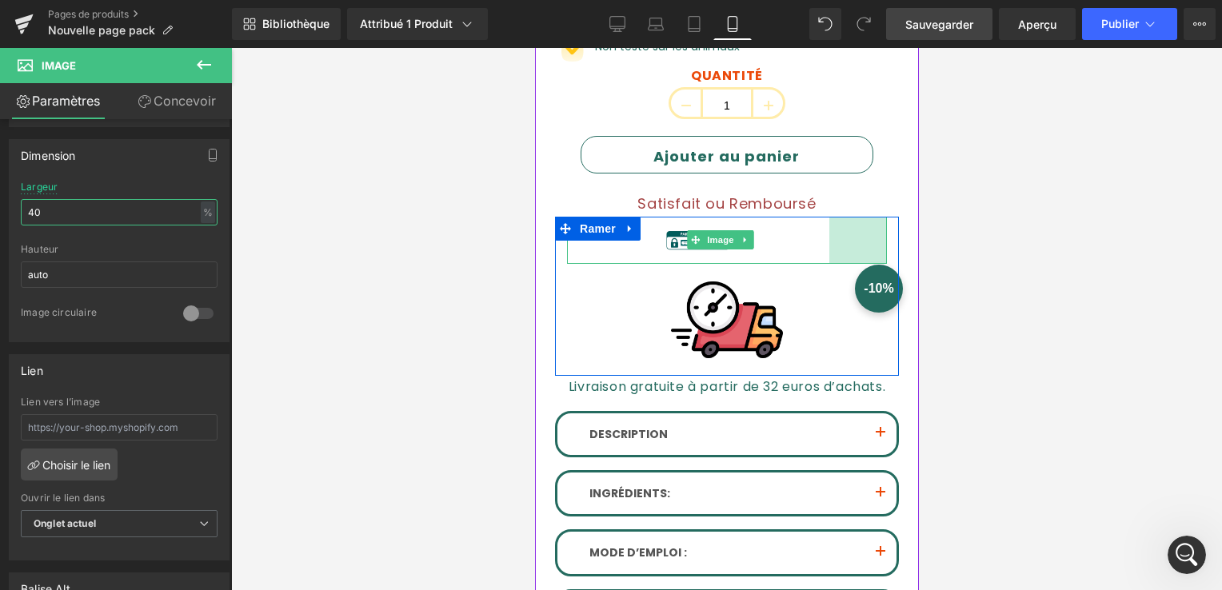
drag, startPoint x: 870, startPoint y: 241, endPoint x: 813, endPoint y: 242, distance: 57.6
click at [813, 242] on div "Image 72 pages" at bounding box center [726, 240] width 320 height 47
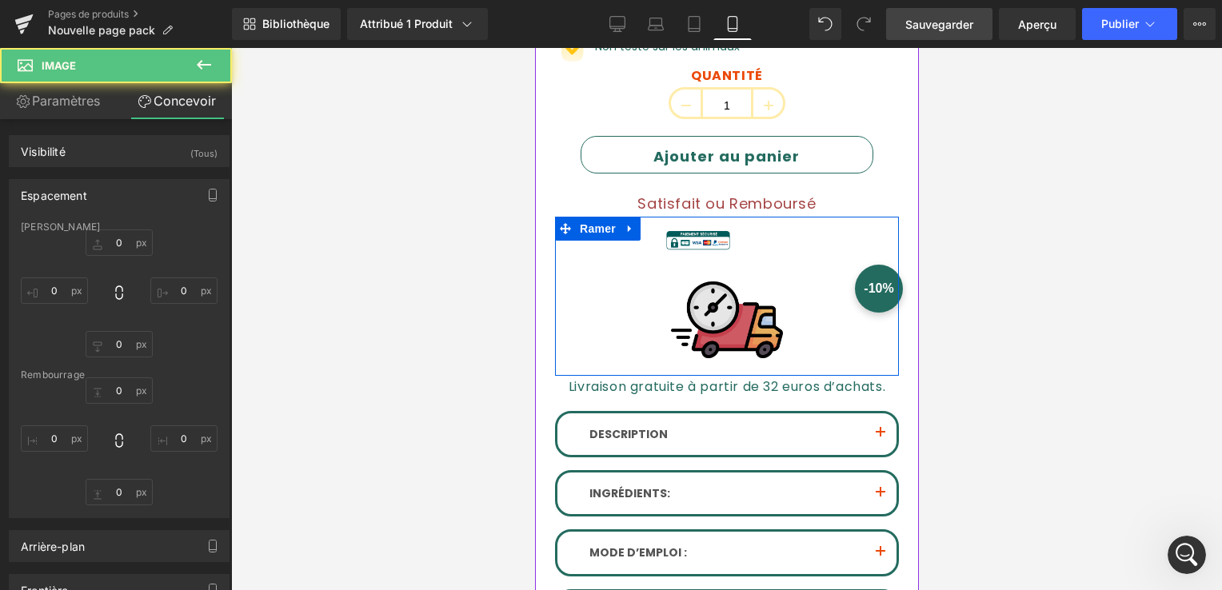
type input "0"
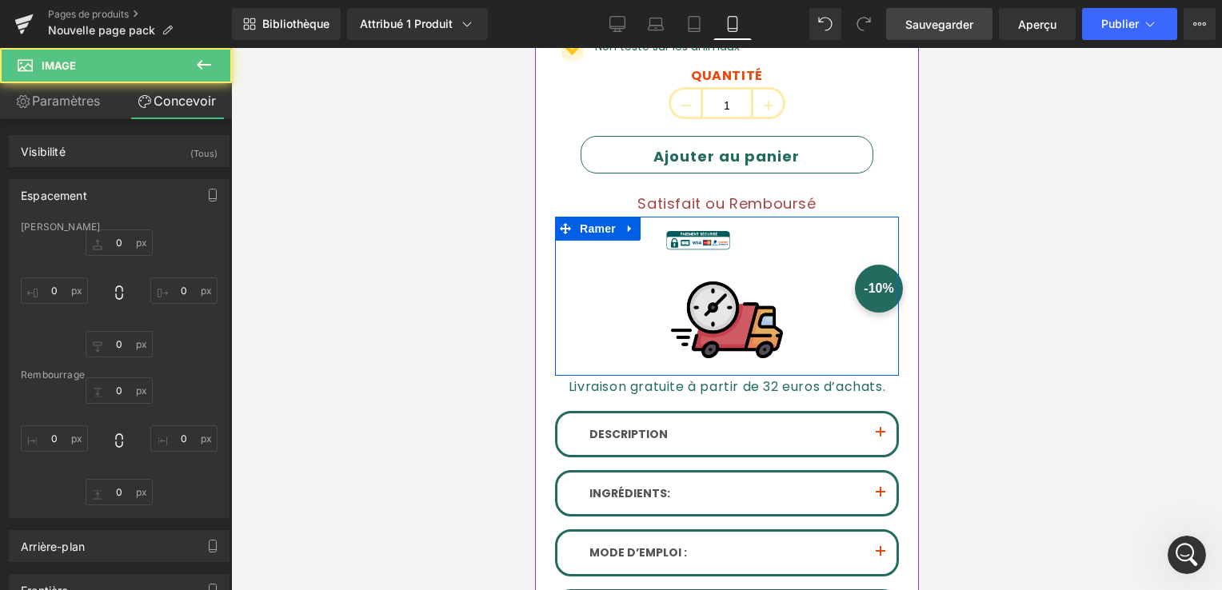
type input "72"
type input "0"
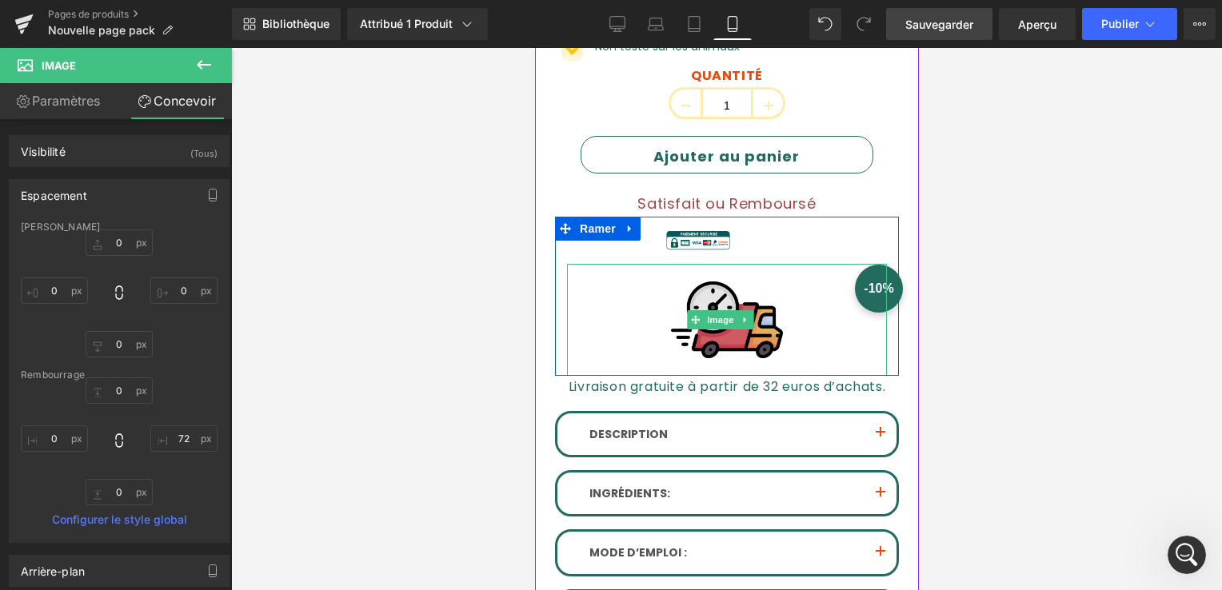
click at [706, 331] on img at bounding box center [726, 320] width 112 height 112
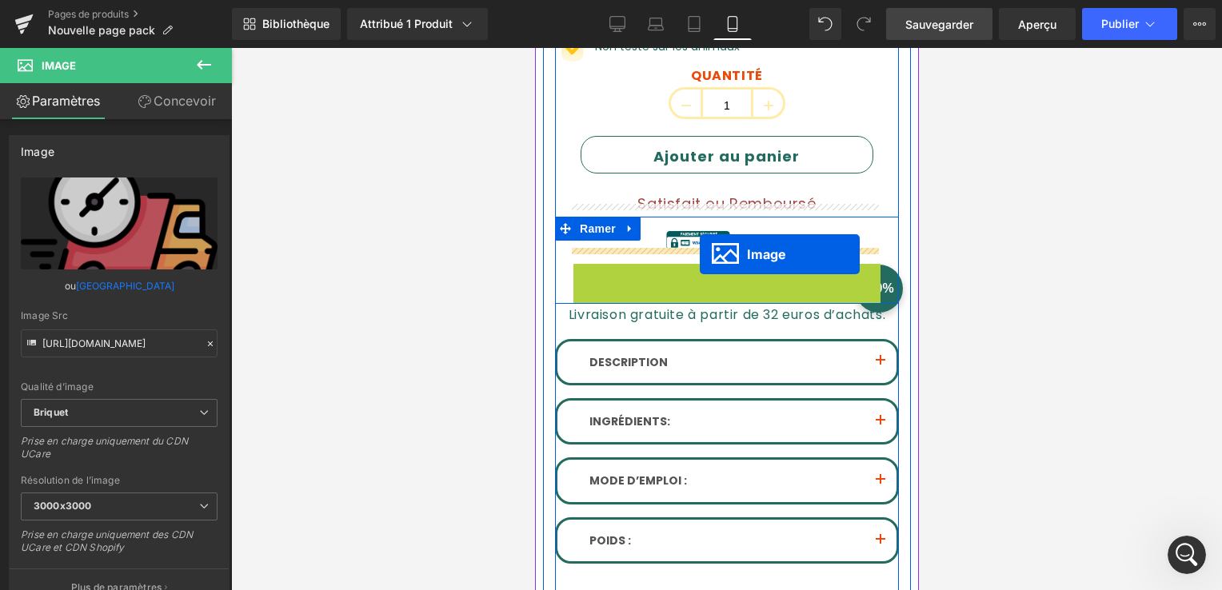
drag, startPoint x: 695, startPoint y: 298, endPoint x: 790, endPoint y: 117, distance: 204.7
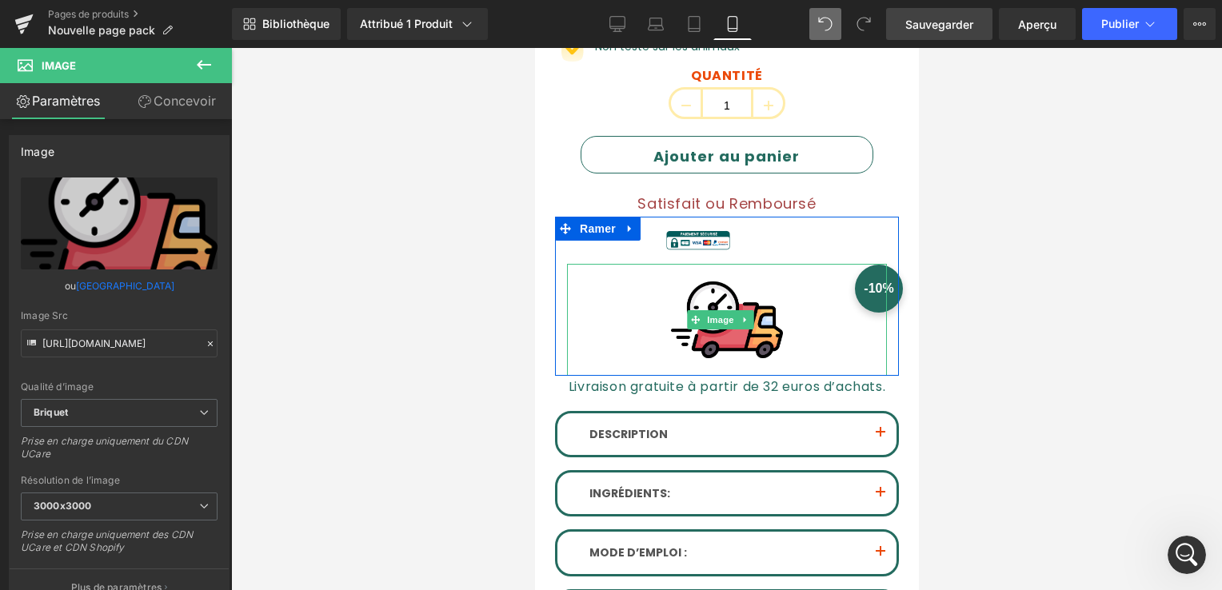
click at [826, 18] on icon at bounding box center [825, 24] width 13 height 13
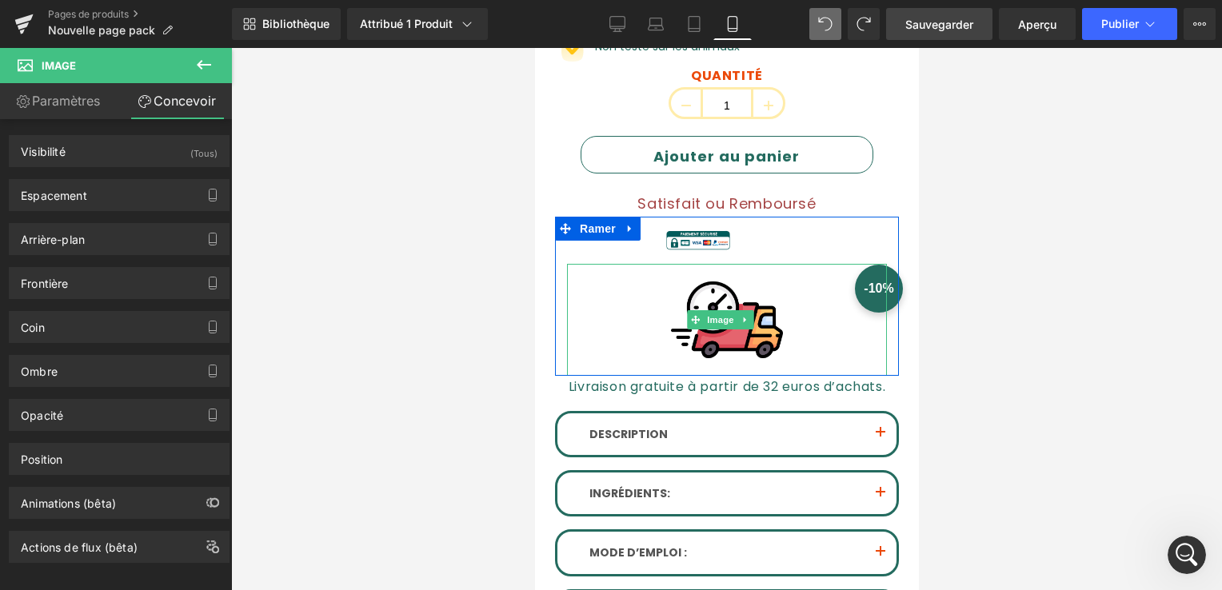
click at [819, 29] on icon at bounding box center [825, 24] width 14 height 14
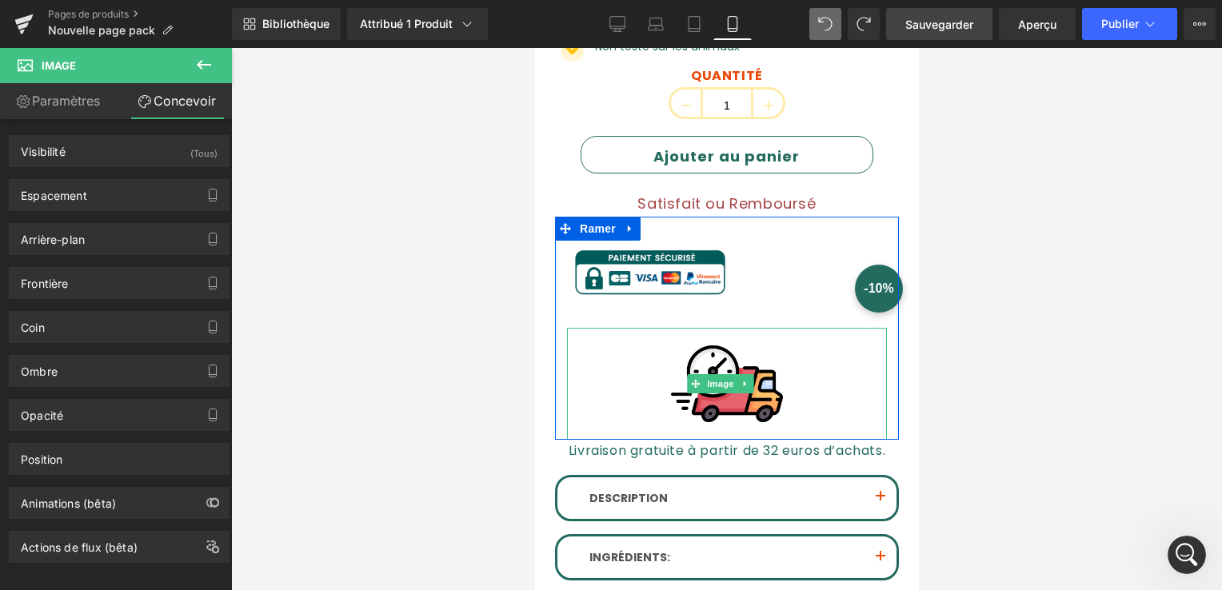
type input "70"
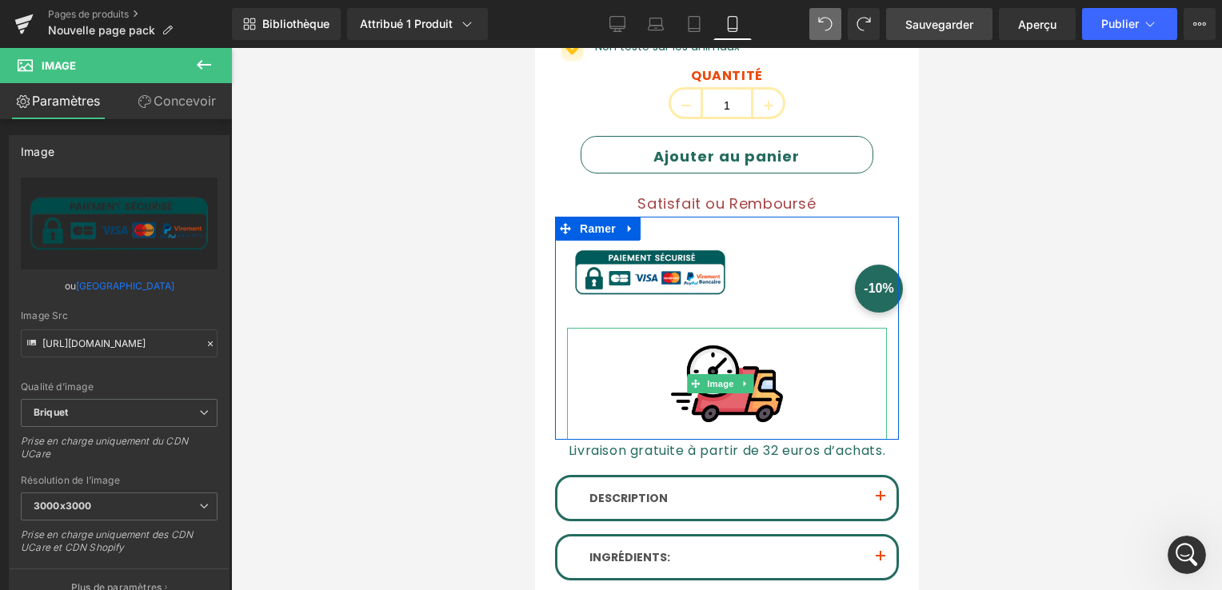
click at [819, 29] on icon at bounding box center [825, 24] width 14 height 14
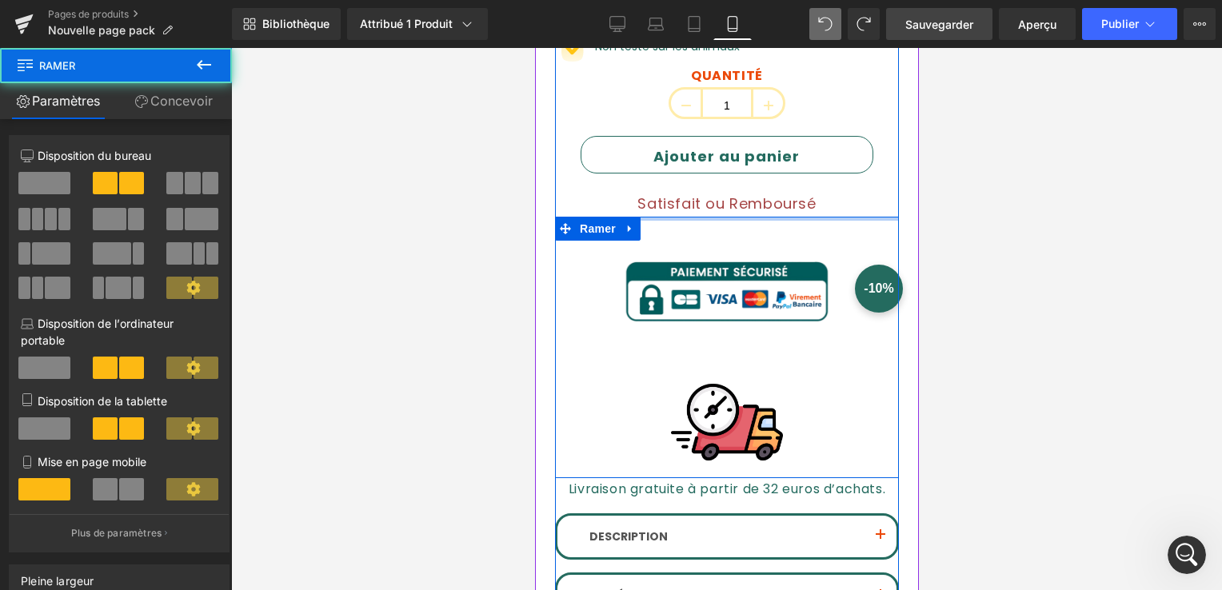
drag, startPoint x: 745, startPoint y: 207, endPoint x: 751, endPoint y: 196, distance: 12.9
click at [751, 196] on div "Pack Éclat Uniforme p) Titre 49,90 € (P) Prix 6 % de réduction Bouton Image App…" at bounding box center [726, 280] width 344 height 941
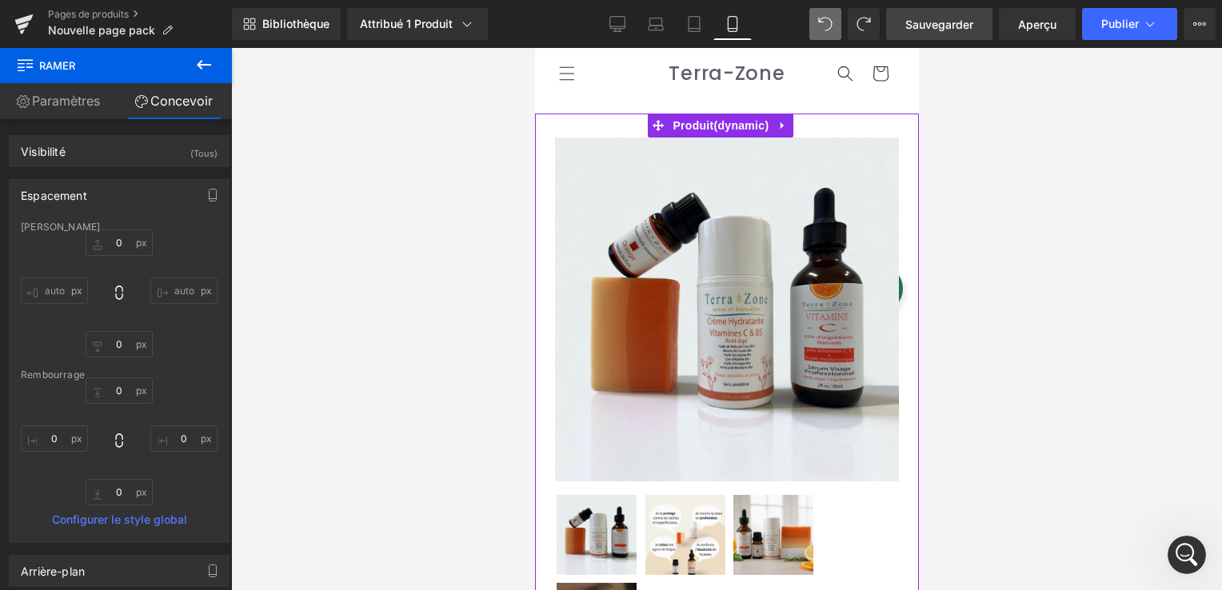
scroll to position [0, 0]
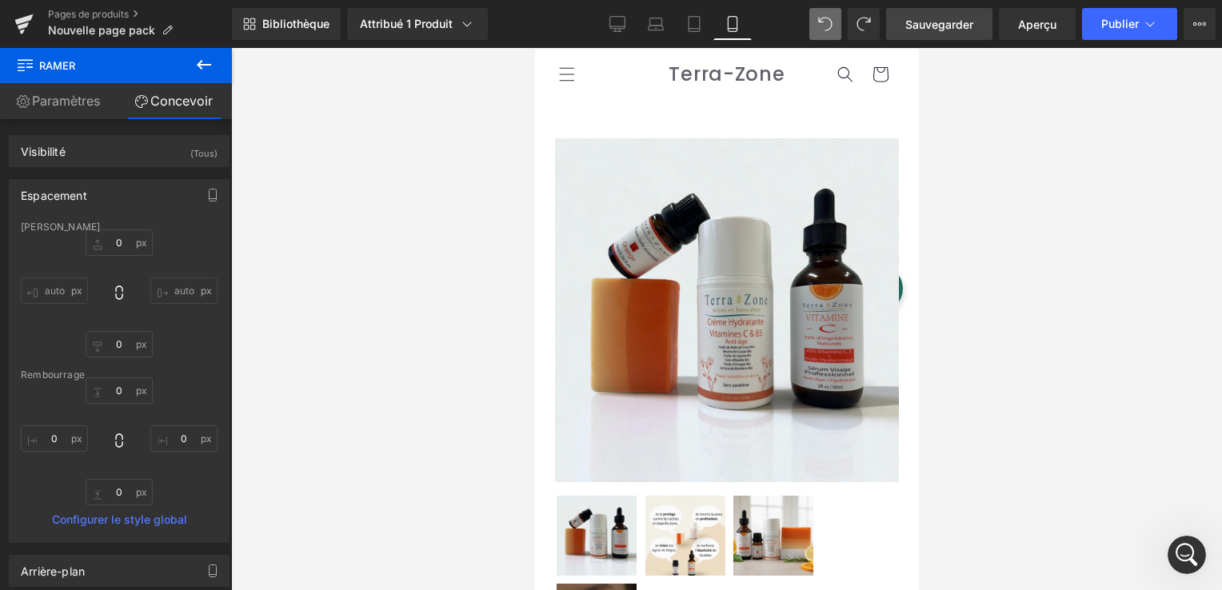
click at [957, 24] on span "Sauvegarder" at bounding box center [940, 24] width 68 height 17
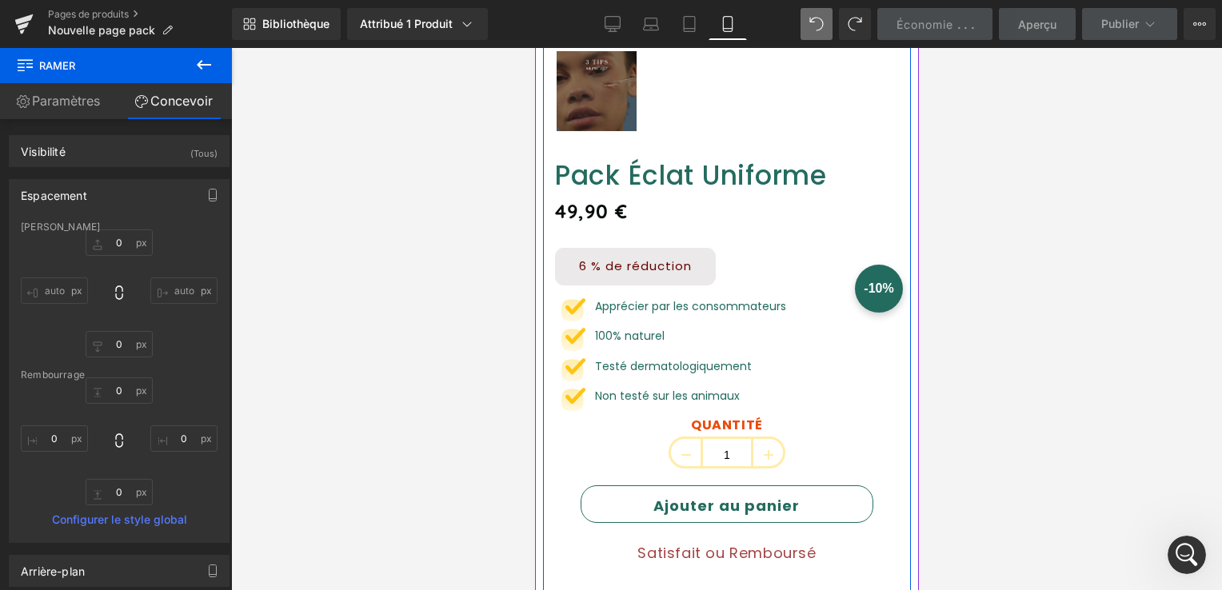
scroll to position [640, 0]
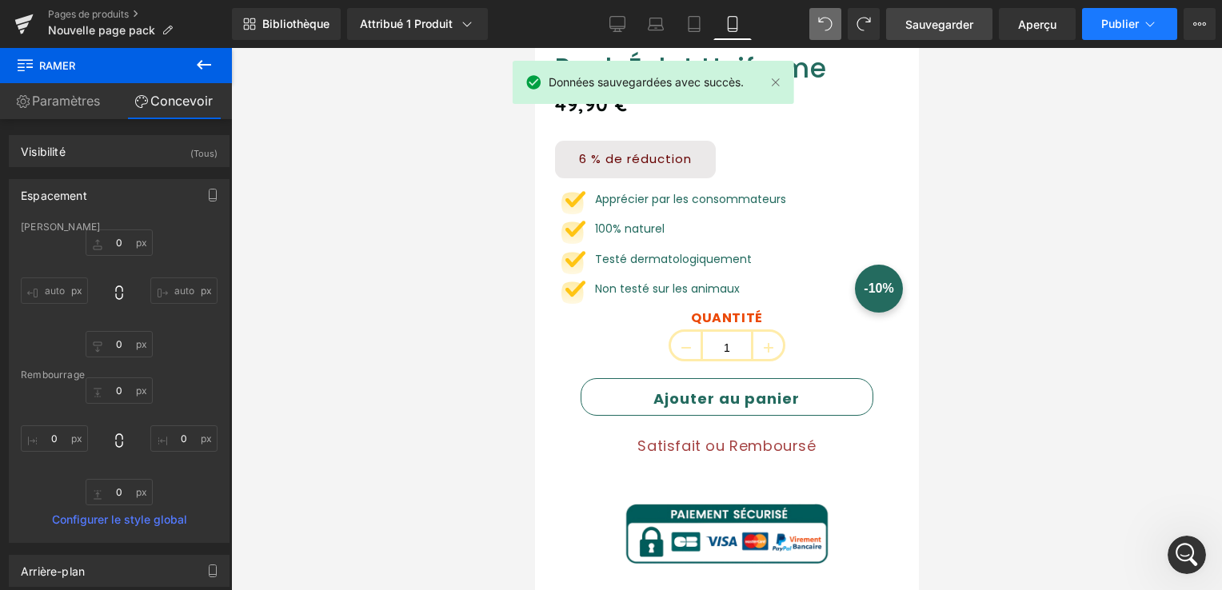
click at [1130, 30] on span "Publier" at bounding box center [1121, 24] width 38 height 13
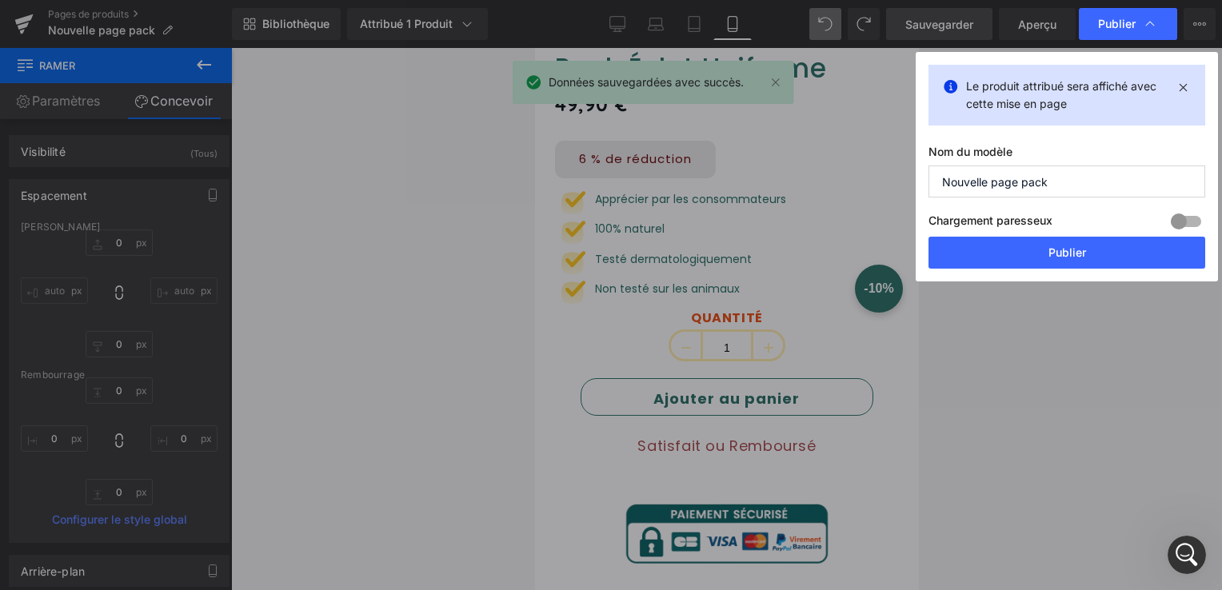
click at [1101, 254] on button "Publier" at bounding box center [1067, 253] width 277 height 32
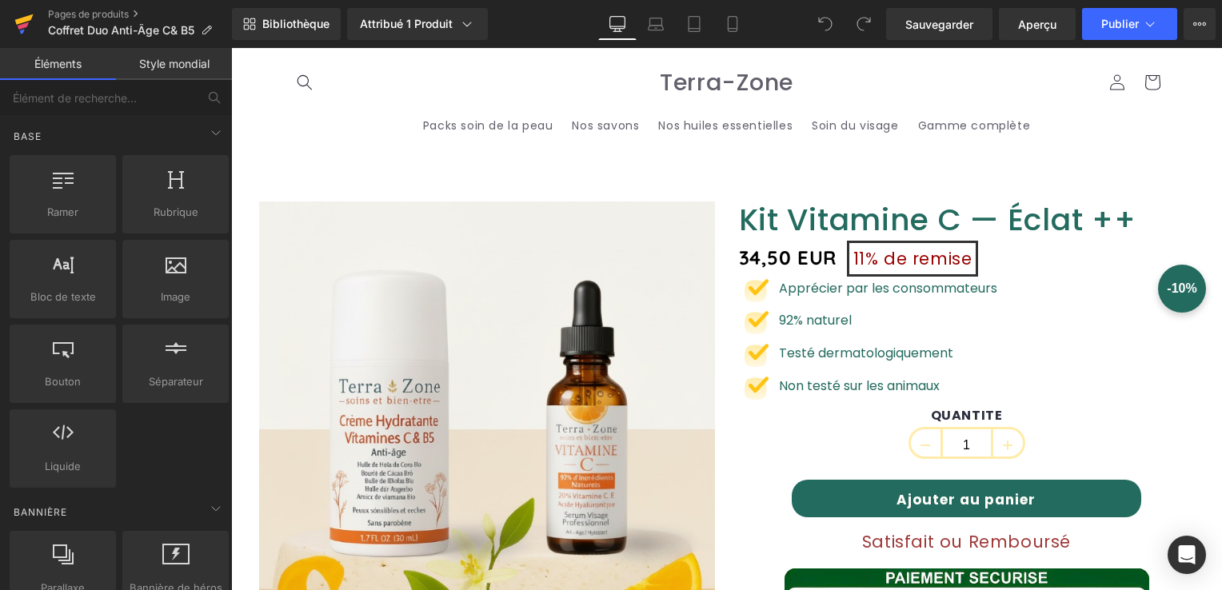
click at [26, 21] on icon at bounding box center [24, 19] width 18 height 10
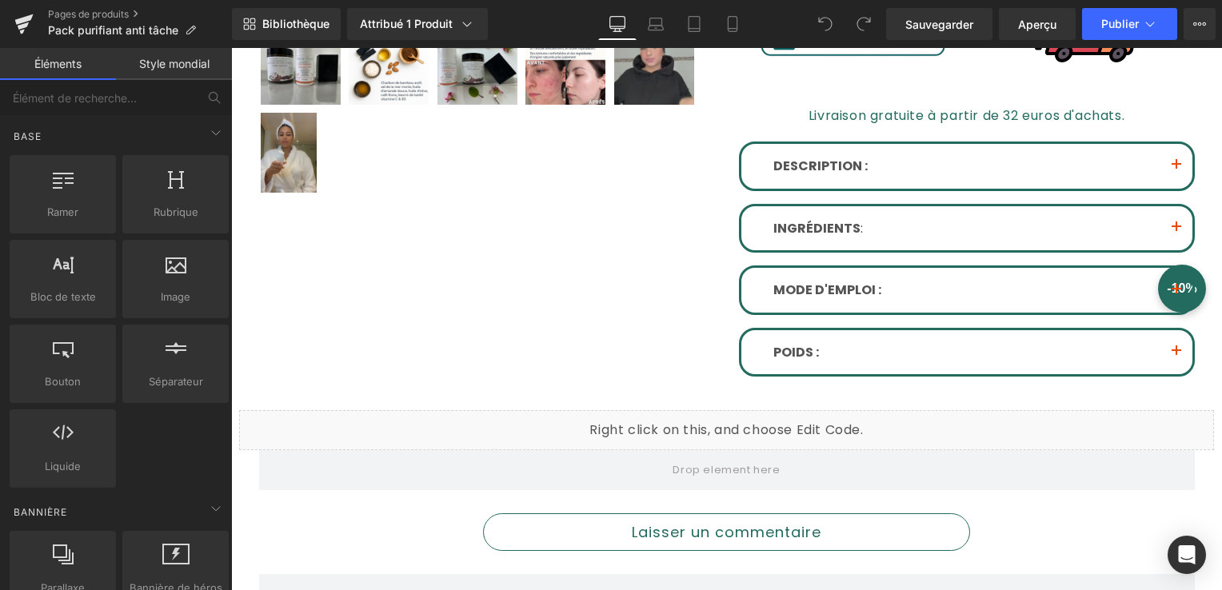
scroll to position [720, 0]
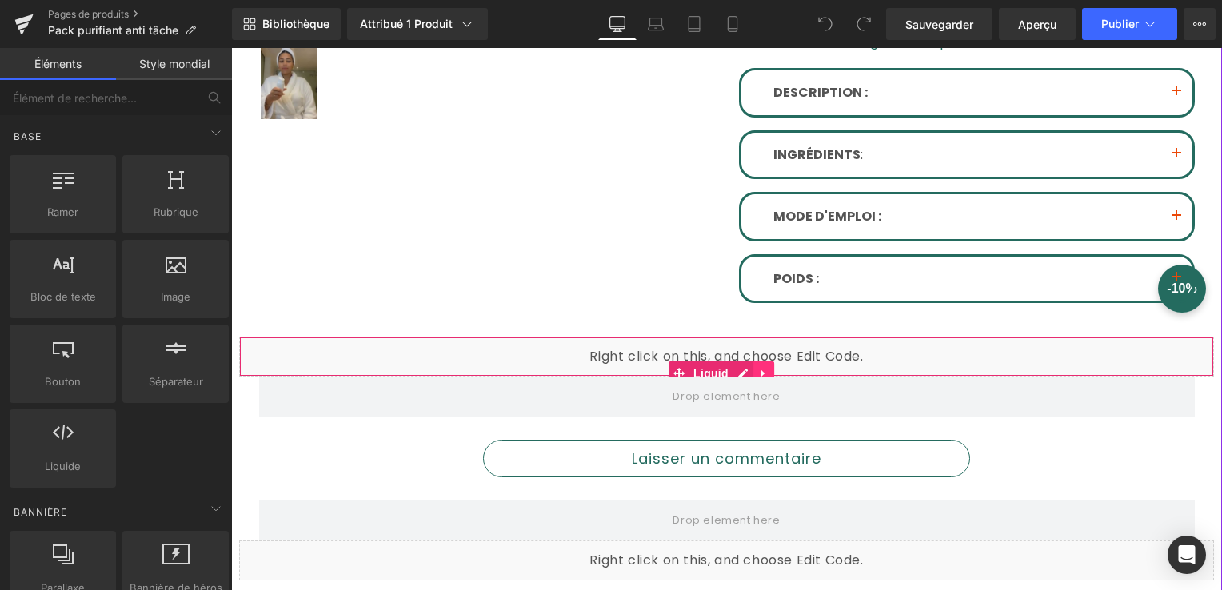
click at [762, 370] on icon at bounding box center [763, 373] width 3 height 7
click at [708, 337] on div "Liquid" at bounding box center [726, 357] width 975 height 40
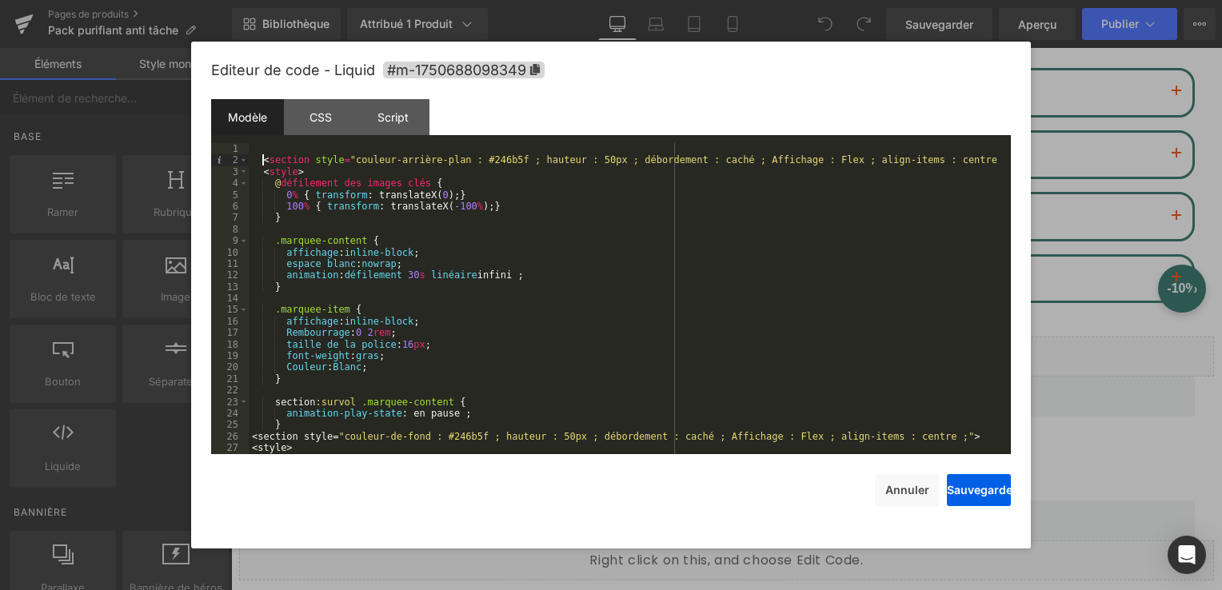
click at [262, 158] on div "< section style = "couleur-arrière-plan : #246b5f ; hauteur : 50px ; débordemen…" at bounding box center [627, 310] width 756 height 334
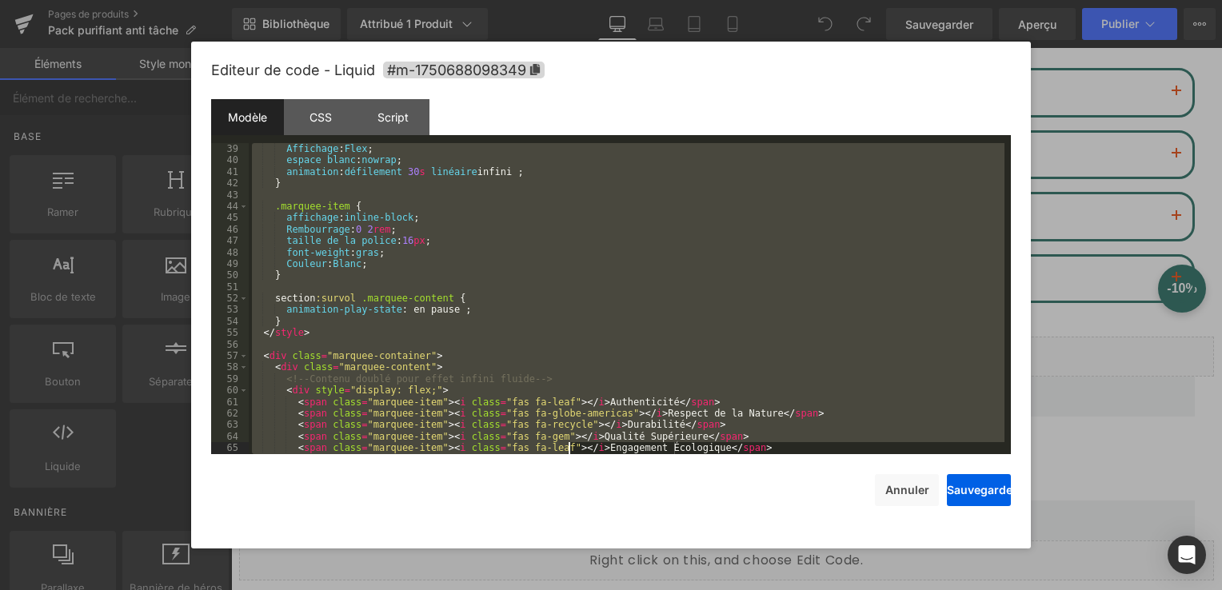
scroll to position [668, 0]
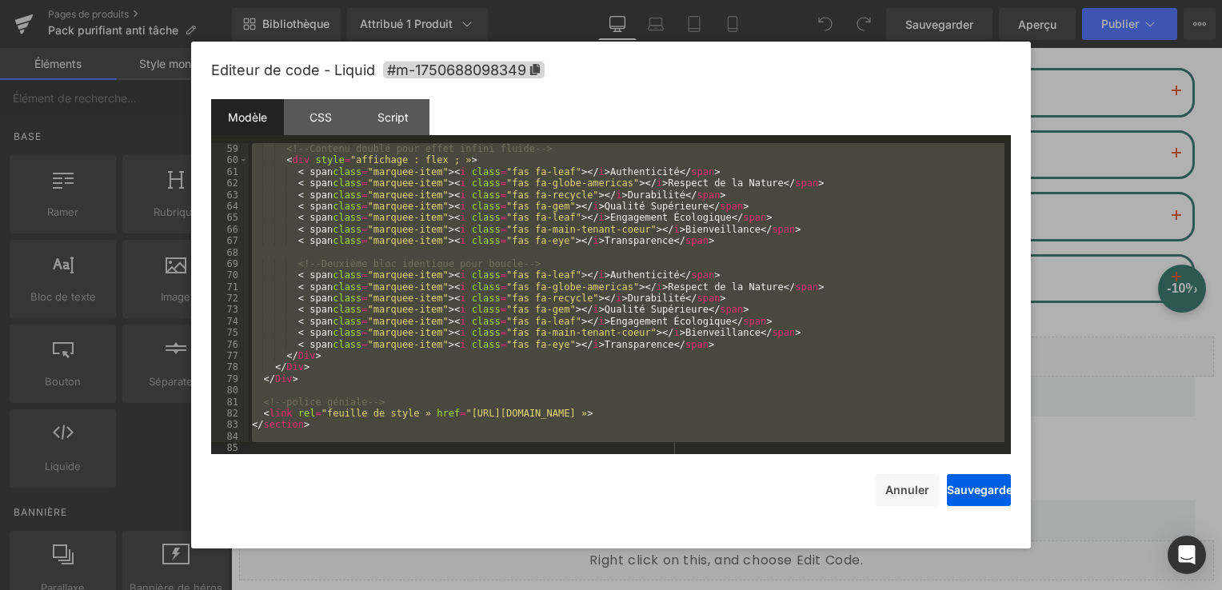
drag, startPoint x: 262, startPoint y: 158, endPoint x: 600, endPoint y: 526, distance: 499.3
click at [589, 530] on div "Editeur de code - Liquid #m-1750688098349 Modèle CSS Script Data 59 60 61 62 63…" at bounding box center [611, 295] width 800 height 507
click at [915, 497] on button "Annuler" at bounding box center [907, 490] width 64 height 32
